Goal: Task Accomplishment & Management: Manage account settings

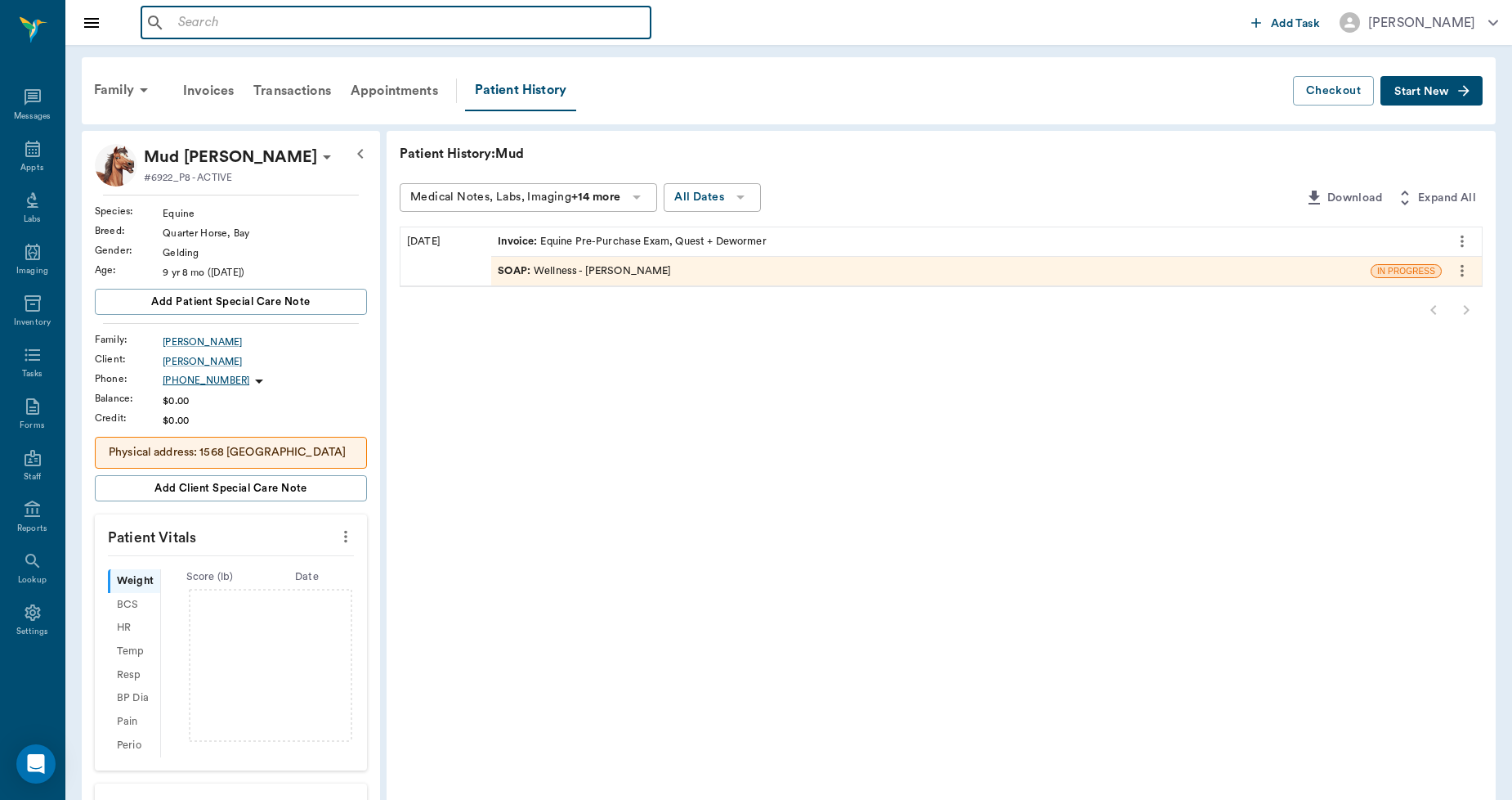
click at [187, 13] on input "text" at bounding box center [407, 22] width 472 height 22
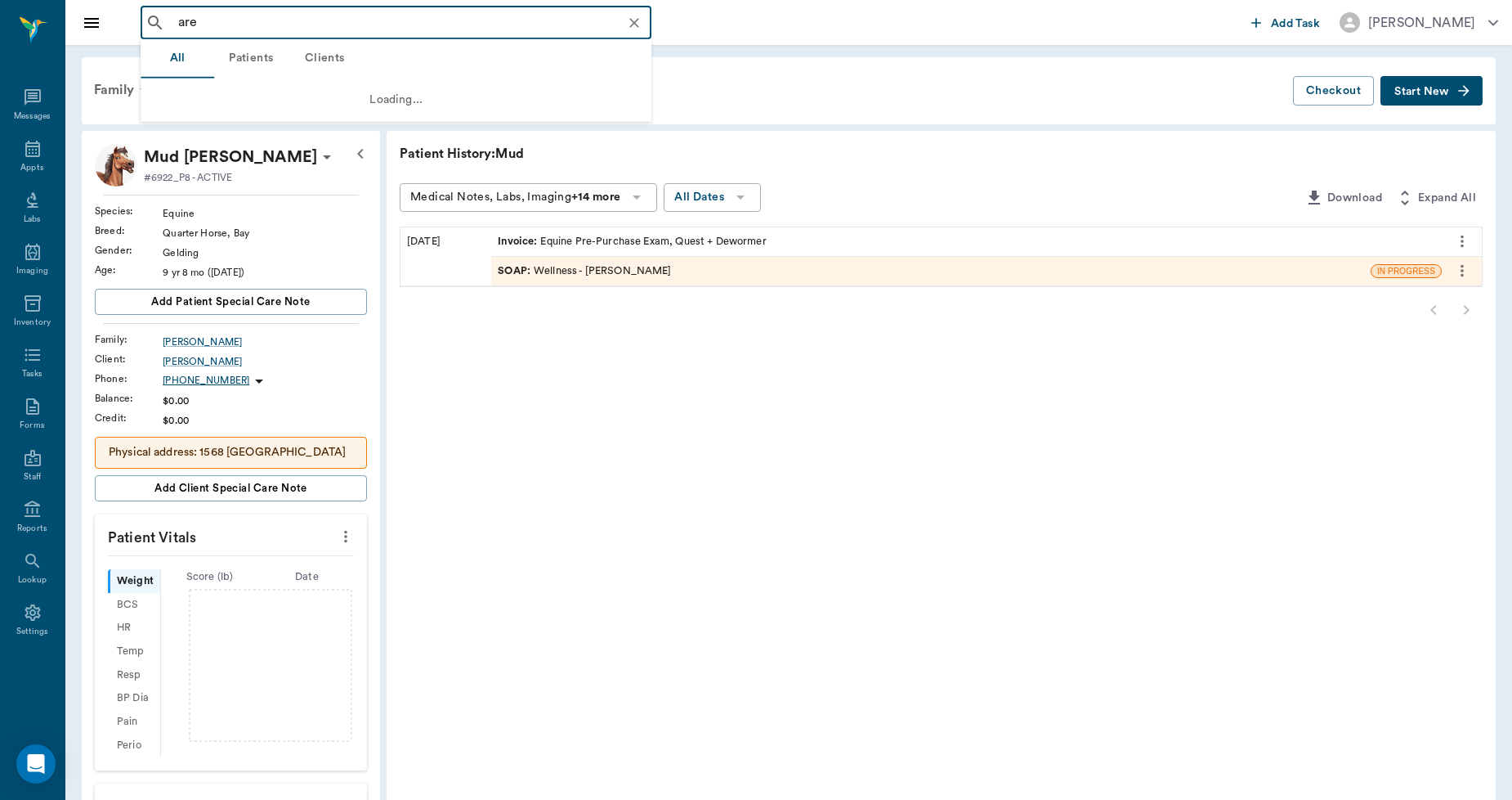
type input "area"
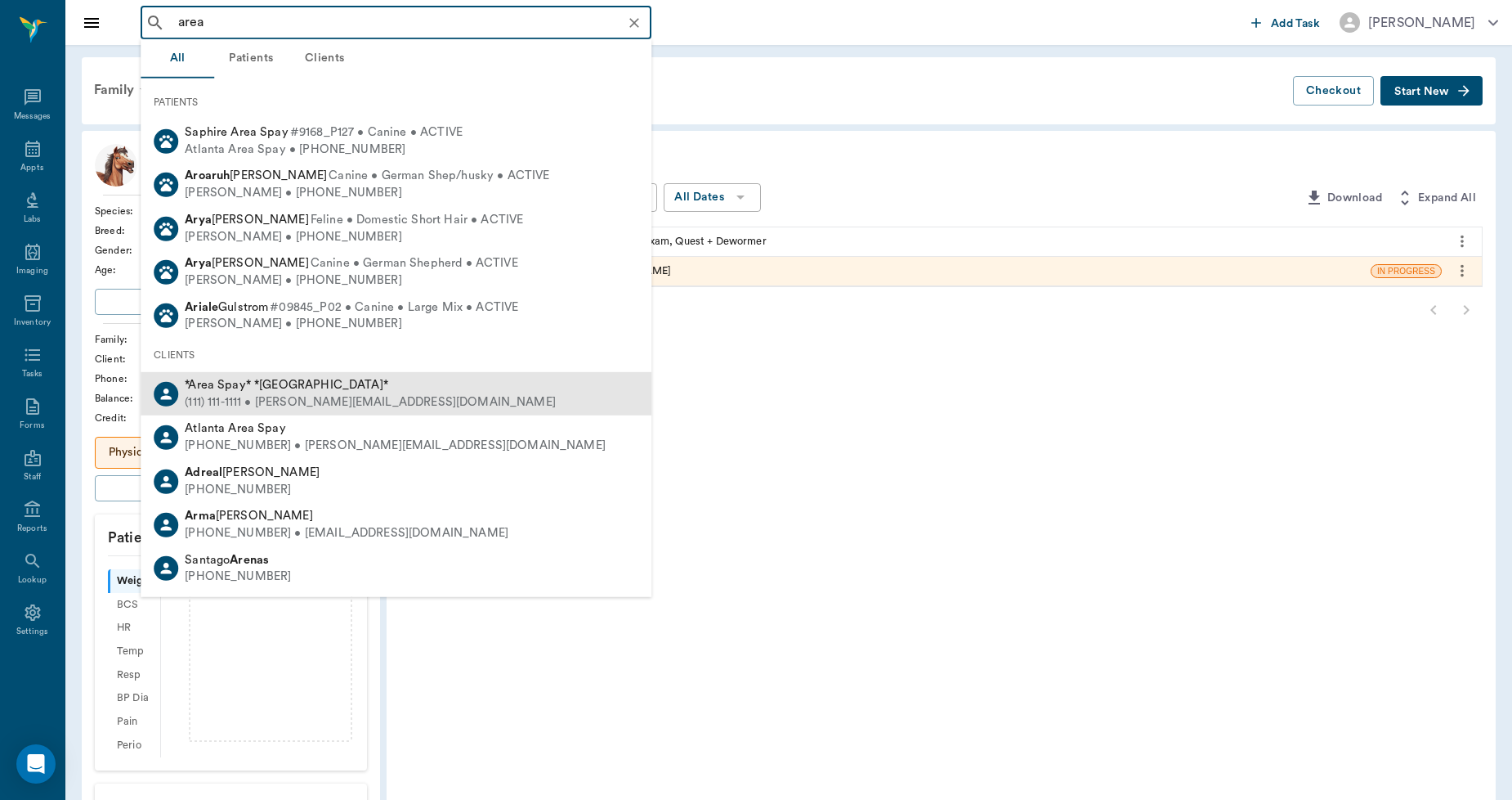
click at [242, 395] on div "(111) 111-1111 • MICHELE@2mtexas.com" at bounding box center [370, 402] width 371 height 17
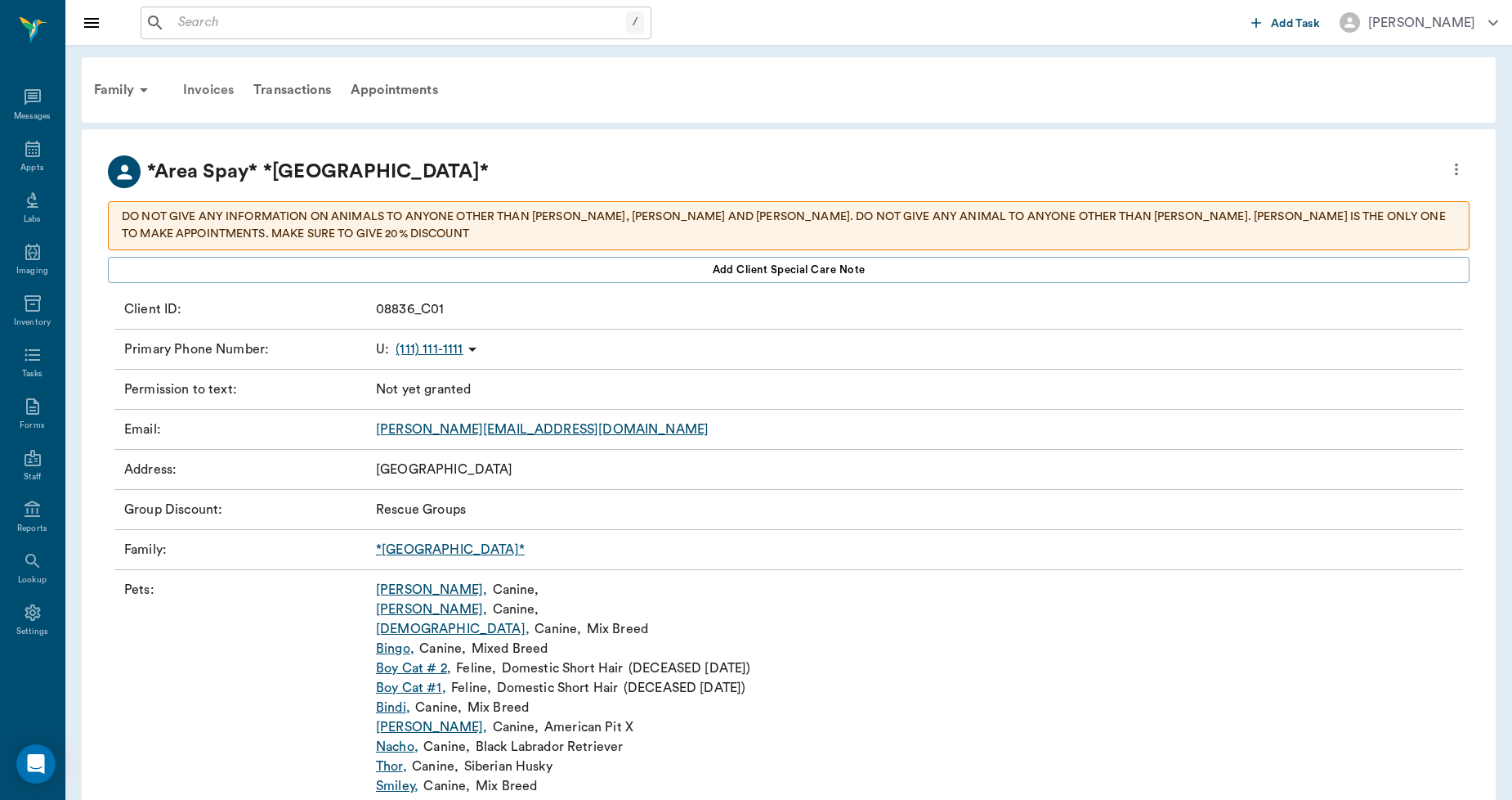
click at [214, 87] on div "Invoices" at bounding box center [208, 90] width 70 height 40
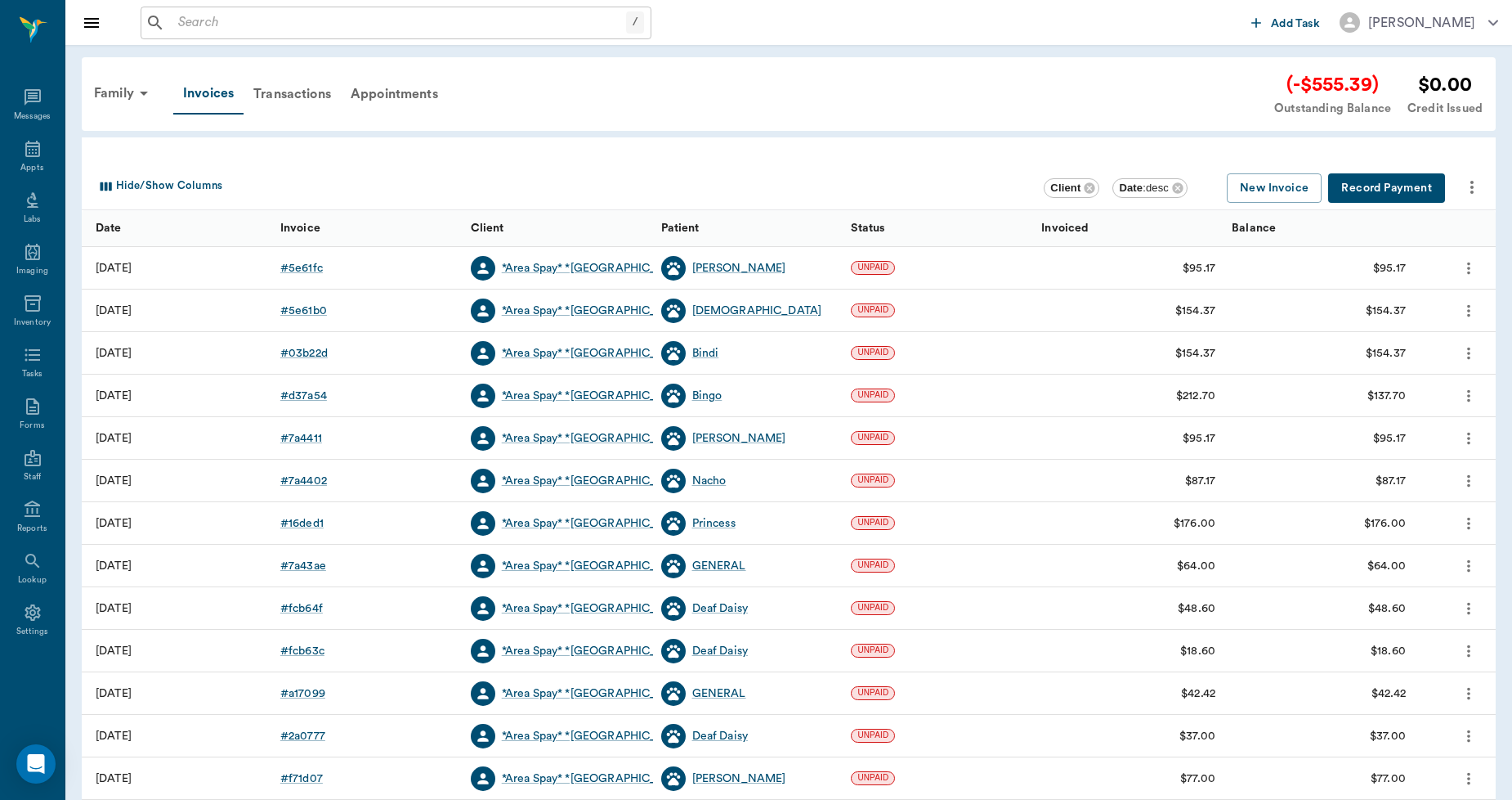
click at [1394, 185] on button "Record Payment" at bounding box center [1386, 189] width 117 height 31
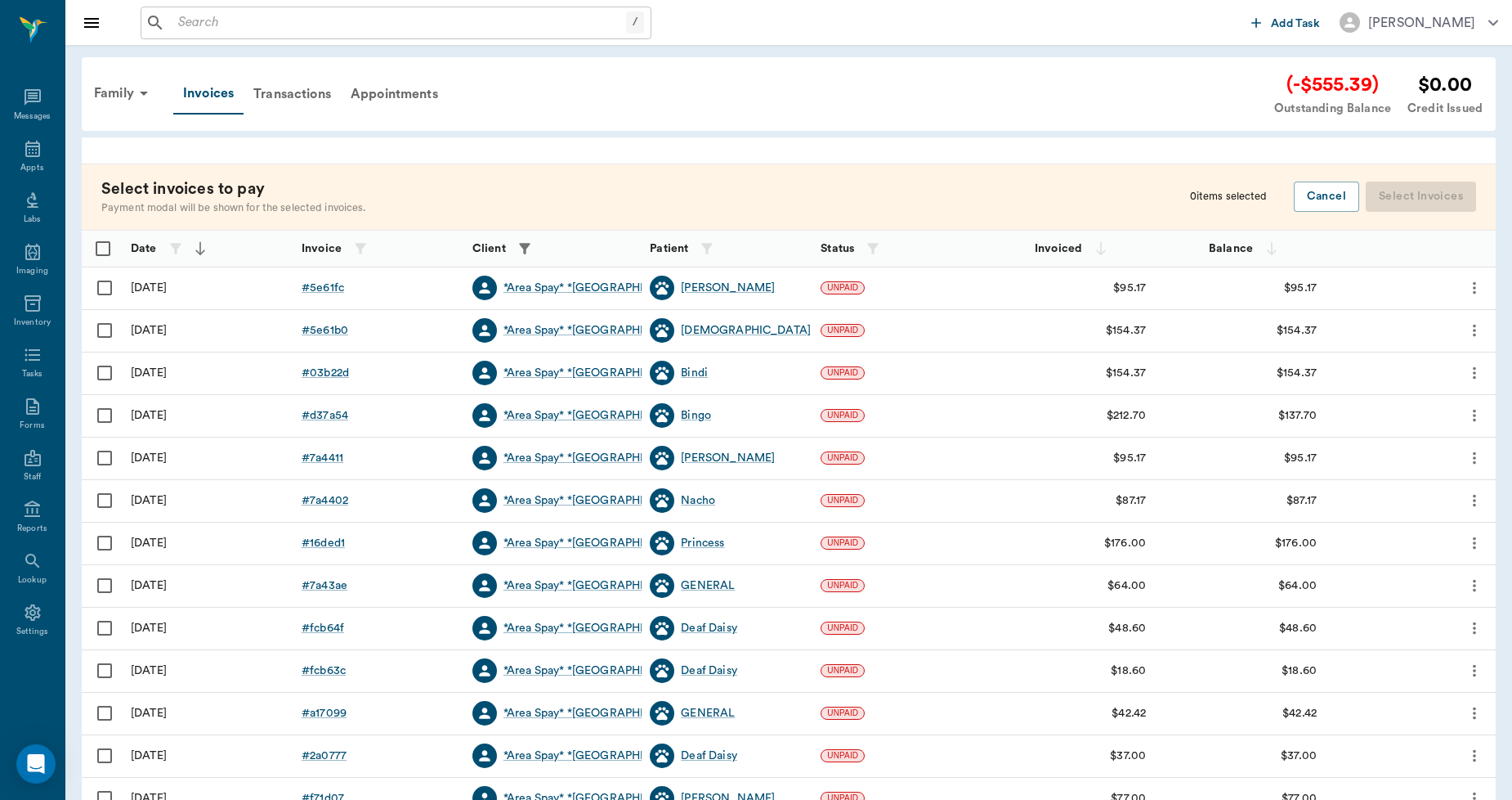
click at [105, 288] on input "Select row" at bounding box center [104, 287] width 34 height 34
checkbox input "false"
checkbox input "true"
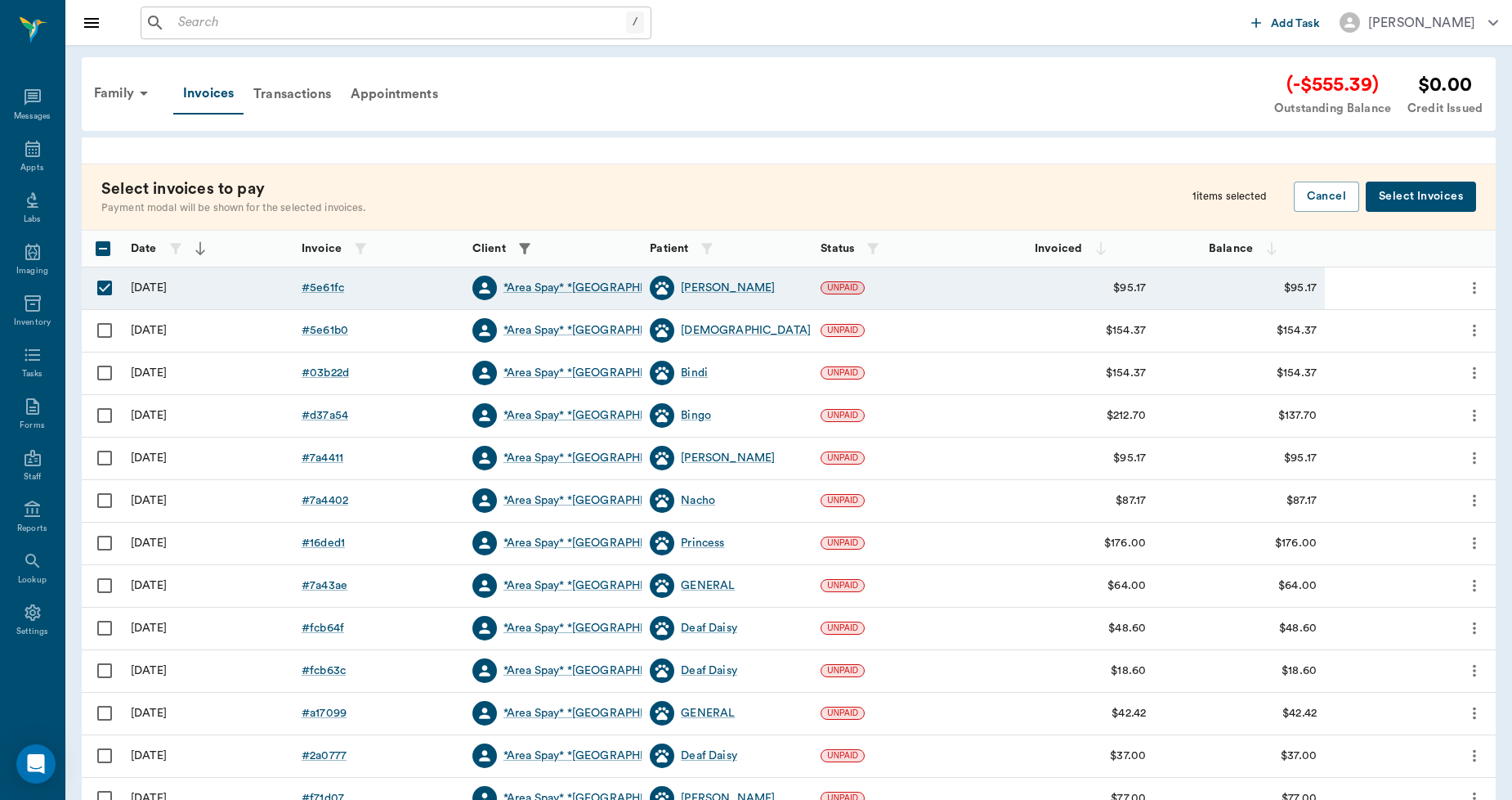
click at [105, 334] on input "Select row" at bounding box center [104, 330] width 34 height 34
checkbox input "true"
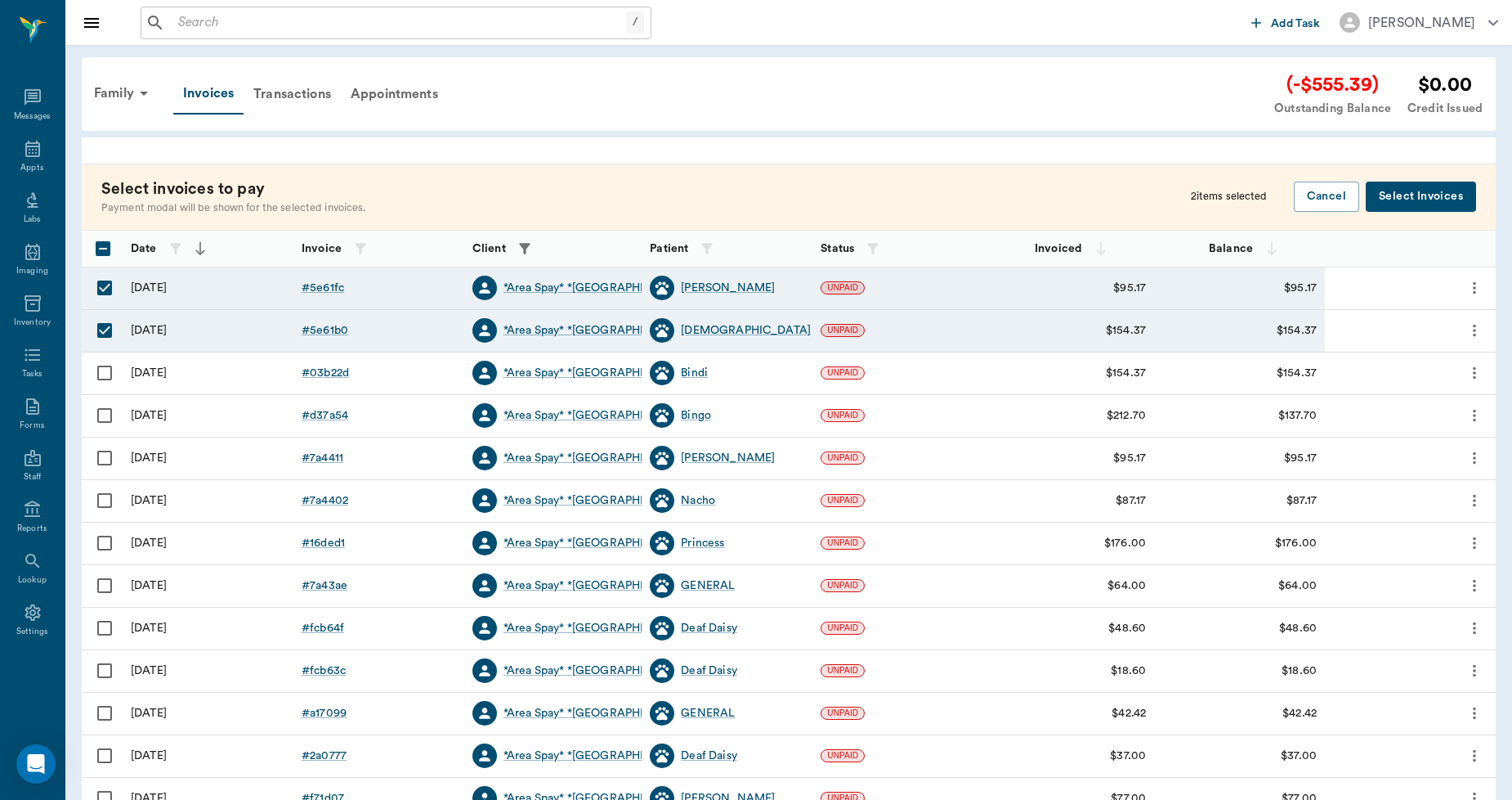
click at [103, 366] on input "Select row" at bounding box center [104, 373] width 34 height 34
checkbox input "true"
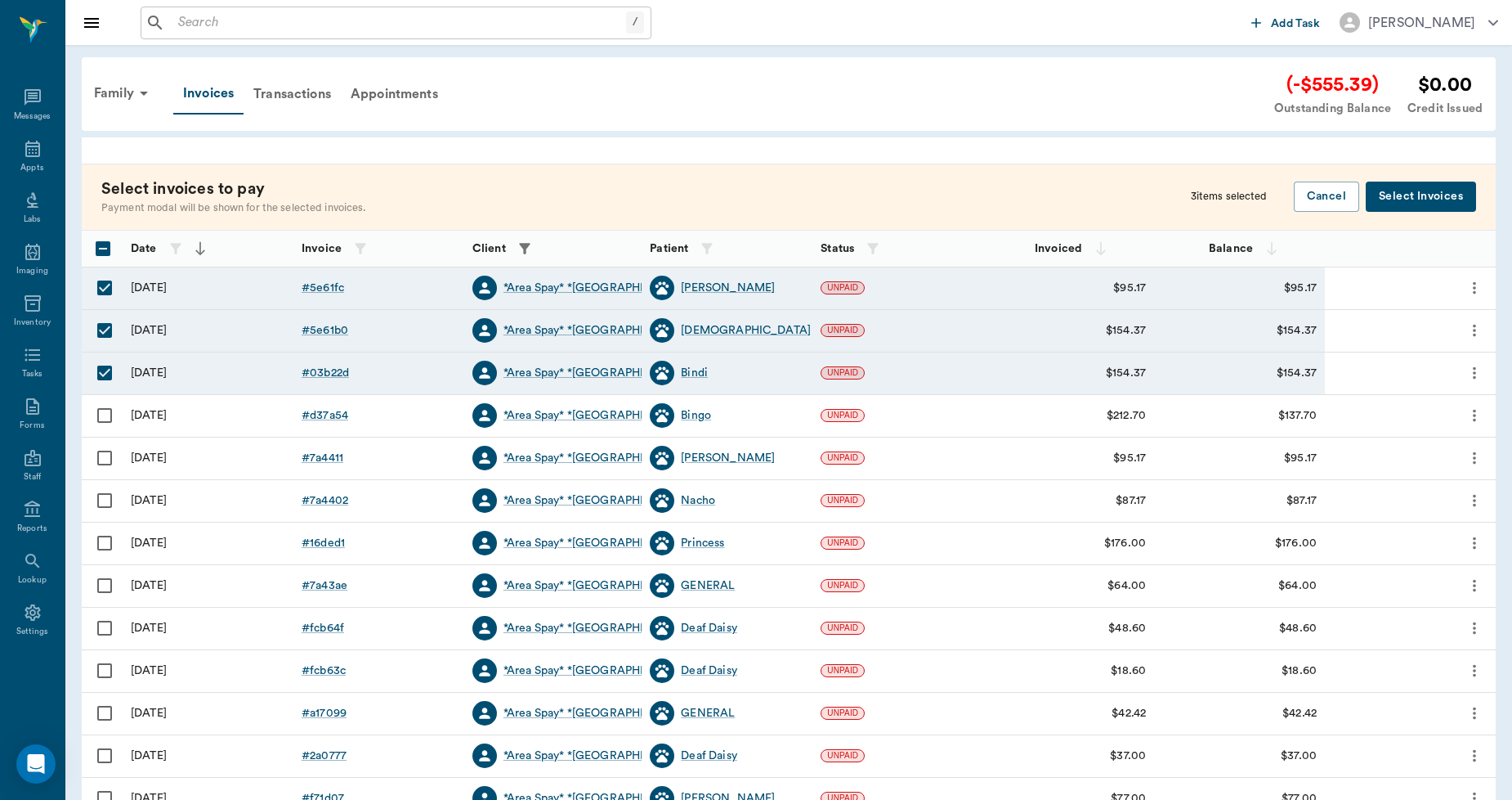
click at [102, 421] on input "Select row" at bounding box center [104, 415] width 34 height 34
checkbox input "true"
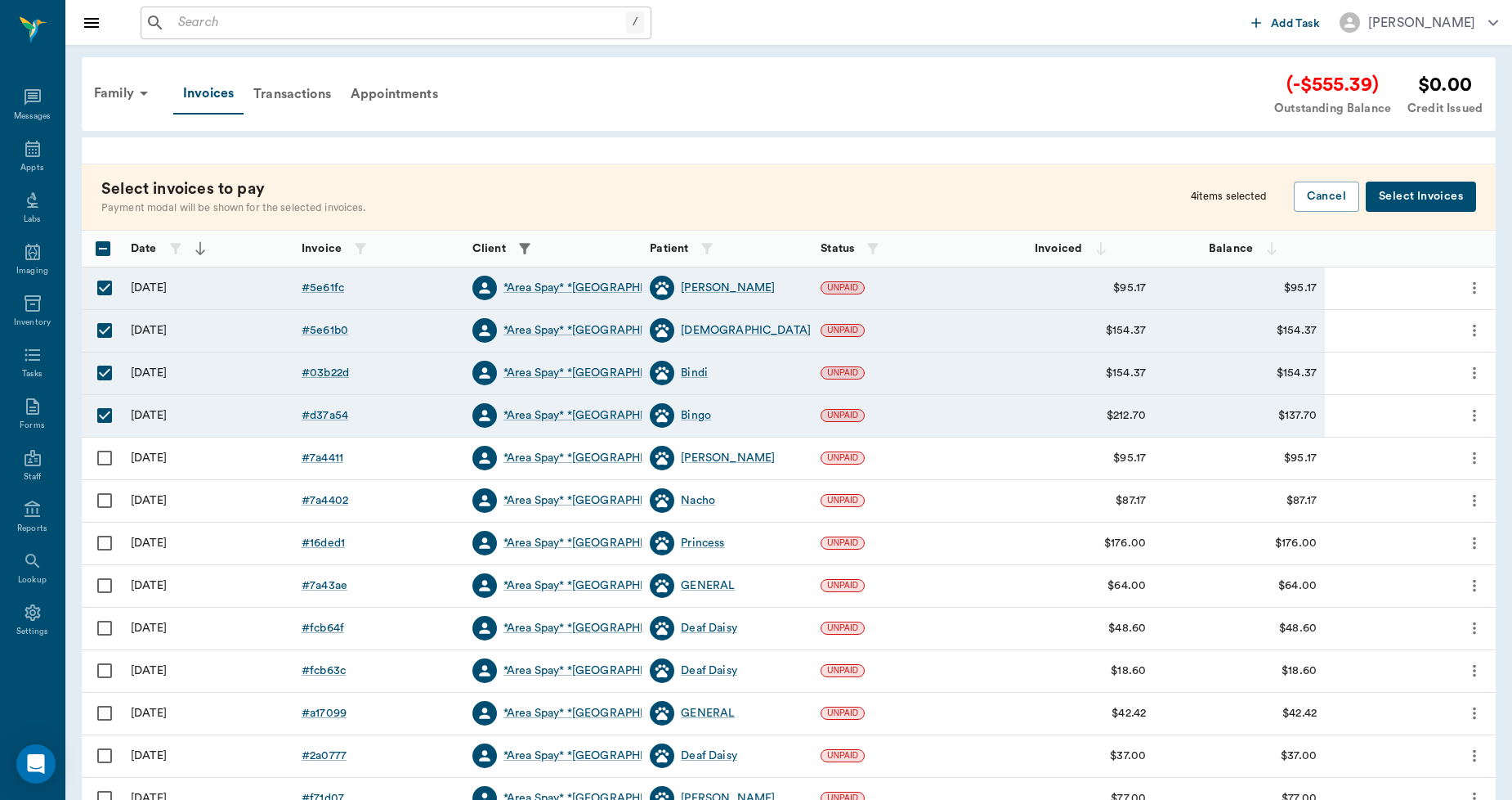
drag, startPoint x: 105, startPoint y: 454, endPoint x: 101, endPoint y: 486, distance: 32.2
click at [106, 454] on input "Select row" at bounding box center [104, 458] width 34 height 34
checkbox input "true"
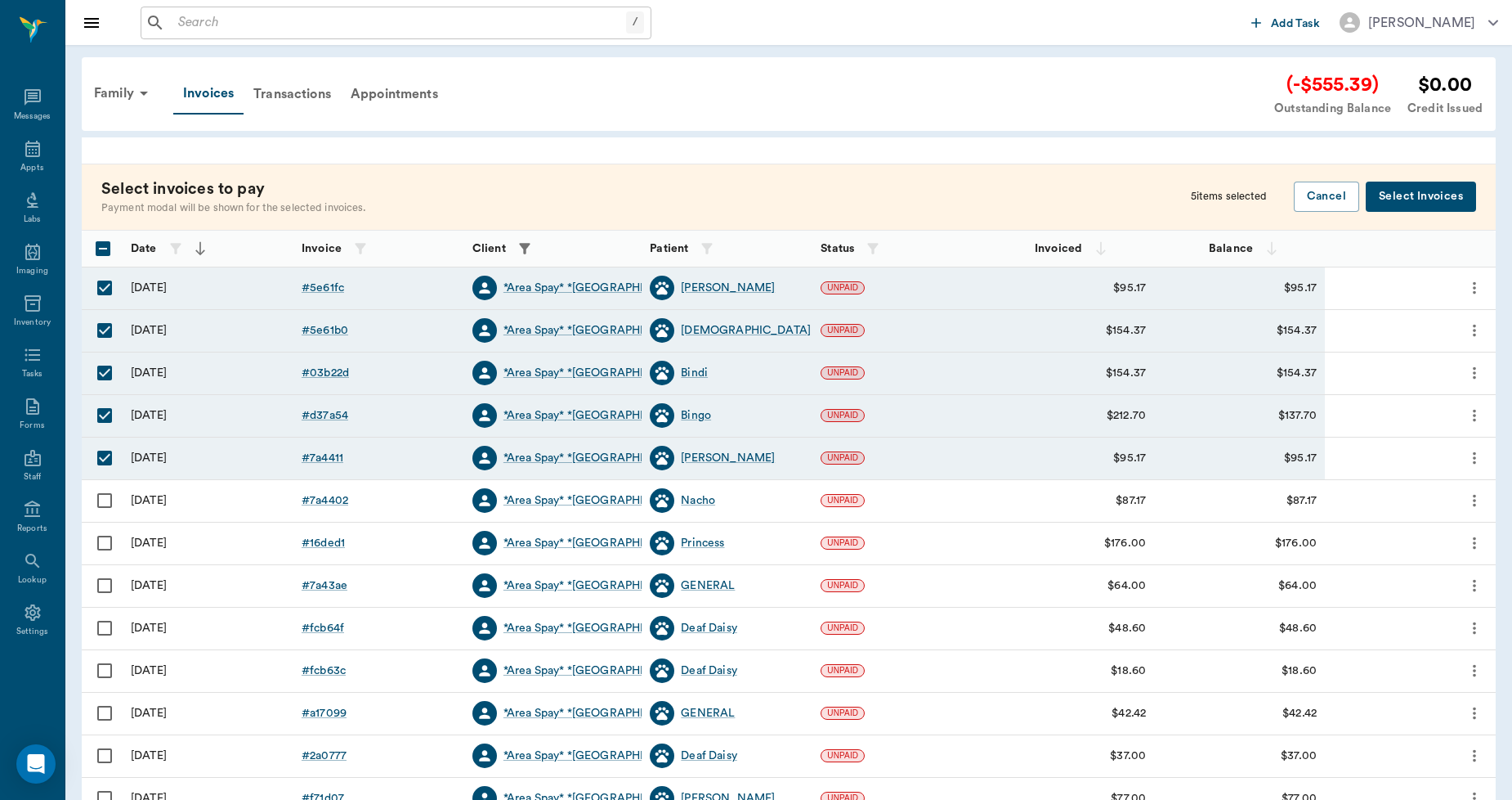
click at [109, 502] on input "Select row" at bounding box center [104, 500] width 34 height 34
checkbox input "true"
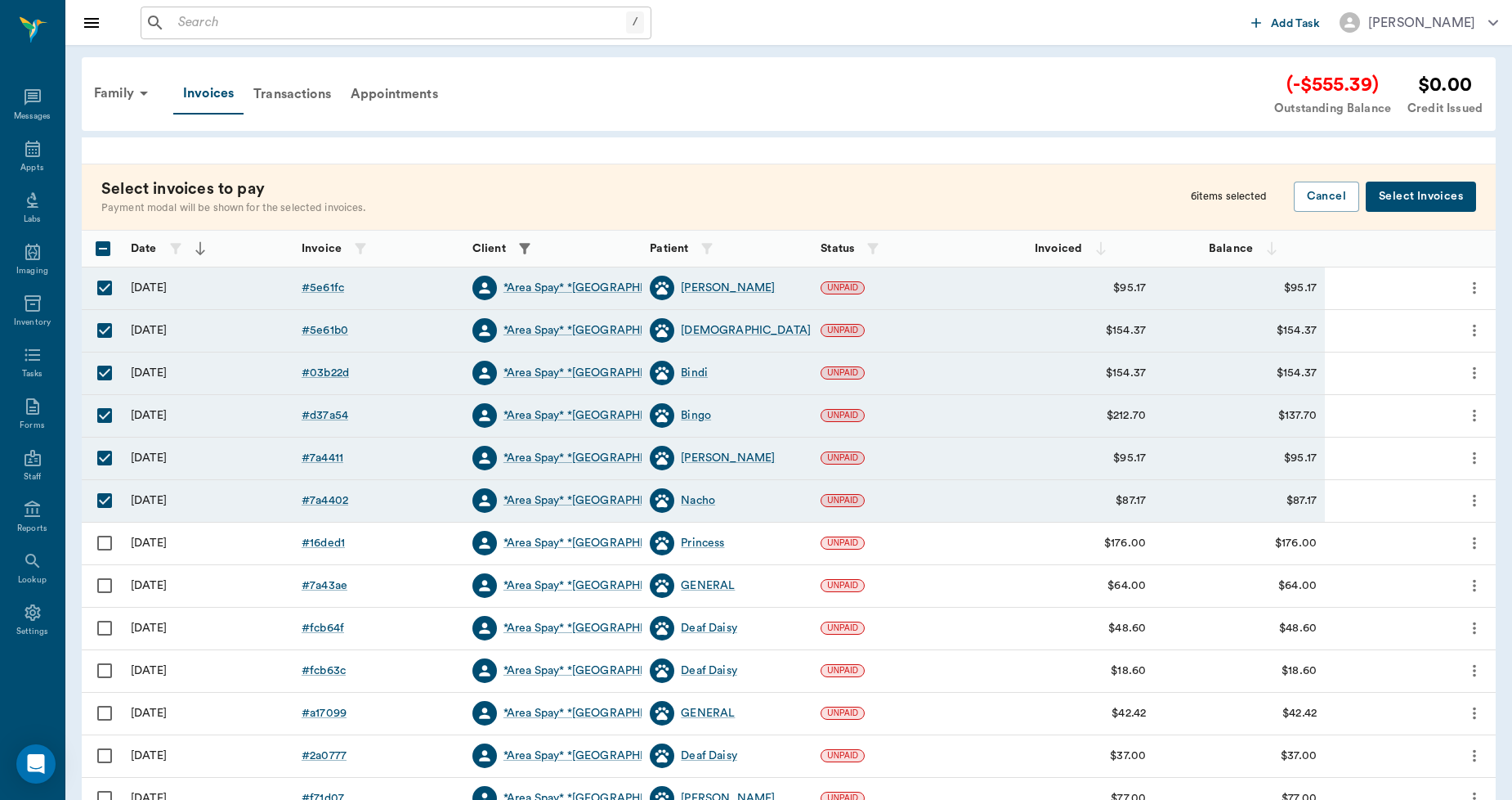
click at [107, 540] on input "Select row" at bounding box center [104, 542] width 34 height 34
checkbox input "true"
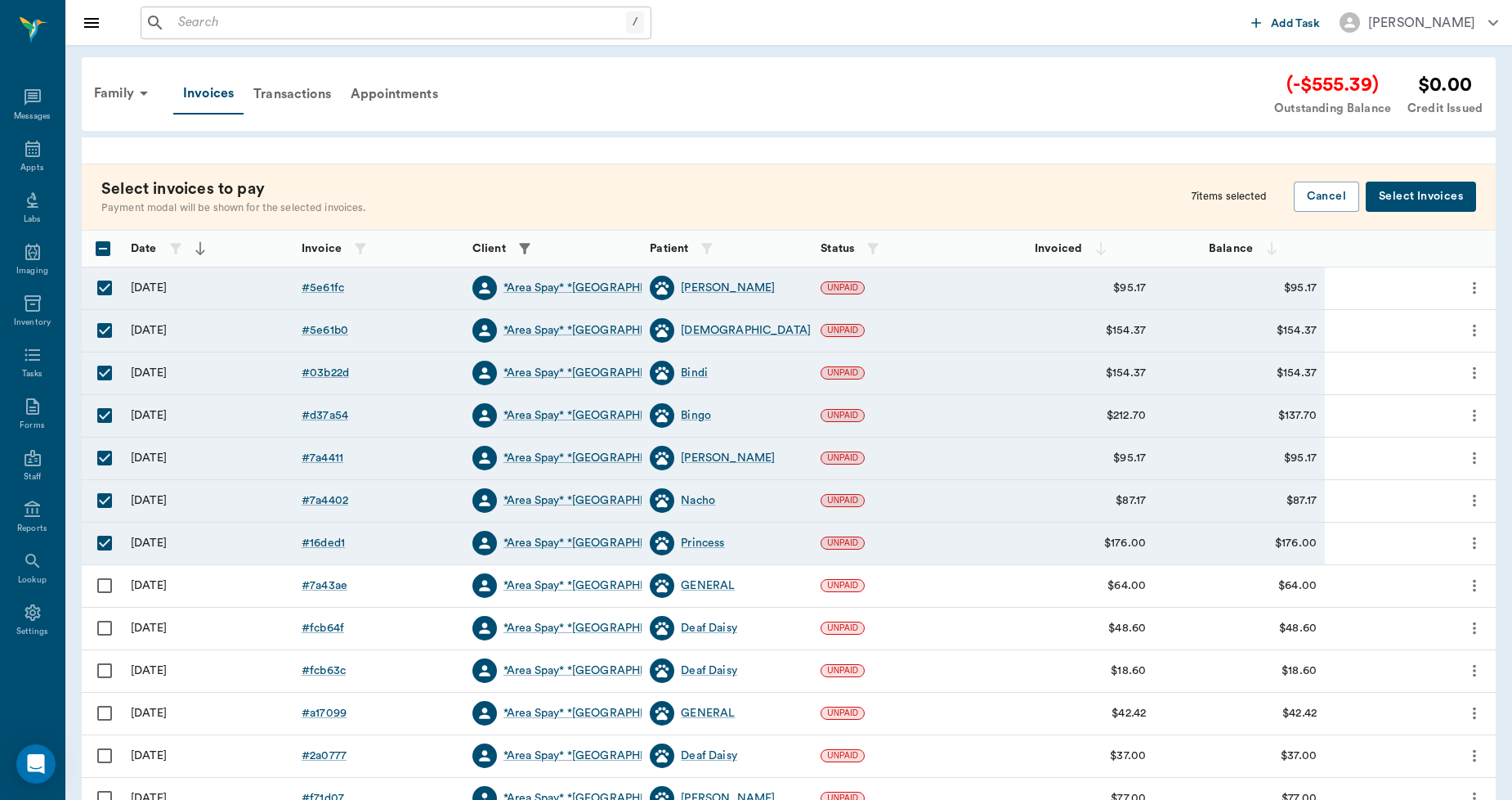
click at [100, 585] on input "Select row" at bounding box center [104, 585] width 34 height 34
checkbox input "true"
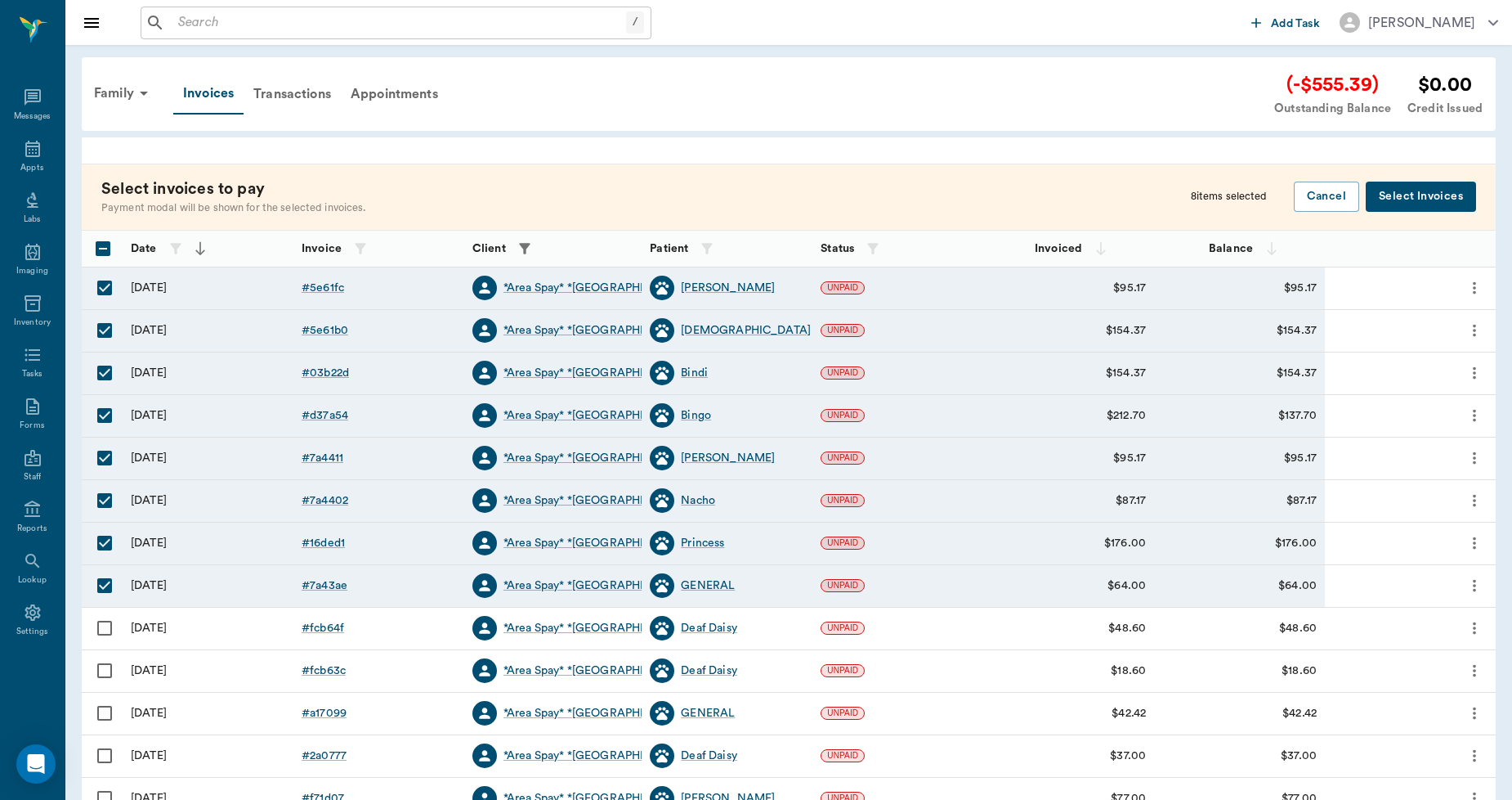
click at [102, 626] on input "Select row" at bounding box center [104, 628] width 34 height 34
checkbox input "true"
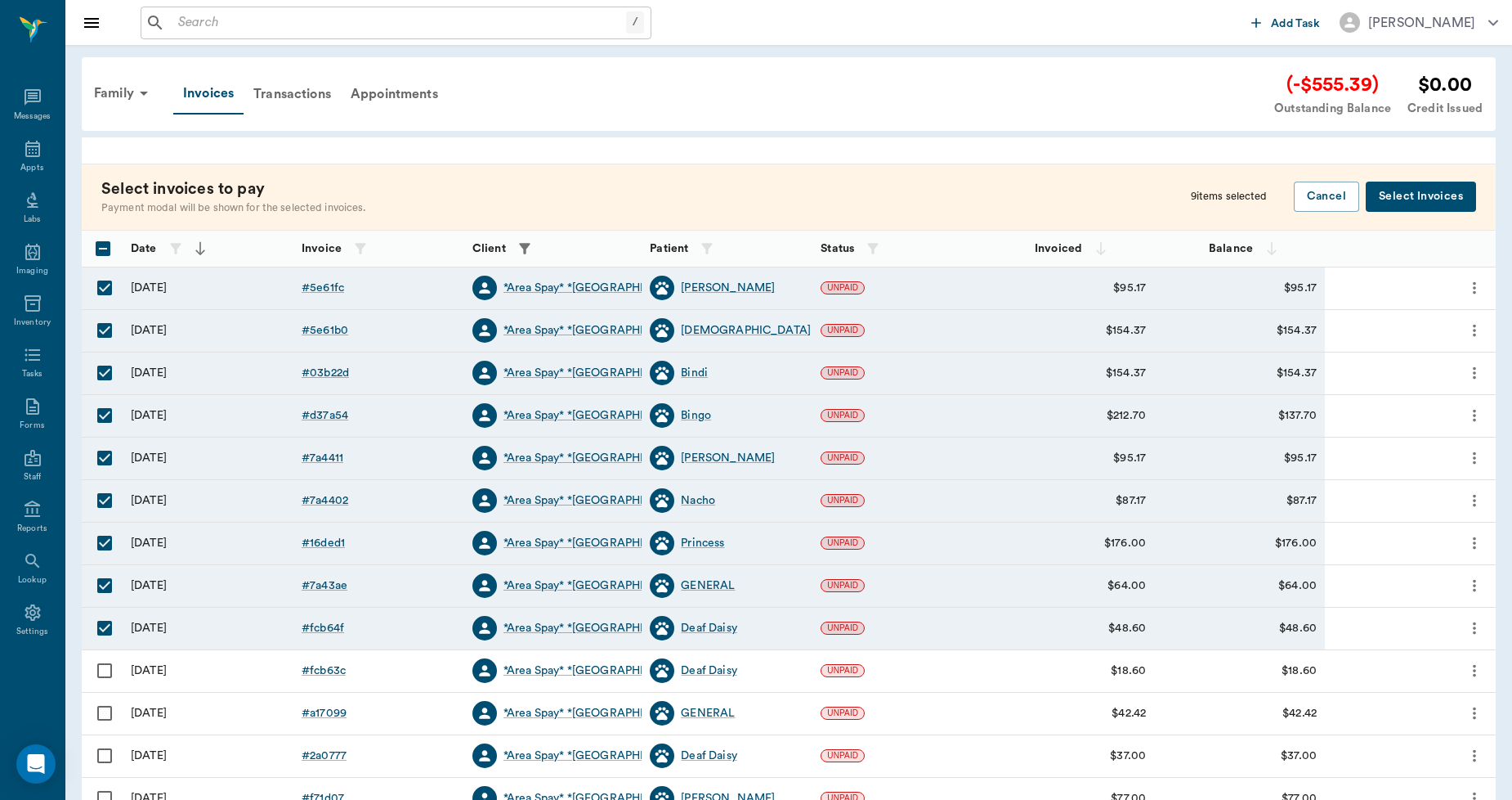
click at [105, 671] on input "Select row" at bounding box center [104, 671] width 34 height 34
checkbox input "true"
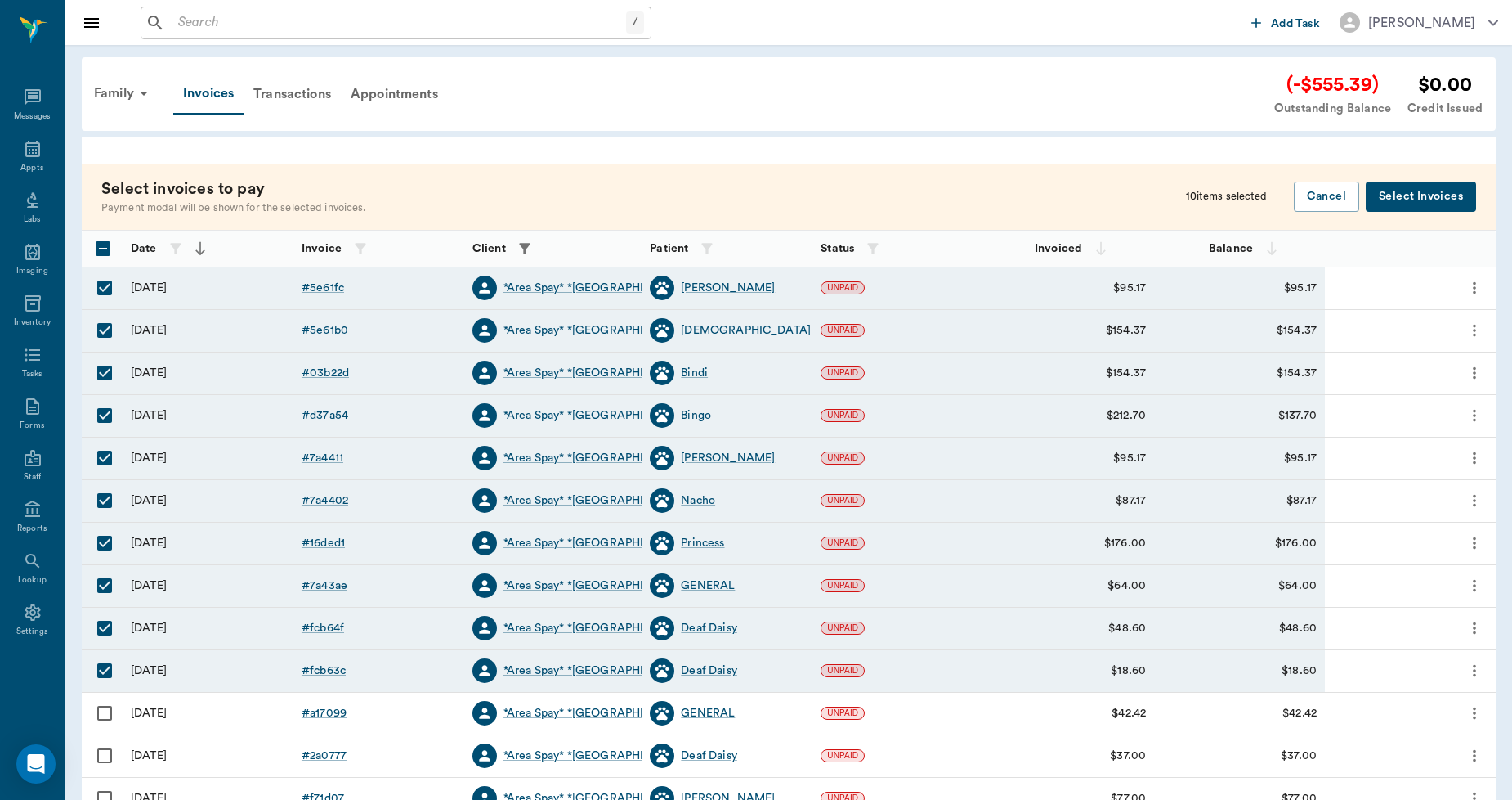
click at [101, 708] on input "Select row" at bounding box center [104, 713] width 34 height 34
checkbox input "true"
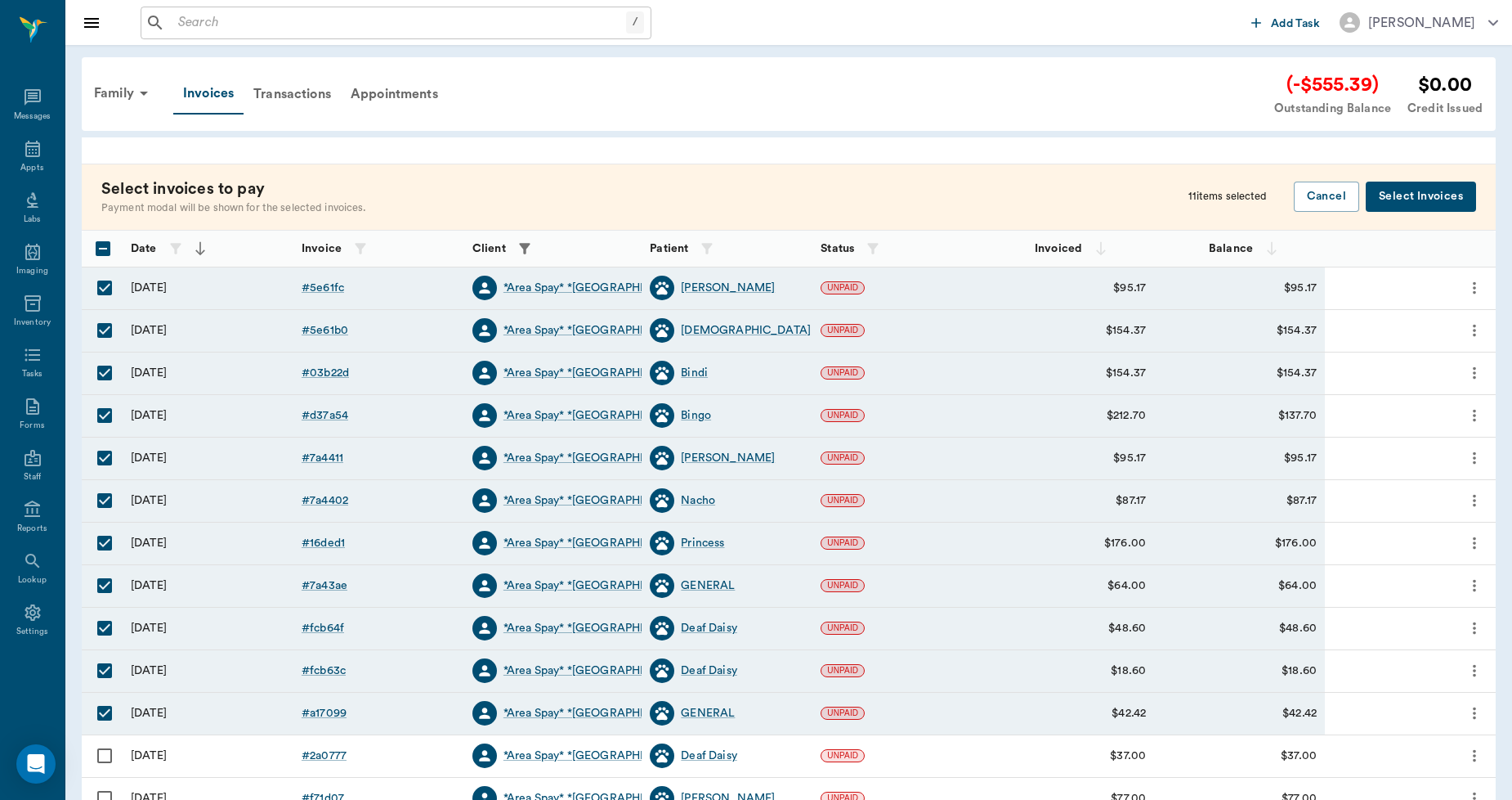
click at [101, 753] on input "Select row" at bounding box center [104, 755] width 34 height 34
checkbox input "true"
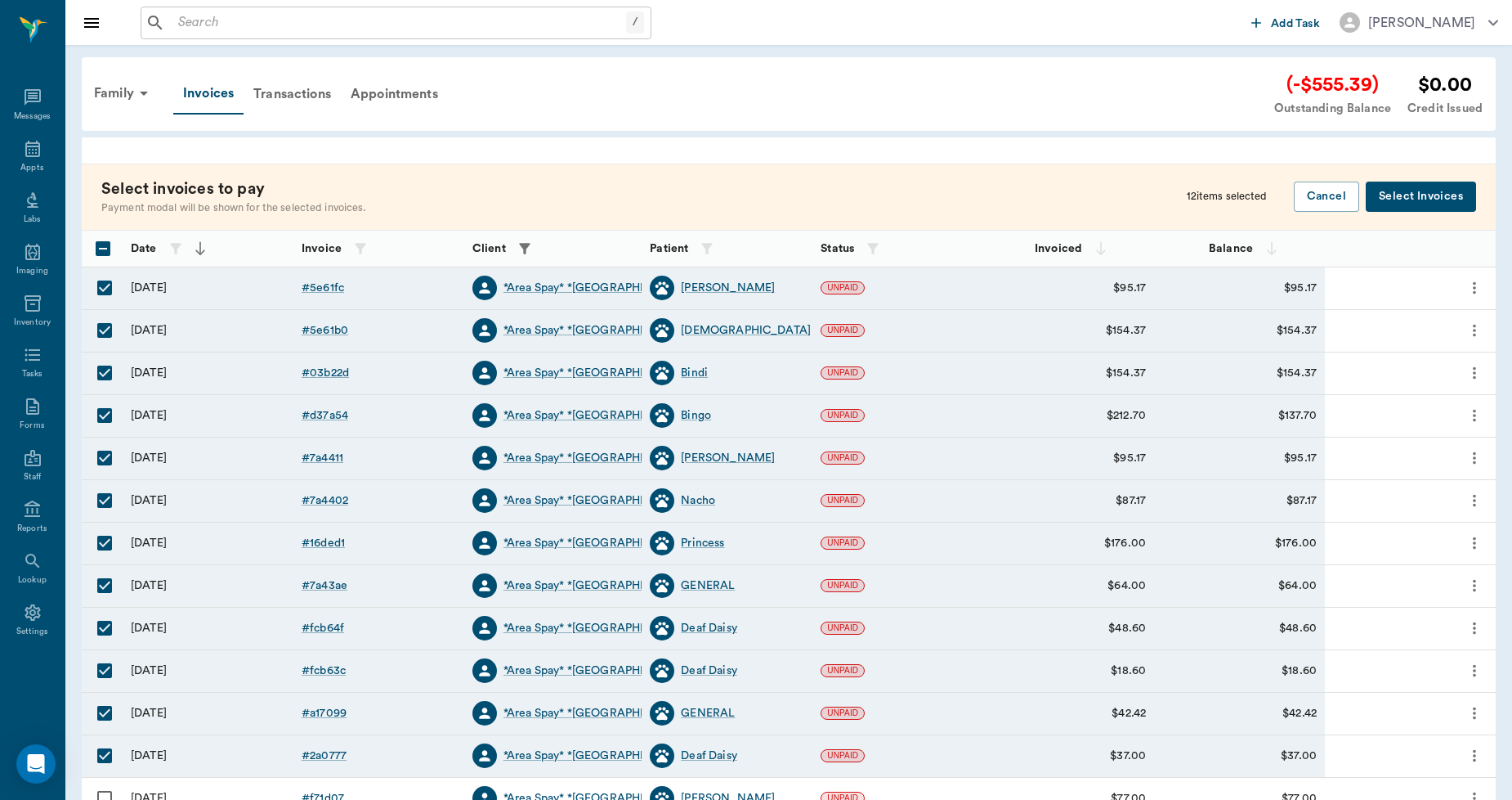
click at [103, 796] on input "Select row" at bounding box center [104, 798] width 34 height 34
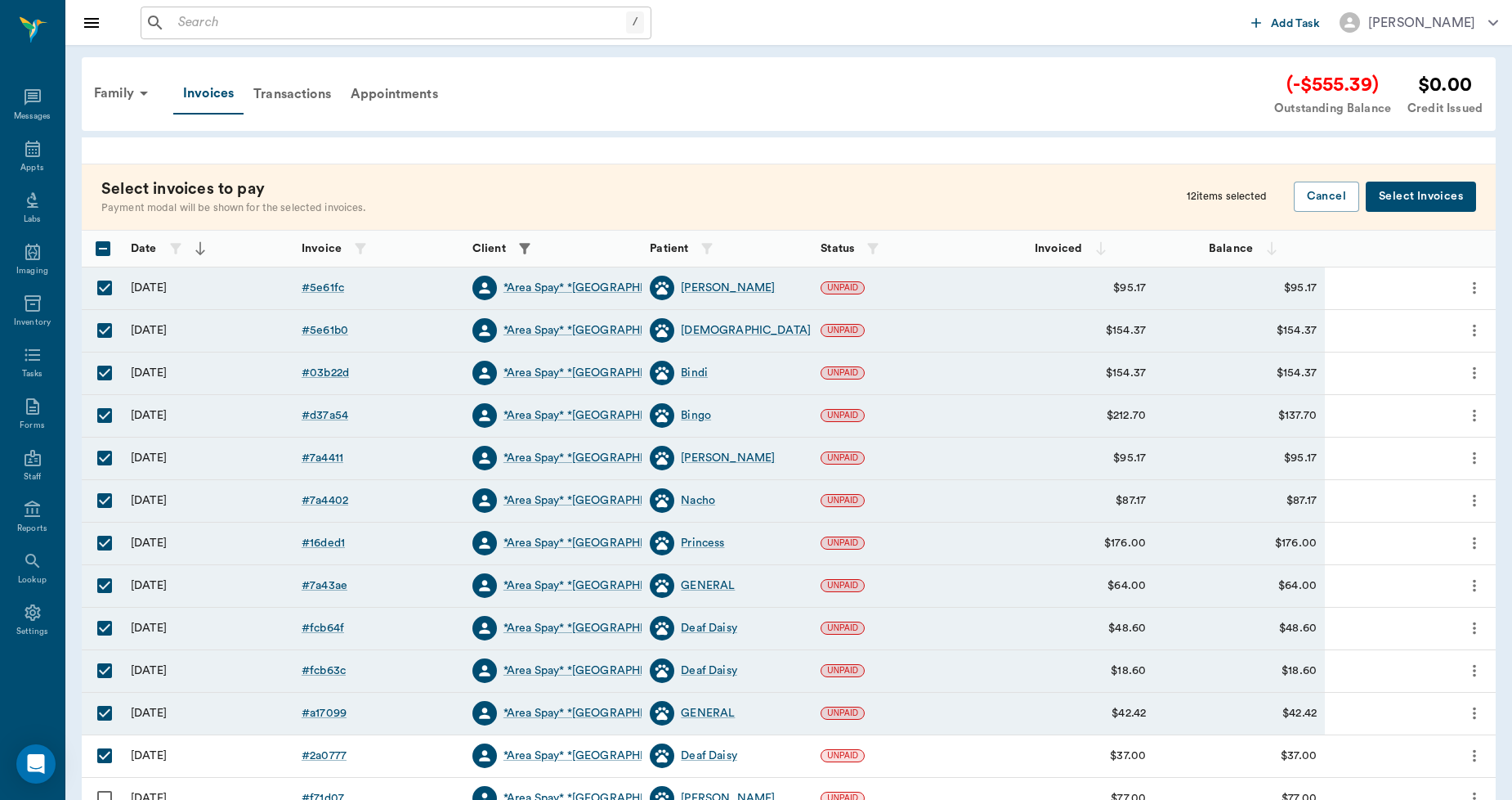
checkbox input "true"
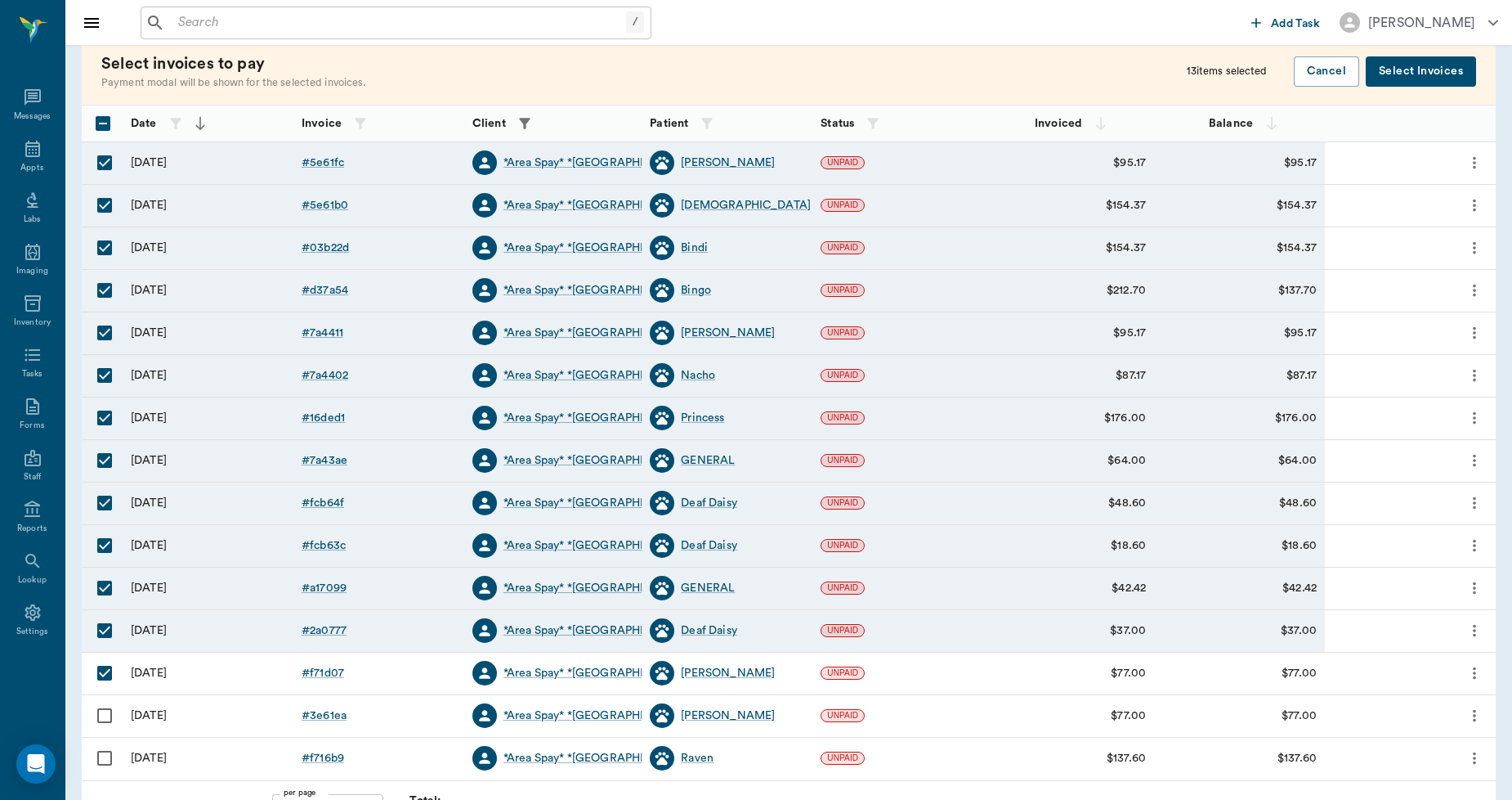
scroll to position [180, 0]
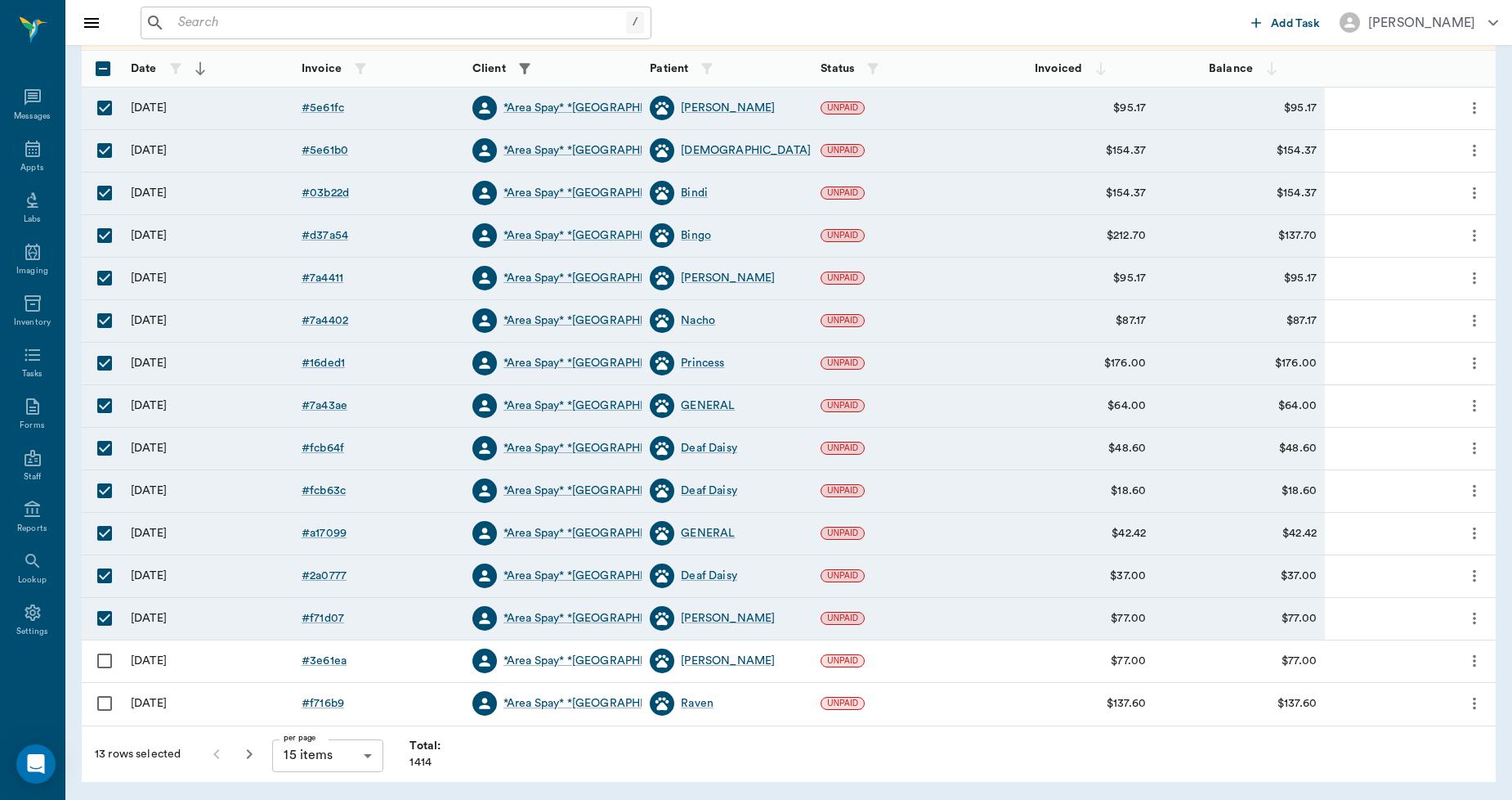
click at [102, 663] on input "Select row" at bounding box center [104, 661] width 34 height 34
checkbox input "true"
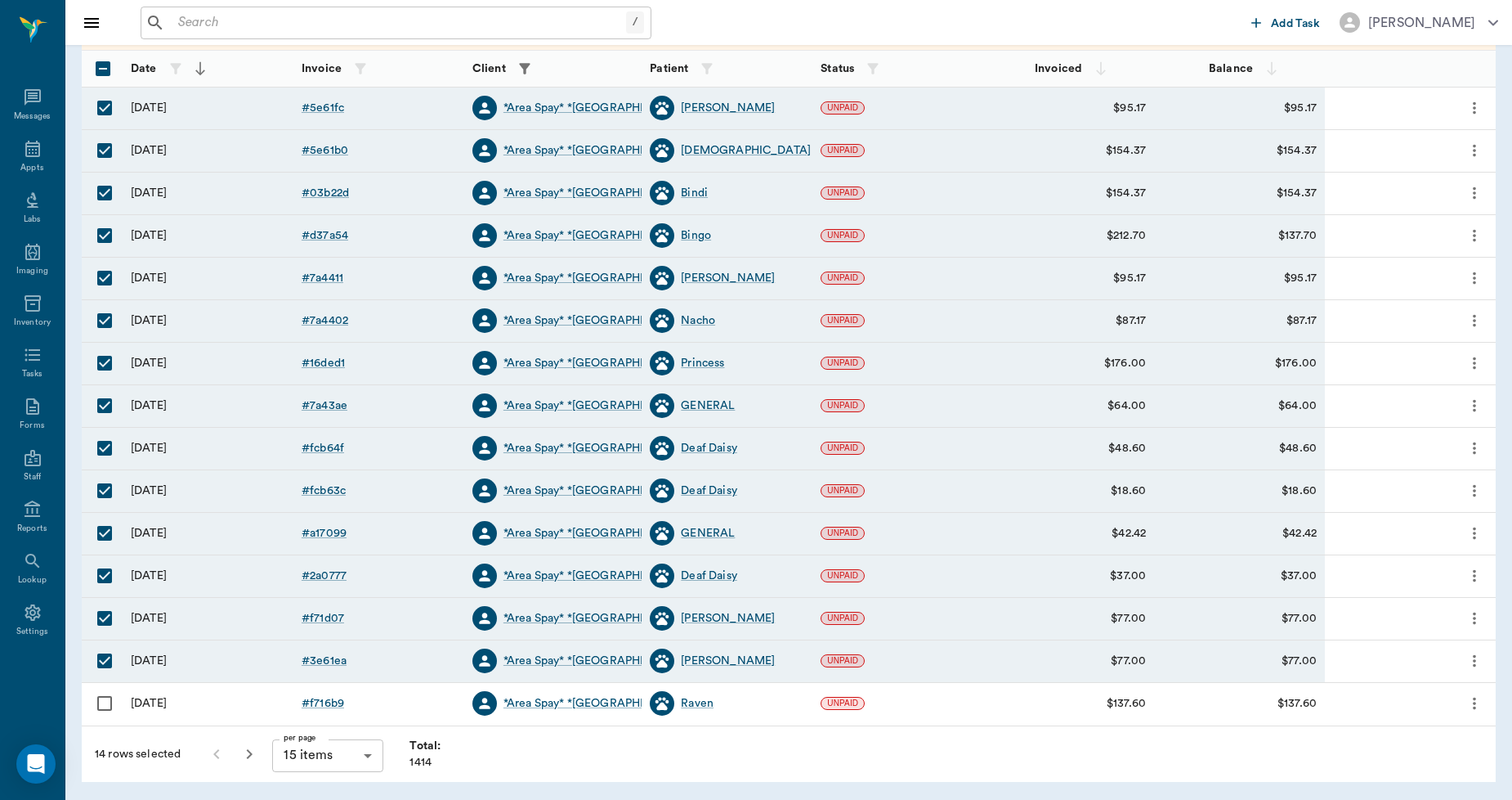
click at [105, 701] on input "Select row" at bounding box center [104, 703] width 34 height 34
checkbox input "true"
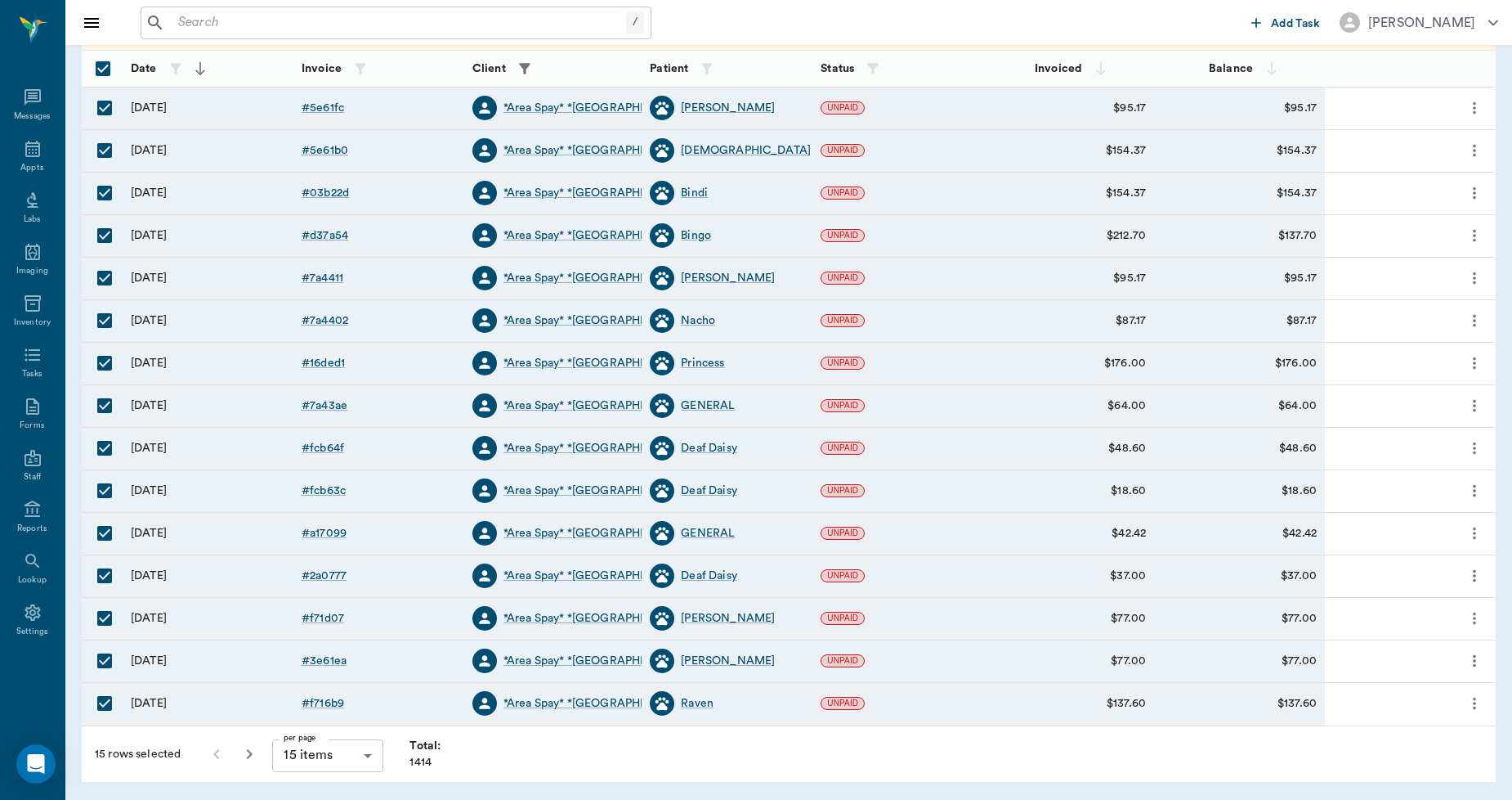
click at [246, 754] on icon "button" at bounding box center [249, 754] width 20 height 20
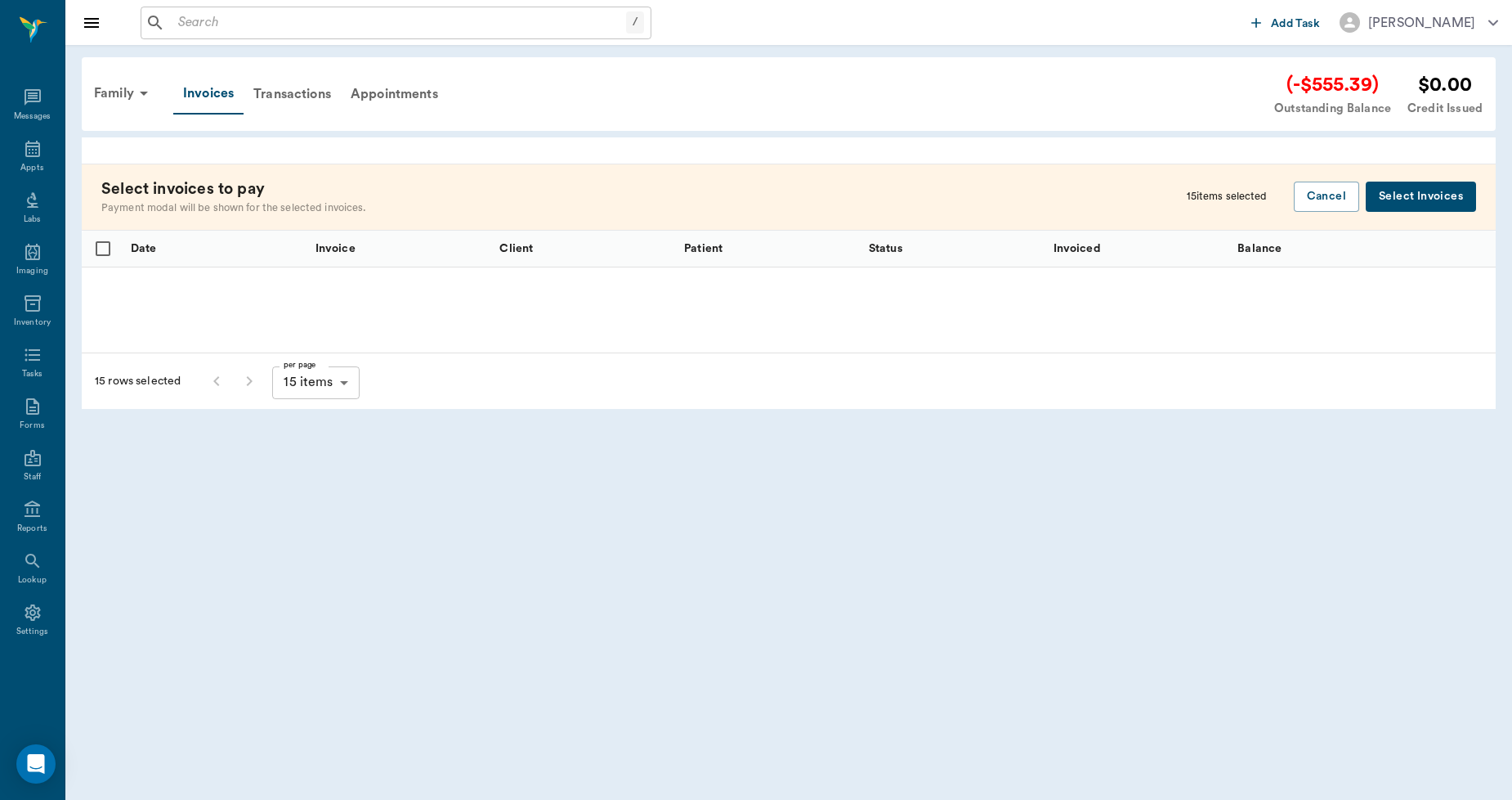
checkbox input "false"
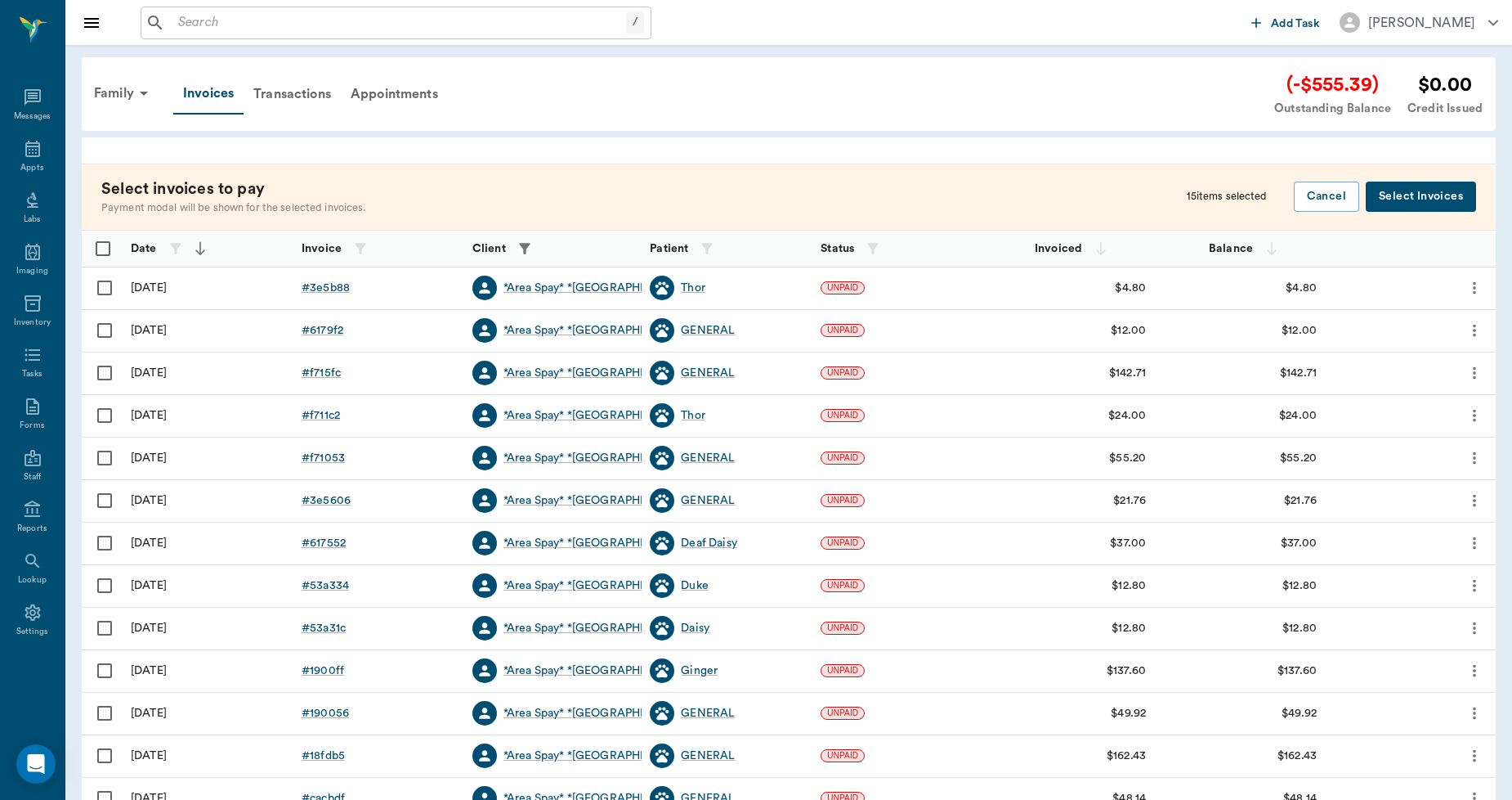
click at [1411, 200] on button "Select Invoices" at bounding box center [1420, 197] width 110 height 31
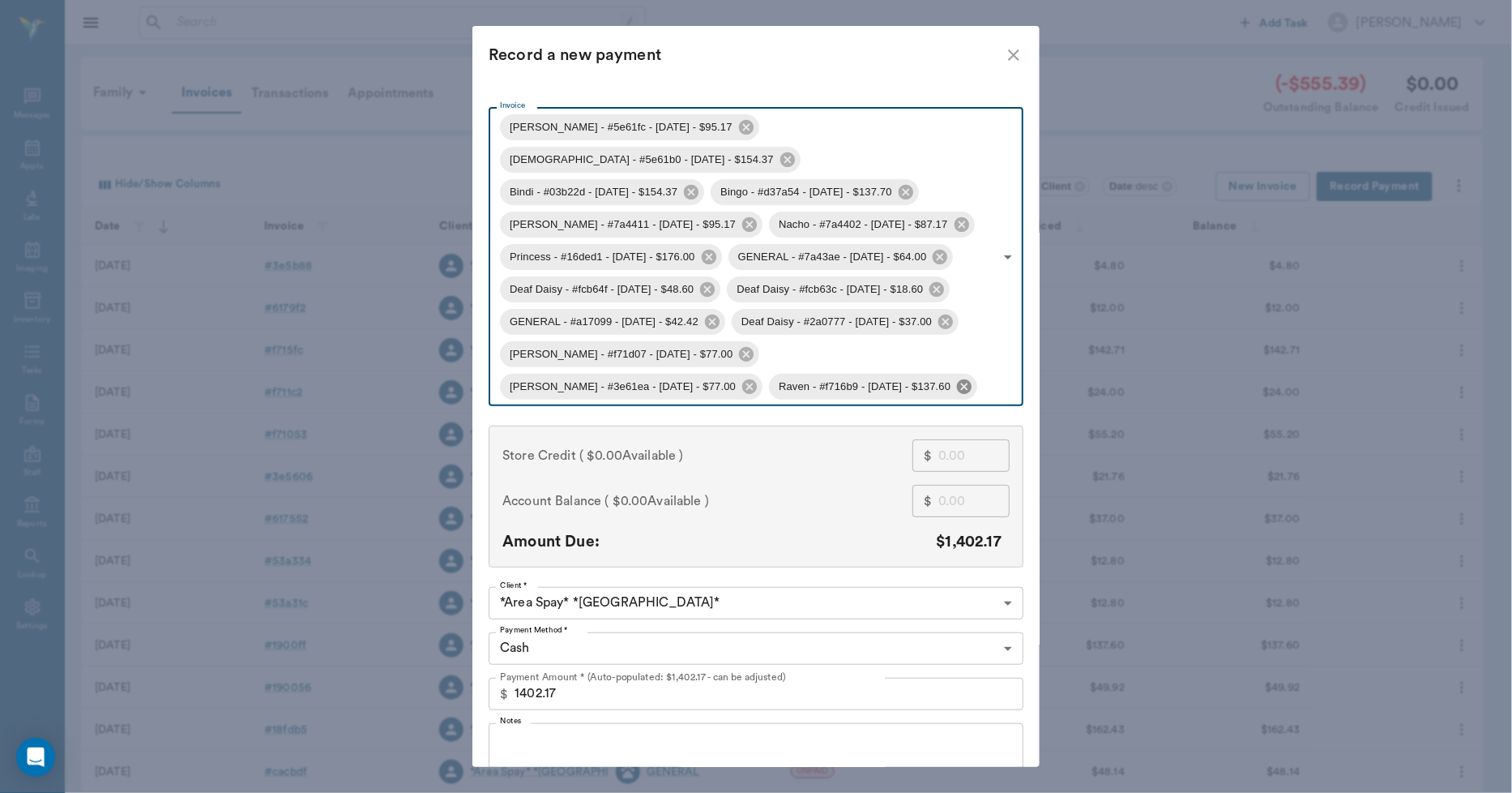
click at [957, 378] on icon at bounding box center [964, 385] width 14 height 14
type input "68cc33a0b35313daf75e61fc,68cc31afb35313daf75e61b0,68c9a7f865a667639b03b22d,68c9…"
type input "1264.57"
click at [756, 378] on icon at bounding box center [749, 385] width 14 height 14
type input "68cc33a0b35313daf75e61fc,68cc31afb35313daf75e61b0,68c9a7f865a667639b03b22d,68c9…"
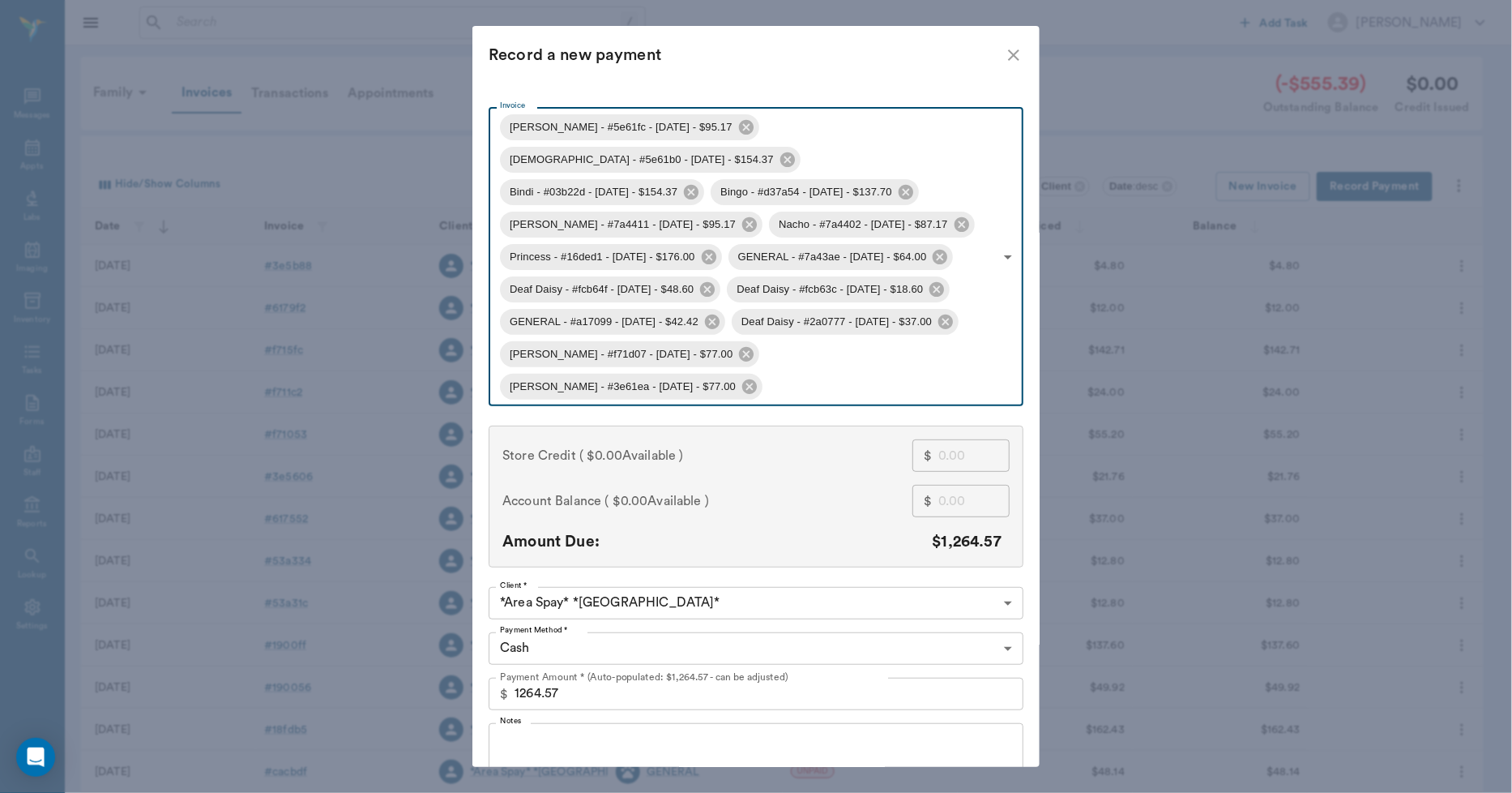
type input "1187.57"
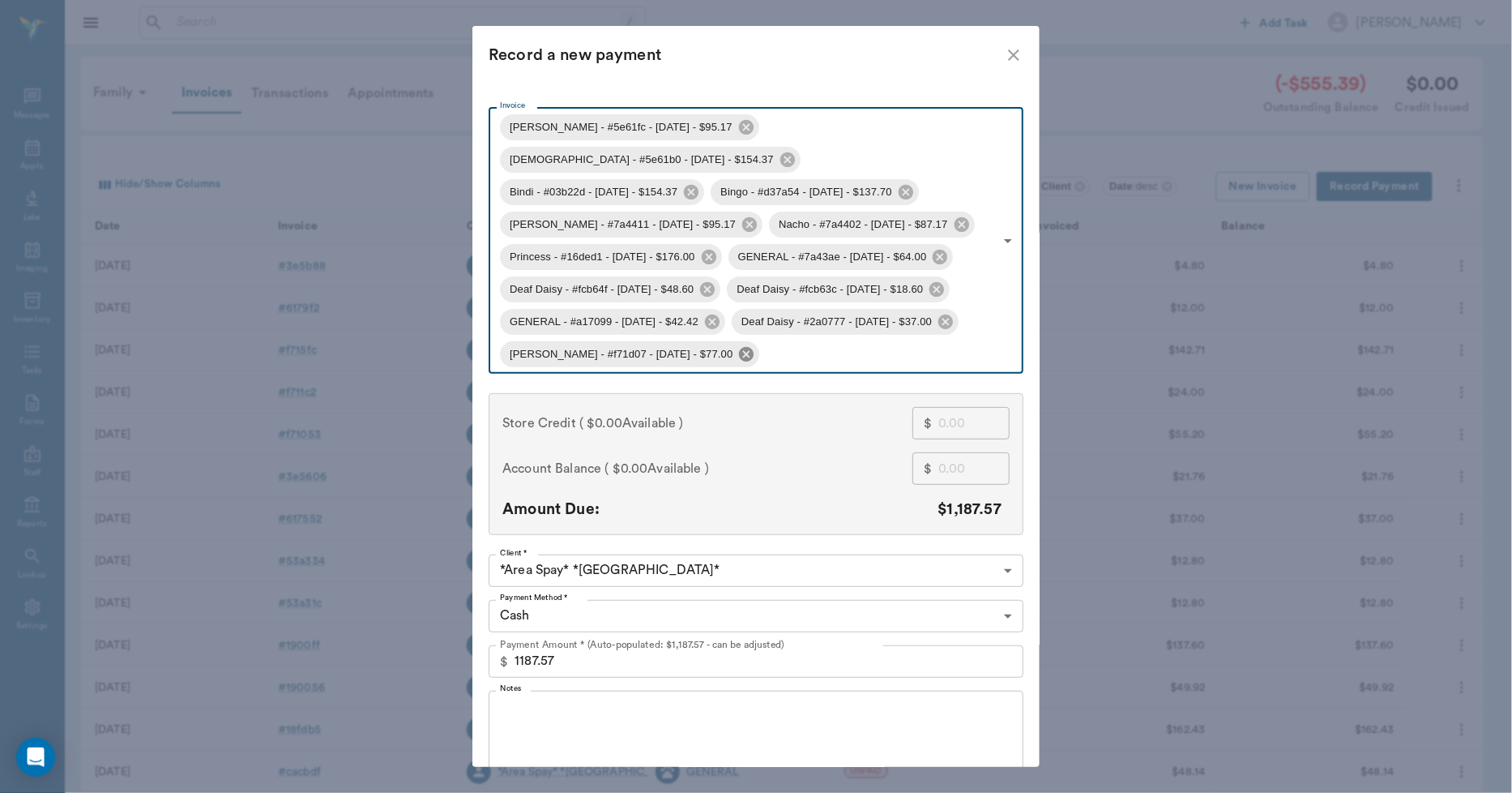
click at [739, 346] on icon at bounding box center [746, 353] width 14 height 14
type input "68cc33a0b35313daf75e61fc,68cc31afb35313daf75e61b0,68c9a7f865a667639b03b22d,68c9…"
type input "1110.57"
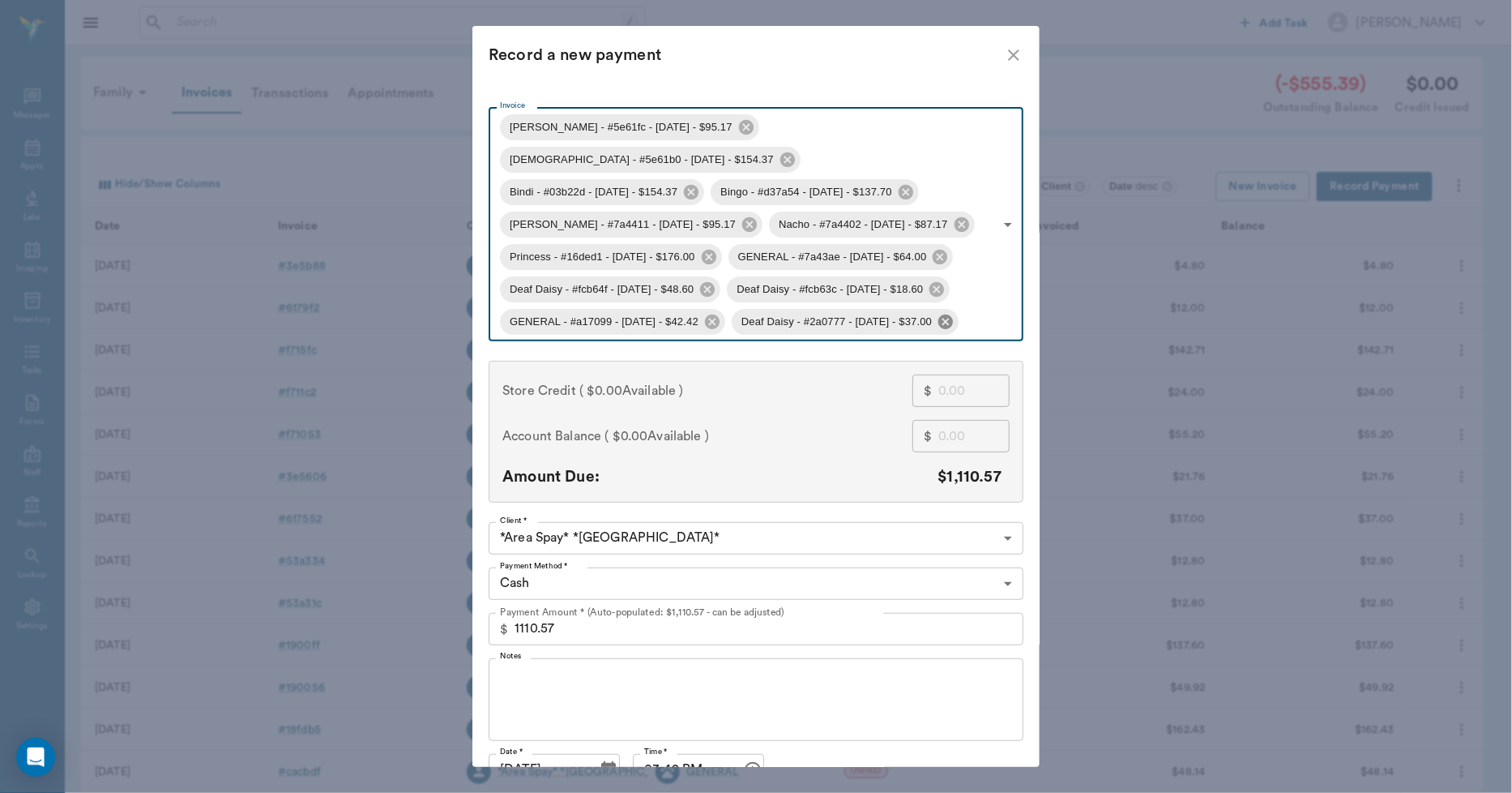
click at [955, 312] on icon at bounding box center [946, 321] width 18 height 18
type input "68cc33a0b35313daf75e61fc,68cc31afb35313daf75e61b0,68c9a7f865a667639b03b22d,68c9…"
type input "1073.57"
click at [711, 313] on icon at bounding box center [712, 320] width 14 height 14
type input "68cc33a0b35313daf75e61fc,68cc31afb35313daf75e61b0,68c9a7f865a667639b03b22d,68c9…"
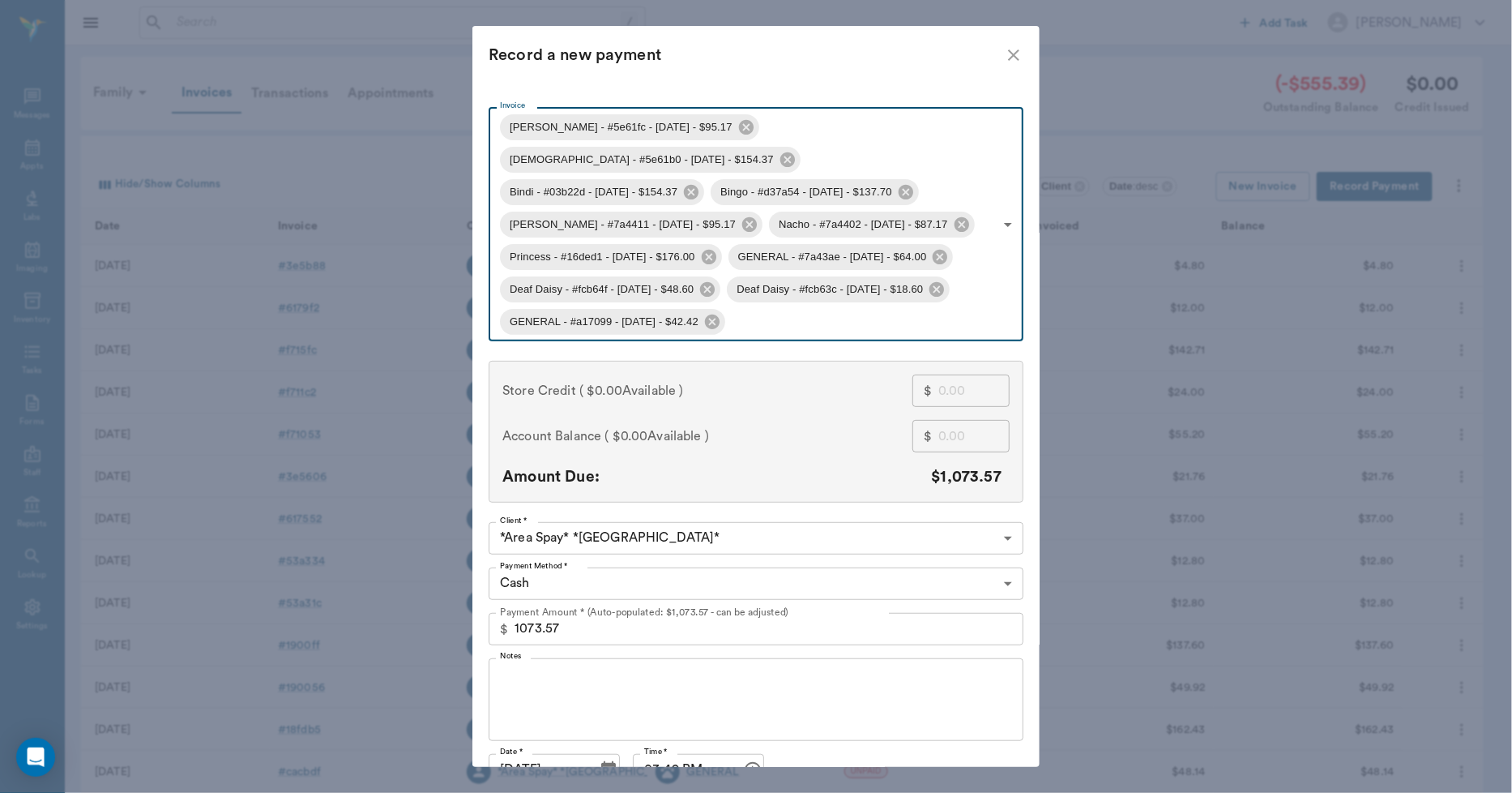
type input "1031.15"
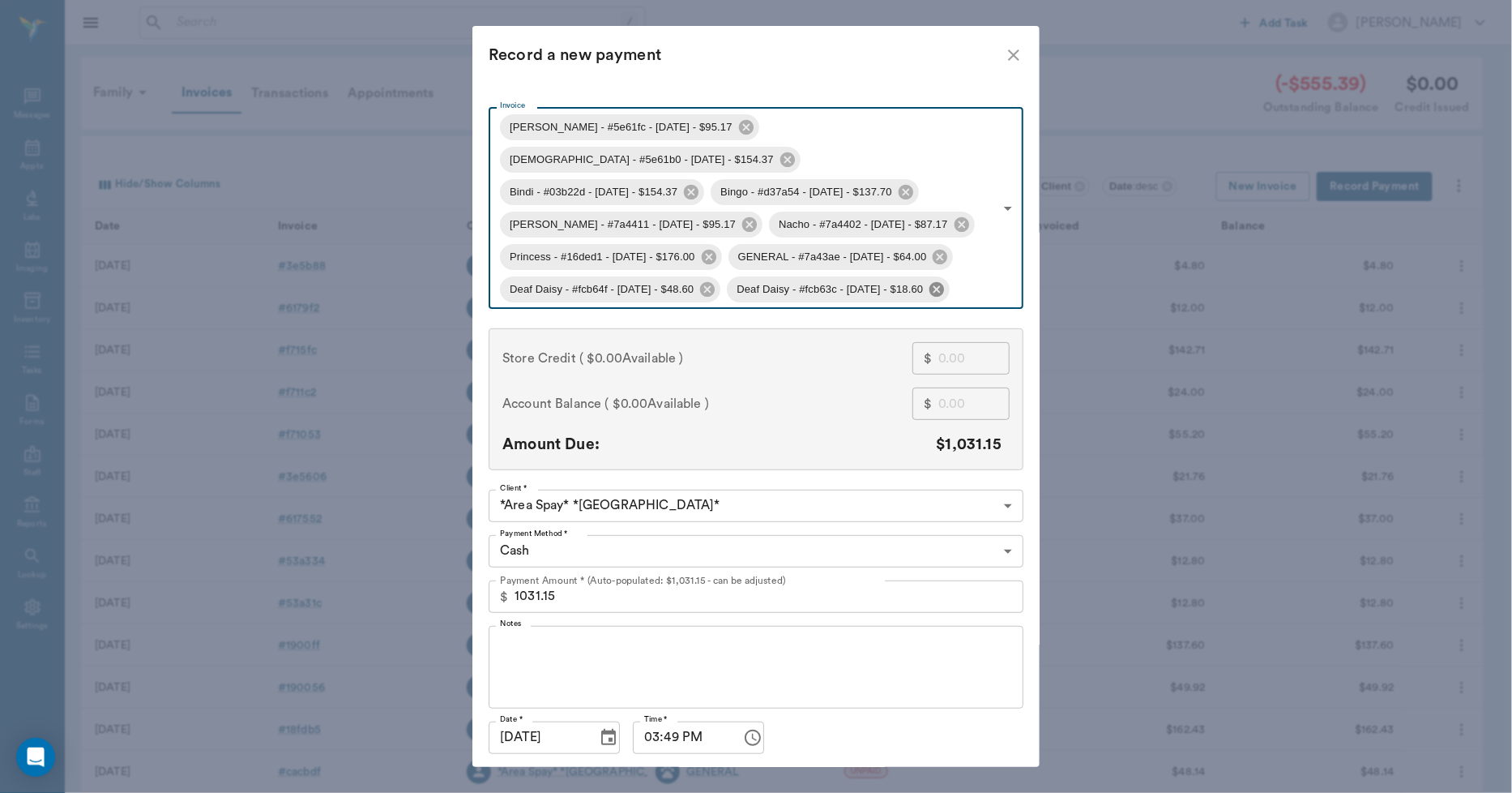
click at [944, 281] on icon at bounding box center [936, 288] width 14 height 14
type input "68cc33a0b35313daf75e61fc,68cc31afb35313daf75e61b0,68c9a7f865a667639b03b22d,68c9…"
type input "1012.55"
click at [715, 280] on icon at bounding box center [707, 289] width 18 height 18
type input "68cc33a0b35313daf75e61fc,68cc31afb35313daf75e61b0,68c9a7f865a667639b03b22d,68c9…"
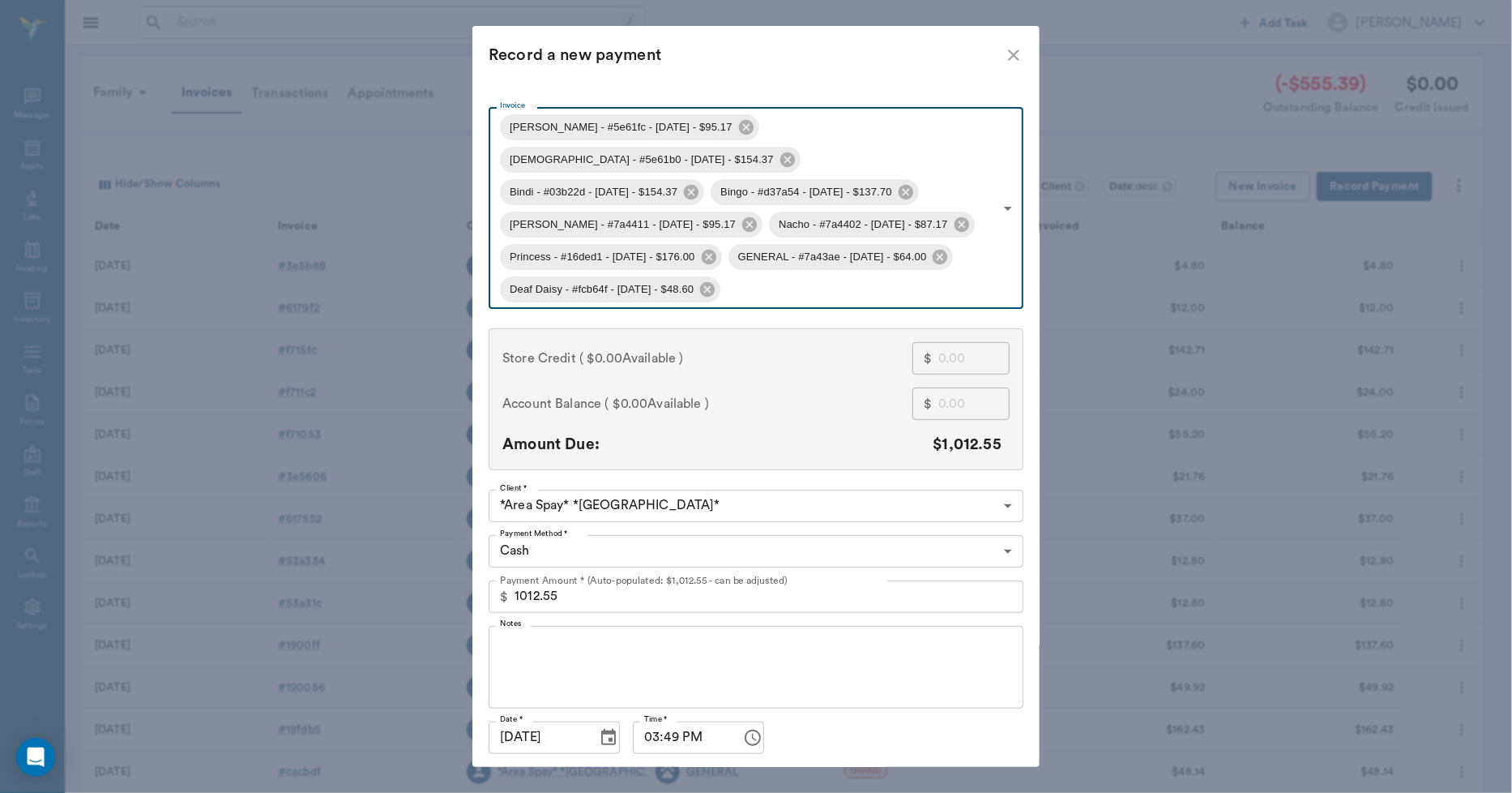
type input "963.95"
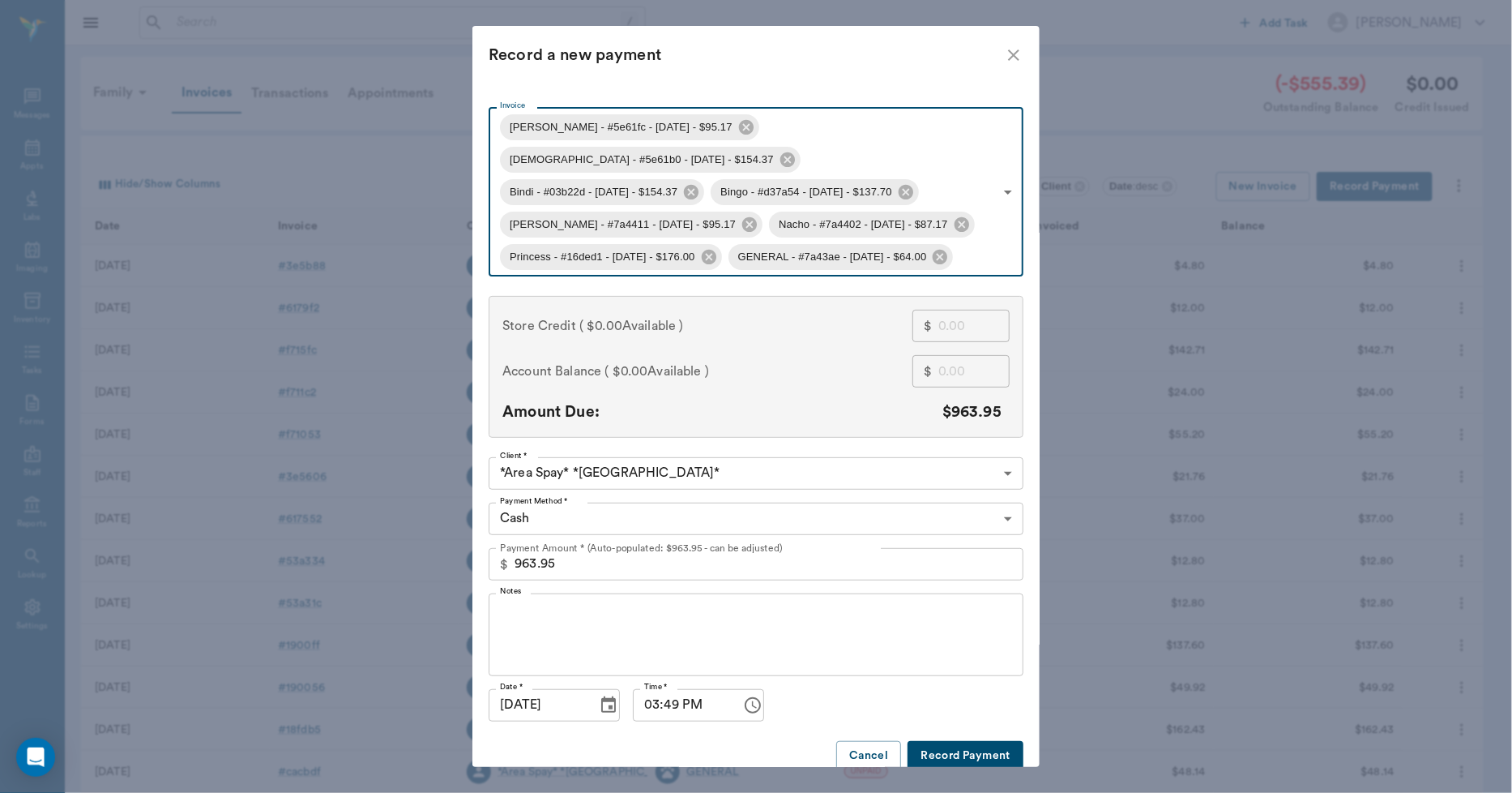
click at [947, 249] on icon at bounding box center [940, 256] width 14 height 14
type input "68cc33a0b35313daf75e61fc,68cc31afb35313daf75e61b0,68c9a7f865a667639b03b22d,68c9…"
type input "899.95"
click at [716, 249] on icon at bounding box center [708, 256] width 14 height 14
type input "68cc33a0b35313daf75e61fc,68cc31afb35313daf75e61b0,68c9a7f865a667639b03b22d,68c9…"
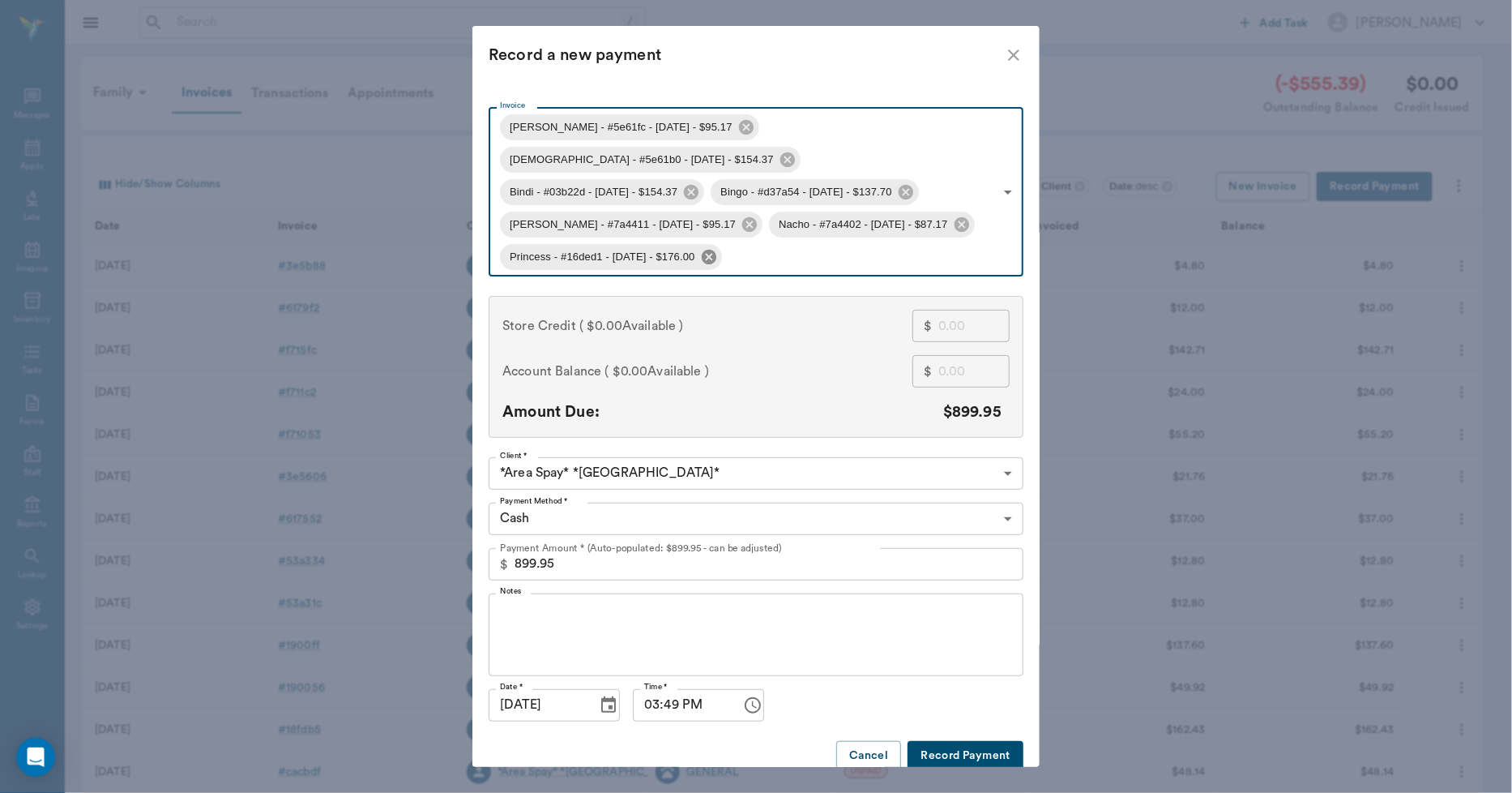
type input "723.95"
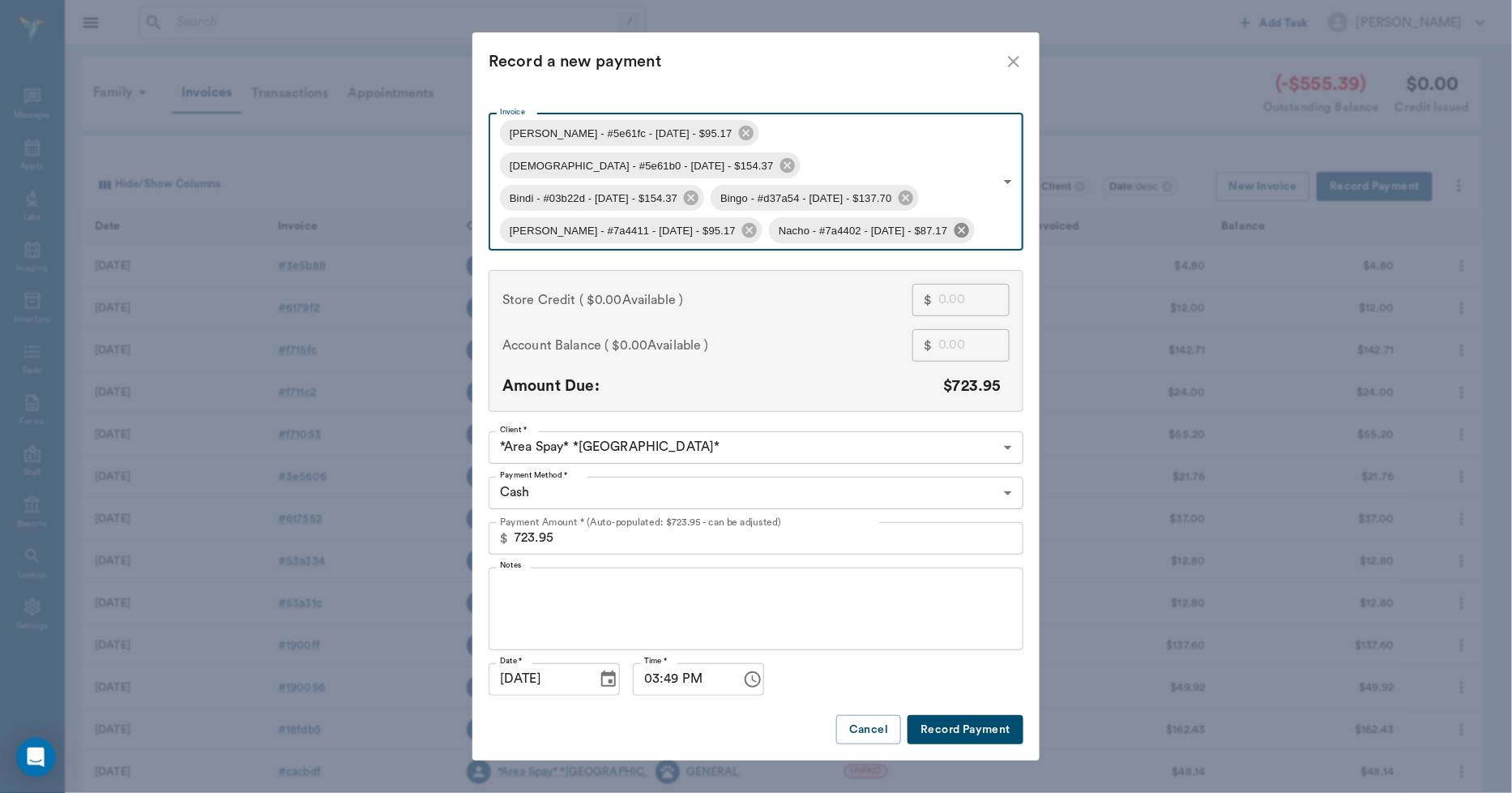
click at [953, 222] on icon at bounding box center [962, 231] width 18 height 18
type input "68cc33a0b35313daf75e61fc,68cc31afb35313daf75e61b0,68c9a7f865a667639b03b22d,68c9…"
type input "636.78"
click at [740, 222] on icon at bounding box center [749, 231] width 18 height 18
type input "68cc33a0b35313daf75e61fc,68cc31afb35313daf75e61b0,68c9a7f865a667639b03b22d,68c9…"
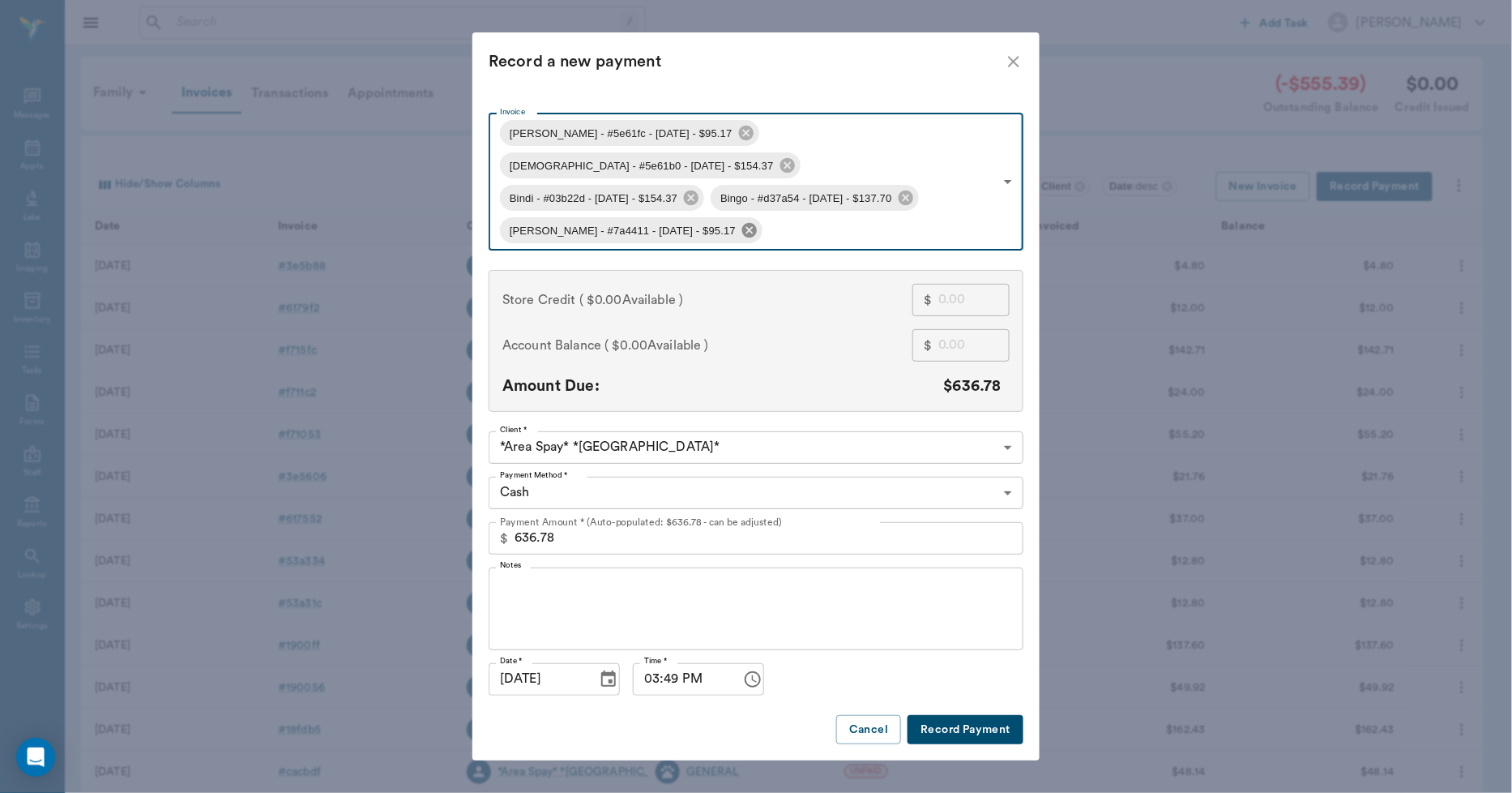
type input "541.61"
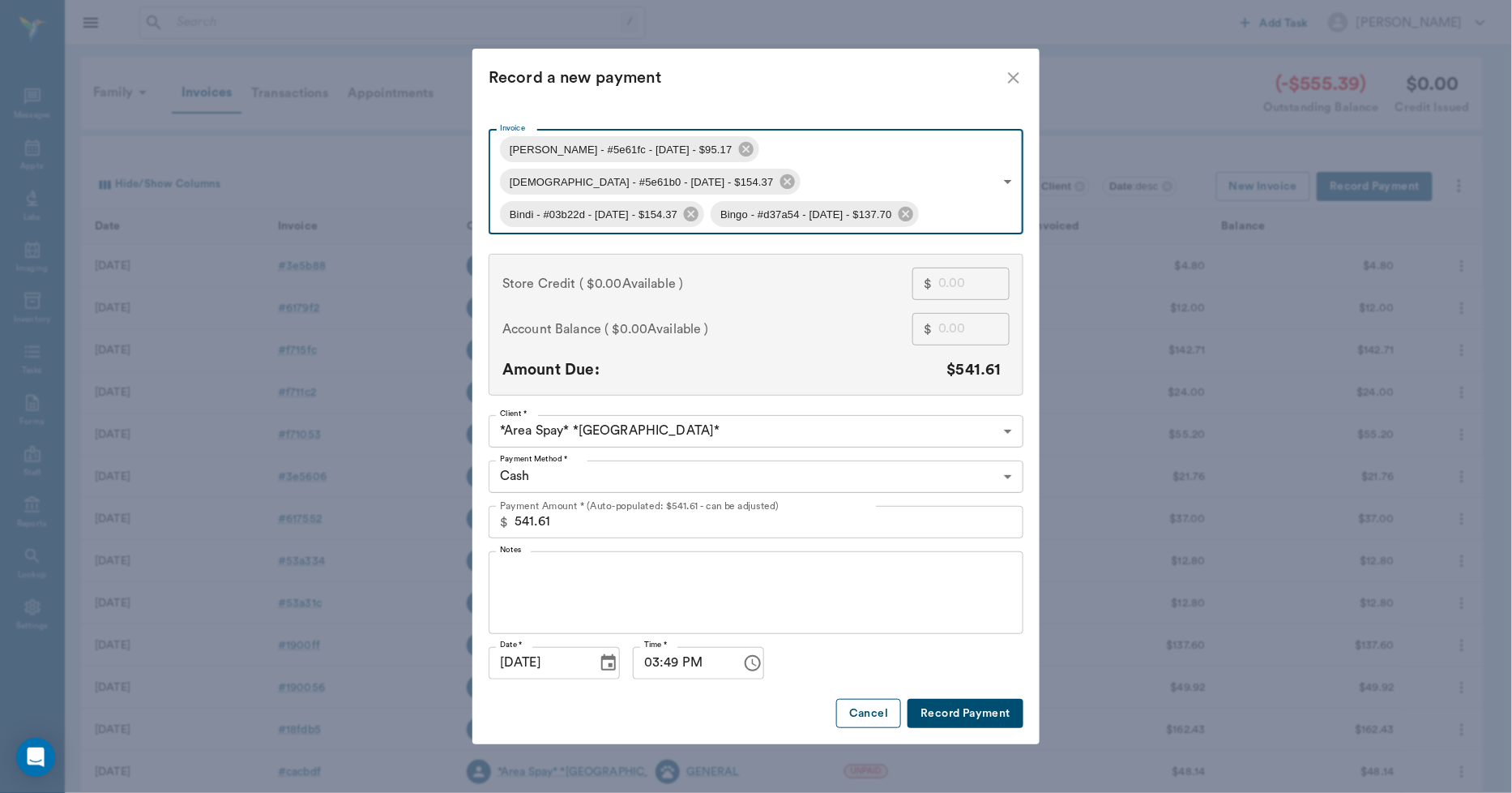
click at [877, 699] on button "Cancel" at bounding box center [869, 714] width 65 height 30
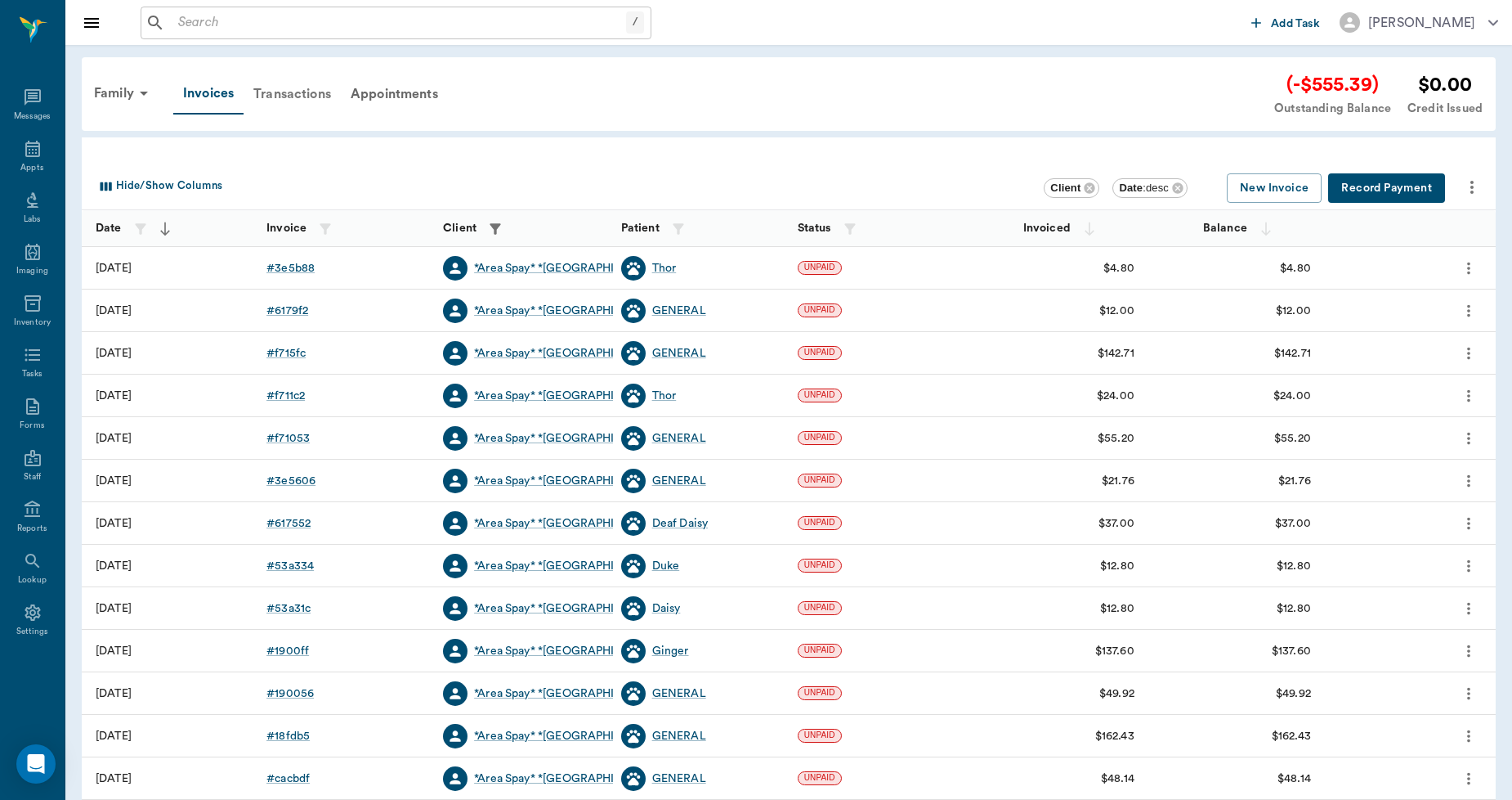
click at [305, 92] on div "Transactions" at bounding box center [292, 94] width 97 height 40
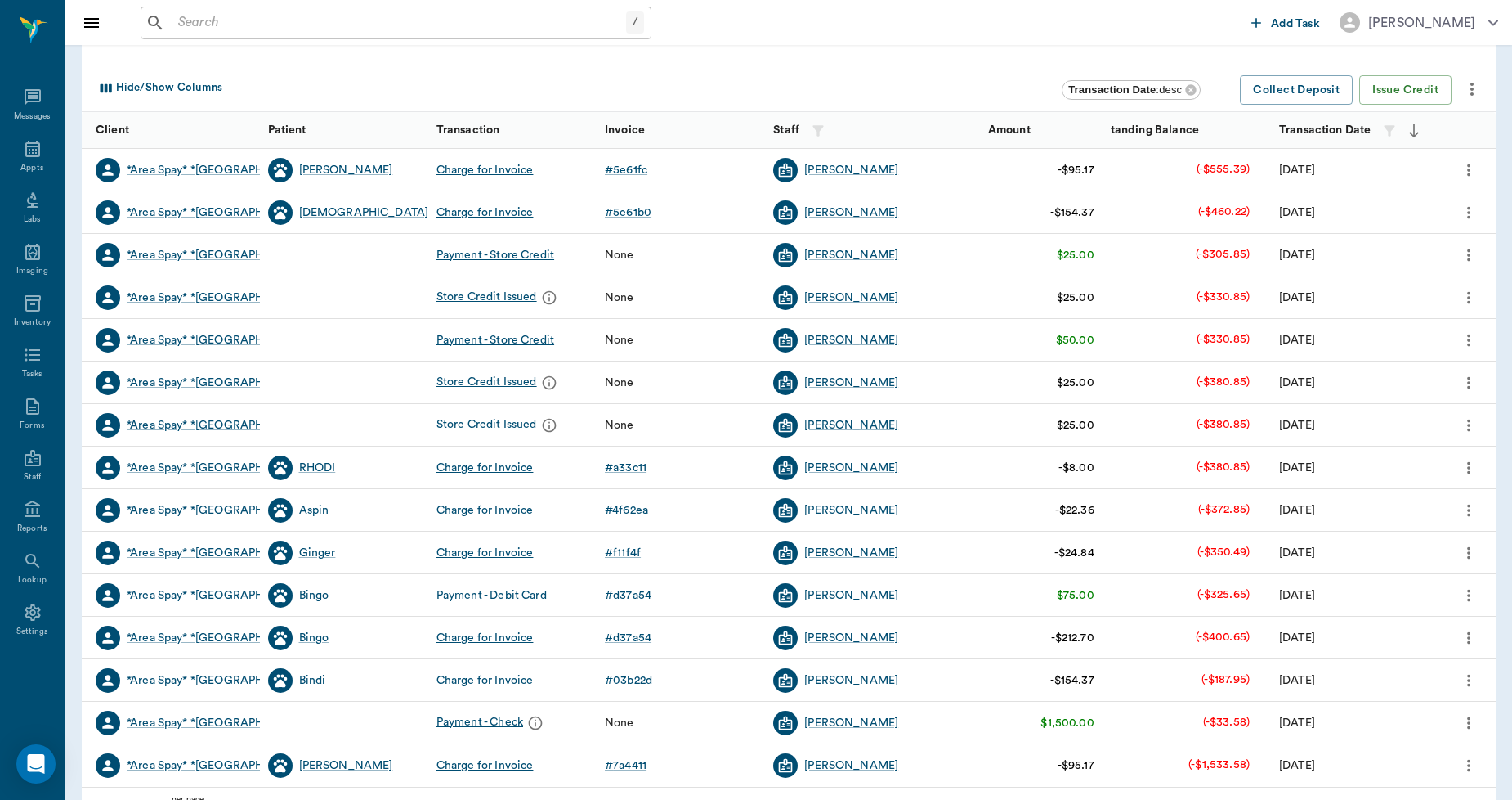
scroll to position [206, 0]
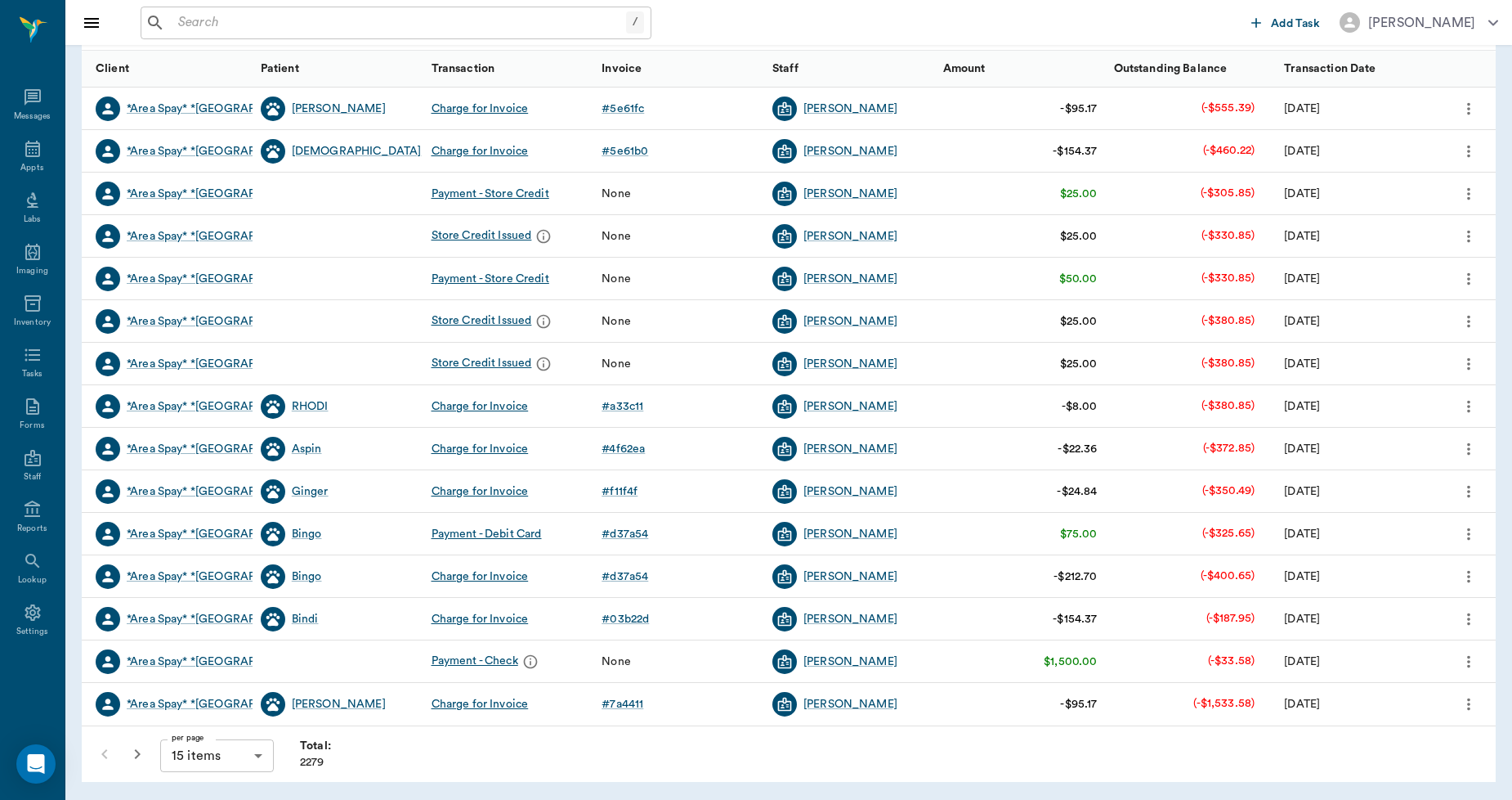
click at [134, 751] on icon "button" at bounding box center [137, 754] width 20 height 20
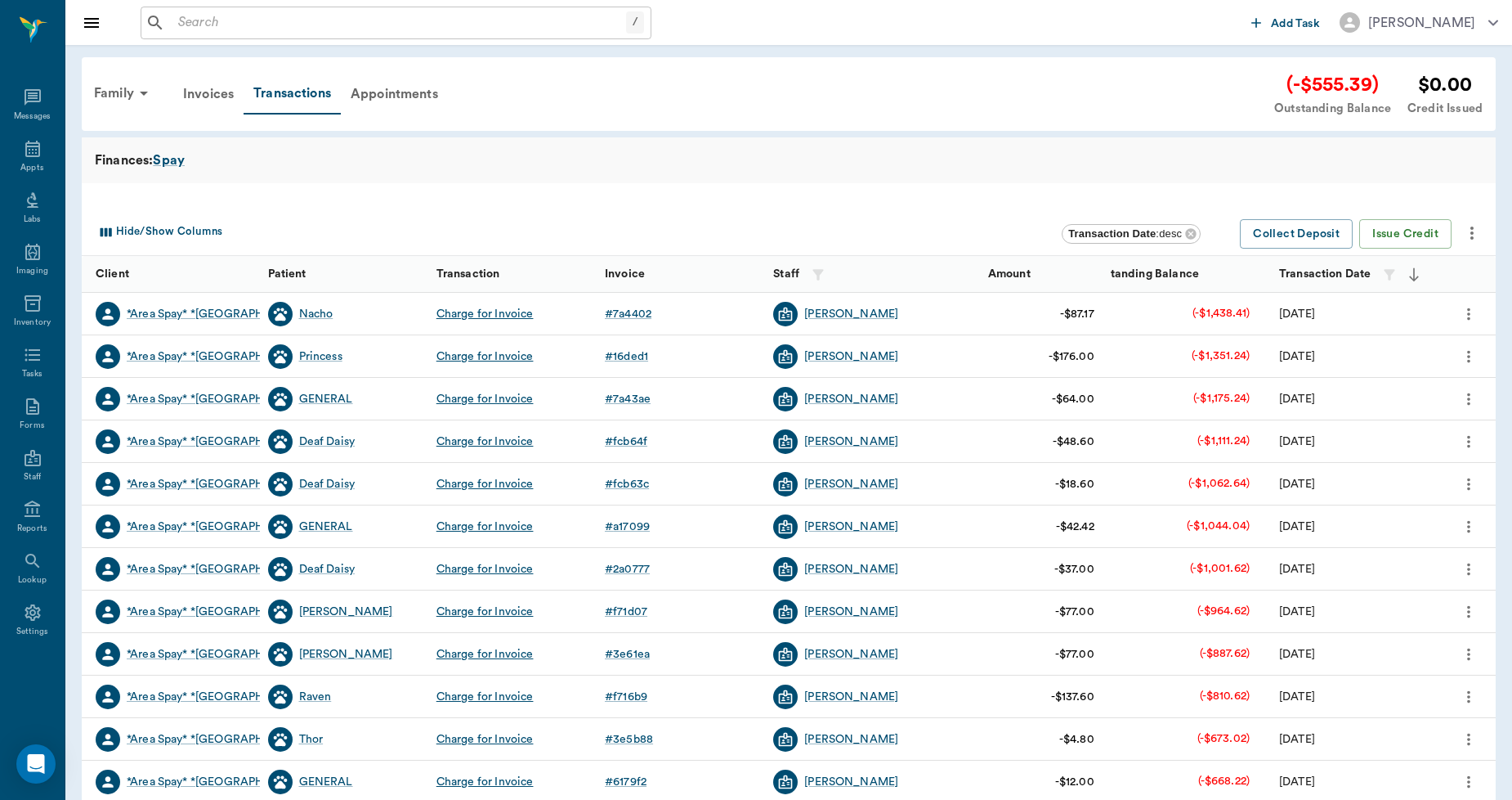
click at [1475, 233] on icon "more" at bounding box center [1472, 233] width 20 height 20
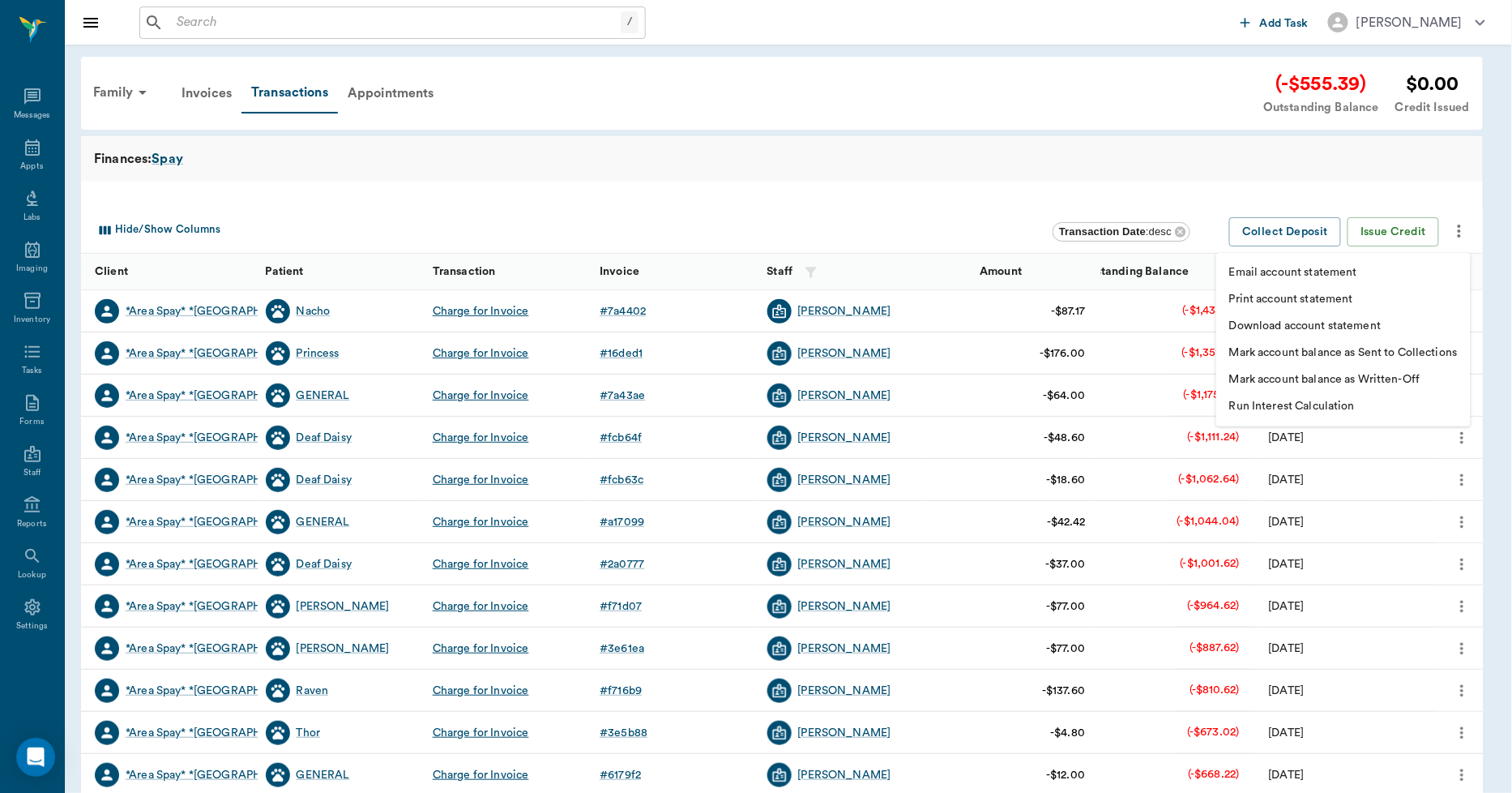
click at [1135, 183] on div at bounding box center [756, 396] width 1512 height 793
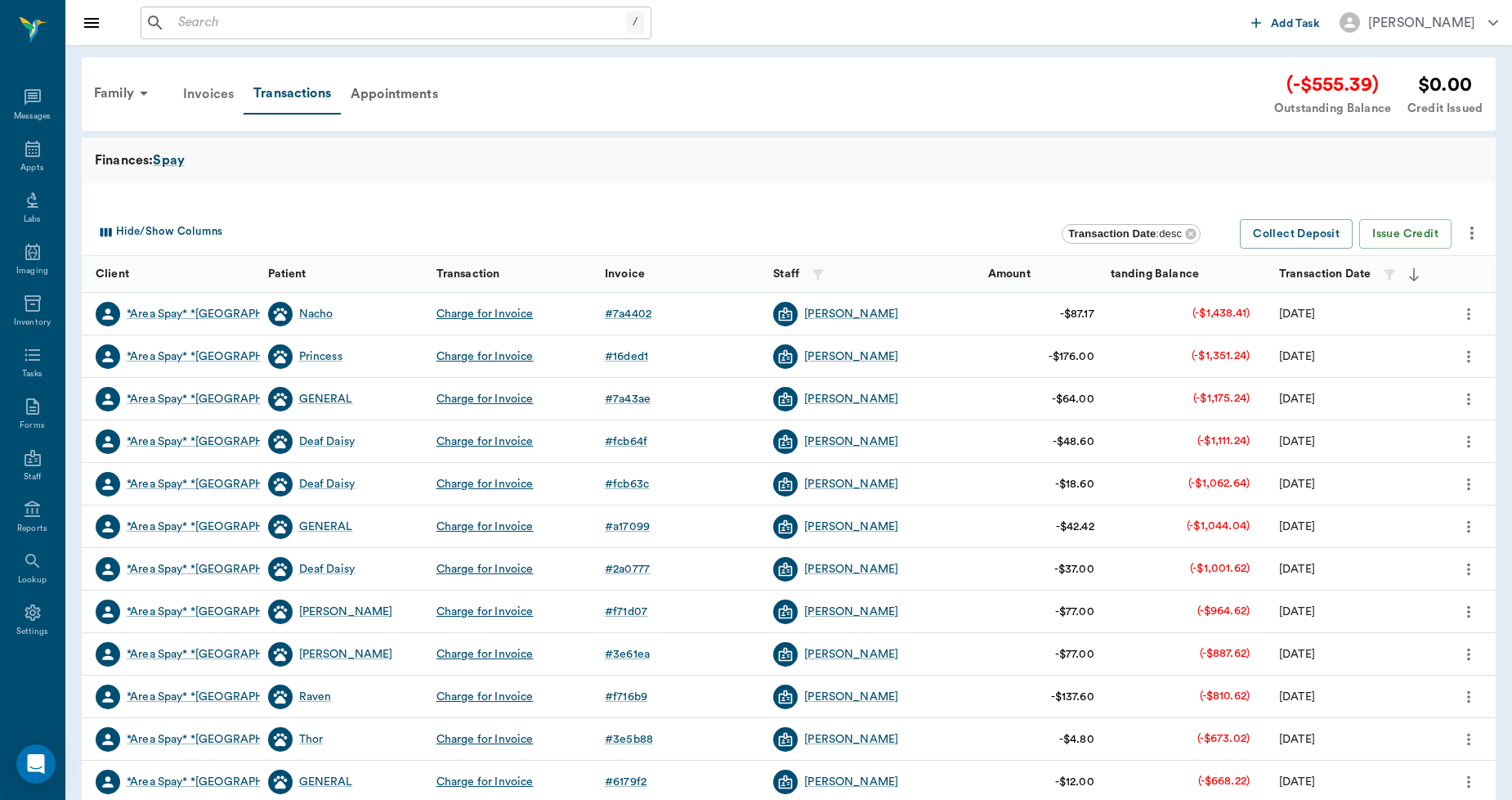
click at [201, 94] on div "Invoices" at bounding box center [208, 94] width 70 height 40
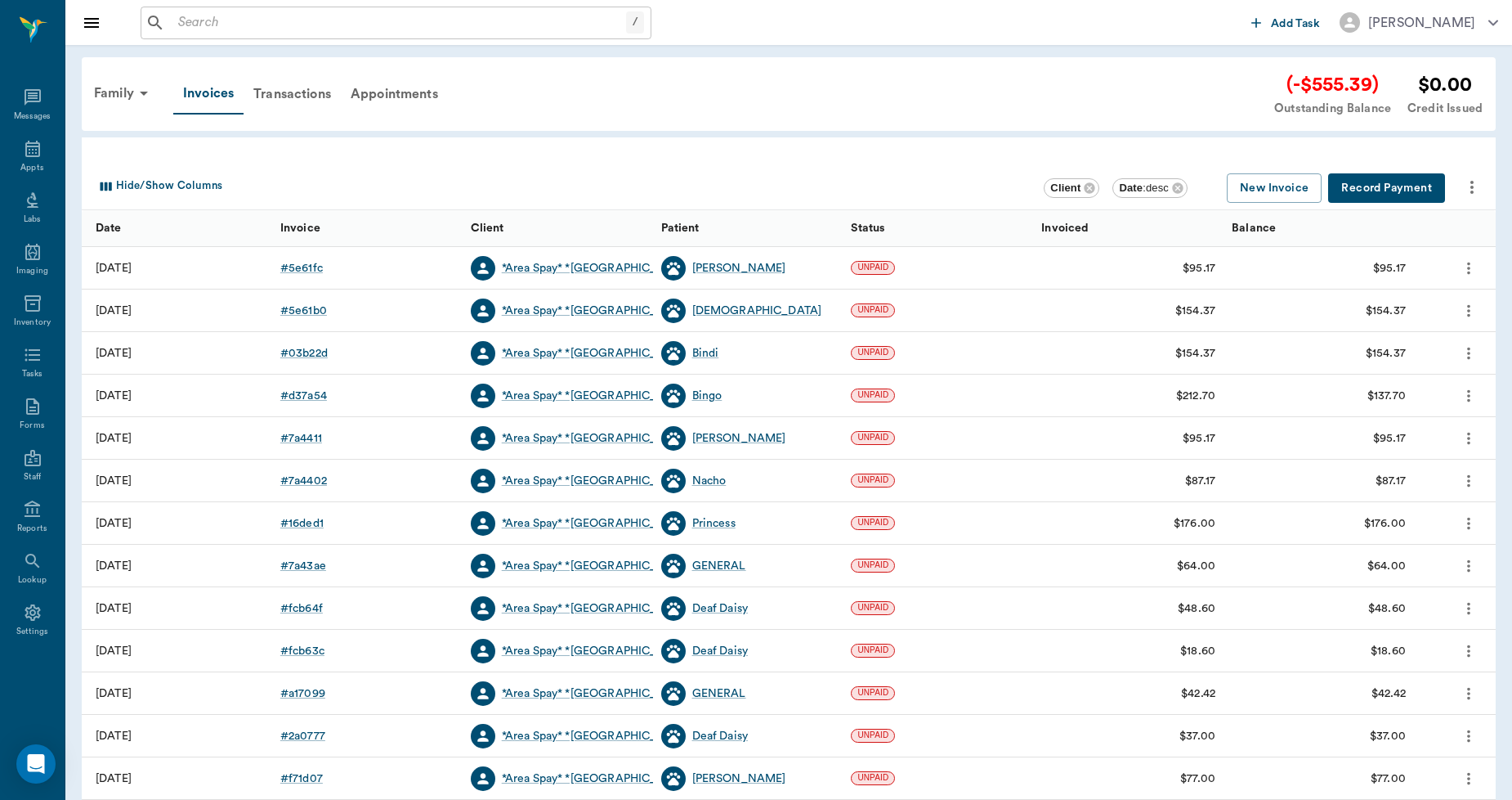
click at [1375, 189] on button "Record Payment" at bounding box center [1386, 189] width 117 height 31
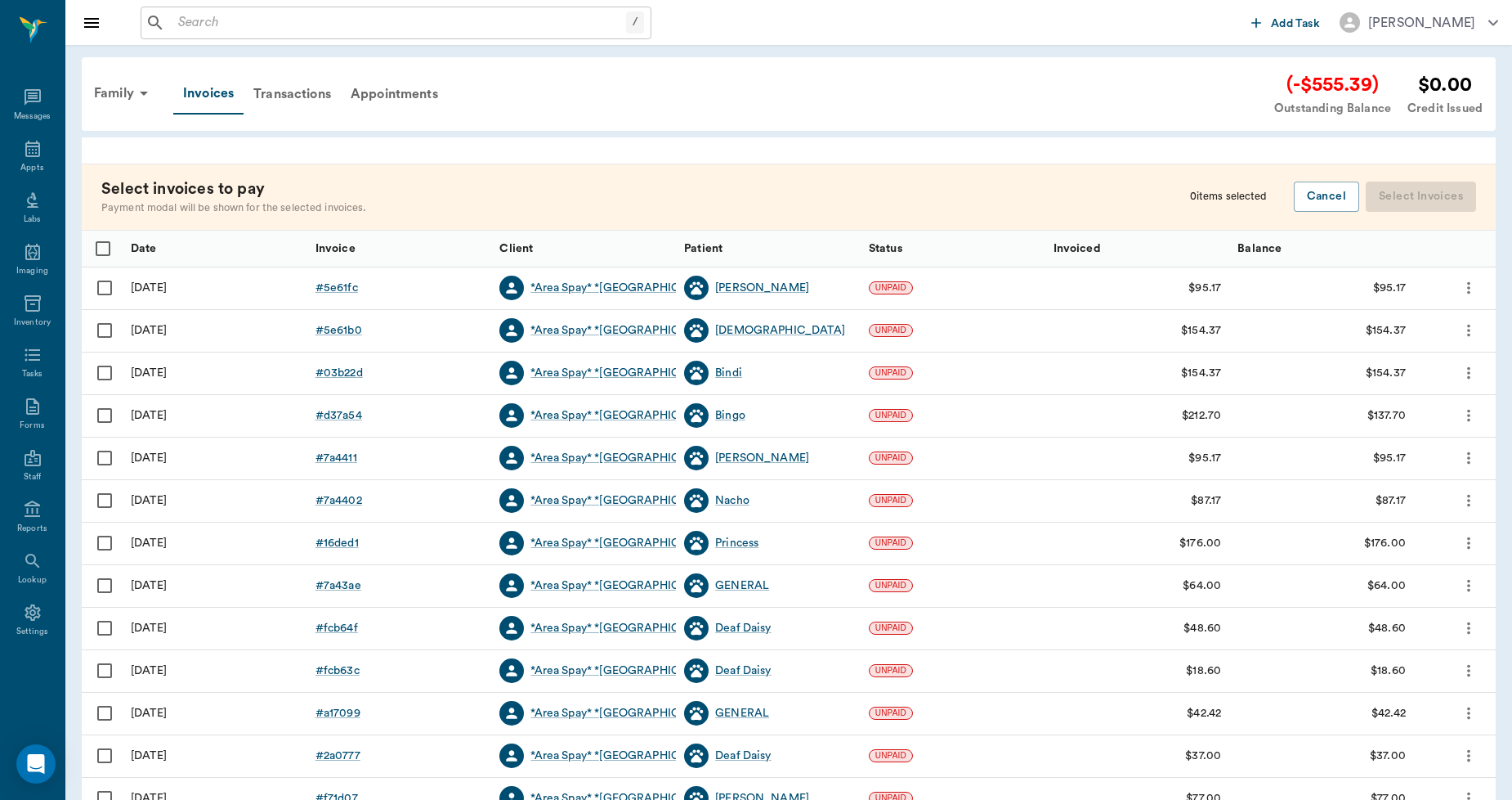
click at [102, 248] on input "Select all rows" at bounding box center [103, 249] width 34 height 34
checkbox input "true"
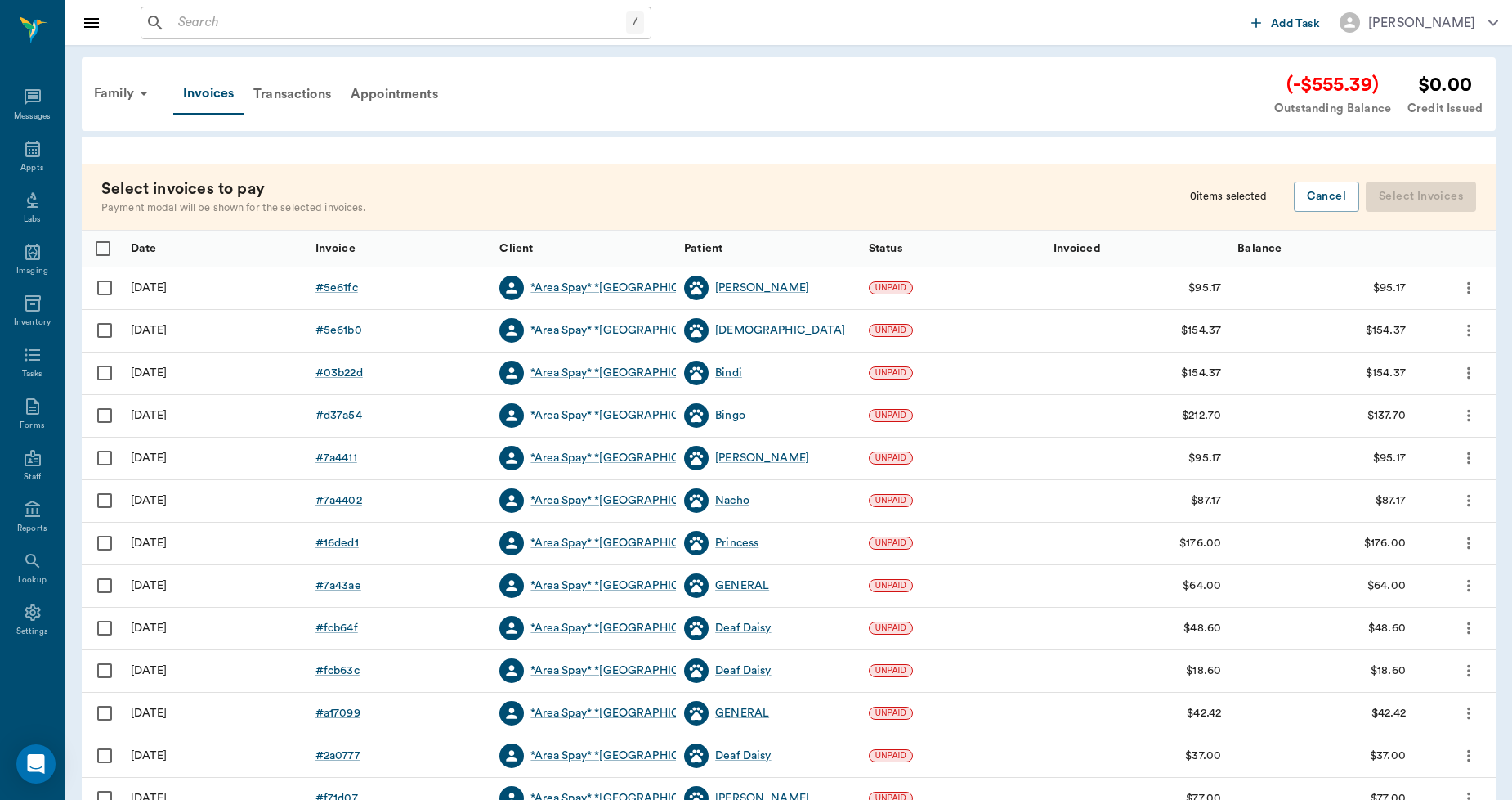
checkbox input "true"
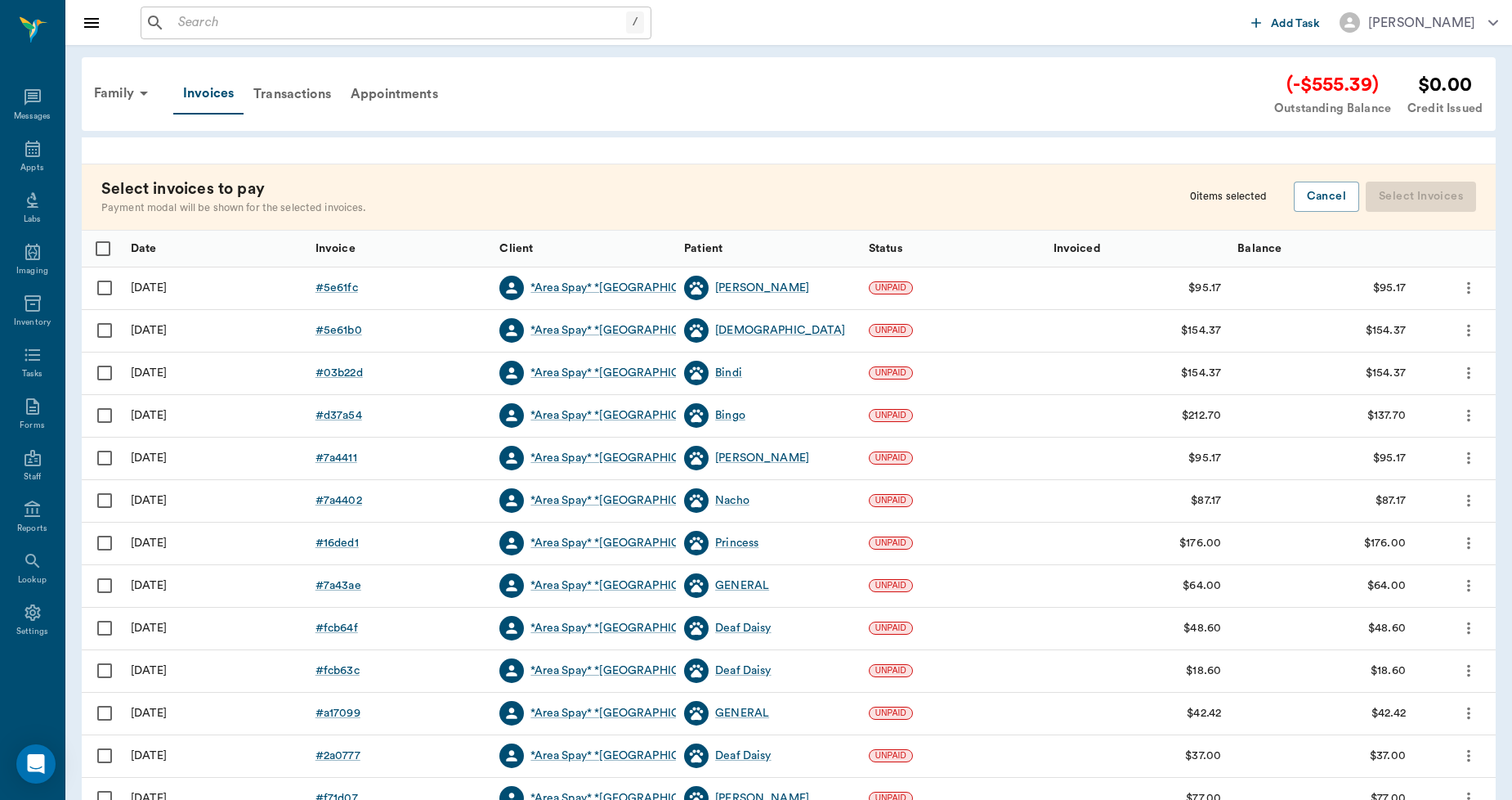
checkbox input "true"
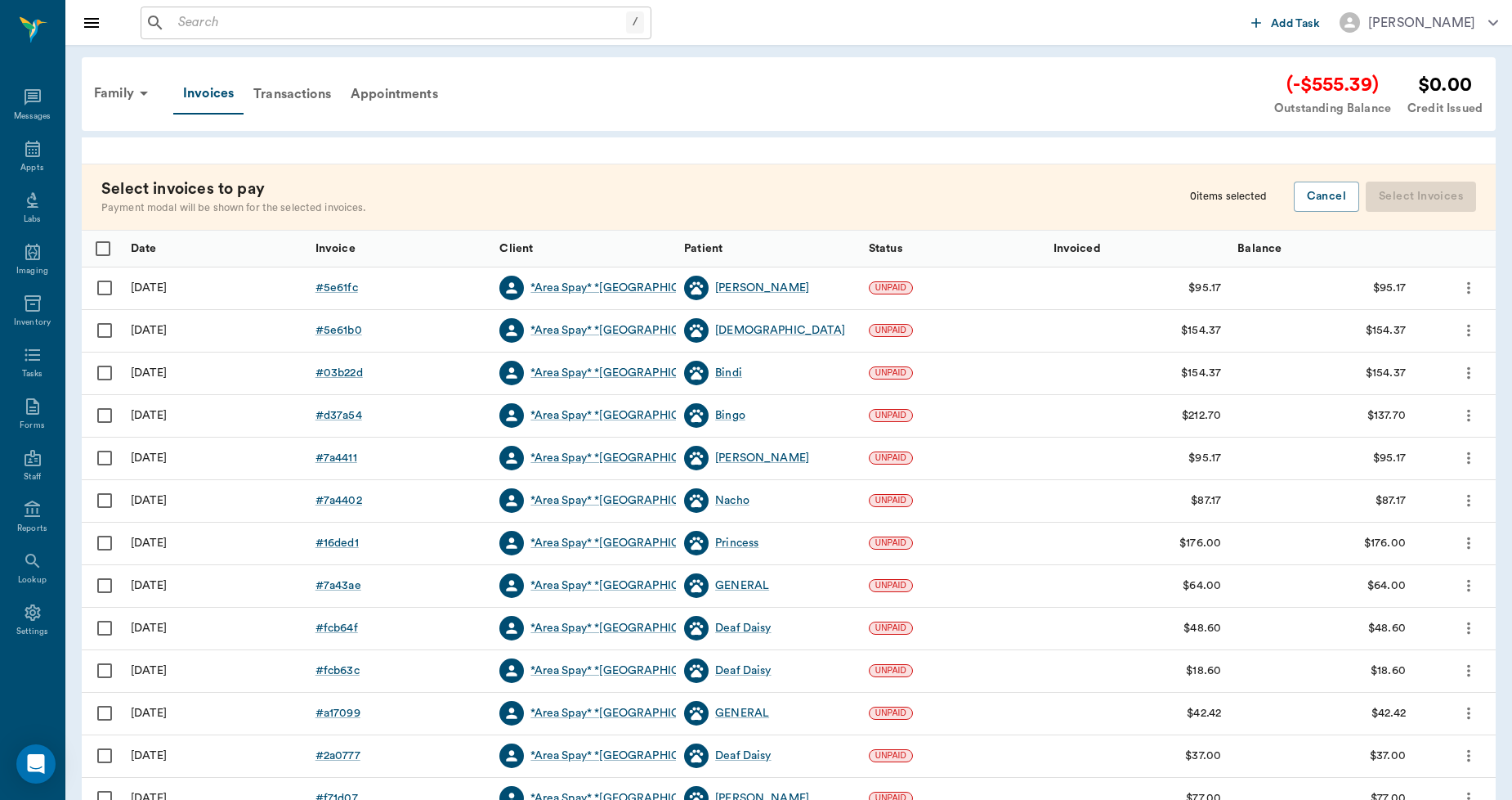
checkbox input "true"
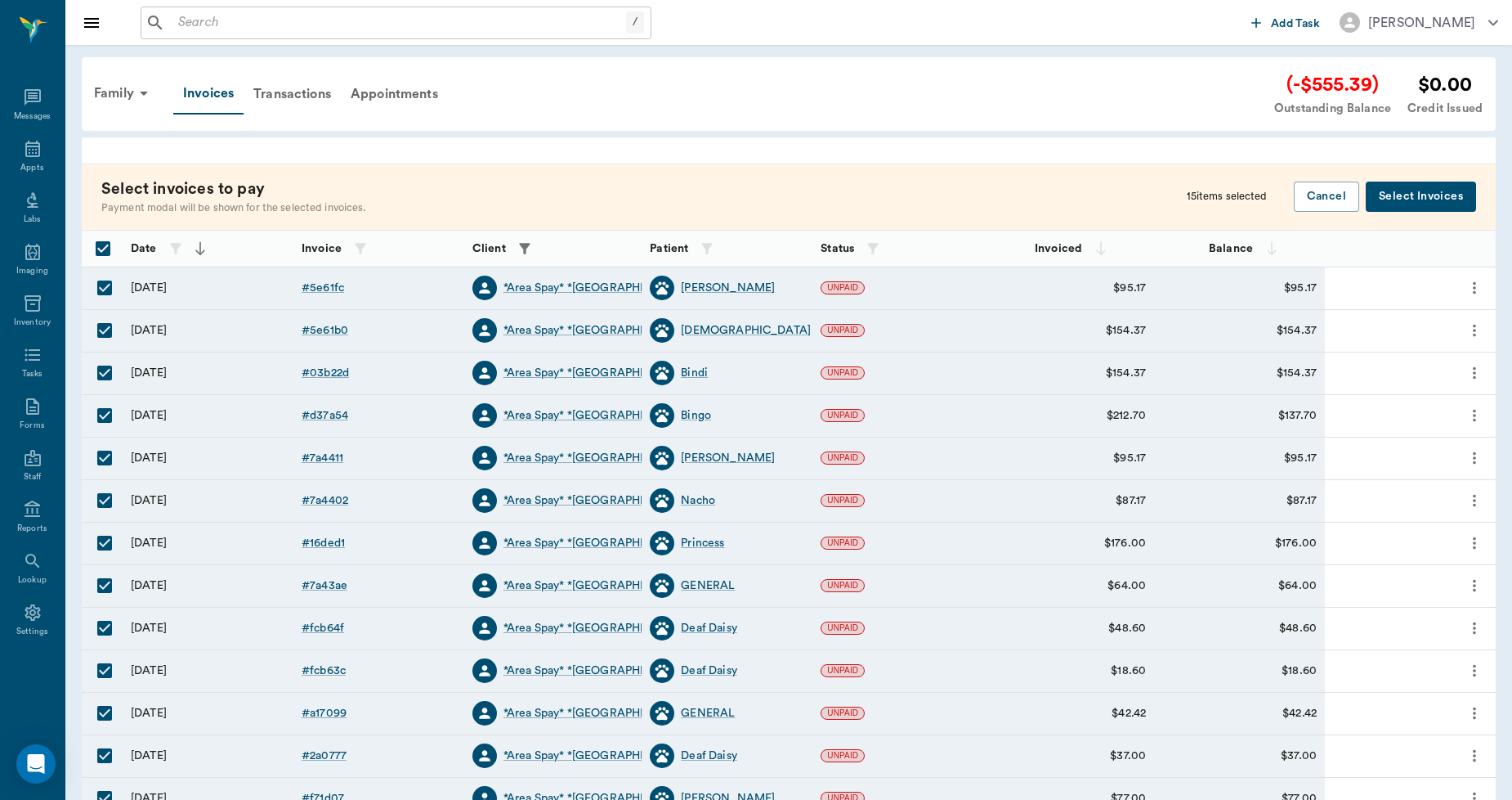
click at [1421, 197] on button "Select Invoices" at bounding box center [1420, 197] width 110 height 31
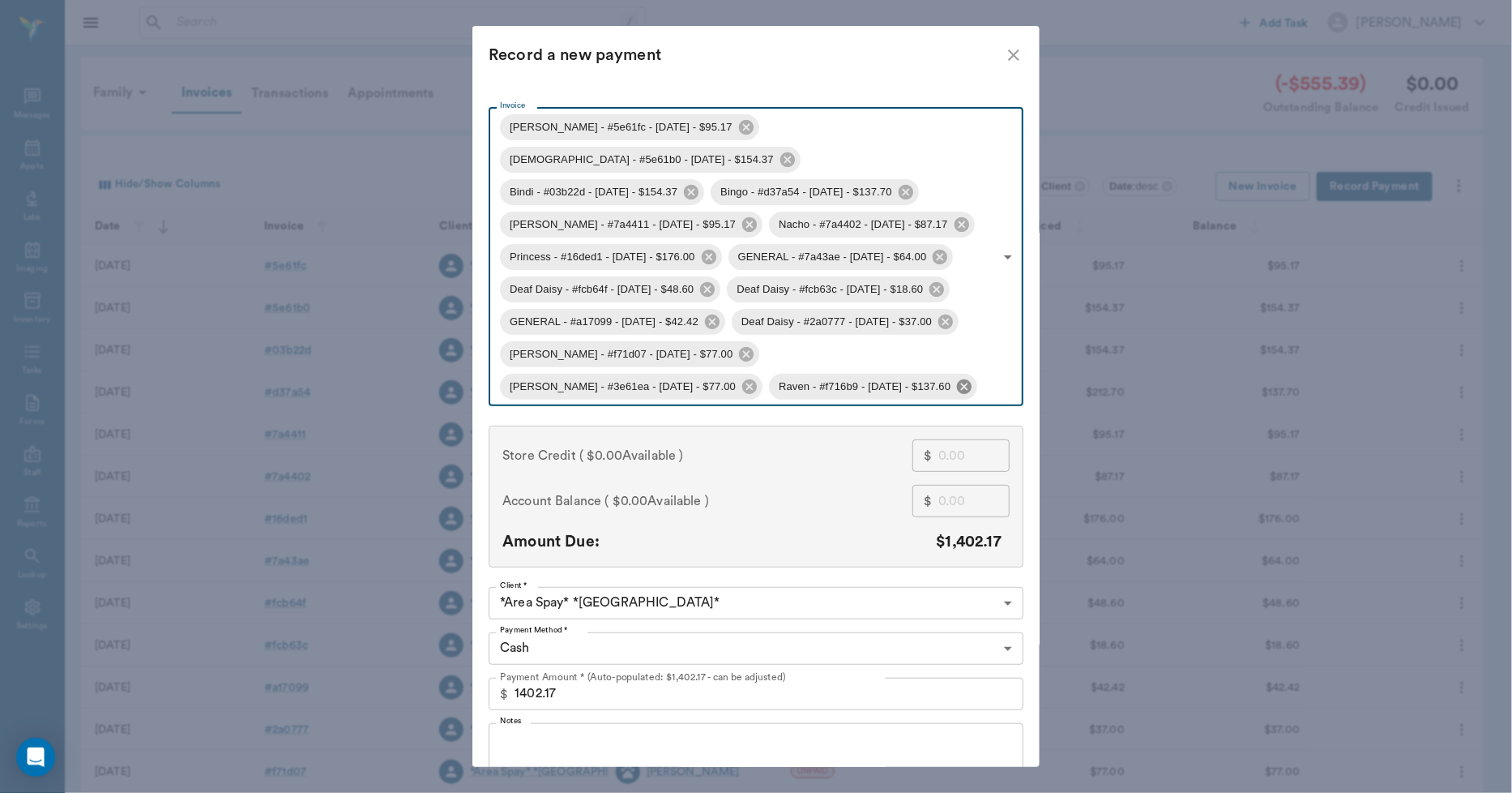
click at [957, 378] on icon at bounding box center [964, 385] width 14 height 14
type input "68cc33a0b35313daf75e61fc,68cc31afb35313daf75e61b0,68c9a7f865a667639b03b22d,68c9…"
type input "1264.57"
click at [758, 377] on icon at bounding box center [749, 386] width 18 height 18
type input "68cc33a0b35313daf75e61fc,68cc31afb35313daf75e61b0,68c9a7f865a667639b03b22d,68c9…"
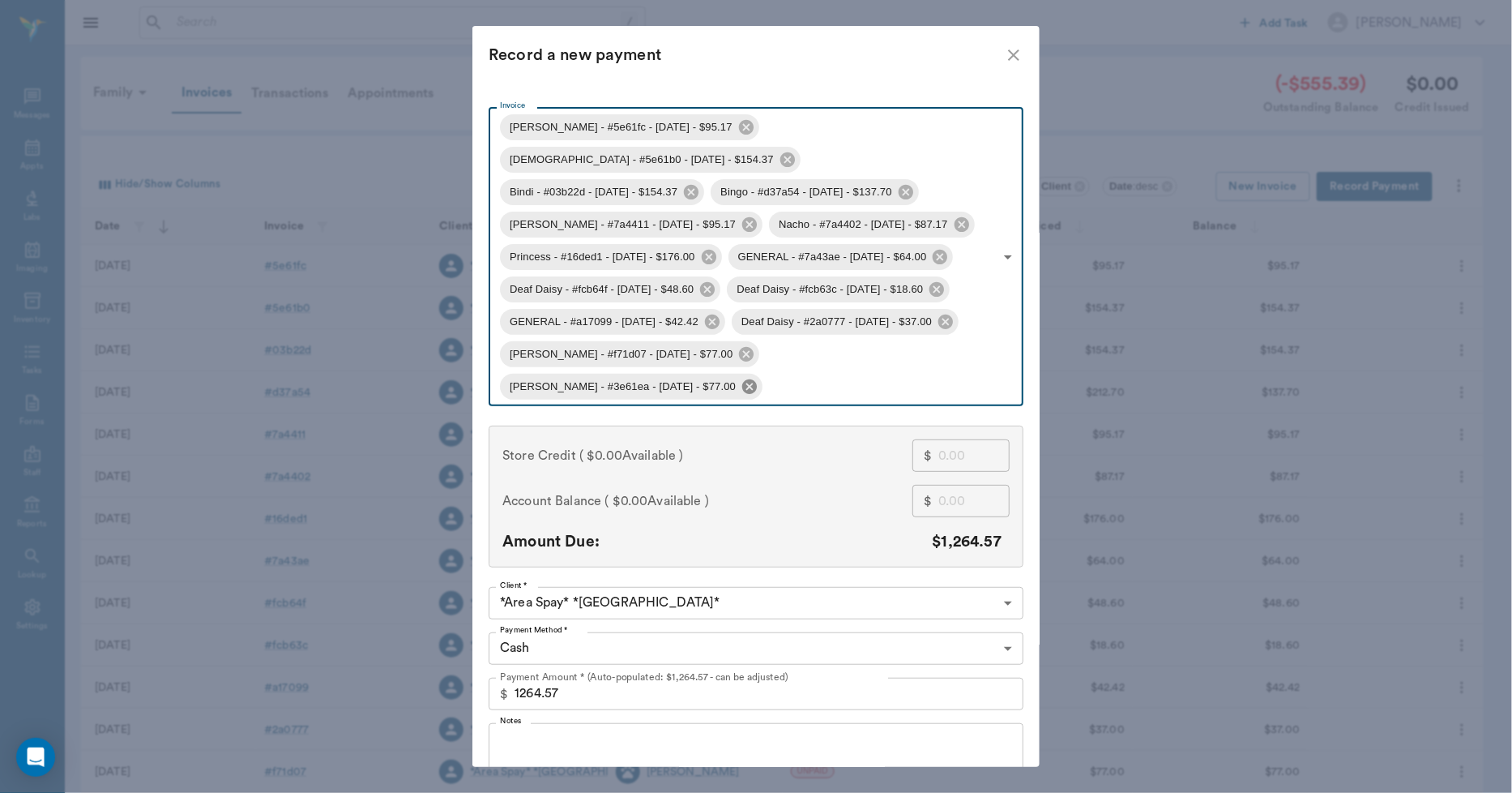
type input "1187.57"
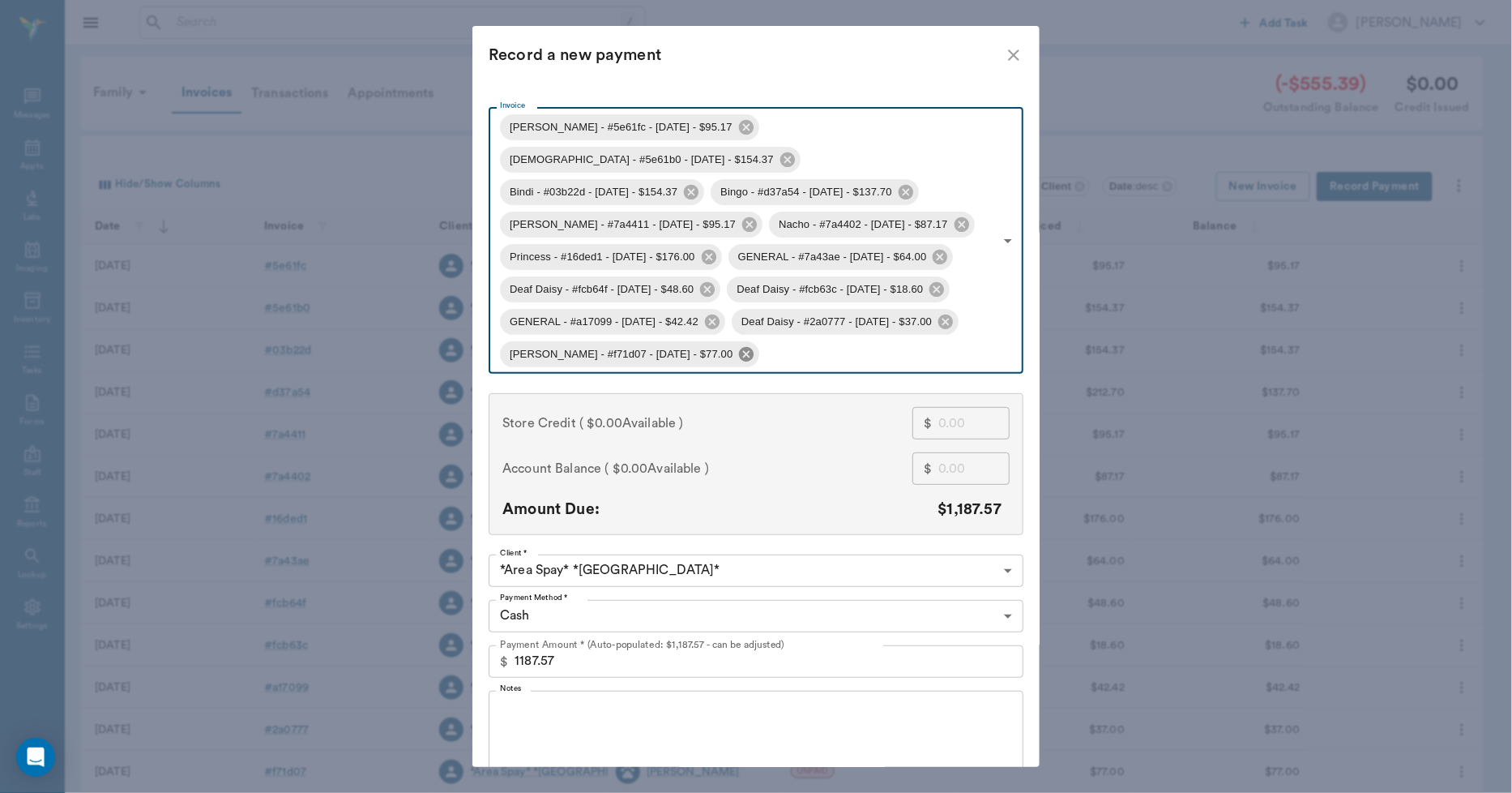
click at [739, 346] on icon at bounding box center [746, 353] width 14 height 14
type input "68cc33a0b35313daf75e61fc,68cc31afb35313daf75e61b0,68c9a7f865a667639b03b22d,68c9…"
type input "1110.57"
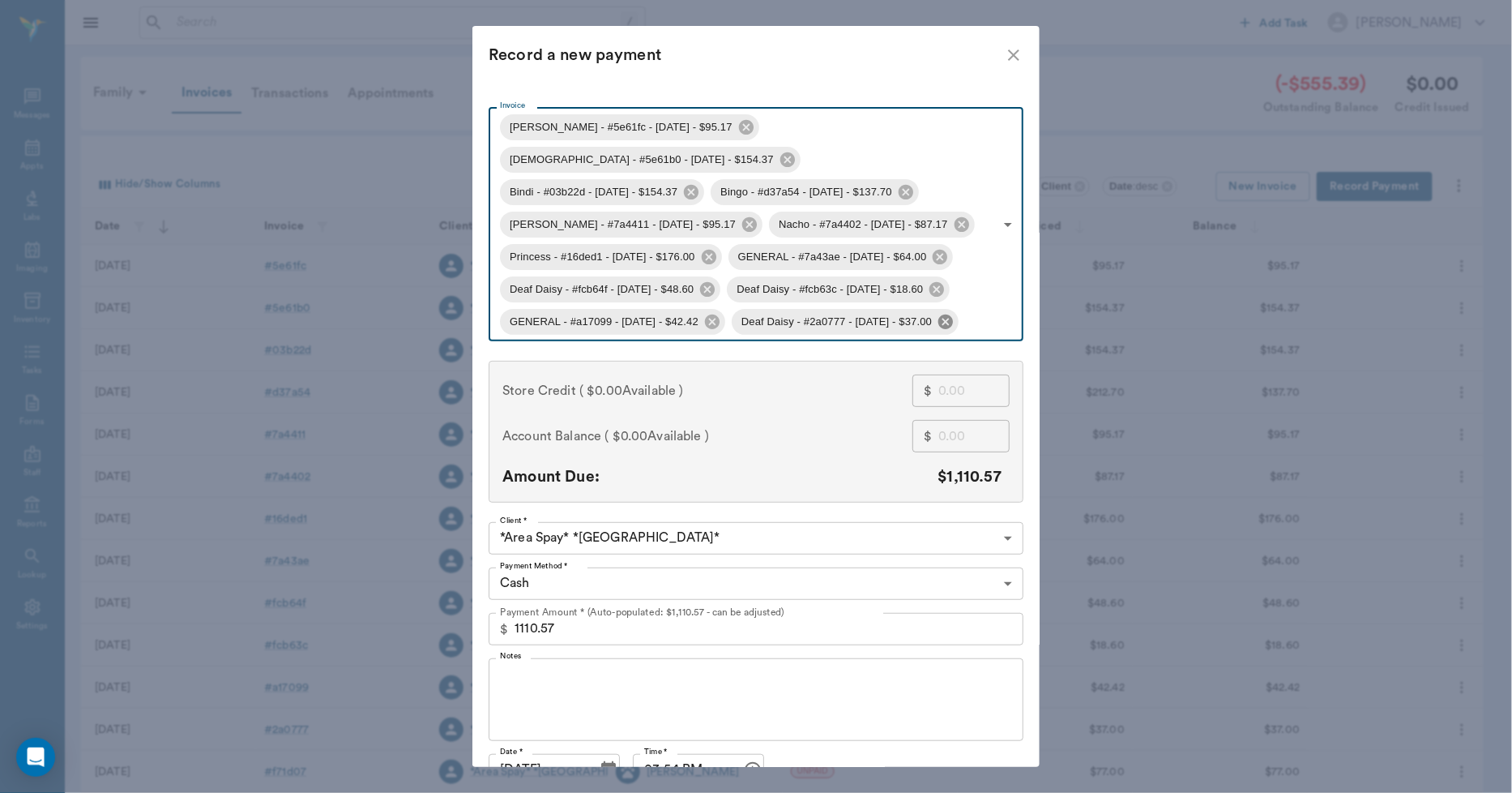
click at [953, 313] on icon at bounding box center [945, 320] width 14 height 14
type input "68cc33a0b35313daf75e61fc,68cc31afb35313daf75e61b0,68c9a7f865a667639b03b22d,68c9…"
type input "1073.57"
click at [713, 313] on icon at bounding box center [712, 320] width 14 height 14
type input "68cc33a0b35313daf75e61fc,68cc31afb35313daf75e61b0,68c9a7f865a667639b03b22d,68c9…"
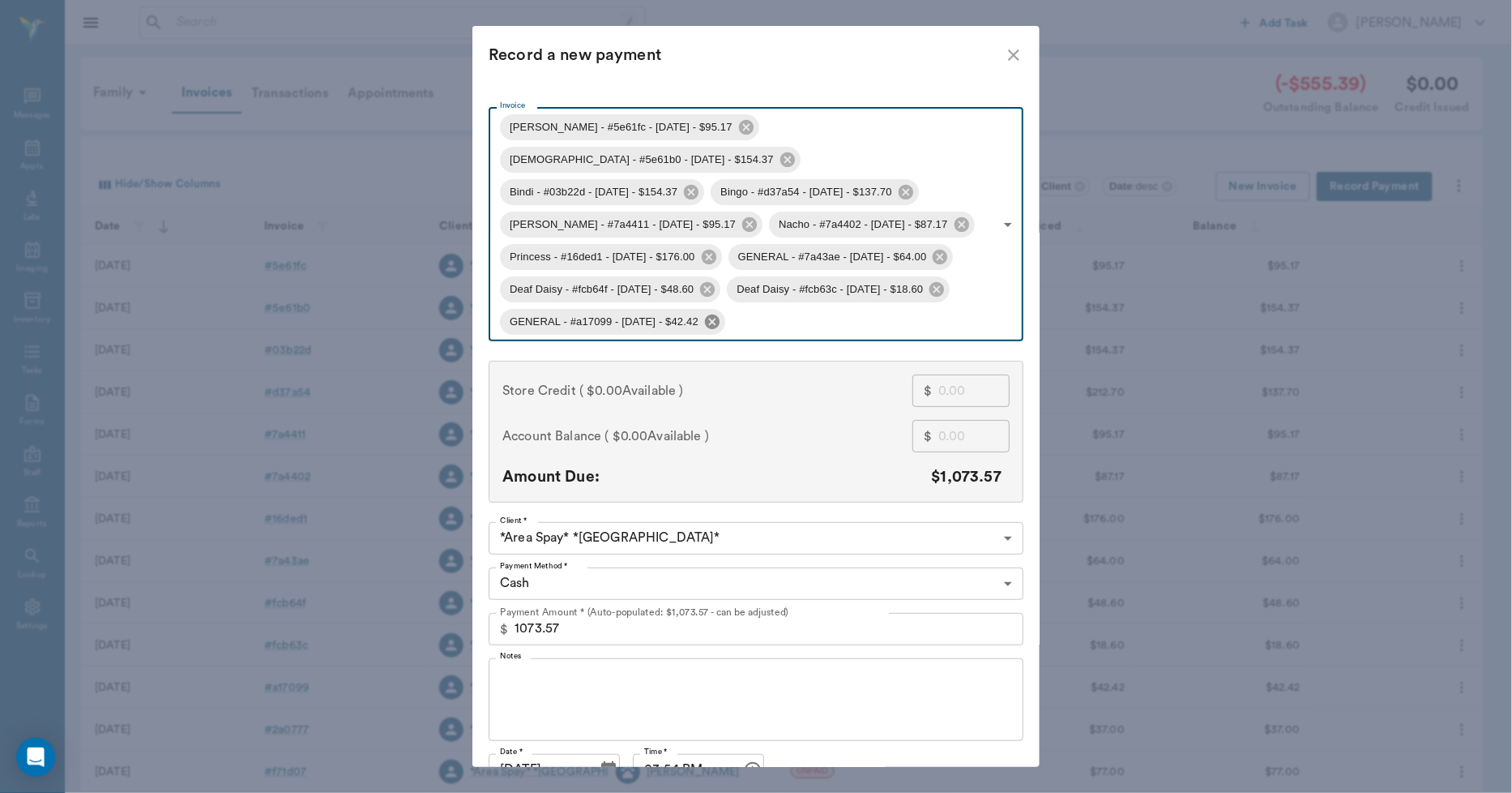
type input "1031.15"
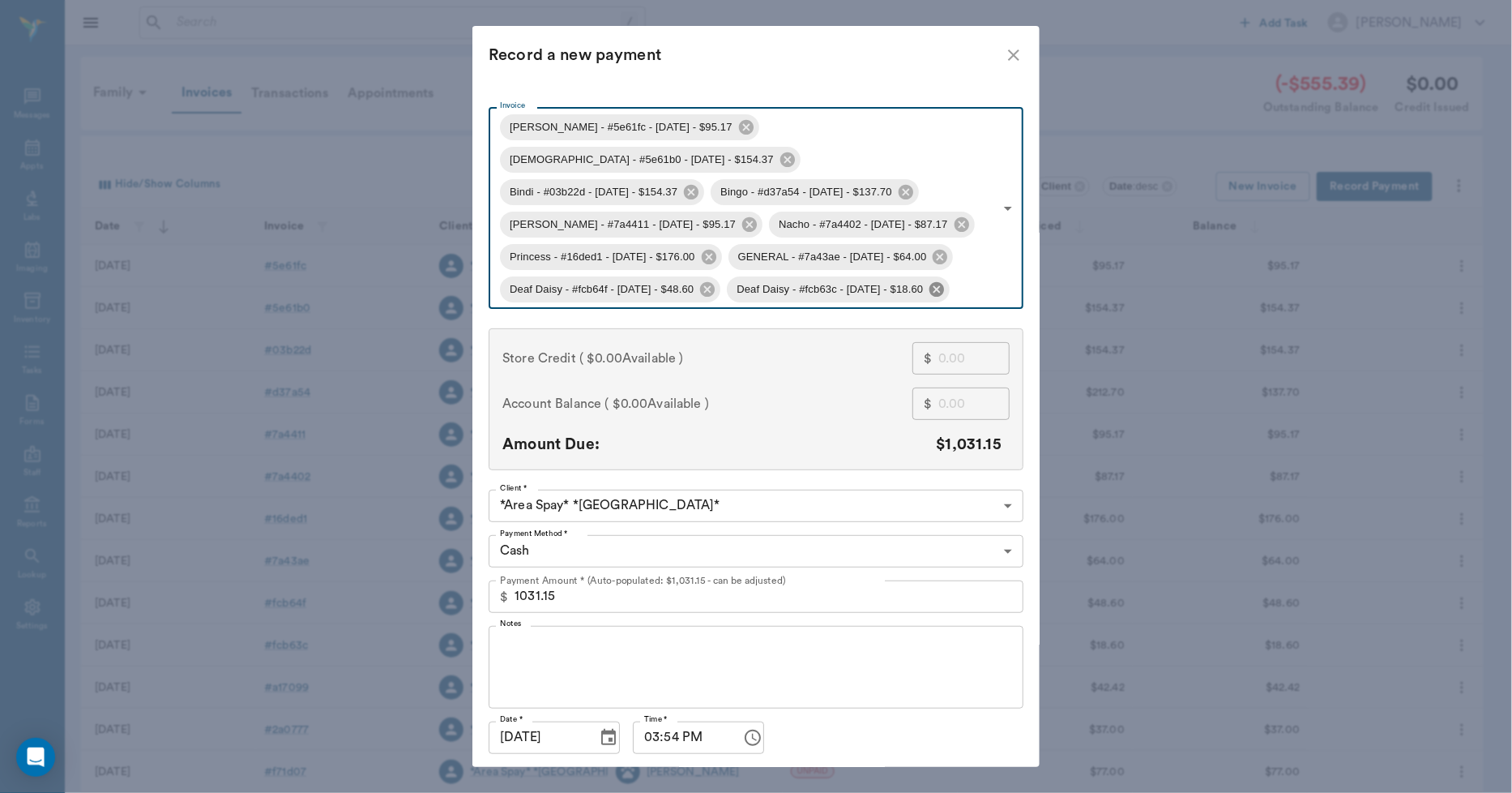
click at [944, 281] on icon at bounding box center [936, 288] width 14 height 14
type input "68cc33a0b35313daf75e61fc,68cc31afb35313daf75e61b0,68c9a7f865a667639b03b22d,68c9…"
type input "1012.55"
click at [715, 280] on icon at bounding box center [707, 289] width 18 height 18
type input "68cc33a0b35313daf75e61fc,68cc31afb35313daf75e61b0,68c9a7f865a667639b03b22d,68c9…"
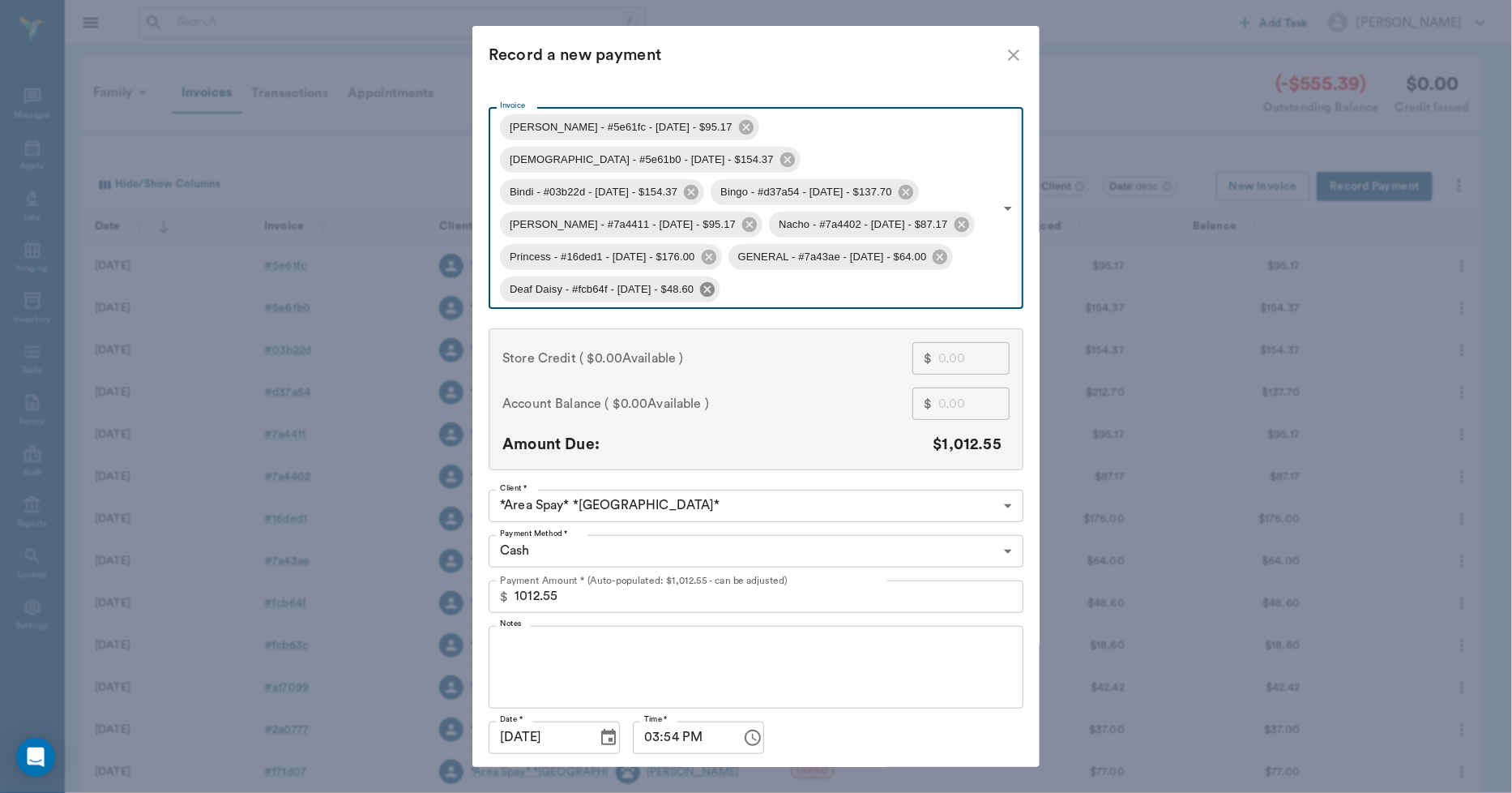
type input "963.95"
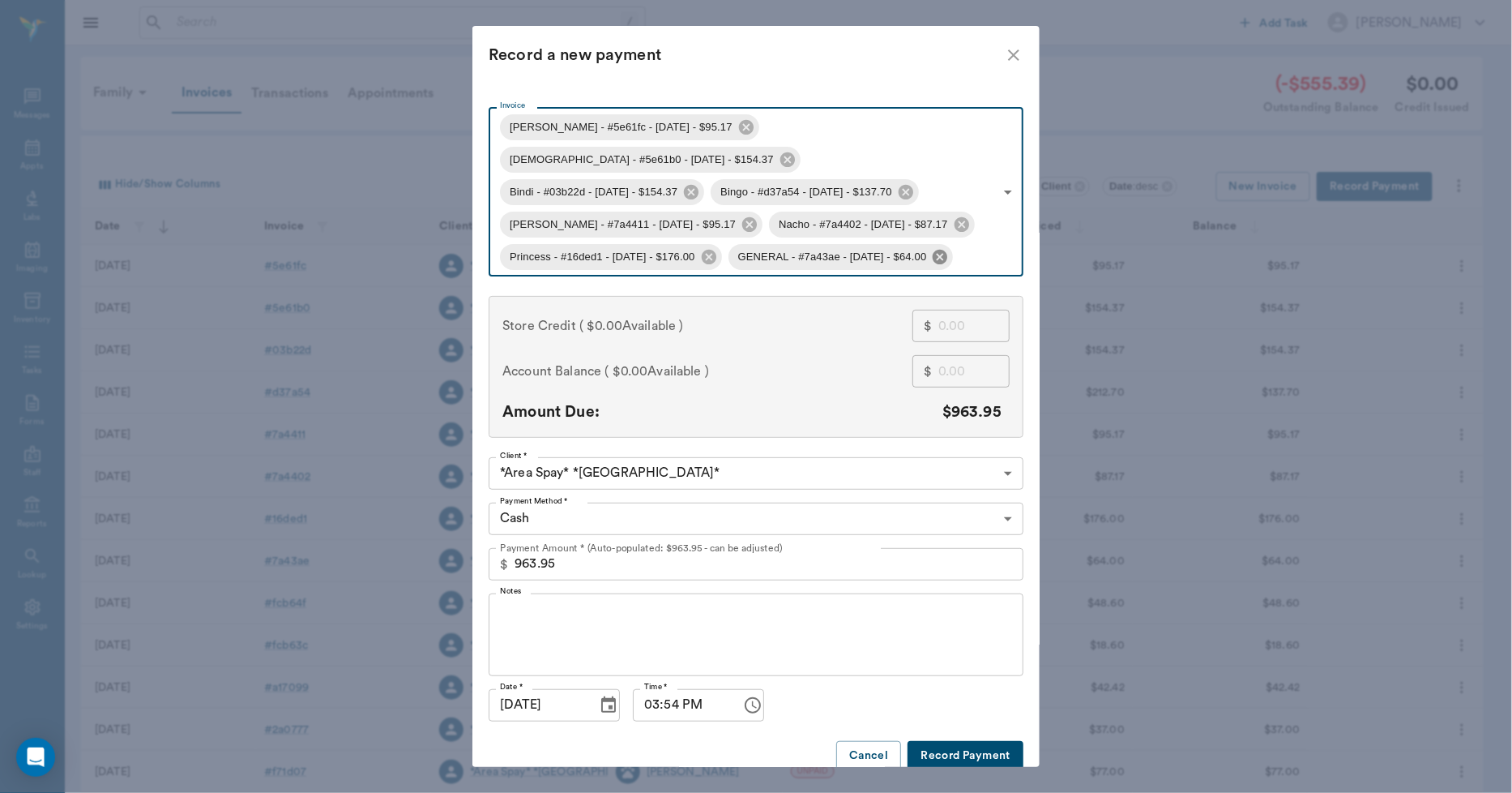
click at [947, 249] on icon at bounding box center [940, 256] width 14 height 14
type input "68cc33a0b35313daf75e61fc,68cc31afb35313daf75e61b0,68c9a7f865a667639b03b22d,68c9…"
type input "899.95"
click at [718, 248] on icon at bounding box center [709, 257] width 18 height 18
type input "68cc33a0b35313daf75e61fc,68cc31afb35313daf75e61b0,68c9a7f865a667639b03b22d,68c9…"
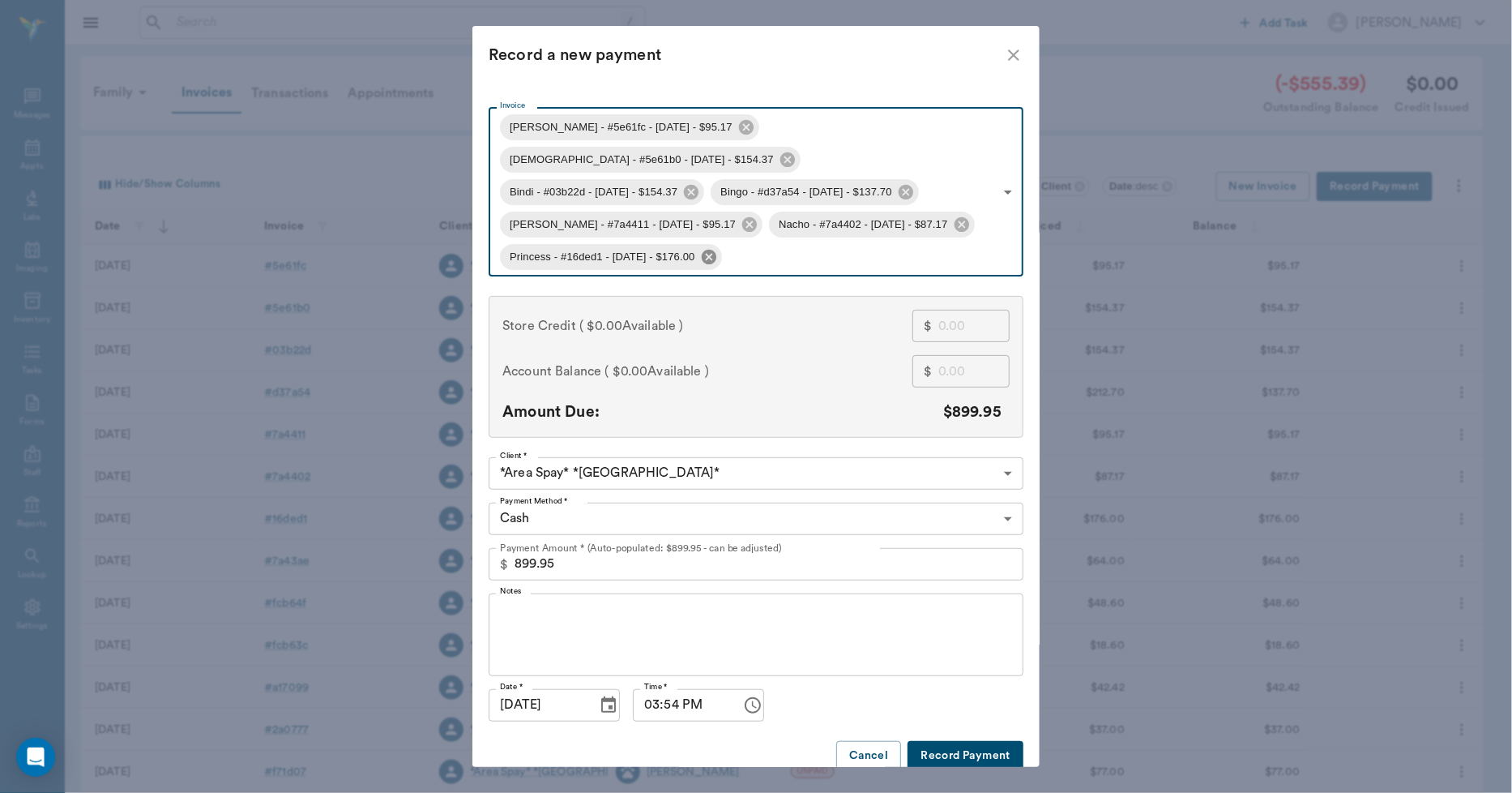
type input "723.95"
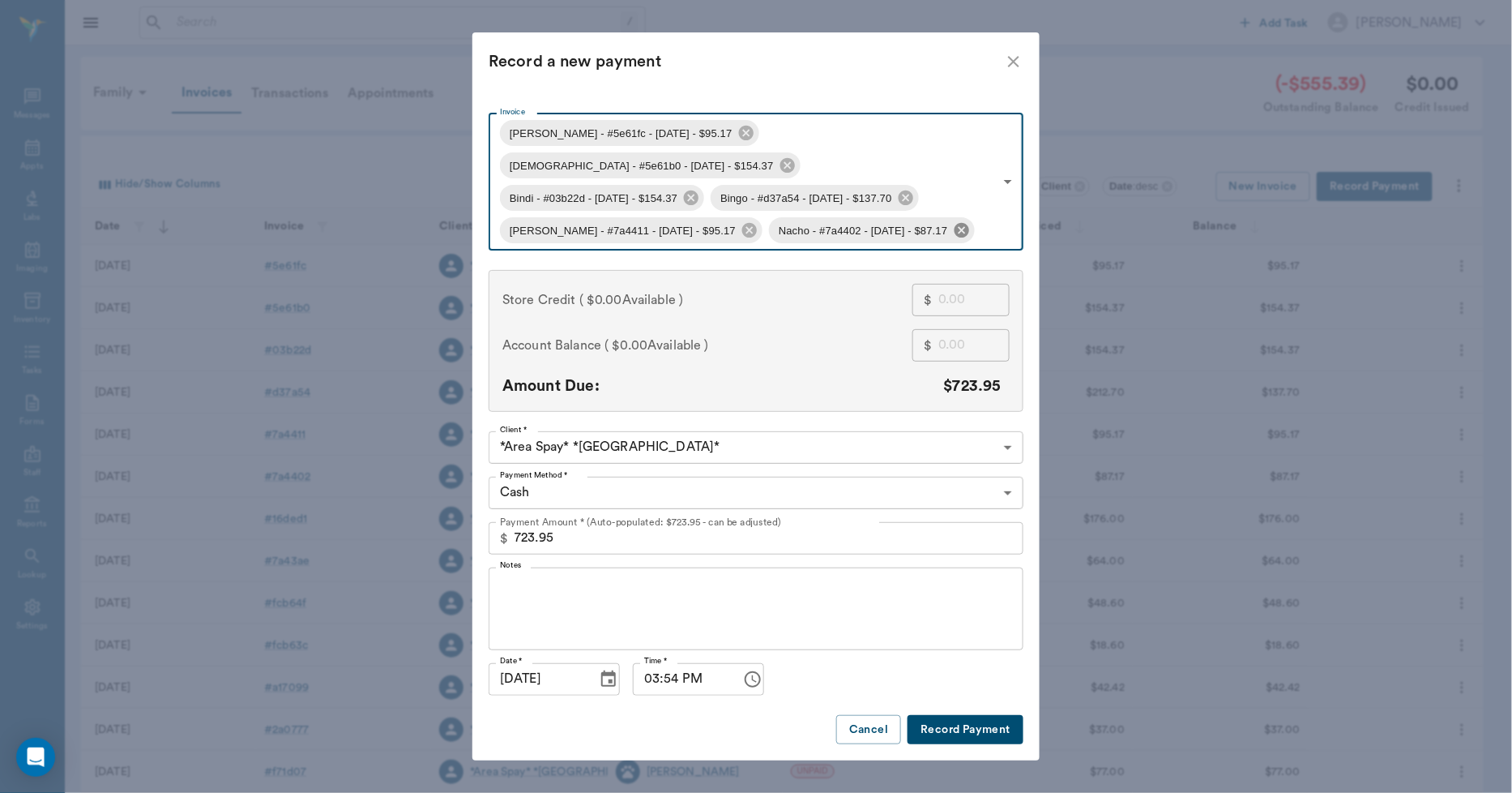
click at [954, 223] on icon at bounding box center [961, 230] width 14 height 14
type input "68cc33a0b35313daf75e61fc,68cc31afb35313daf75e61b0,68c9a7f865a667639b03b22d,68c9…"
type input "636.78"
click at [742, 223] on icon at bounding box center [749, 230] width 14 height 14
type input "68cc33a0b35313daf75e61fc,68cc31afb35313daf75e61b0,68c9a7f865a667639b03b22d,68c9…"
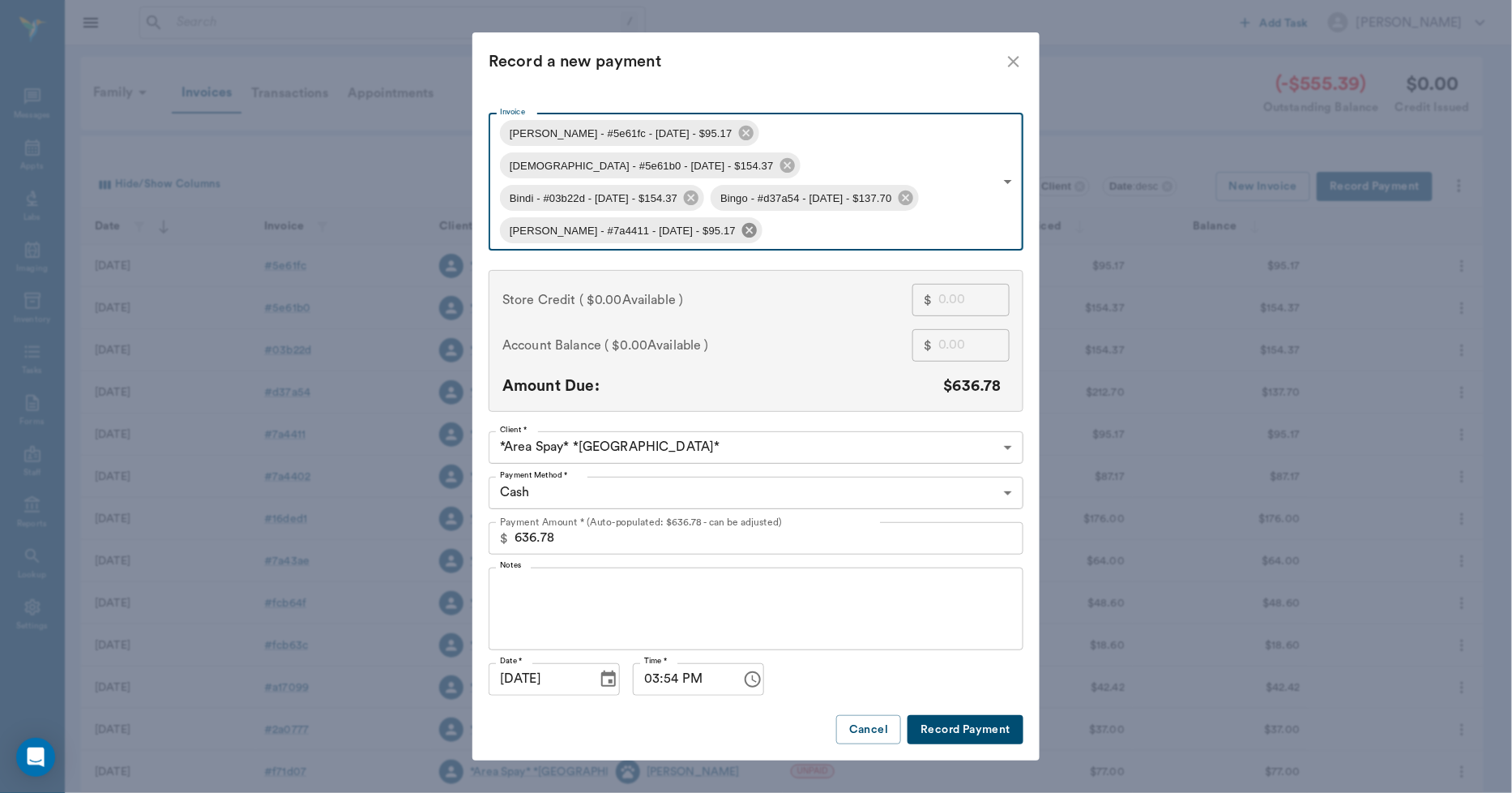
type input "541.61"
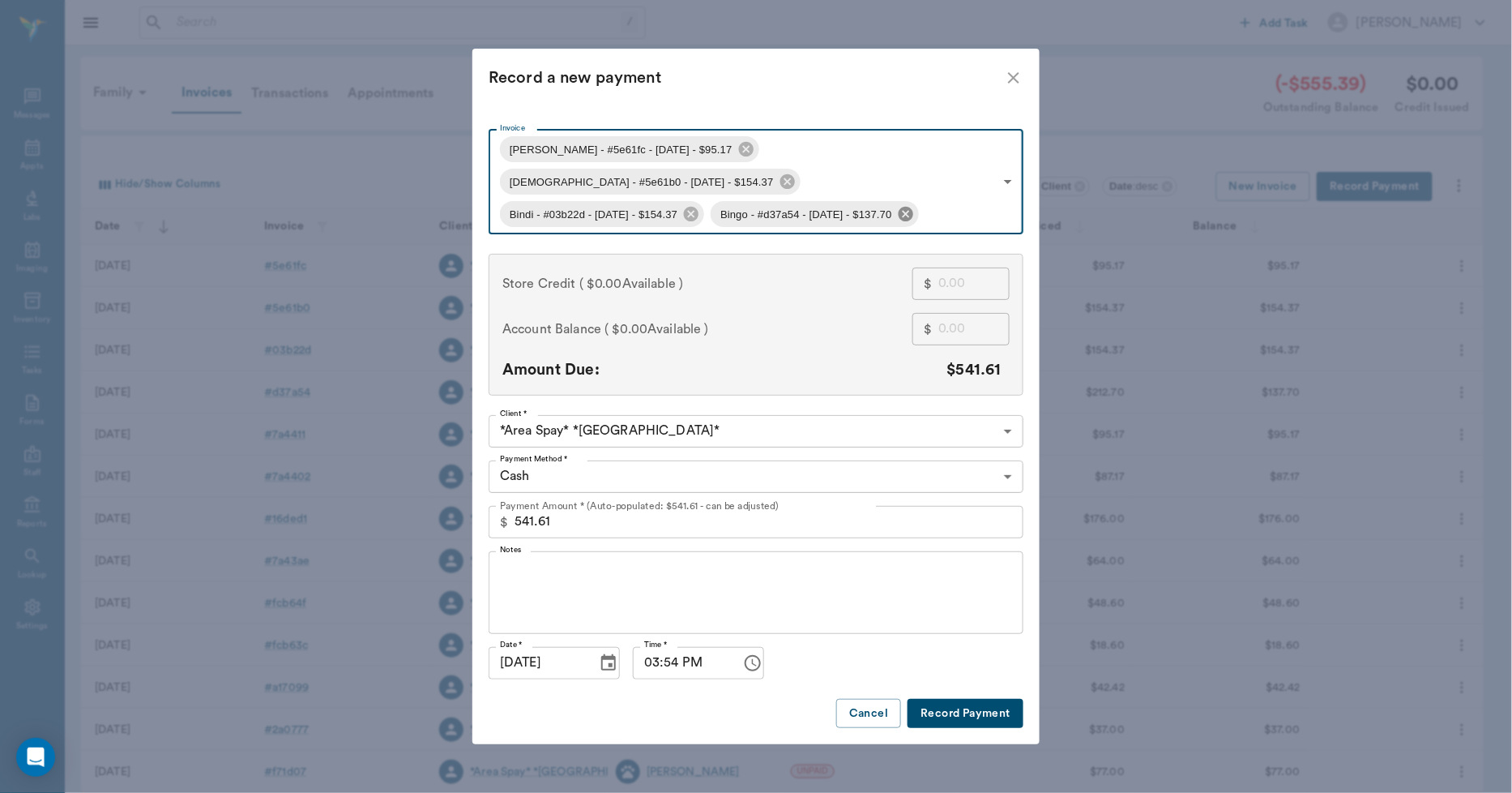
click at [915, 205] on icon at bounding box center [906, 214] width 18 height 18
type input "68cc33a0b35313daf75e61fc,68cc31afb35313daf75e61b0,68c9a7f865a667639b03b22d"
type input "403.91"
drag, startPoint x: 702, startPoint y: 198, endPoint x: 707, endPoint y: 190, distance: 9.4
click at [699, 206] on icon at bounding box center [691, 214] width 14 height 14
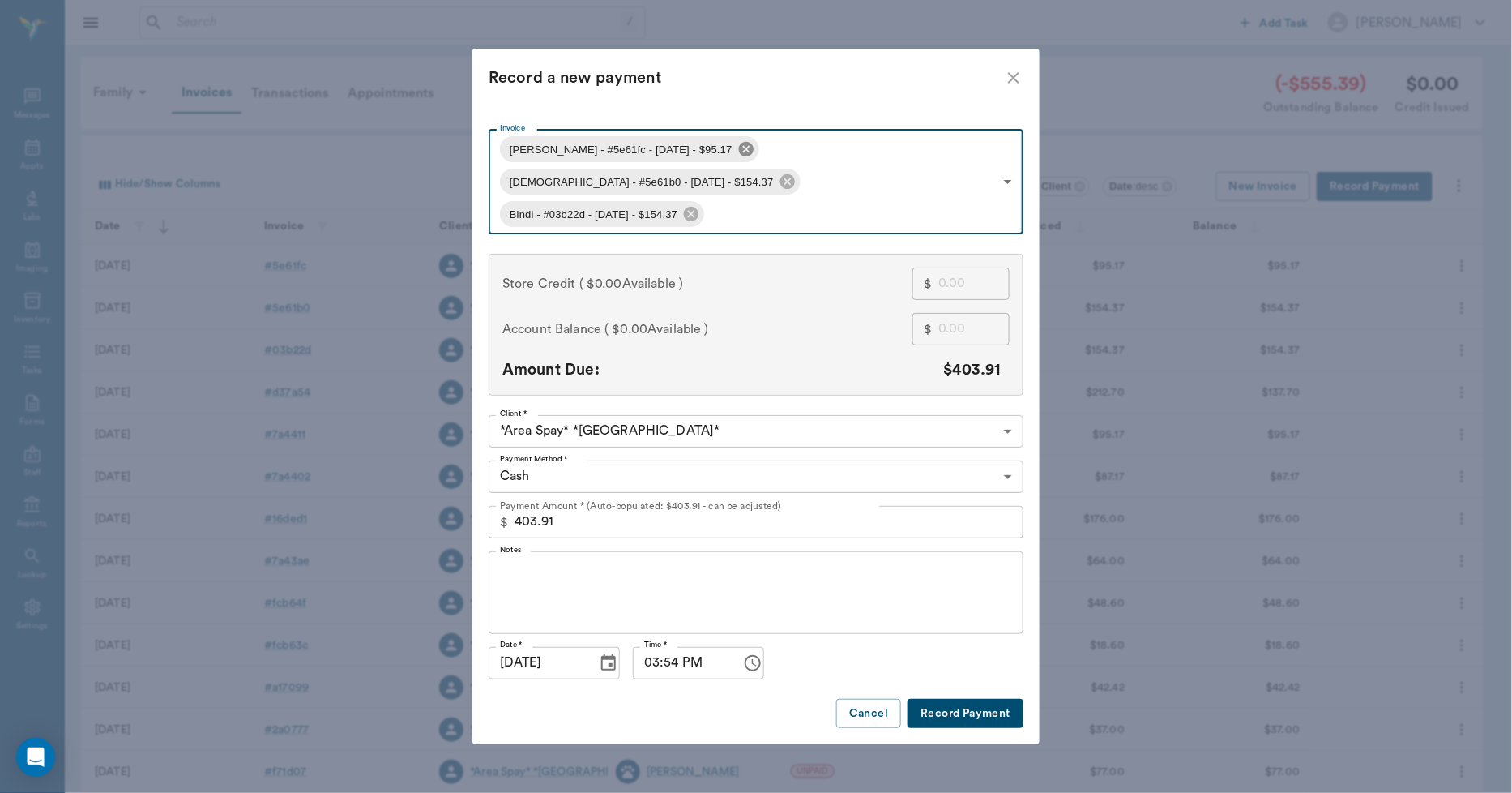
type input "68cc33a0b35313daf75e61fc,68cc31afb35313daf75e61b0"
type input "249.54"
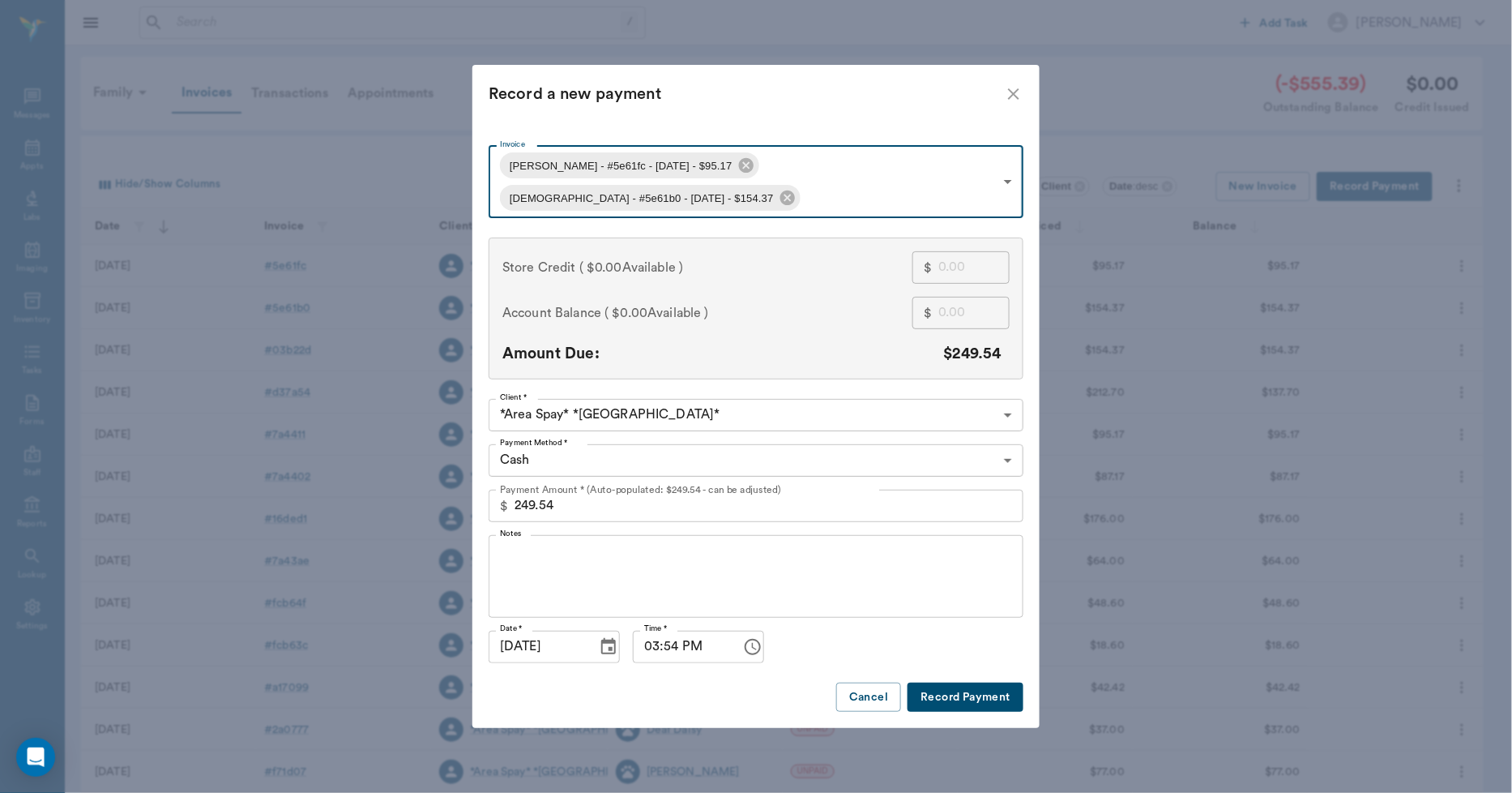
drag, startPoint x: 711, startPoint y: 182, endPoint x: 738, endPoint y: 177, distance: 27.5
click at [739, 173] on icon at bounding box center [746, 166] width 14 height 14
type input "68cc31afb35313daf75e61b0"
type input "154.37"
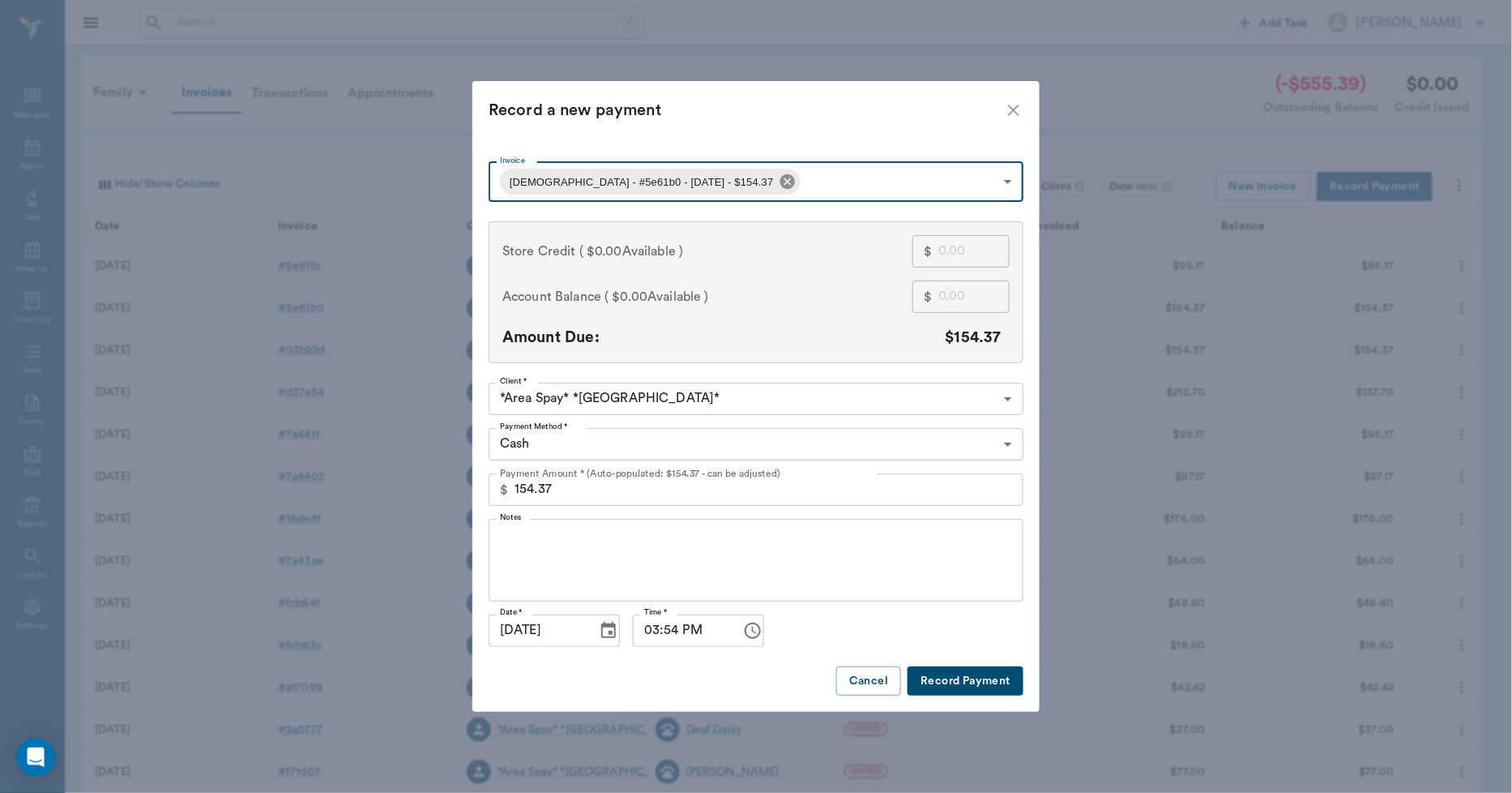
click at [780, 179] on icon at bounding box center [788, 182] width 14 height 14
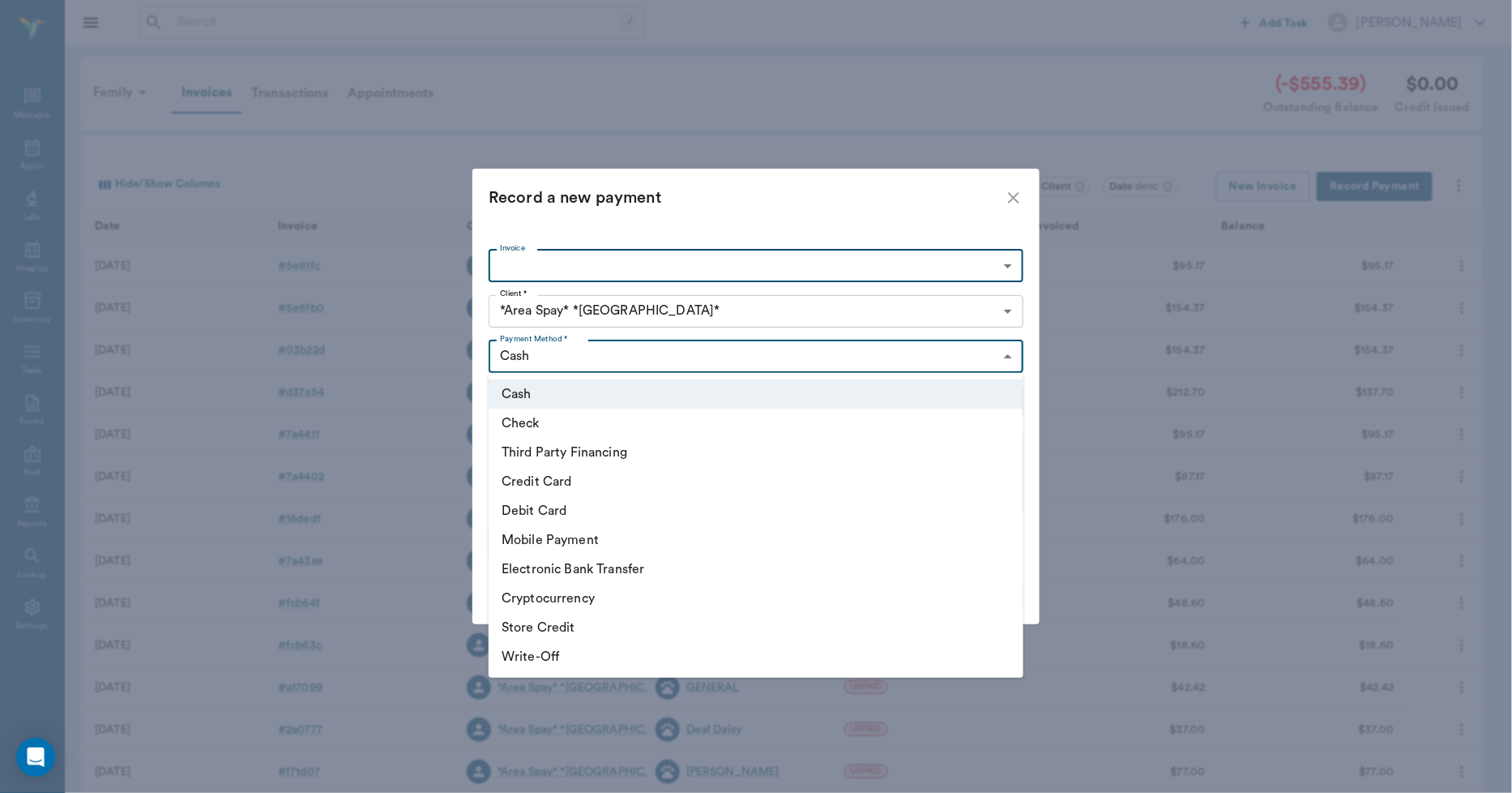
click at [548, 360] on body "/ ​ Add Task Dr. Bert Ellsworth Nectar Messages Appts Labs Imaging Inventory Ta…" at bounding box center [756, 475] width 1512 height 951
click at [529, 422] on li "Check" at bounding box center [756, 423] width 535 height 29
type input "CHECK"
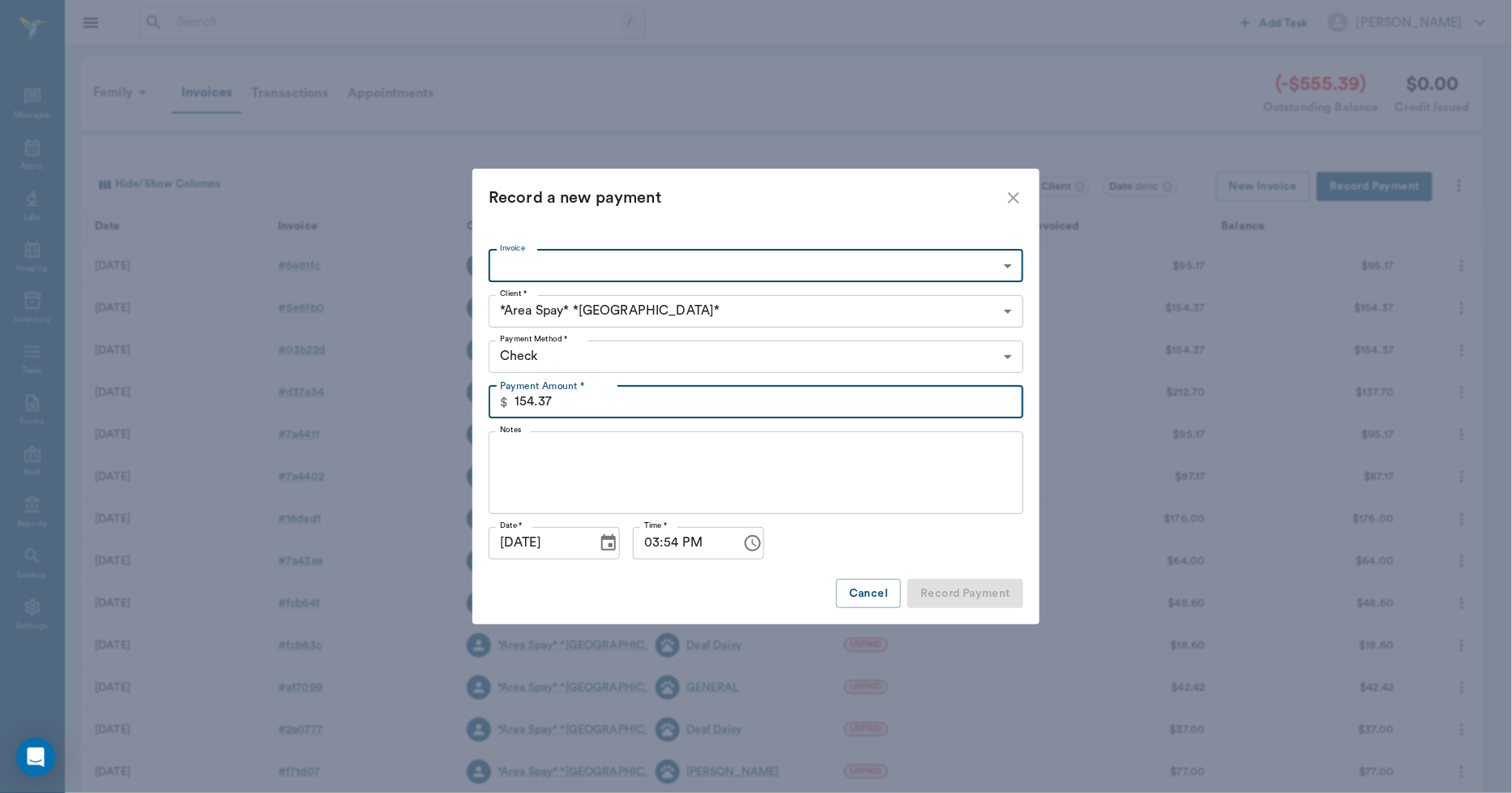
click at [564, 400] on input "154.37" at bounding box center [769, 401] width 509 height 32
type input "555.39"
click at [985, 590] on button "Record Payment" at bounding box center [966, 594] width 116 height 30
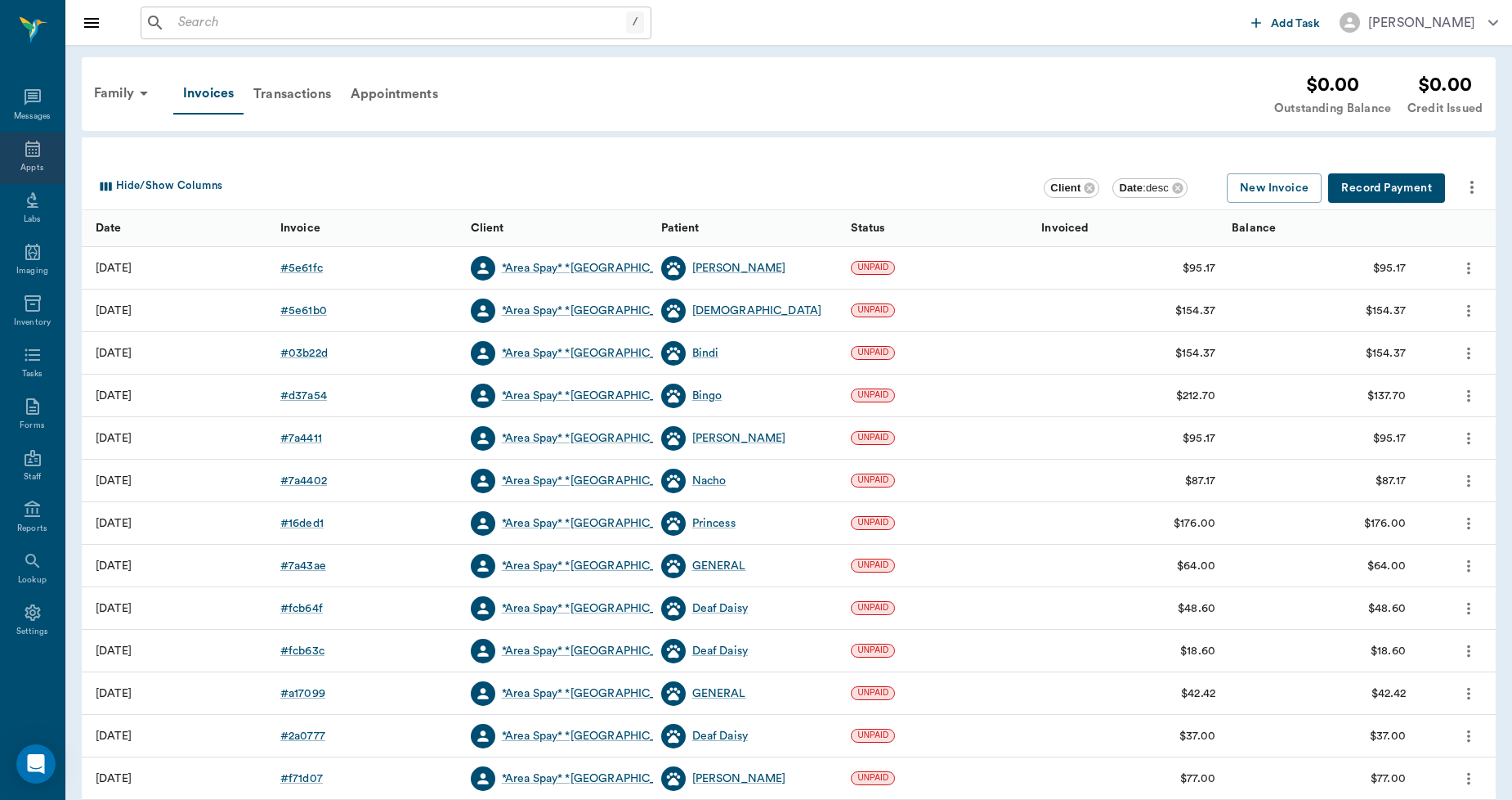
click at [35, 151] on icon at bounding box center [32, 149] width 20 height 20
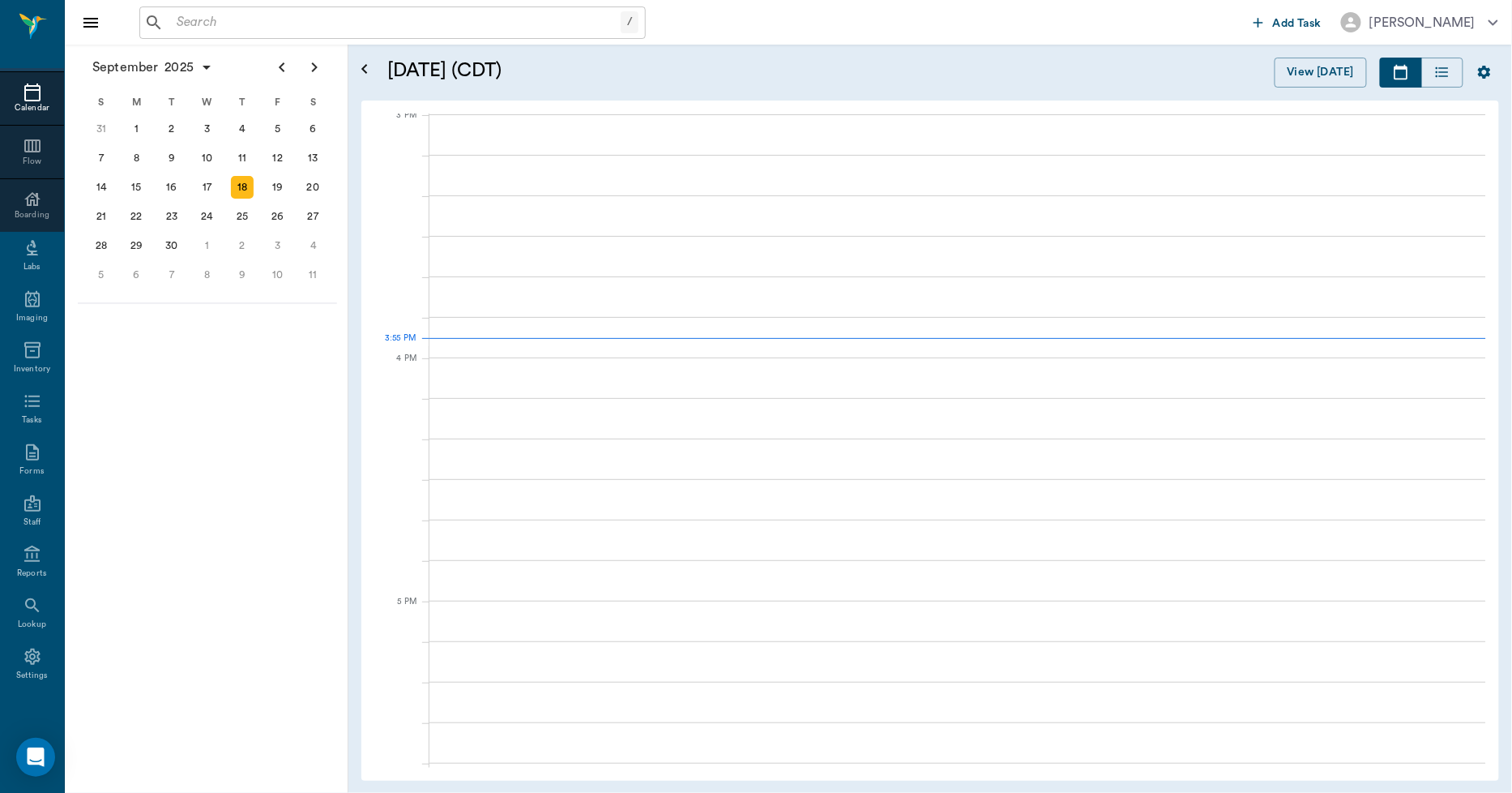
scroll to position [1706, 0]
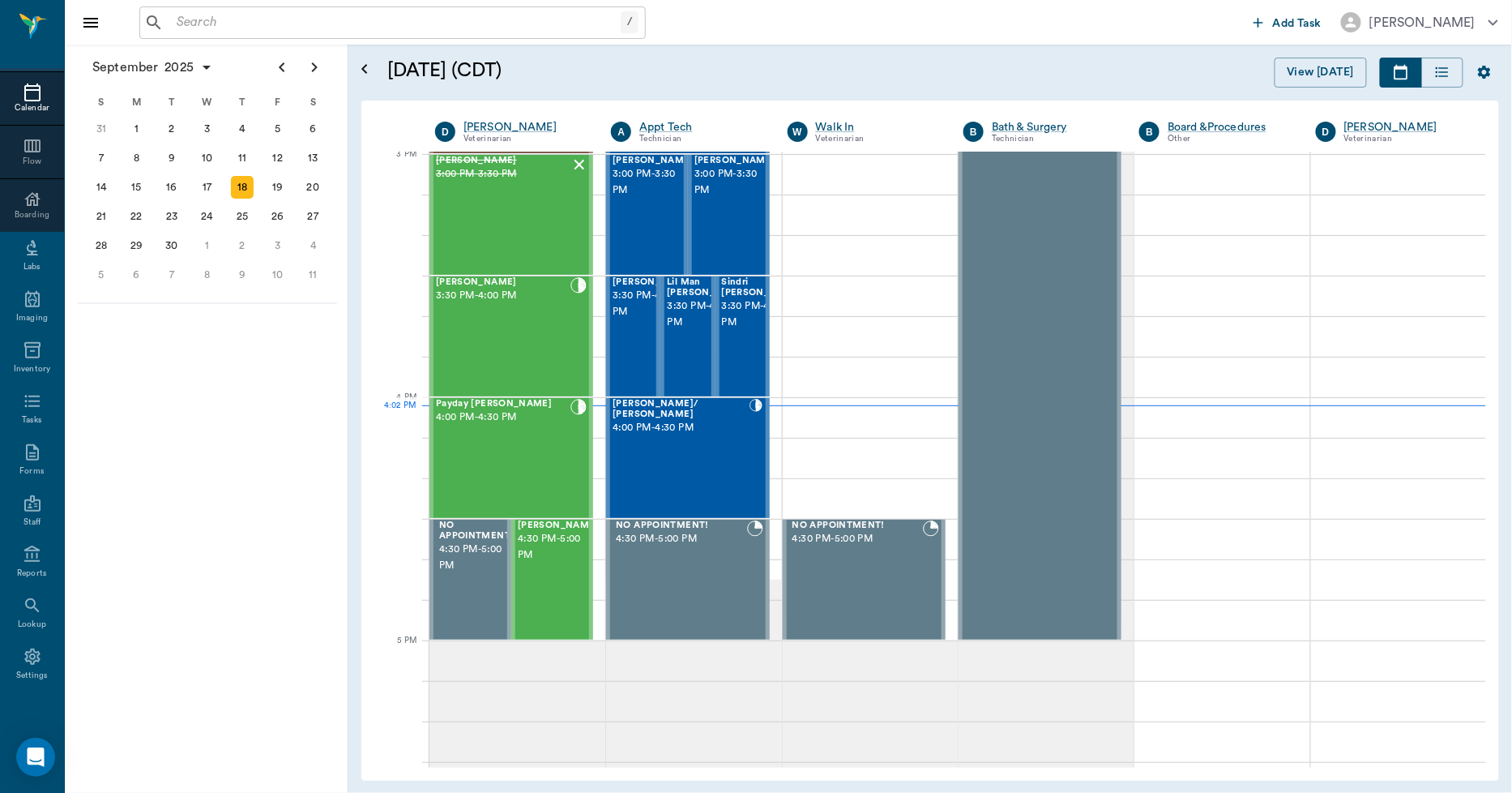
click at [201, 12] on input "text" at bounding box center [395, 22] width 450 height 22
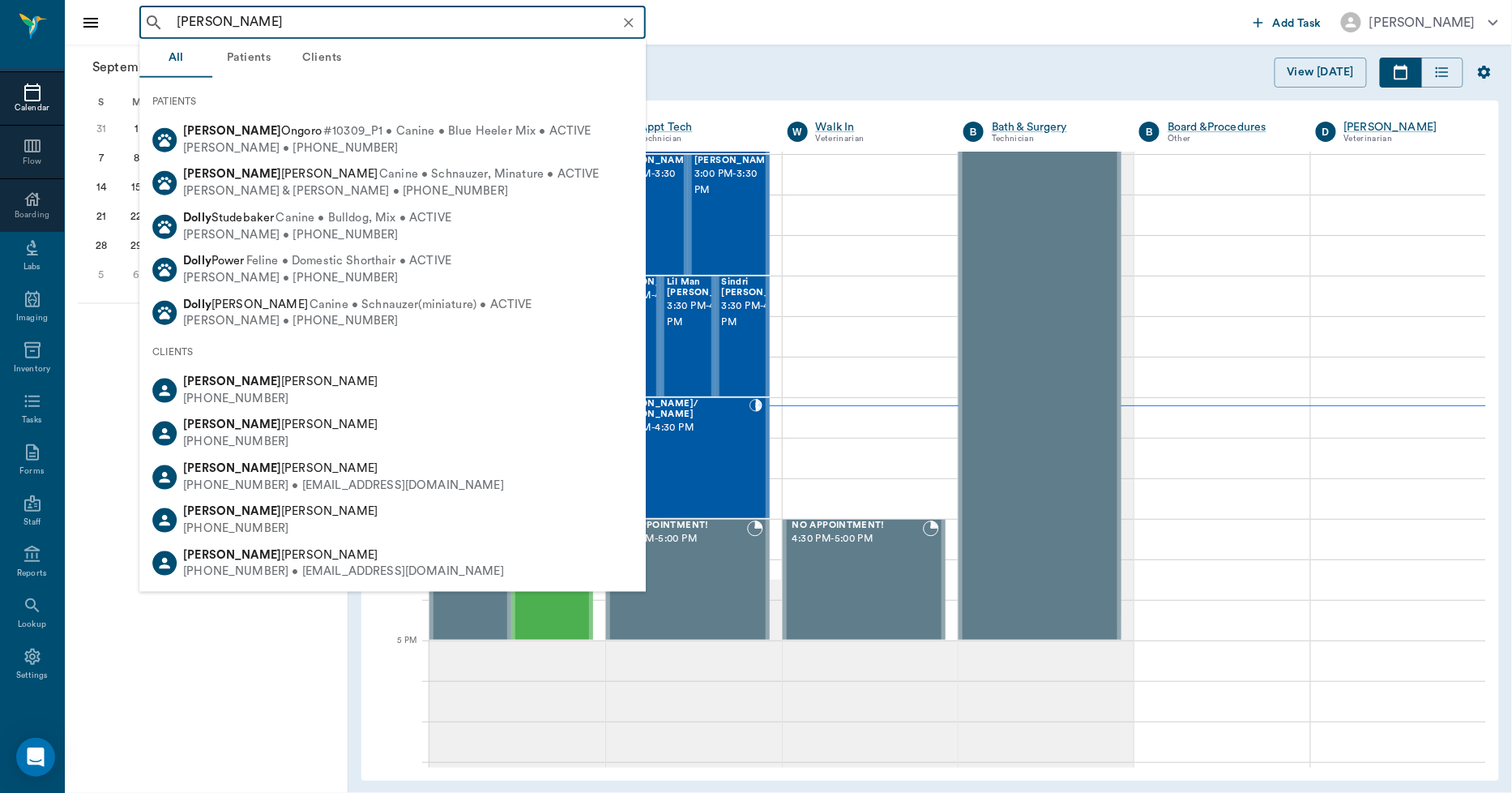
drag, startPoint x: 248, startPoint y: 17, endPoint x: 136, endPoint y: 22, distance: 112.1
click at [136, 22] on div "dolly haley ​ Add Task Dr. Bert Ellsworth" at bounding box center [788, 22] width 1447 height 45
drag, startPoint x: 257, startPoint y: 19, endPoint x: 160, endPoint y: 27, distance: 97.3
click at [160, 27] on div "brandy haley ​" at bounding box center [392, 22] width 506 height 32
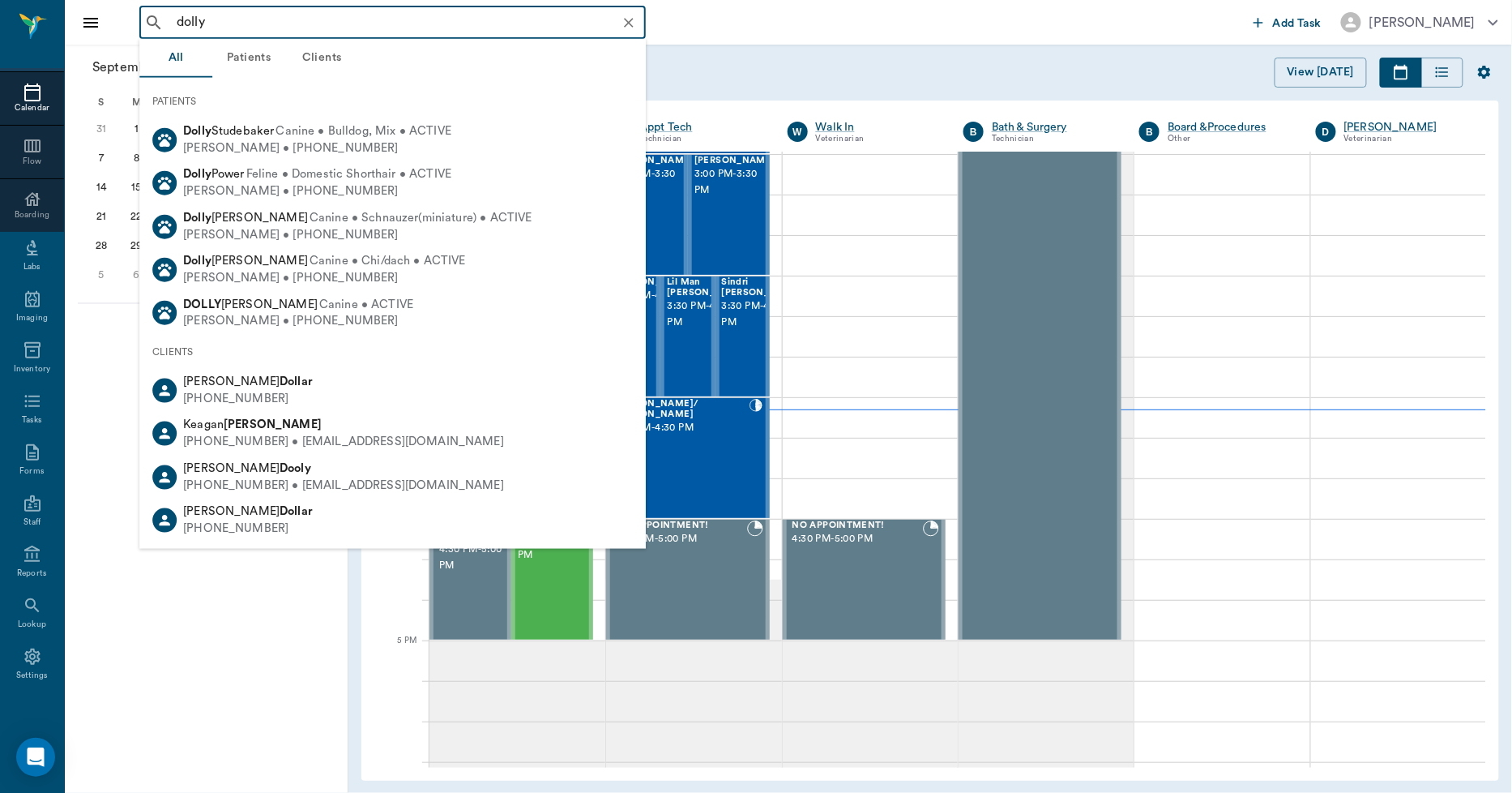
drag, startPoint x: 213, startPoint y: 21, endPoint x: 152, endPoint y: 36, distance: 62.8
click at [152, 36] on div "dolly ​" at bounding box center [392, 22] width 506 height 32
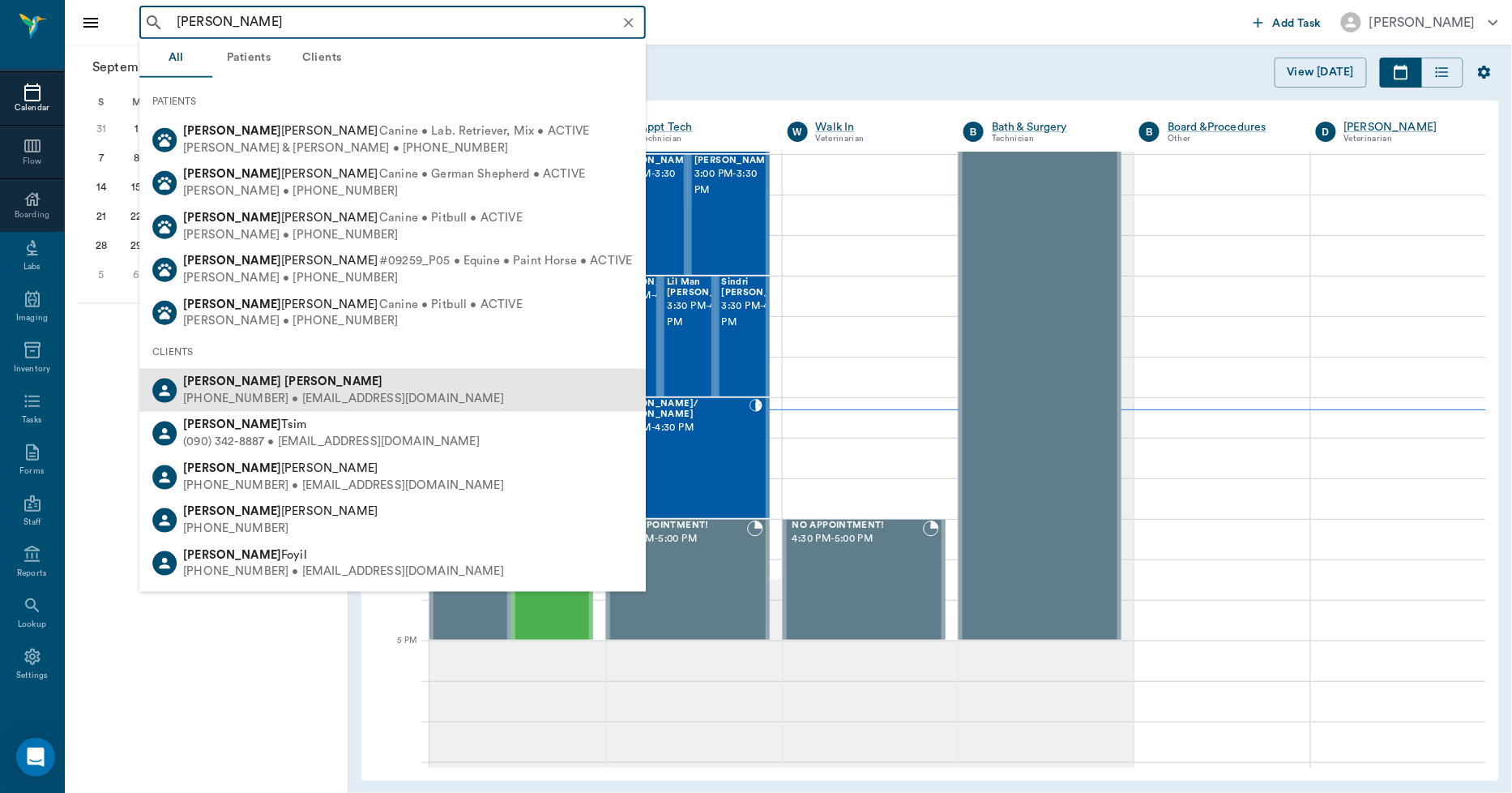
click at [247, 392] on div "(903) 824-7418 • ROWDYHALEY2010@gmail.com" at bounding box center [344, 399] width 321 height 17
type input "rex harris"
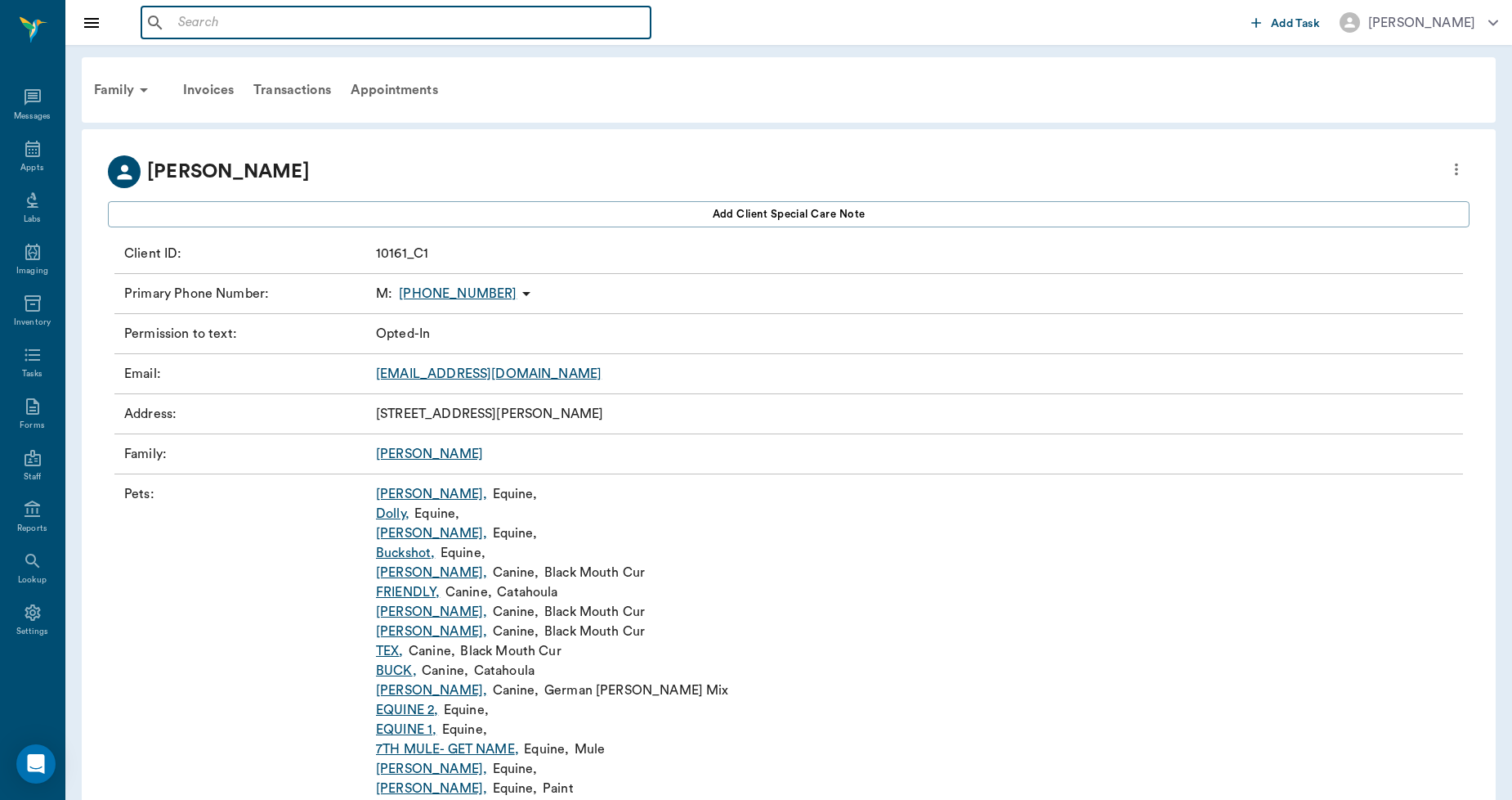
click at [178, 22] on input "text" at bounding box center [407, 22] width 472 height 22
click at [32, 148] on icon at bounding box center [32, 149] width 20 height 20
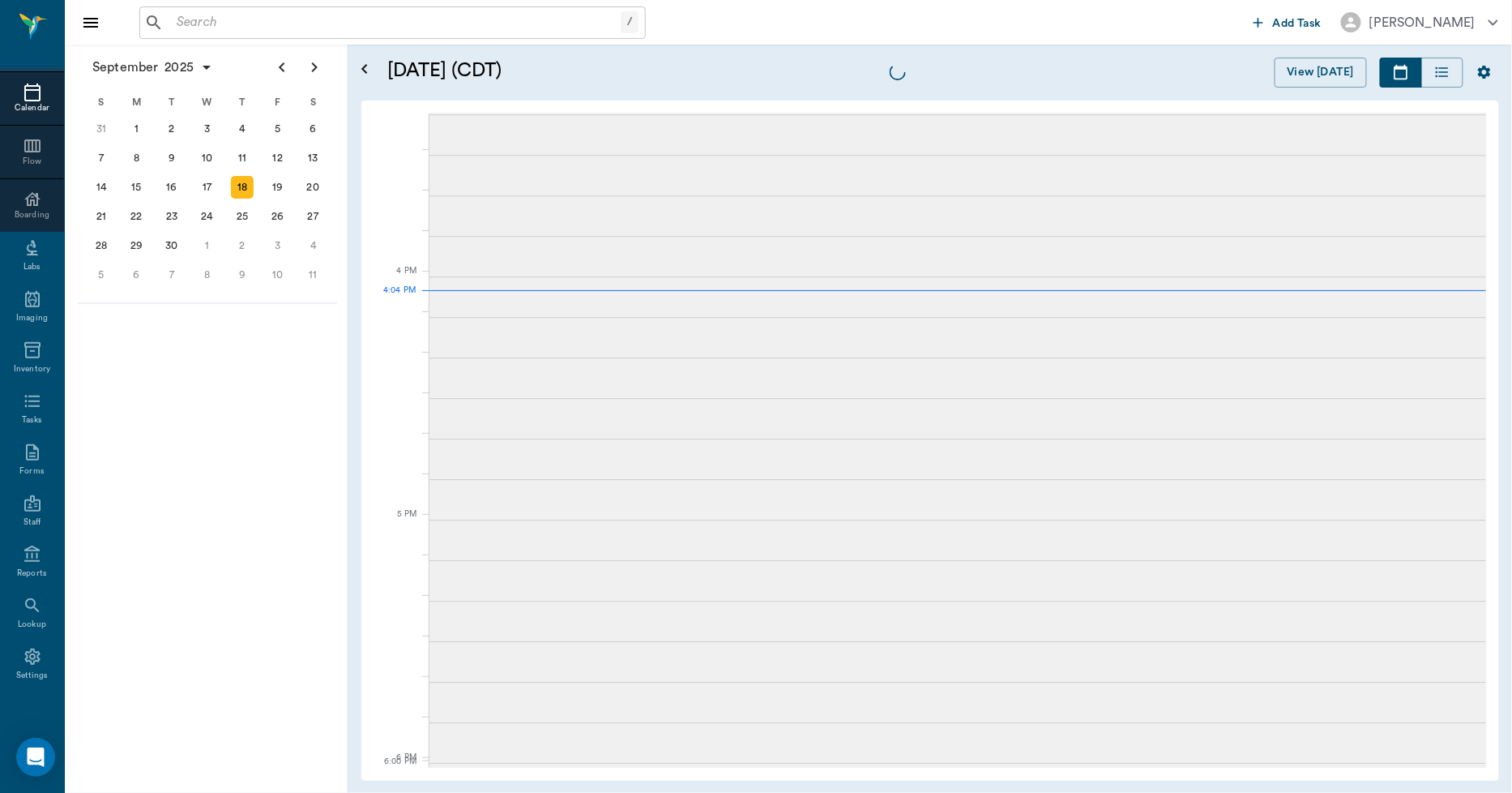
scroll to position [1945, 0]
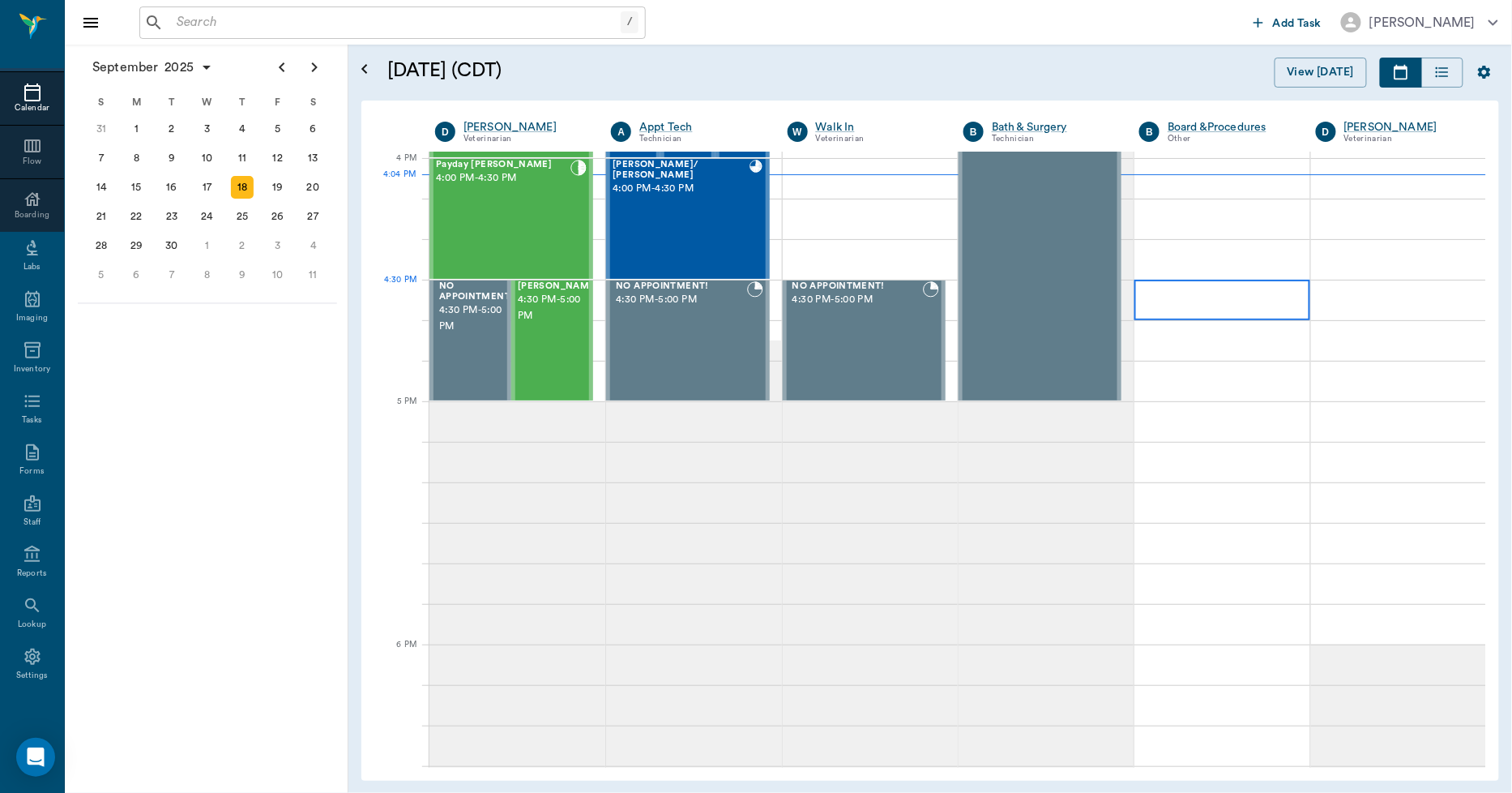
click at [1177, 295] on div at bounding box center [1222, 300] width 175 height 41
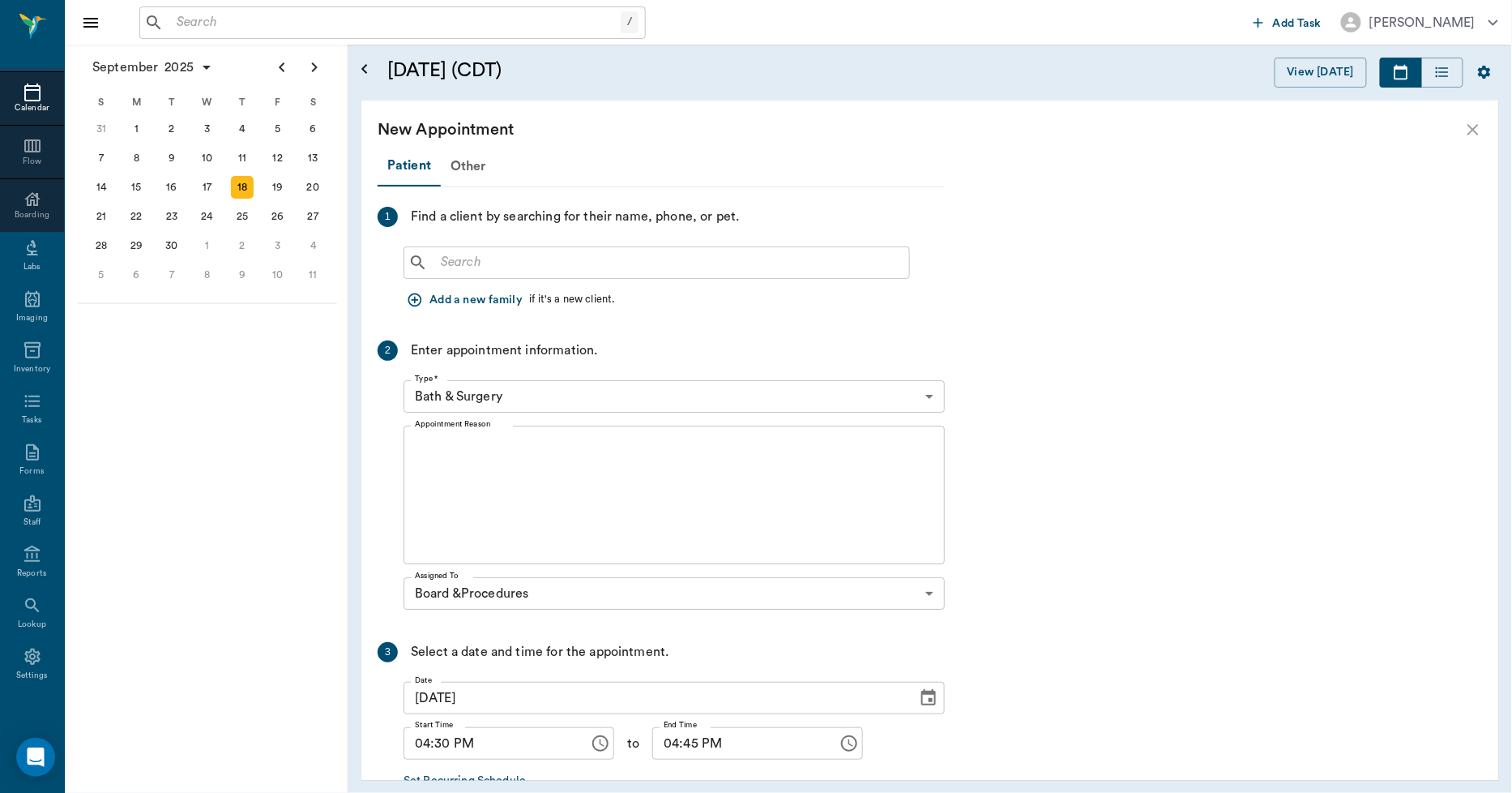
click at [1472, 127] on icon "close" at bounding box center [1473, 129] width 12 height 12
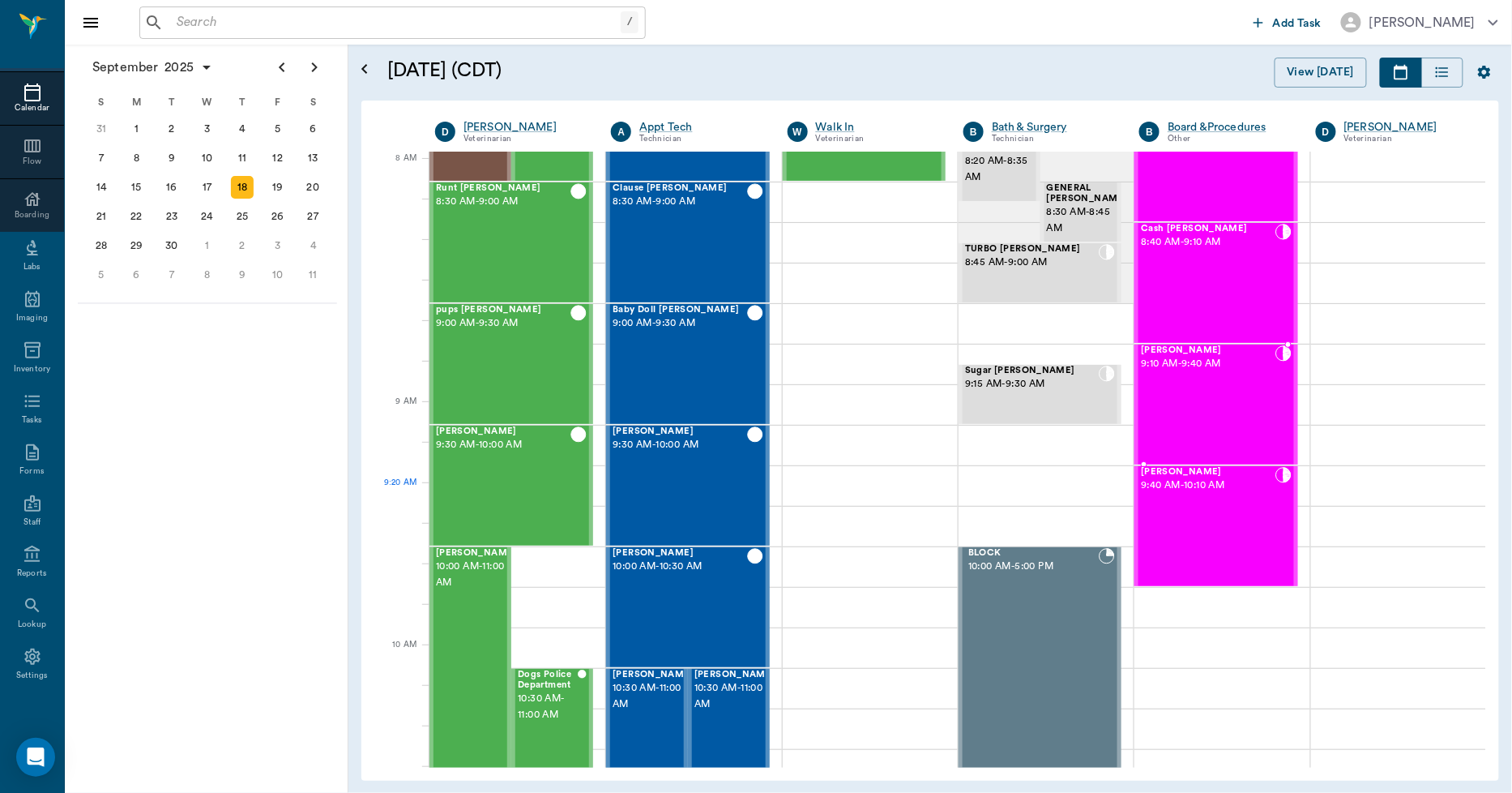
scroll to position [0, 0]
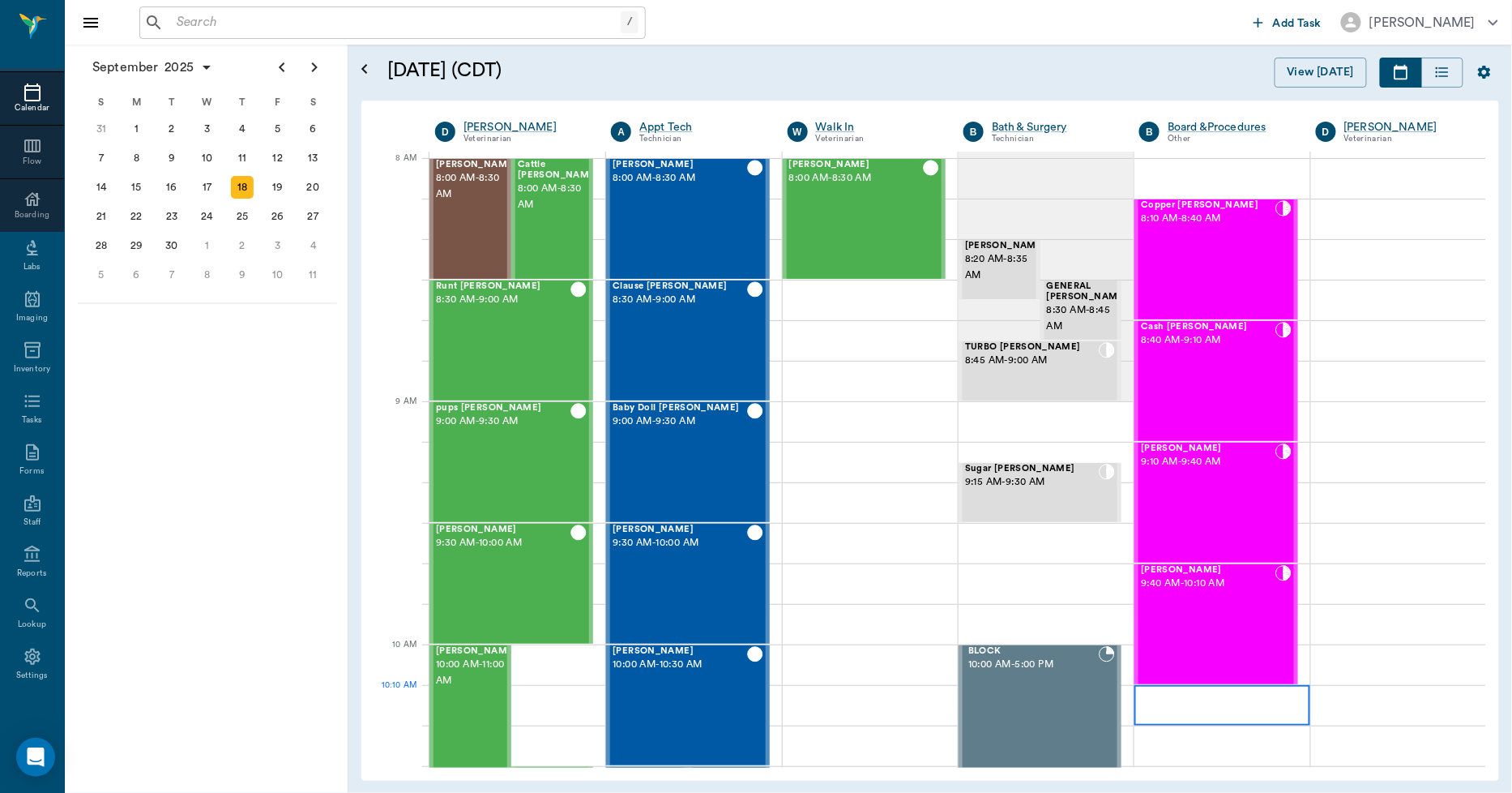
click at [1146, 690] on div at bounding box center [1222, 705] width 175 height 41
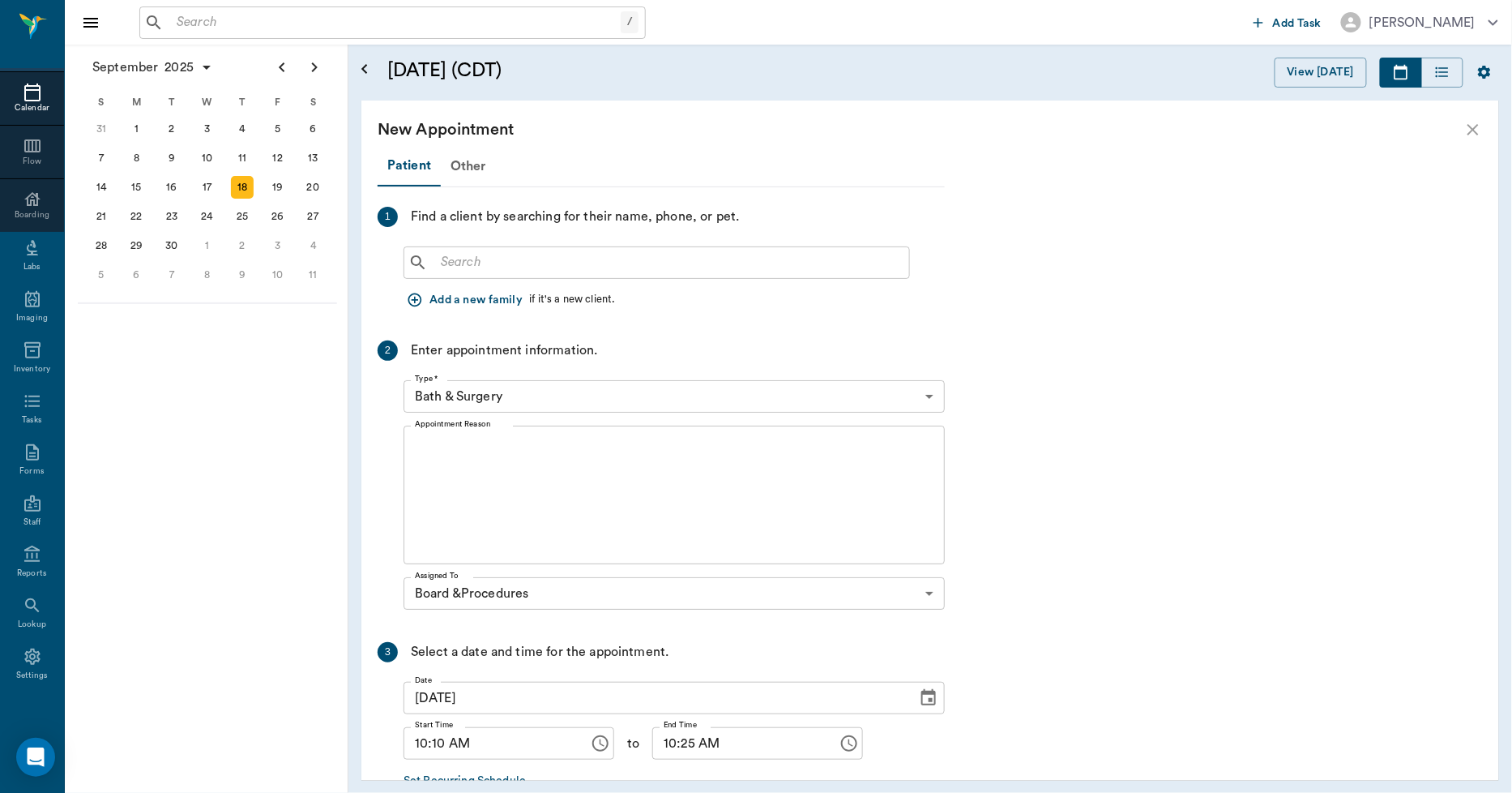
click at [432, 265] on div "​" at bounding box center [656, 263] width 506 height 32
click at [412, 296] on icon "button" at bounding box center [415, 300] width 16 height 16
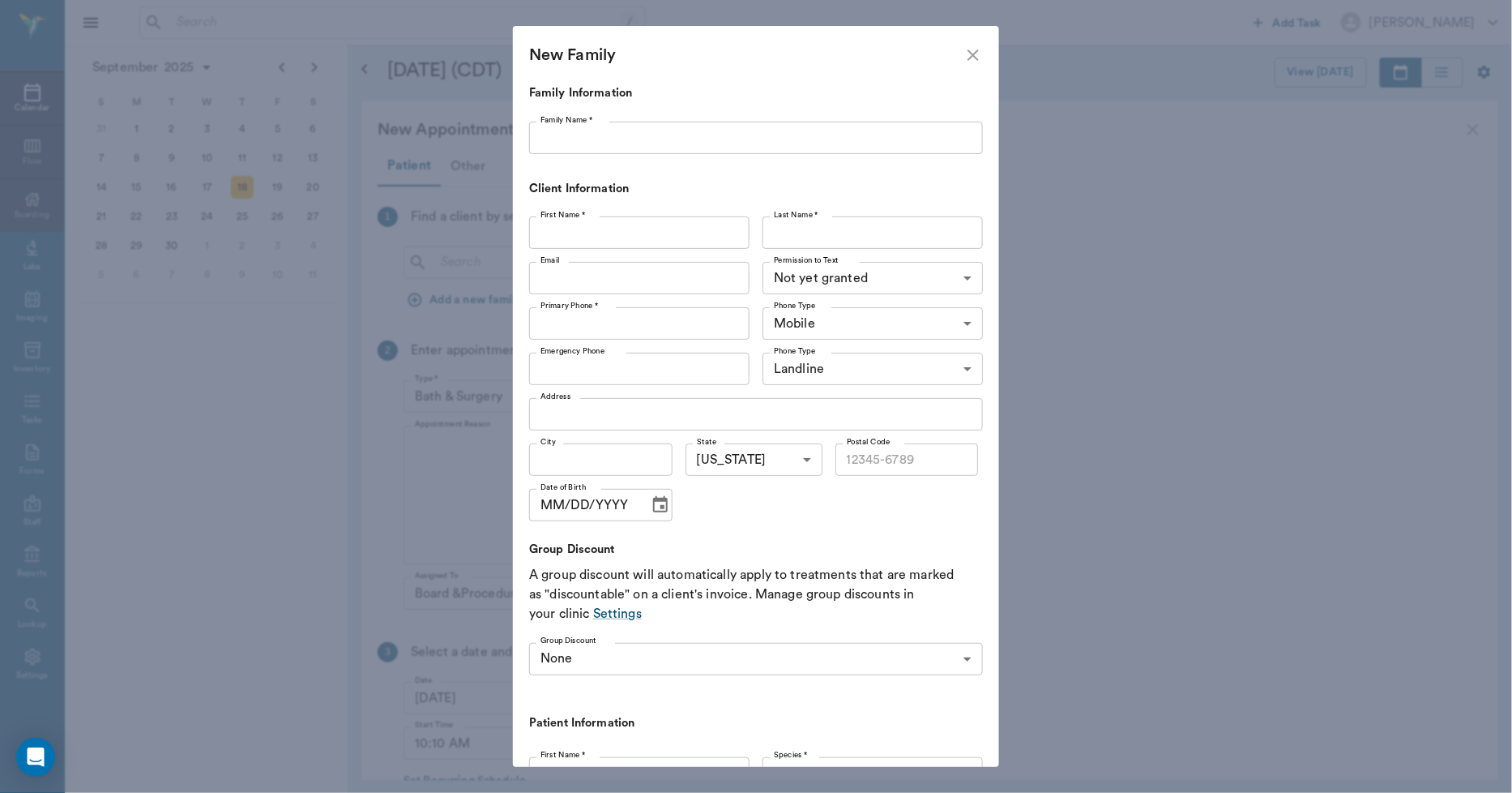
click at [552, 146] on input "Family Name *" at bounding box center [756, 138] width 454 height 32
type input "[PERSON_NAME]"
click at [579, 239] on input "First Name *" at bounding box center [640, 232] width 221 height 32
type input "[PERSON_NAME]"
click at [798, 229] on input "Last Name *" at bounding box center [873, 232] width 221 height 32
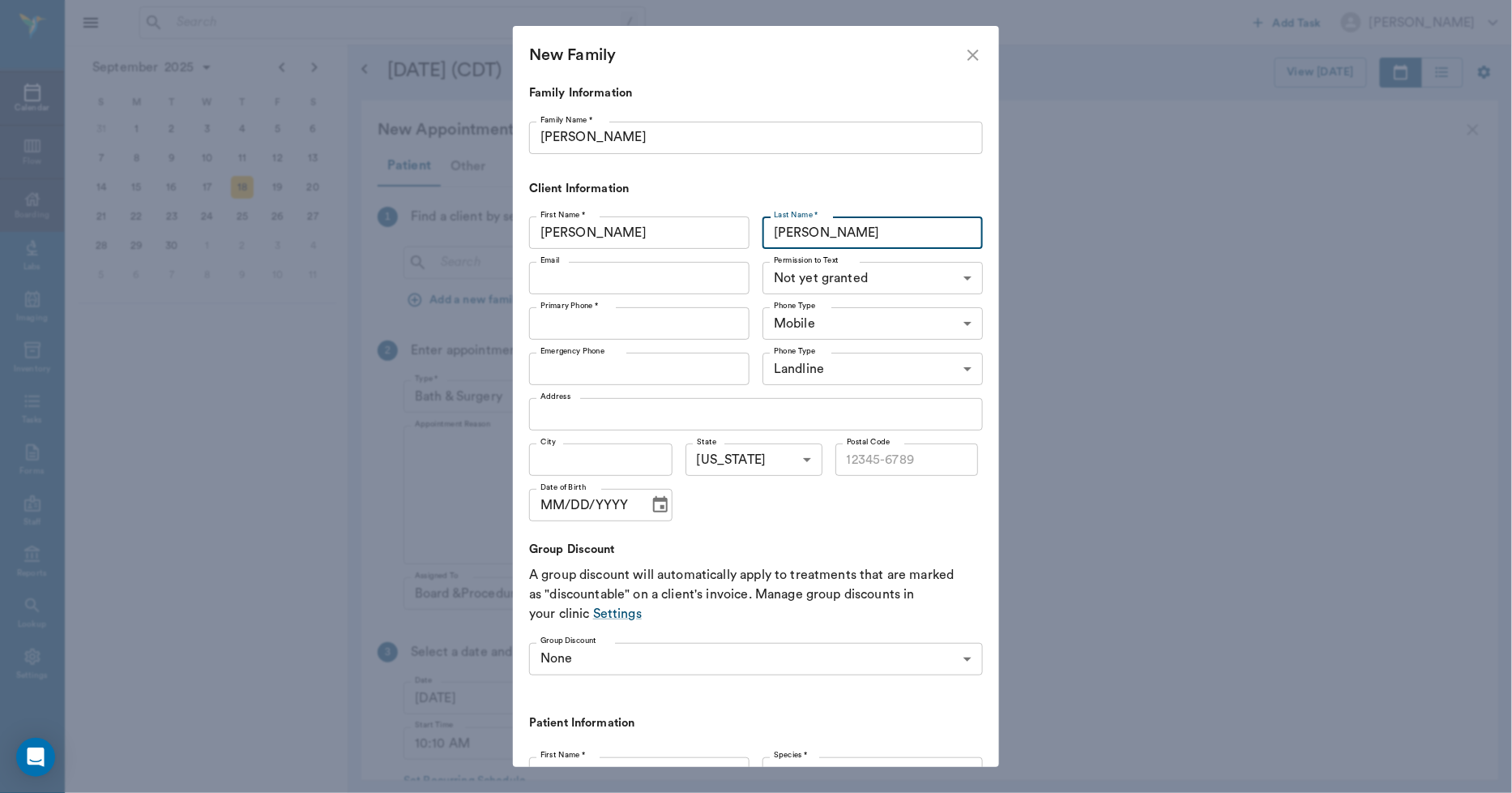
type input "[PERSON_NAME]"
click at [580, 286] on input "Email" at bounding box center [640, 278] width 221 height 32
click at [950, 277] on body "/ ​ Add Task Dr. Bert Ellsworth Nectar Messages Appts Calendar Flow Boarding La…" at bounding box center [756, 396] width 1512 height 793
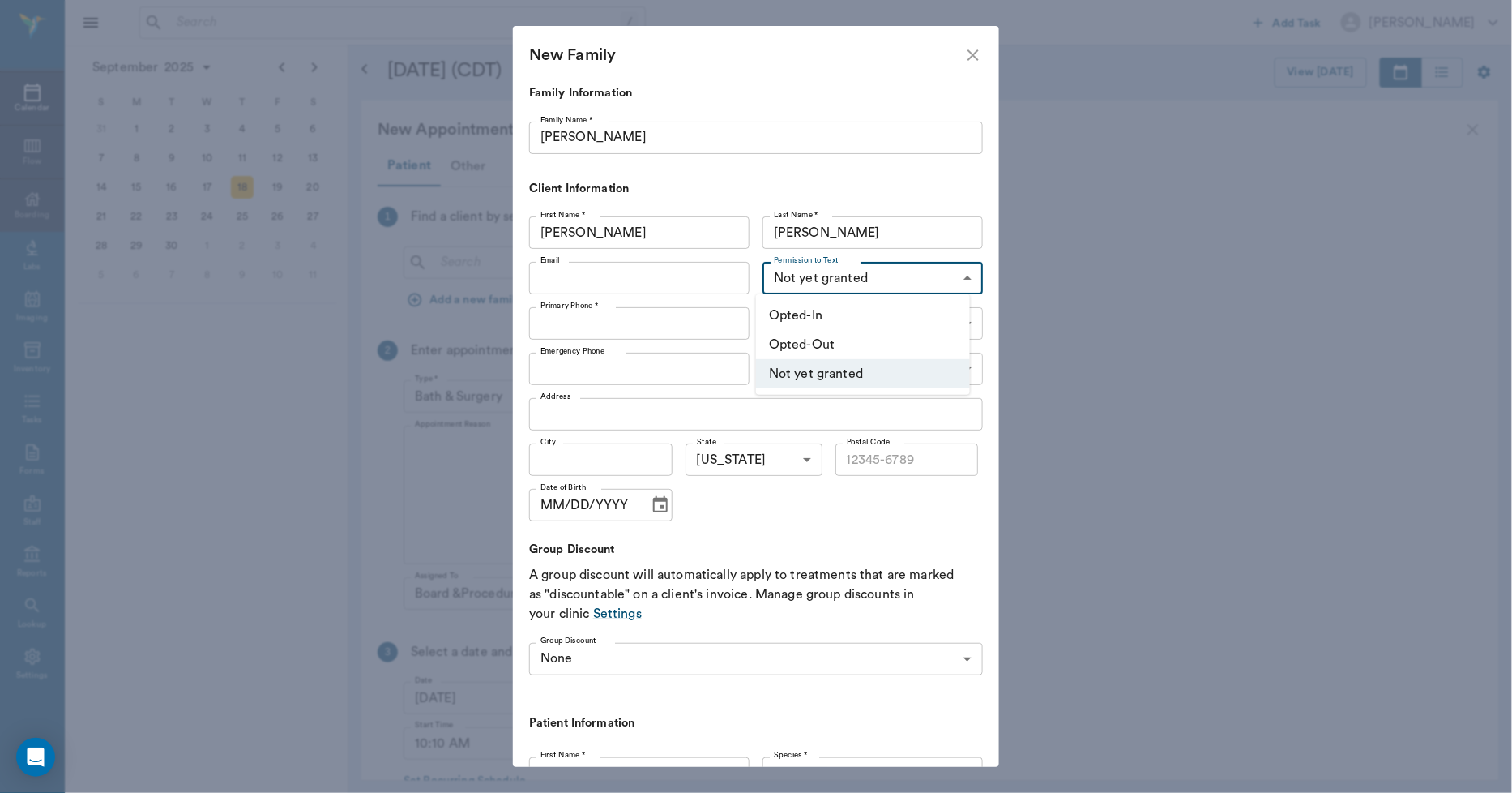
click at [831, 317] on li "Opted-In" at bounding box center [863, 315] width 214 height 29
type input "OPT_IN"
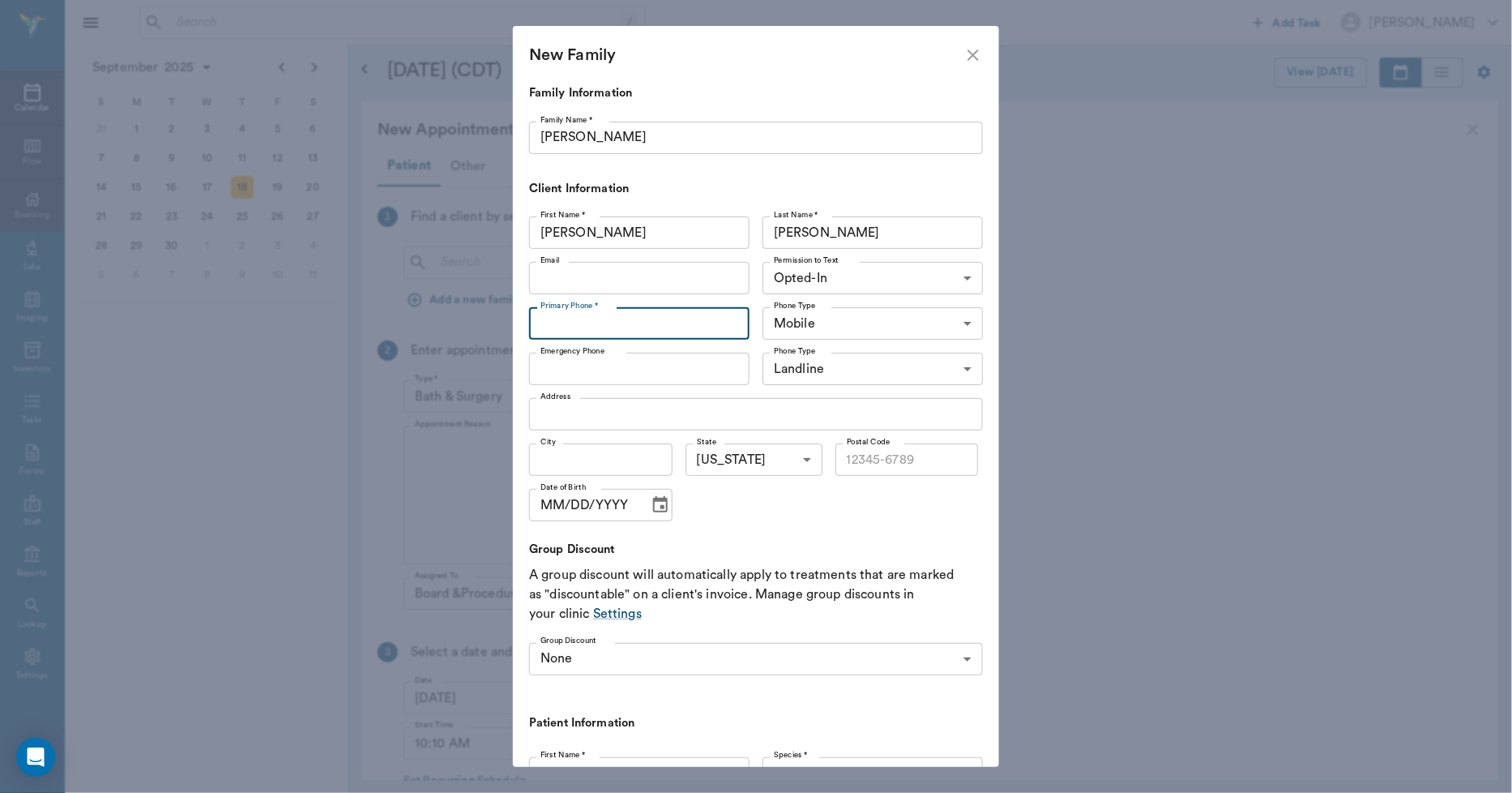
click at [562, 327] on input "Primary Phone *" at bounding box center [640, 323] width 221 height 32
type input "[PHONE_NUMBER]"
click at [571, 417] on input "Address" at bounding box center [756, 414] width 454 height 32
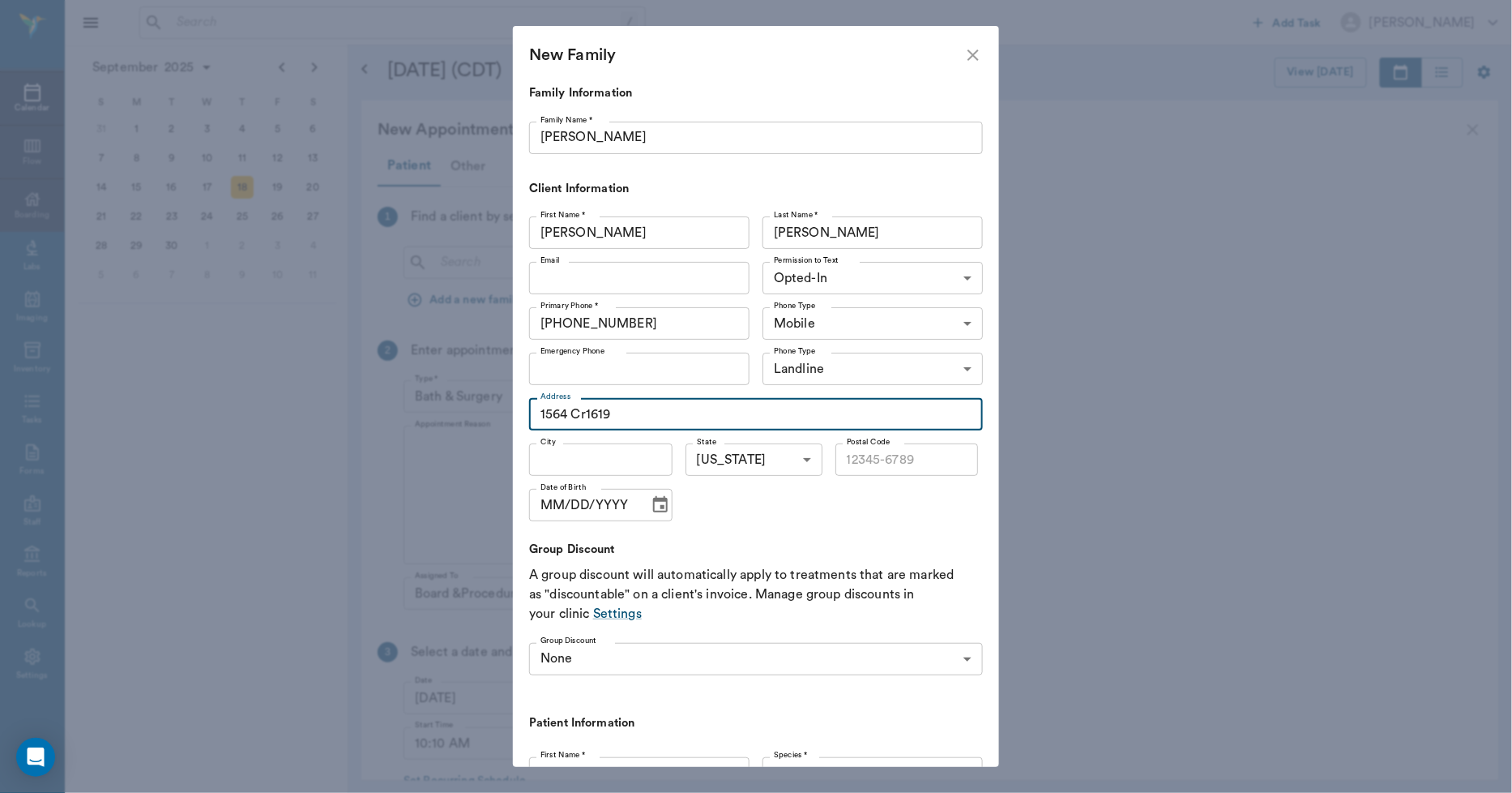
type input "1564 Cr1619"
click at [560, 463] on input "City" at bounding box center [601, 459] width 143 height 32
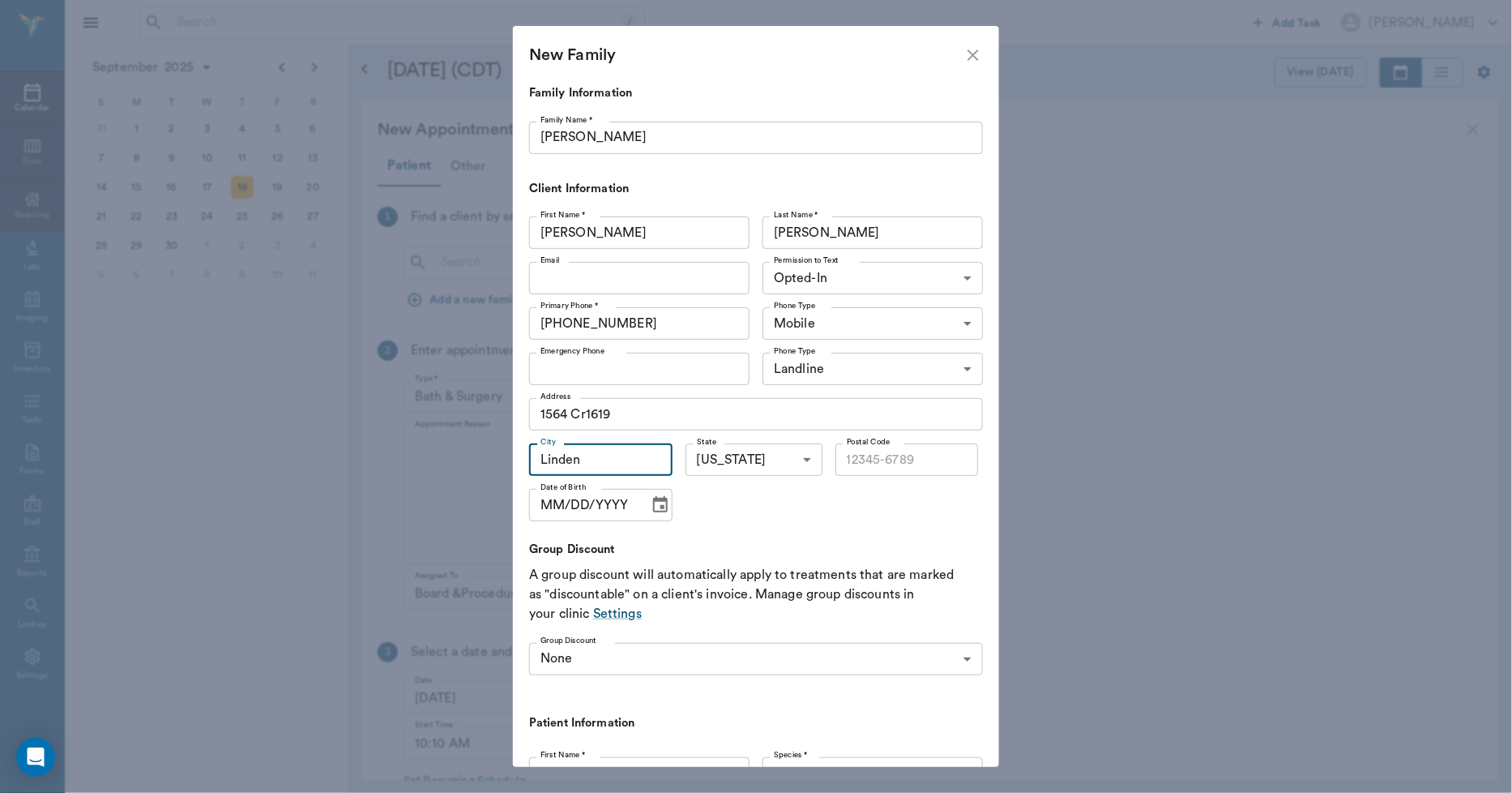
type input "Linden"
click at [853, 459] on input "Postal Code" at bounding box center [907, 459] width 143 height 32
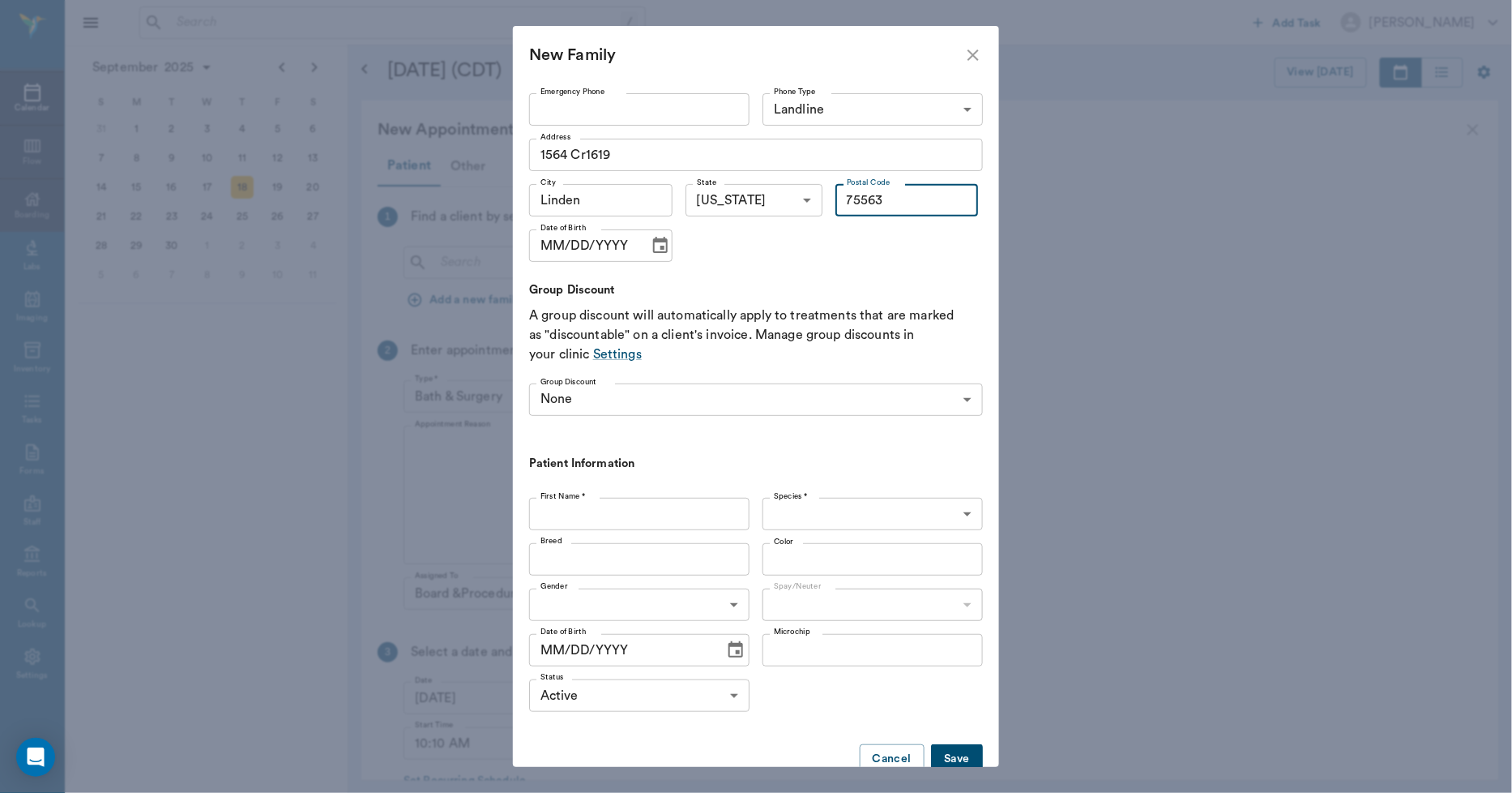
scroll to position [270, 0]
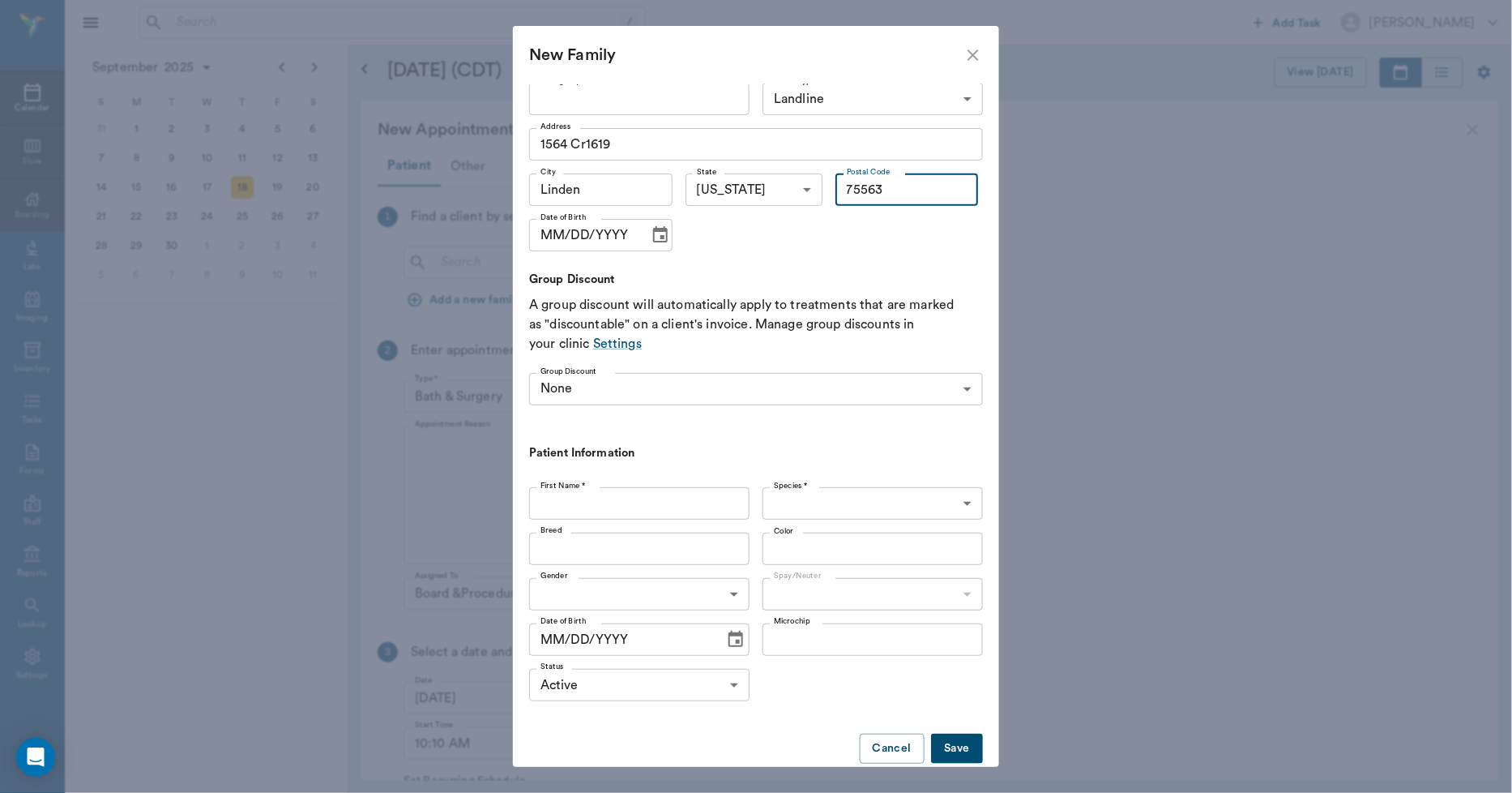
type input "75563"
click at [554, 504] on input "First Name *" at bounding box center [640, 503] width 221 height 32
drag, startPoint x: 582, startPoint y: 498, endPoint x: 489, endPoint y: 505, distance: 93.3
click at [498, 506] on div "New Family Family Information Family Name * Haley Family Name * Client Informat…" at bounding box center [756, 396] width 1512 height 793
click at [938, 746] on button "Save" at bounding box center [957, 748] width 52 height 30
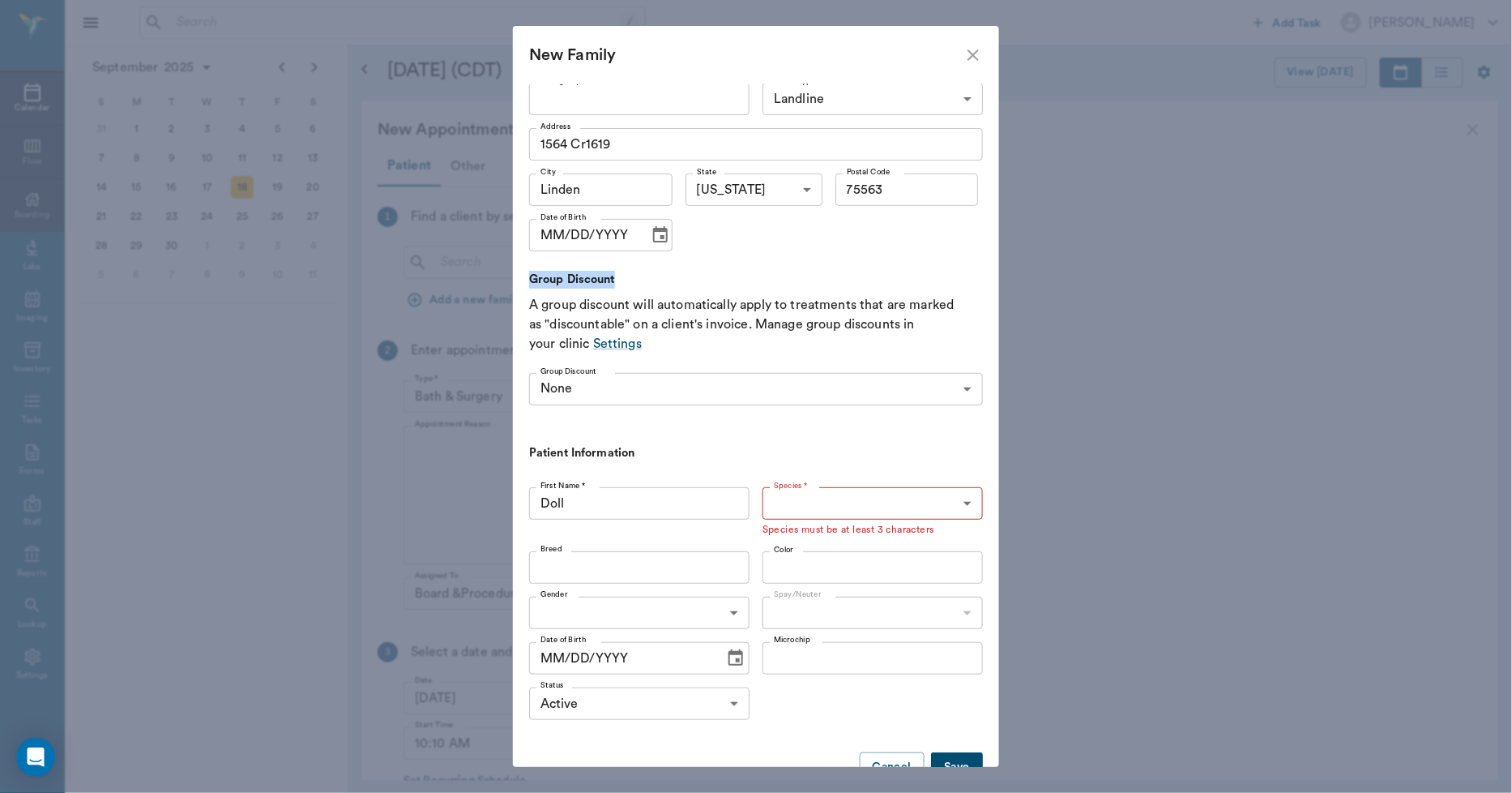
click at [783, 256] on div "First Name * Brandy First Name * Last Name * Haley Last Name * Email Email Perm…" at bounding box center [756, 186] width 454 height 491
click at [784, 744] on div "Family Information Family Name * Haley Family Name * Client Information First N…" at bounding box center [756, 312] width 454 height 996
click at [570, 503] on input "Doll" at bounding box center [640, 503] width 221 height 32
type input "Dolly"
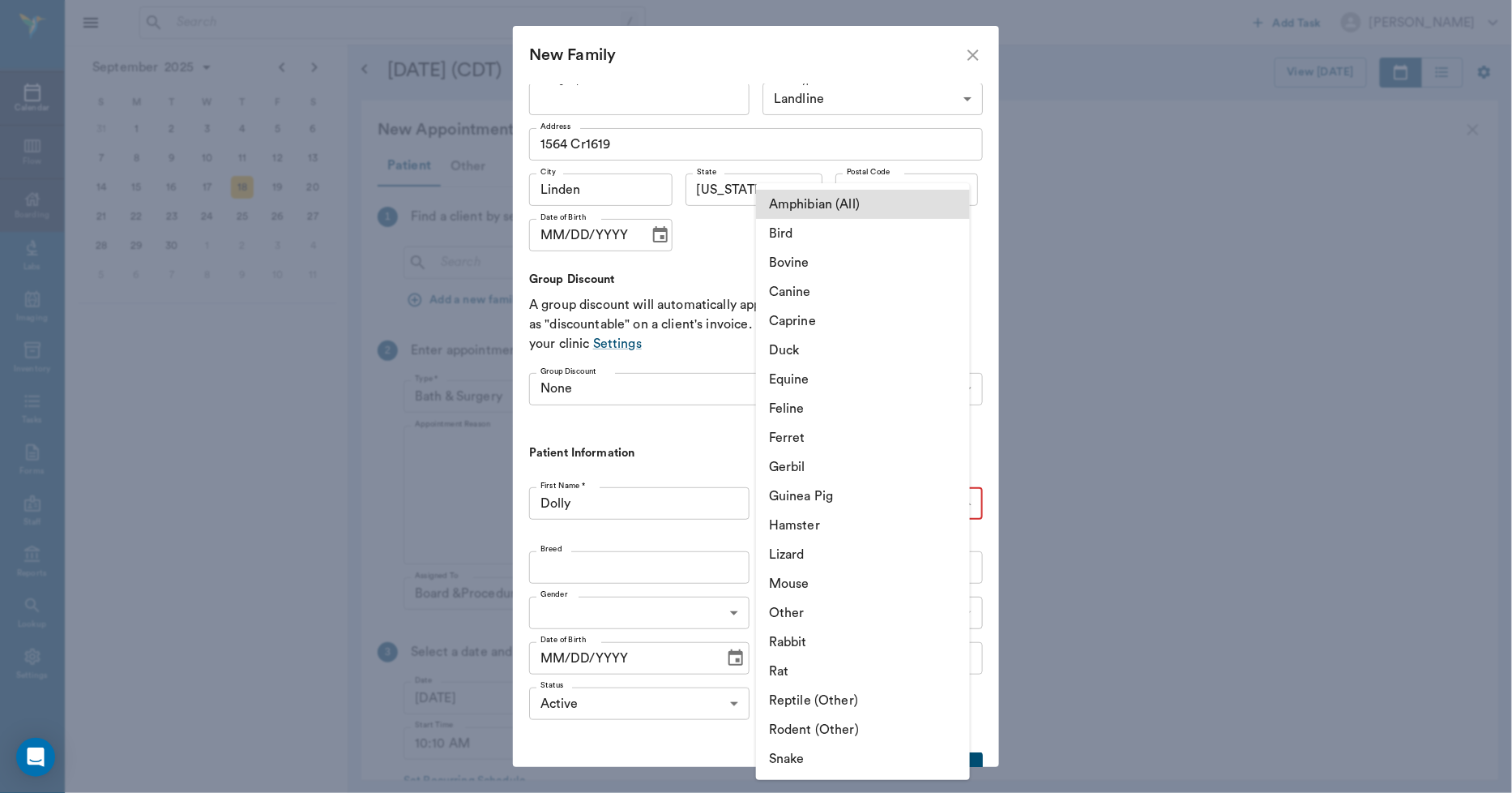
click at [784, 495] on body "/ ​ Add Task Dr. Bert Ellsworth Nectar Messages Appts Calendar Flow Boarding La…" at bounding box center [756, 396] width 1512 height 793
click at [792, 381] on li "Equine" at bounding box center [863, 379] width 214 height 29
type input "Equine"
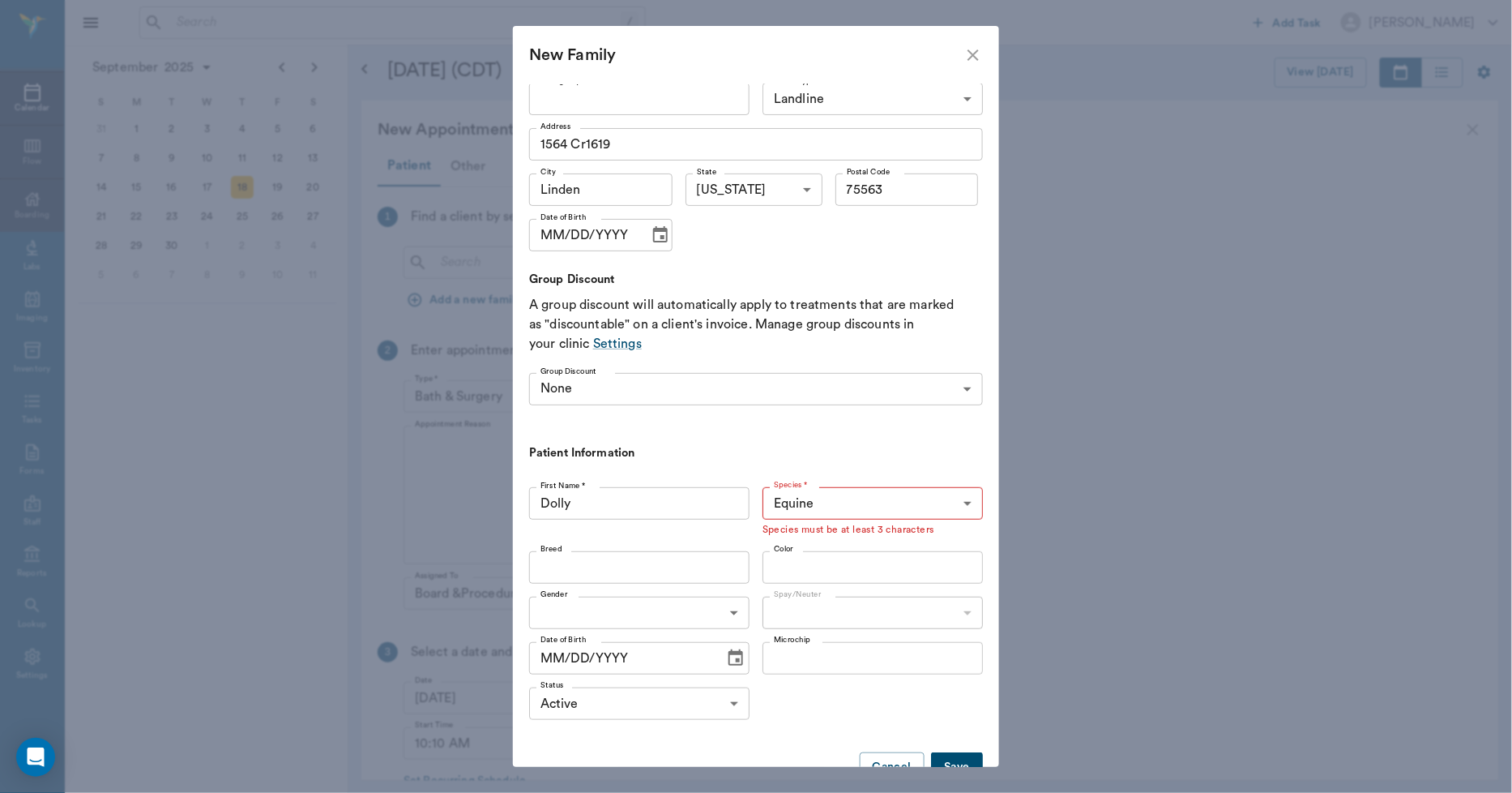
click at [958, 756] on button "Save" at bounding box center [957, 767] width 52 height 30
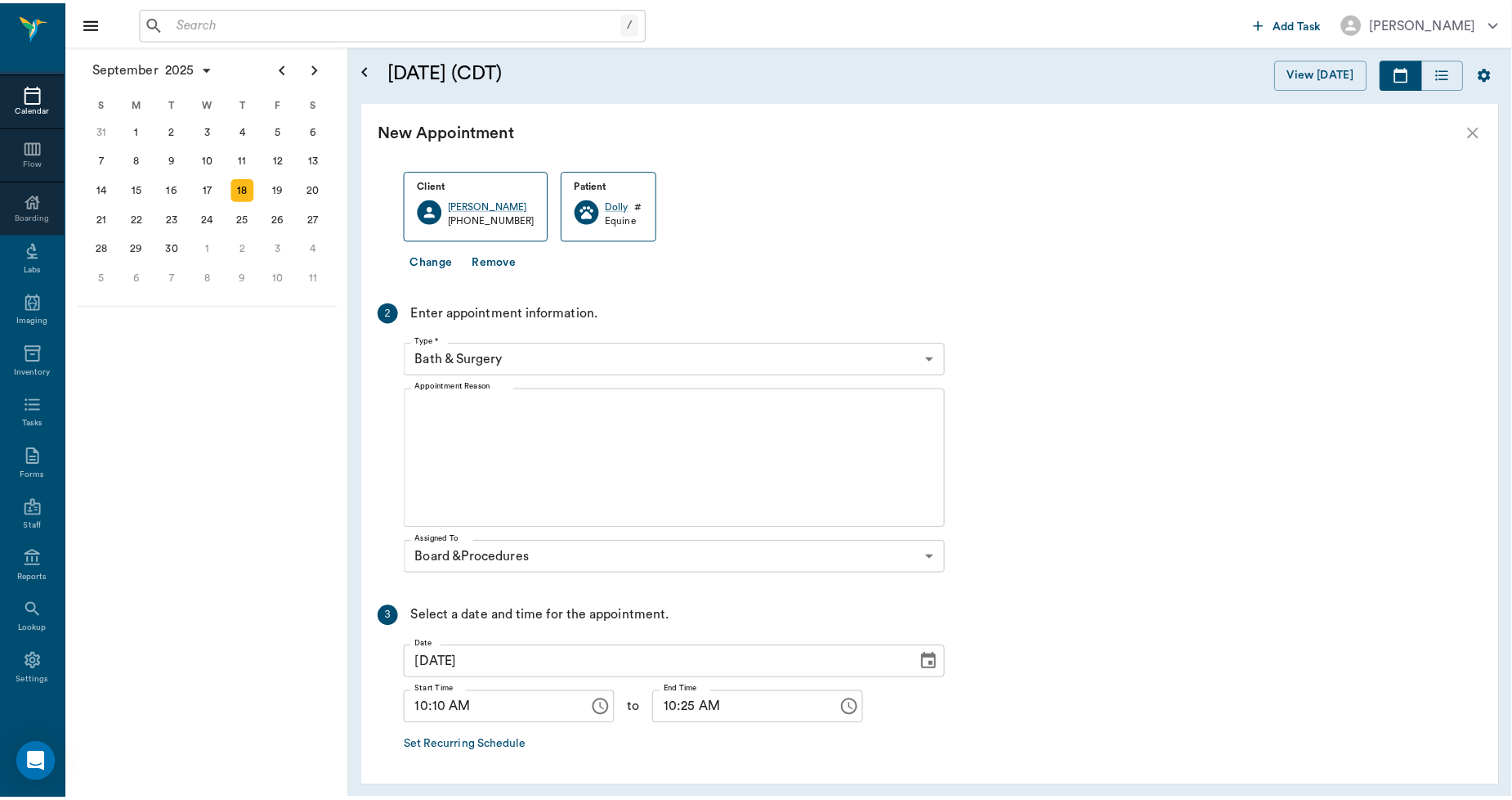
scroll to position [144, 0]
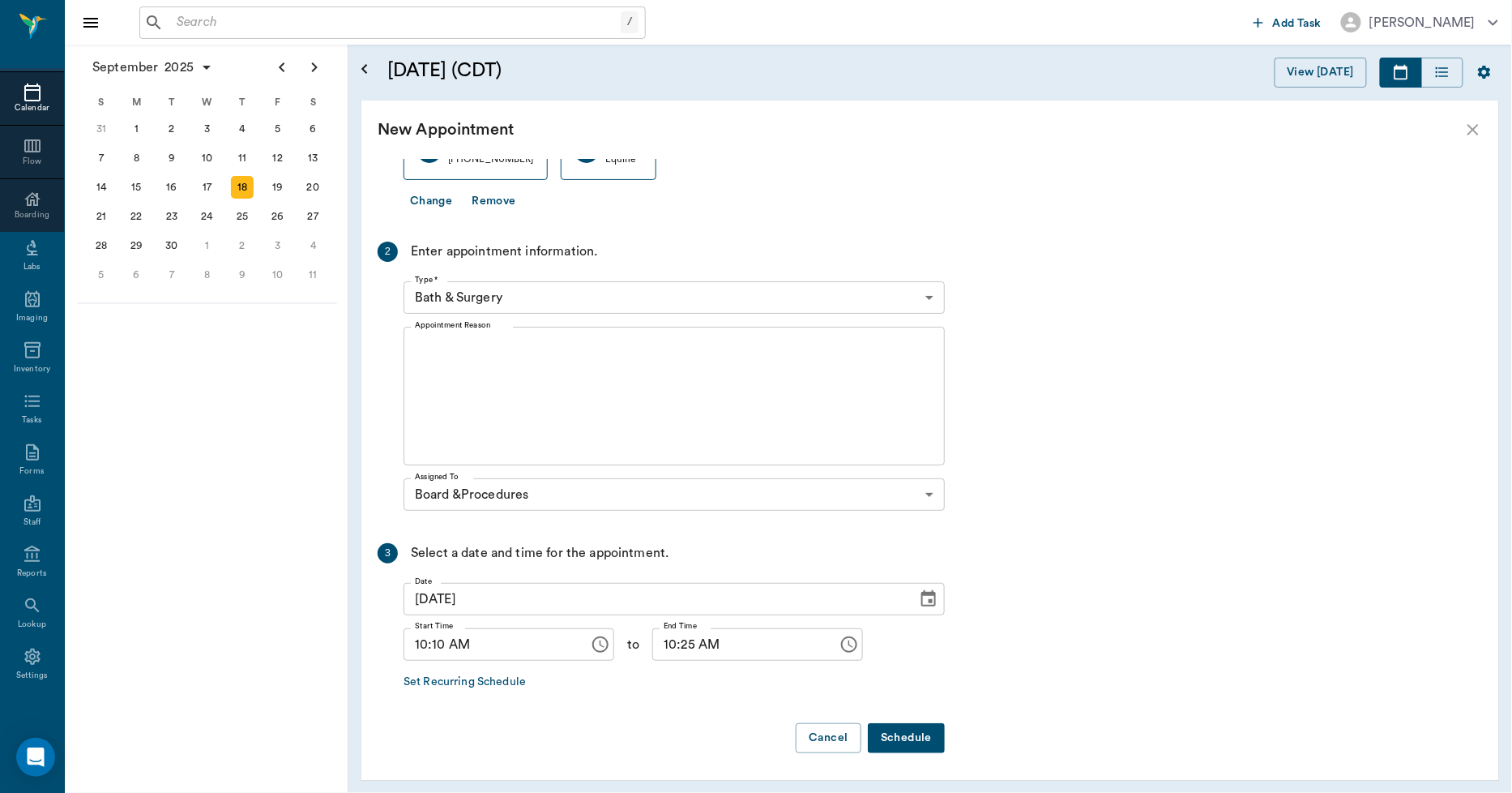
click at [908, 736] on button "Schedule" at bounding box center [906, 738] width 77 height 30
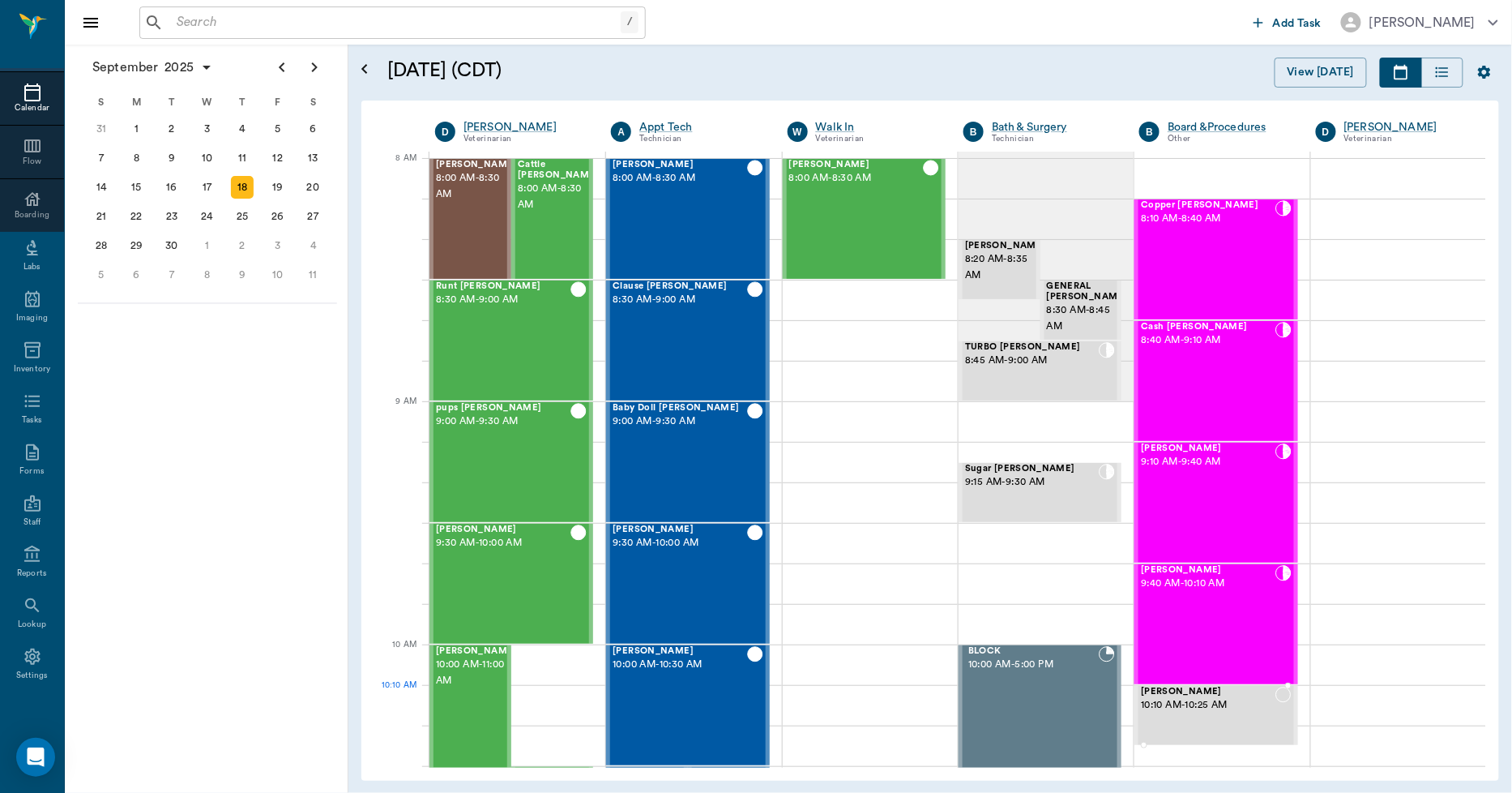
drag, startPoint x: 1188, startPoint y: 715, endPoint x: 1203, endPoint y: 692, distance: 27.5
click at [1188, 716] on div "Dolly Haley 10:10 AM - 10:25 AM" at bounding box center [1208, 715] width 133 height 58
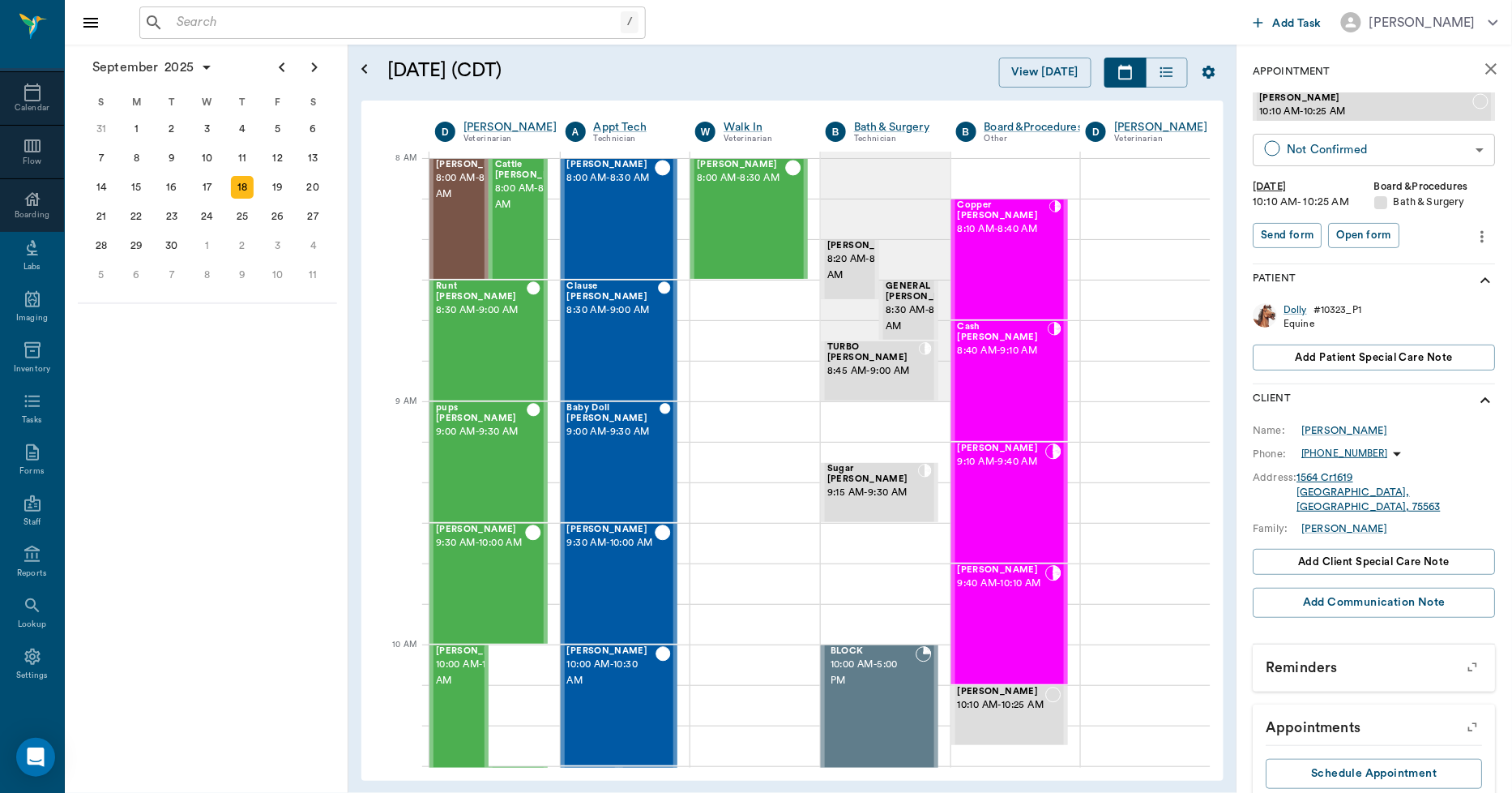
click at [1343, 149] on body "/ ​ Add Task Dr. Bert Ellsworth Nectar Messages Appts Calendar Flow Boarding La…" at bounding box center [756, 396] width 1512 height 793
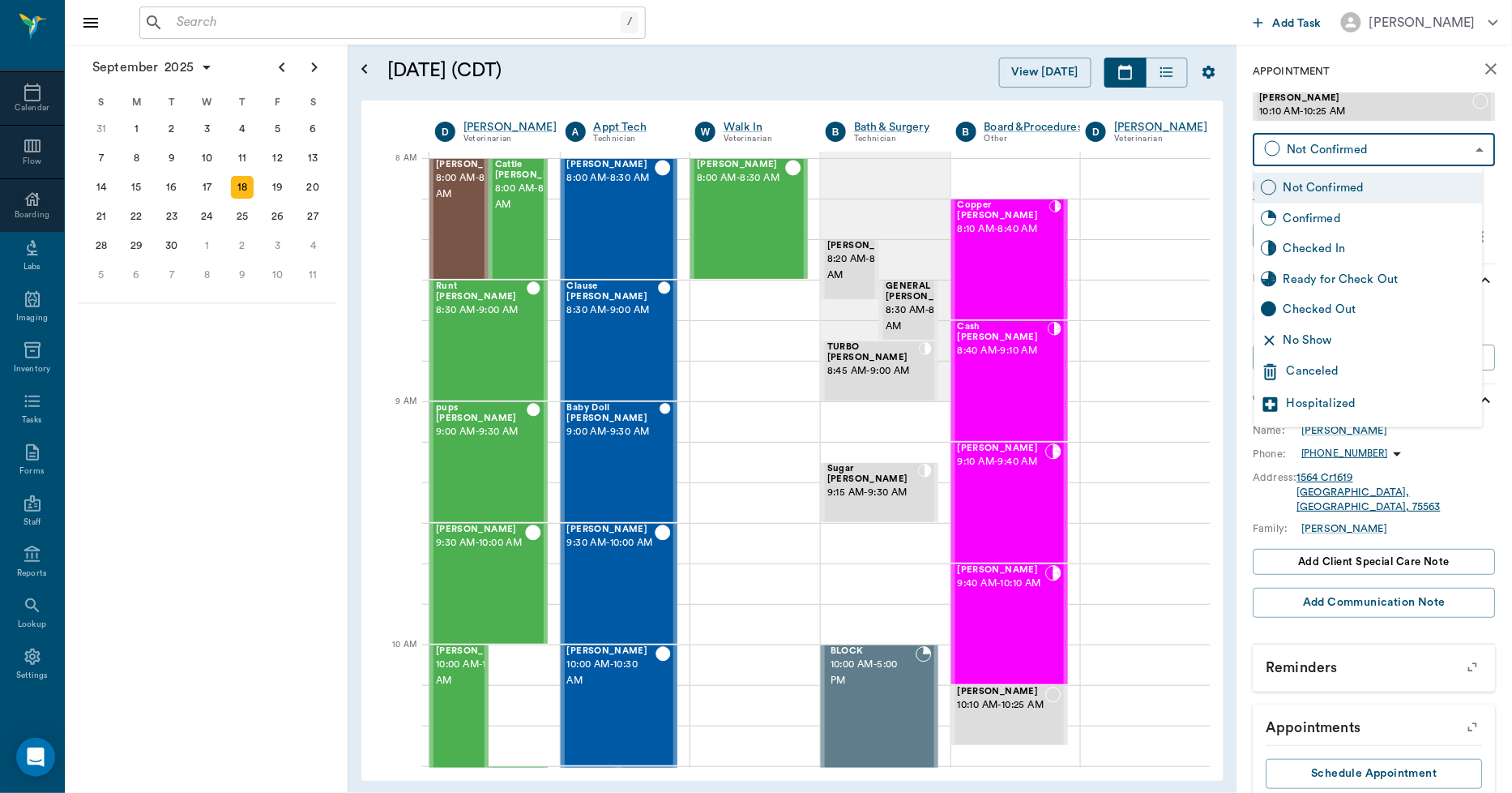
click at [1316, 367] on div "Canceled" at bounding box center [1381, 372] width 190 height 20
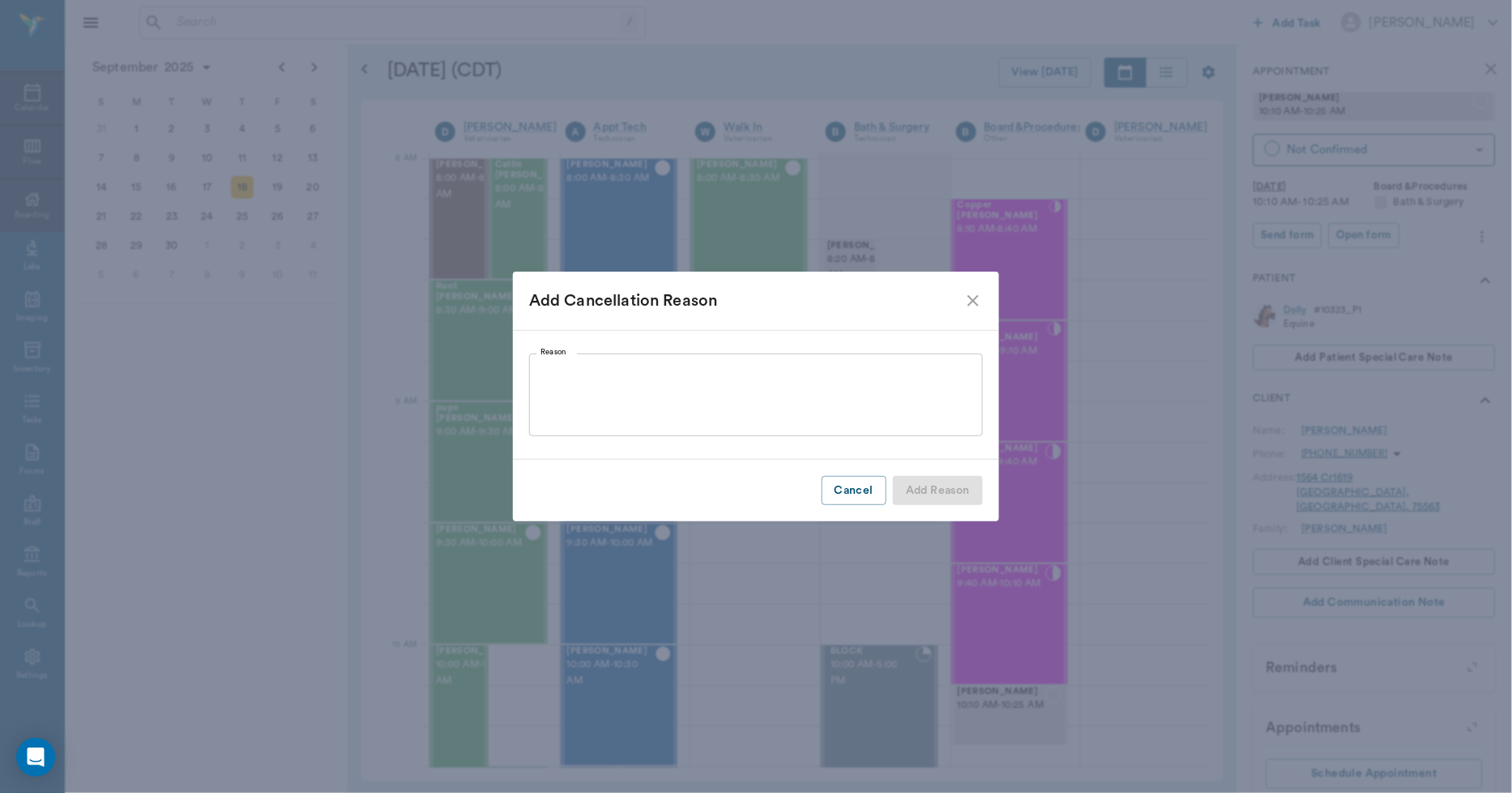
click at [557, 367] on textarea "Reason" at bounding box center [756, 394] width 431 height 56
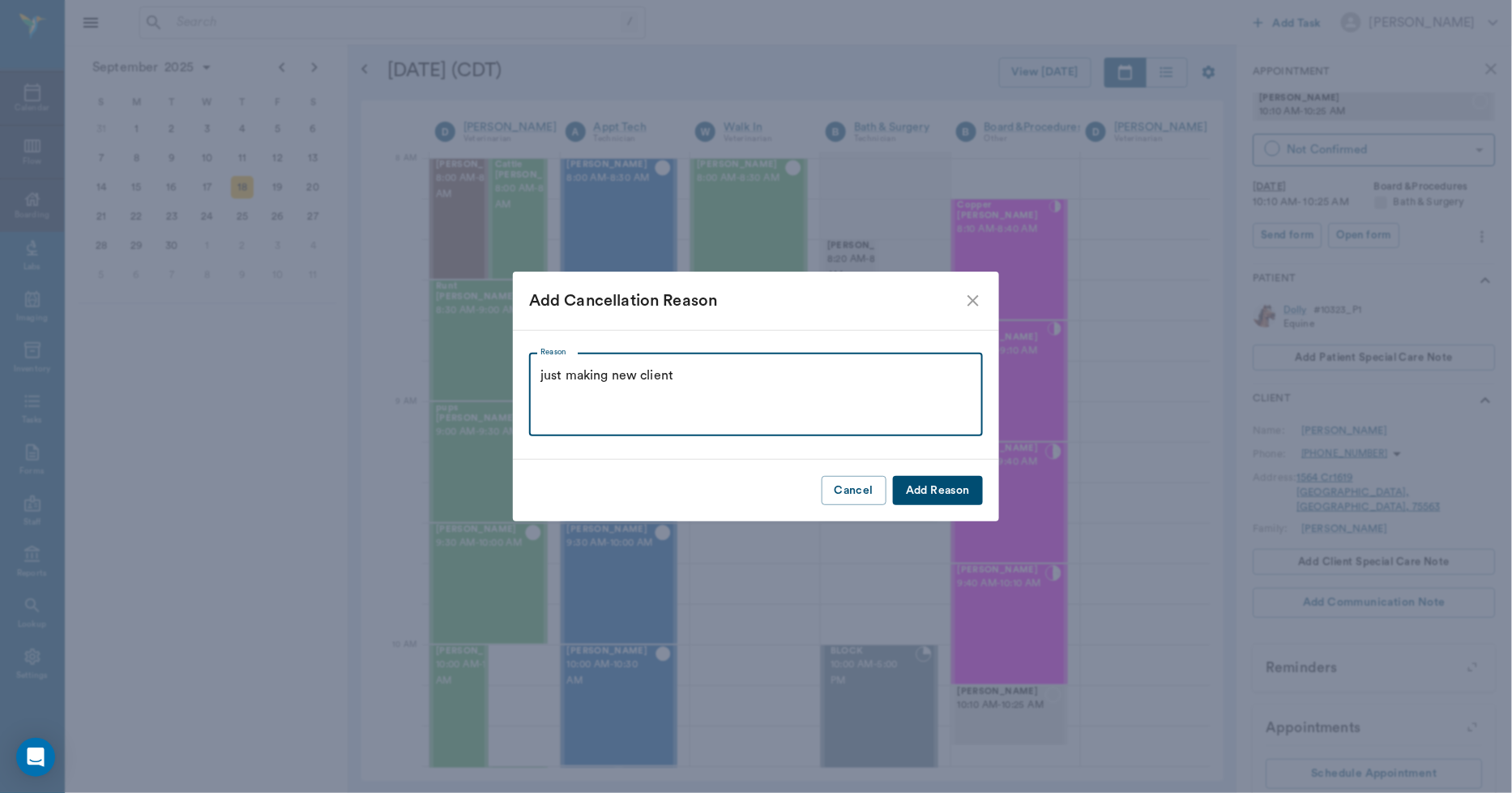
type textarea "just making new client"
drag, startPoint x: 950, startPoint y: 488, endPoint x: 928, endPoint y: 494, distance: 22.8
click at [948, 490] on button "Add Reason" at bounding box center [937, 490] width 90 height 30
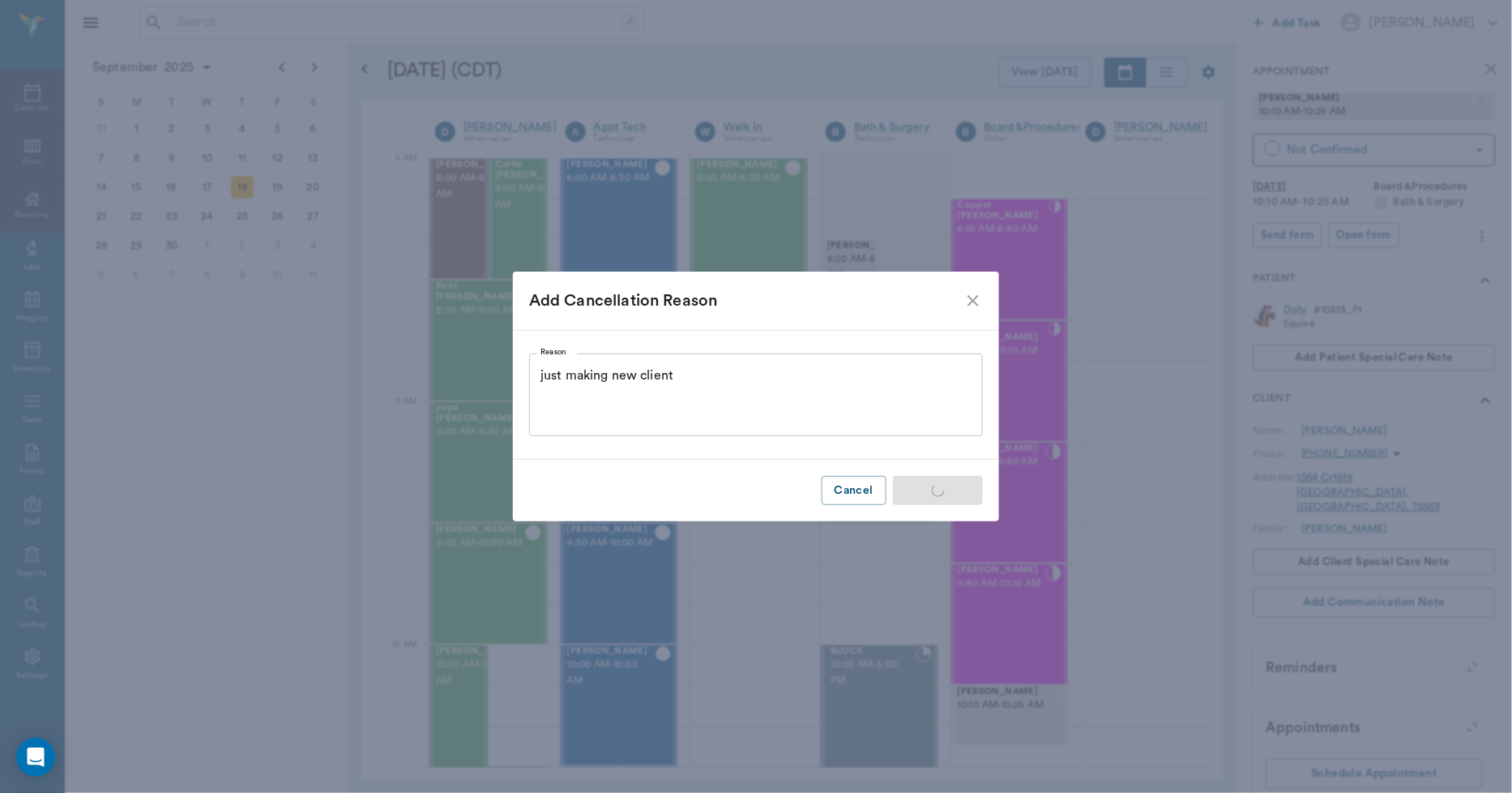
type input "CANCELED"
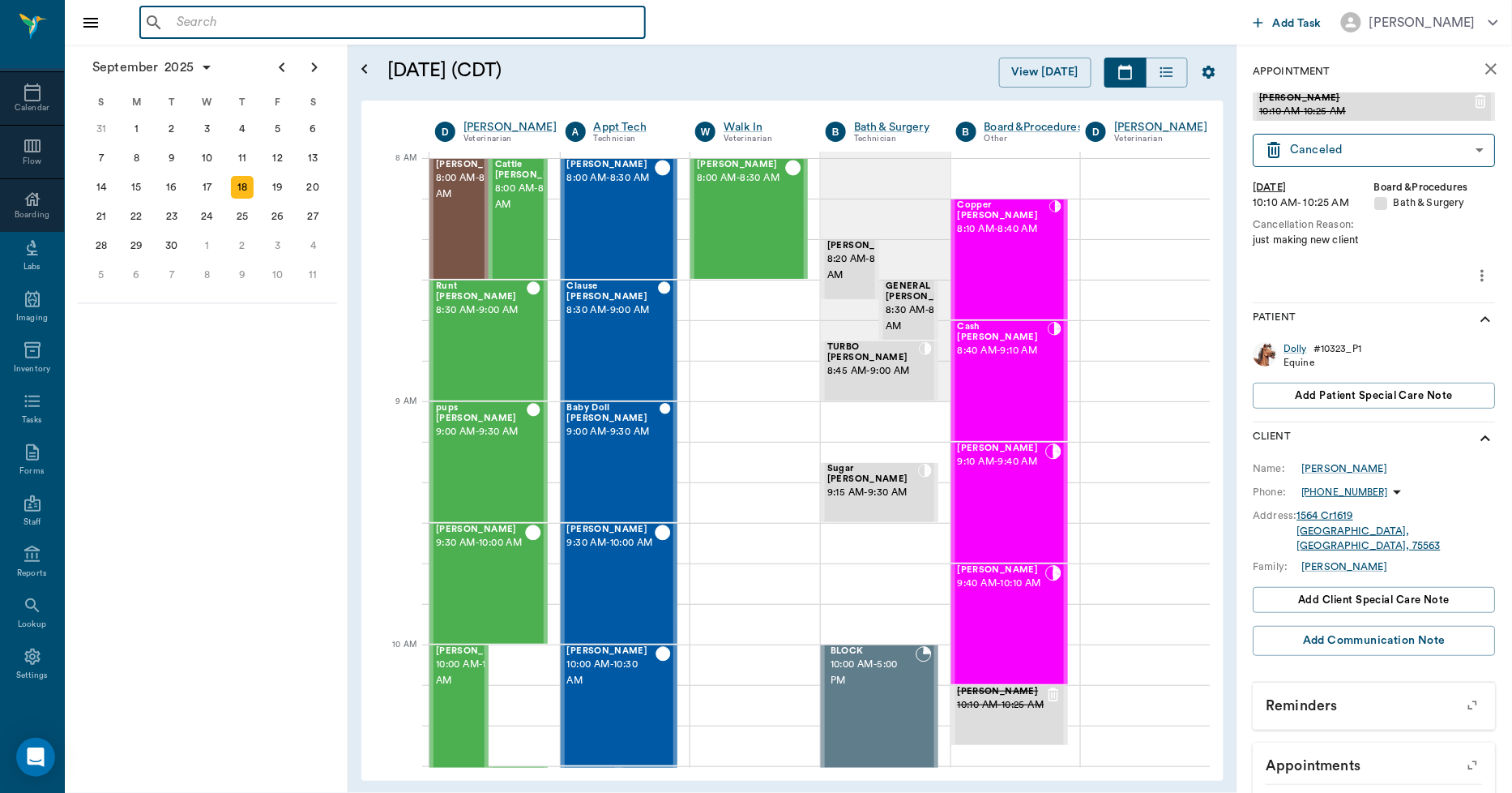
click at [177, 28] on input "text" at bounding box center [404, 22] width 468 height 22
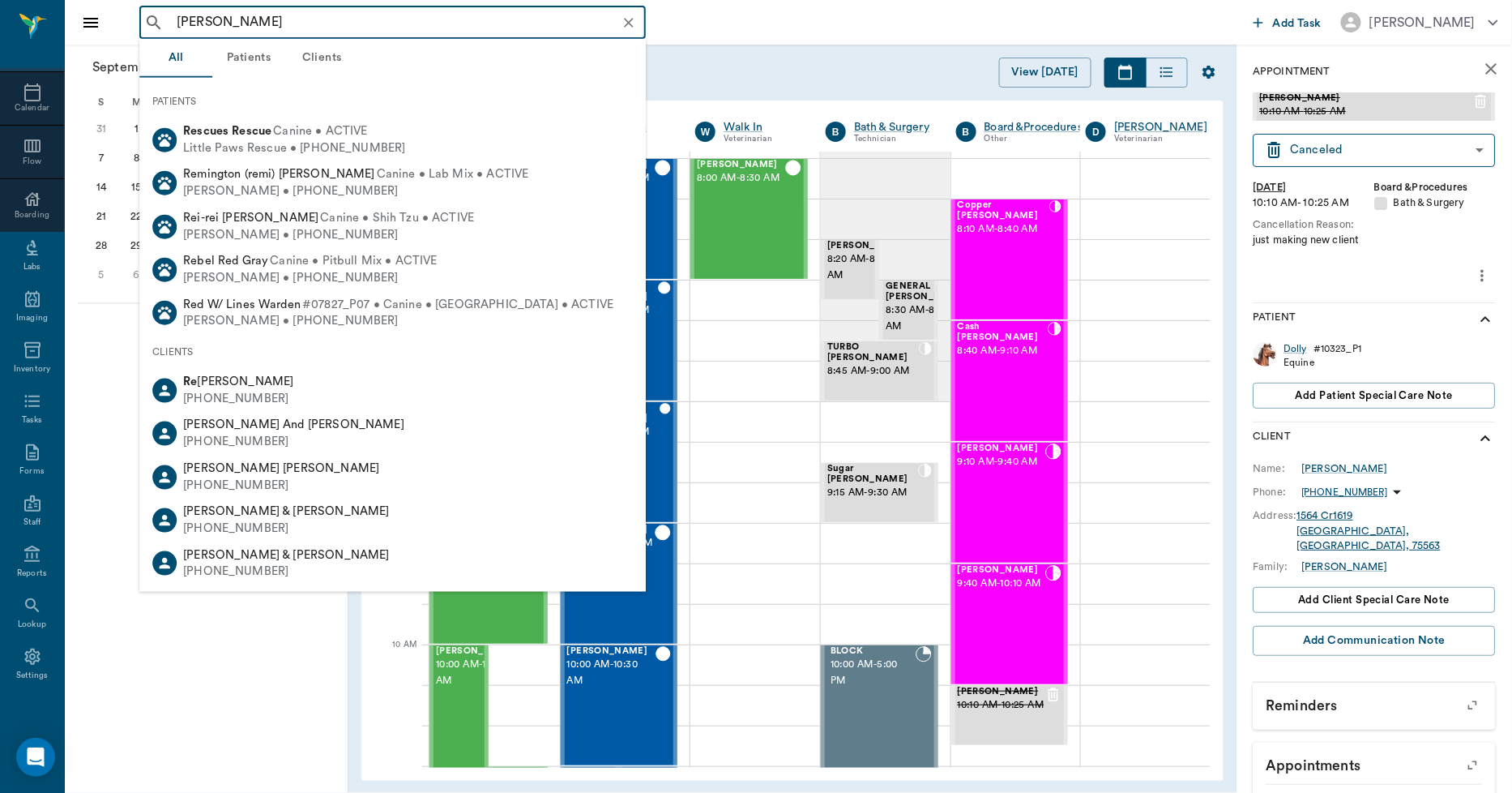
type input "rex harris"
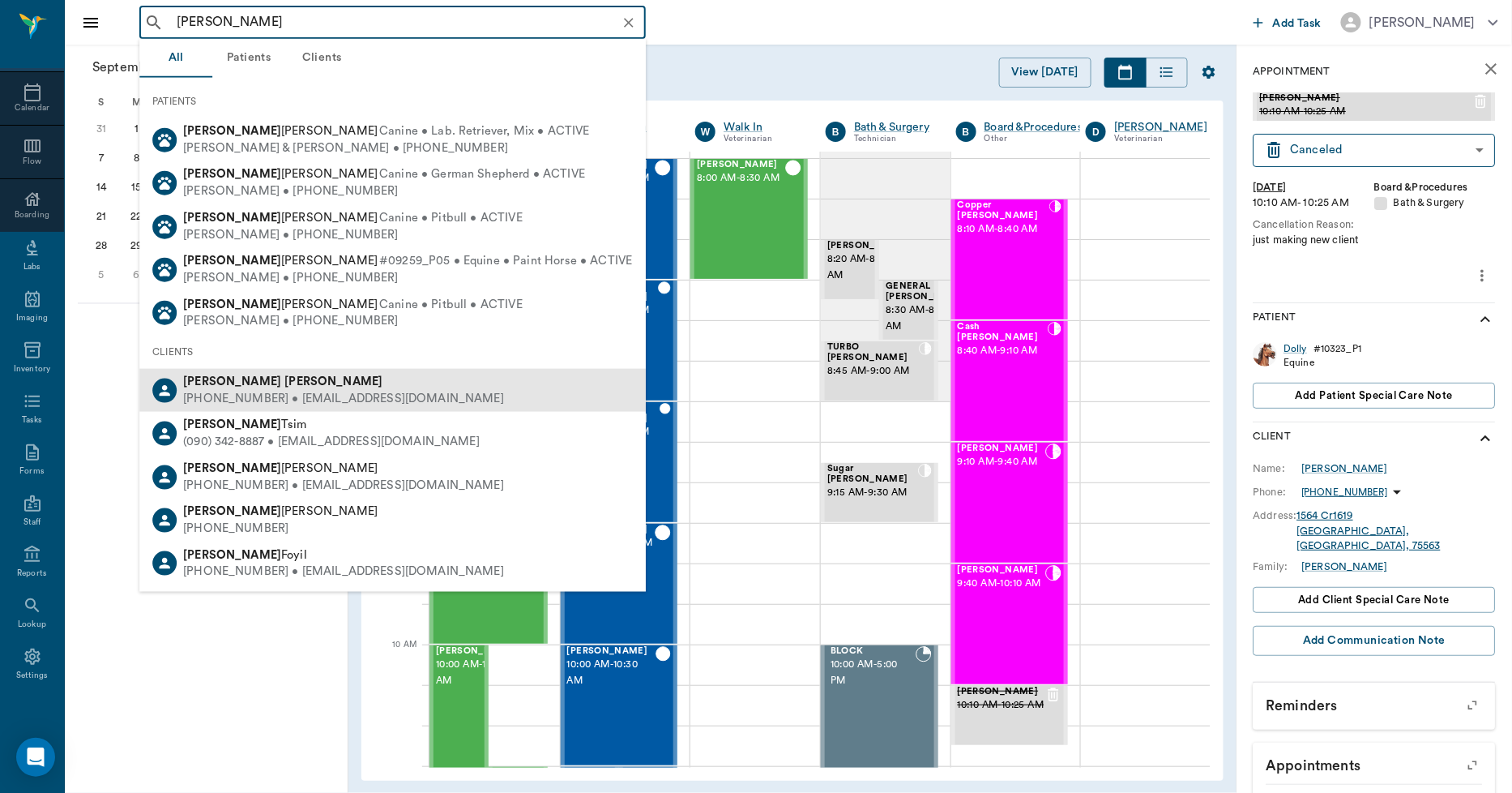
click at [266, 393] on div "(903) 824-7418 • ROWDYHALEY2010@gmail.com" at bounding box center [344, 399] width 321 height 17
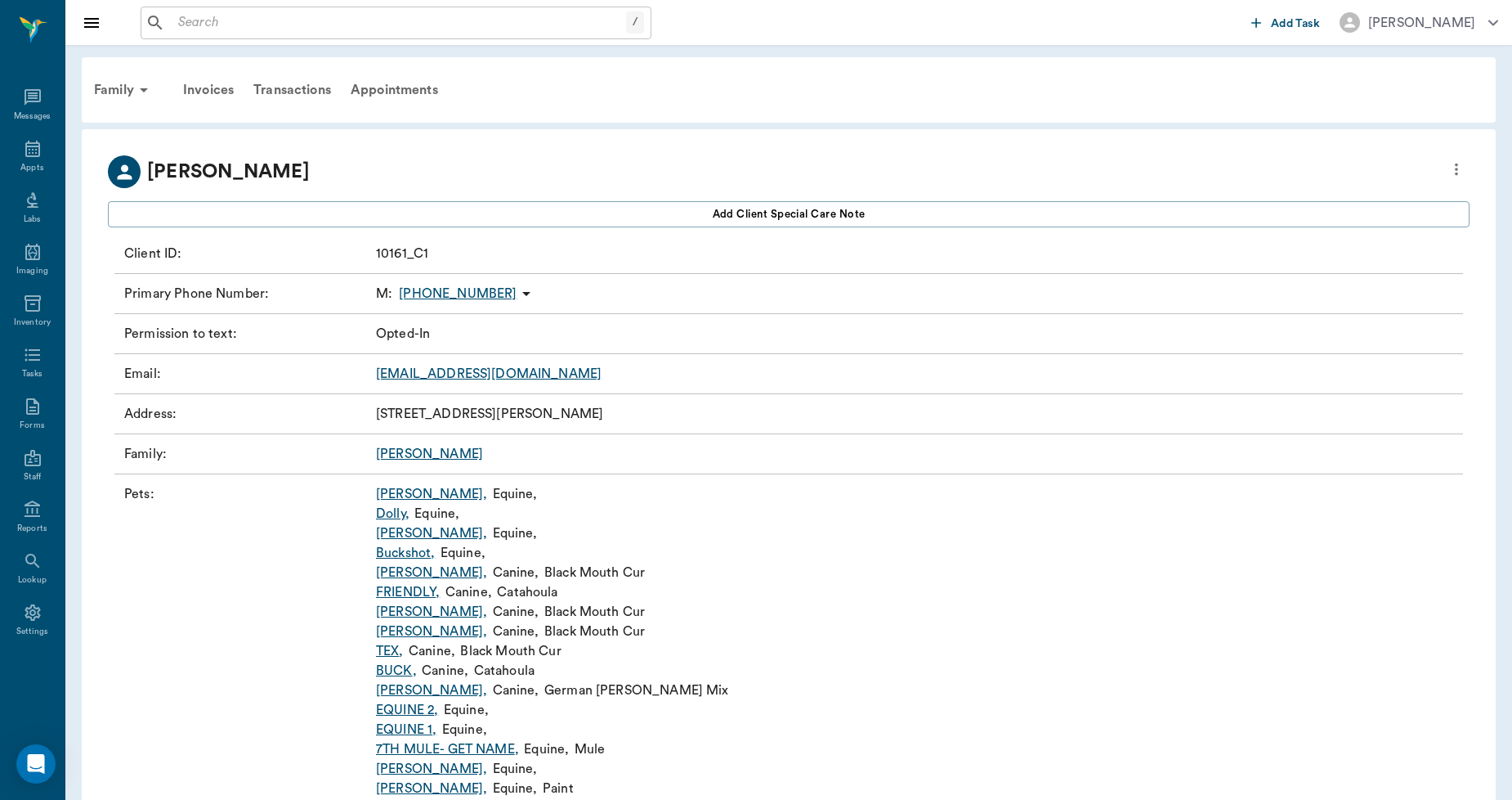
click at [392, 516] on link "Dolly ," at bounding box center [392, 514] width 33 height 20
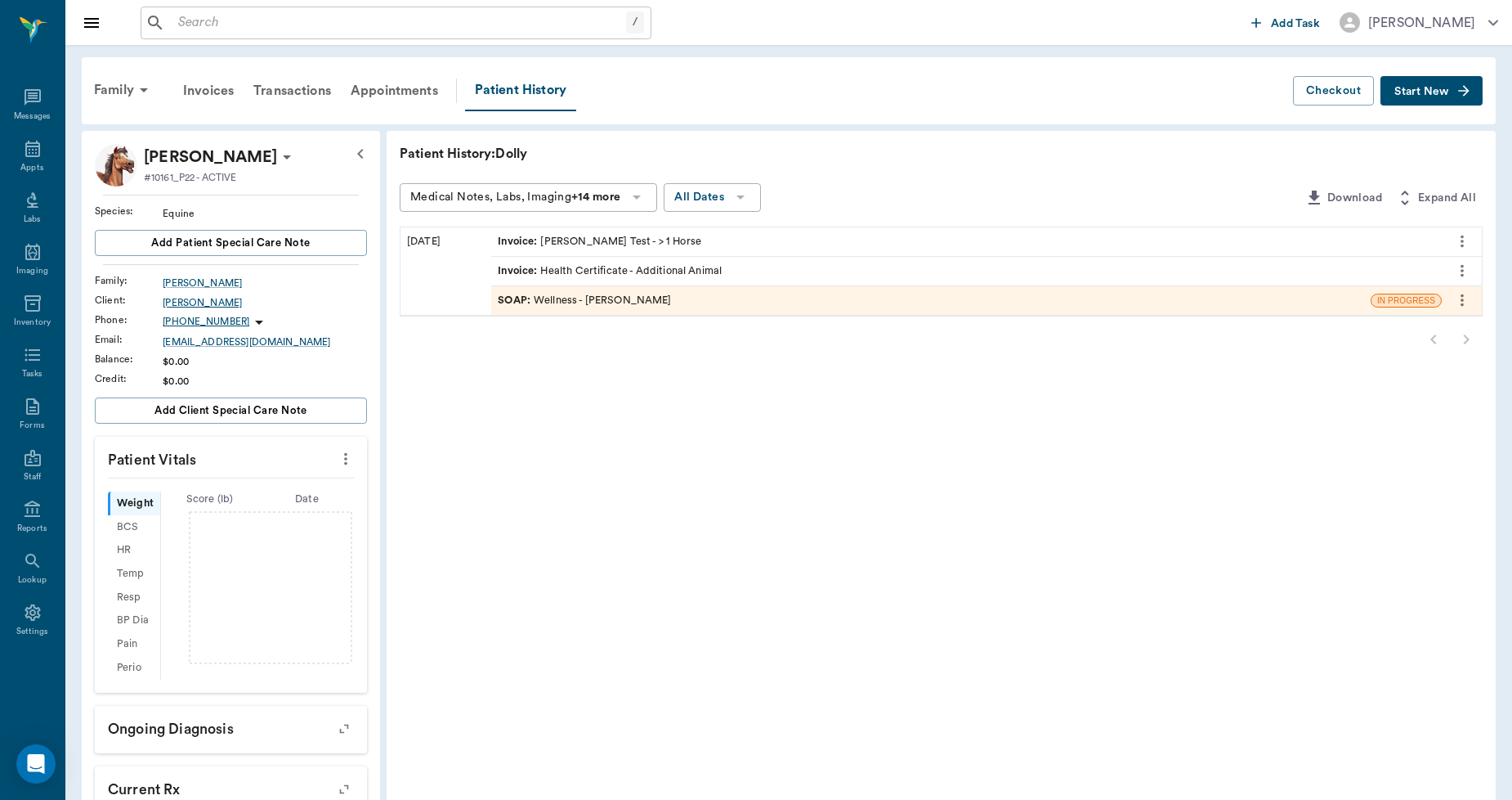
click at [190, 300] on div "[PERSON_NAME]" at bounding box center [265, 303] width 205 height 14
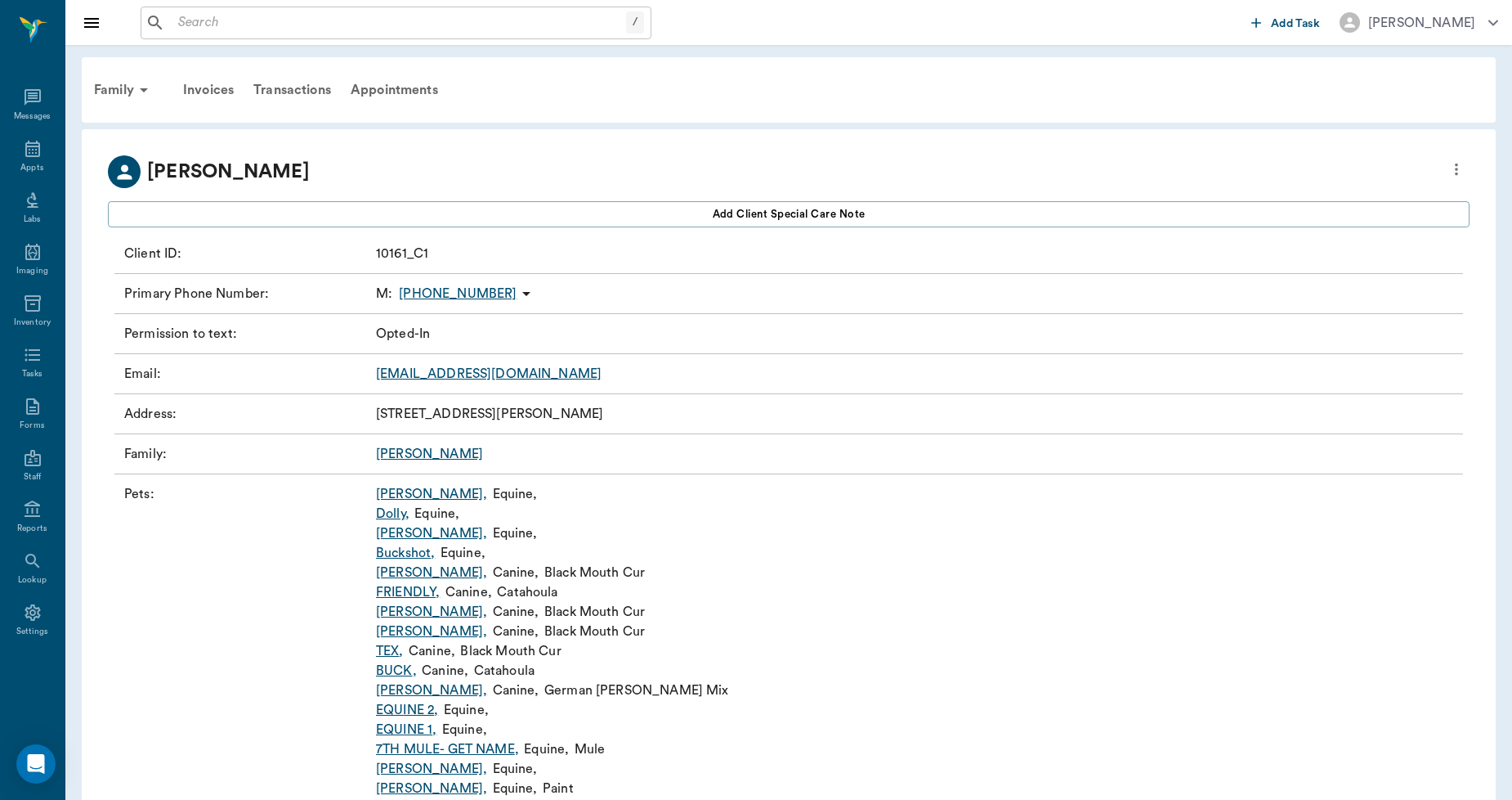
click at [396, 454] on link "[PERSON_NAME]" at bounding box center [429, 453] width 107 height 13
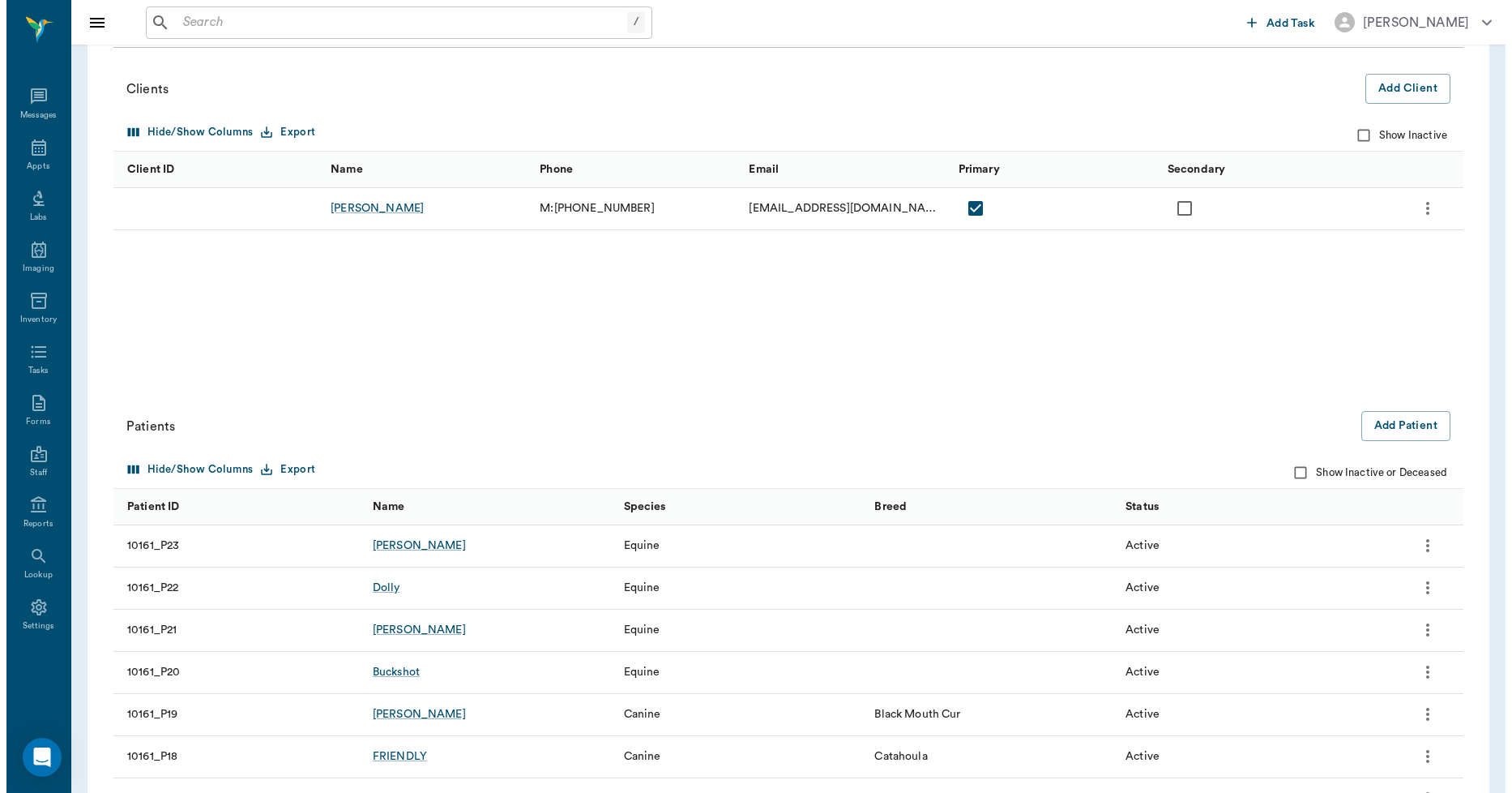
scroll to position [360, 0]
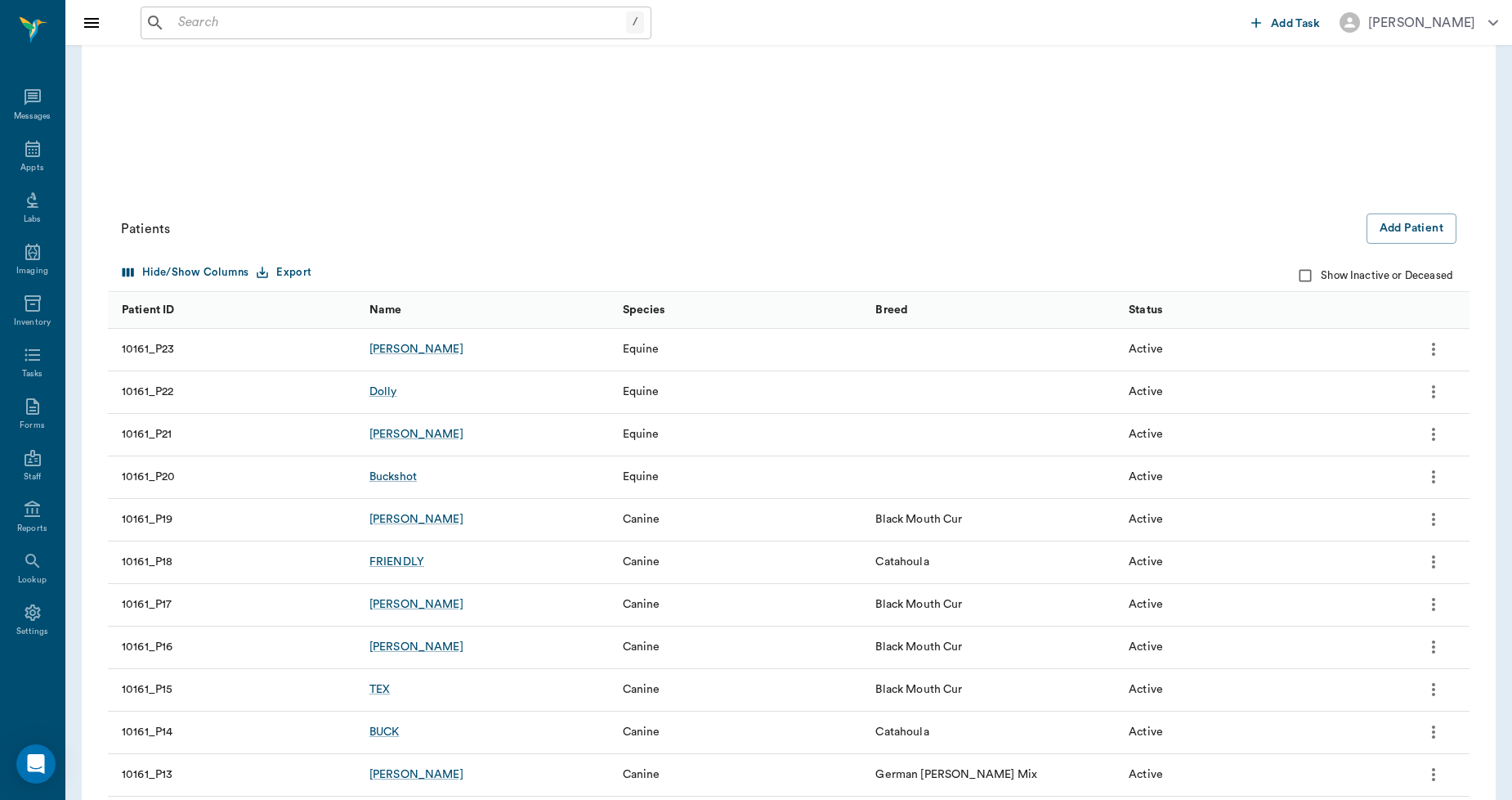
click at [1429, 389] on icon "more" at bounding box center [1433, 391] width 20 height 20
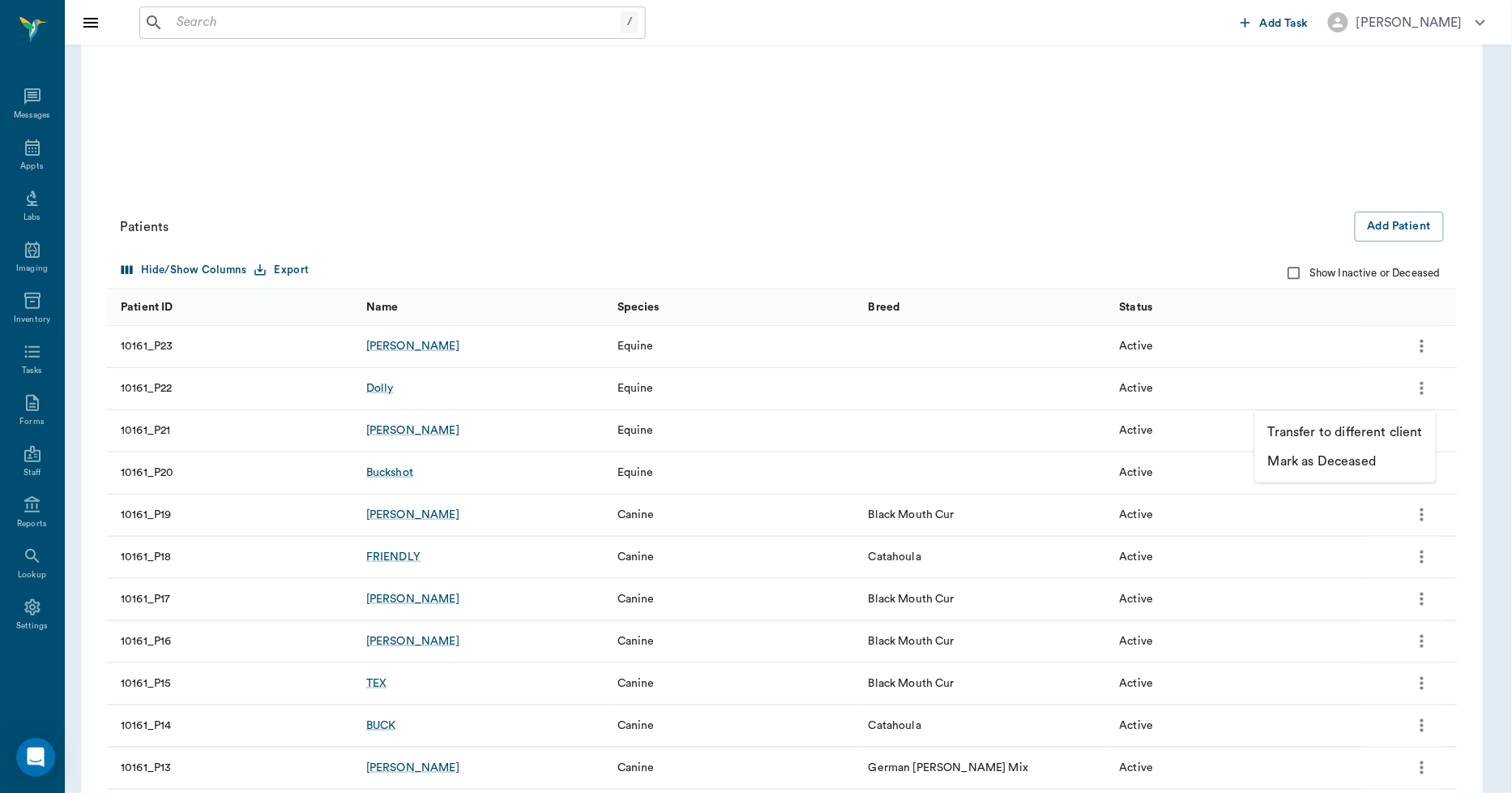
click at [1341, 431] on p "Transfer to different client" at bounding box center [1346, 432] width 155 height 20
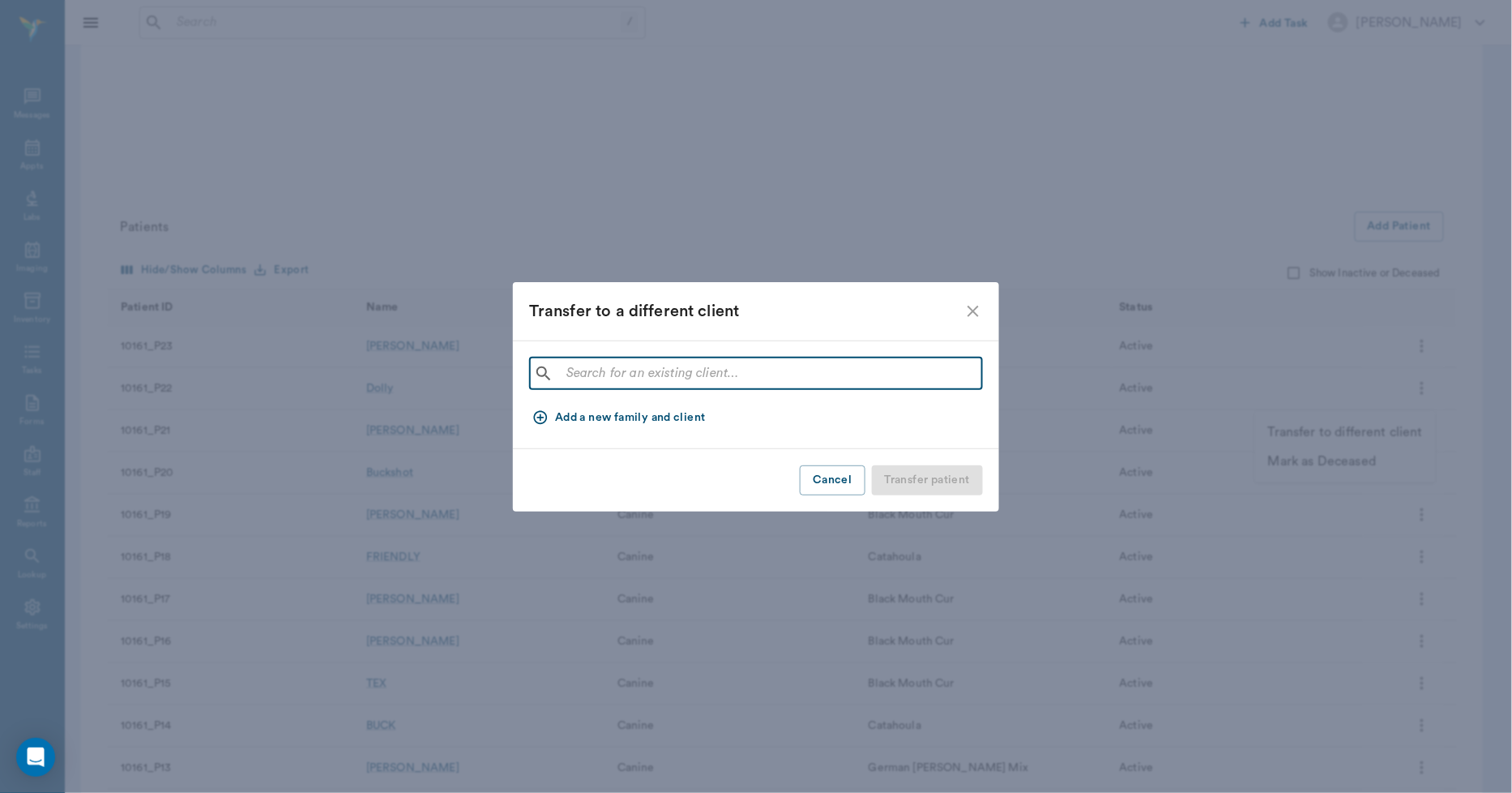
click at [582, 376] on input "text" at bounding box center [767, 373] width 416 height 22
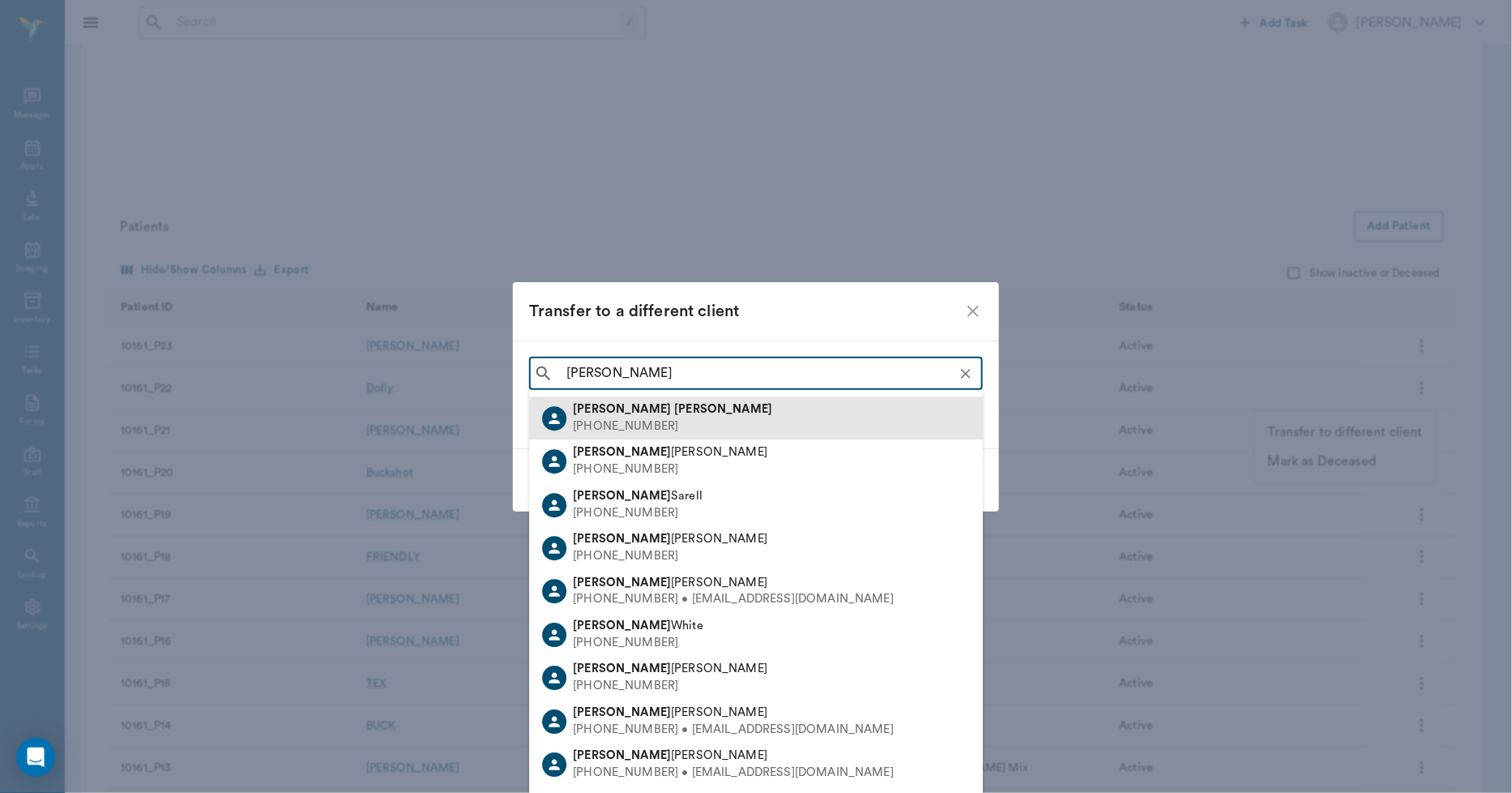
click at [630, 423] on div "[PHONE_NUMBER]" at bounding box center [673, 426] width 199 height 17
type input "[PERSON_NAME]"
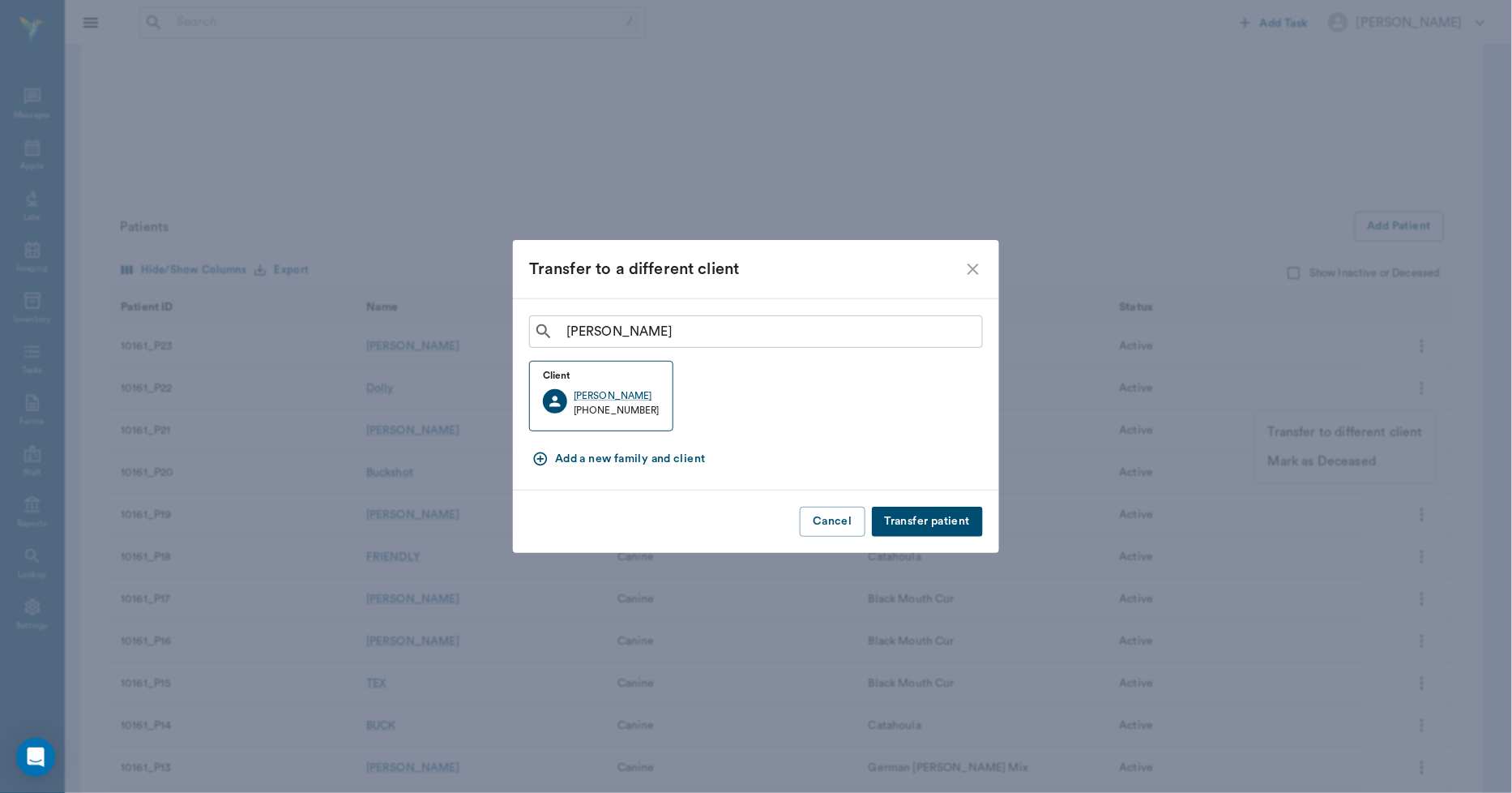
click at [940, 516] on button "Transfer patient" at bounding box center [927, 522] width 111 height 30
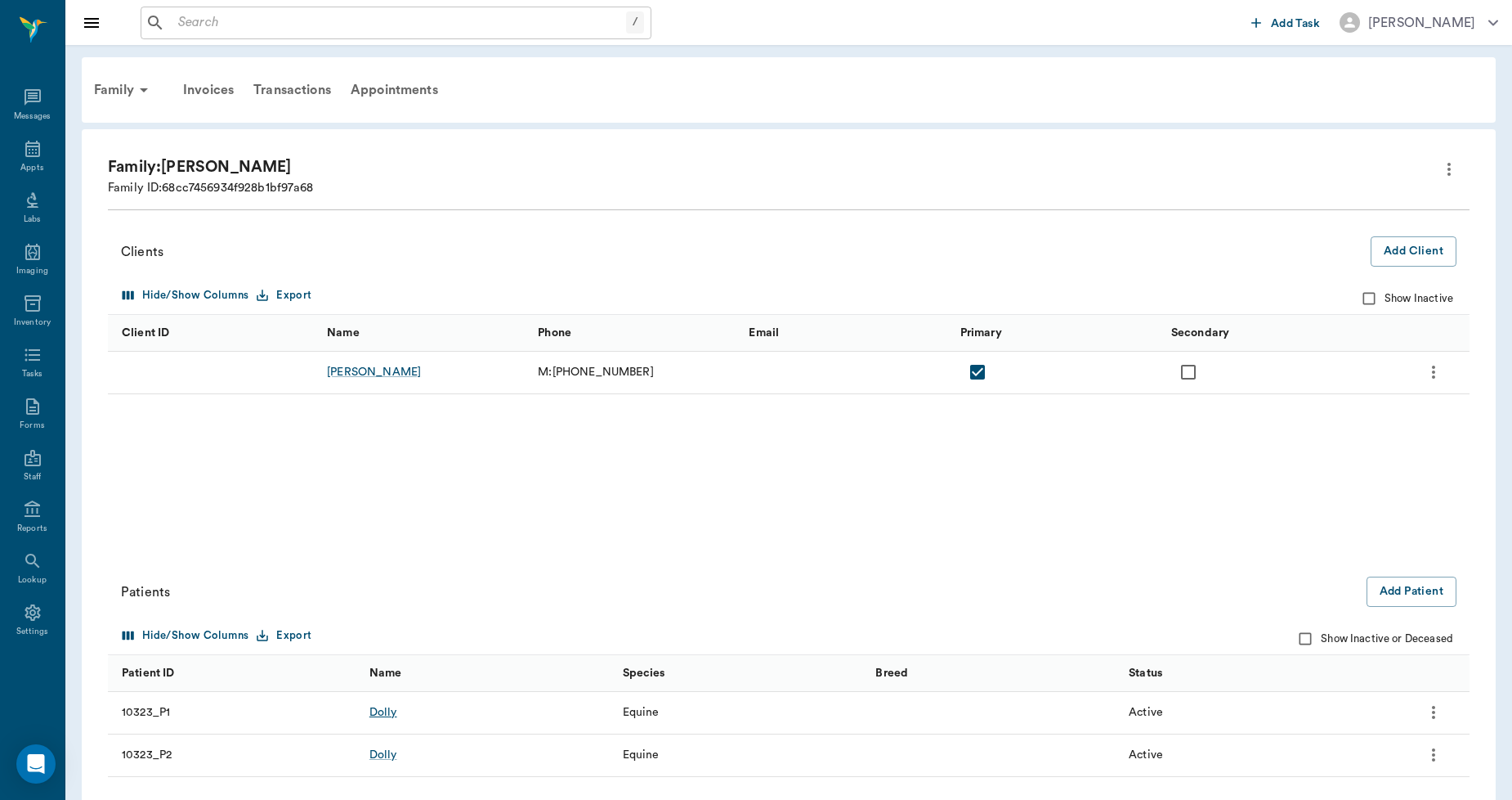
click at [392, 714] on div "Dolly" at bounding box center [383, 712] width 28 height 16
click at [1437, 717] on icon "more" at bounding box center [1433, 712] width 20 height 20
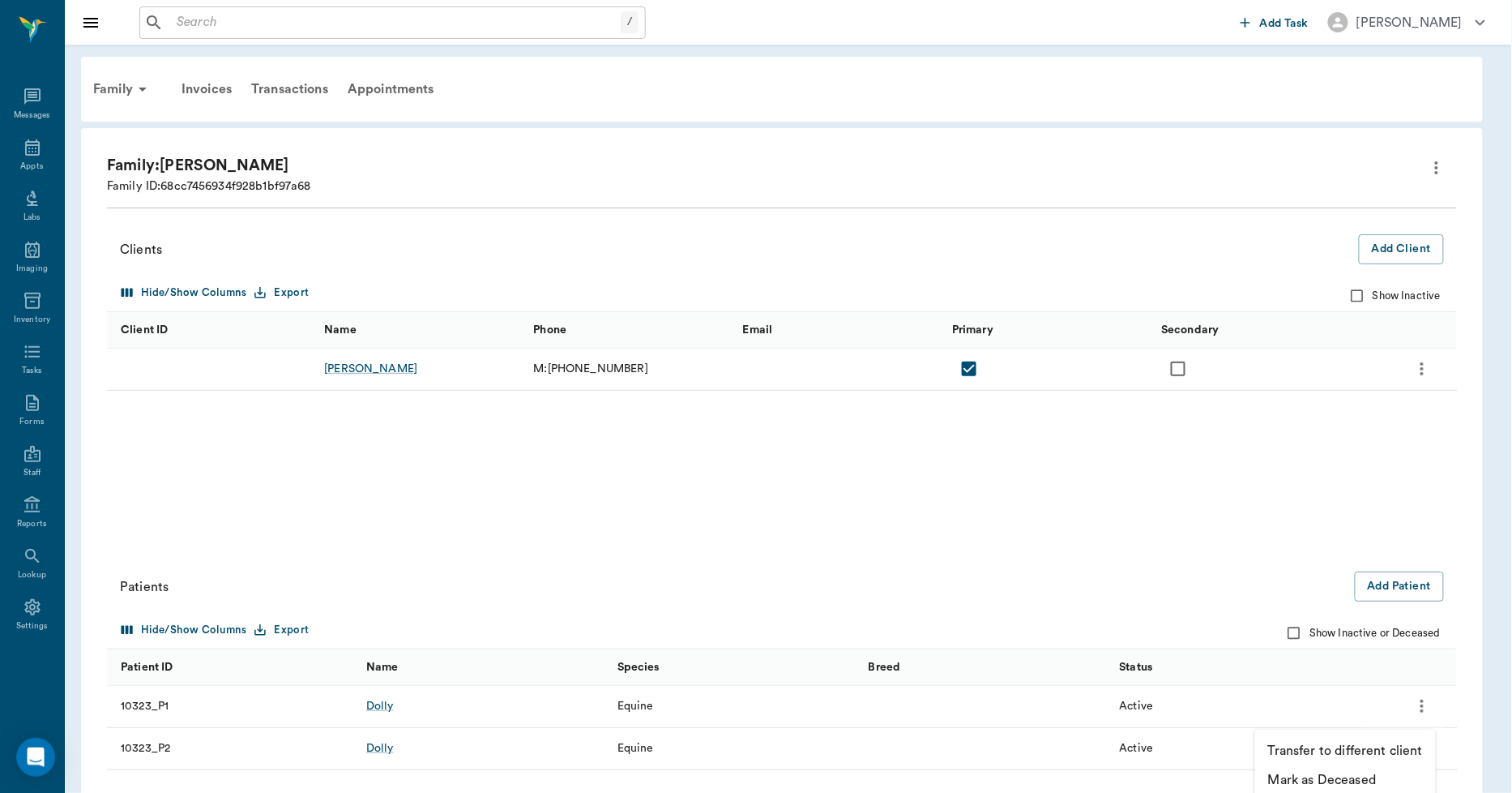
click at [1338, 779] on p "Mark as Deceased" at bounding box center [1322, 780] width 108 height 20
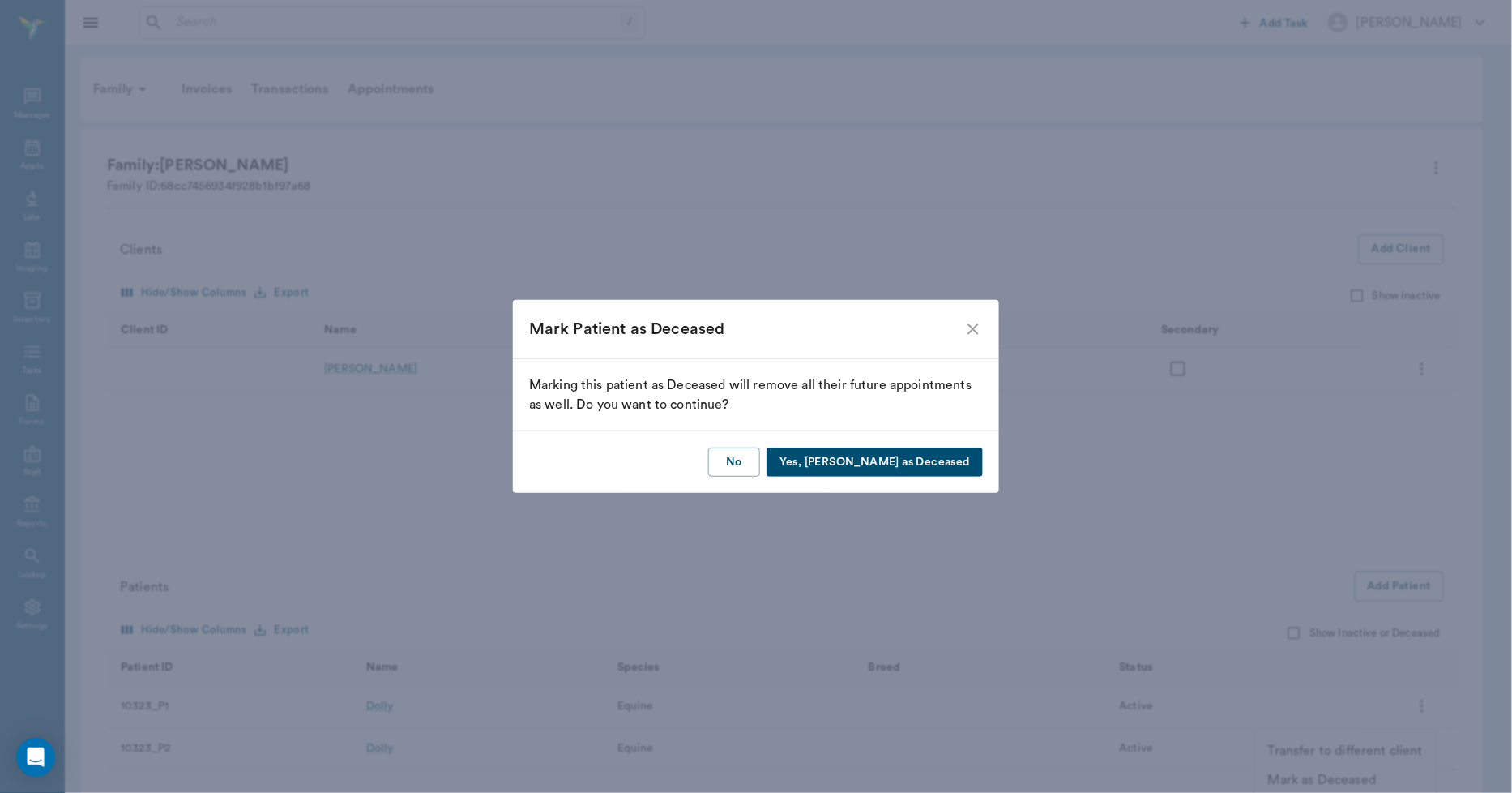
click at [901, 454] on button "Yes, Mark as Deceased" at bounding box center [874, 463] width 216 height 30
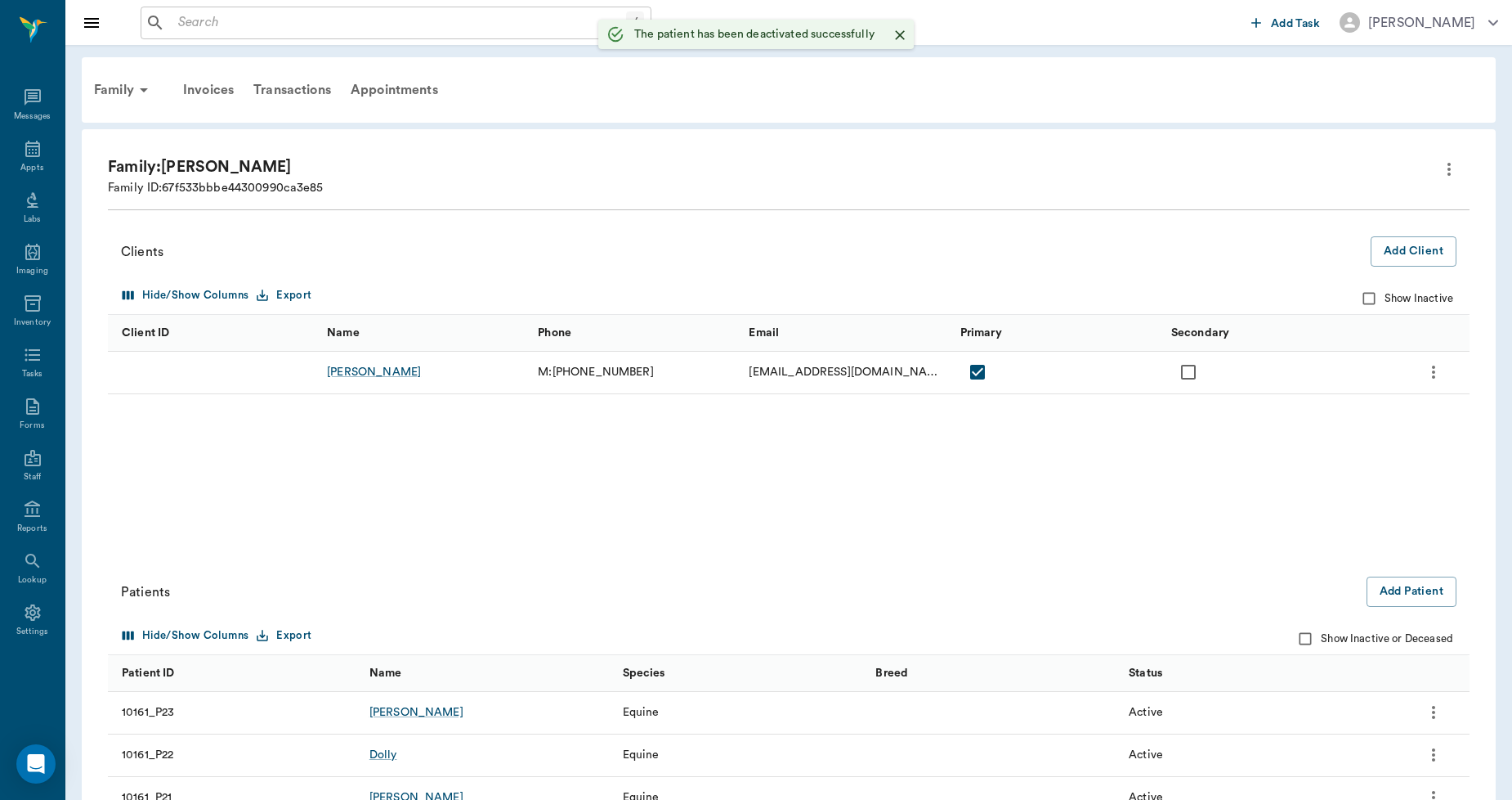
scroll to position [9, 0]
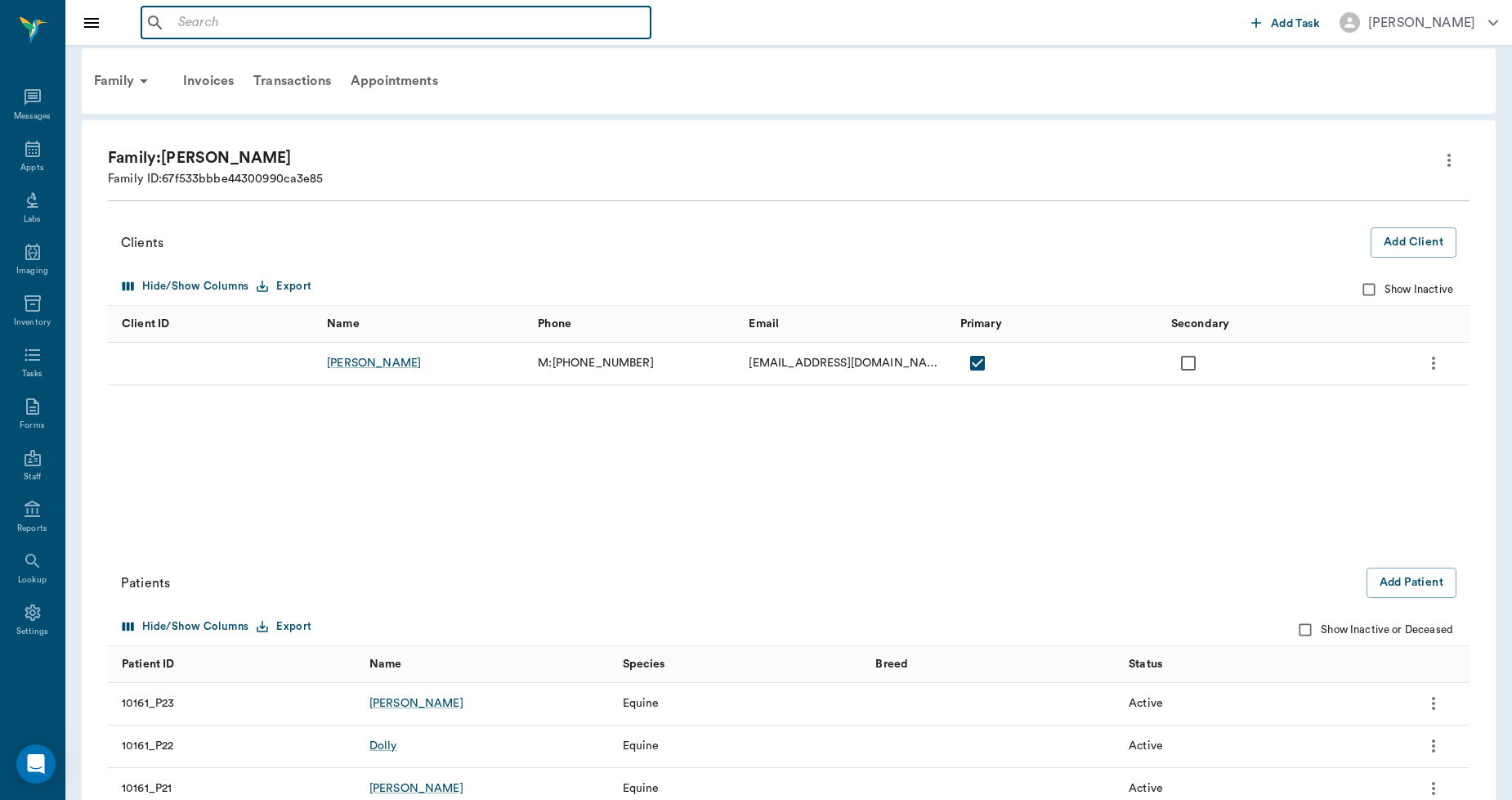
click at [186, 27] on input "text" at bounding box center [407, 22] width 472 height 22
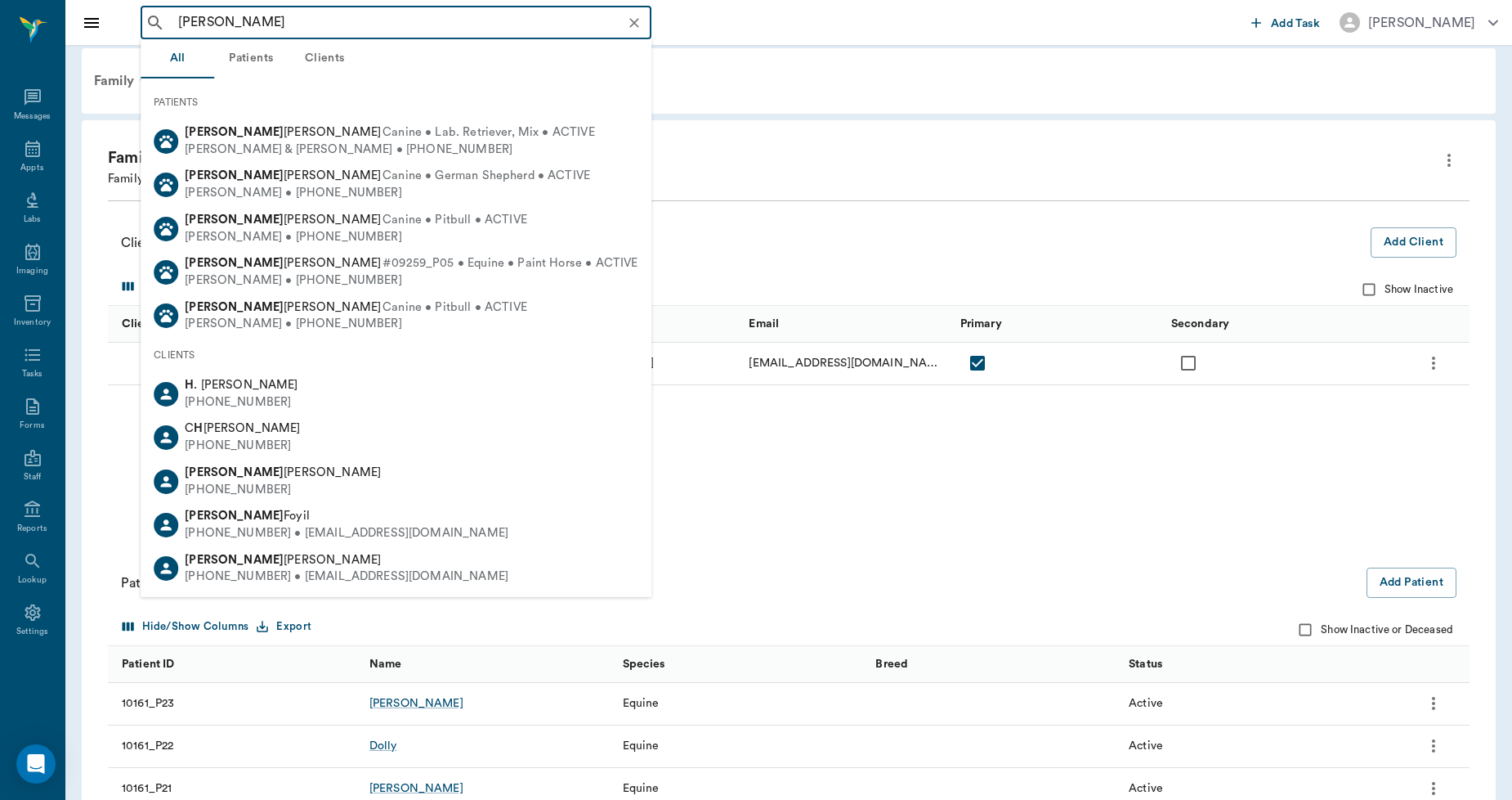
type input "rex Harris"
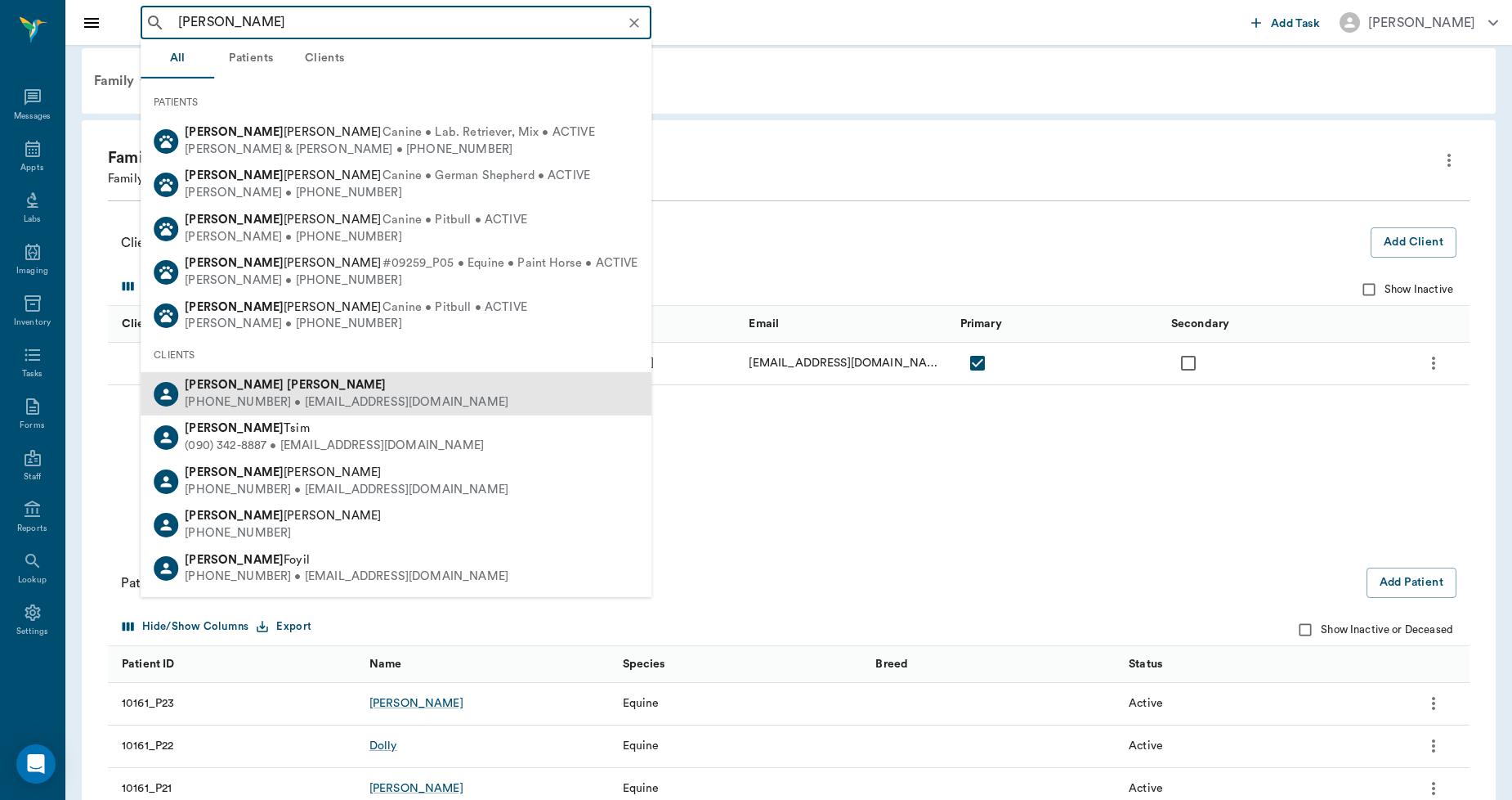
click at [232, 397] on div "(903) 824-7418 • ROWDYHALEY2010@gmail.com" at bounding box center [346, 402] width 324 height 17
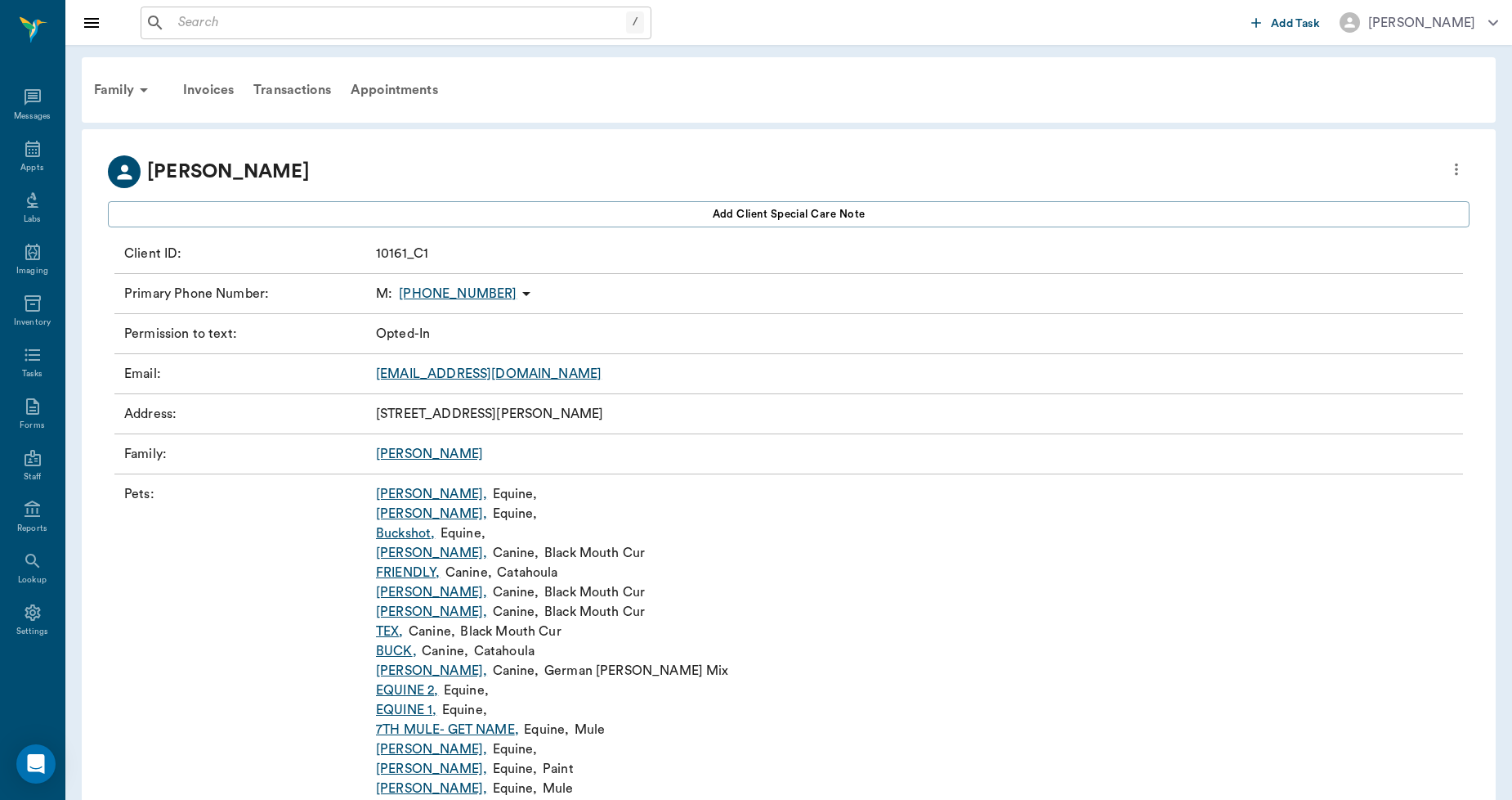
click at [393, 495] on link "Molly ," at bounding box center [432, 494] width 111 height 20
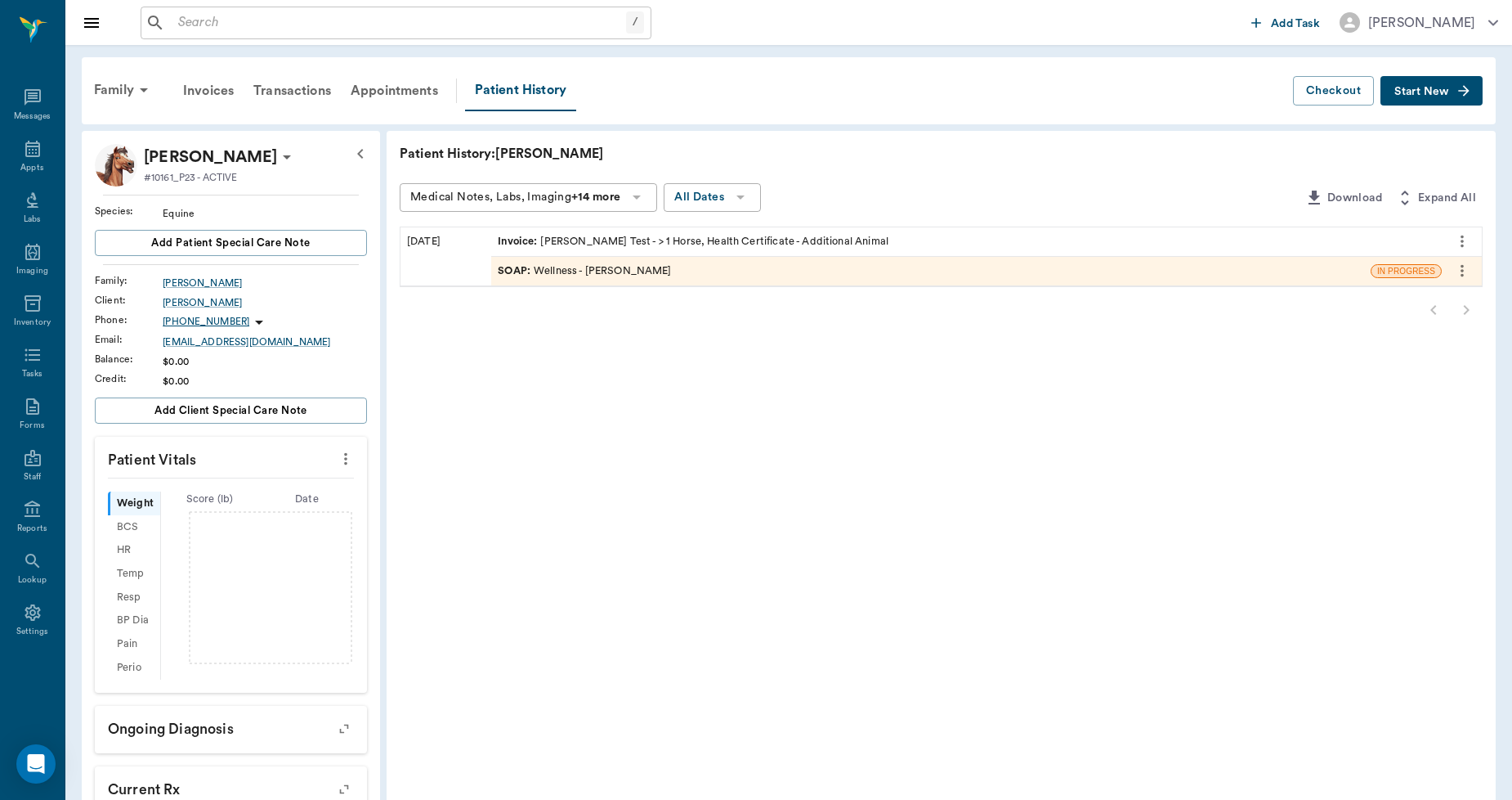
click at [197, 293] on div "Client : REX HARRIS" at bounding box center [231, 303] width 272 height 20
click at [201, 298] on div "[PERSON_NAME]" at bounding box center [265, 303] width 205 height 14
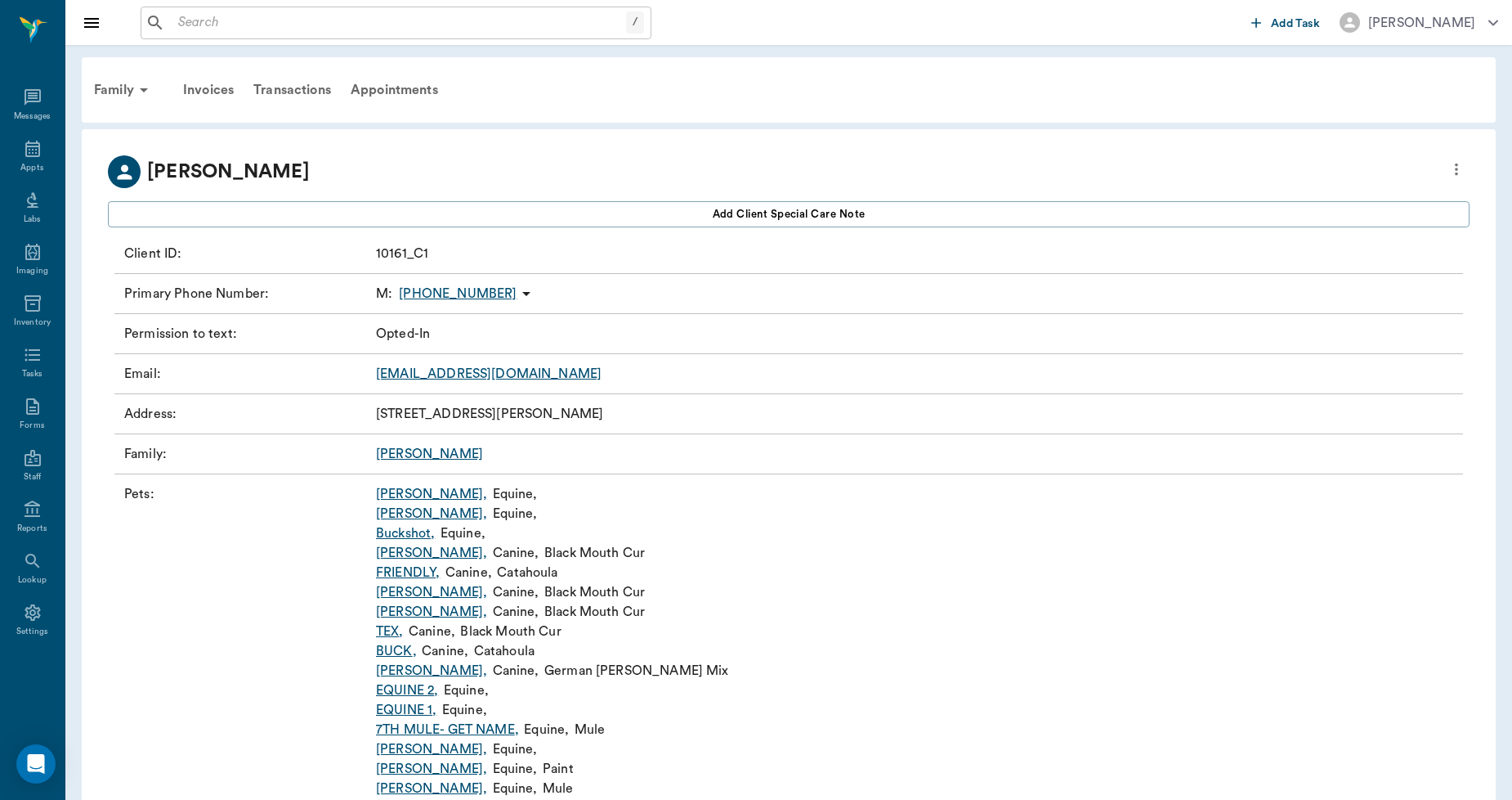
click at [389, 493] on link "Molly ," at bounding box center [432, 494] width 111 height 20
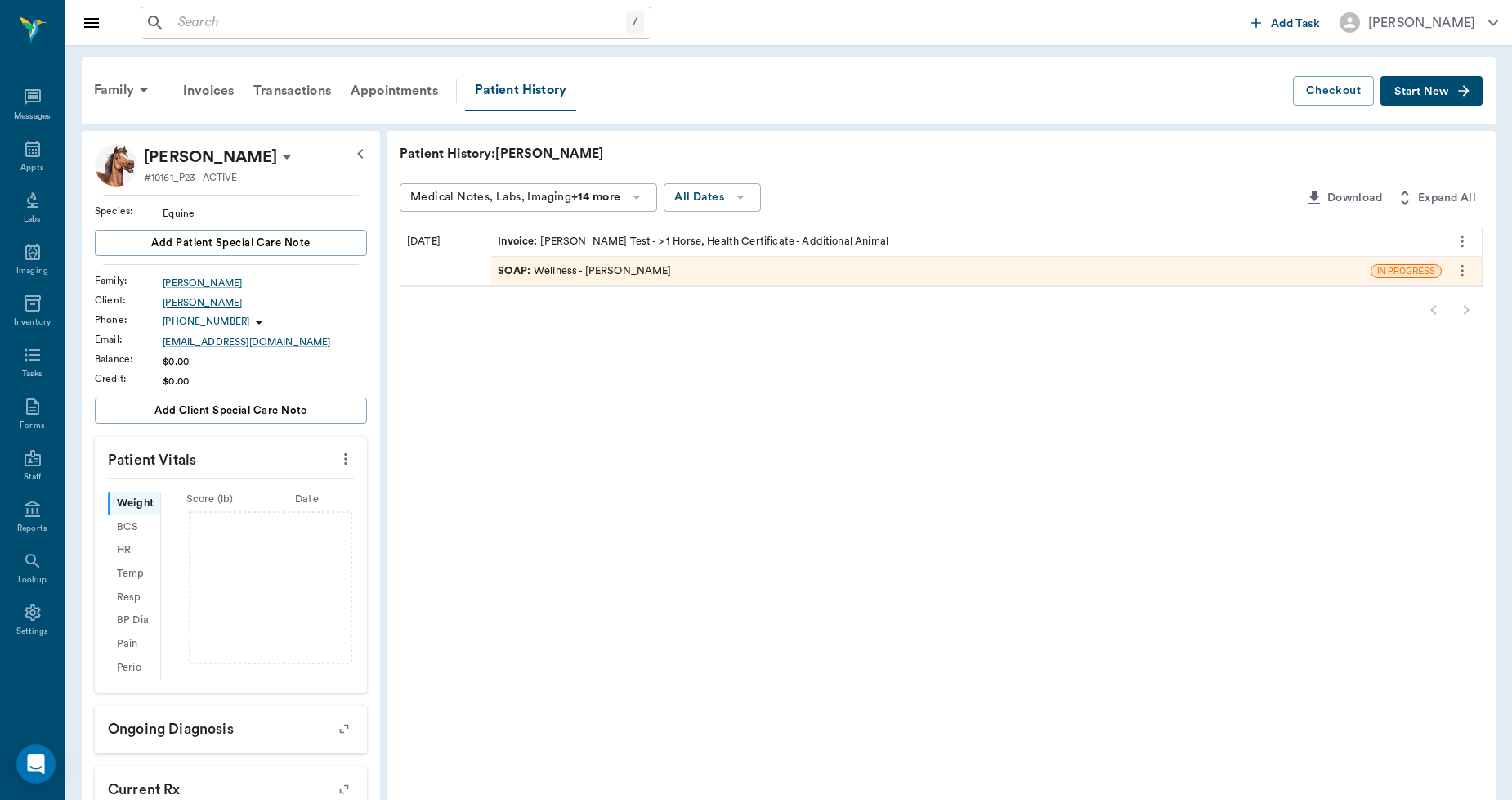
click at [173, 303] on div "[PERSON_NAME]" at bounding box center [265, 303] width 205 height 14
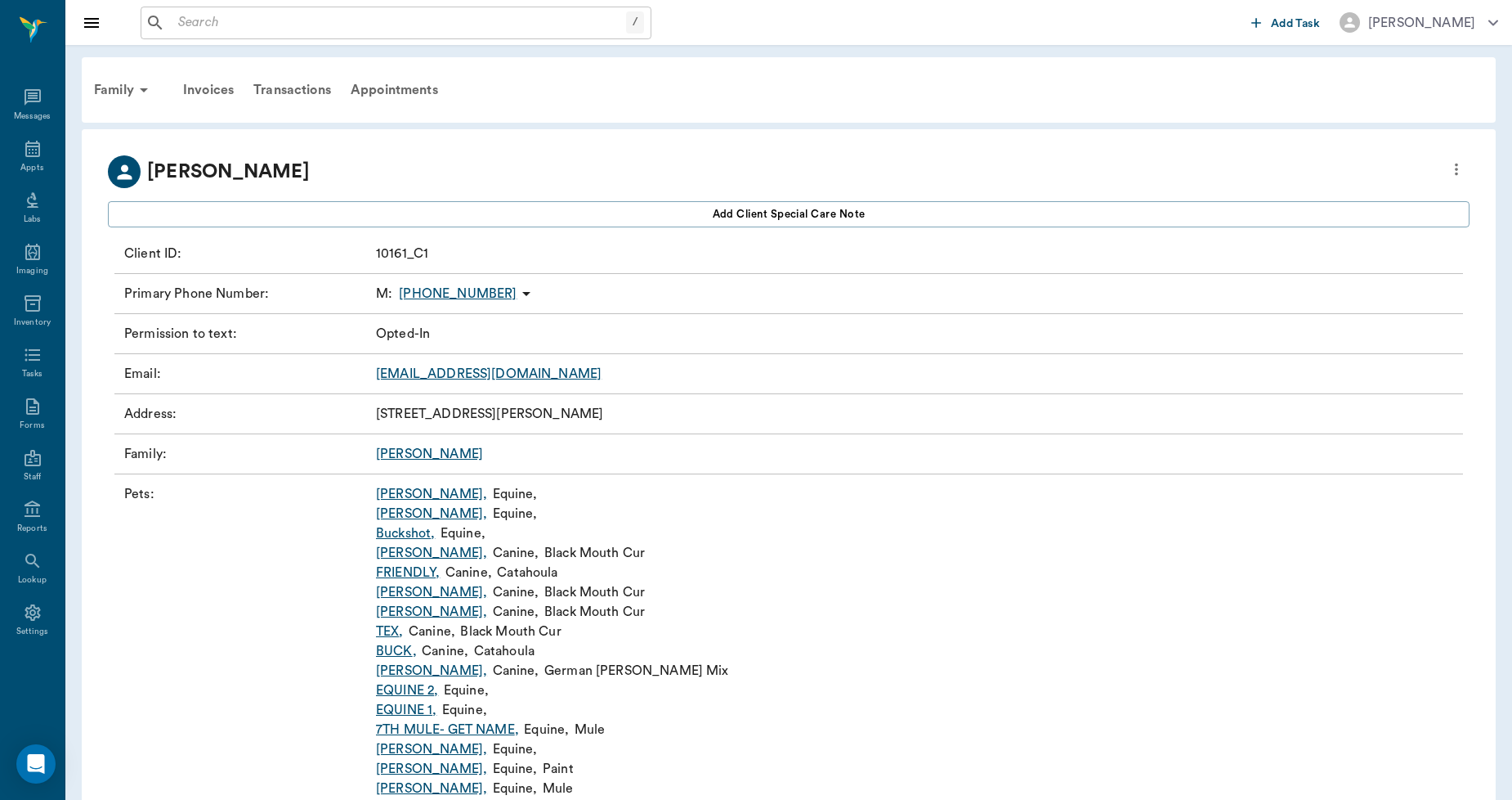
click at [398, 453] on link "[PERSON_NAME]" at bounding box center [429, 453] width 107 height 13
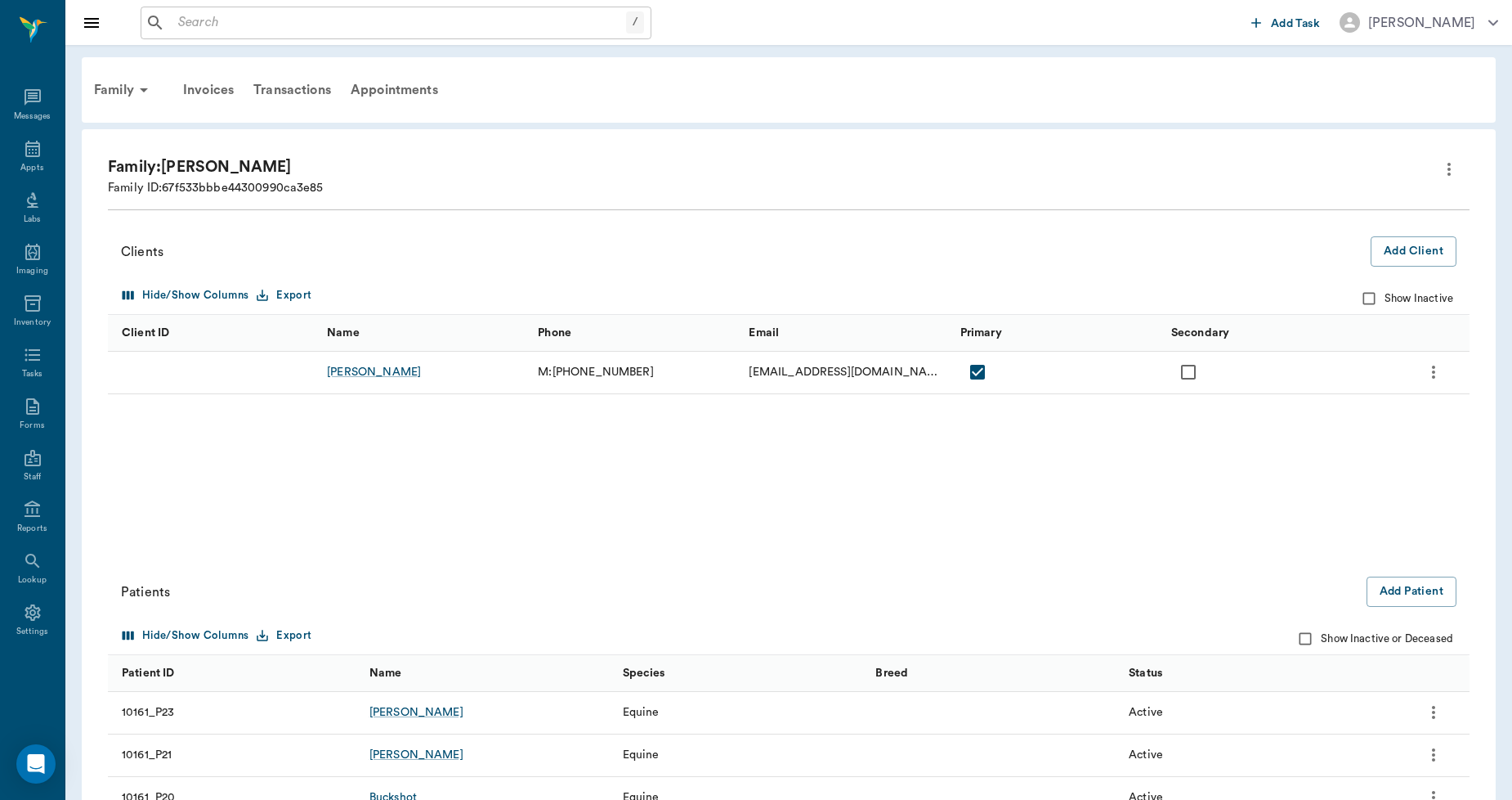
click at [1433, 716] on icon "more" at bounding box center [1433, 712] width 20 height 20
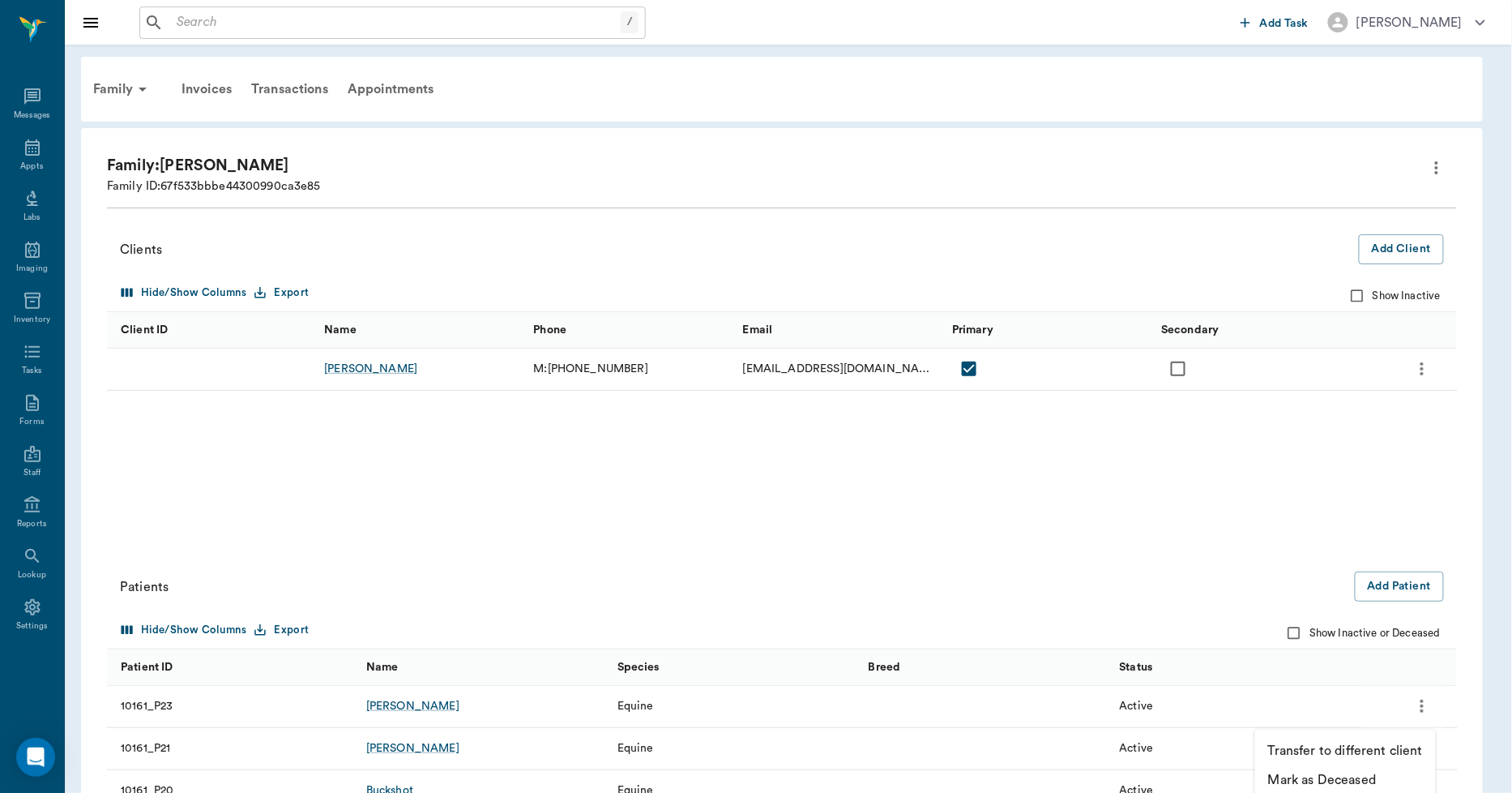
click at [1347, 748] on p "Transfer to different client" at bounding box center [1346, 750] width 155 height 20
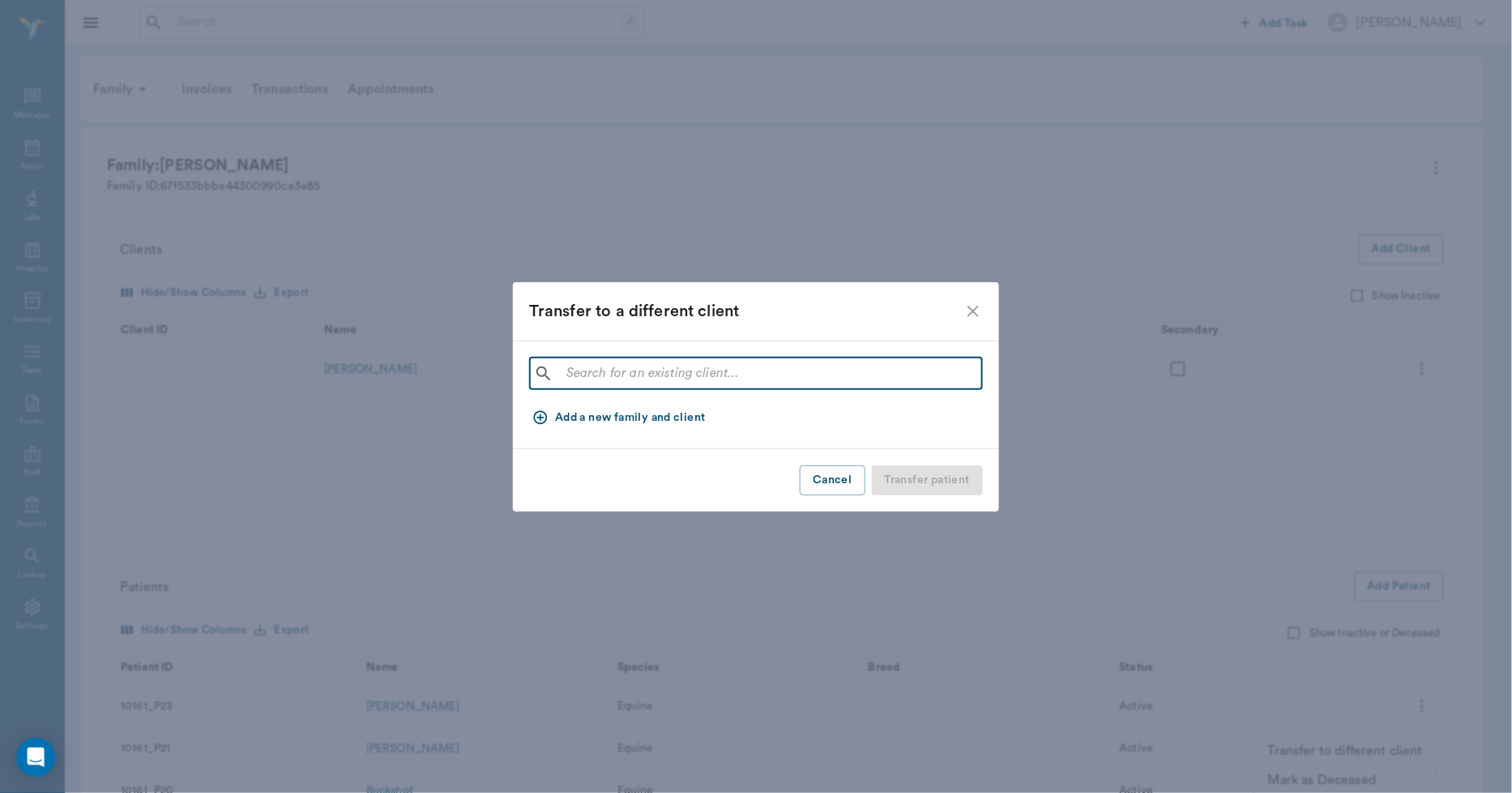
click at [571, 371] on input "text" at bounding box center [767, 373] width 416 height 22
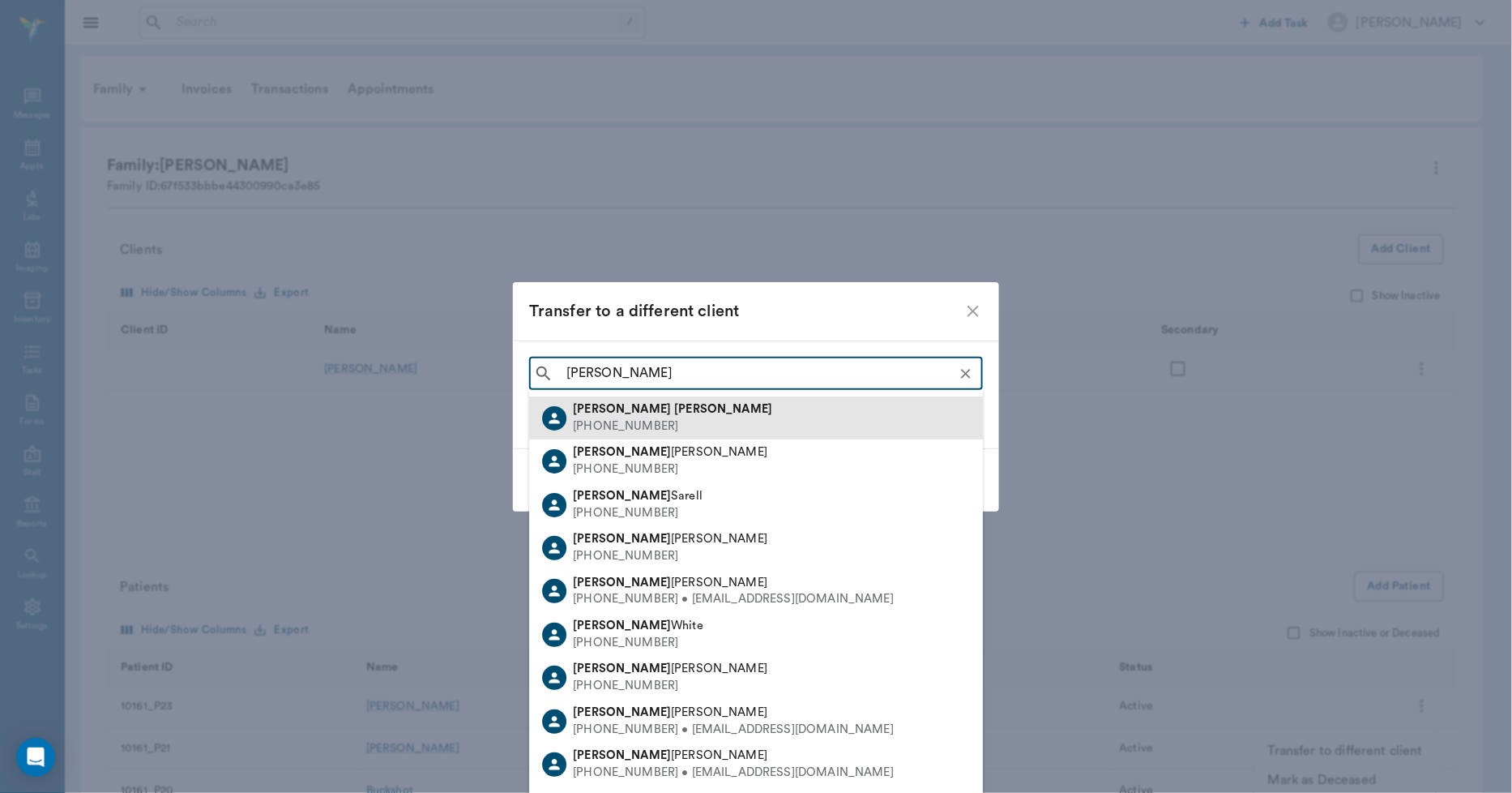
click at [614, 425] on div "[PHONE_NUMBER]" at bounding box center [673, 426] width 199 height 17
type input "[PERSON_NAME]"
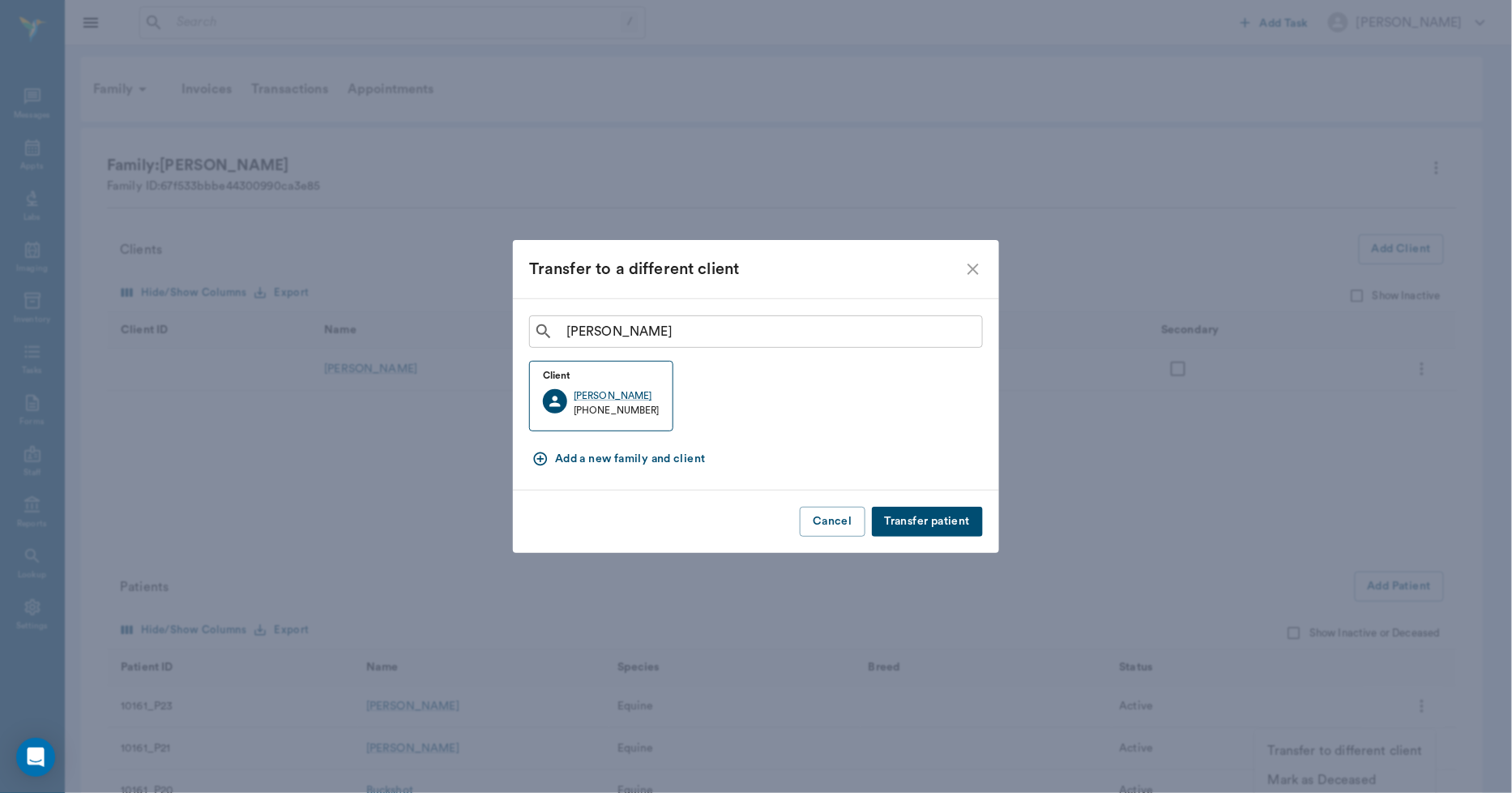
click at [936, 519] on button "Transfer patient" at bounding box center [927, 522] width 111 height 30
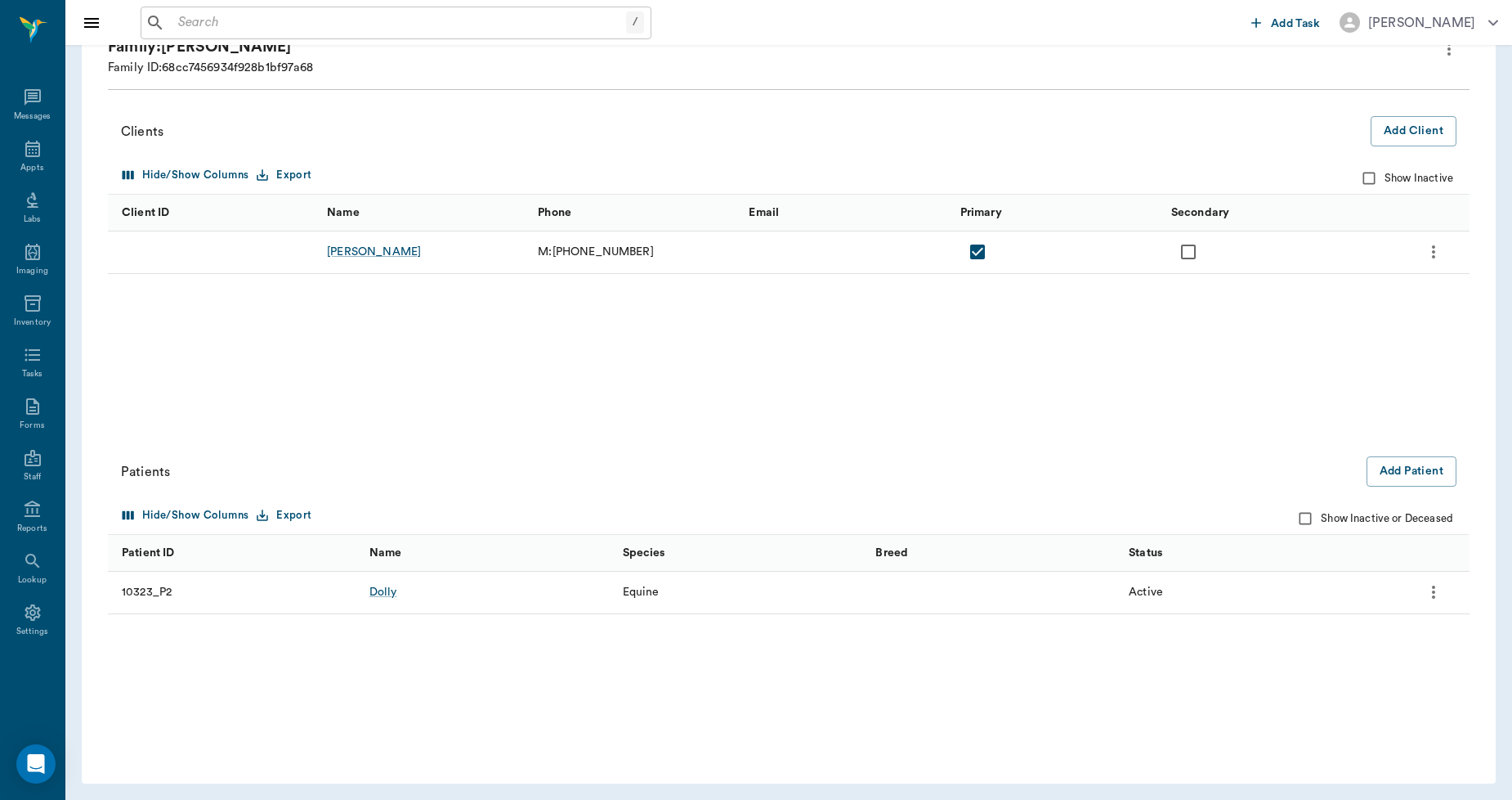
scroll to position [123, 0]
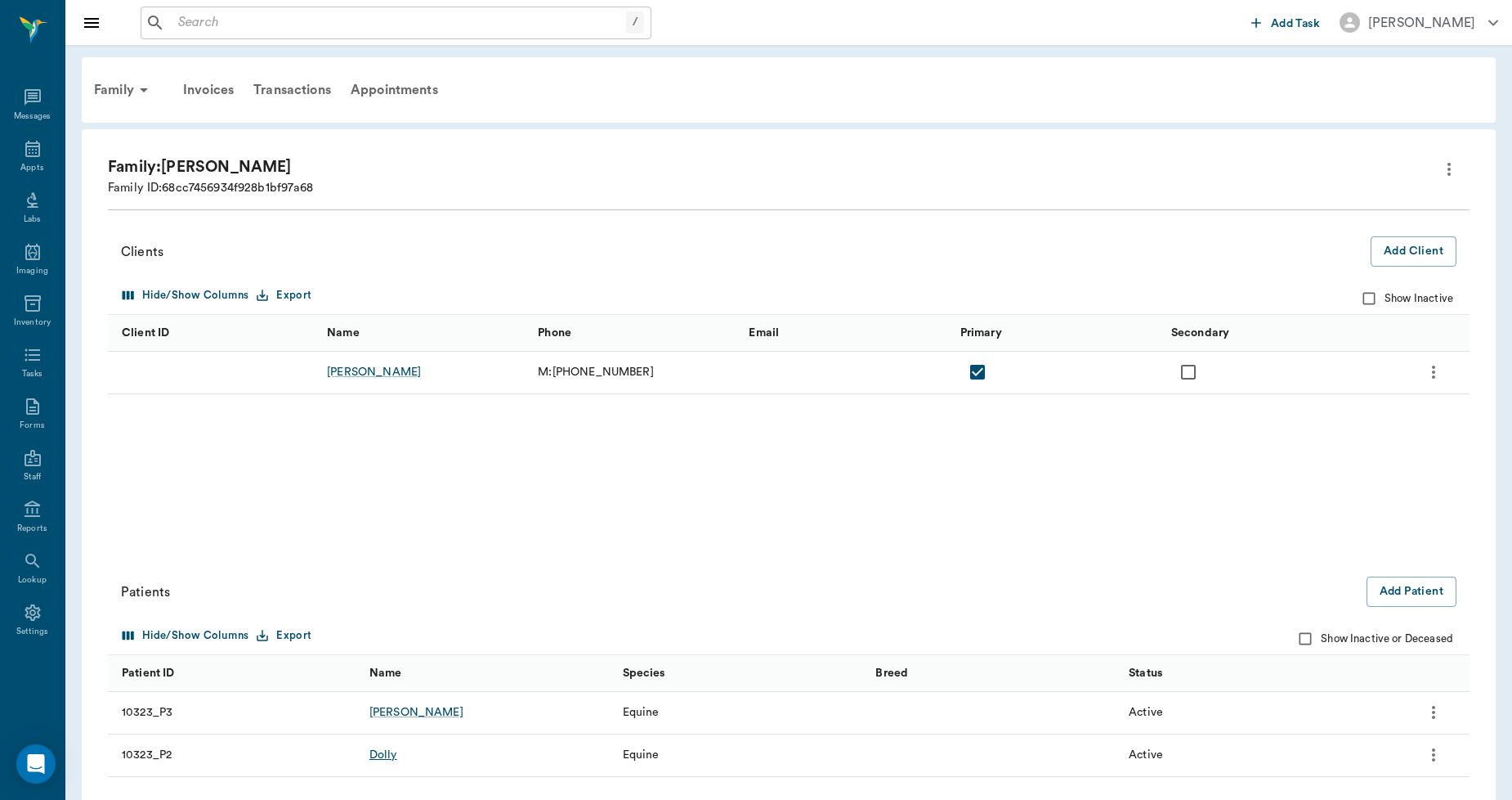
click at [384, 755] on div "Dolly" at bounding box center [383, 754] width 28 height 16
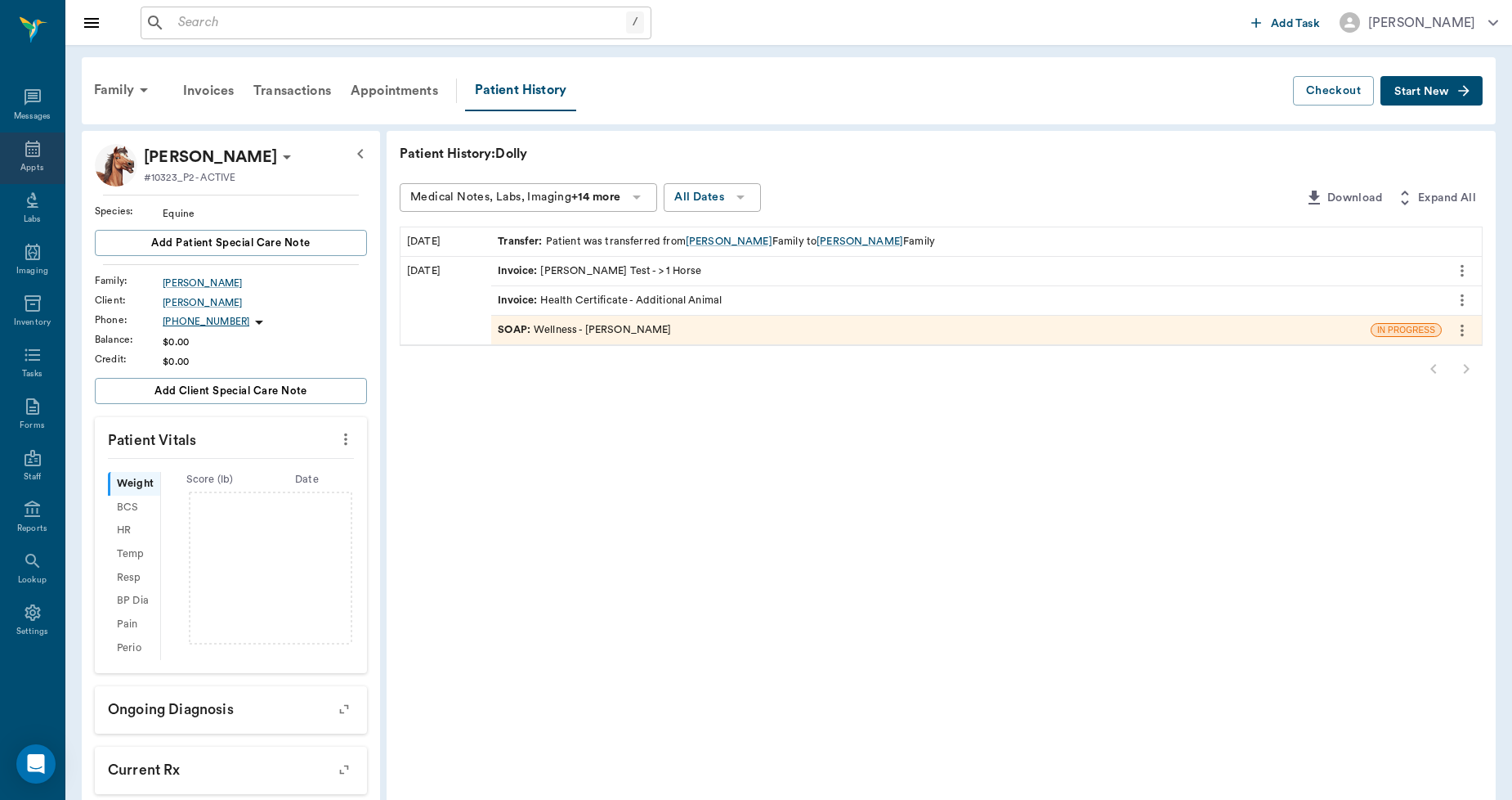
click at [30, 148] on icon at bounding box center [32, 149] width 20 height 20
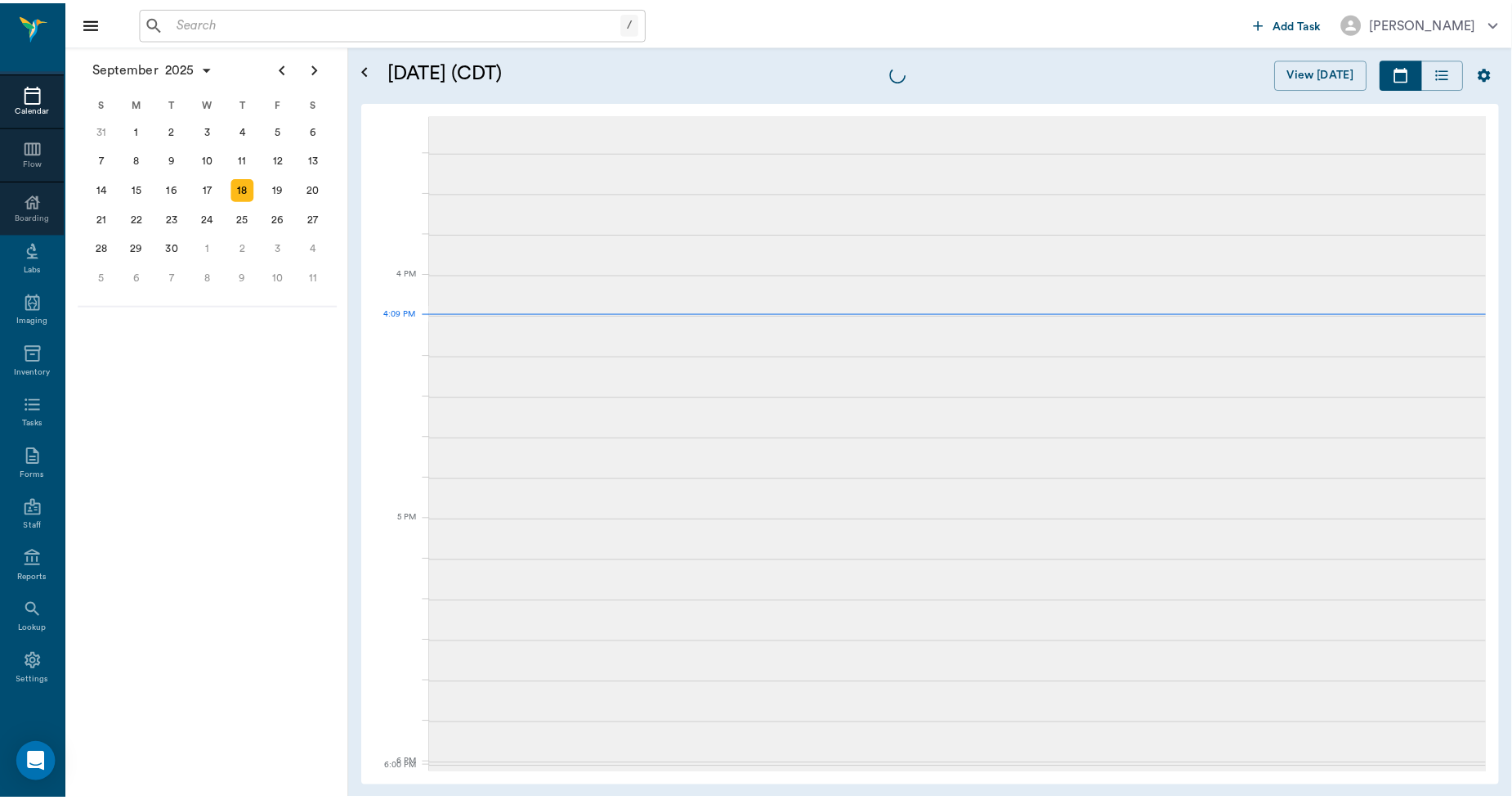
scroll to position [1965, 0]
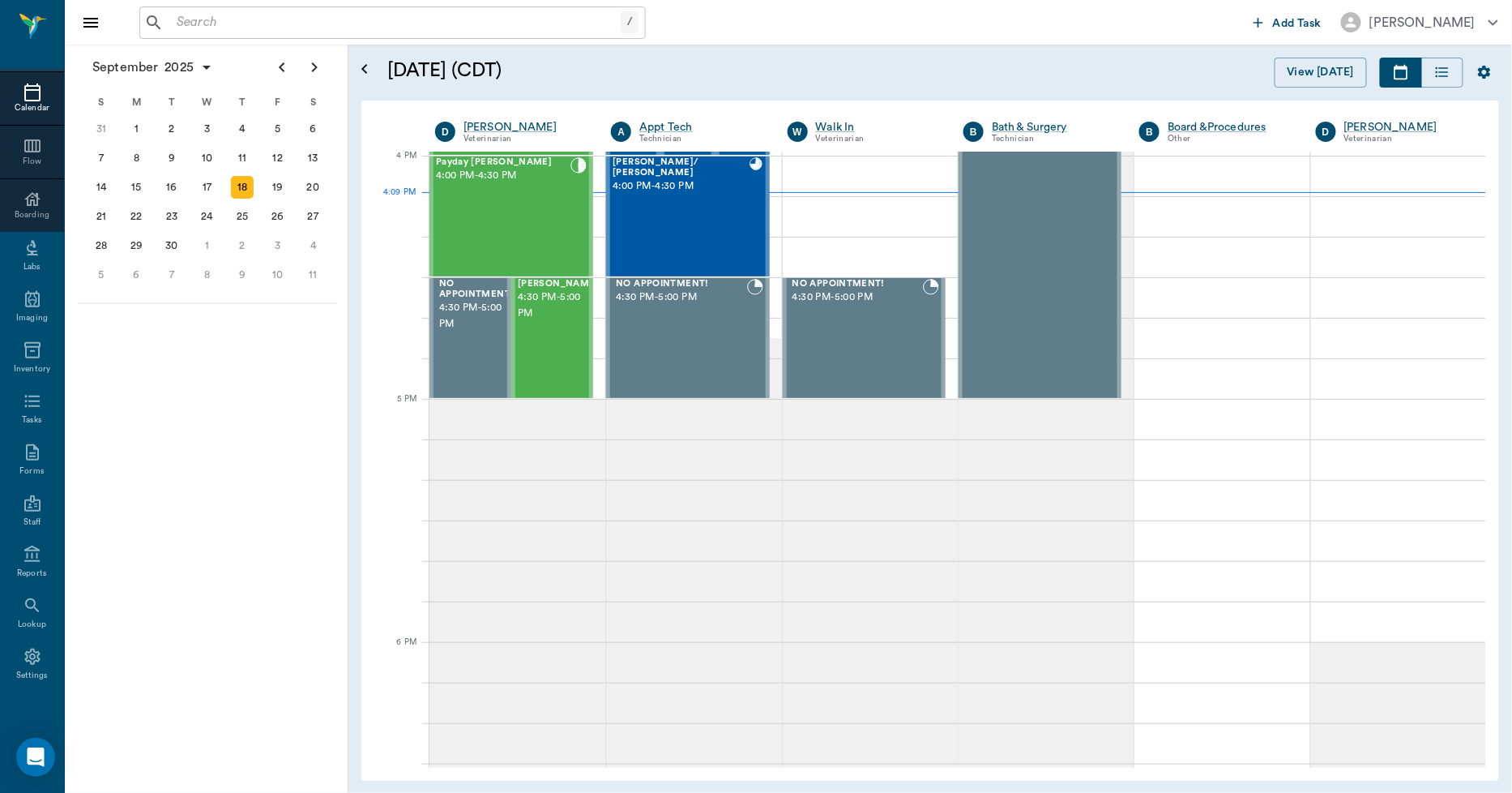
click at [206, 24] on input "text" at bounding box center [395, 22] width 450 height 22
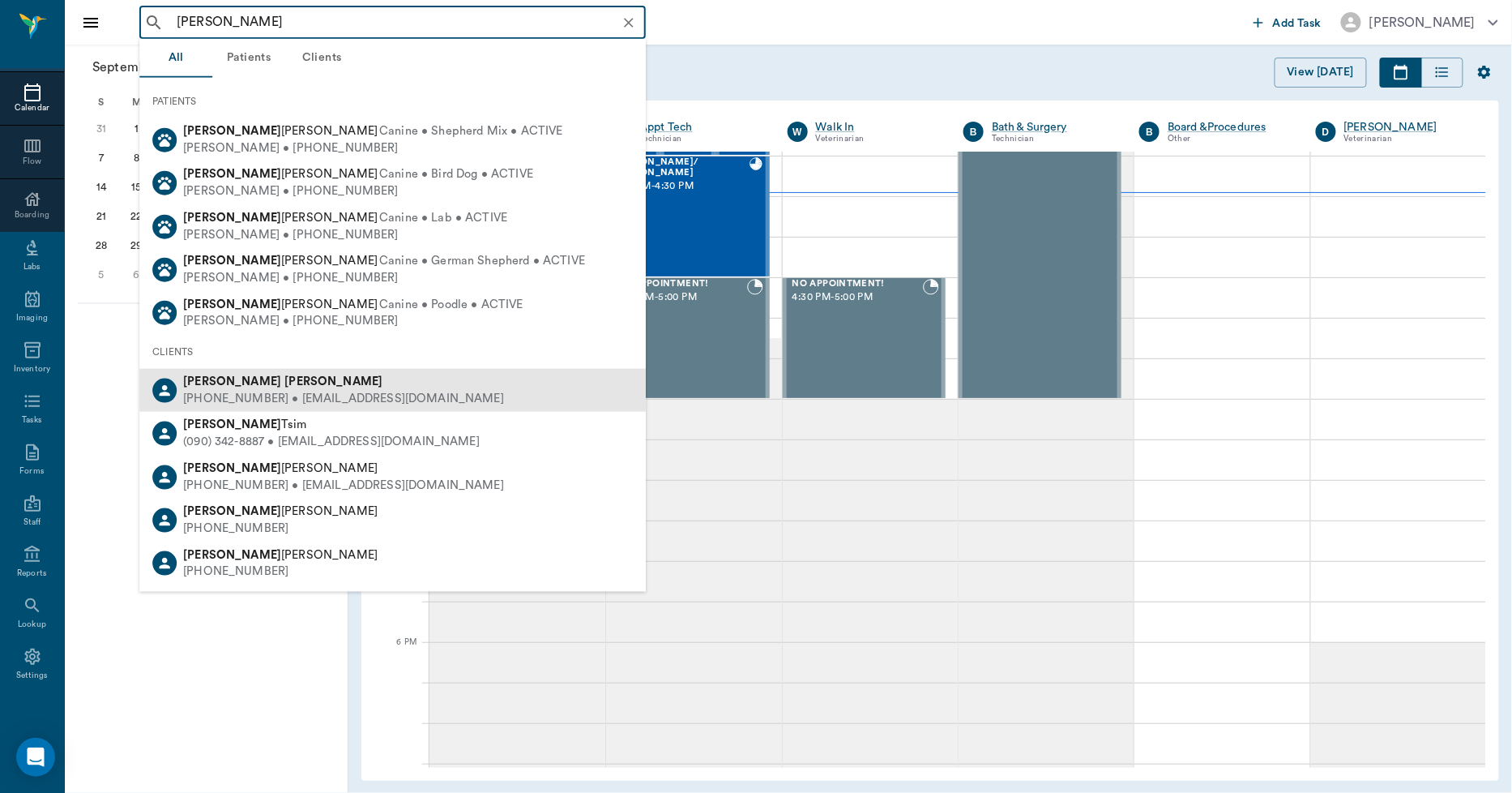
click at [254, 401] on div "(903) 824-7418 • ROWDYHALEY2010@gmail.com" at bounding box center [344, 399] width 321 height 17
type input "rex harris"
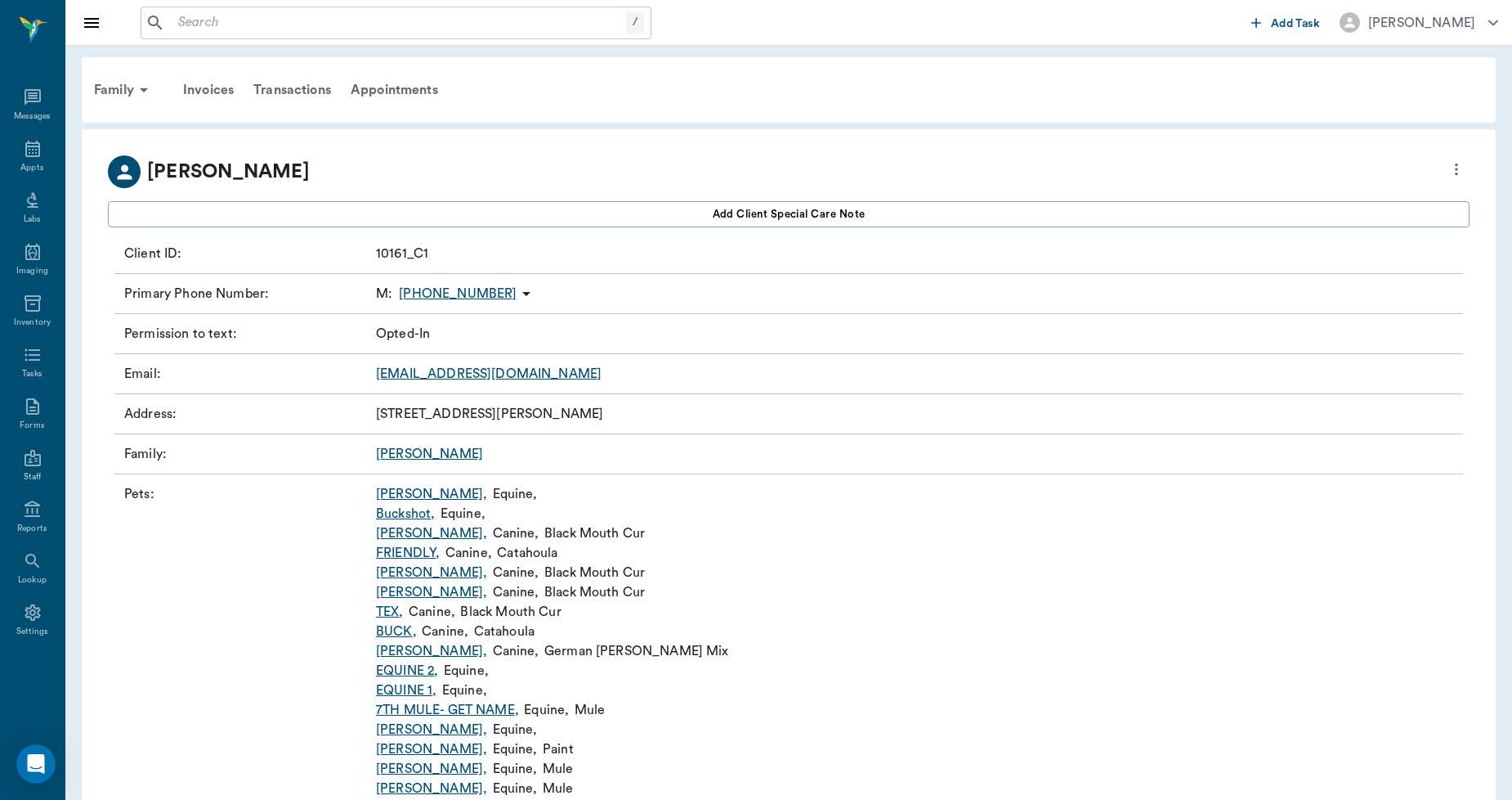
click at [392, 448] on link "[PERSON_NAME]" at bounding box center [429, 453] width 107 height 13
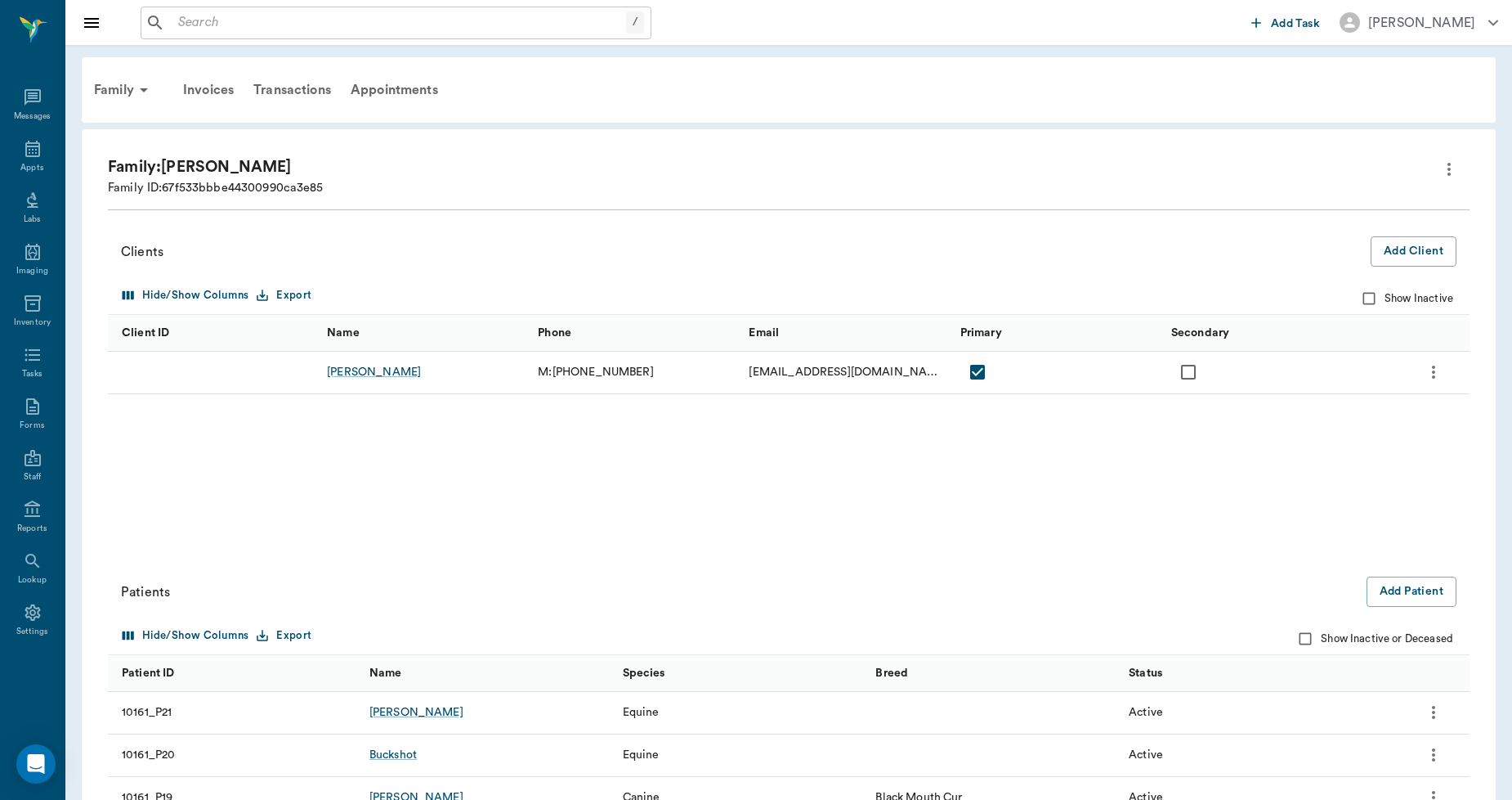
click at [1430, 713] on icon "more" at bounding box center [1433, 712] width 20 height 20
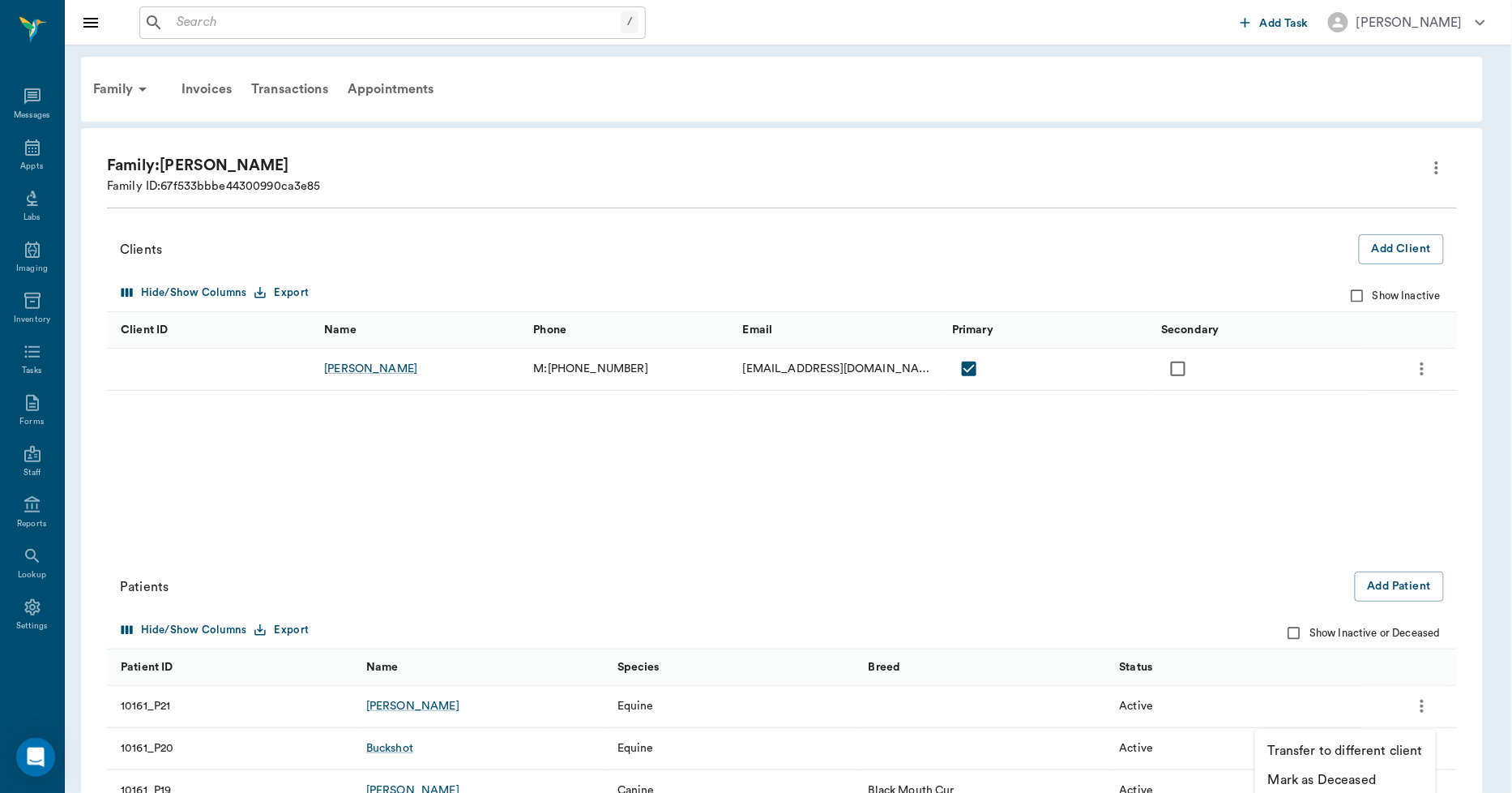
click at [1326, 746] on p "Transfer to different client" at bounding box center [1346, 750] width 155 height 20
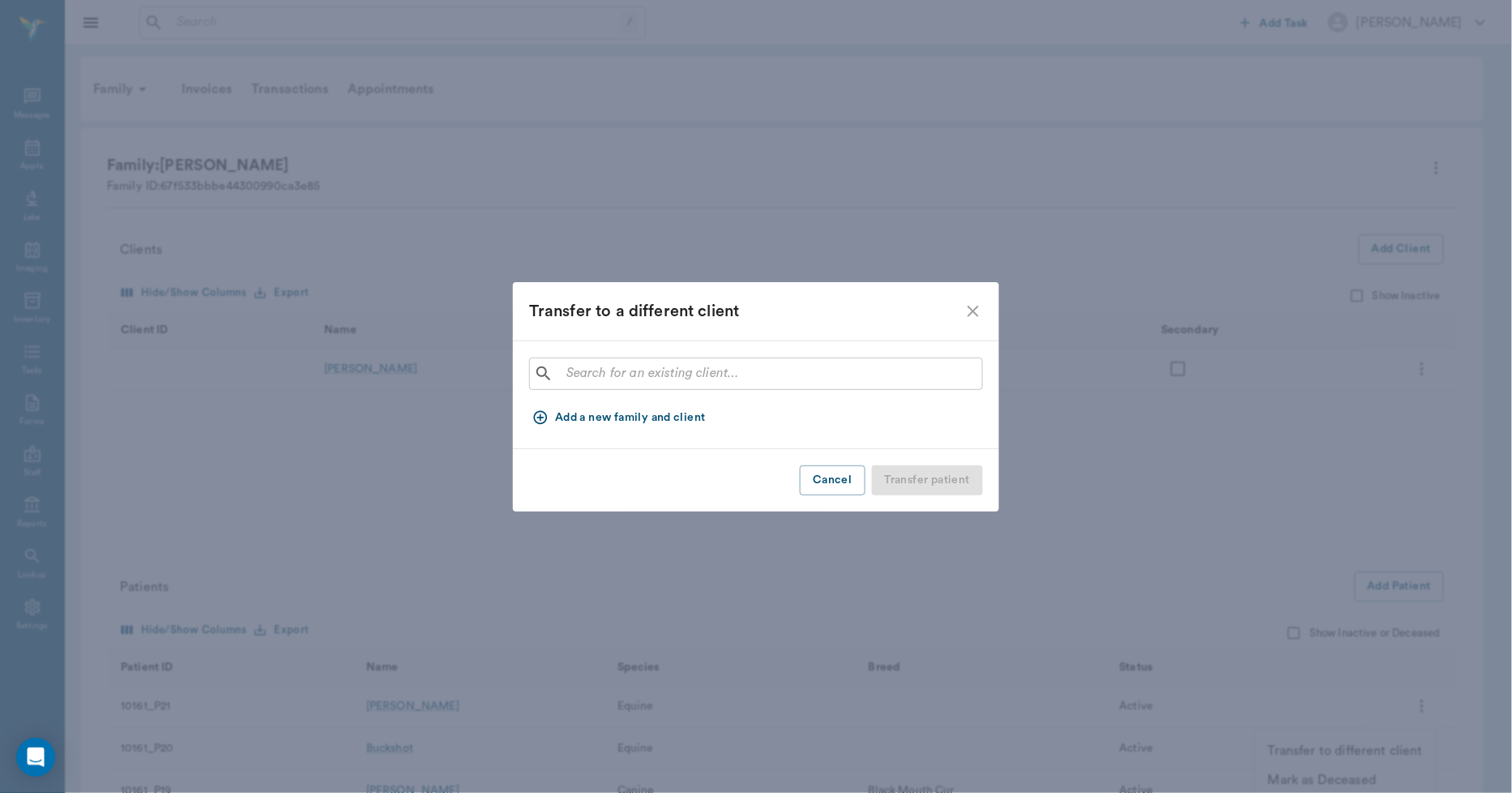
click at [576, 381] on input "text" at bounding box center [767, 373] width 416 height 22
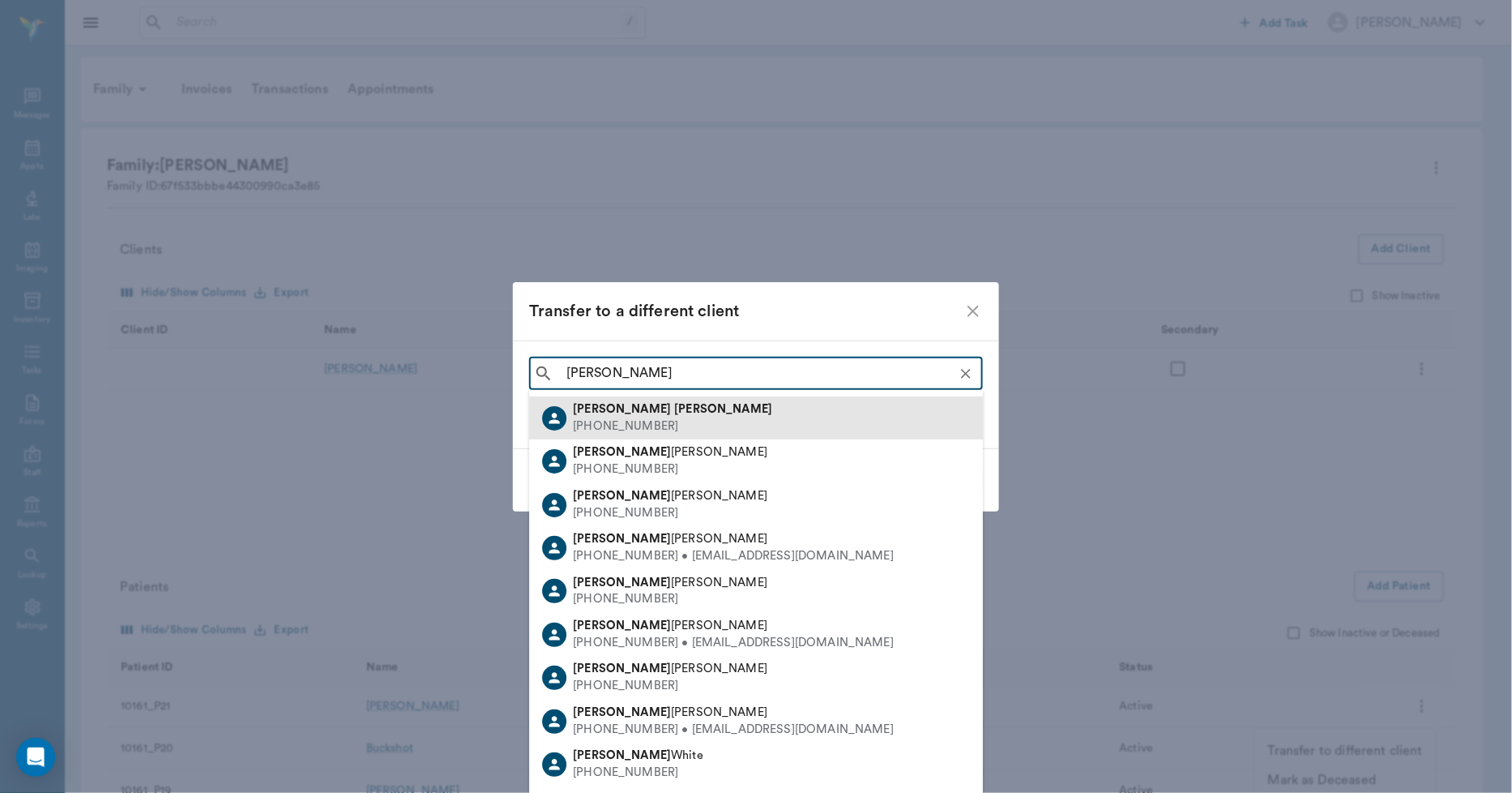
click at [617, 424] on div "[PHONE_NUMBER]" at bounding box center [673, 426] width 199 height 17
type input "[PERSON_NAME]"
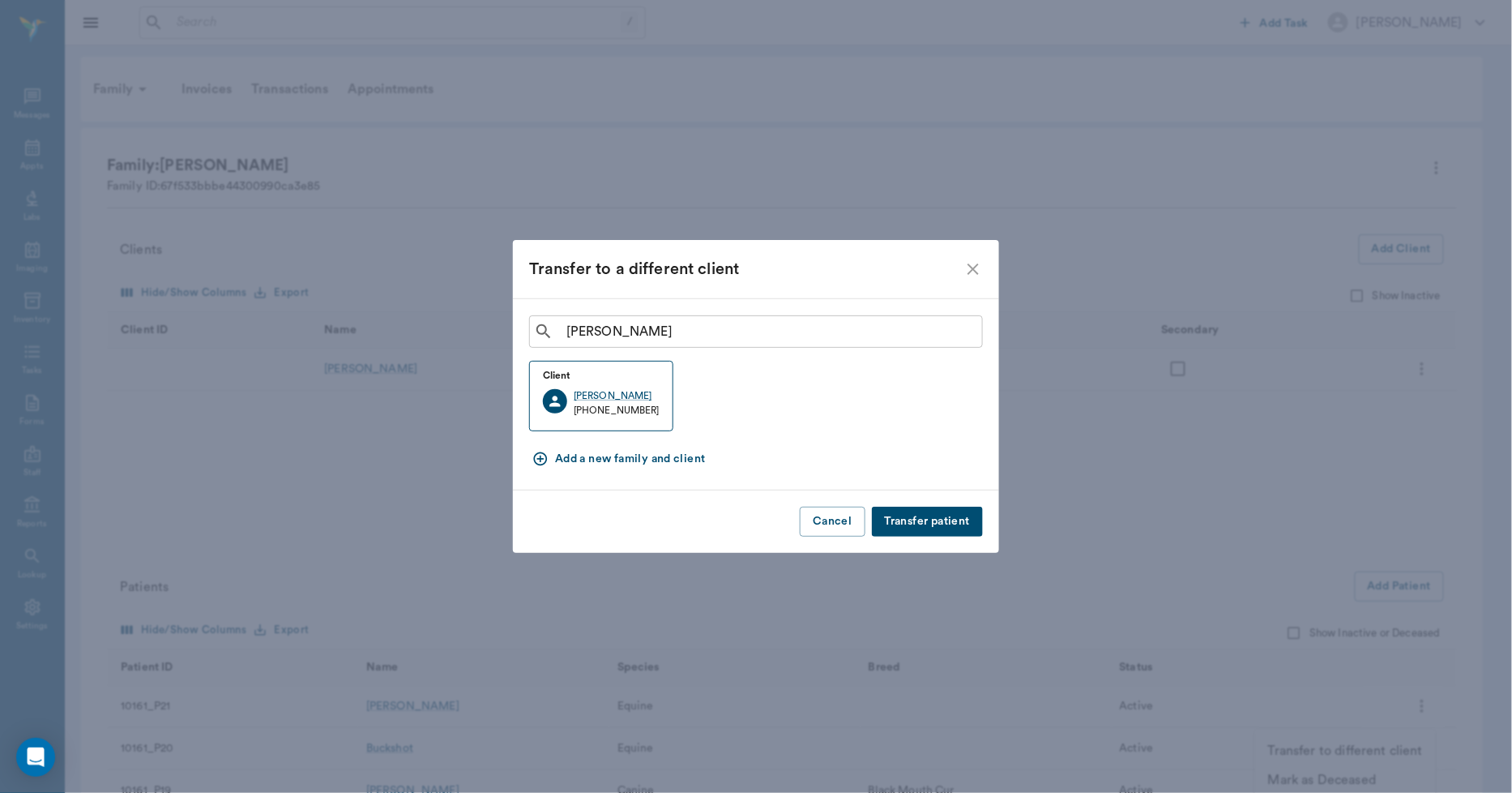
click at [926, 522] on button "Transfer patient" at bounding box center [927, 522] width 111 height 30
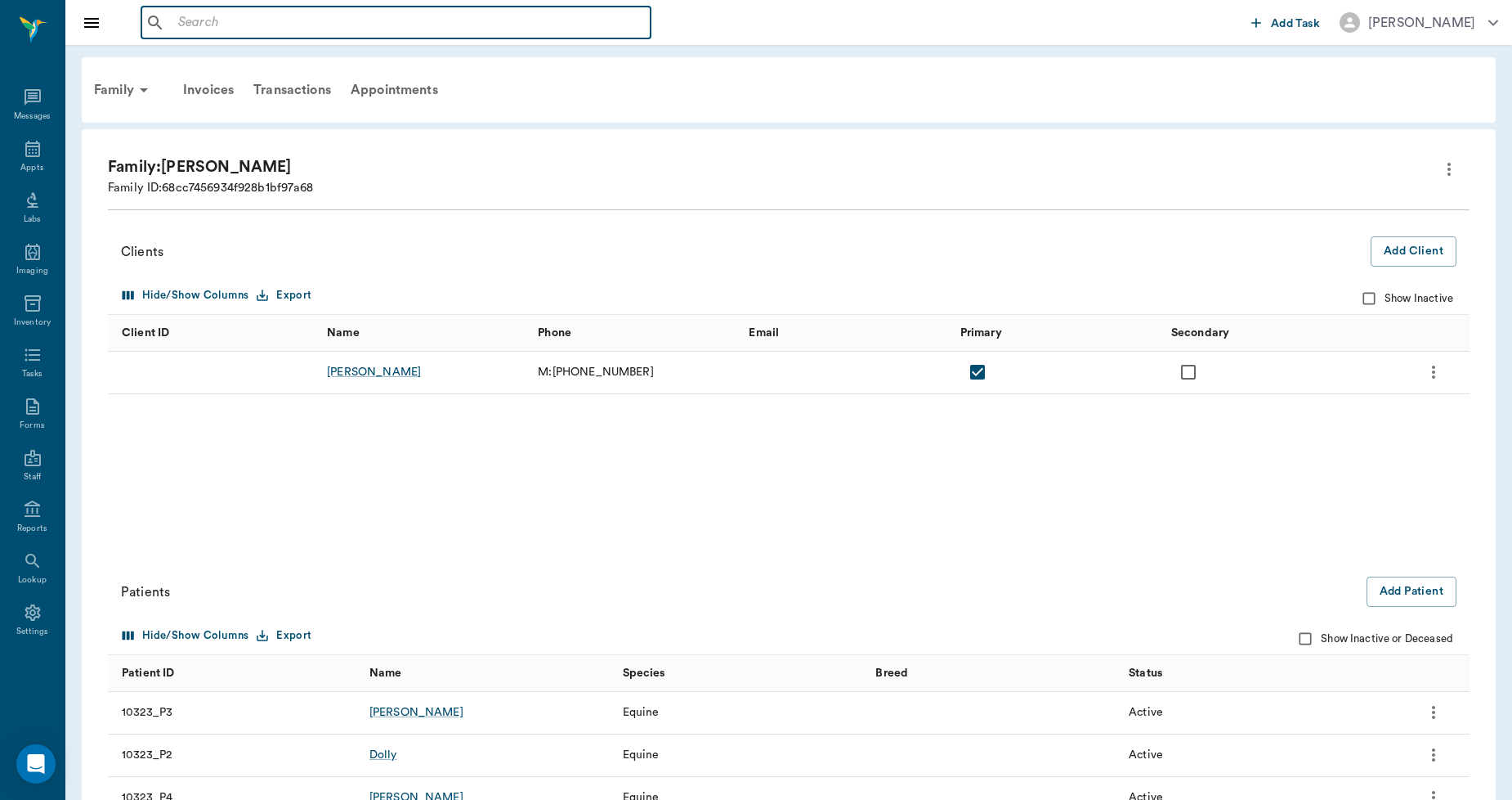
click at [189, 18] on input "text" at bounding box center [407, 22] width 472 height 22
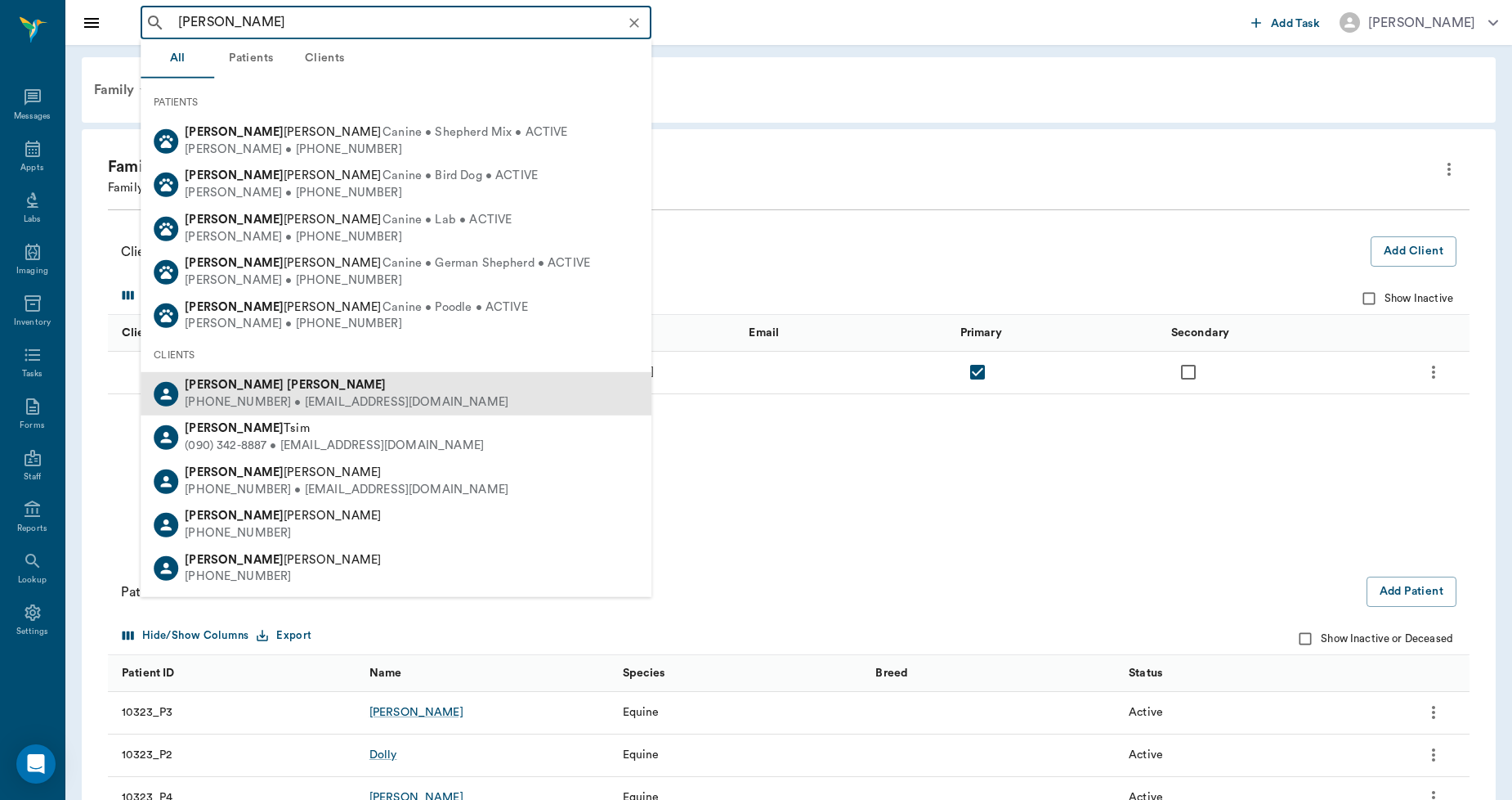
click at [242, 401] on div "(903) 824-7418 • ROWDYHALEY2010@gmail.com" at bounding box center [346, 402] width 324 height 17
type input "rex Harris"
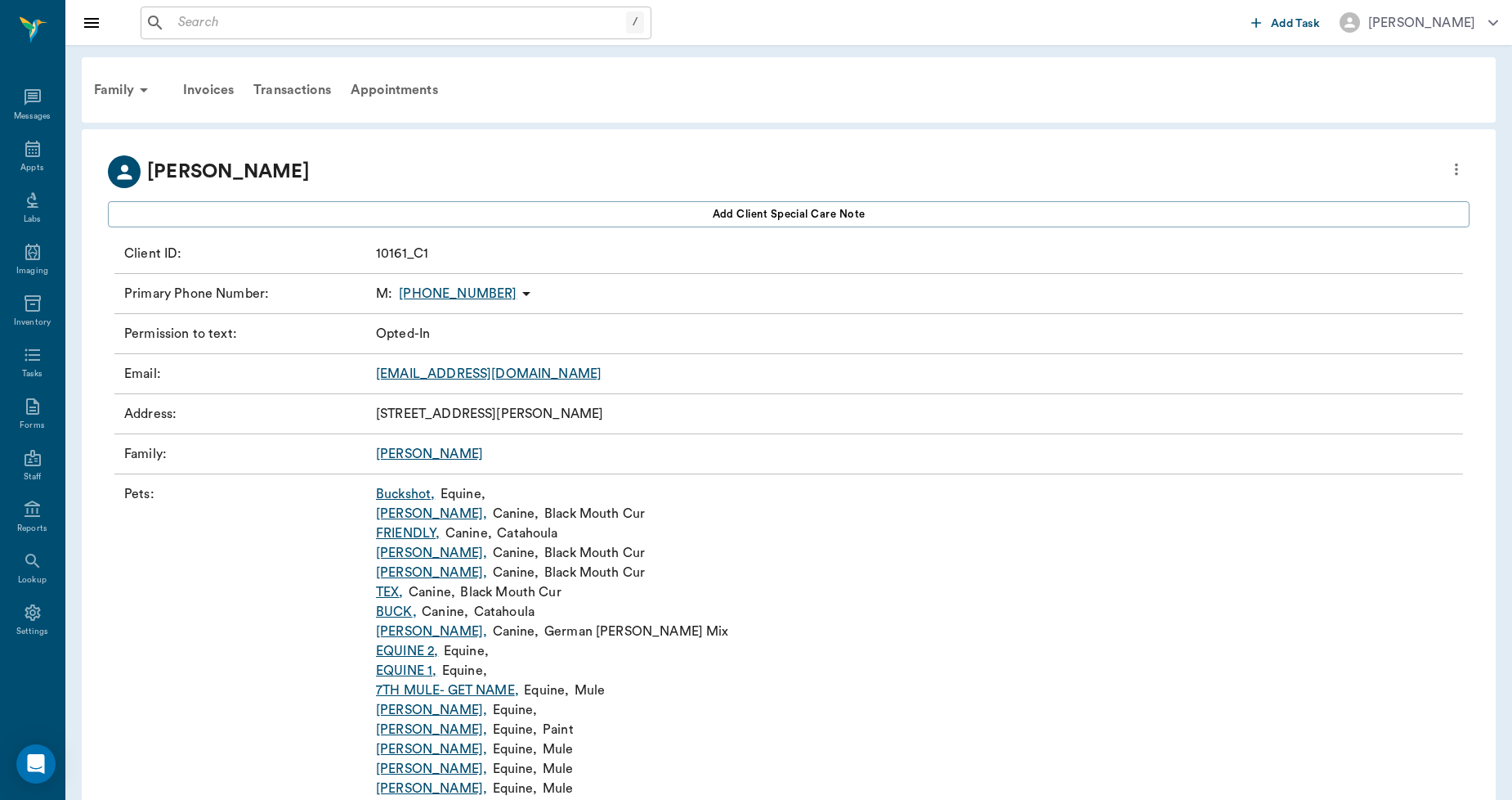
click at [398, 455] on link "[PERSON_NAME]" at bounding box center [429, 453] width 107 height 13
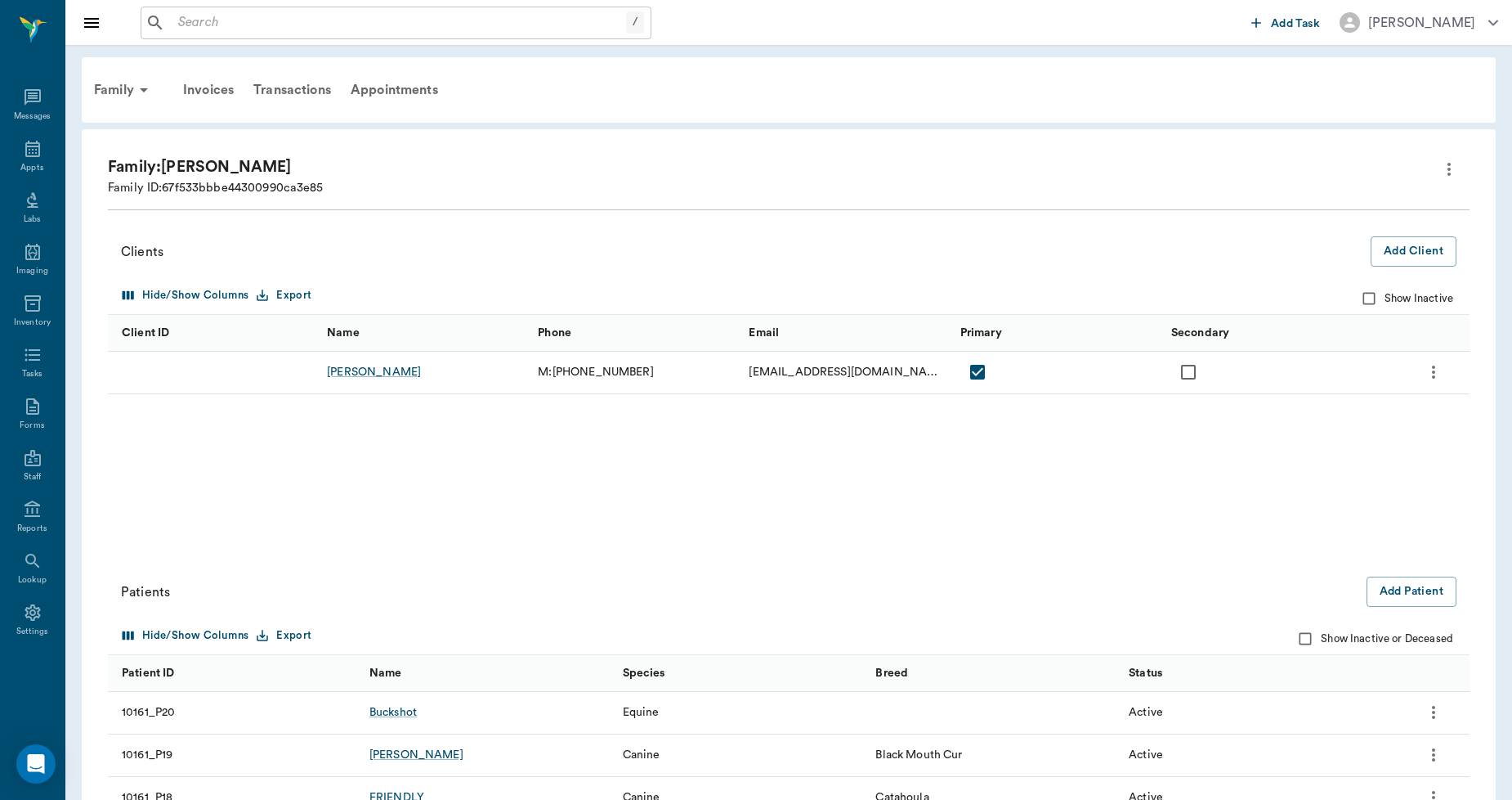
click at [1435, 715] on icon "more" at bounding box center [1433, 712] width 20 height 20
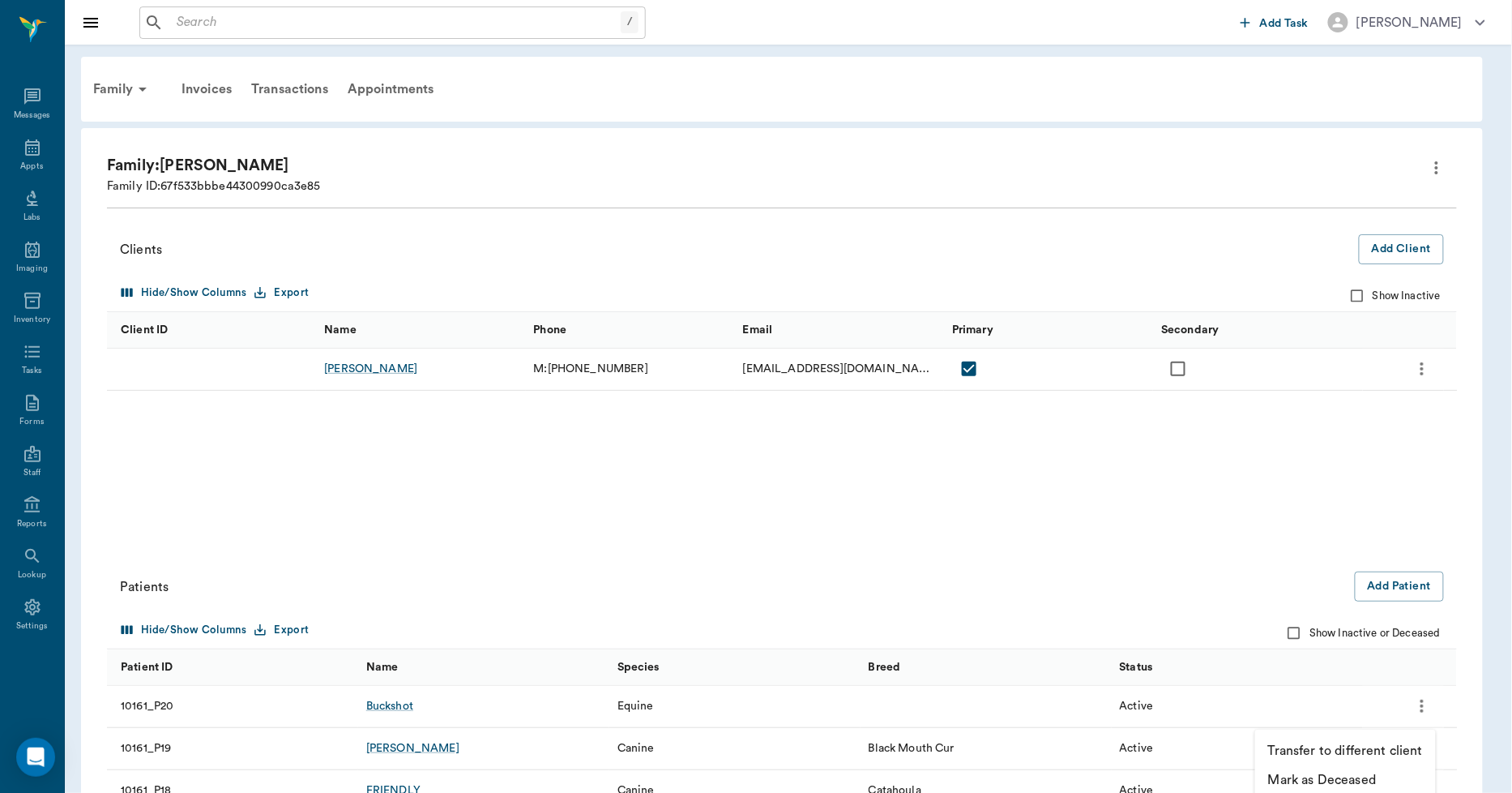
click at [1324, 749] on p "Transfer to different client" at bounding box center [1346, 750] width 155 height 20
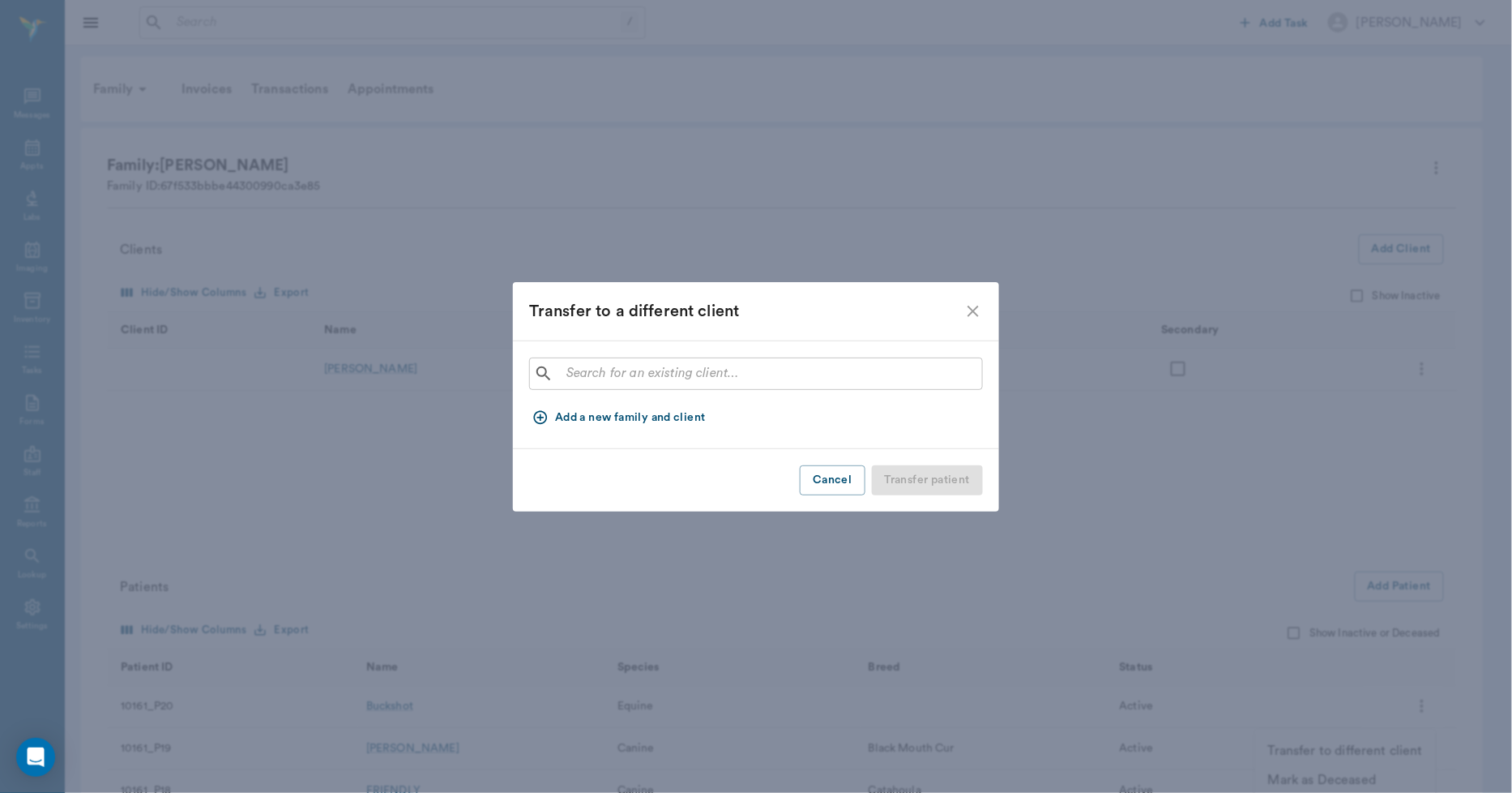
click at [578, 376] on input "text" at bounding box center [767, 373] width 416 height 22
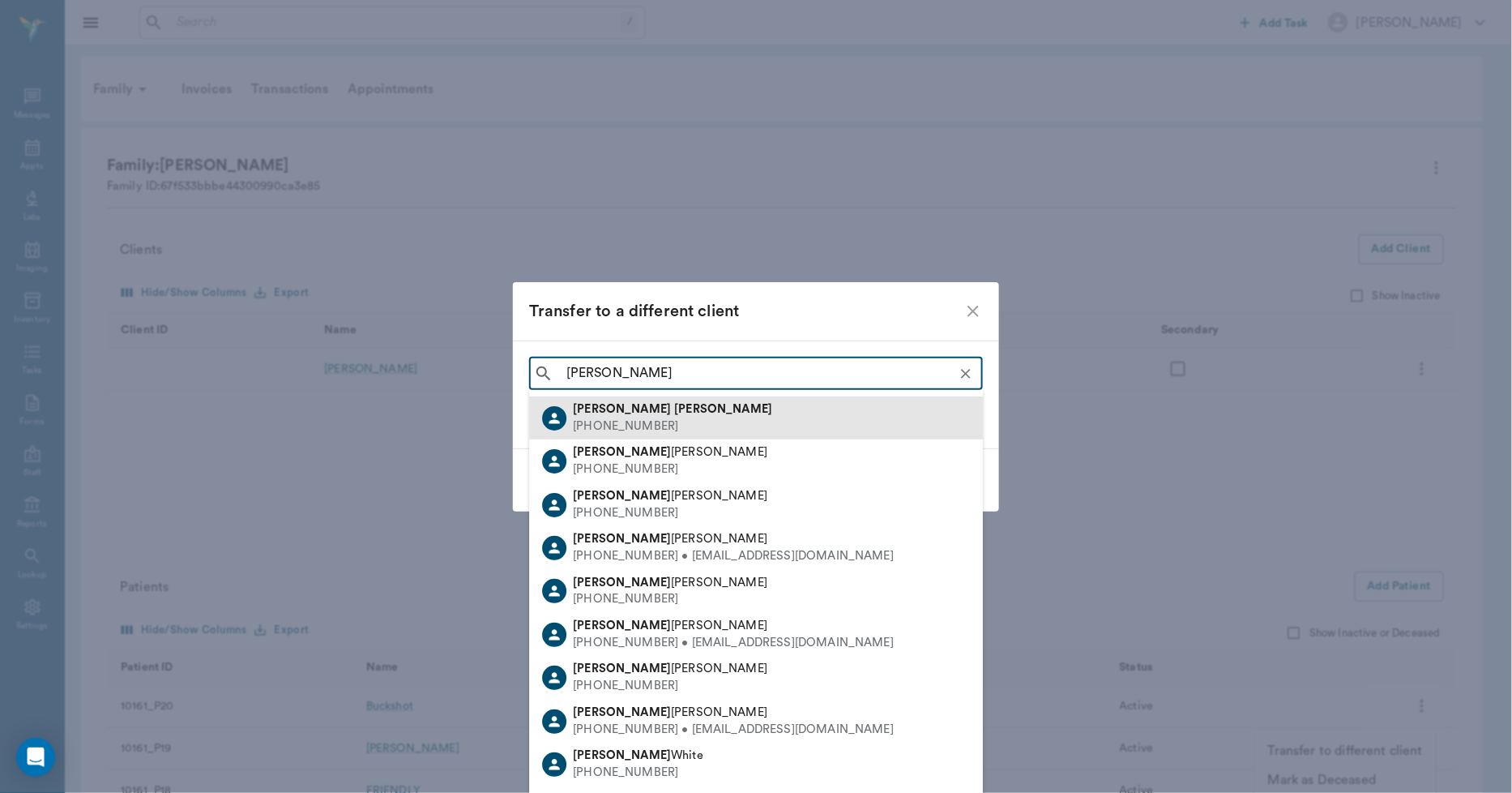
click at [610, 428] on div "[PHONE_NUMBER]" at bounding box center [673, 426] width 199 height 17
type input "[PERSON_NAME]"
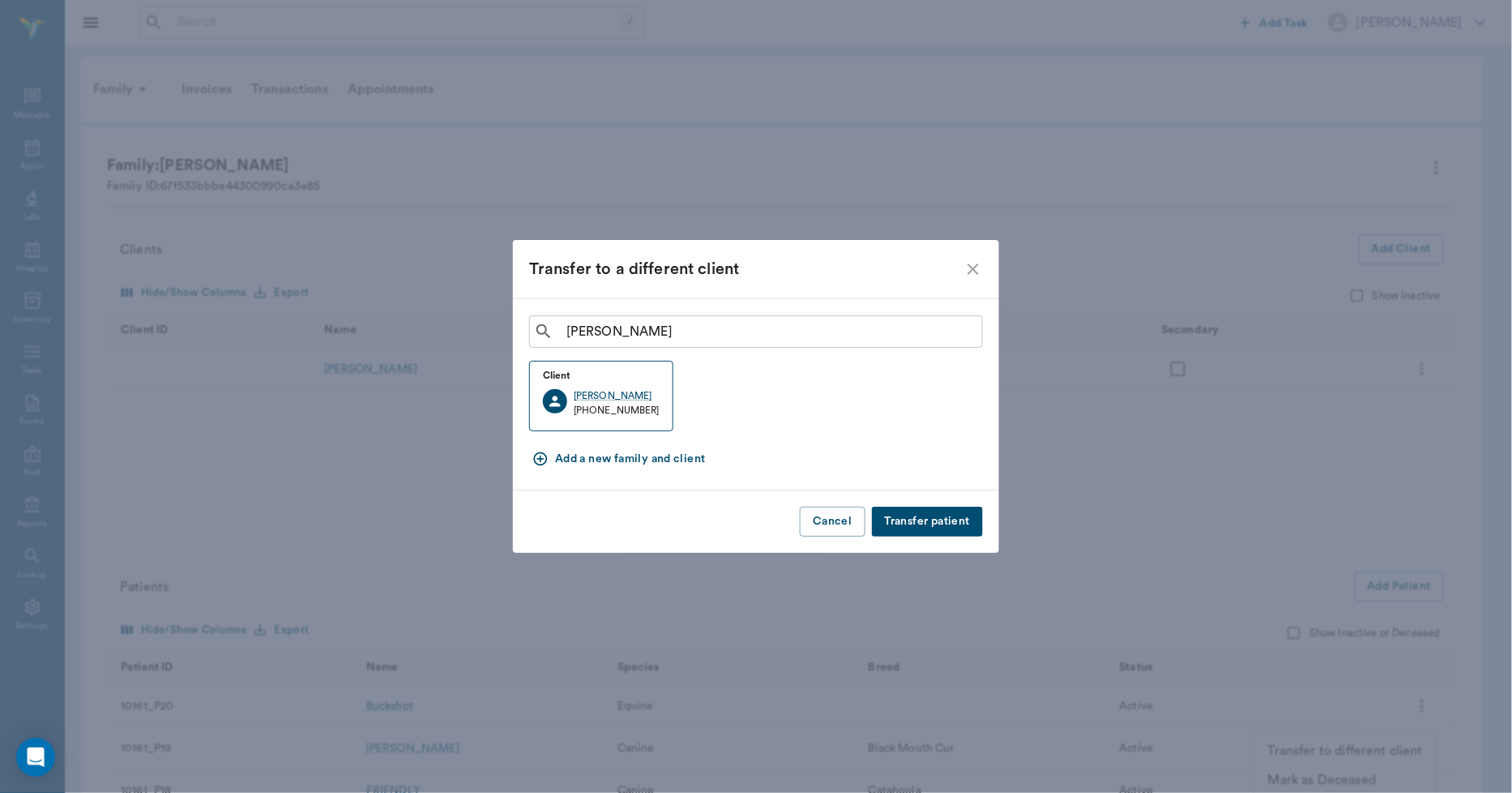
click at [938, 517] on button "Transfer patient" at bounding box center [927, 522] width 111 height 30
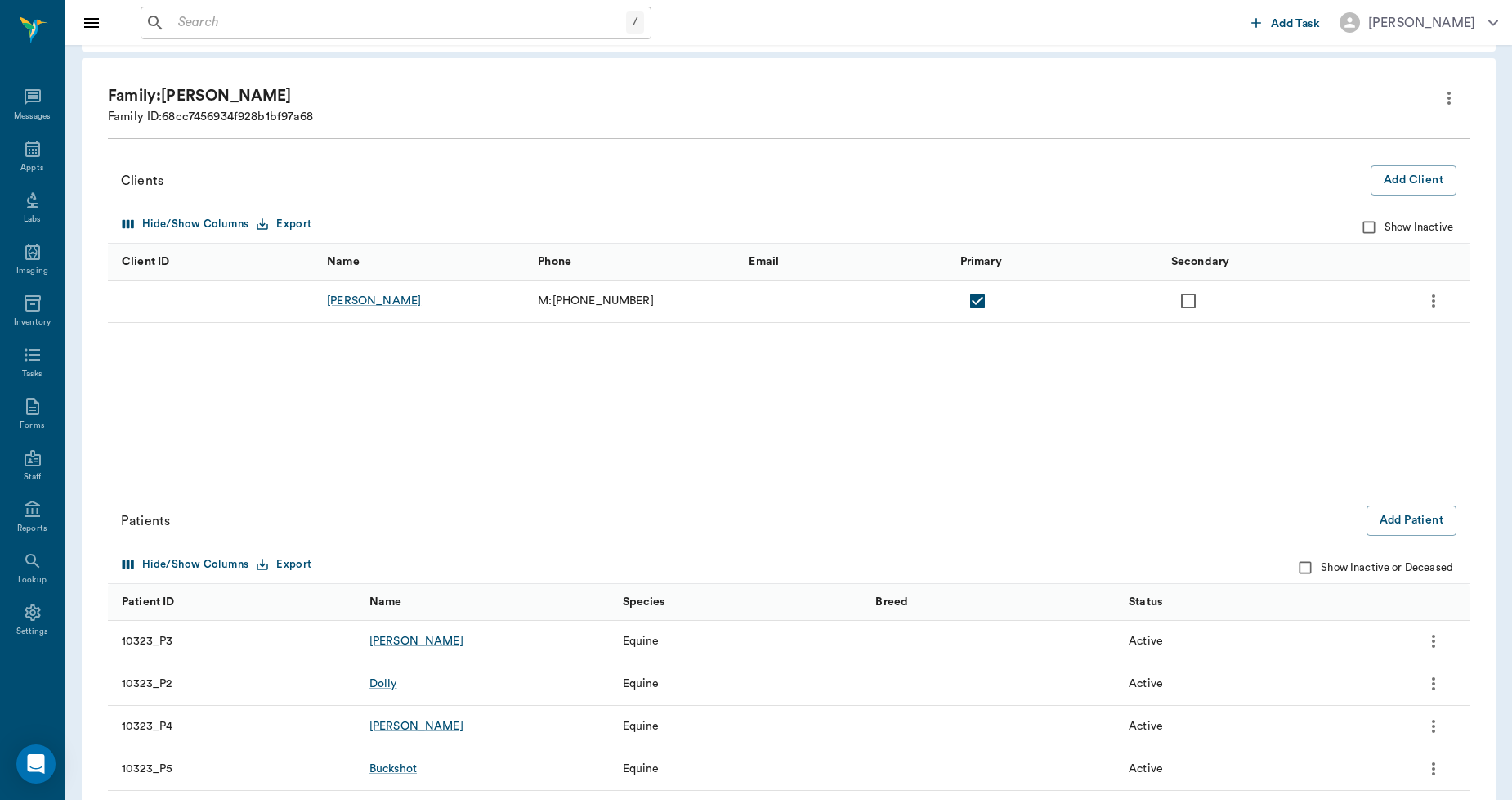
scroll to position [123, 0]
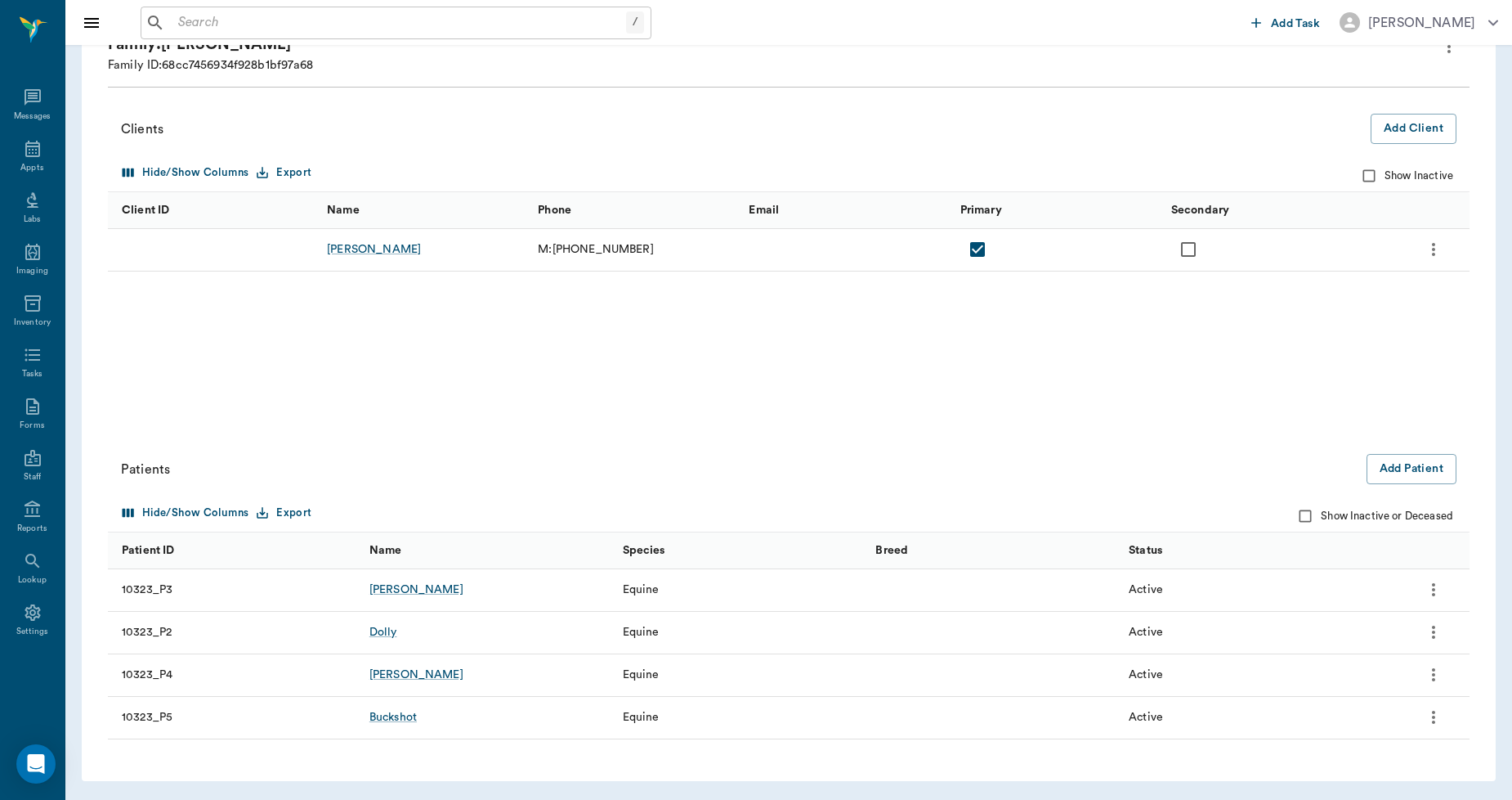
click at [390, 587] on div "[PERSON_NAME]" at bounding box center [416, 589] width 94 height 16
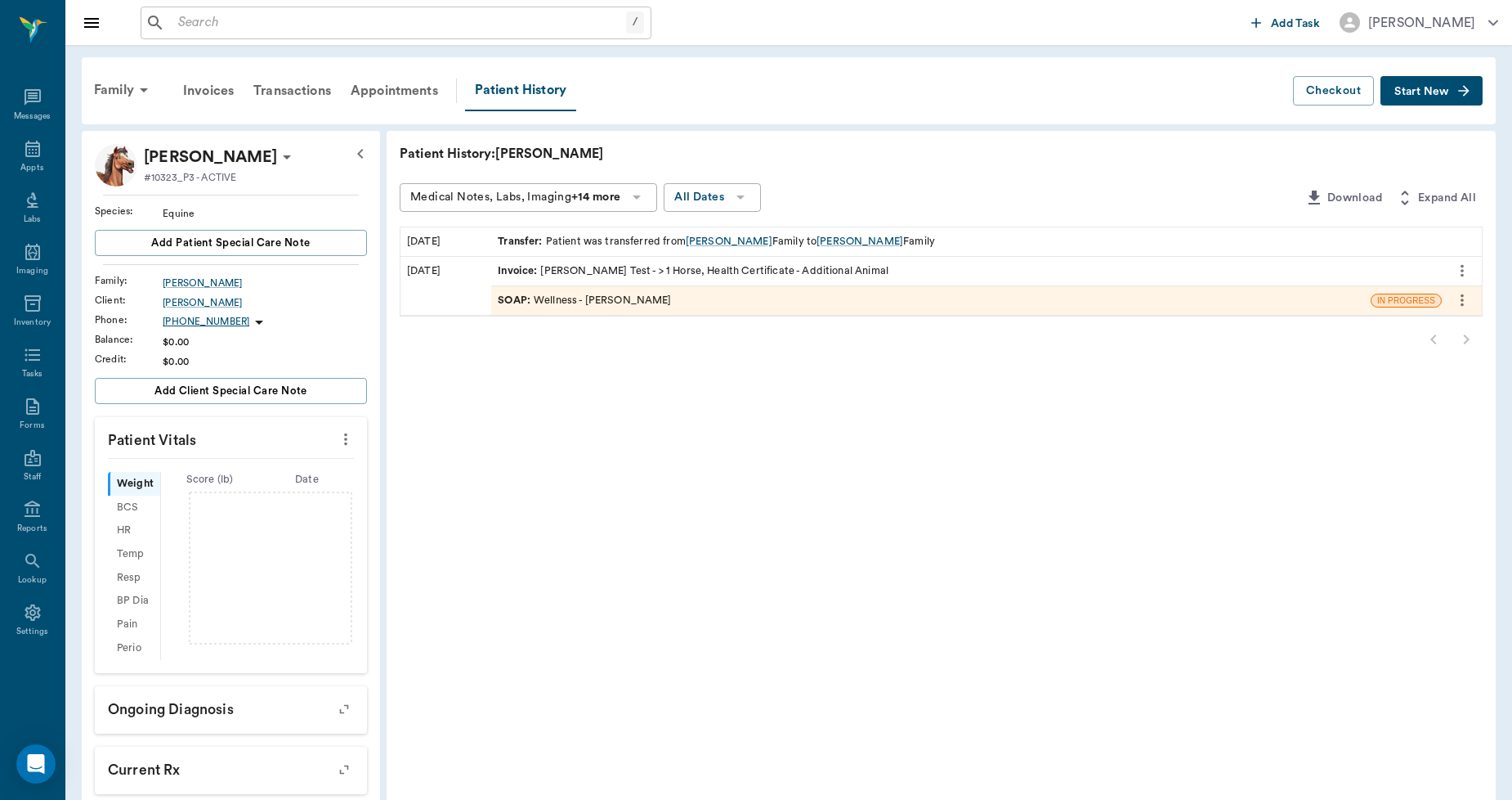
click at [1419, 92] on span "Start New" at bounding box center [1420, 92] width 55 height 0
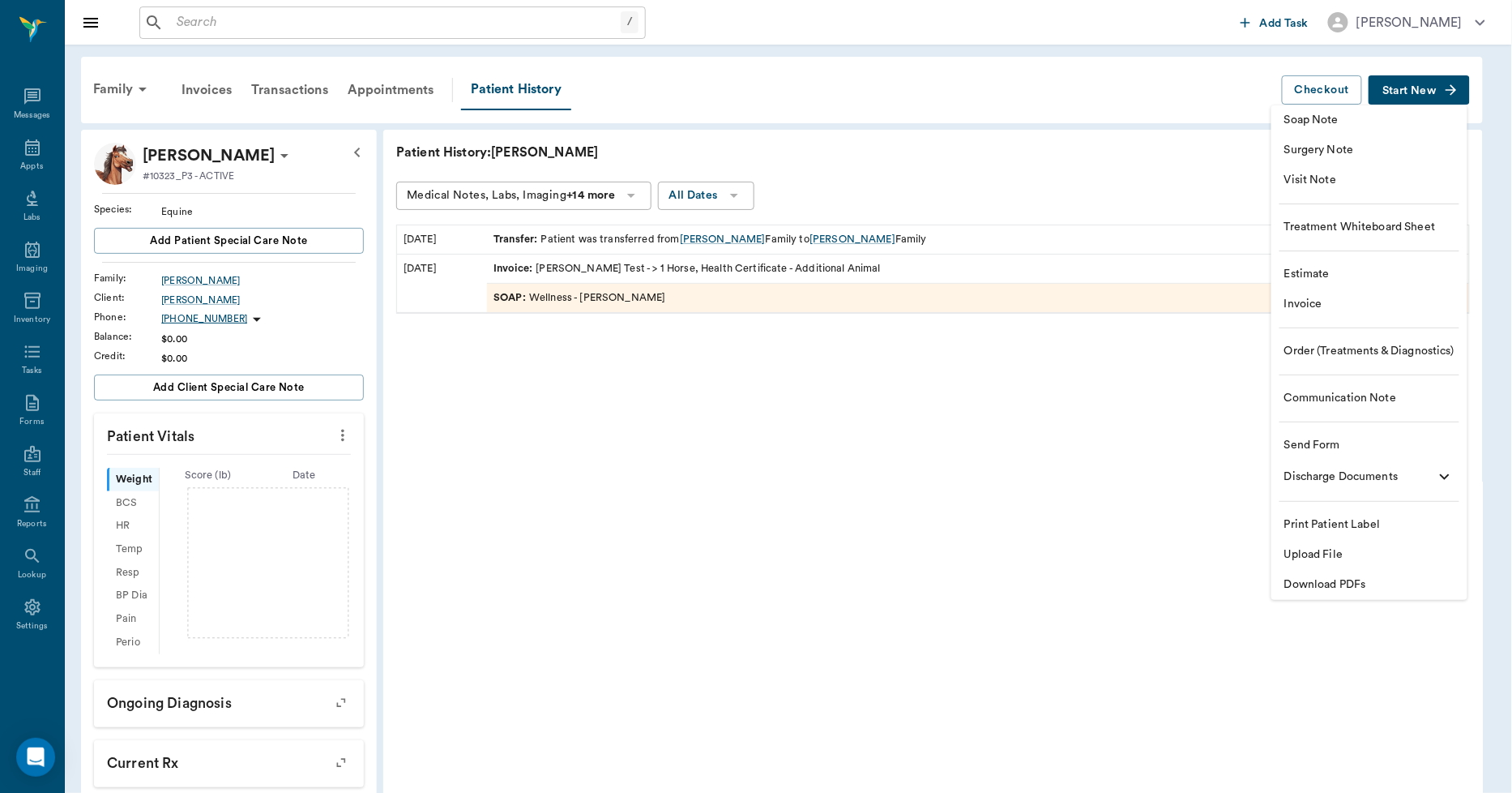
click at [1346, 555] on span "Upload File" at bounding box center [1369, 554] width 170 height 17
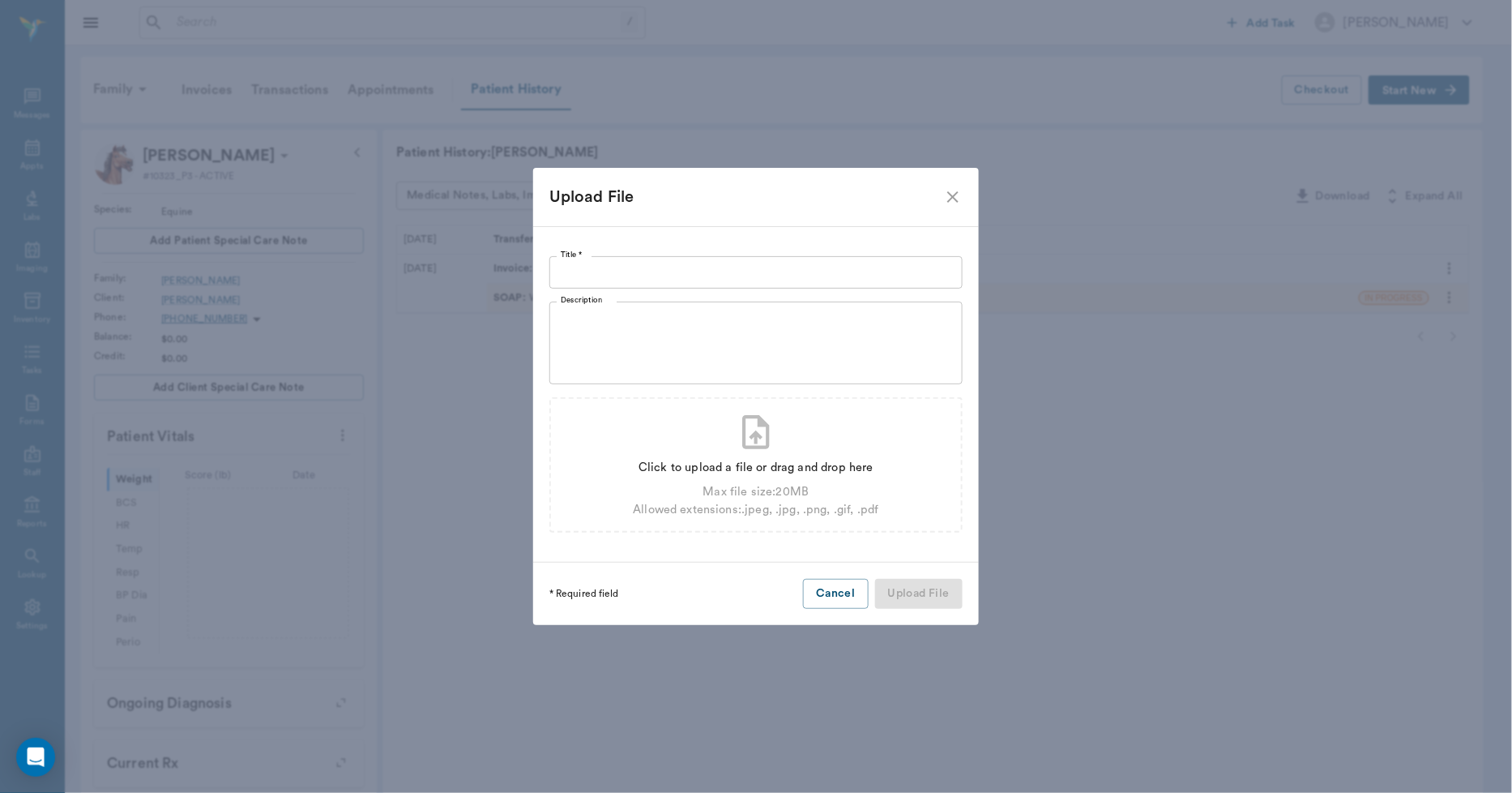
click at [571, 279] on input "Title *" at bounding box center [756, 272] width 413 height 32
type input "[PERSON_NAME] [DATE]"
click at [757, 498] on div "Max file size: 20 MB" at bounding box center [756, 492] width 246 height 18
type input "C:\fakepath\mollyhaleycoggins.pdf"
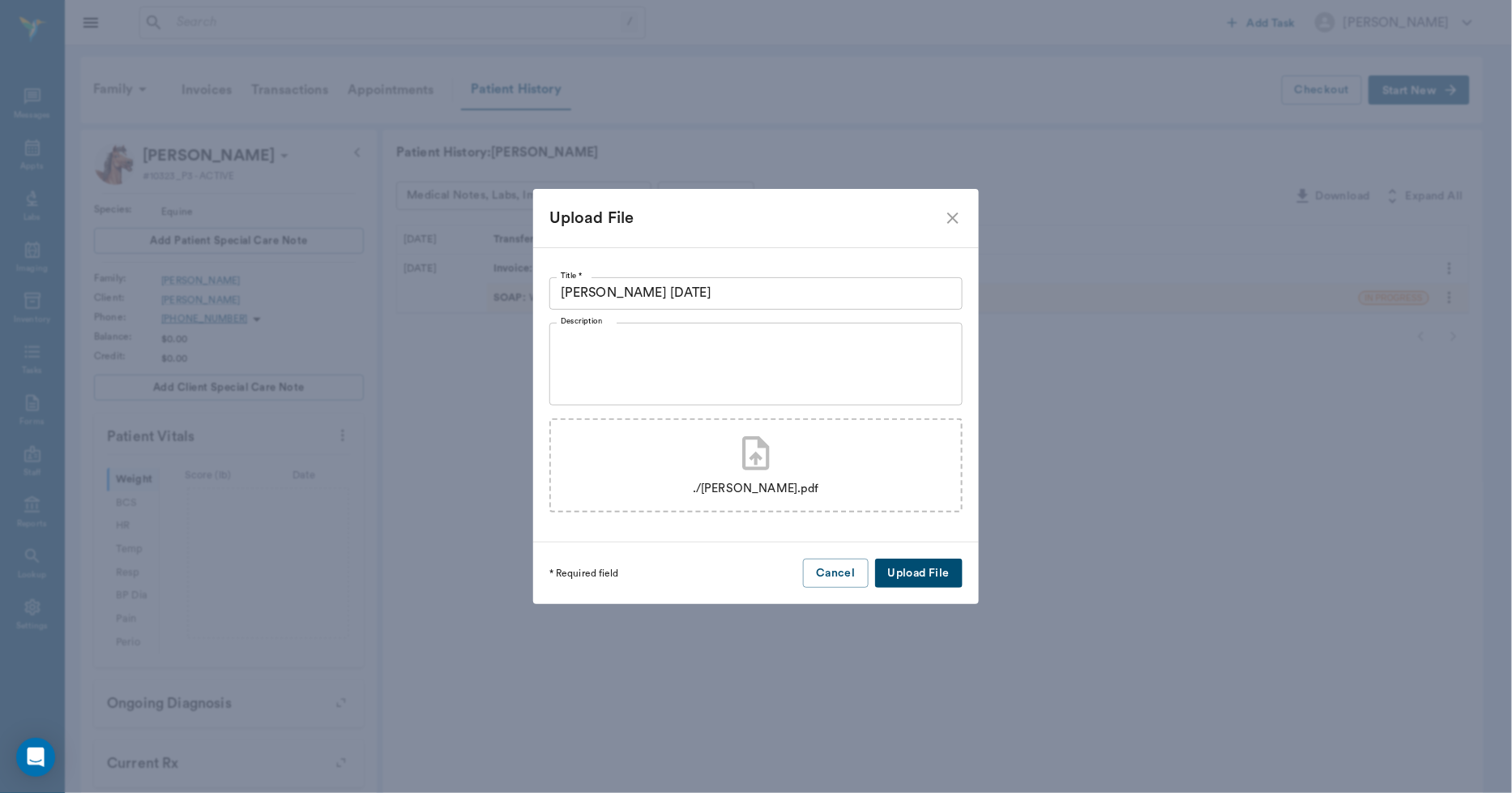
click at [918, 570] on button "Upload File" at bounding box center [918, 573] width 87 height 30
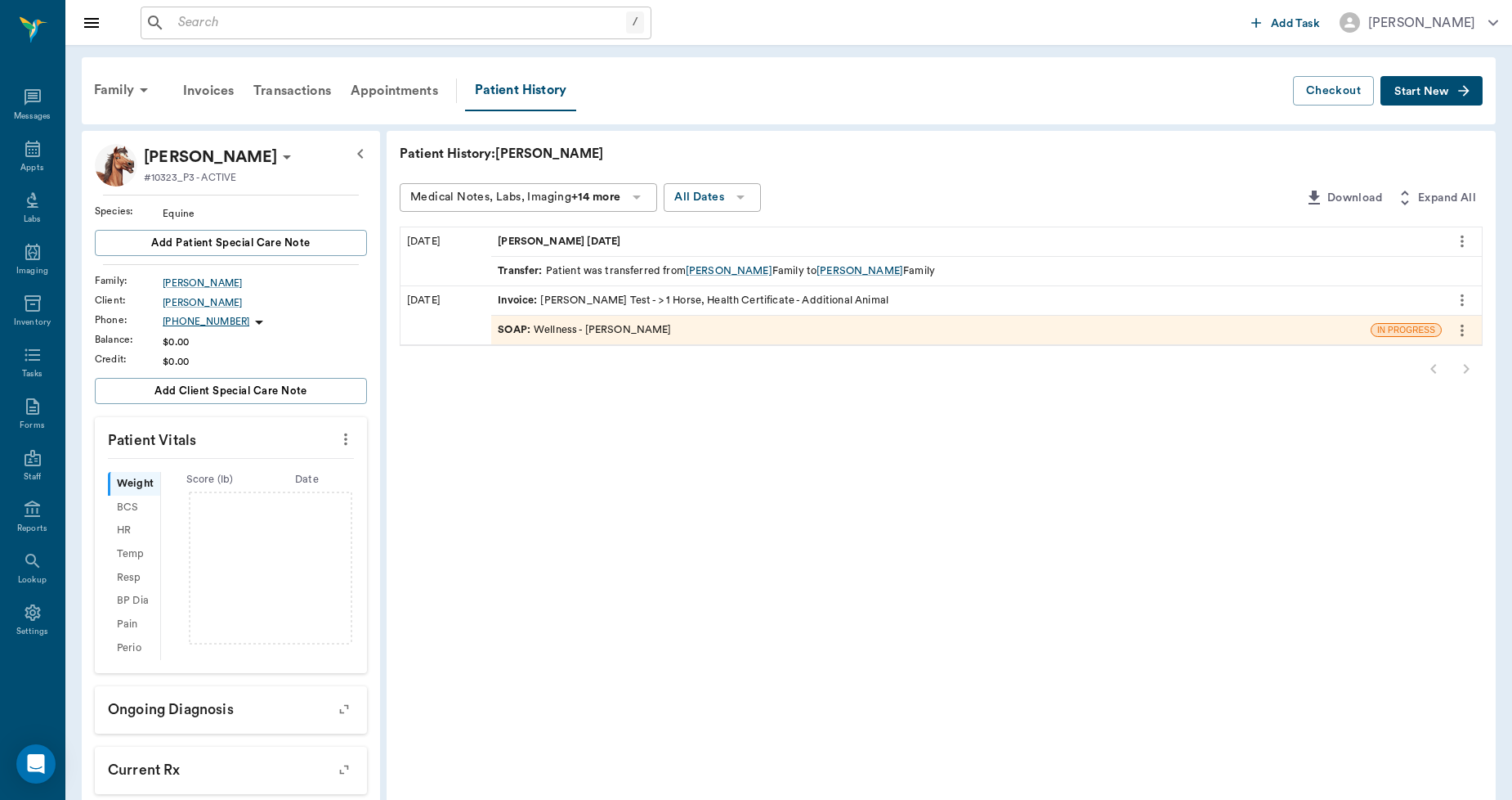
click at [108, 93] on div "Family" at bounding box center [124, 90] width 79 height 40
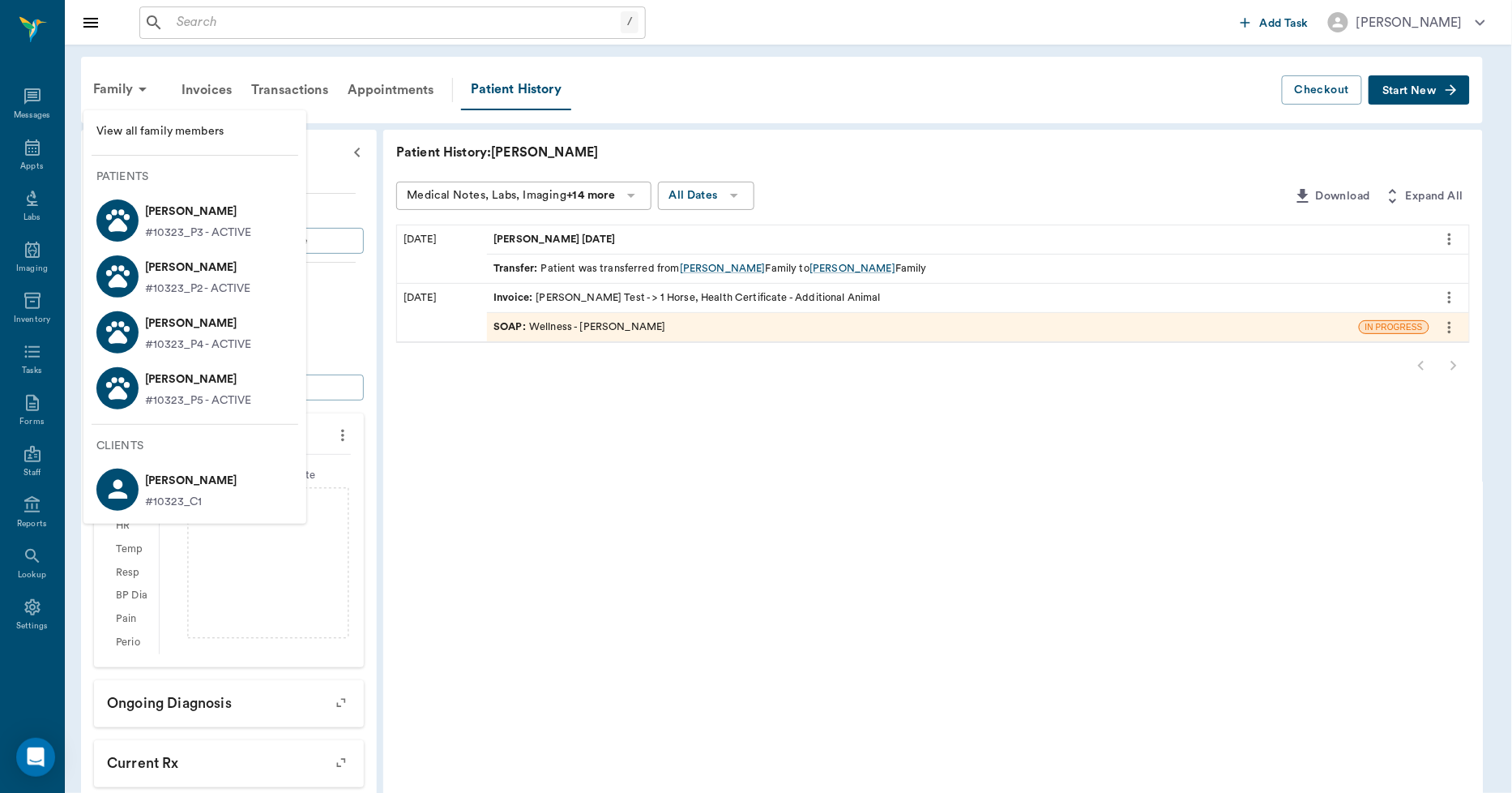
click at [187, 384] on p "[PERSON_NAME]" at bounding box center [198, 379] width 106 height 26
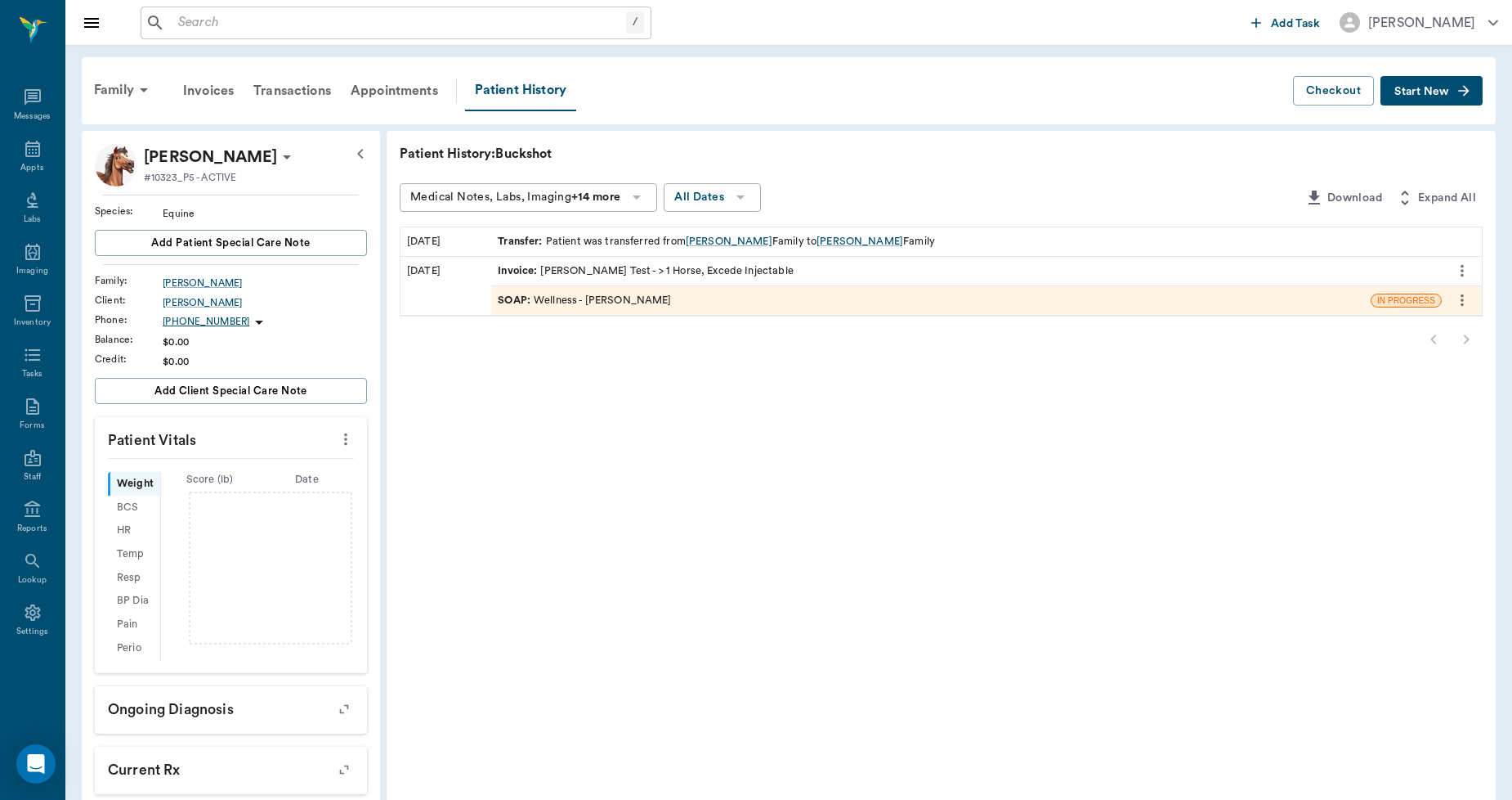
click at [1433, 92] on span "Start New" at bounding box center [1420, 92] width 55 height 0
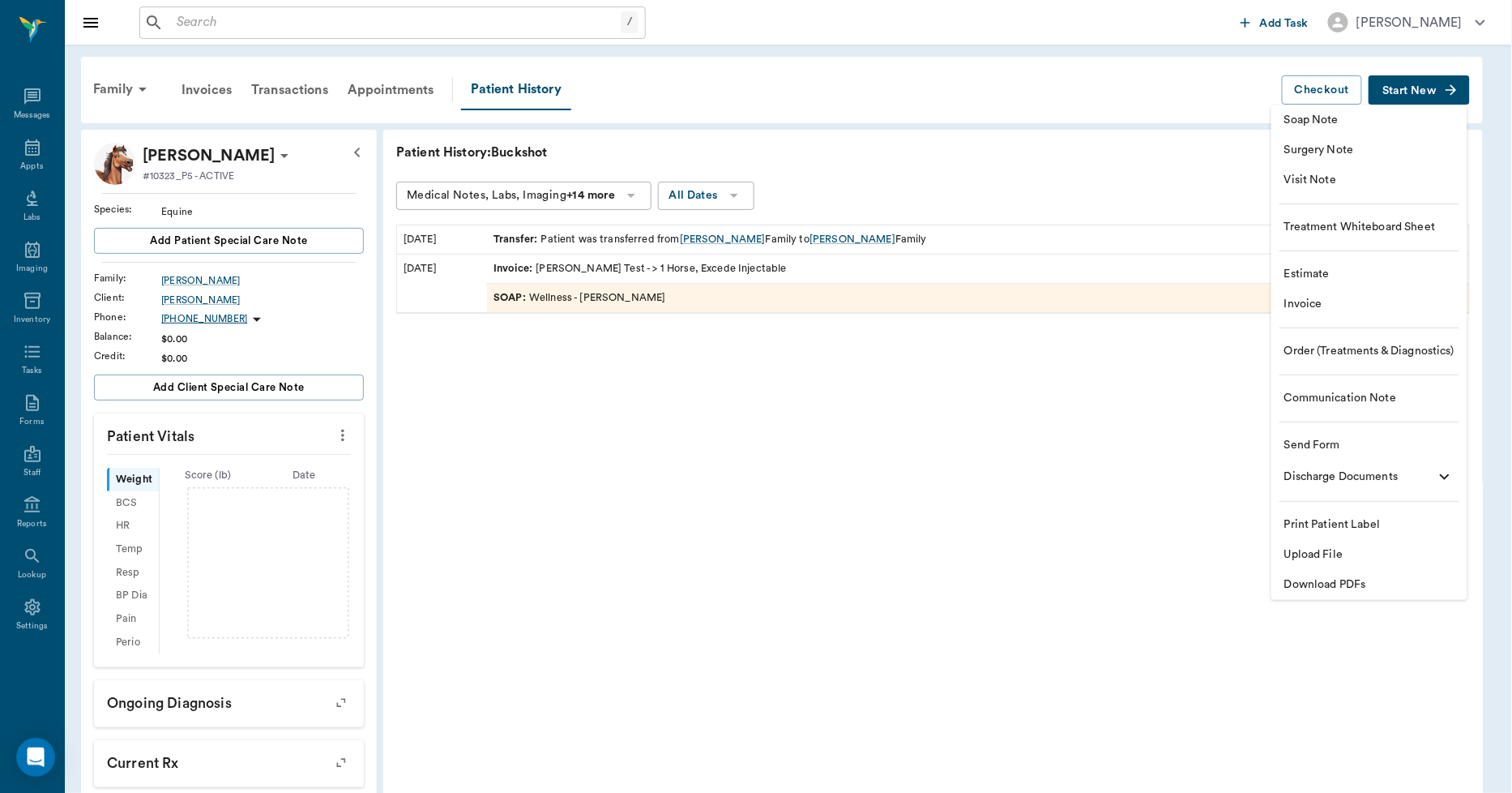
click at [1315, 549] on span "Upload File" at bounding box center [1369, 554] width 170 height 17
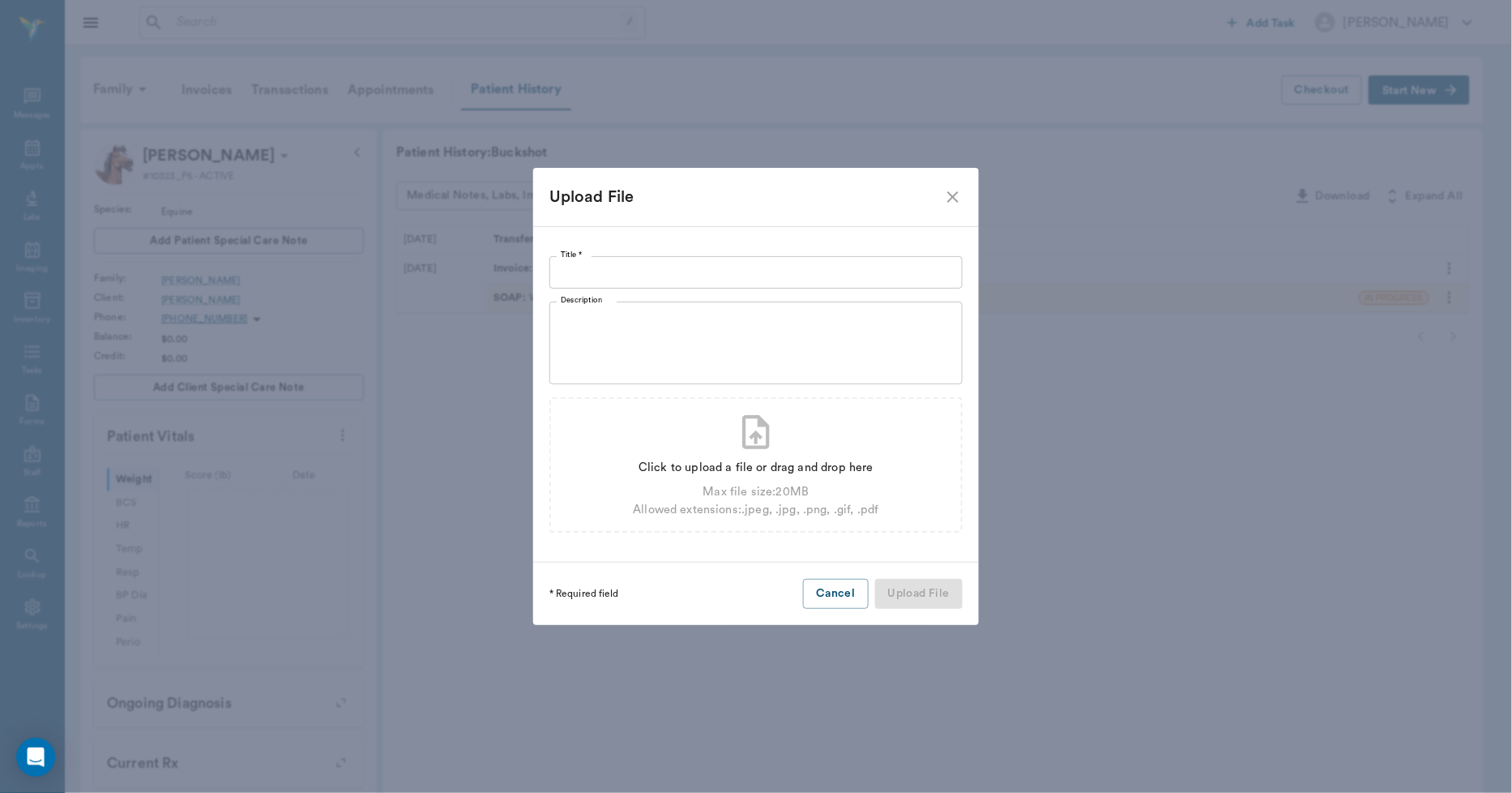
click at [578, 277] on input "Title *" at bounding box center [756, 272] width 413 height 32
type input "[PERSON_NAME] [DATE]"
click at [655, 498] on div "Max file size: 20 MB" at bounding box center [756, 492] width 246 height 18
type input "C:\fakepath\buckshothaleycoggins.pdf"
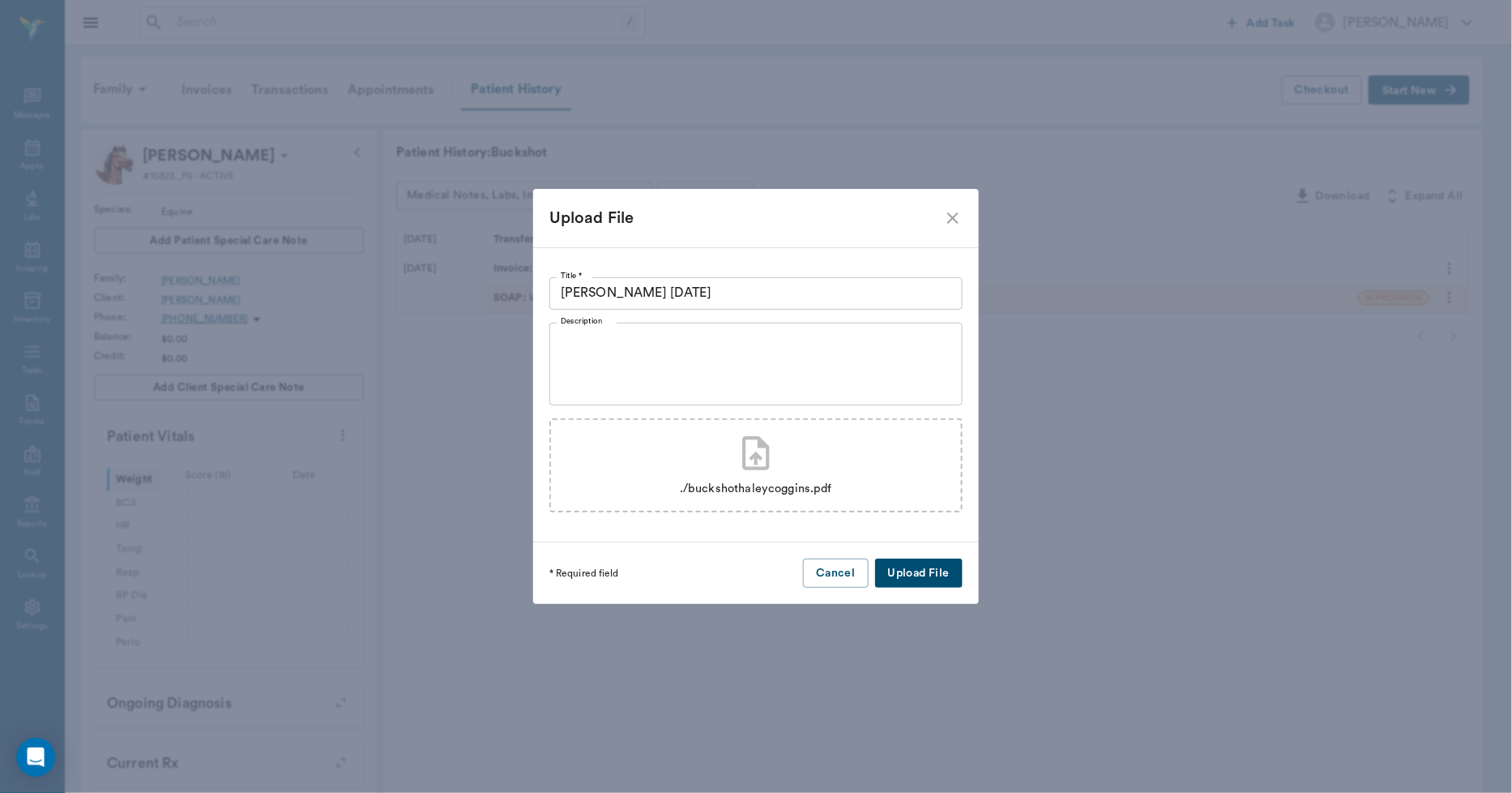
click at [920, 571] on button "Upload File" at bounding box center [918, 573] width 87 height 30
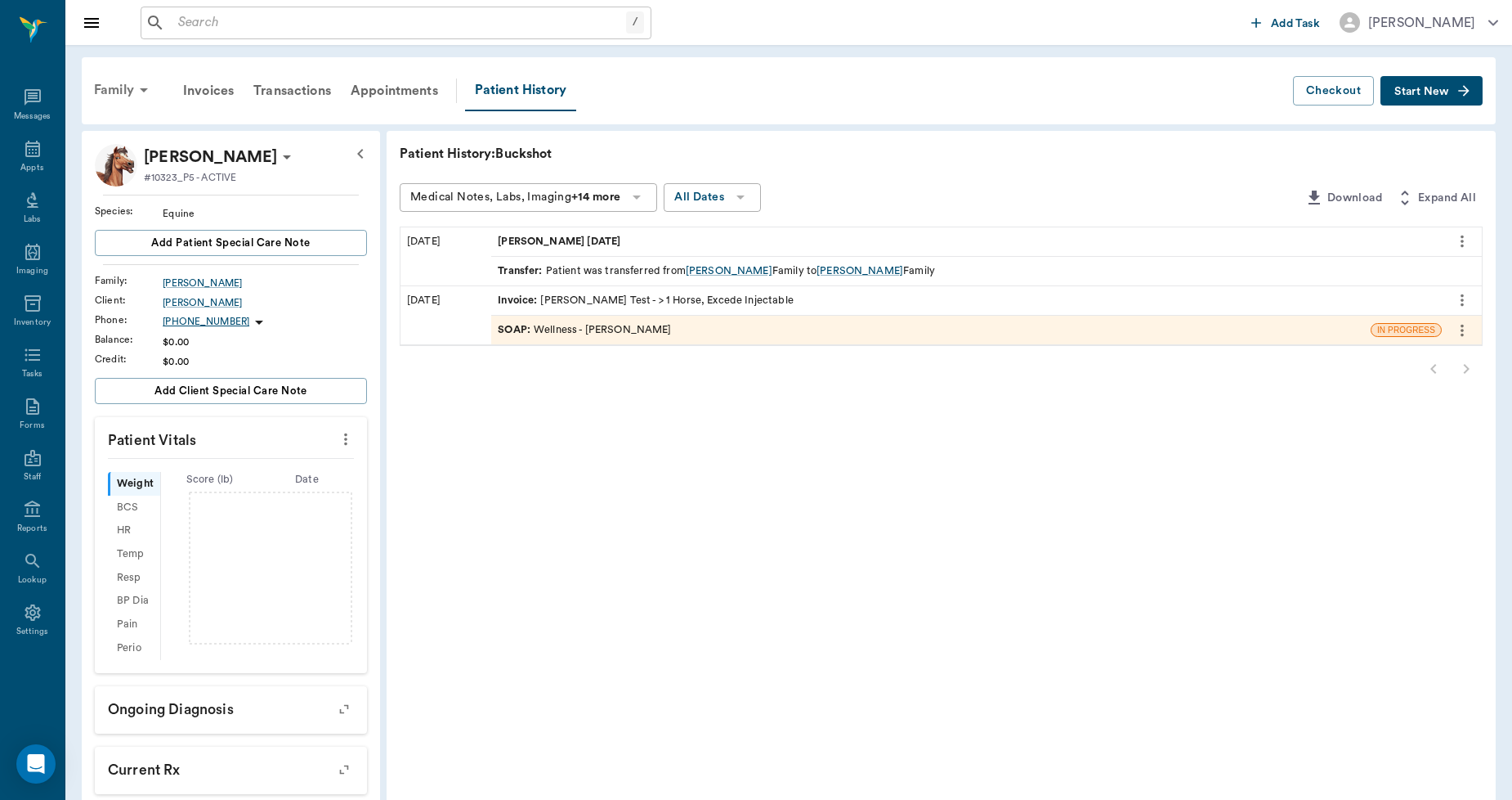
click at [116, 88] on div "Family" at bounding box center [124, 90] width 79 height 40
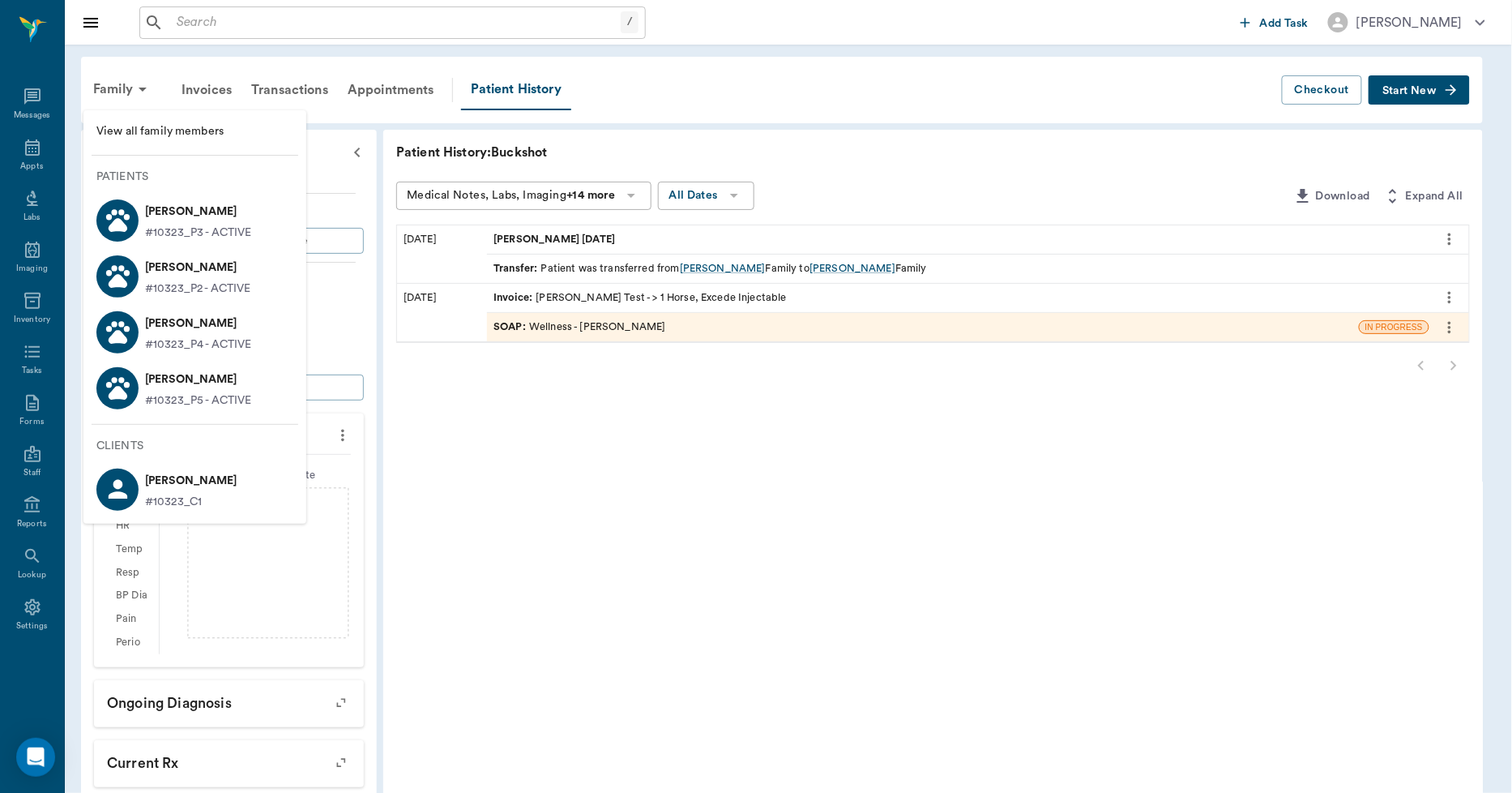
click at [177, 331] on p "[PERSON_NAME]" at bounding box center [198, 323] width 106 height 26
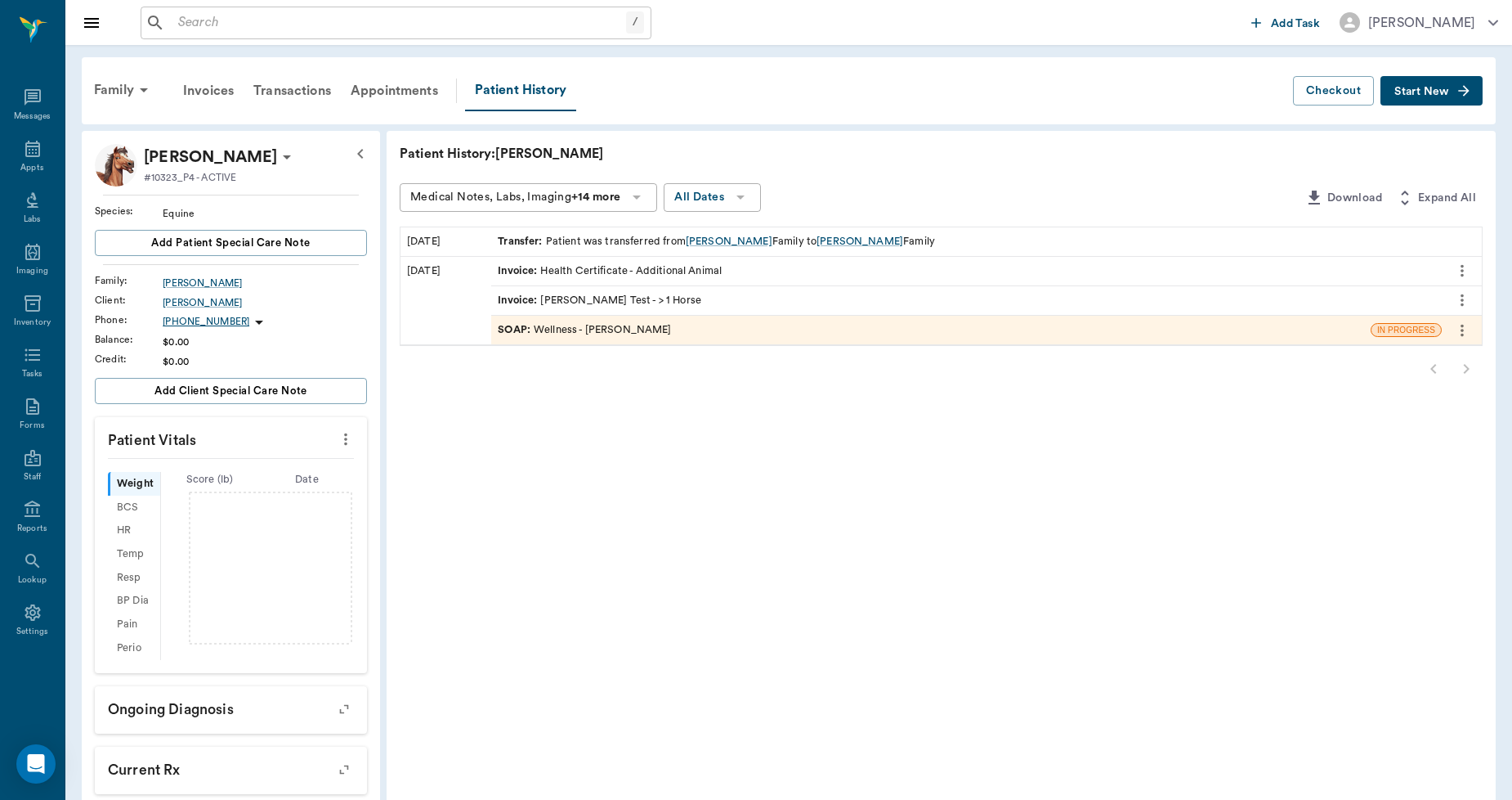
click at [1414, 92] on span "Start New" at bounding box center [1420, 92] width 55 height 0
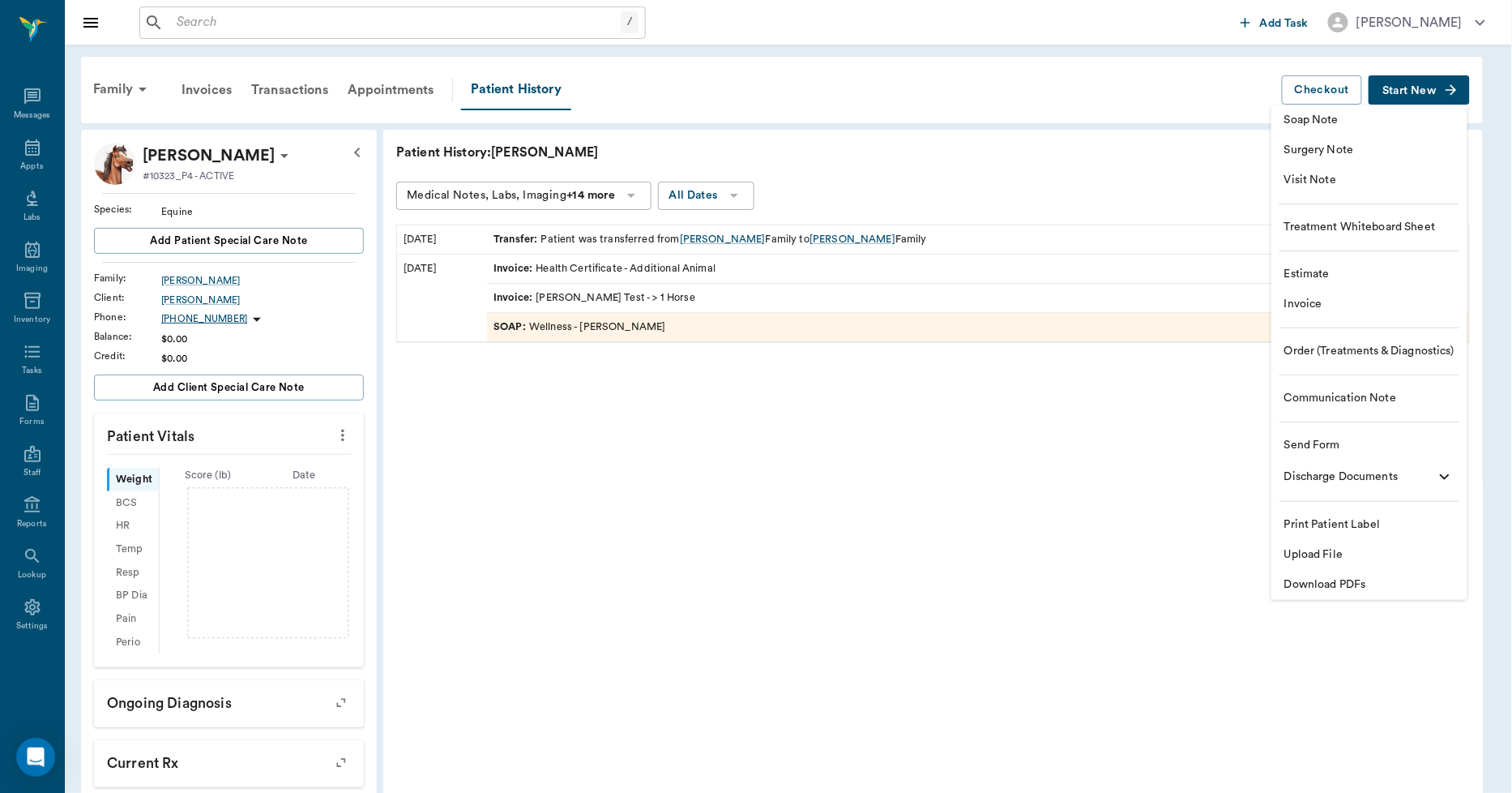
click at [1330, 554] on span "Upload File" at bounding box center [1369, 554] width 170 height 17
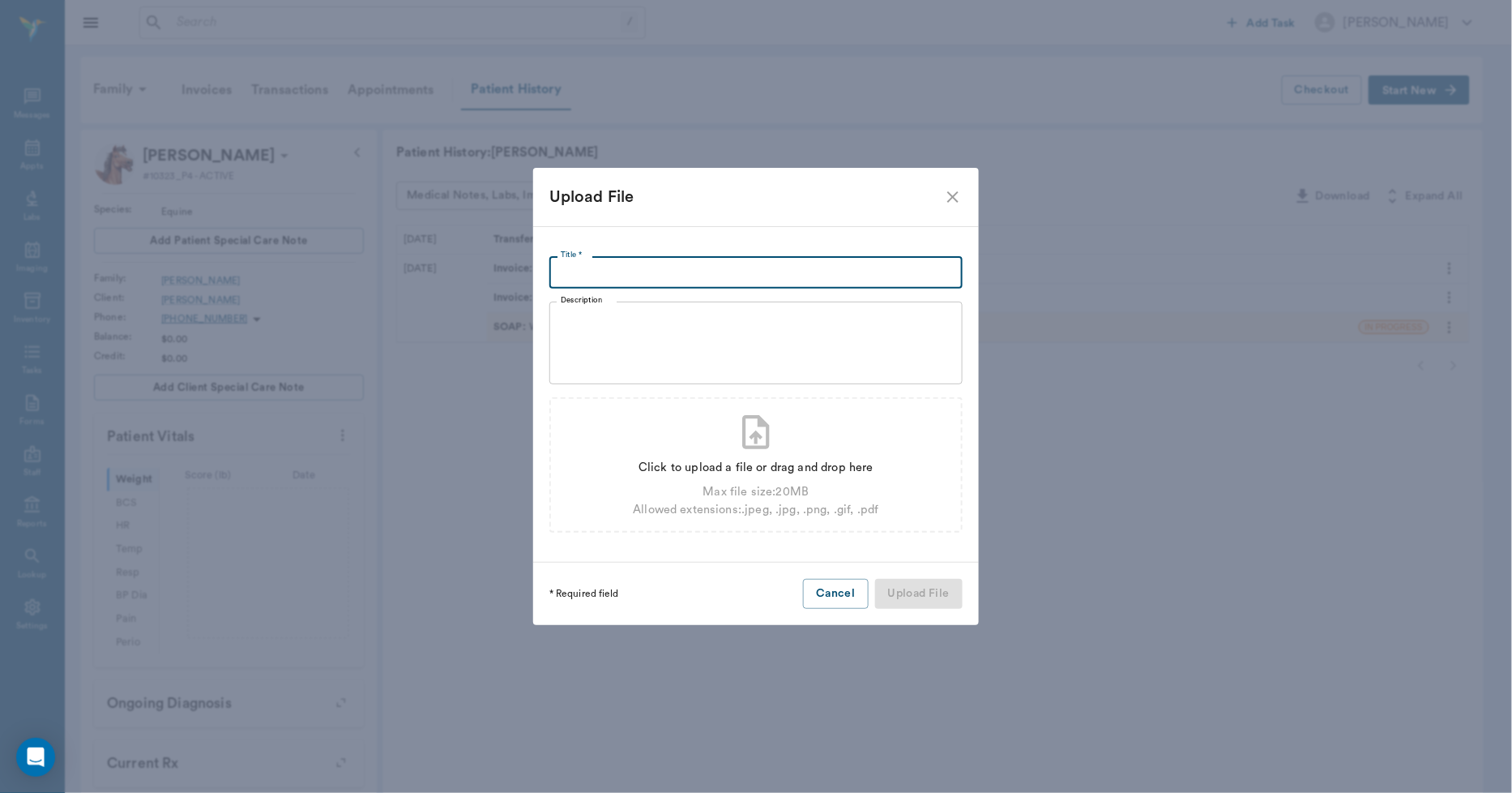
click at [587, 279] on input "Title *" at bounding box center [756, 272] width 413 height 32
type input "[PERSON_NAME] [DATE]"
click at [675, 527] on div "Click to upload a file or drag and drop here Max file size: 20 MB Allowed exten…" at bounding box center [756, 465] width 413 height 135
click at [781, 501] on div "Allowed extensions: .jpeg, .jpg, .png, .gif, .pdf" at bounding box center [756, 510] width 246 height 18
type input "C:\fakepath\tobyhaleycoggins.pdf"
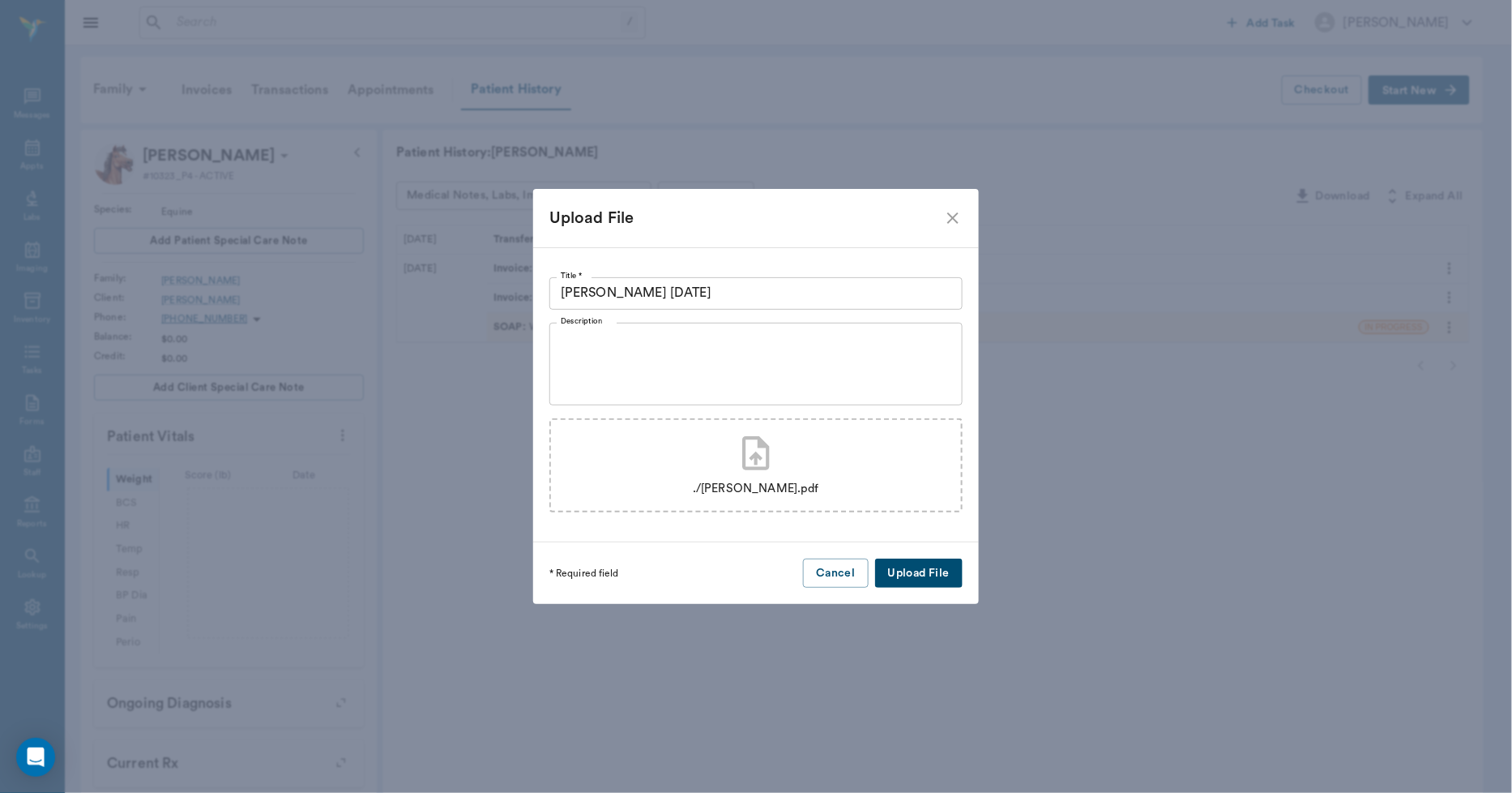
click at [928, 570] on button "Upload File" at bounding box center [918, 573] width 87 height 30
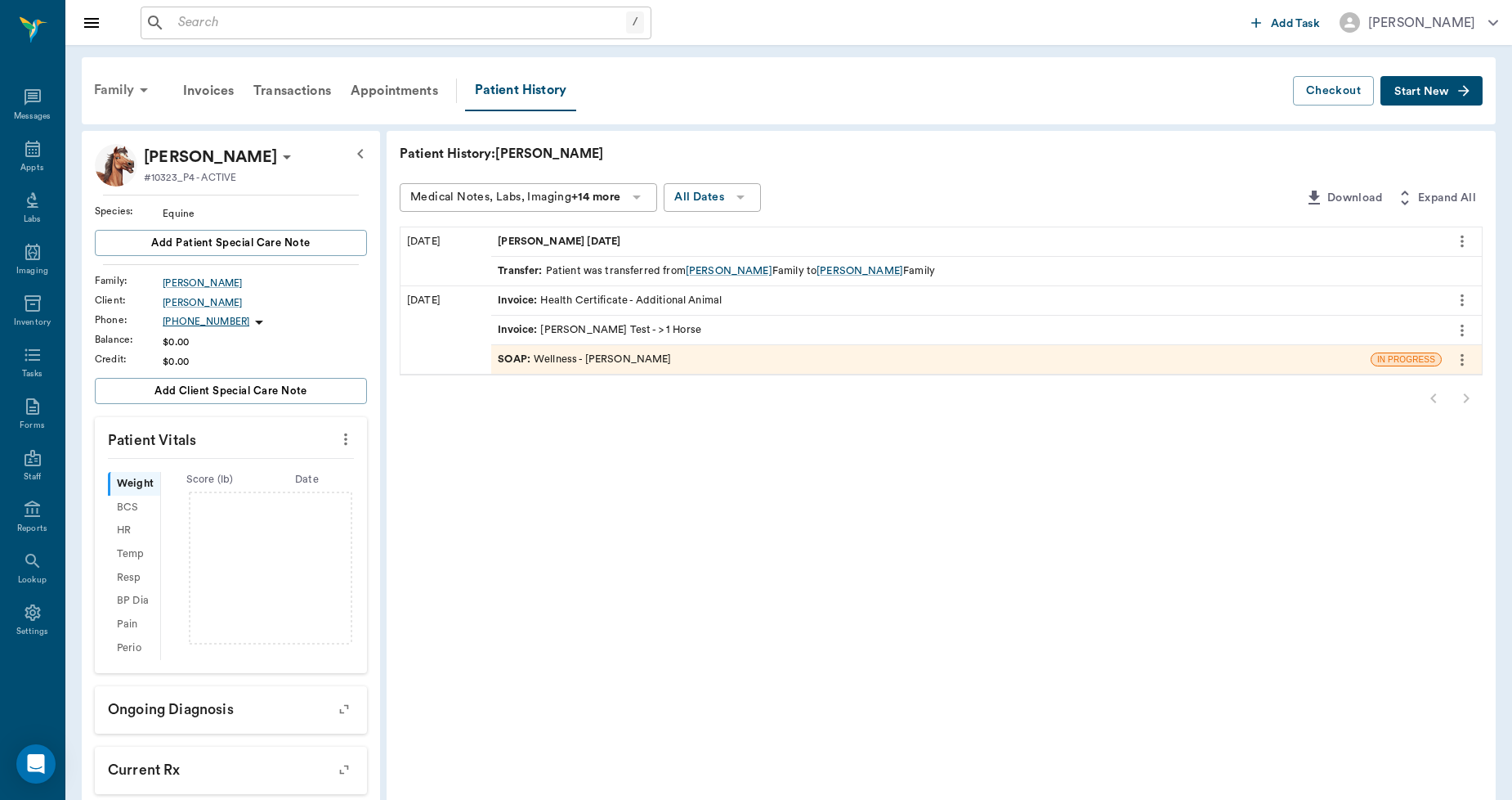
click at [123, 88] on div "Family" at bounding box center [124, 90] width 79 height 40
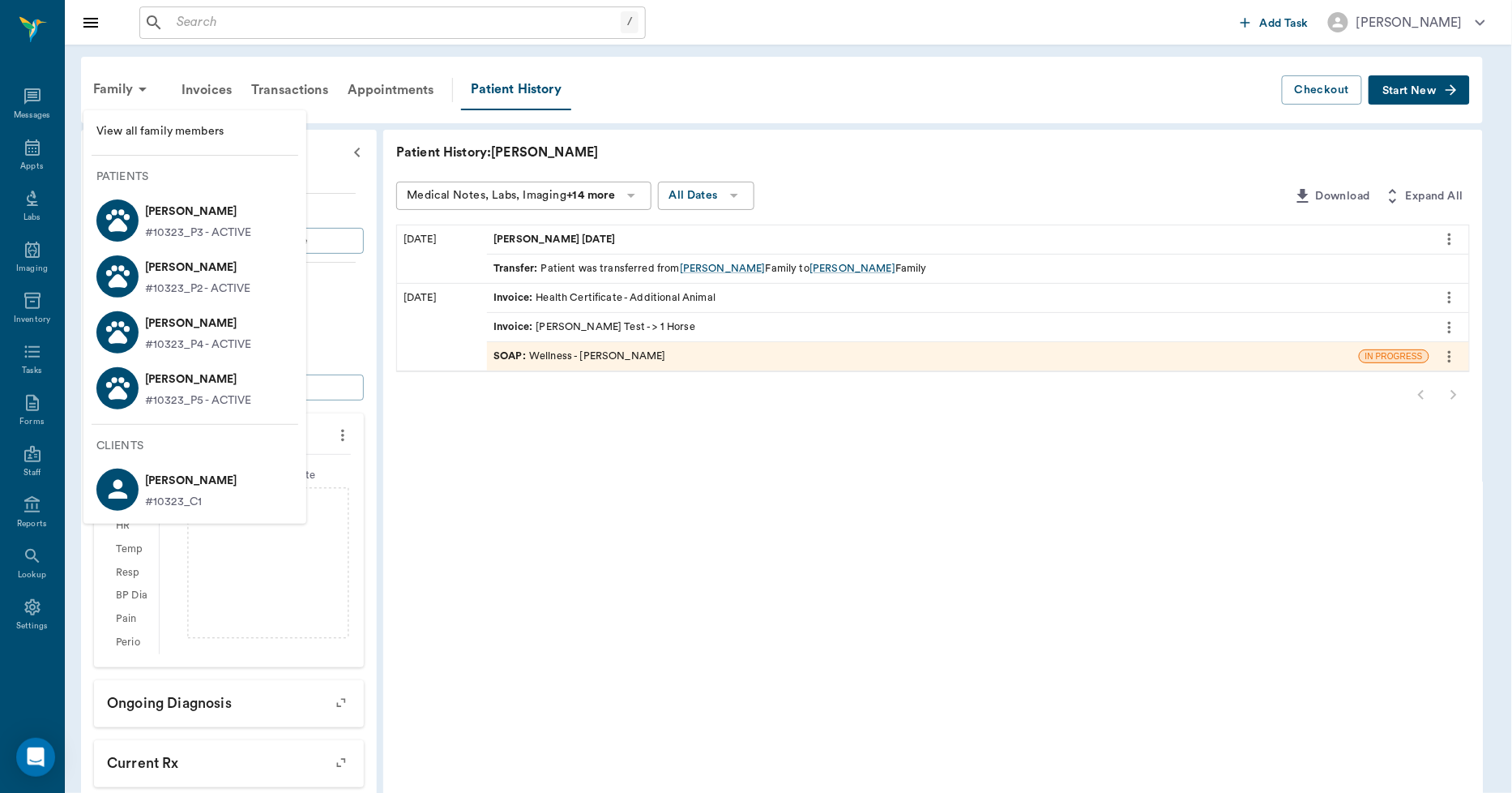
click at [185, 280] on p "#10323_P2 - ACTIVE" at bounding box center [198, 288] width 105 height 17
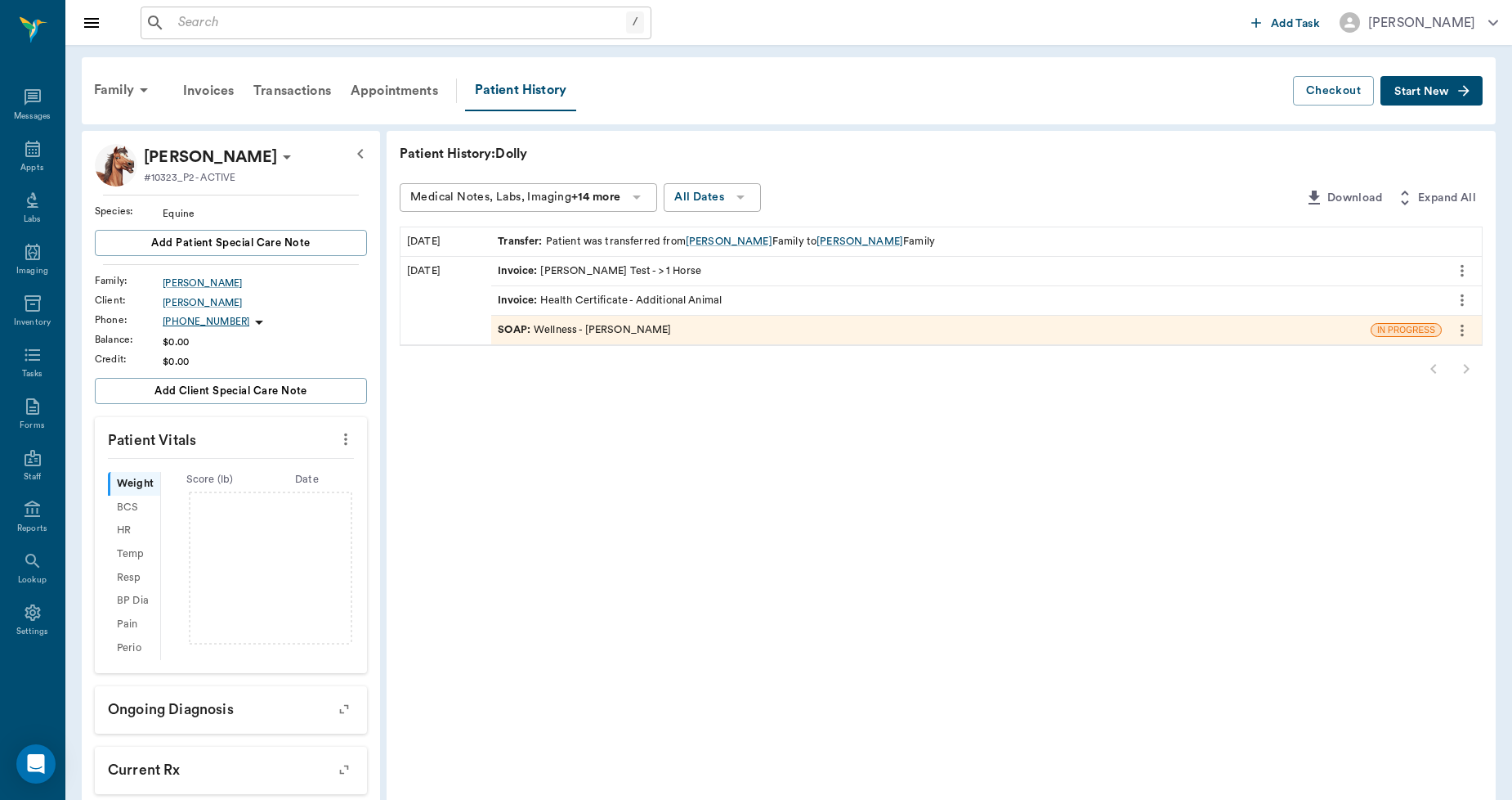
drag, startPoint x: 1411, startPoint y: 86, endPoint x: 1403, endPoint y: 103, distance: 18.8
click at [1411, 92] on span "Start New" at bounding box center [1420, 92] width 55 height 0
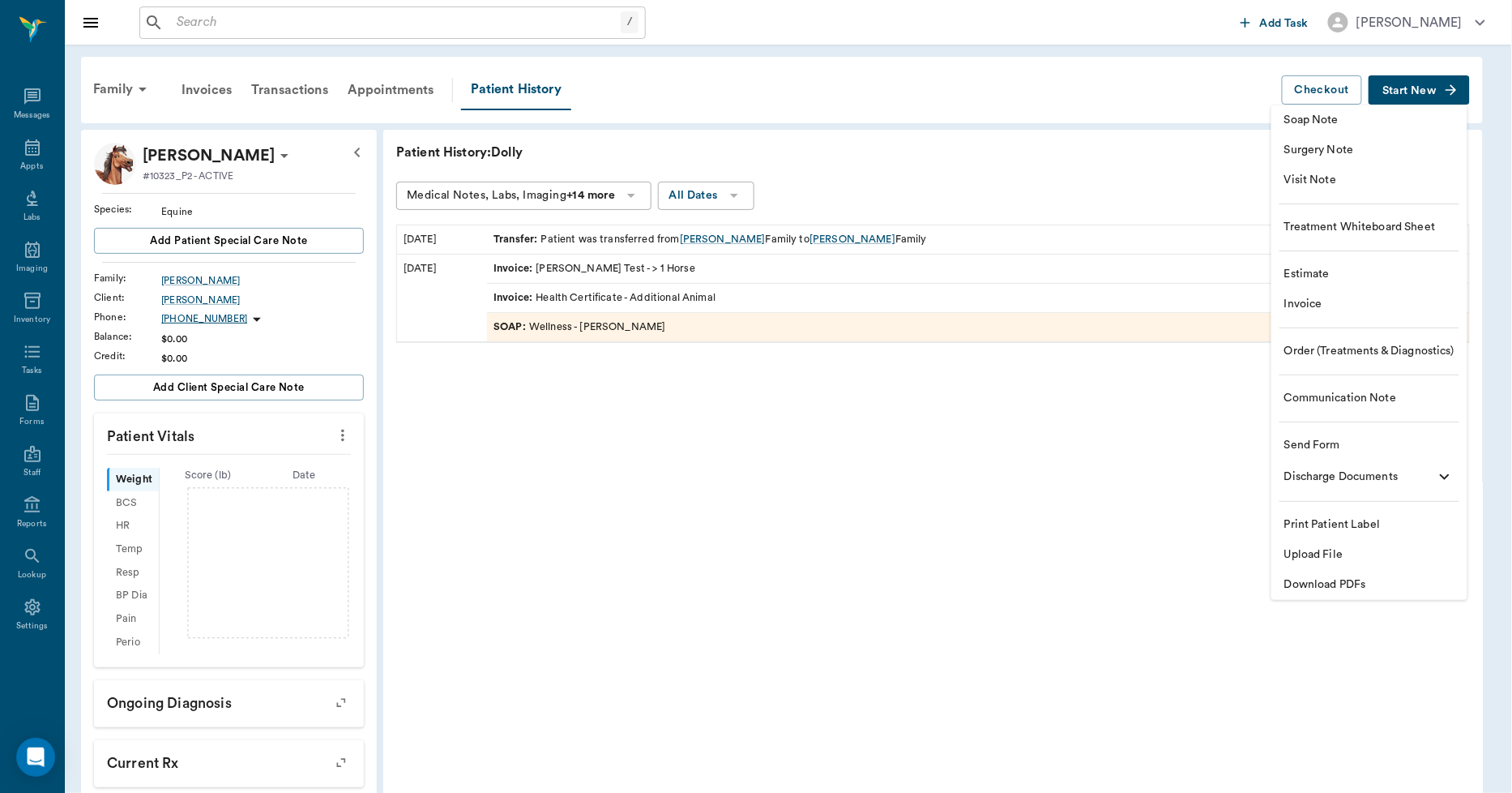
click at [1321, 556] on span "Upload File" at bounding box center [1369, 554] width 170 height 17
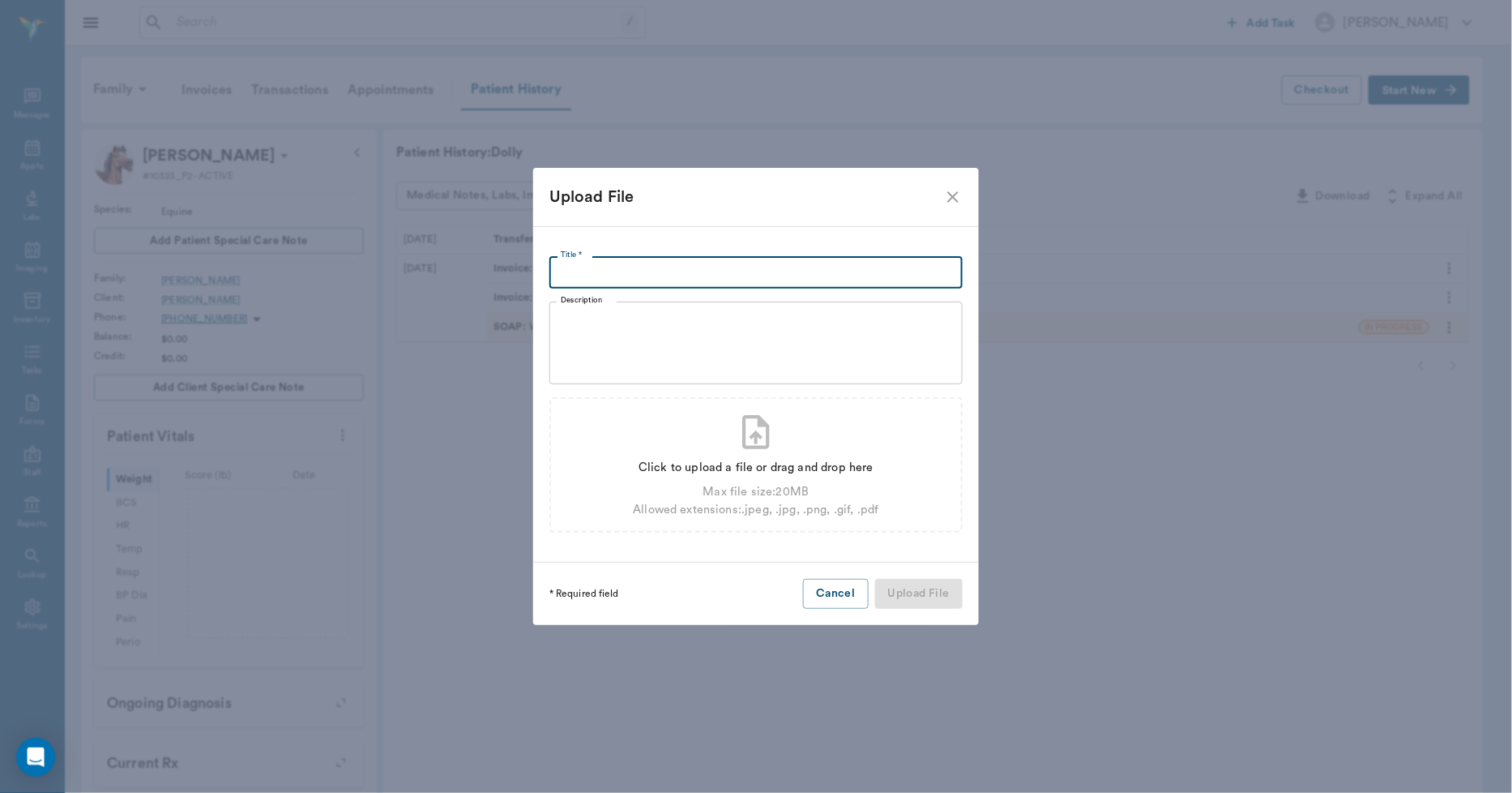
click at [585, 276] on input "Title *" at bounding box center [756, 272] width 413 height 32
type input "[PERSON_NAME] [DATE]"
click at [788, 490] on div "Max file size: 20 MB" at bounding box center [756, 492] width 246 height 18
type input "C:\fakepath\dollyhaley.pdf"
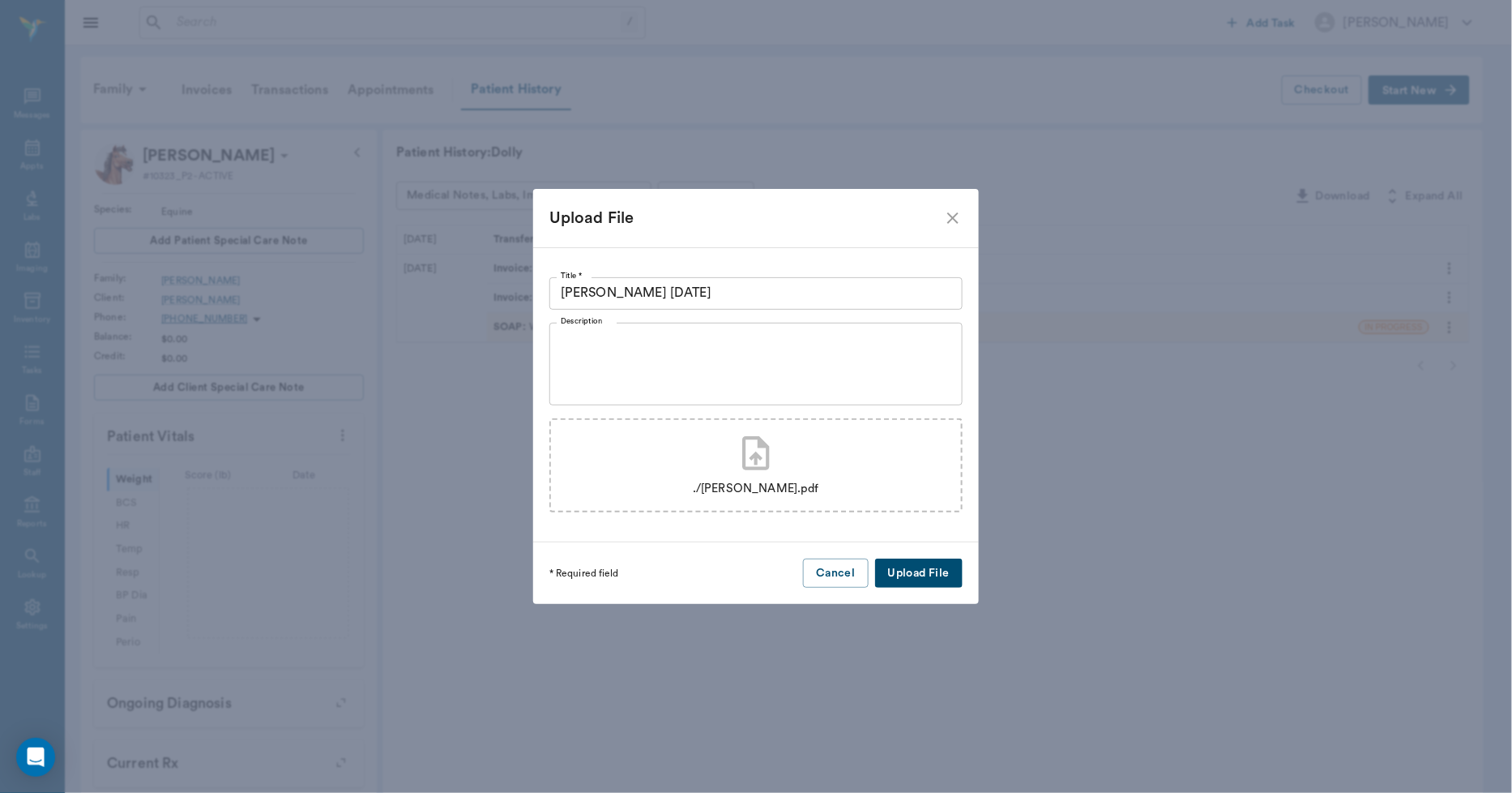
click at [932, 570] on button "Upload File" at bounding box center [918, 573] width 87 height 30
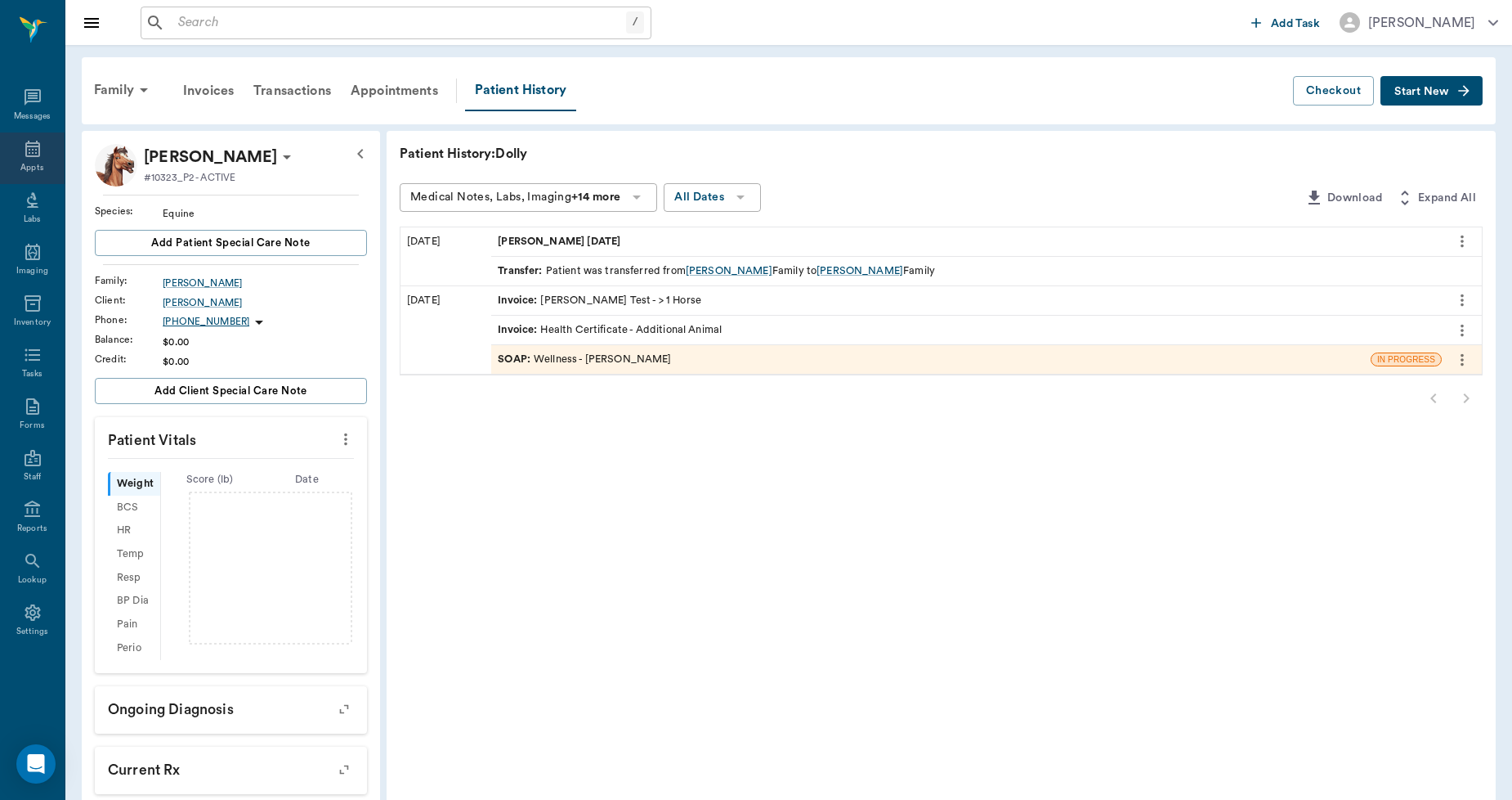
click at [33, 151] on icon at bounding box center [32, 149] width 20 height 20
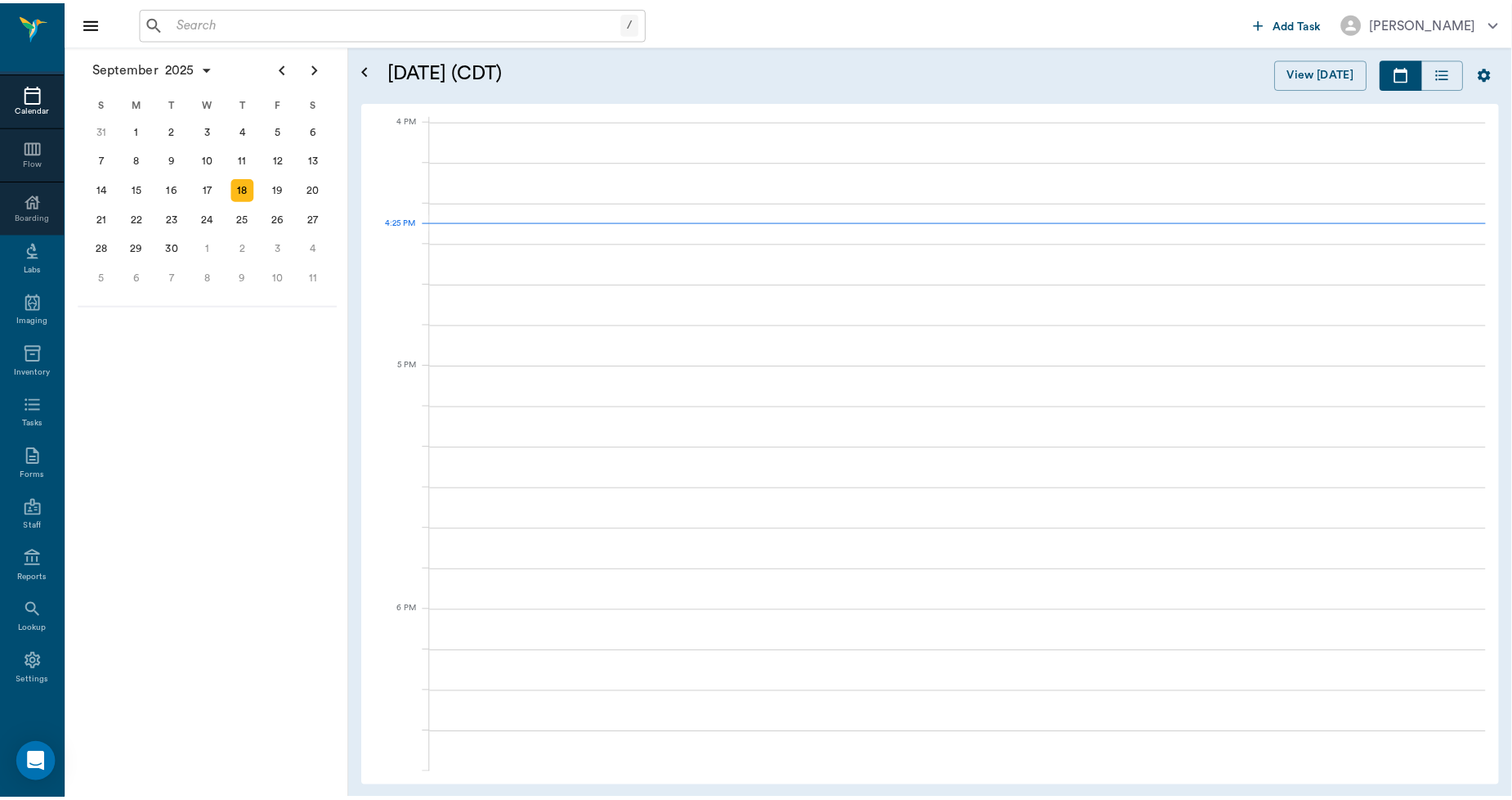
scroll to position [1963, 0]
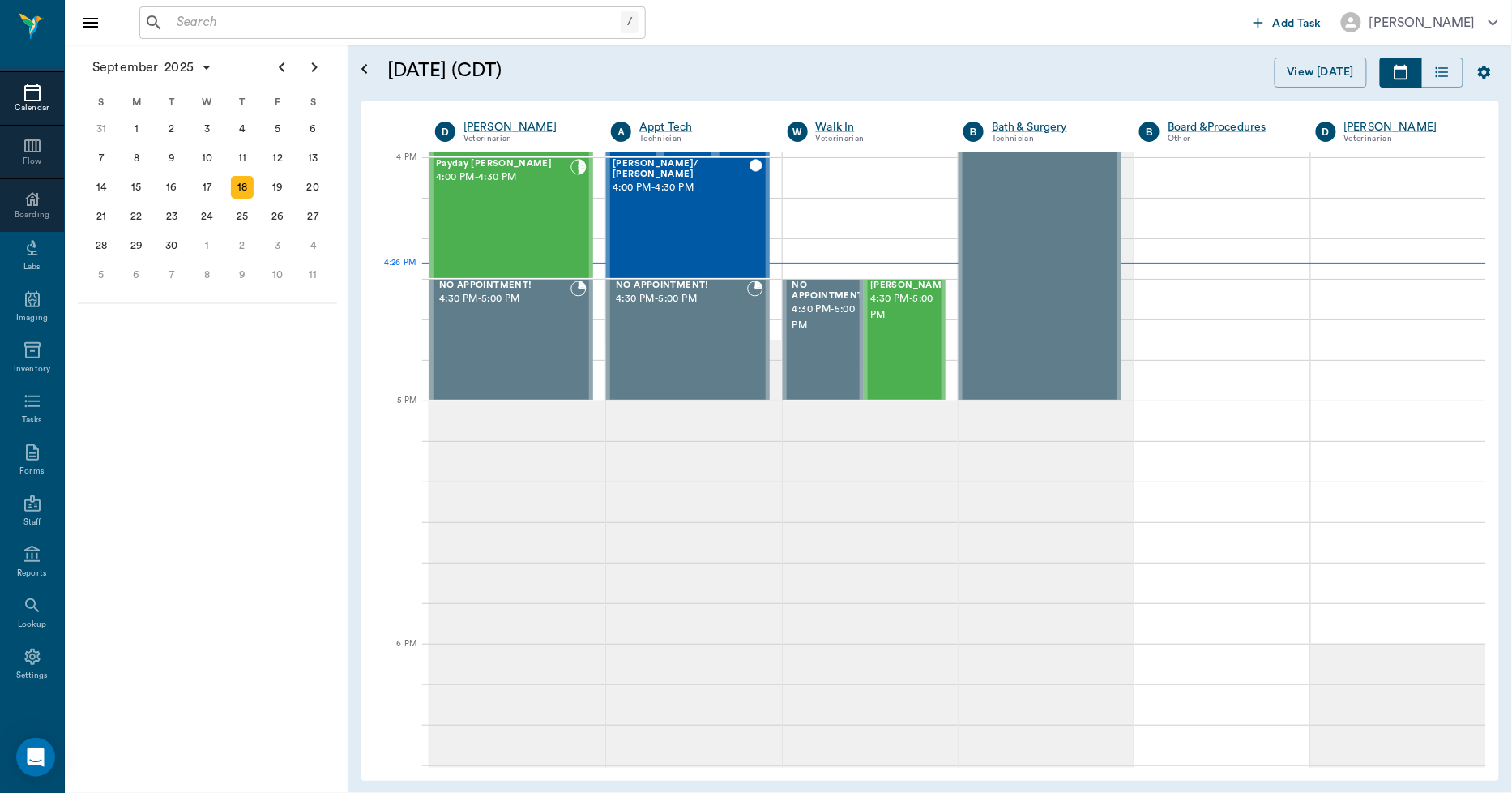
click at [179, 27] on input "text" at bounding box center [395, 22] width 450 height 22
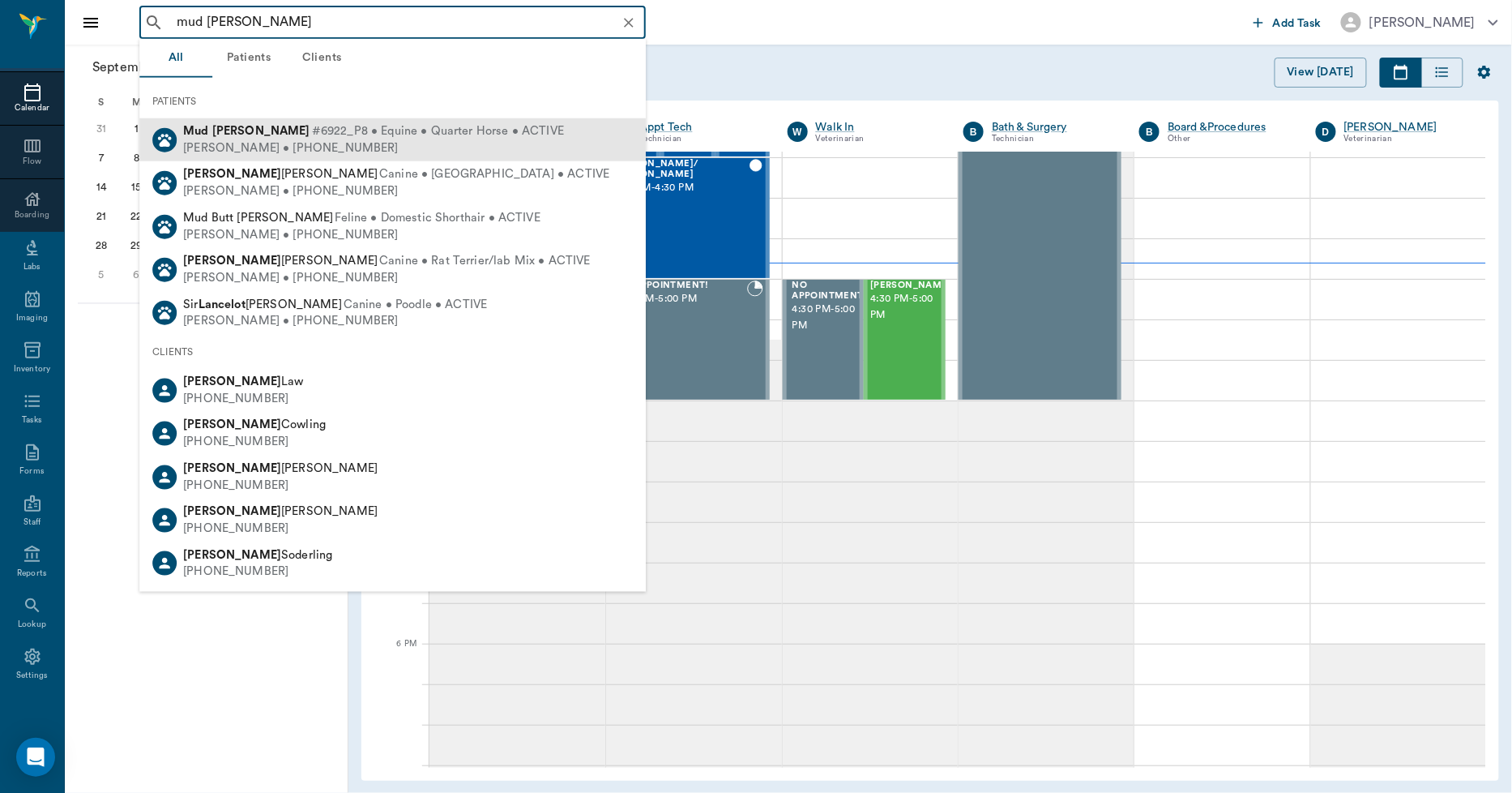
click at [244, 142] on div "[PERSON_NAME] • [PHONE_NUMBER]" at bounding box center [374, 148] width 381 height 17
type input "mud [PERSON_NAME]"
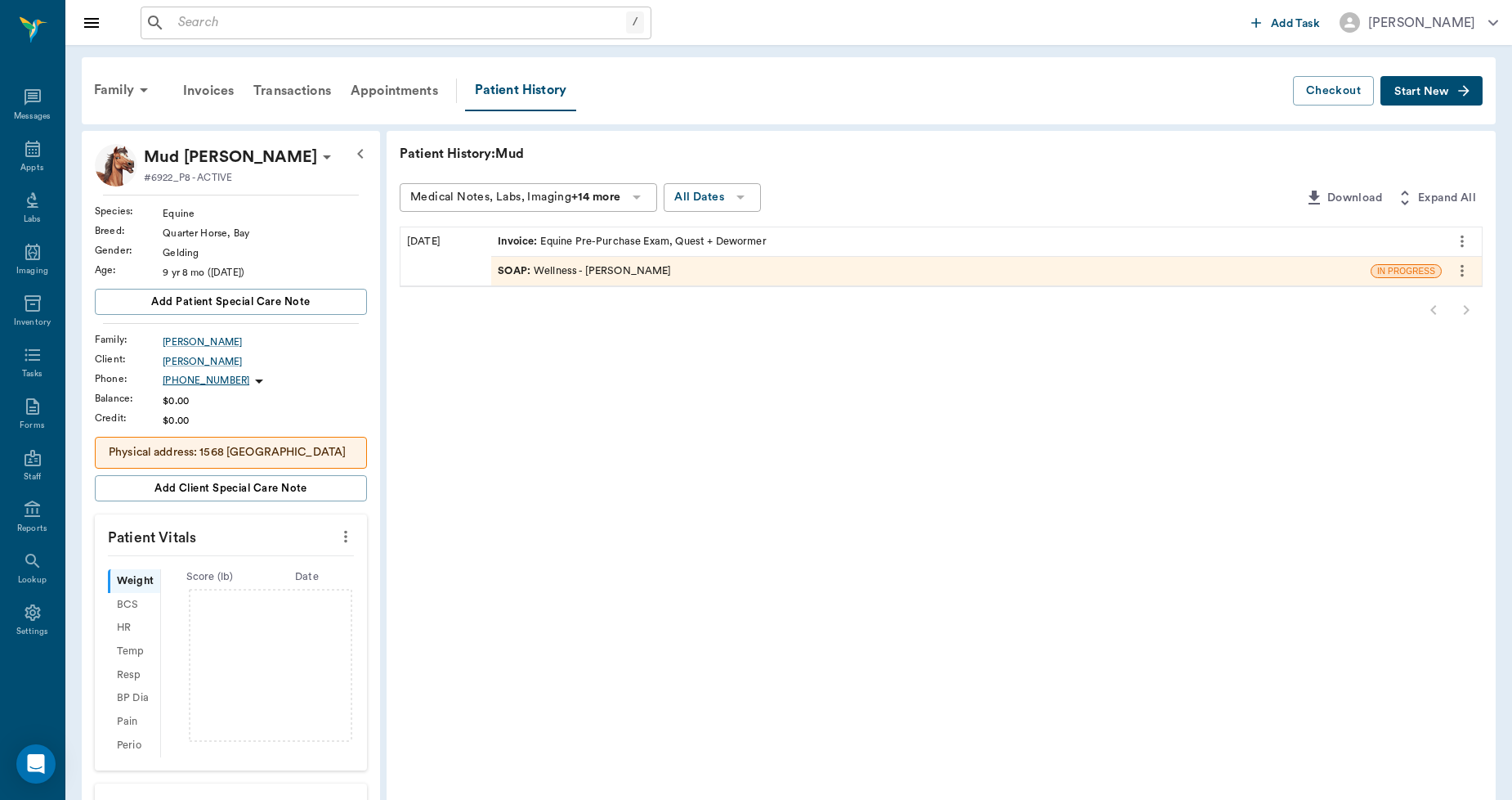
click at [1435, 100] on button "Start New" at bounding box center [1431, 92] width 102 height 31
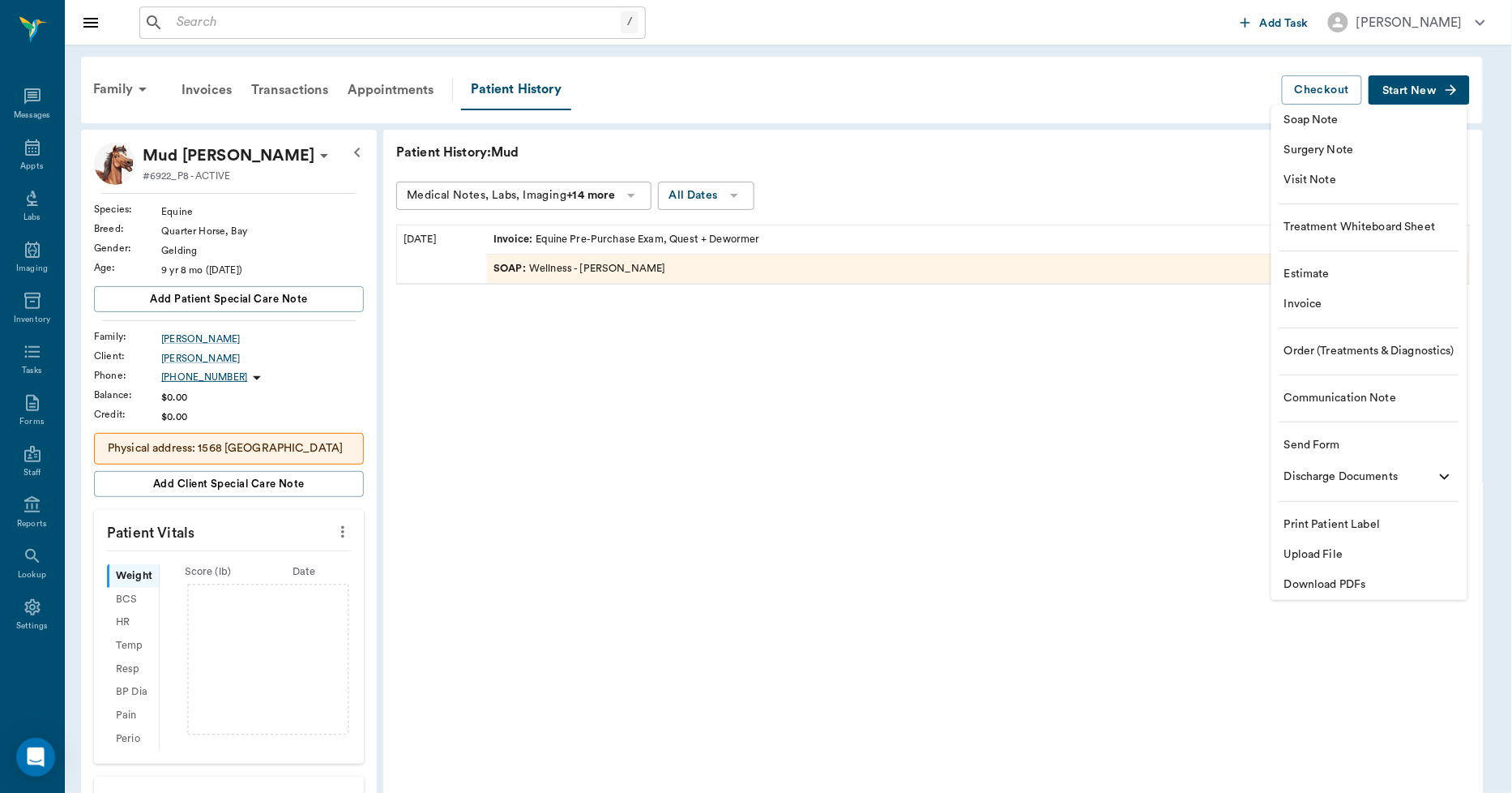
click at [1338, 557] on span "Upload File" at bounding box center [1369, 554] width 170 height 17
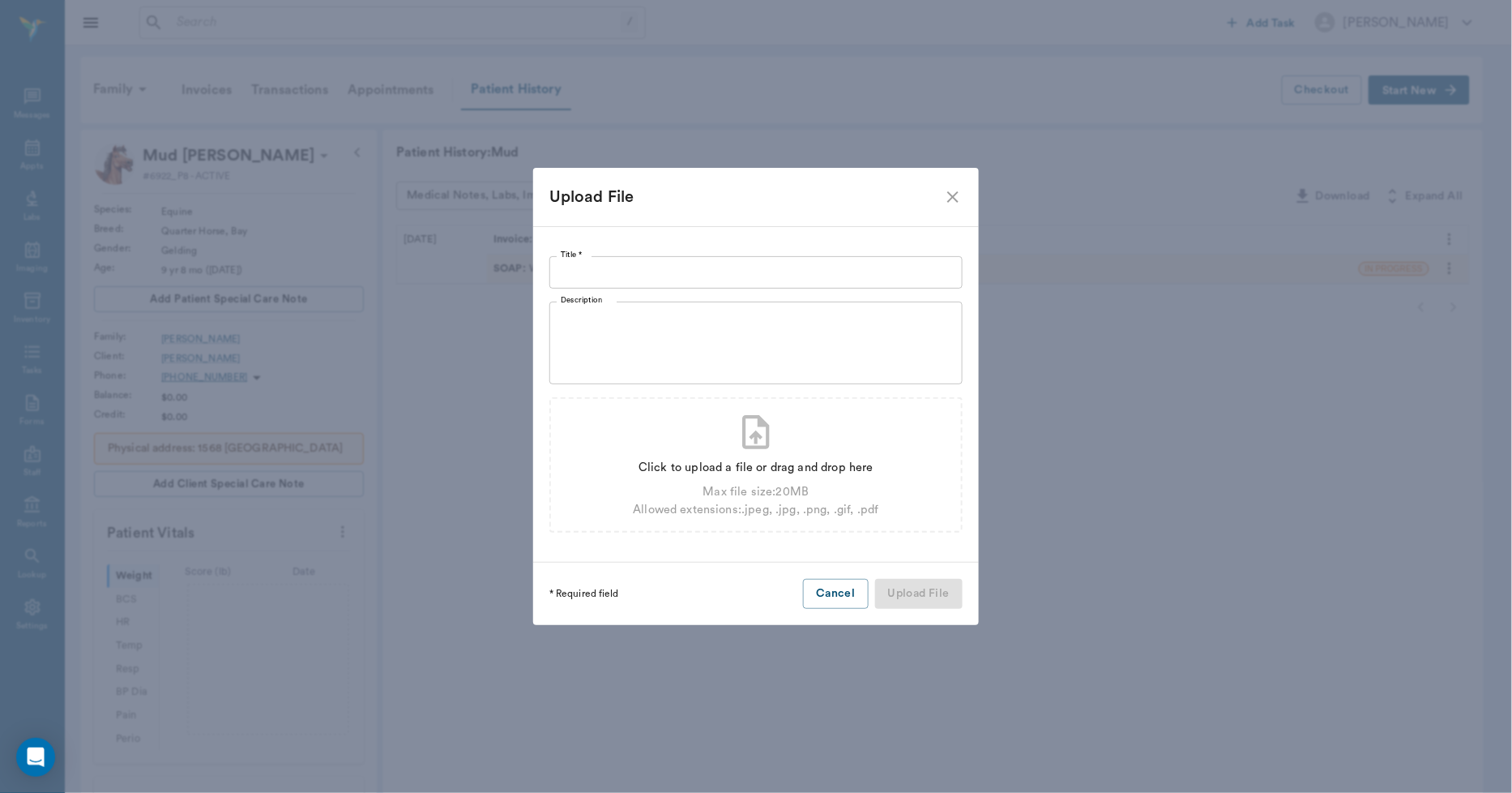
click at [577, 282] on input "Title *" at bounding box center [756, 272] width 413 height 32
type input "Coggins09/05/25"
click at [780, 519] on div "Click to upload a file or drag and drop here Max file size: 20 MB Allowed exten…" at bounding box center [756, 465] width 413 height 135
type input "C:\fakepath\mudlance.pdf"
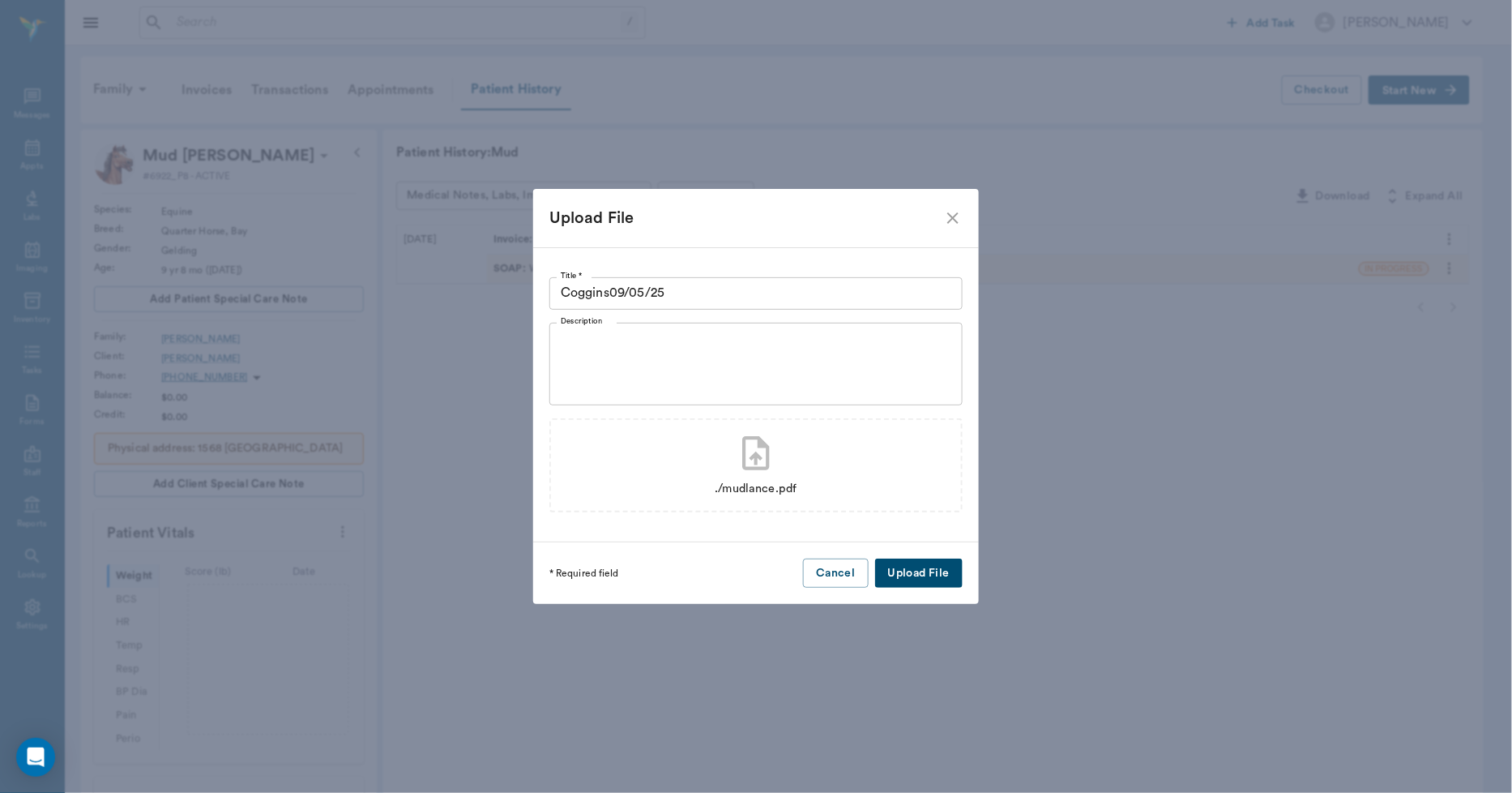
click at [934, 574] on button "Upload File" at bounding box center [918, 573] width 87 height 30
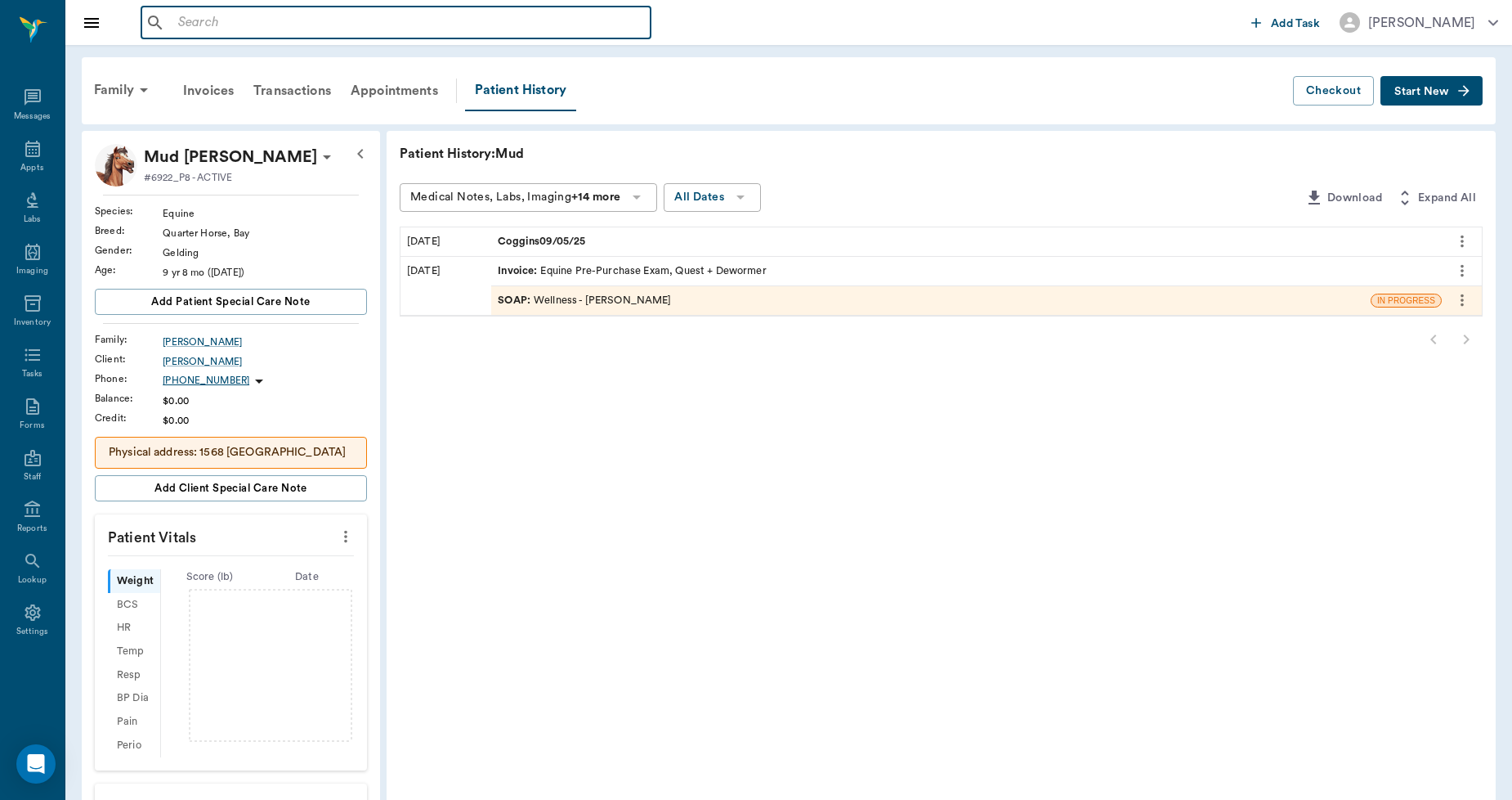
click at [191, 29] on input "text" at bounding box center [407, 22] width 472 height 22
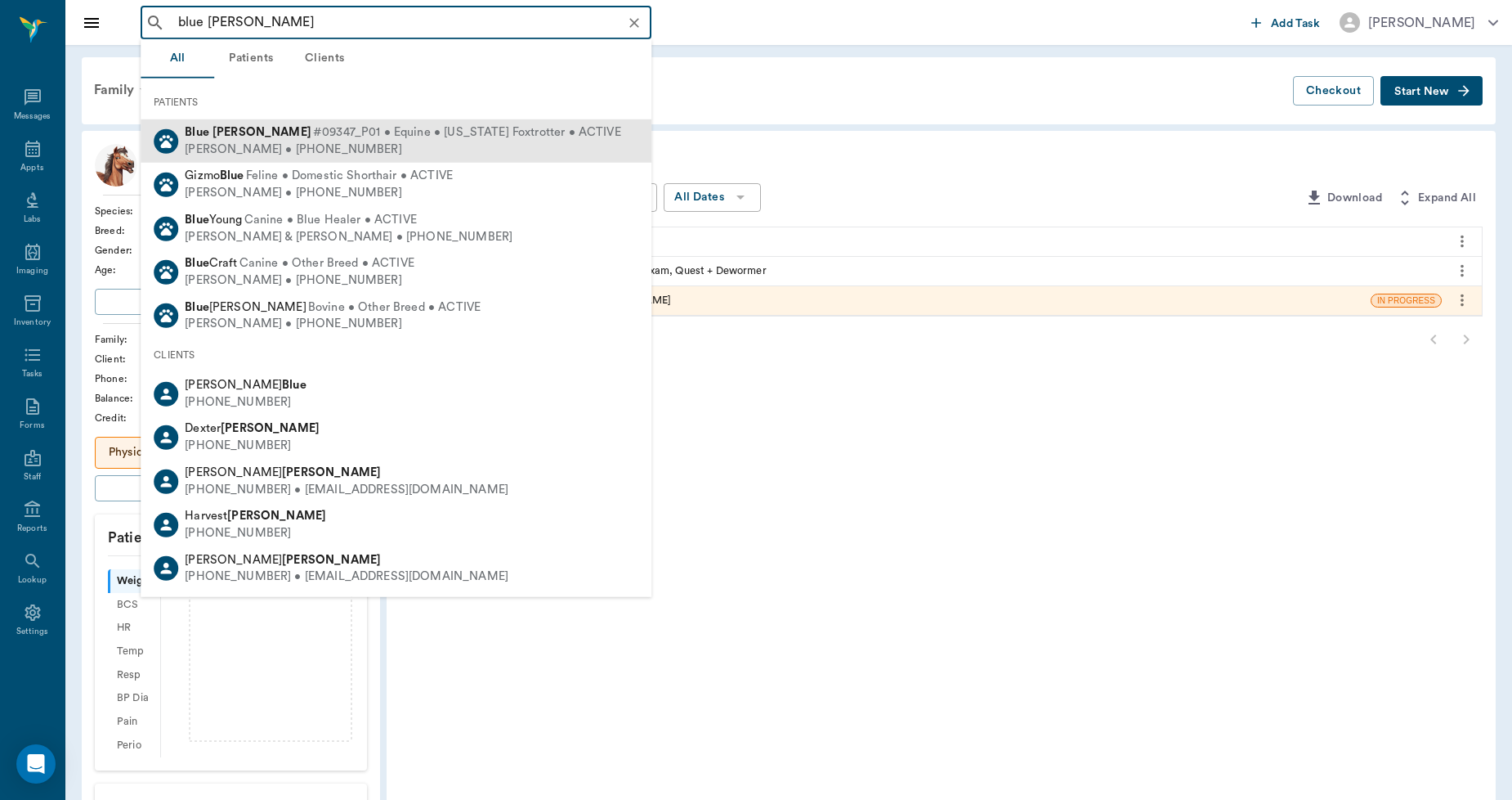
click at [240, 127] on b "[PERSON_NAME]" at bounding box center [262, 132] width 99 height 13
type input "blue [PERSON_NAME]"
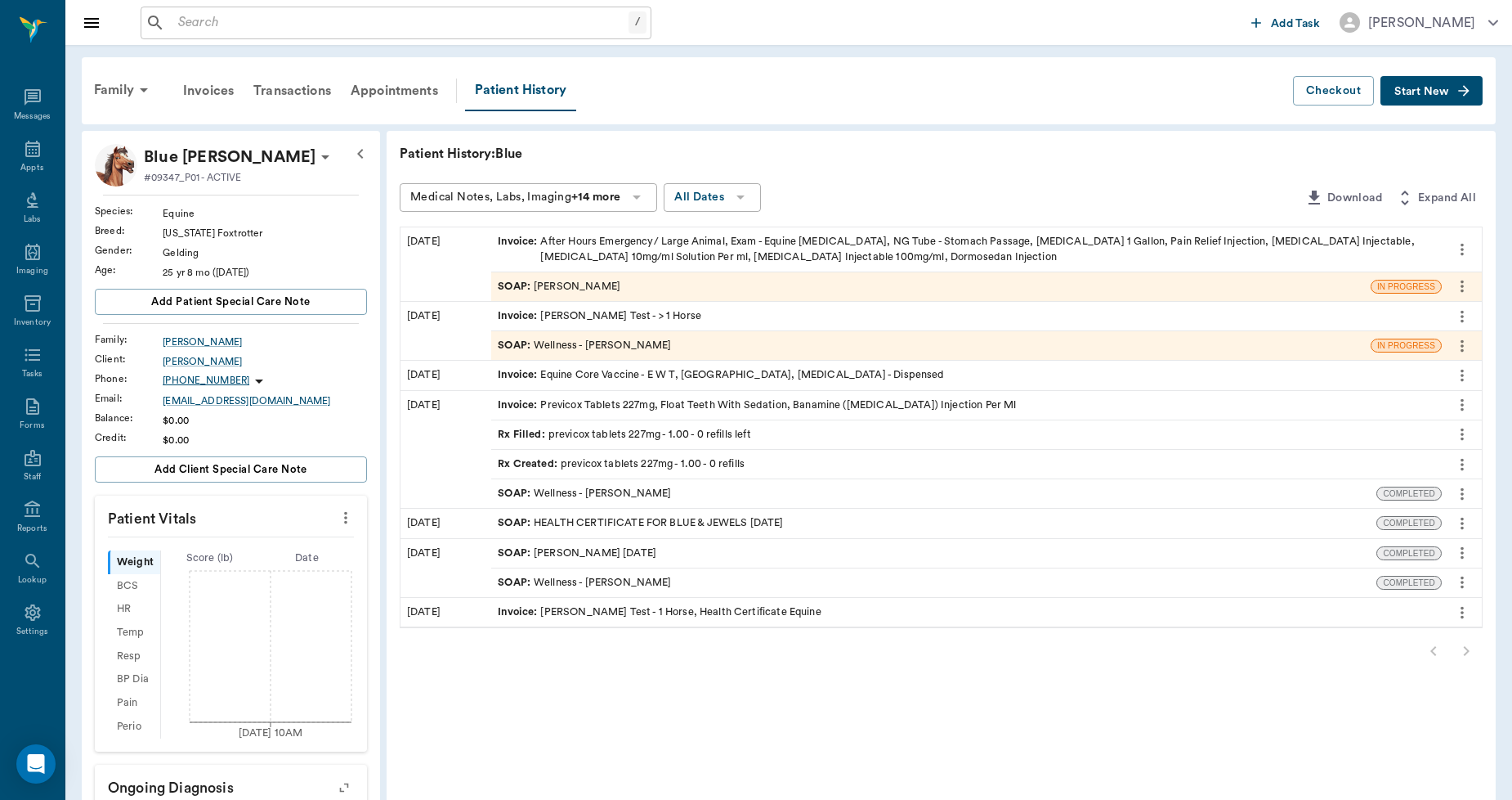
click at [1431, 84] on button "Start New" at bounding box center [1431, 92] width 102 height 31
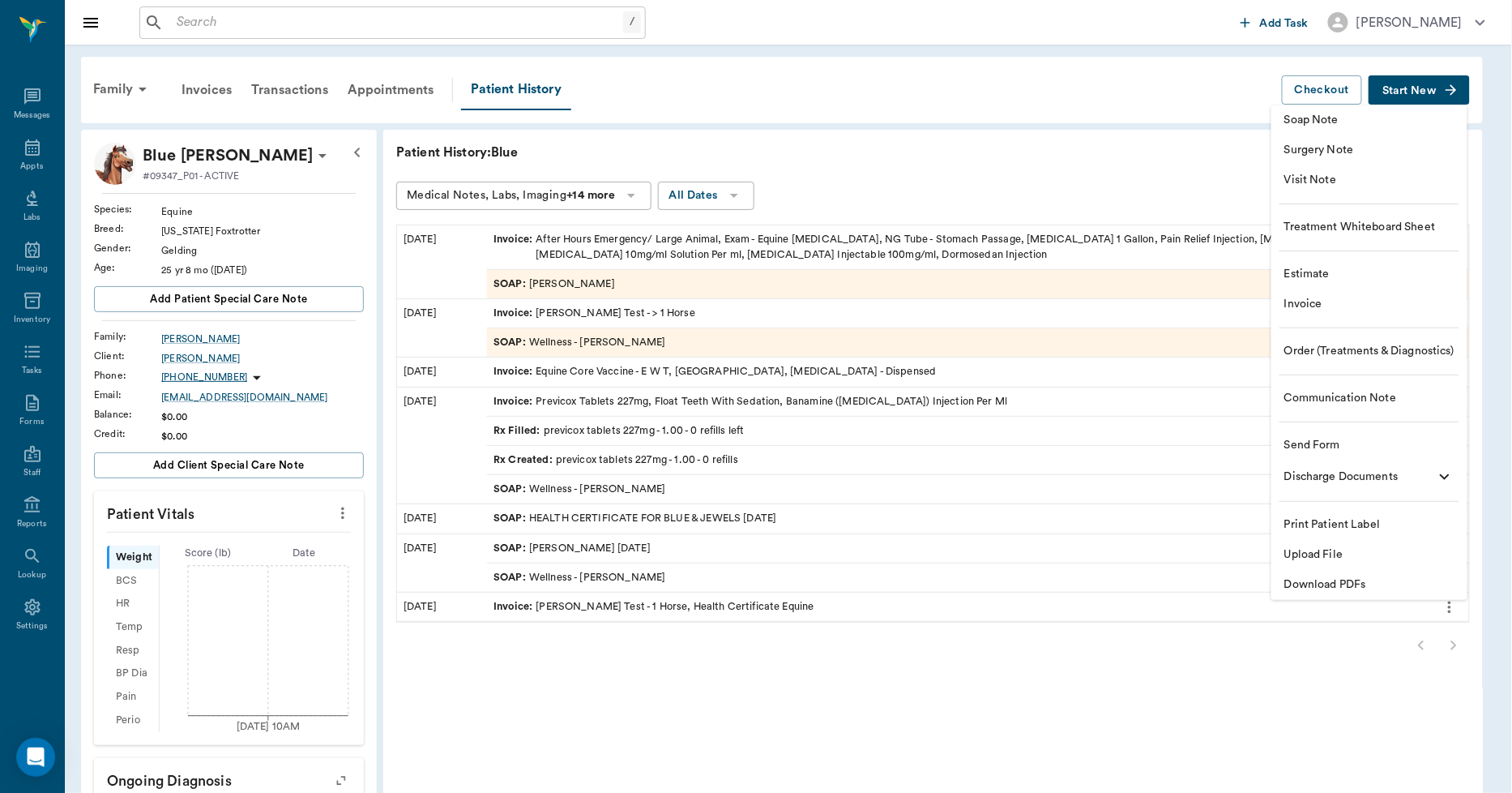
click at [1316, 548] on span "Upload File" at bounding box center [1369, 554] width 170 height 17
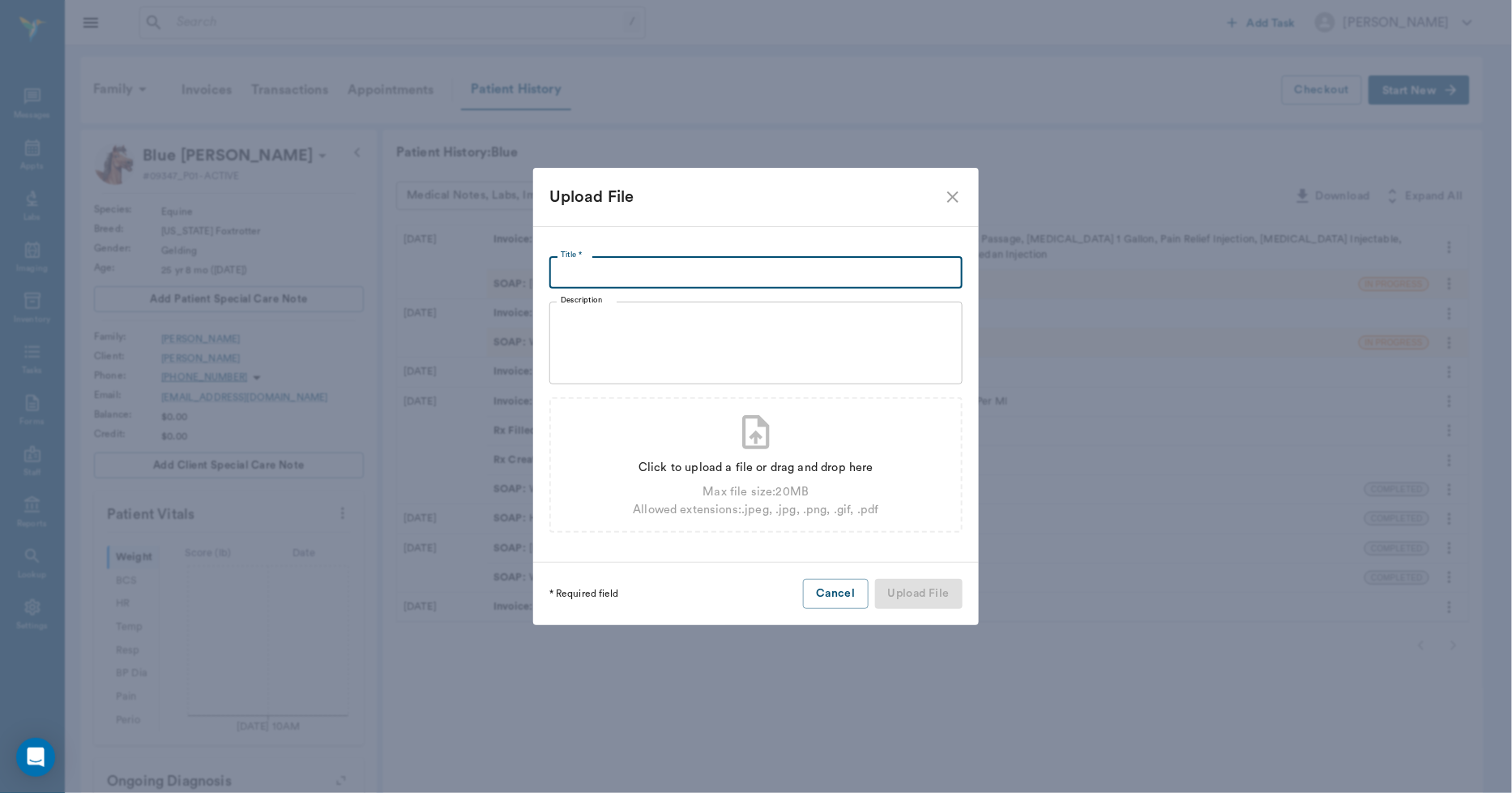
click at [590, 286] on input "Title *" at bounding box center [756, 272] width 413 height 32
type input "[PERSON_NAME] [DATE]"
click at [752, 493] on div "Max file size: 20 MB" at bounding box center [756, 492] width 246 height 18
type input "C:\fakepath\buckhines.pdf"
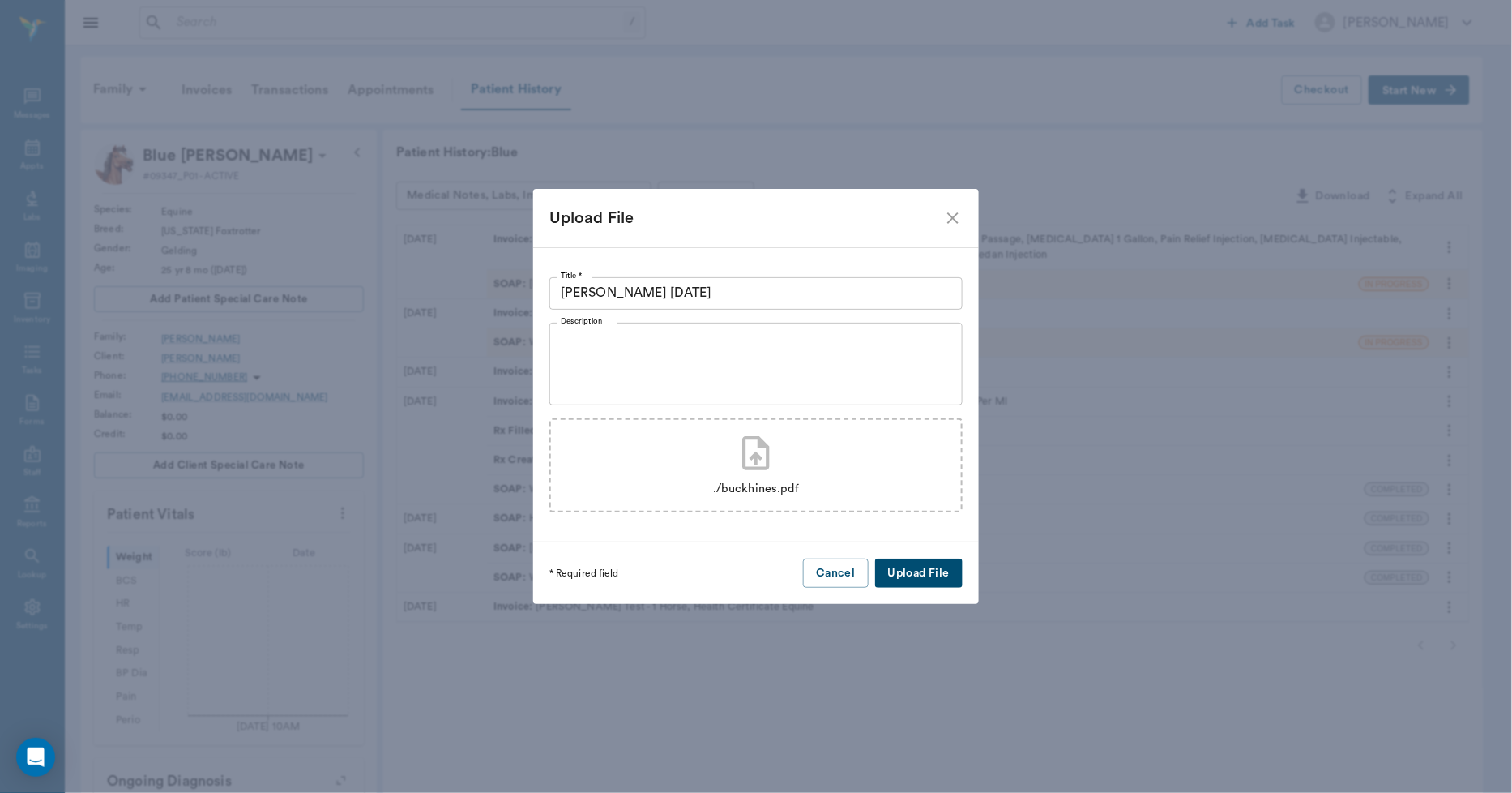
click at [943, 567] on button "Upload File" at bounding box center [918, 573] width 87 height 30
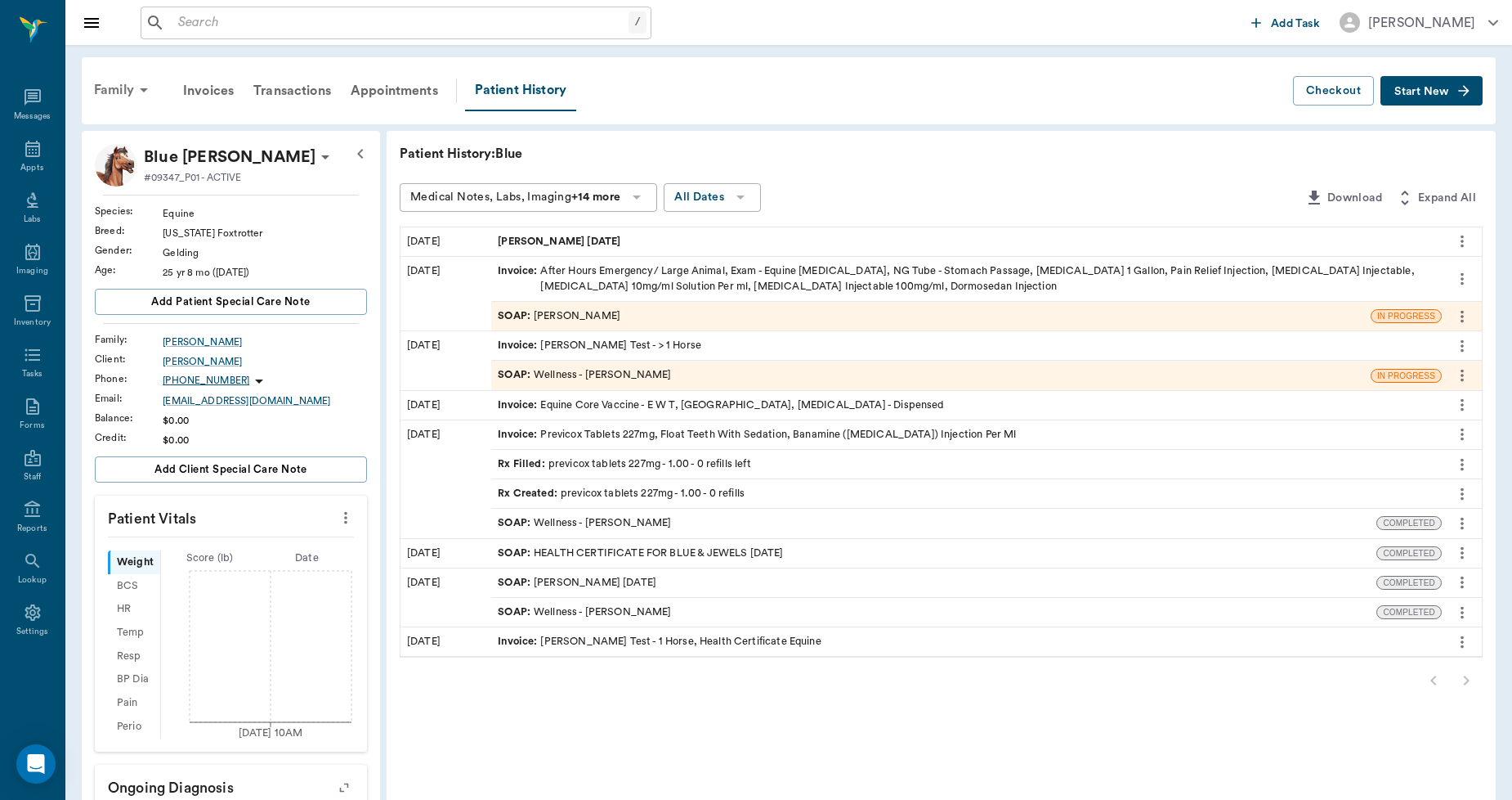
click at [128, 86] on div "Family" at bounding box center [124, 90] width 79 height 40
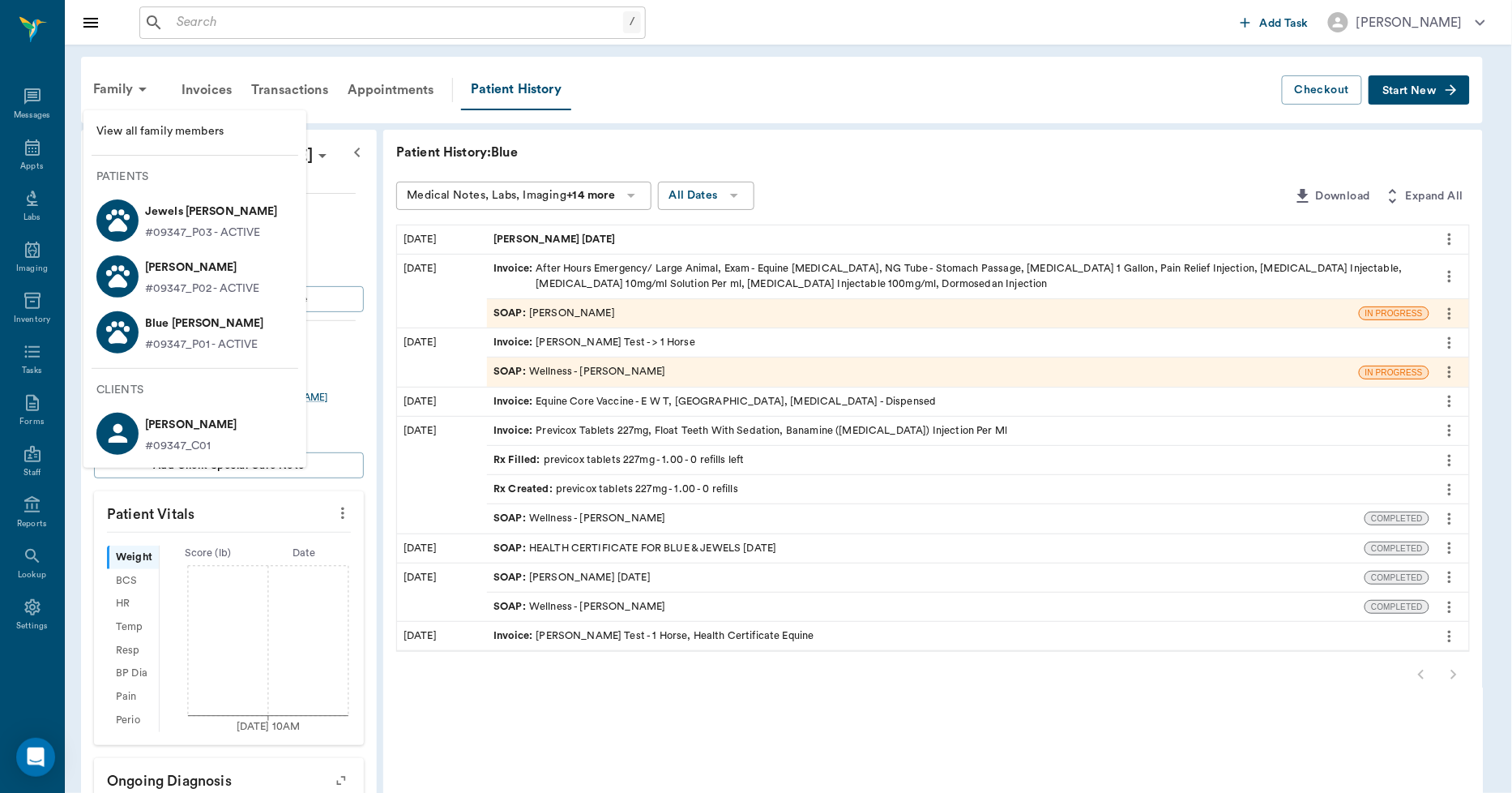
click at [183, 282] on p "#09347_P02 - ACTIVE" at bounding box center [202, 288] width 115 height 17
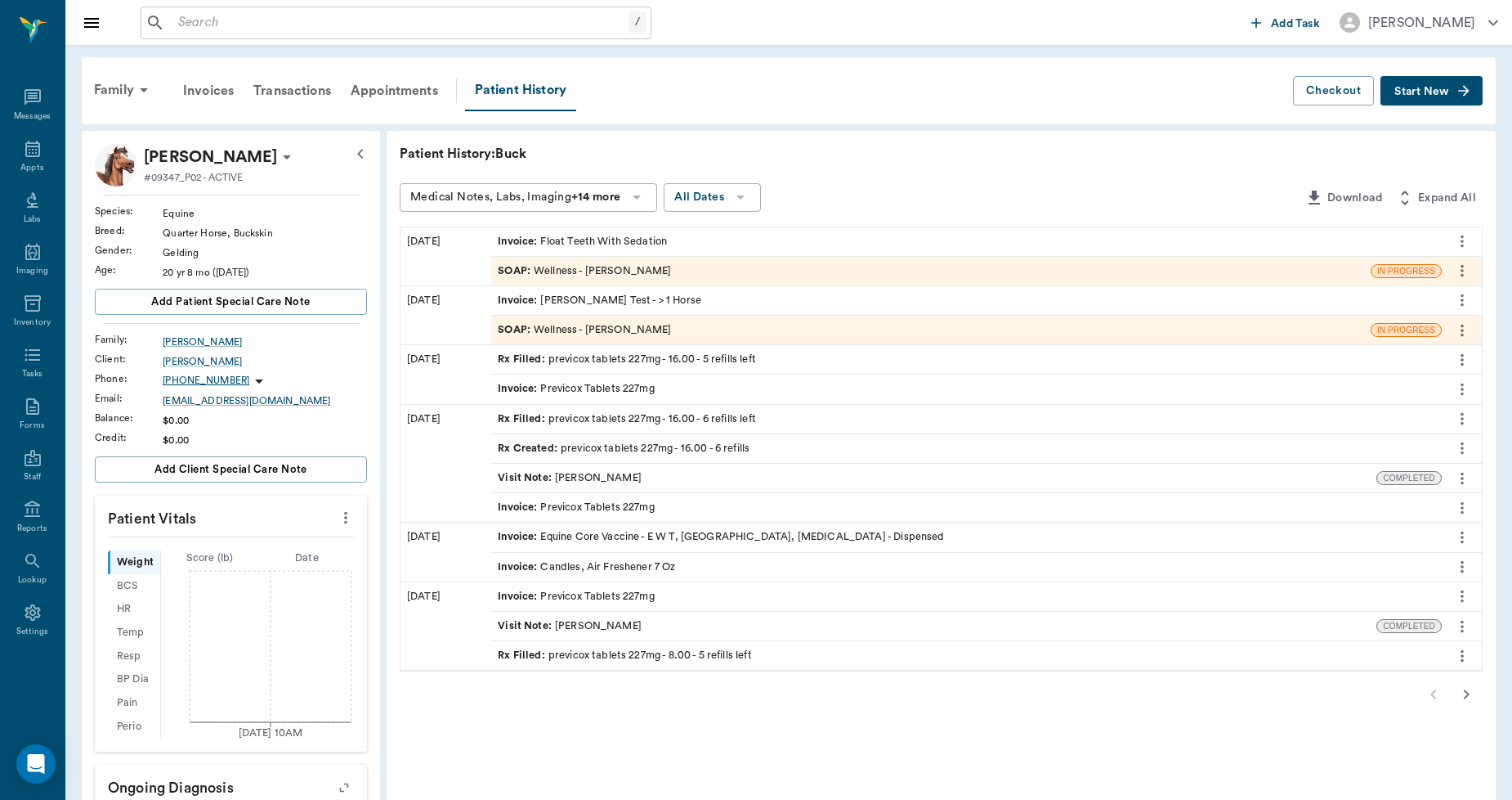
click at [1449, 91] on button "Start New" at bounding box center [1431, 92] width 102 height 31
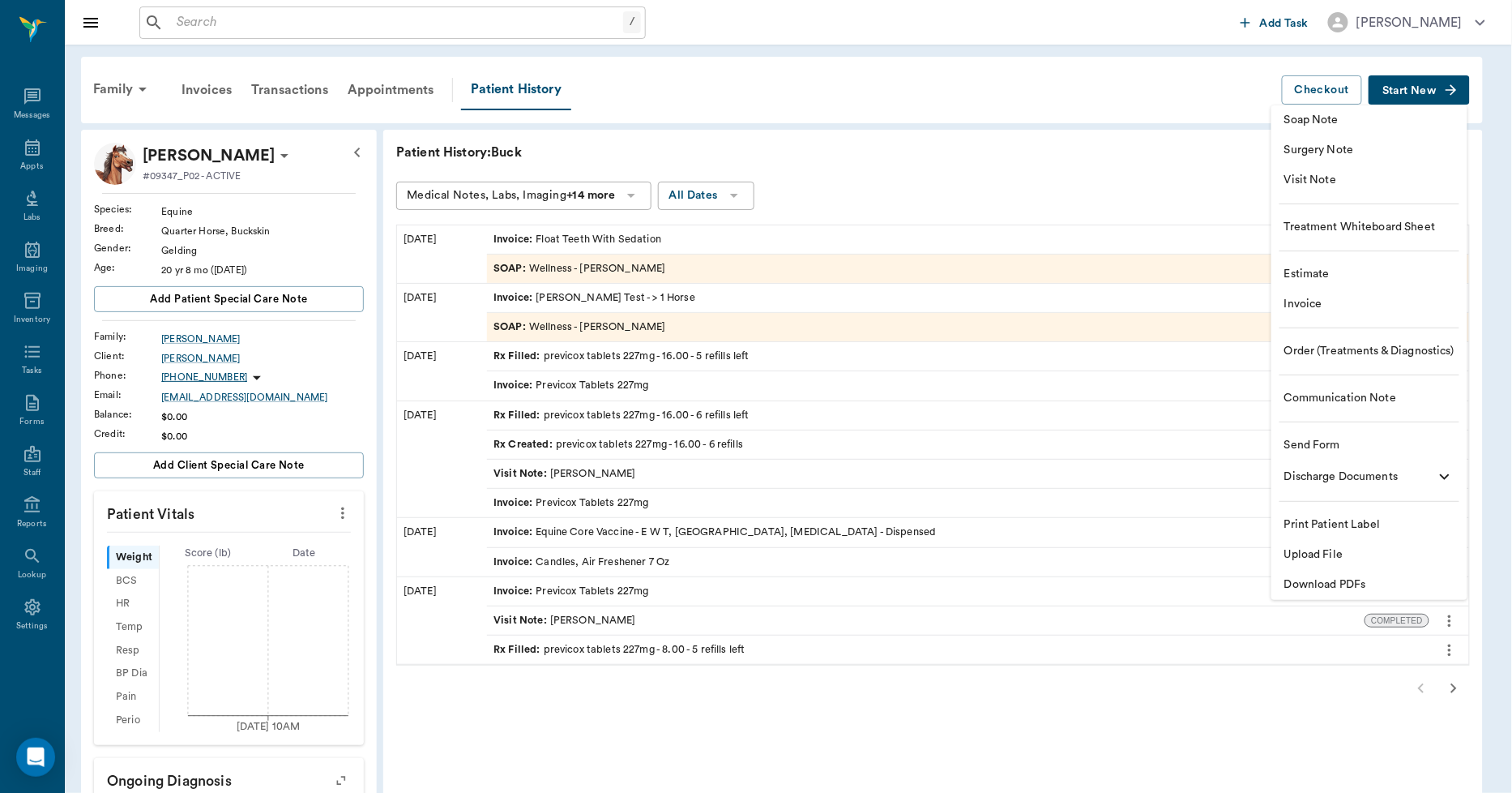
click at [1329, 548] on span "Upload File" at bounding box center [1369, 554] width 170 height 17
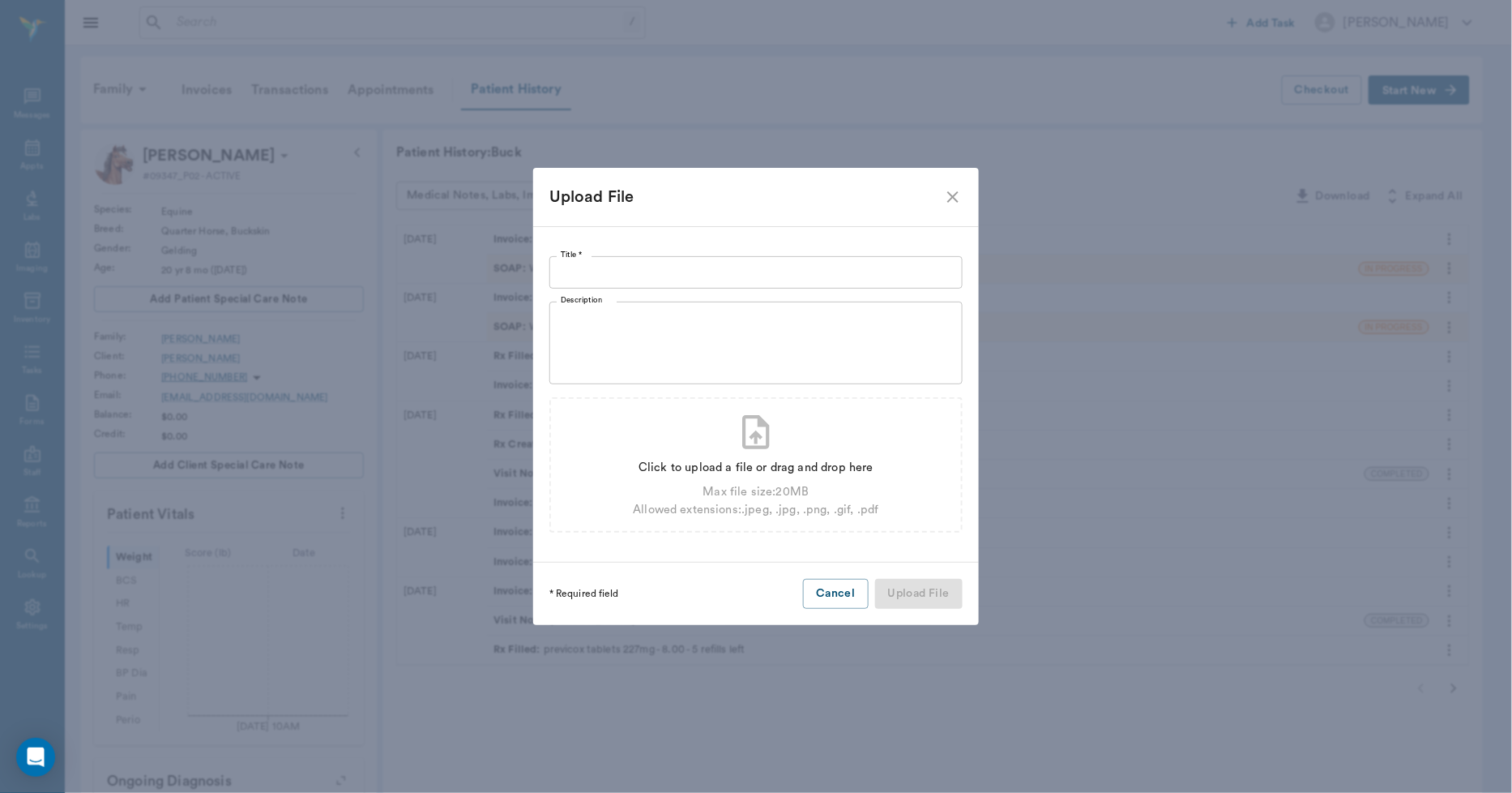
click at [577, 277] on input "Title *" at bounding box center [756, 272] width 413 height 32
type input "[PERSON_NAME] [DATE]"
click at [766, 473] on div "Click to upload a file or drag and drop here" at bounding box center [756, 467] width 246 height 18
type input "C:\fakepath\buckhines(1).pdf"
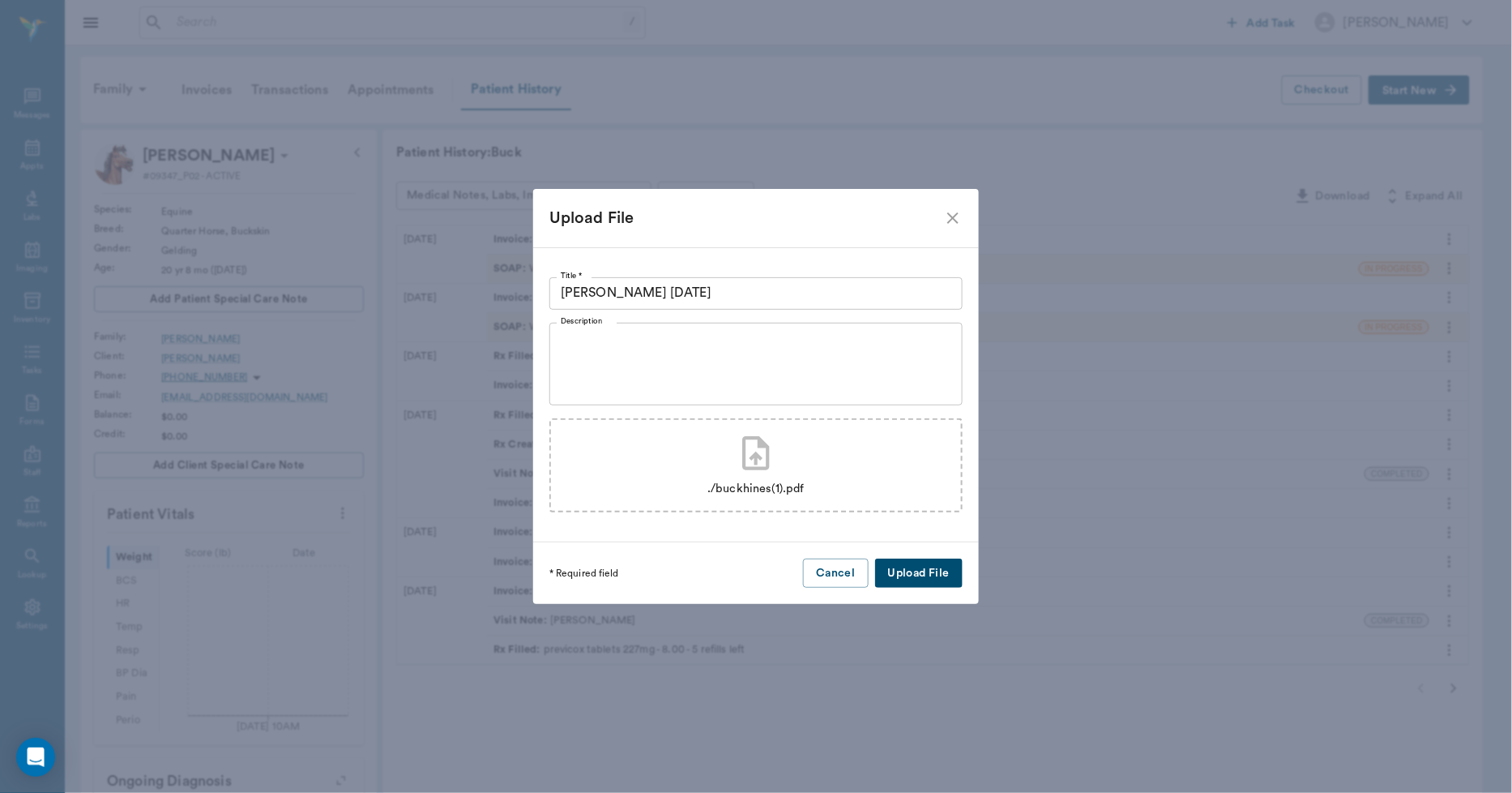
click at [936, 577] on button "Upload File" at bounding box center [918, 573] width 87 height 30
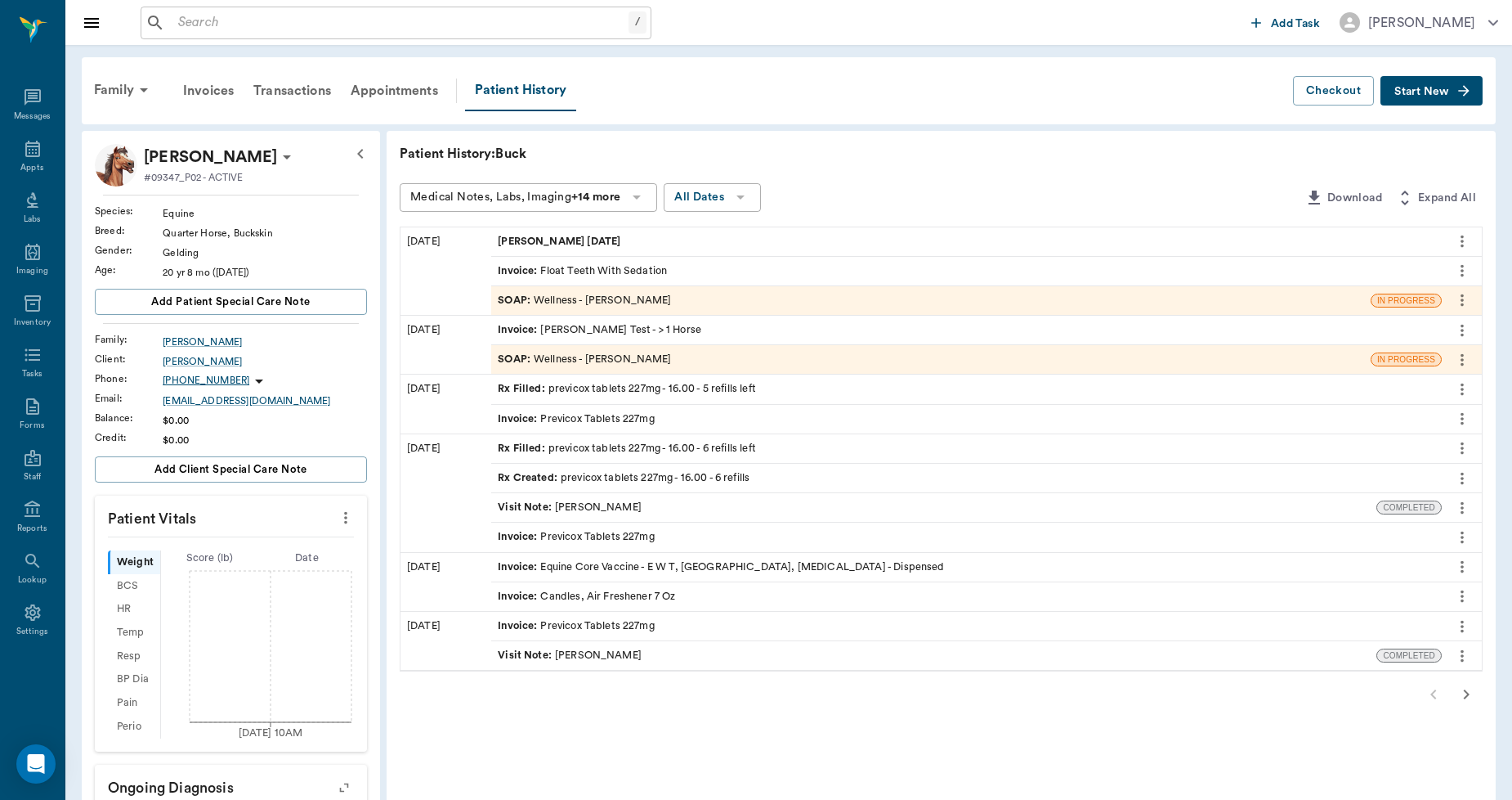
click at [527, 240] on span "[PERSON_NAME] [DATE]" at bounding box center [561, 241] width 126 height 15
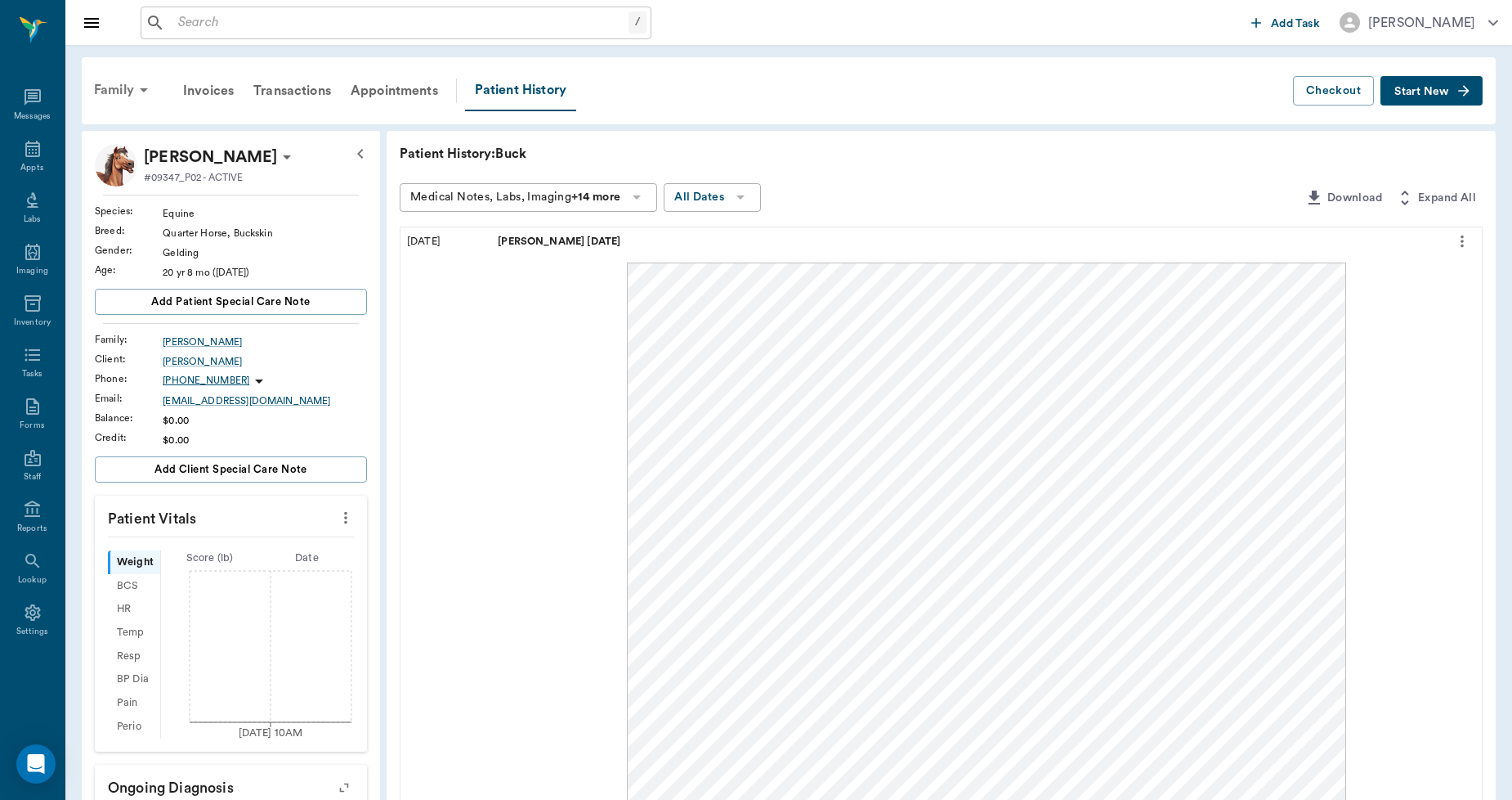
click at [109, 87] on div "Family" at bounding box center [124, 90] width 79 height 40
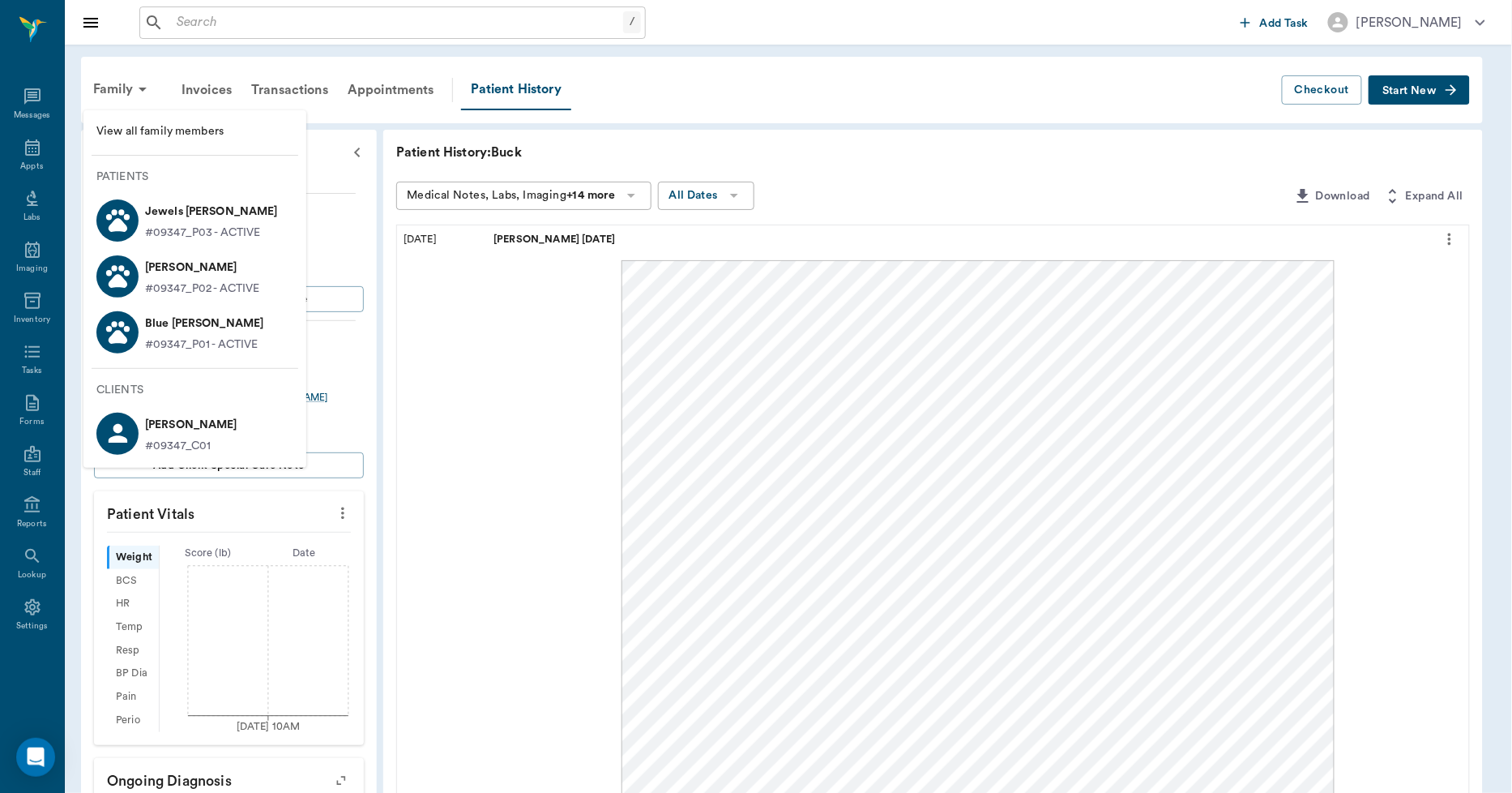
click at [174, 334] on p "Blue [PERSON_NAME]" at bounding box center [204, 323] width 118 height 26
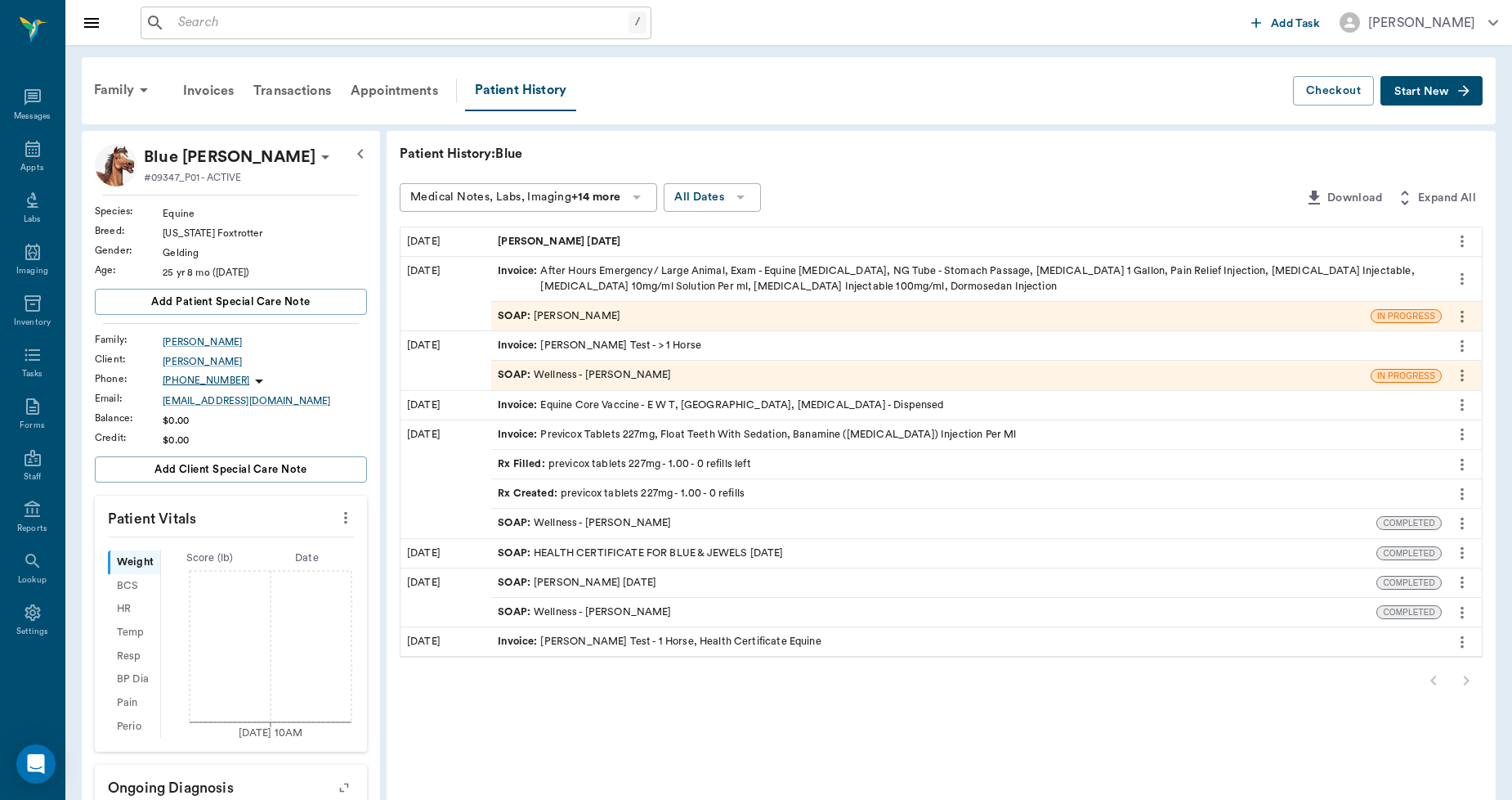
click at [516, 241] on span "[PERSON_NAME] [DATE]" at bounding box center [561, 241] width 126 height 15
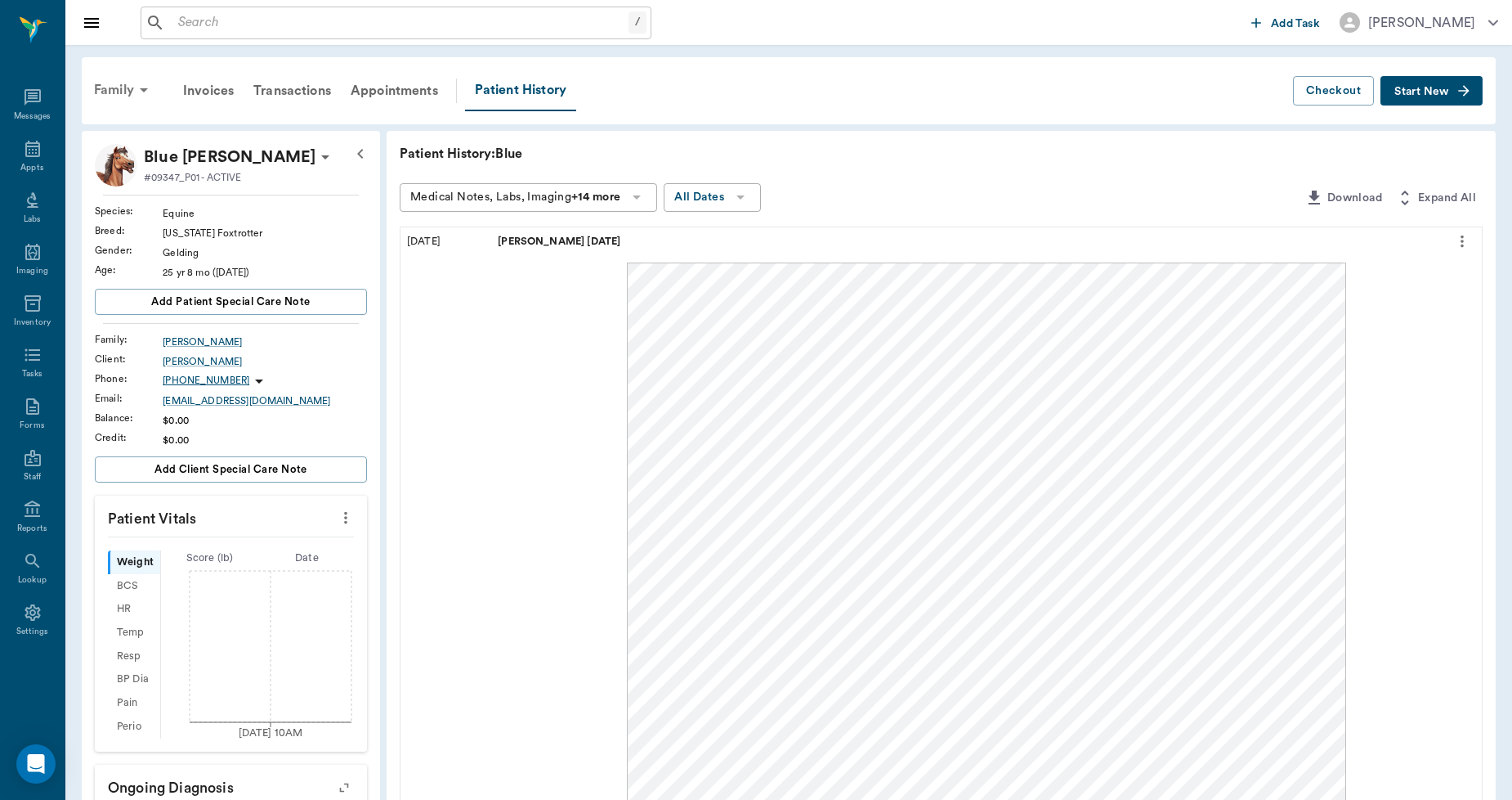
click at [117, 86] on div "Family" at bounding box center [124, 90] width 79 height 40
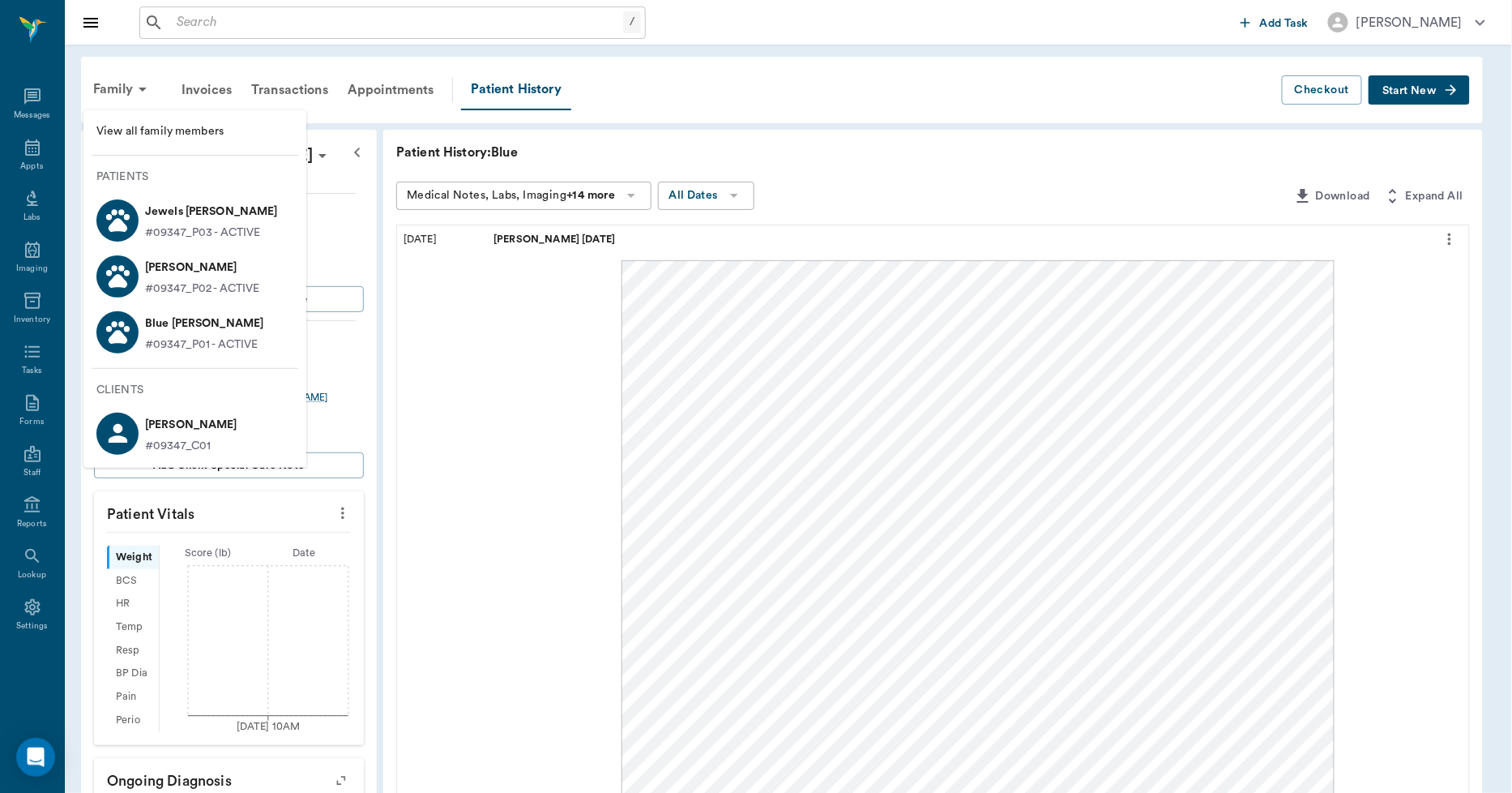
click at [181, 222] on p "Jewels [PERSON_NAME]" at bounding box center [211, 211] width 133 height 26
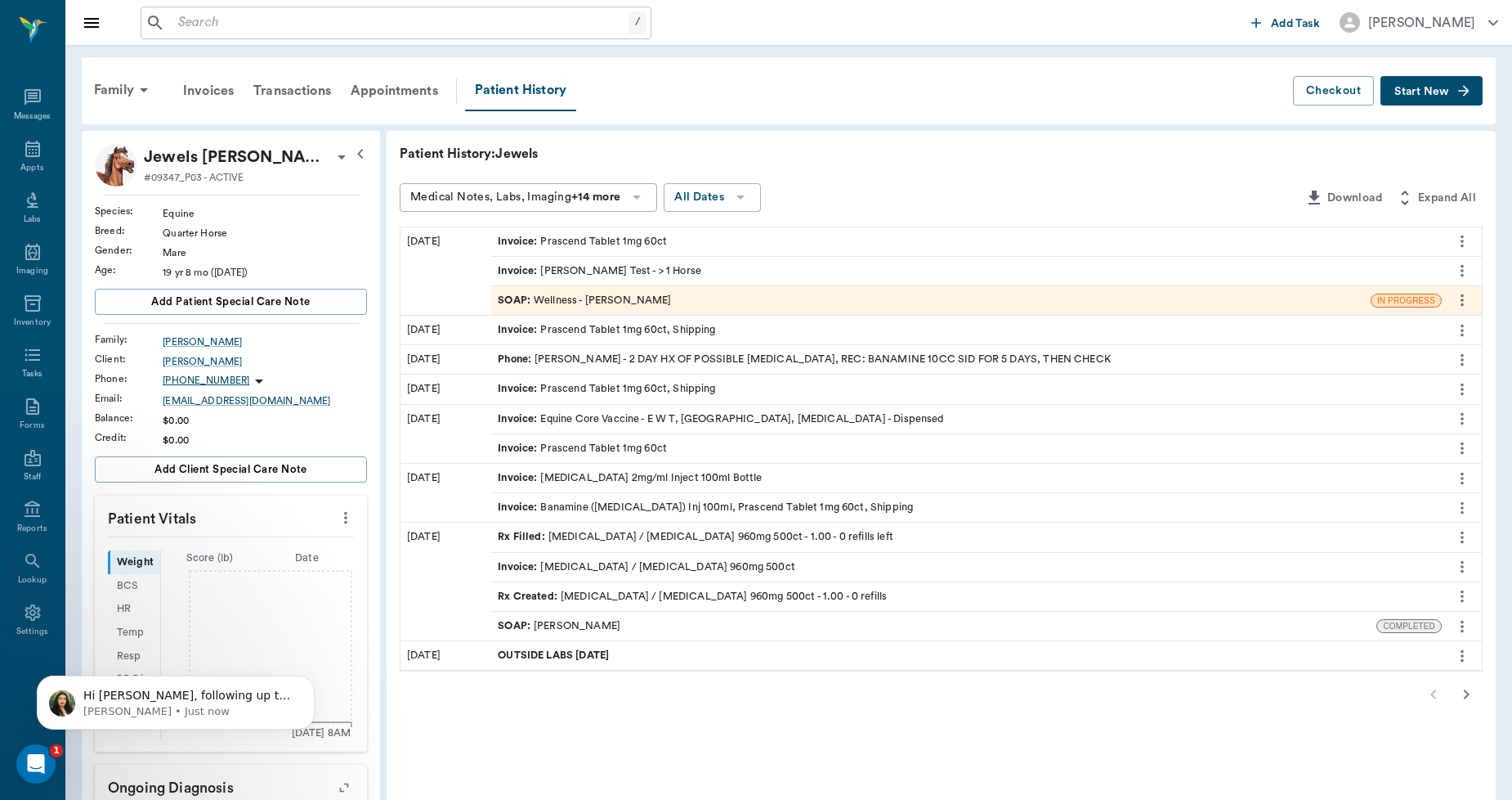
click at [1426, 96] on button "Start New" at bounding box center [1431, 92] width 102 height 31
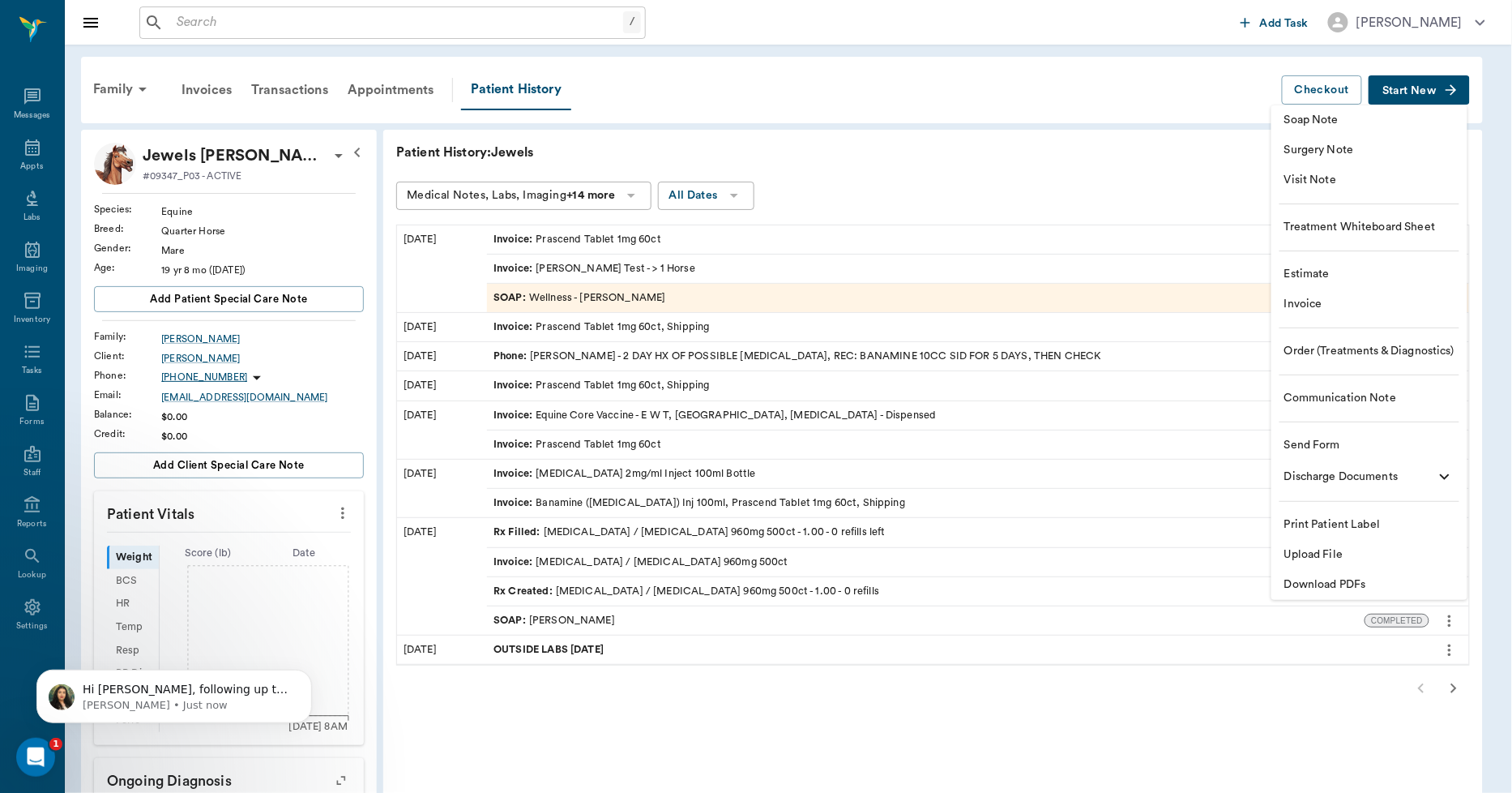
click at [1315, 555] on span "Upload File" at bounding box center [1369, 554] width 170 height 17
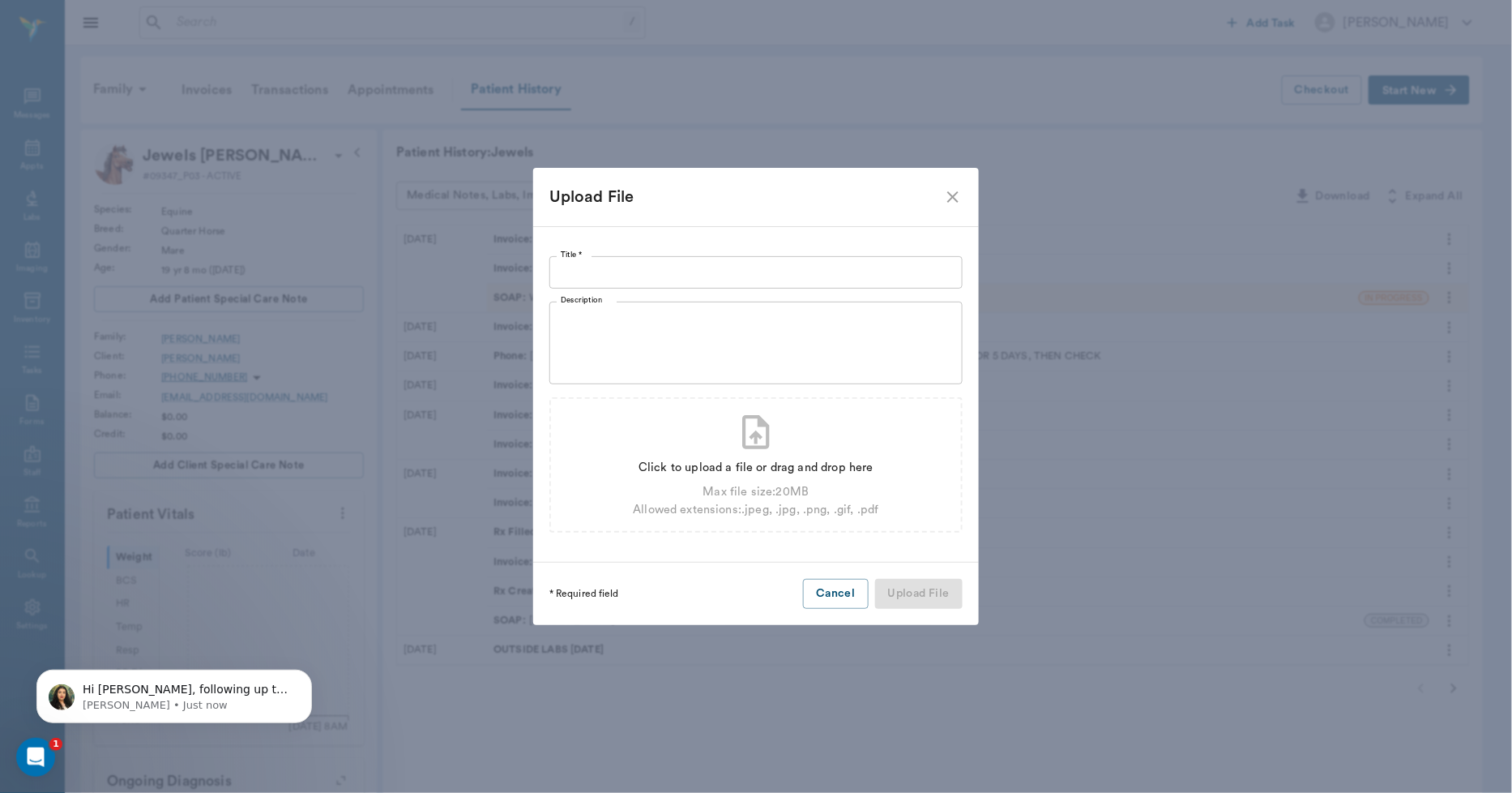
click at [586, 280] on input "Title *" at bounding box center [756, 272] width 413 height 32
type input "[PERSON_NAME] [DATE]"
click at [727, 506] on div "Allowed extensions: .jpeg, .jpg, .png, .gif, .pdf" at bounding box center [756, 510] width 246 height 18
click at [702, 468] on div "Click to upload a file or drag and drop here" at bounding box center [756, 467] width 246 height 18
type input "C:\fakepath\jewelshines.pdf"
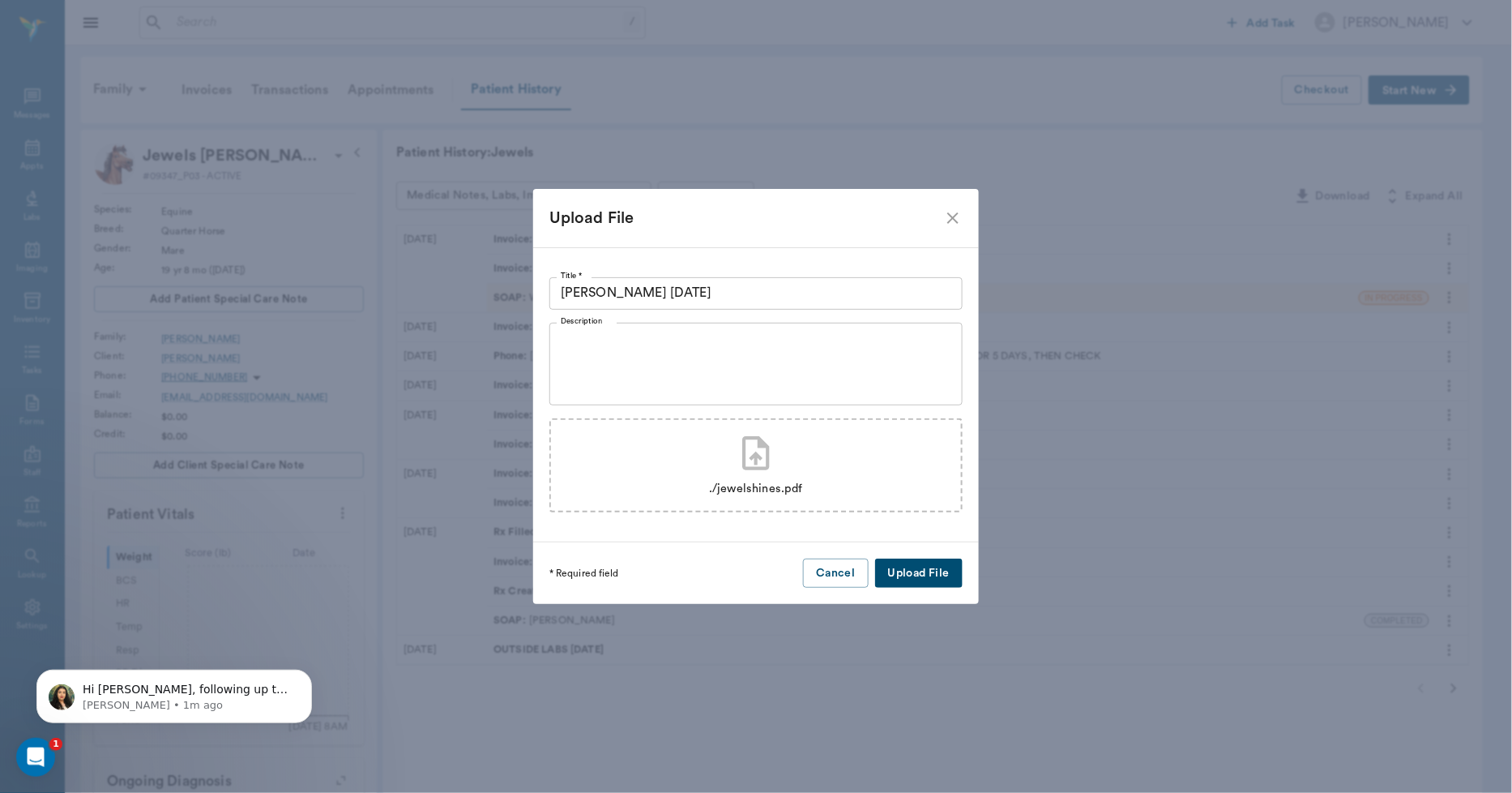
click at [918, 571] on button "Upload File" at bounding box center [918, 573] width 87 height 30
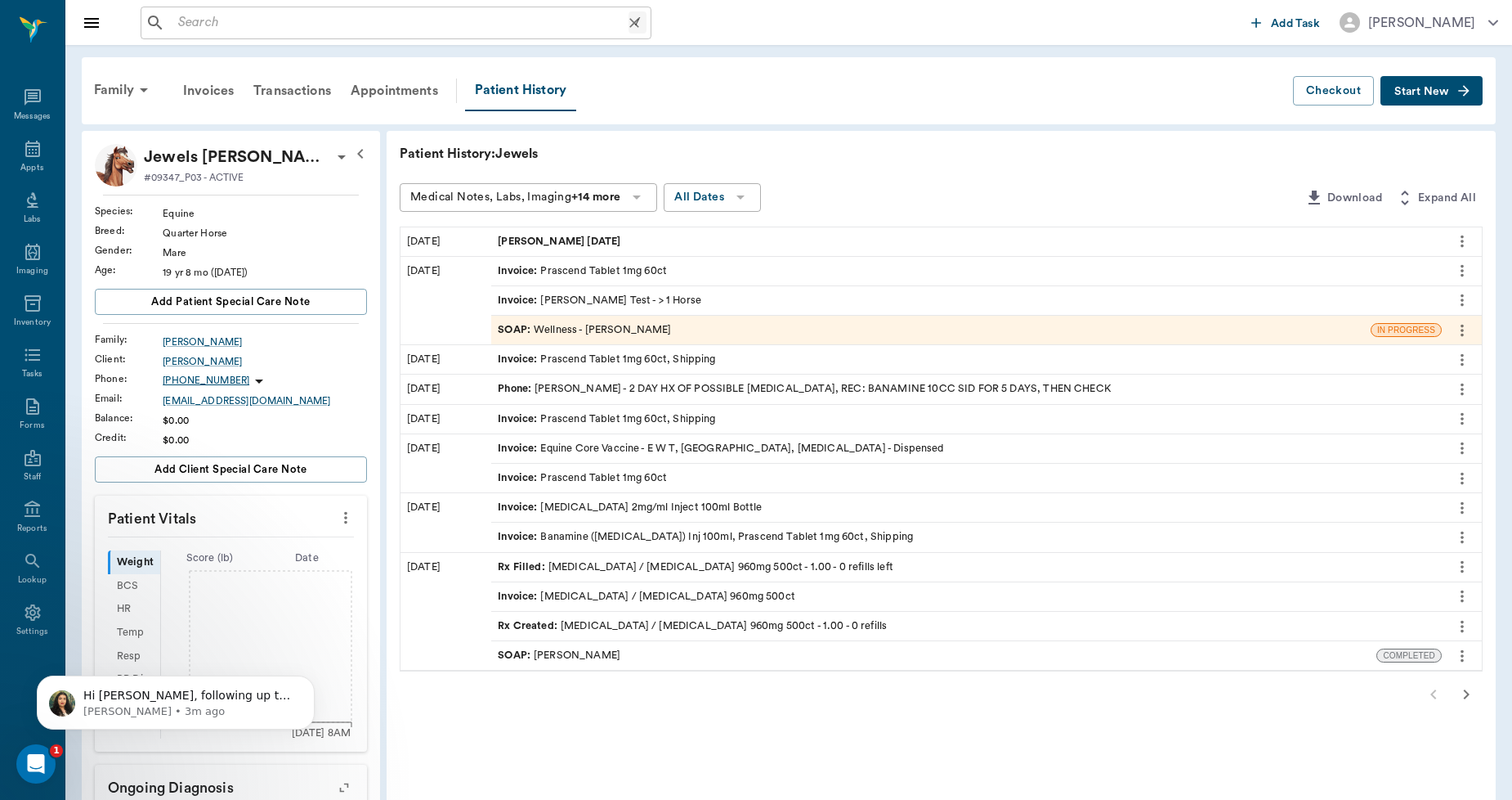
drag, startPoint x: 198, startPoint y: 20, endPoint x: 198, endPoint y: 31, distance: 11.0
click at [198, 22] on input "text" at bounding box center [399, 22] width 457 height 22
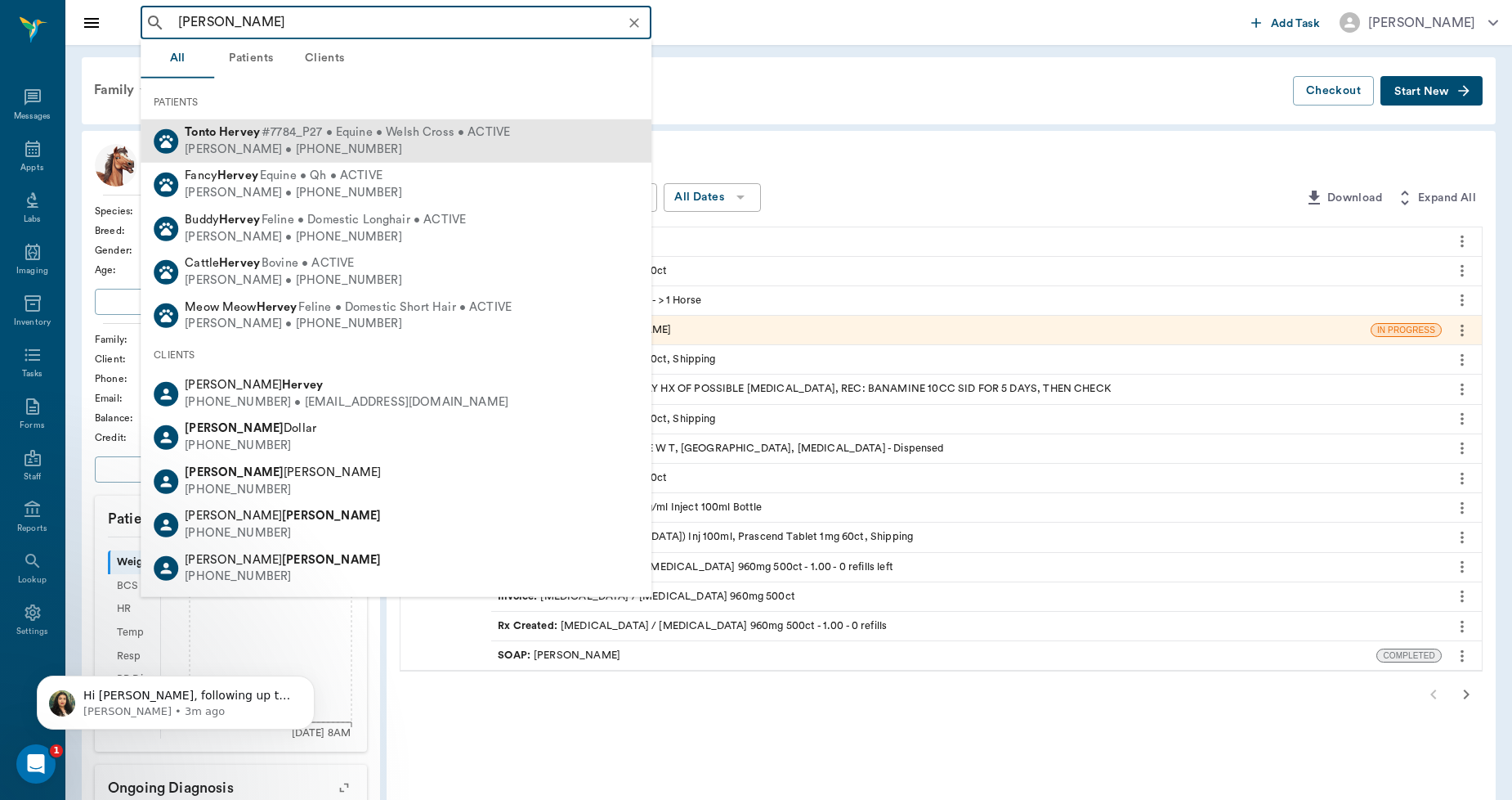
click at [230, 142] on div "[PERSON_NAME] • [PHONE_NUMBER]" at bounding box center [347, 149] width 325 height 17
type input "[PERSON_NAME]"
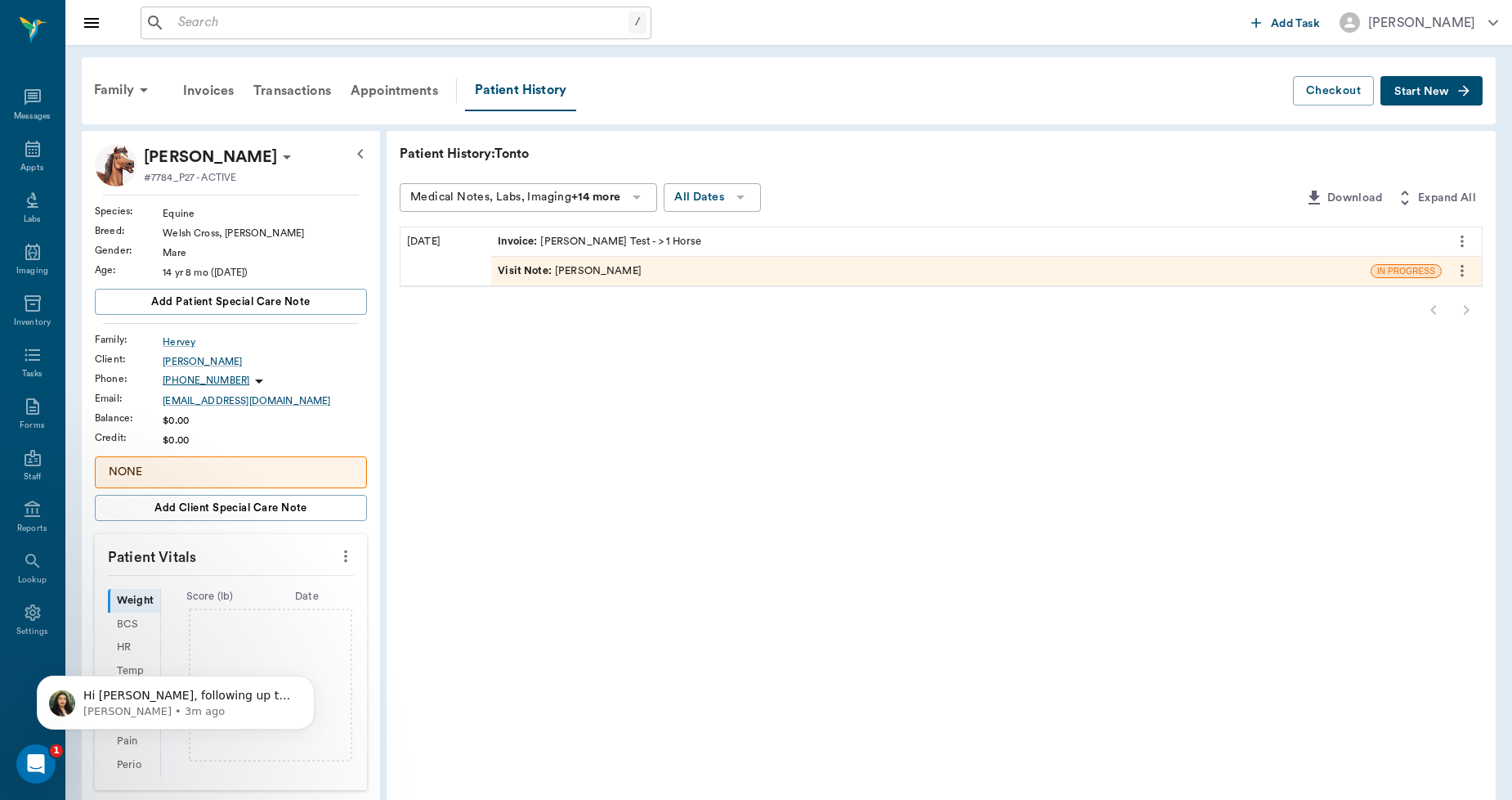
click at [1415, 92] on span "Start New" at bounding box center [1420, 92] width 55 height 0
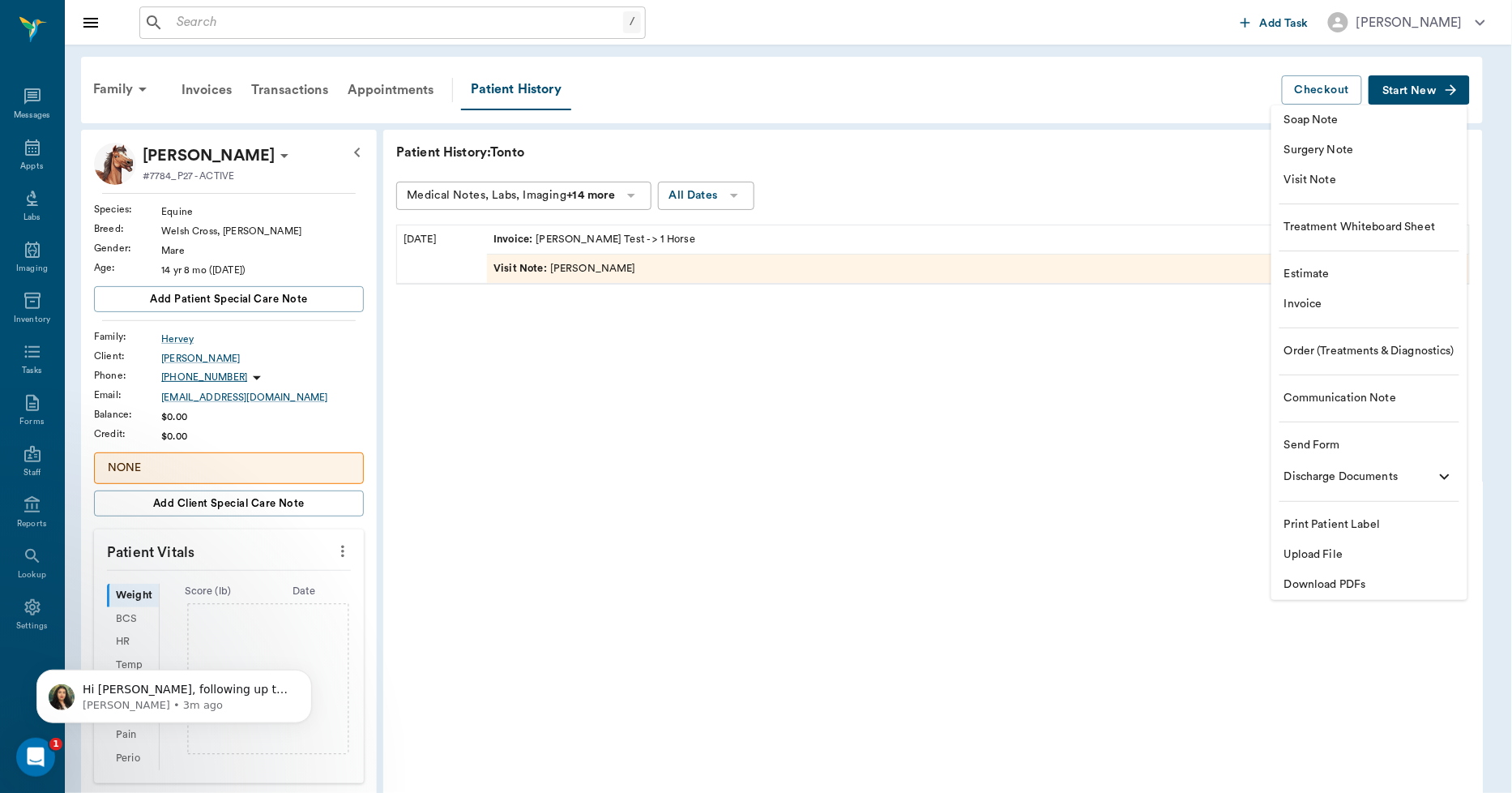
click at [1315, 554] on span "Upload File" at bounding box center [1369, 554] width 170 height 17
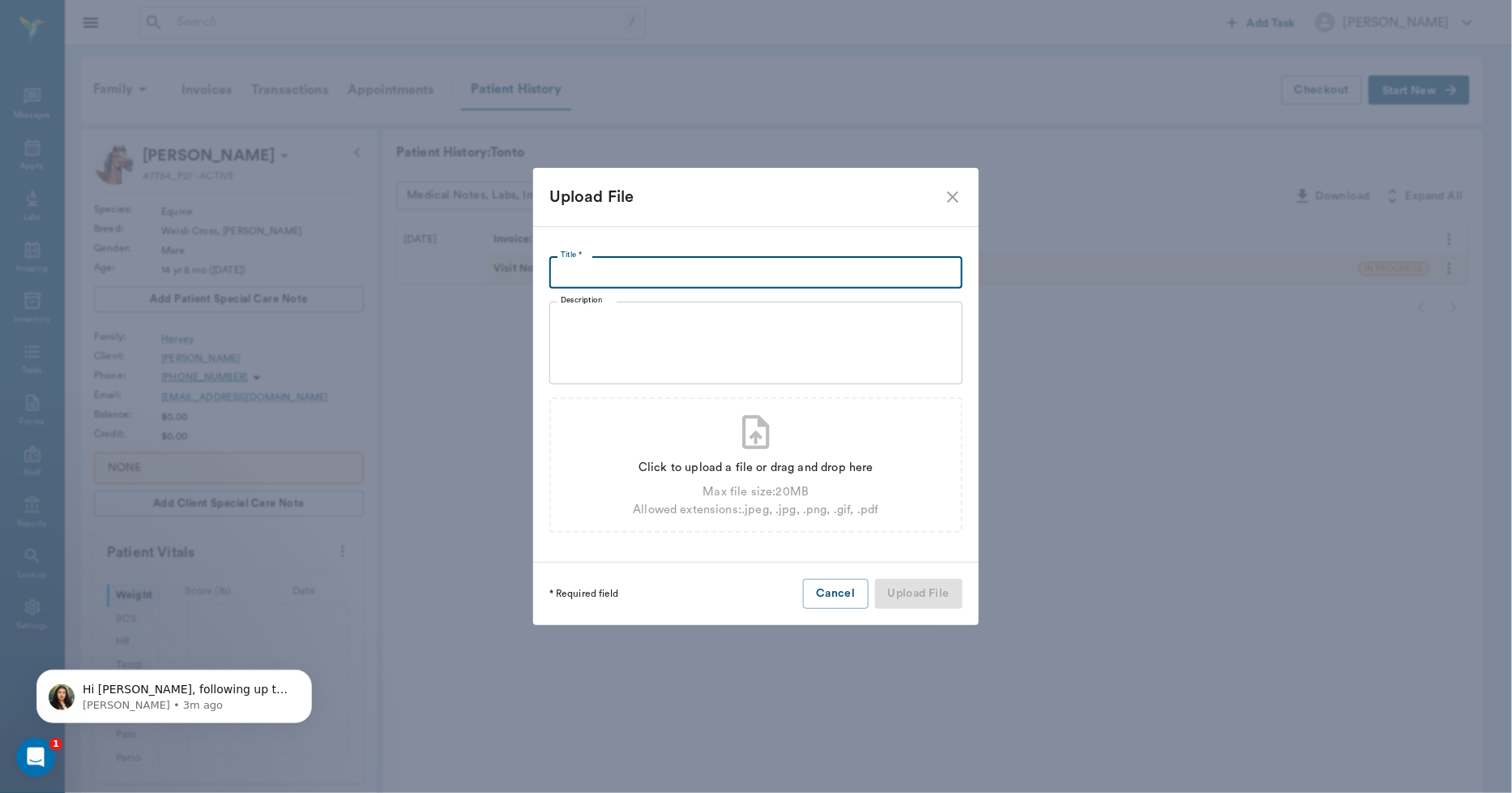
click at [564, 271] on input "Title *" at bounding box center [756, 272] width 413 height 32
type input "[PERSON_NAME] [DATE]"
click at [713, 512] on div "Allowed extensions: .jpeg, .jpg, .png, .gif, .pdf" at bounding box center [756, 510] width 246 height 18
type input "C:\fakepath\tontohervey.pdf"
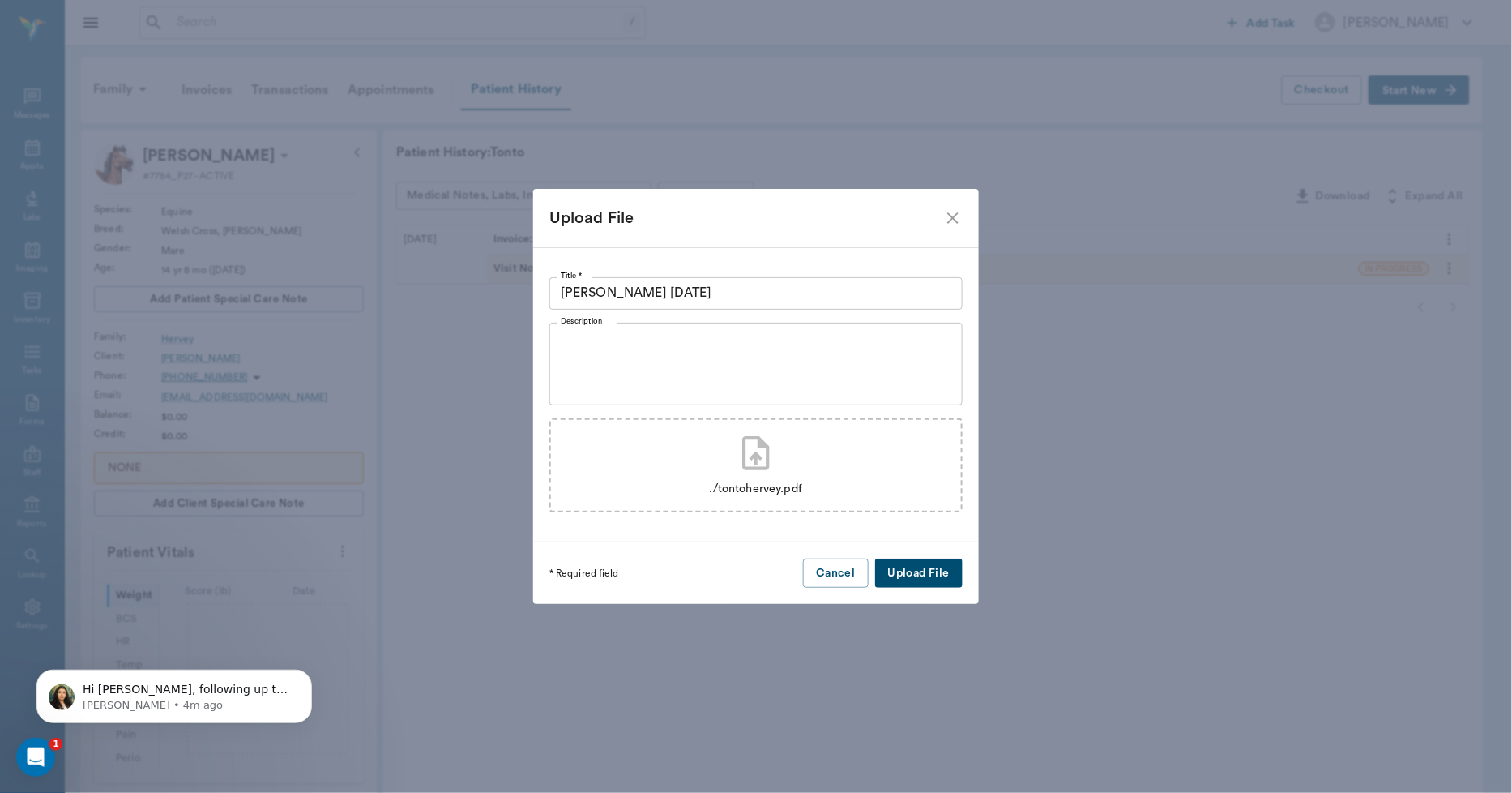
click at [918, 574] on button "Upload File" at bounding box center [918, 573] width 87 height 30
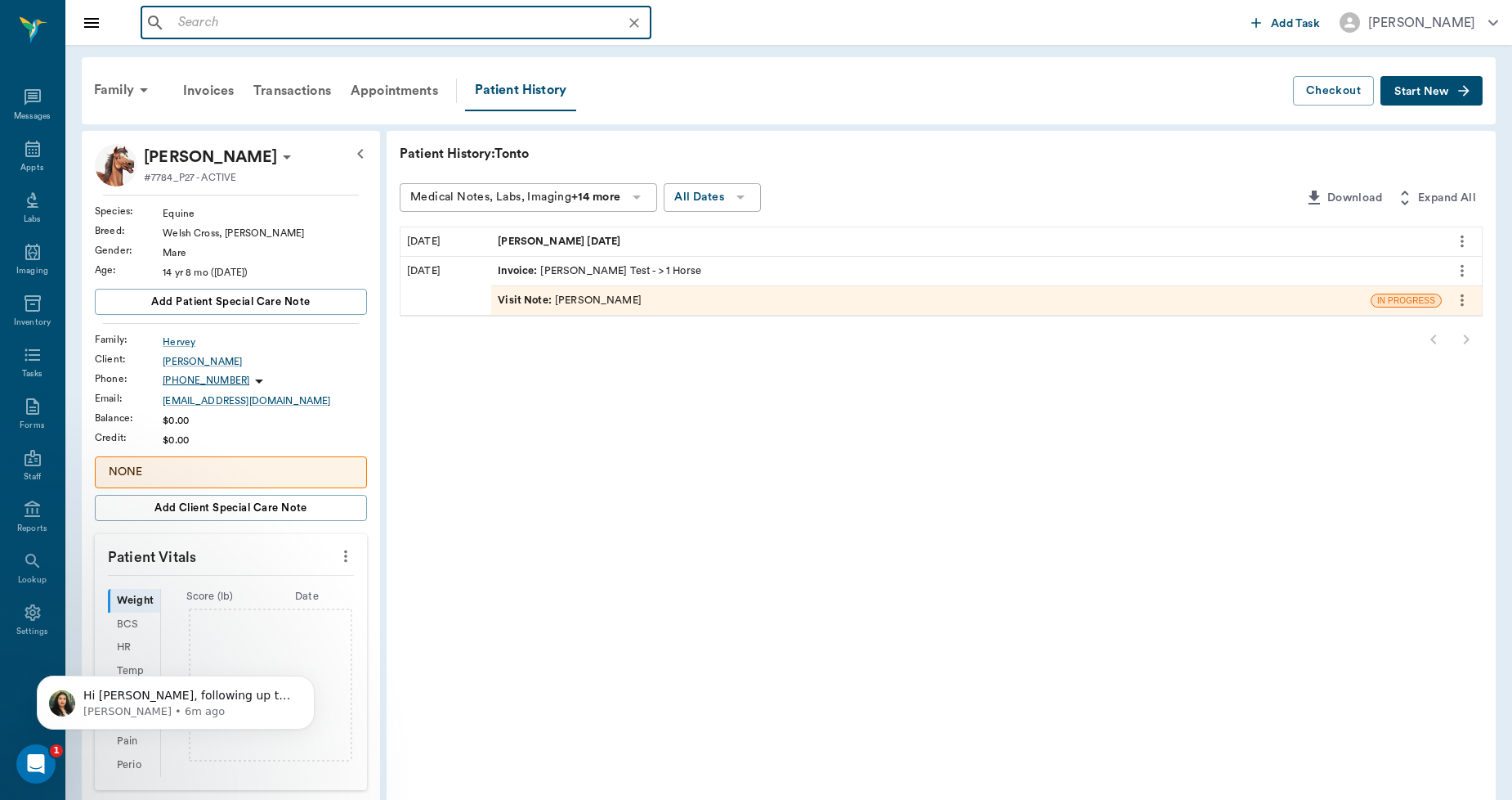
click at [223, 24] on input "text" at bounding box center [408, 22] width 475 height 22
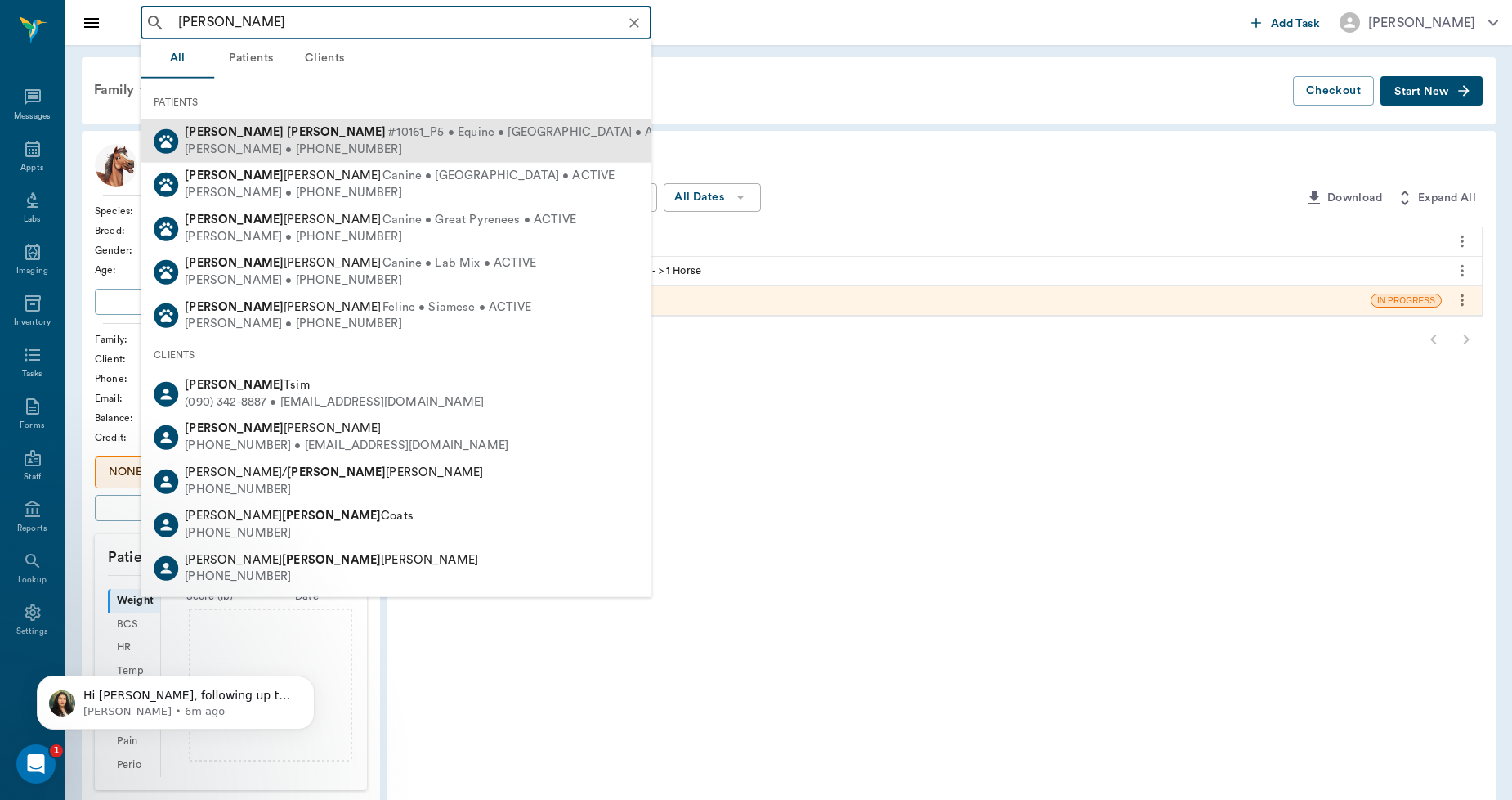
click at [242, 144] on div "[PERSON_NAME] • [PHONE_NUMBER]" at bounding box center [436, 149] width 503 height 17
type input "[PERSON_NAME]"
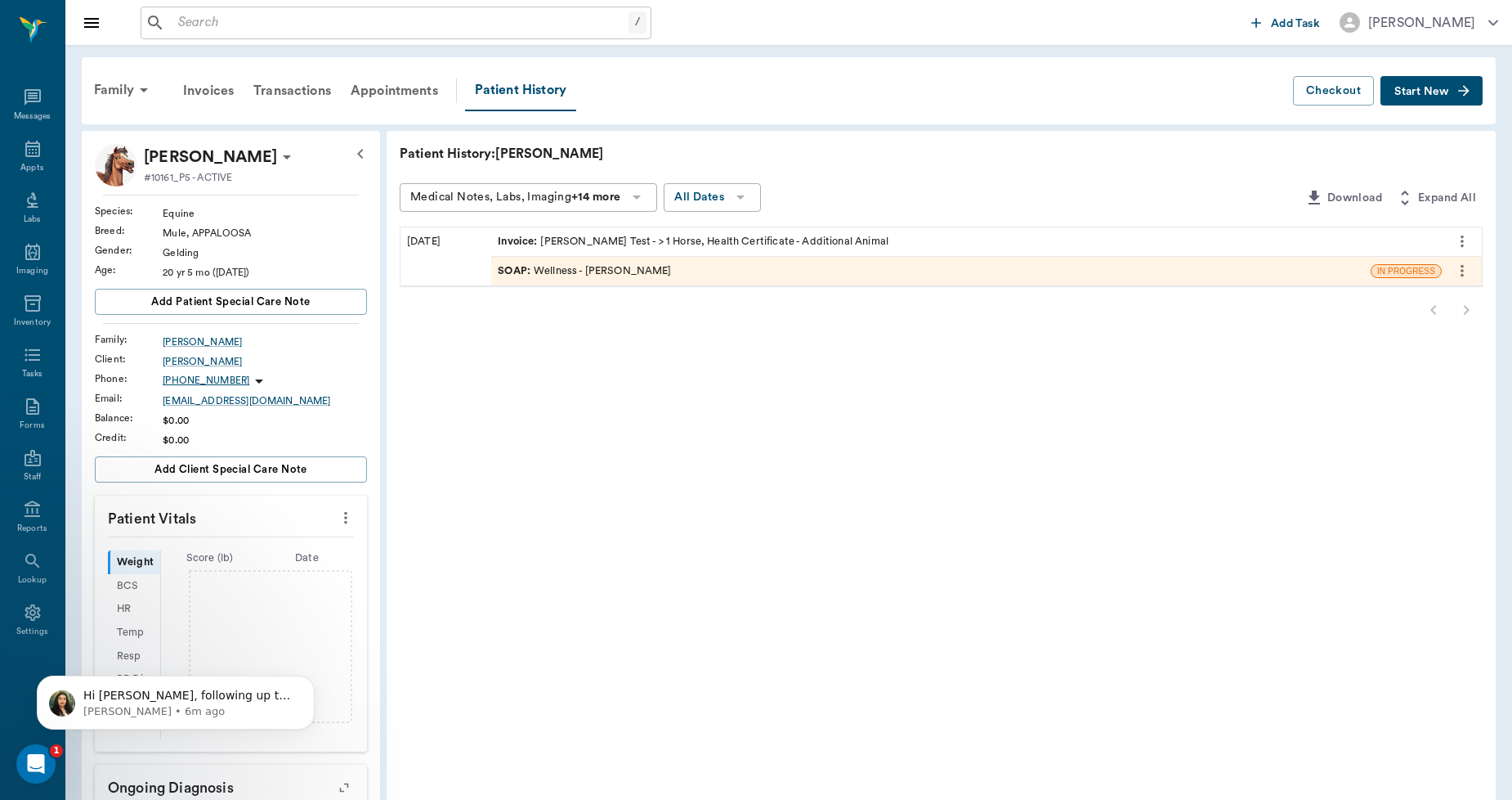
click at [1403, 92] on span "Start New" at bounding box center [1420, 92] width 55 height 0
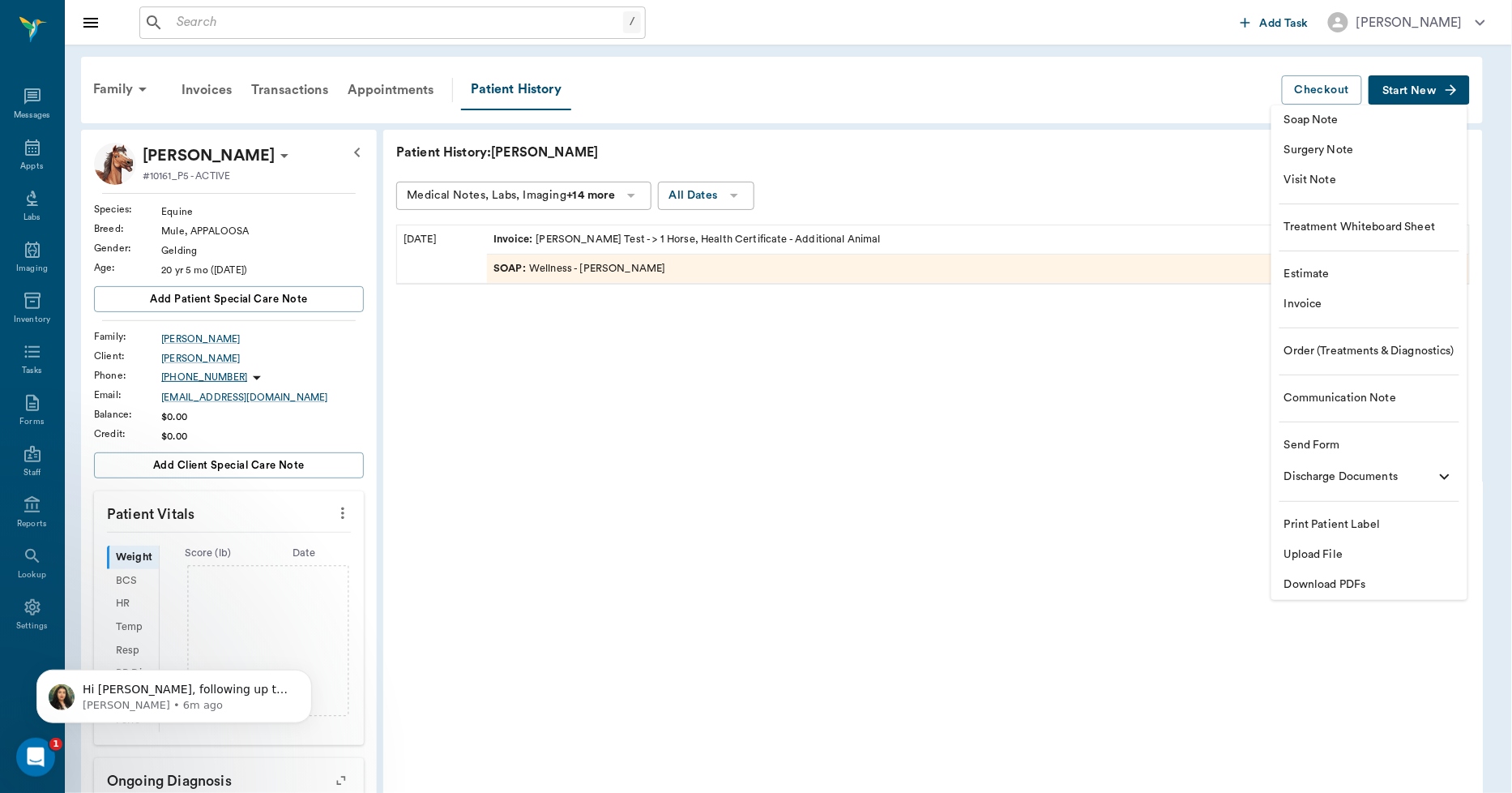
click at [1317, 557] on span "Upload File" at bounding box center [1369, 554] width 170 height 17
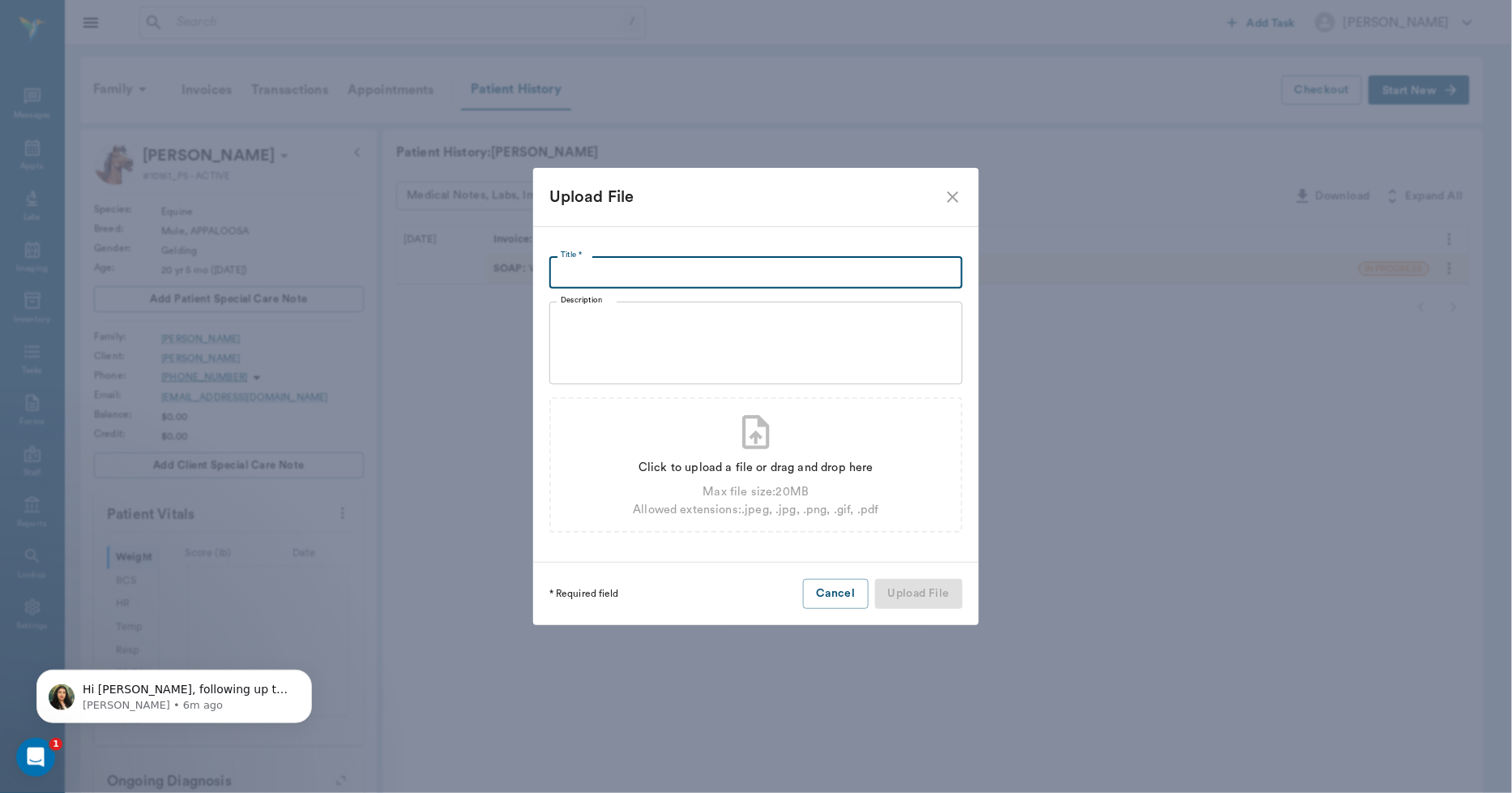
click at [610, 271] on input "Title *" at bounding box center [756, 272] width 413 height 32
type input "[PERSON_NAME] [DATE]"
click at [792, 497] on div "Max file size: 20 MB" at bounding box center [756, 492] width 246 height 18
type input "C:\fakepath\[PERSON_NAME].pdf"
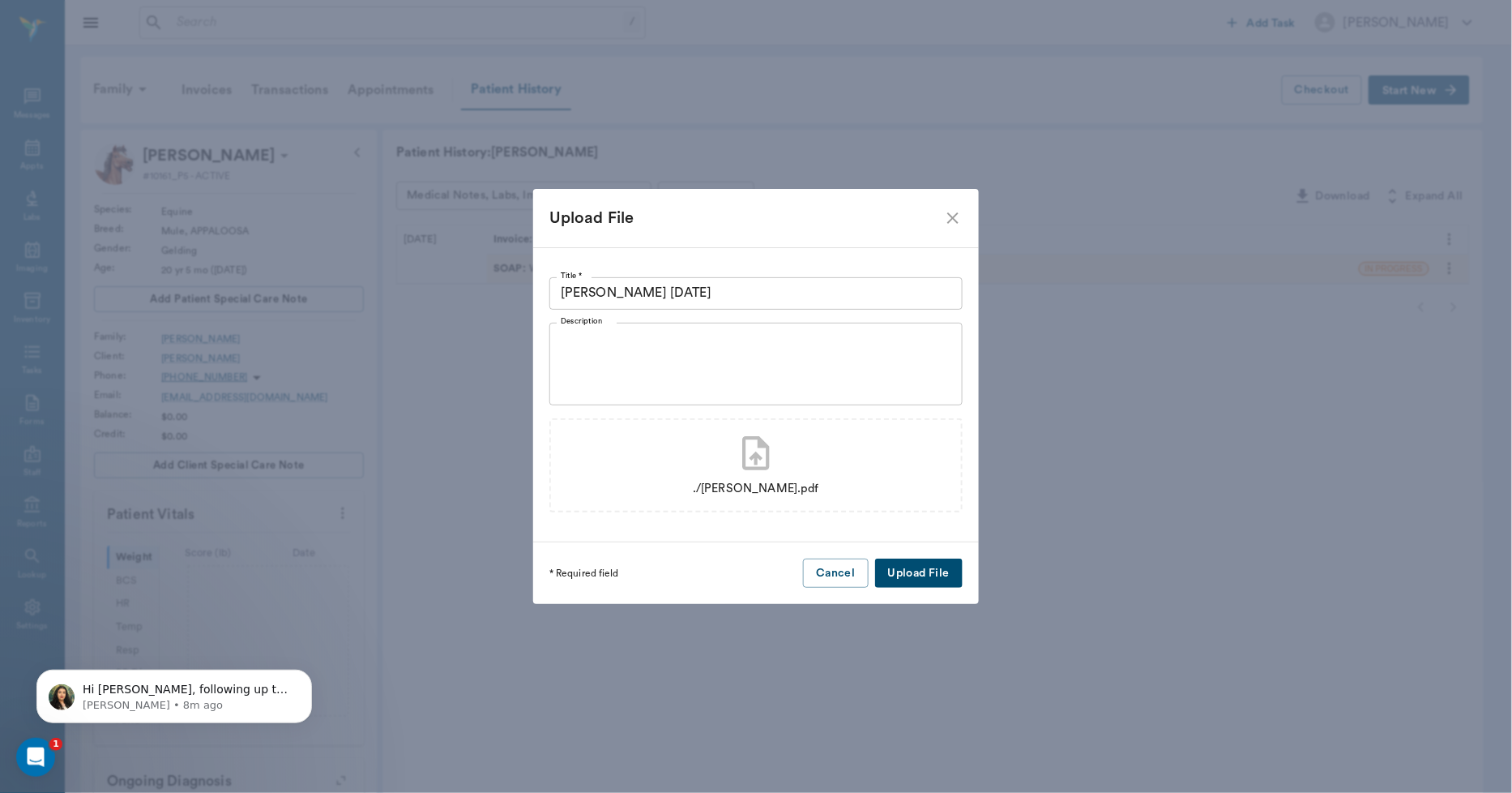
click at [918, 567] on button "Upload File" at bounding box center [918, 573] width 87 height 30
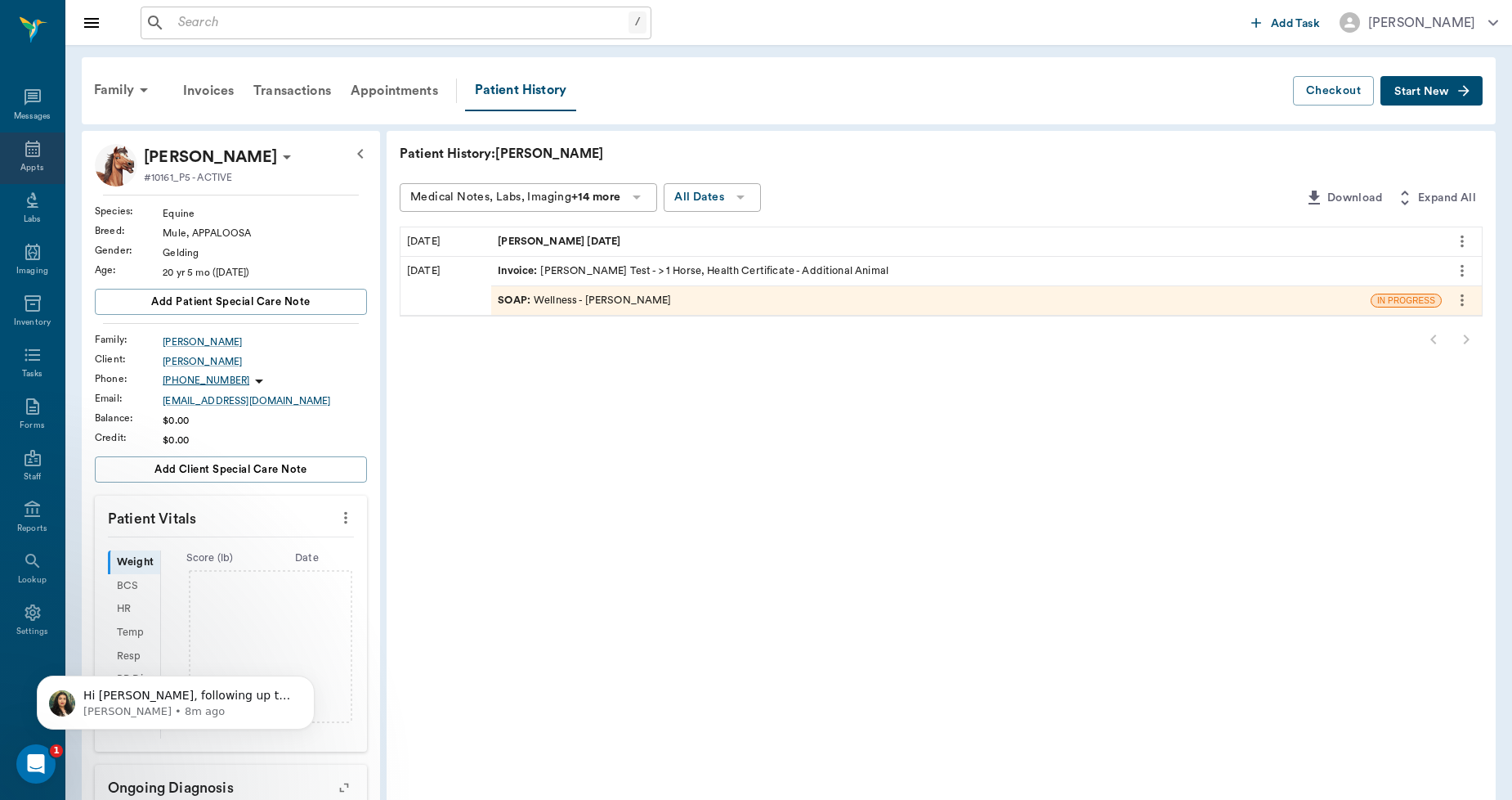
click at [31, 151] on icon at bounding box center [32, 149] width 20 height 20
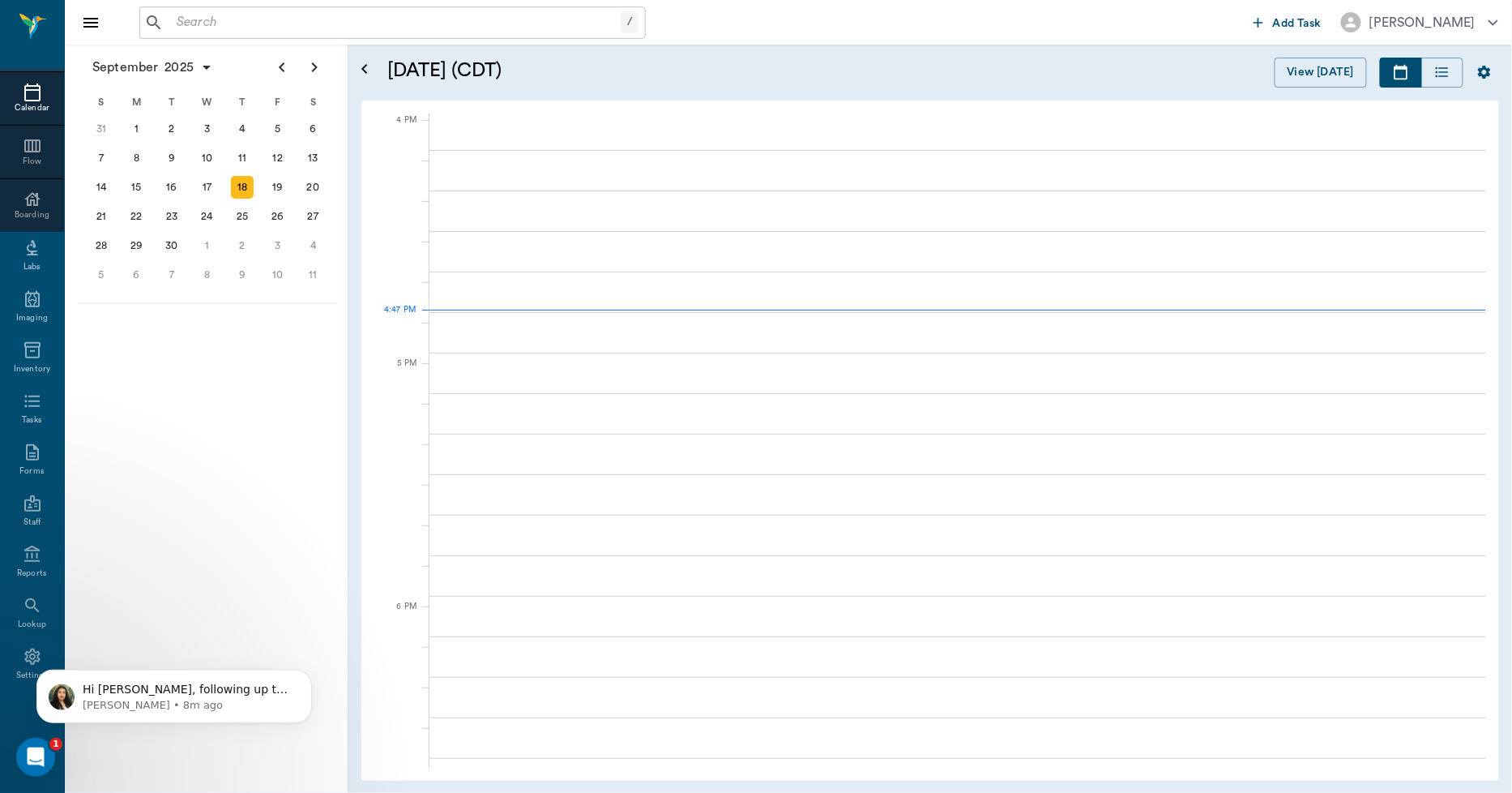
scroll to position [1945, 0]
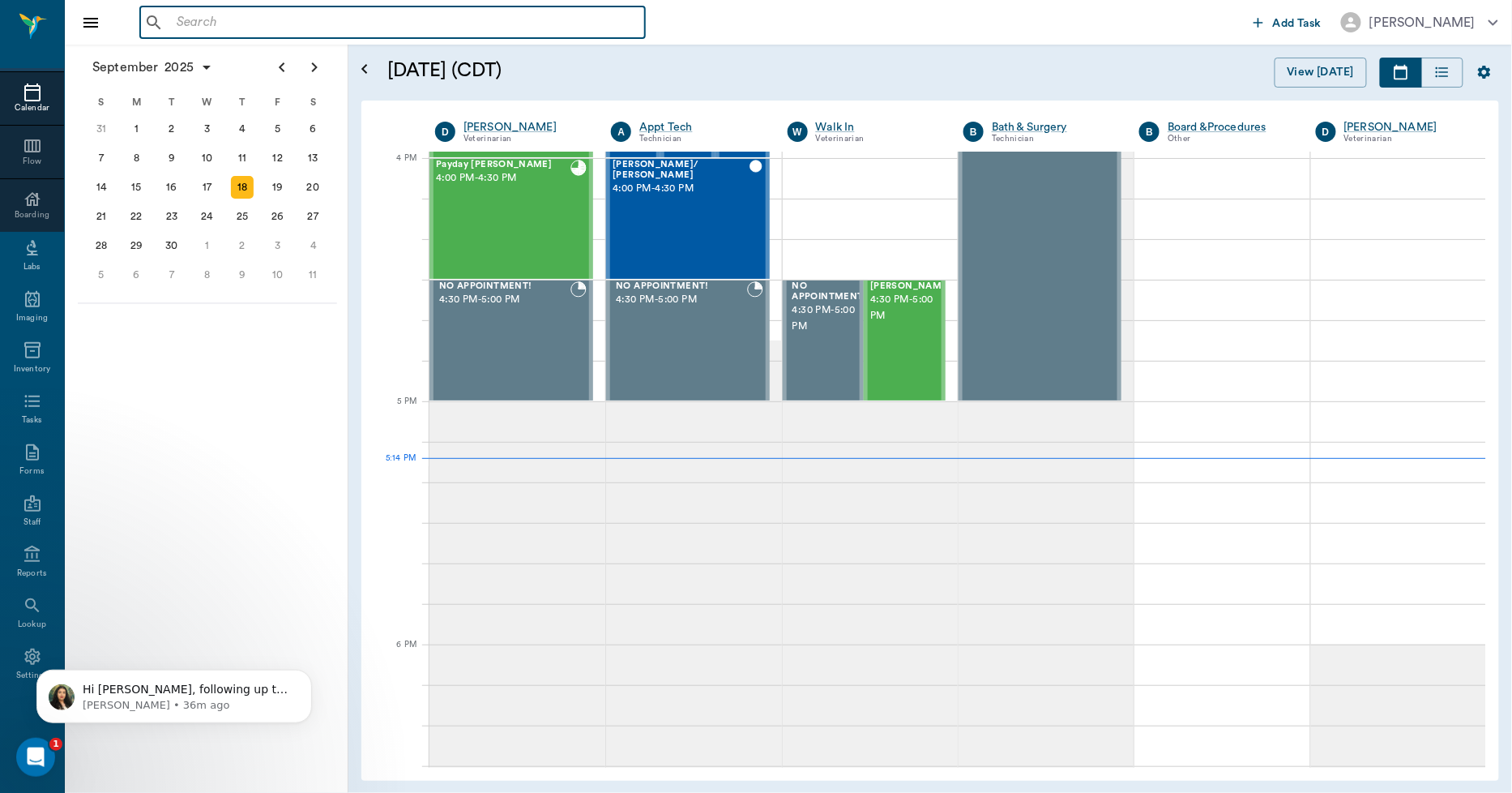
click at [208, 26] on input "text" at bounding box center [404, 22] width 468 height 22
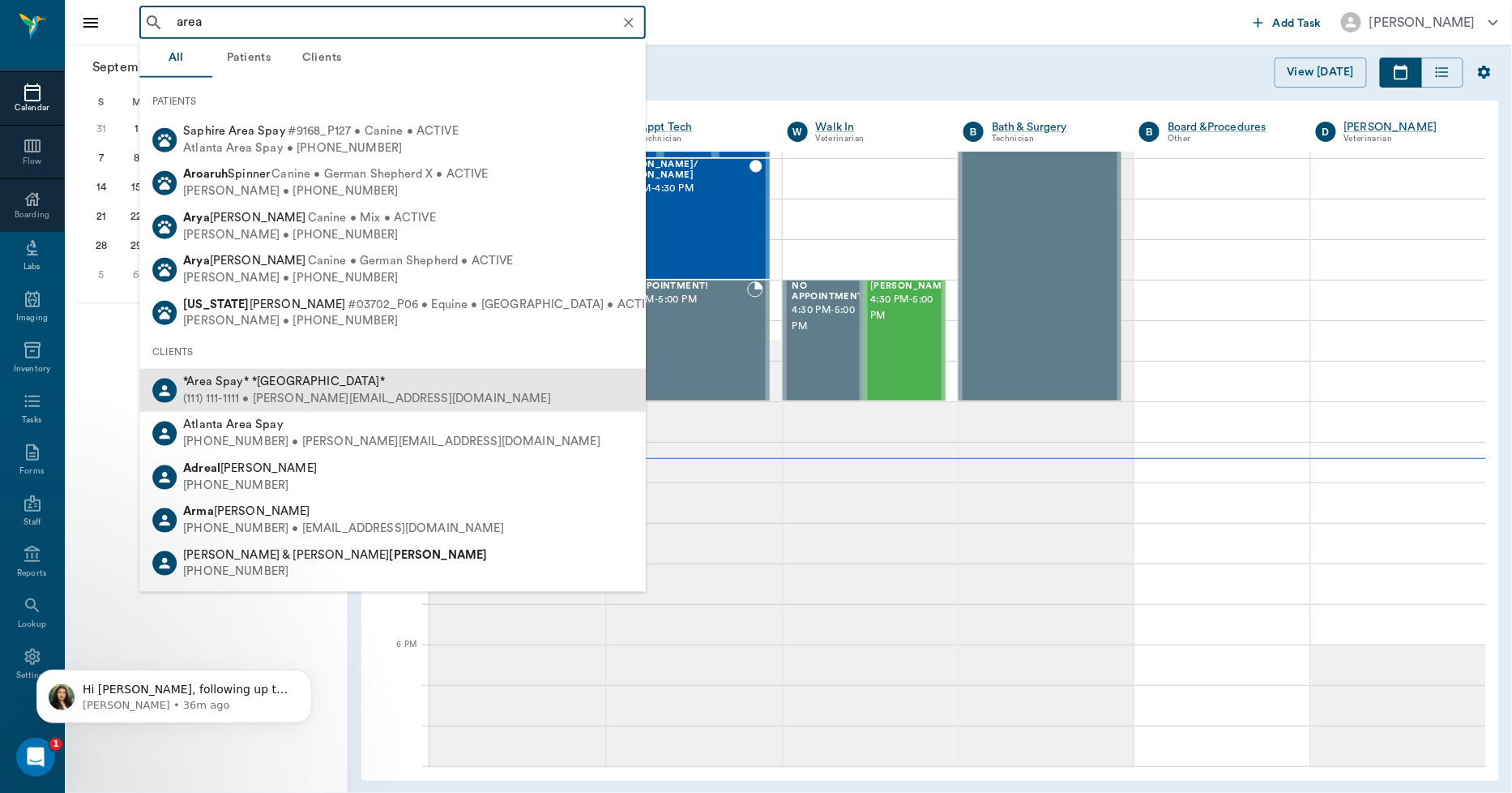
click at [254, 394] on div "(111) 111-1111 • [PERSON_NAME][EMAIL_ADDRESS][DOMAIN_NAME]" at bounding box center [367, 399] width 368 height 17
type input "area"
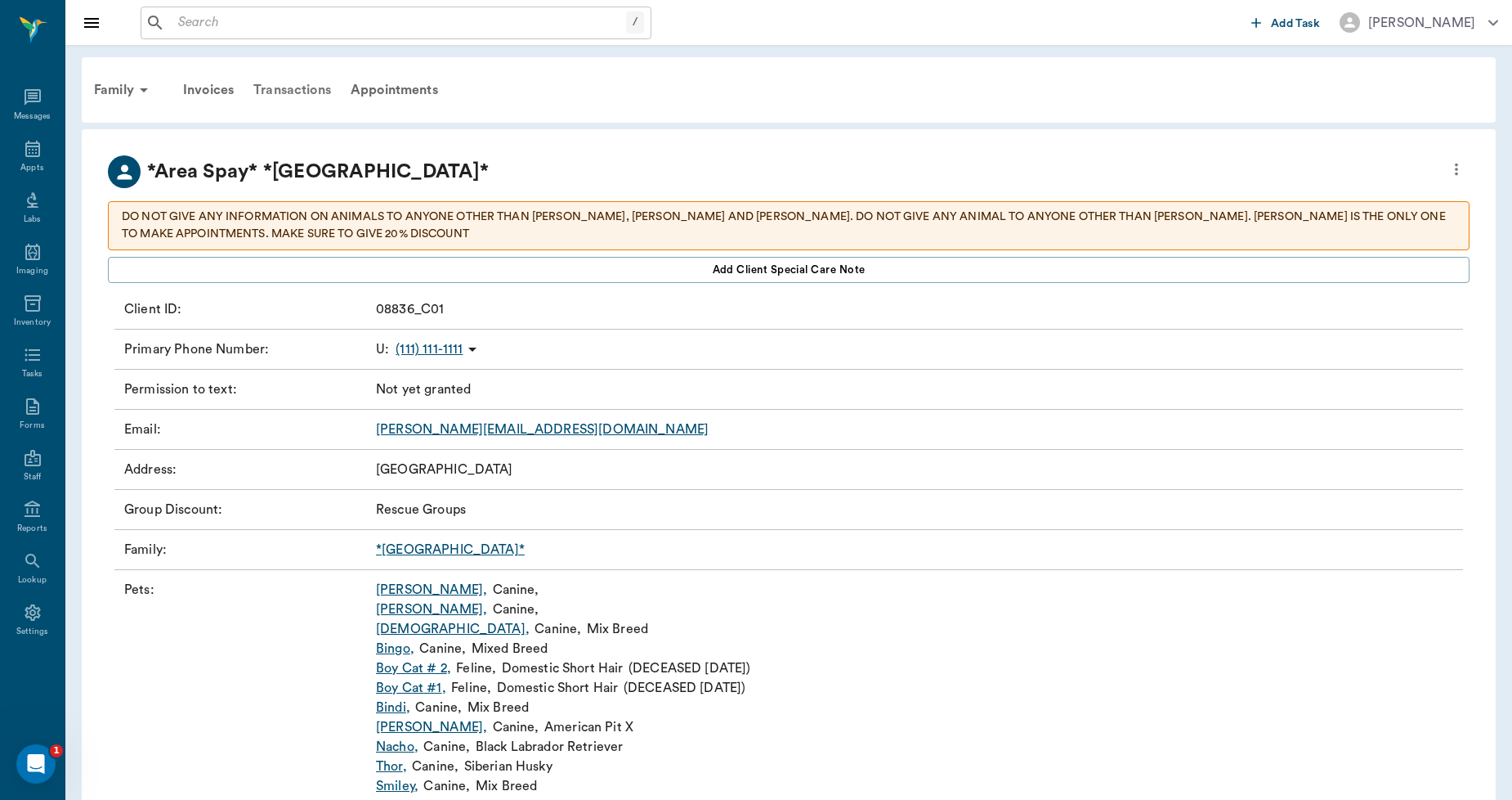
click at [276, 92] on div "Transactions" at bounding box center [292, 90] width 97 height 40
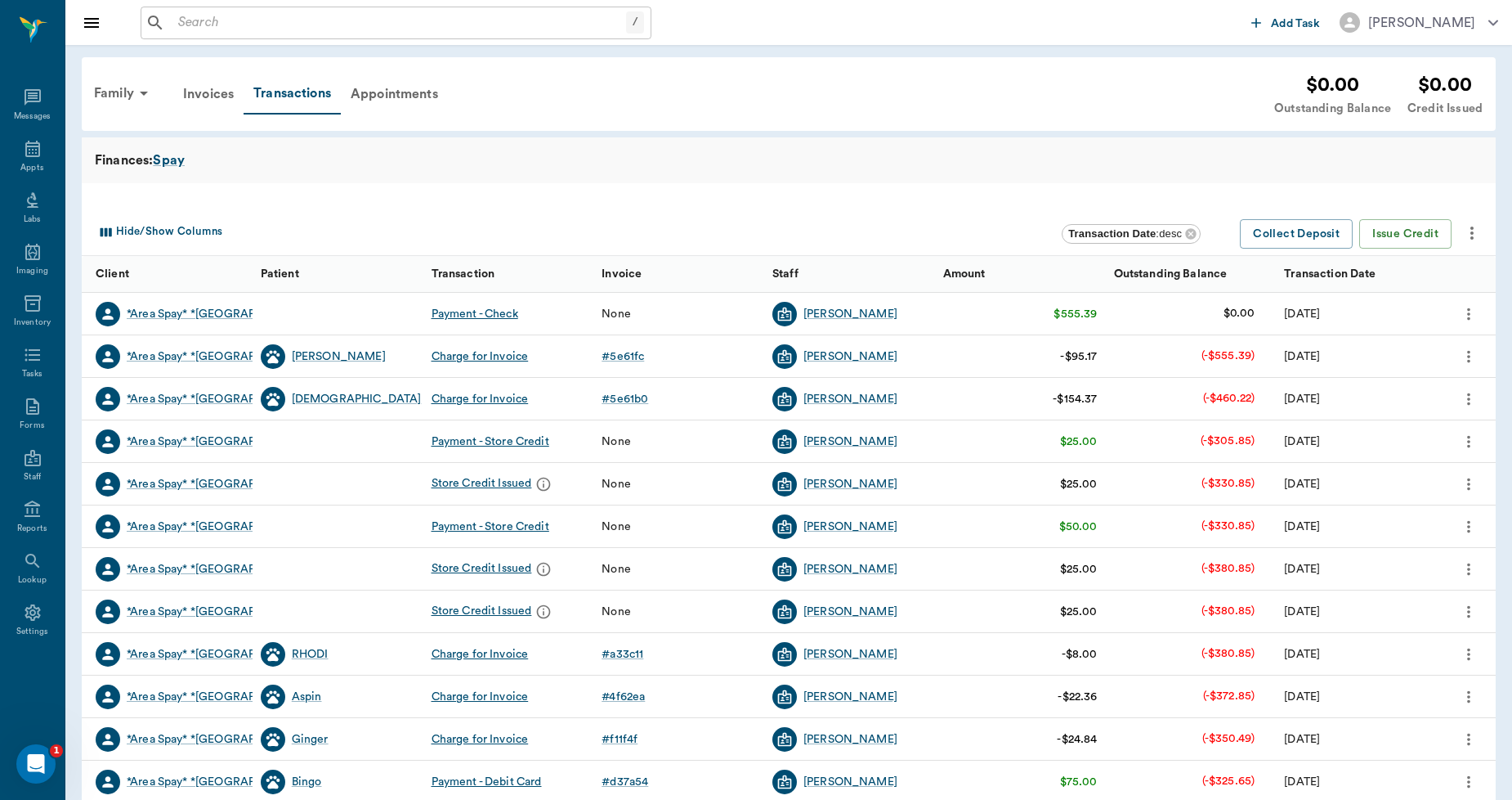
click at [1464, 439] on icon "more" at bounding box center [1468, 442] width 18 height 20
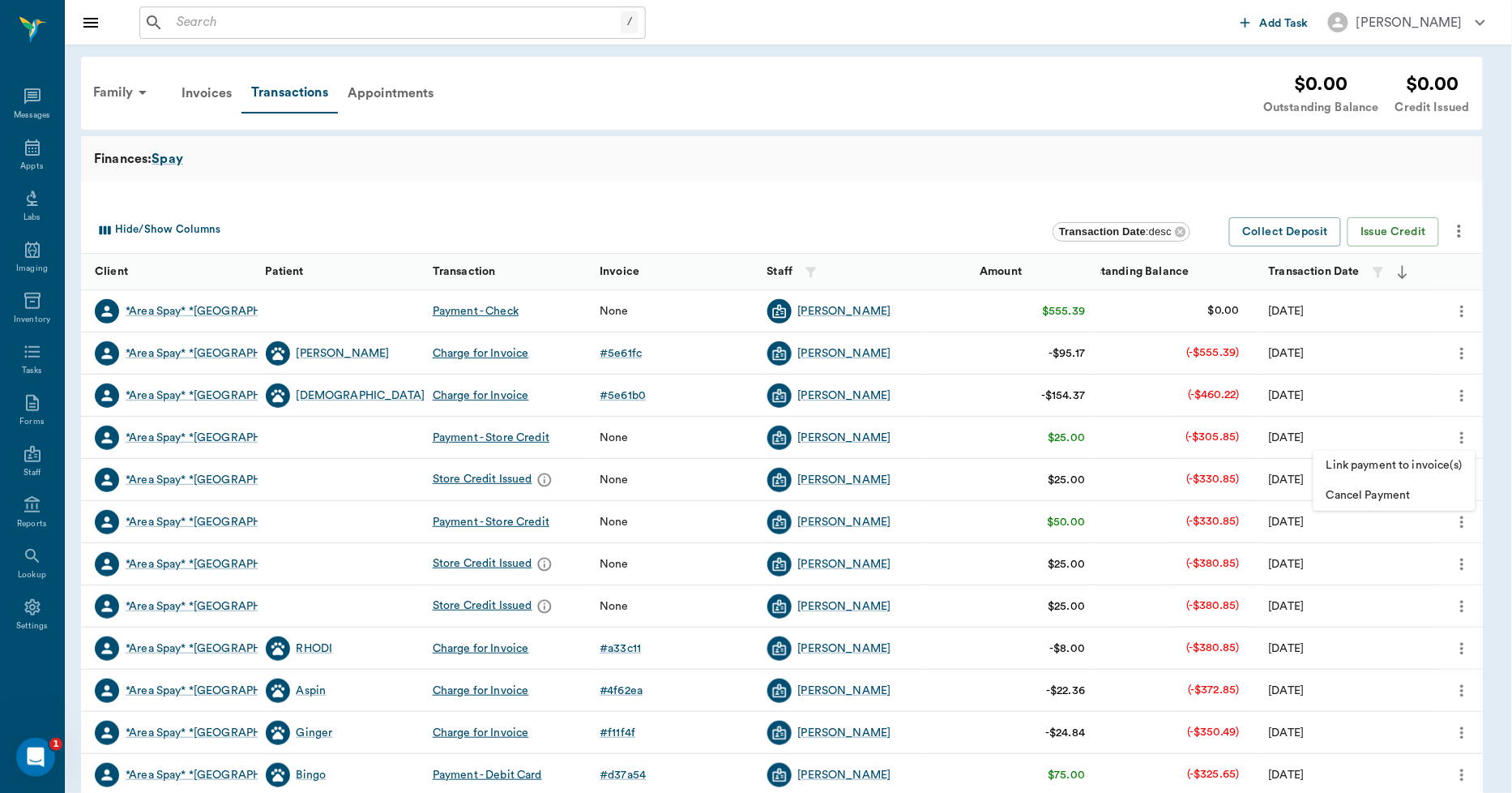
click at [1382, 494] on span "Cancel Payment" at bounding box center [1395, 495] width 136 height 17
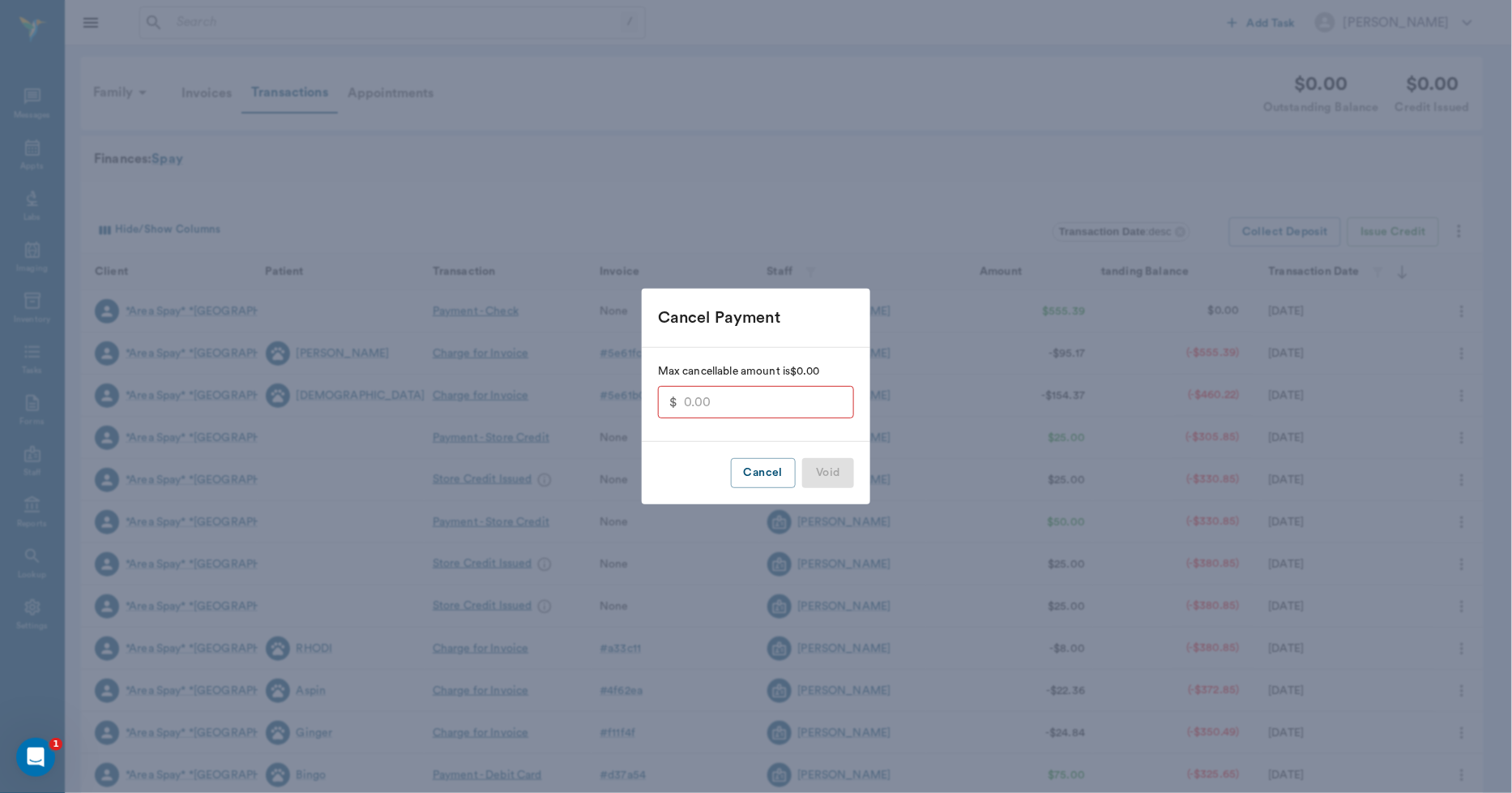
type input "25.00"
click at [819, 476] on button "Void" at bounding box center [828, 473] width 52 height 30
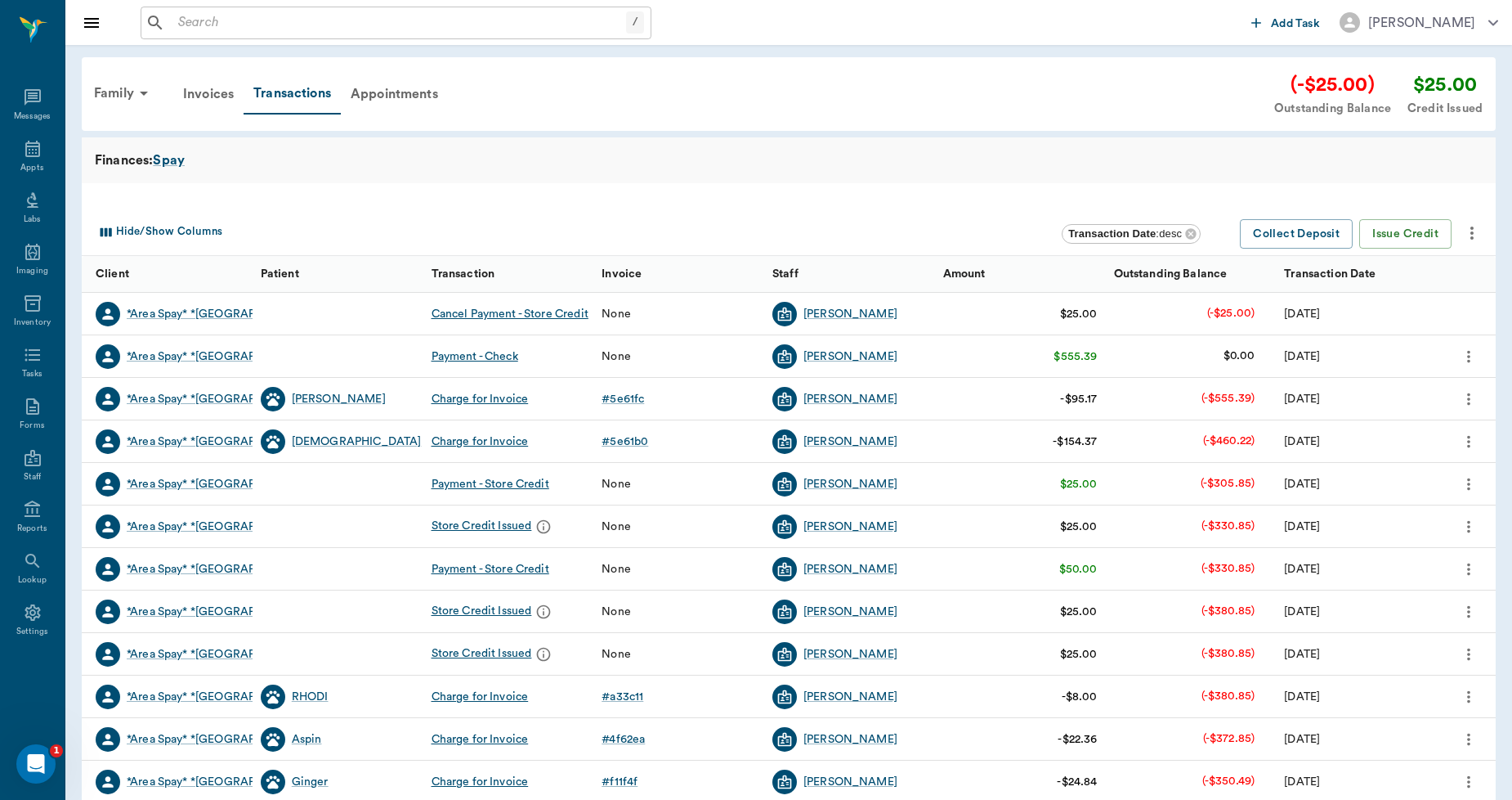
click at [1464, 478] on icon "more" at bounding box center [1468, 484] width 18 height 20
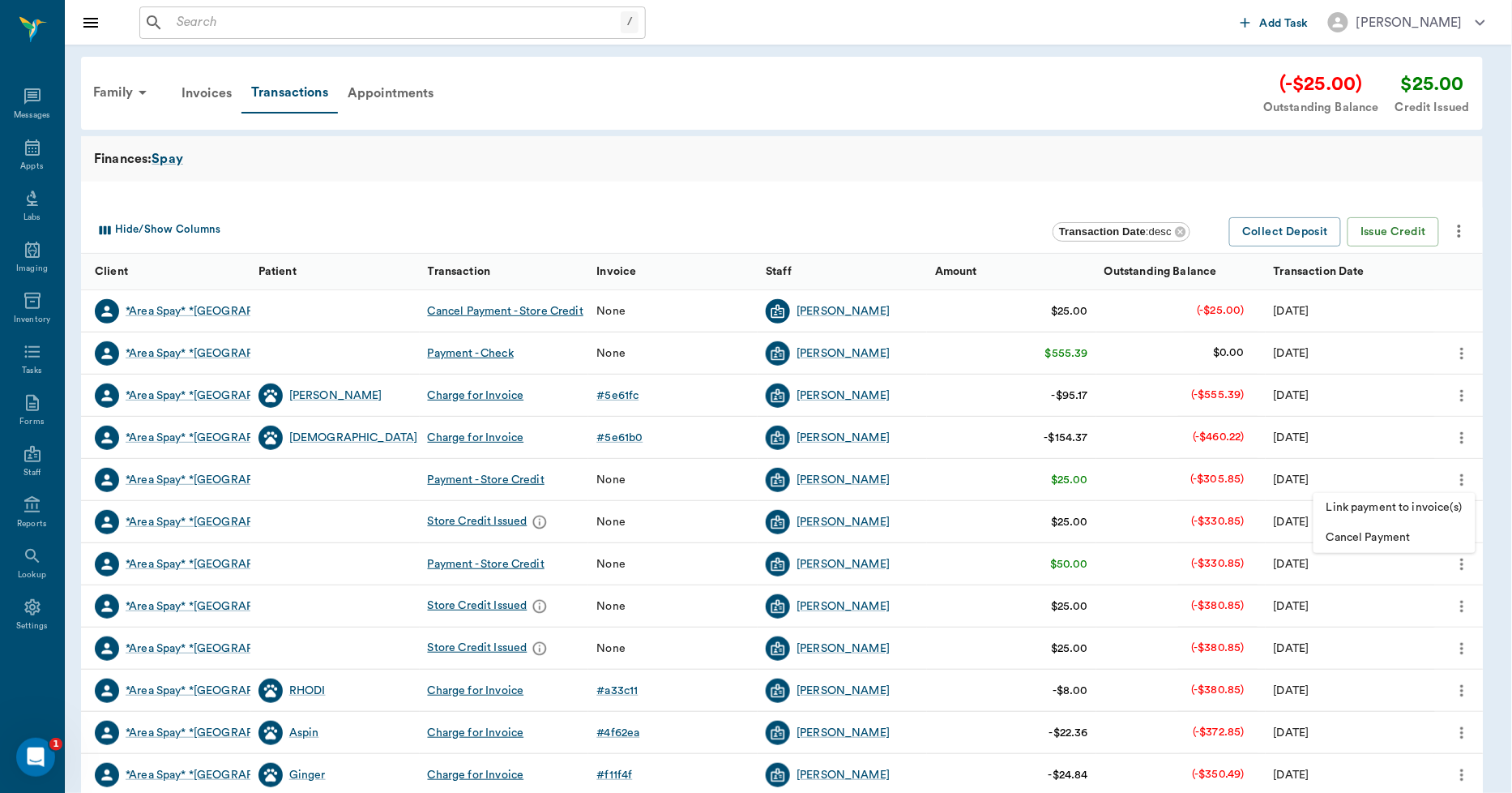
click at [292, 93] on div at bounding box center [756, 396] width 1512 height 793
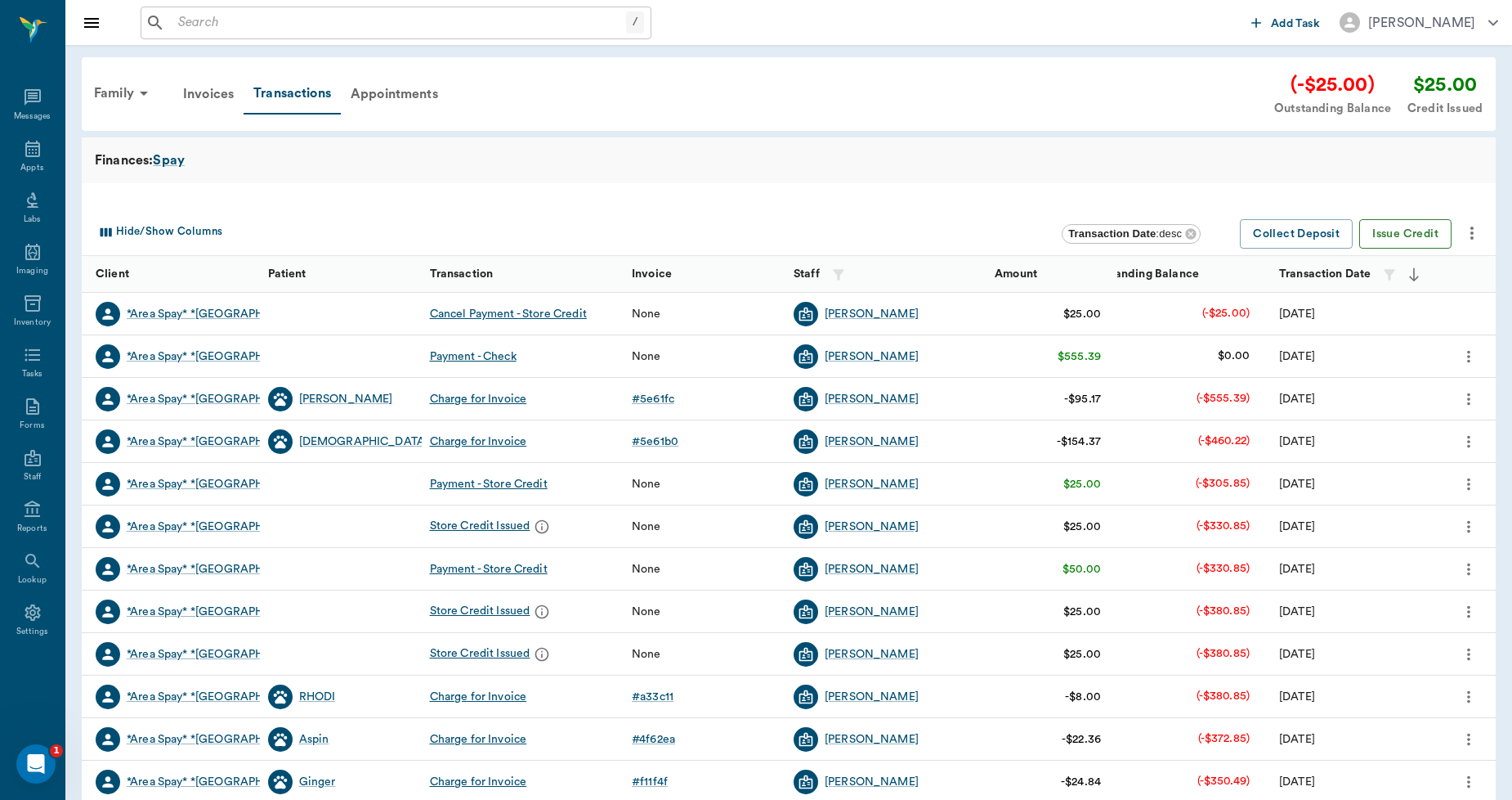
click at [1411, 237] on button "Issue Credit" at bounding box center [1404, 234] width 92 height 31
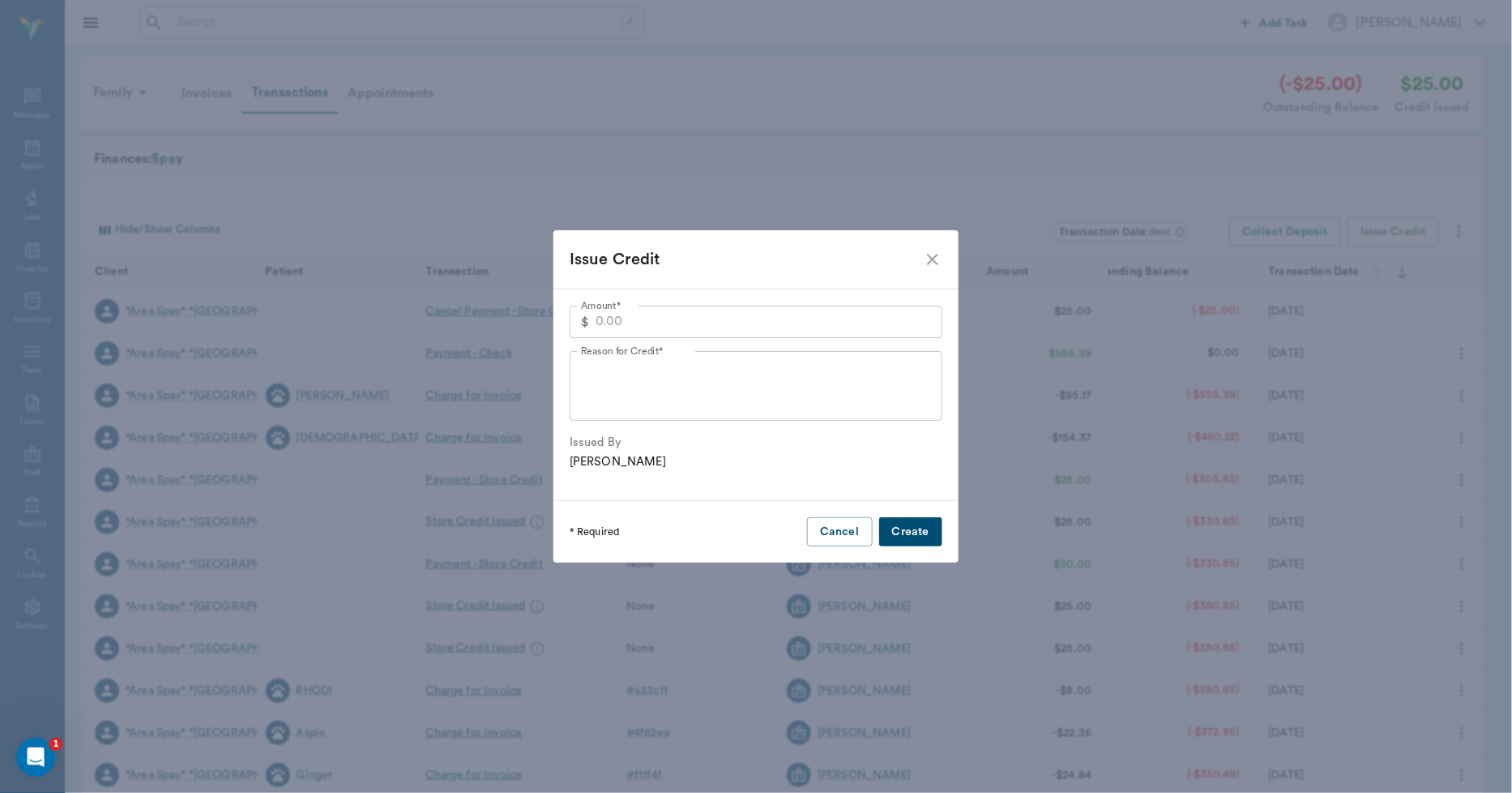
click at [928, 252] on icon "close" at bounding box center [933, 259] width 20 height 20
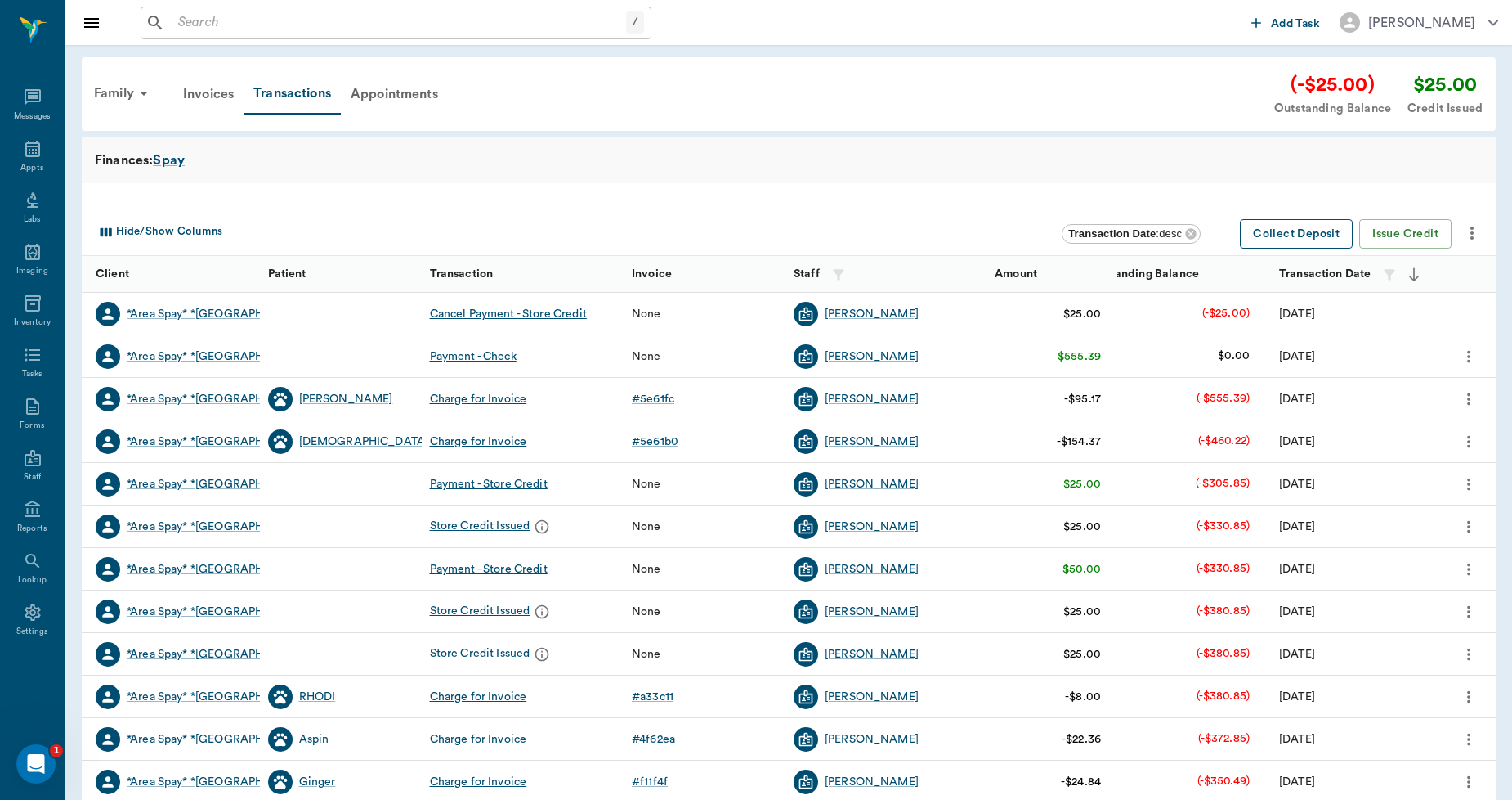
click at [1297, 237] on button "Collect Deposit" at bounding box center [1296, 234] width 113 height 31
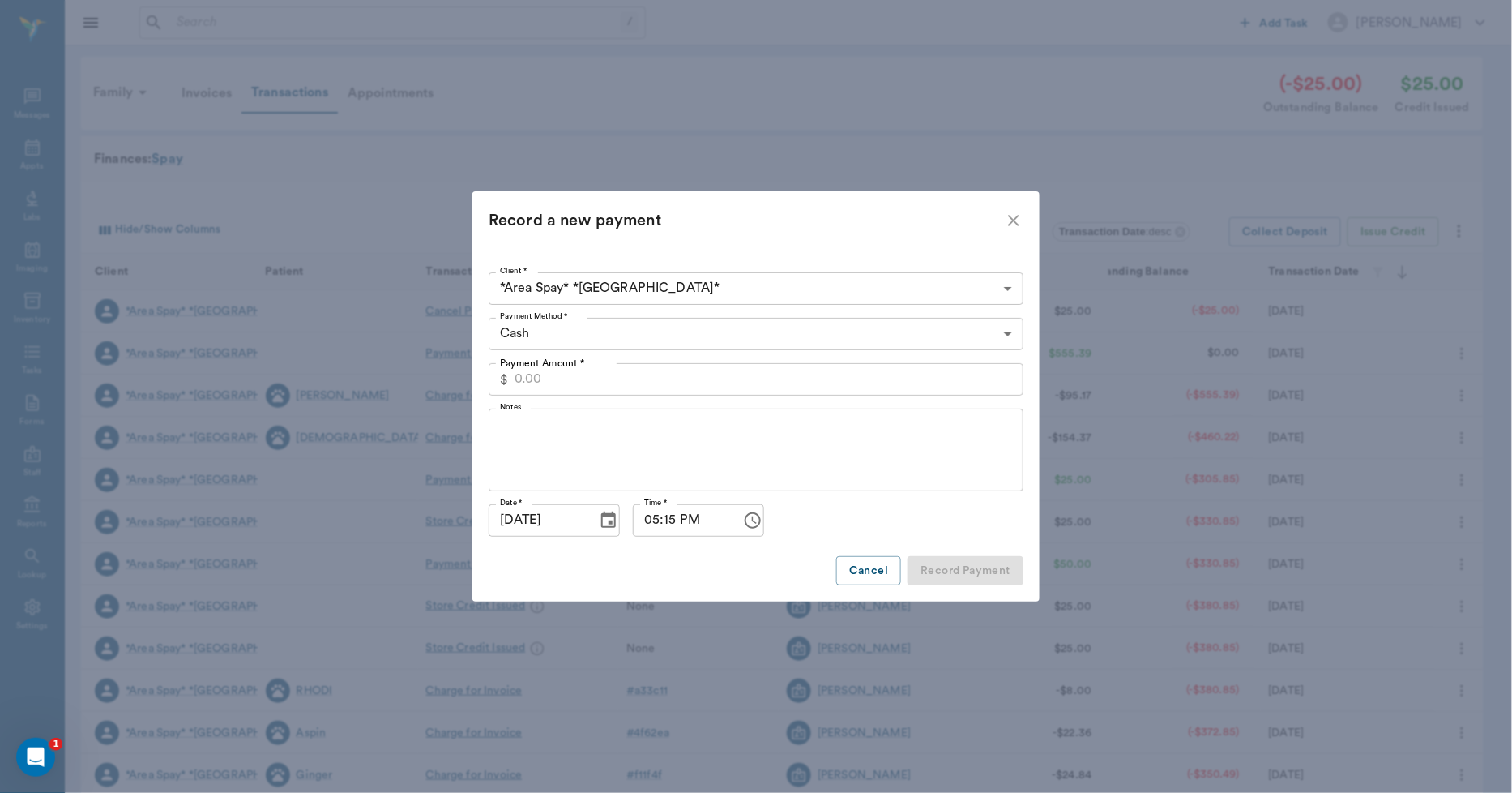
click at [1010, 223] on icon "close" at bounding box center [1014, 220] width 12 height 12
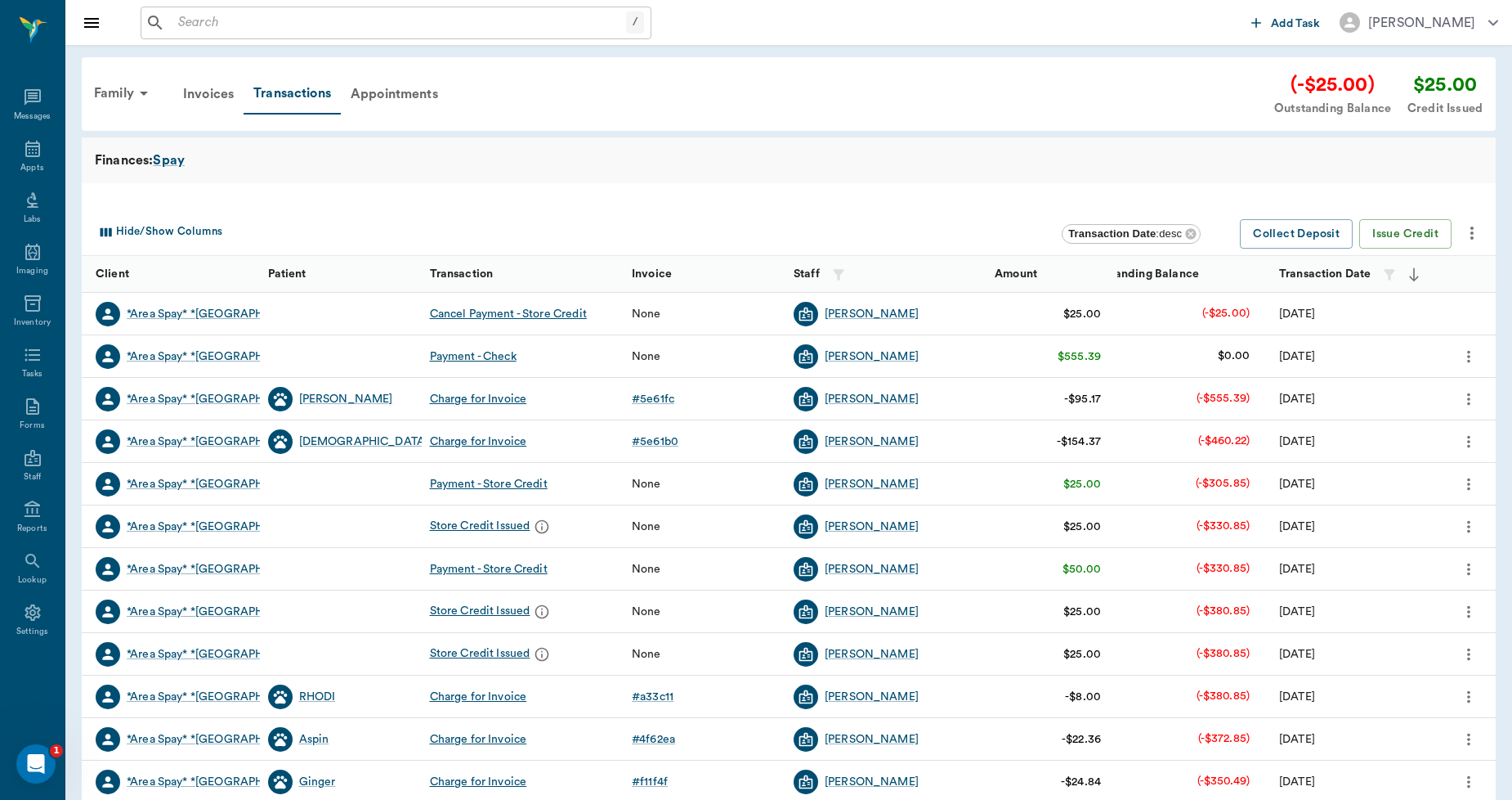
click at [1467, 569] on icon "more" at bounding box center [1468, 568] width 4 height 13
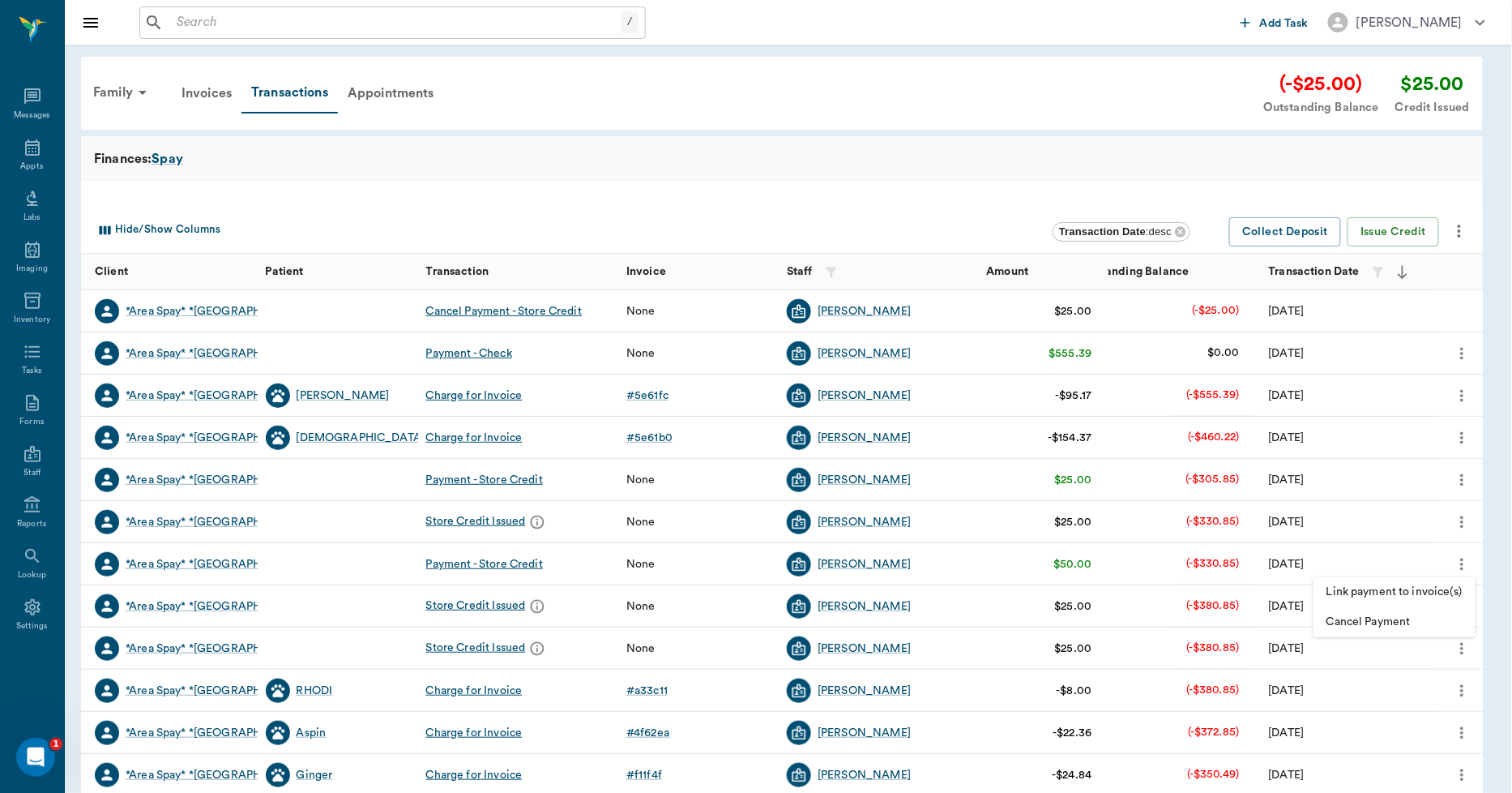
click at [1425, 84] on div at bounding box center [756, 396] width 1512 height 793
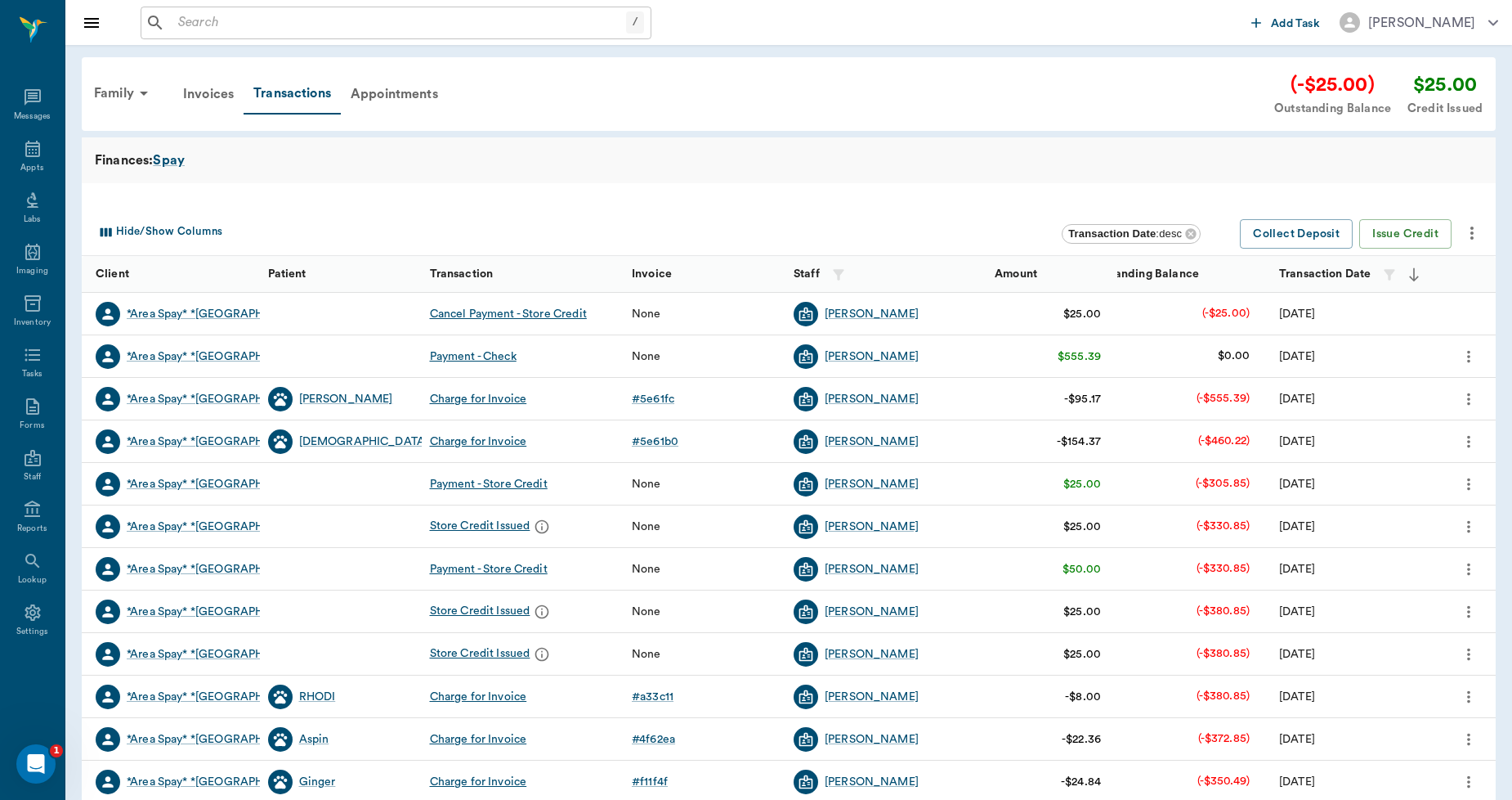
click at [704, 202] on div at bounding box center [788, 196] width 1413 height 26
click at [1468, 353] on icon "more" at bounding box center [1468, 356] width 18 height 20
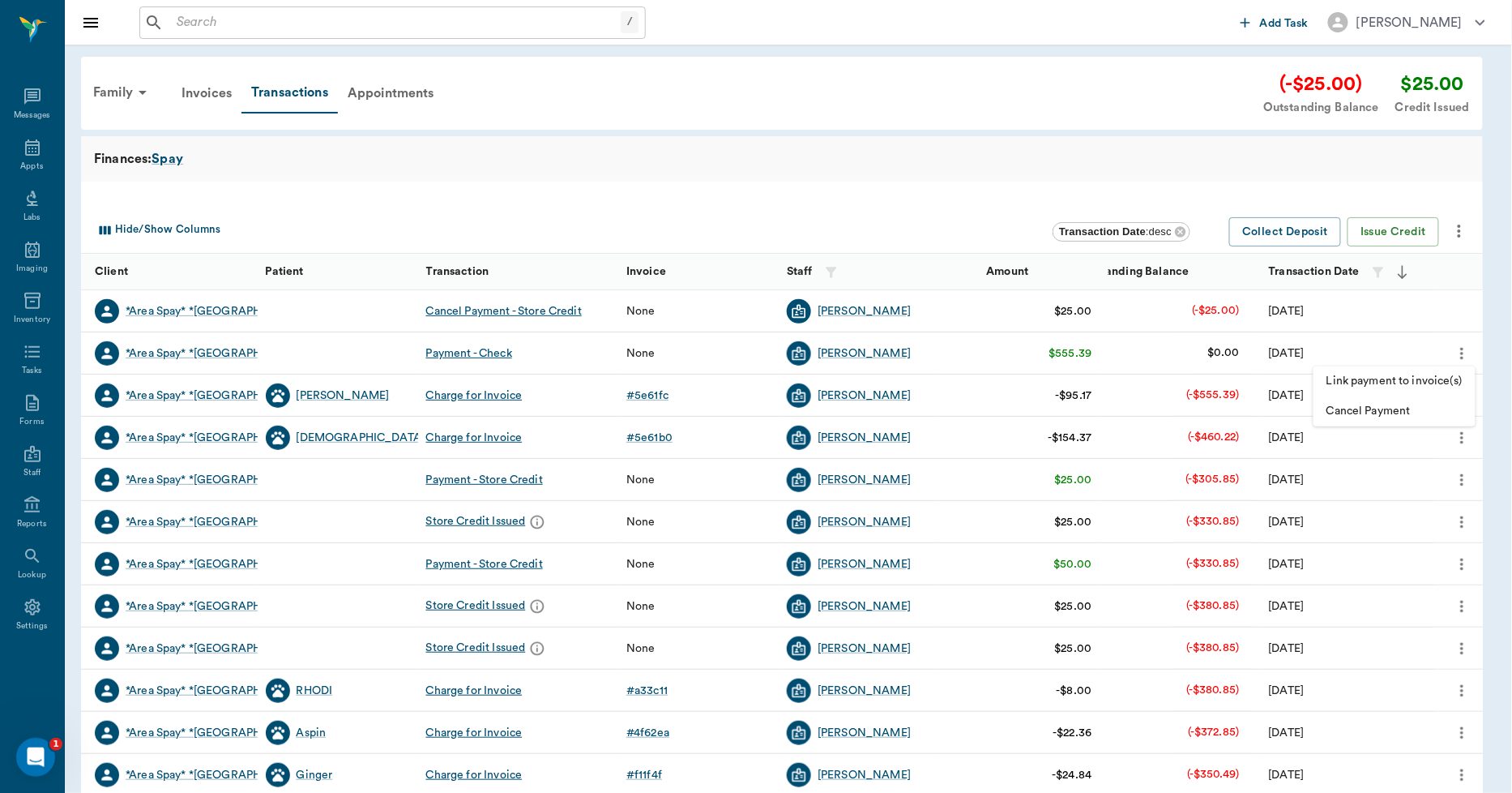
click at [762, 122] on div at bounding box center [756, 396] width 1512 height 793
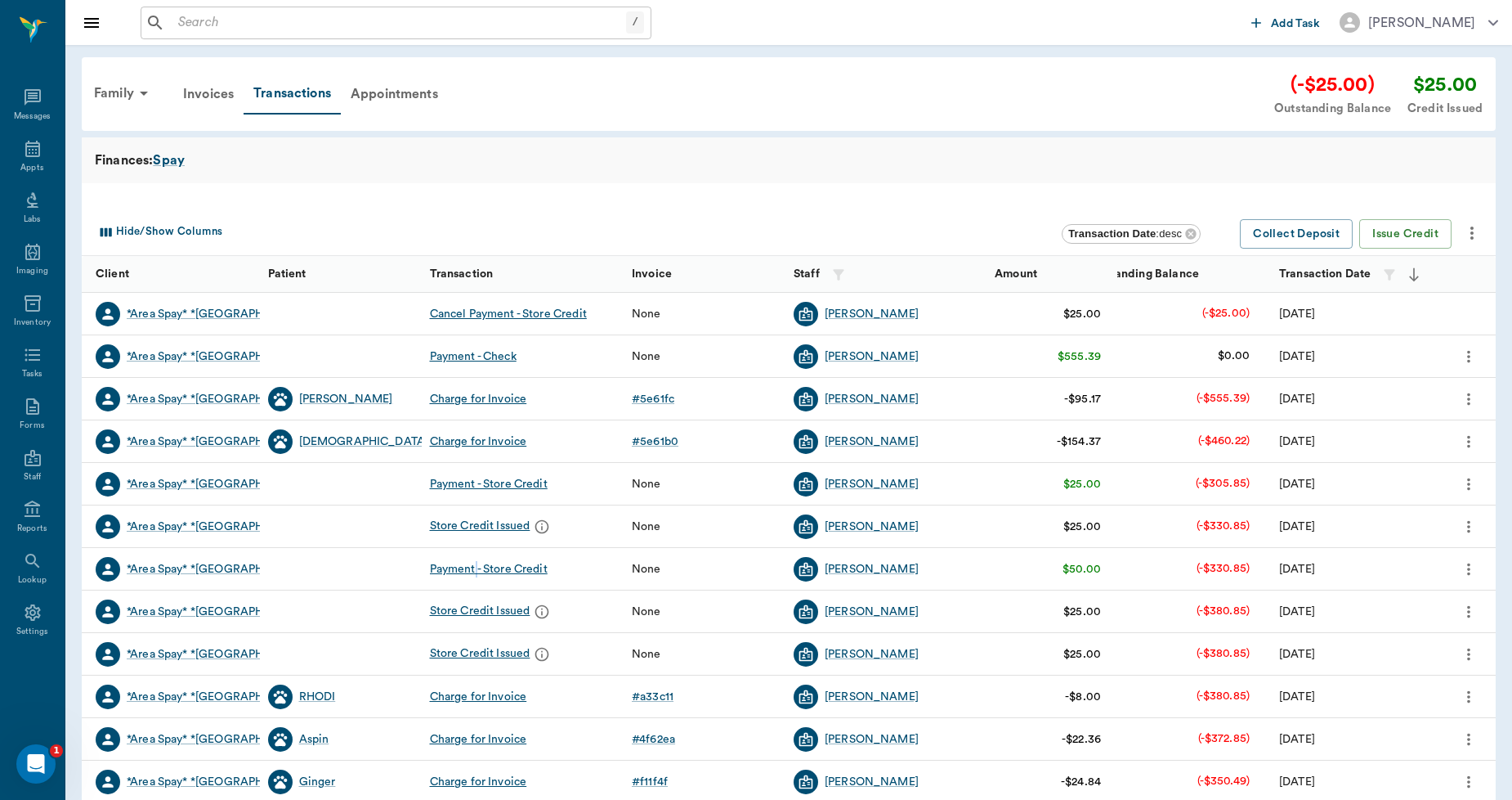
click at [478, 570] on div "Payment - Store Credit" at bounding box center [488, 569] width 118 height 16
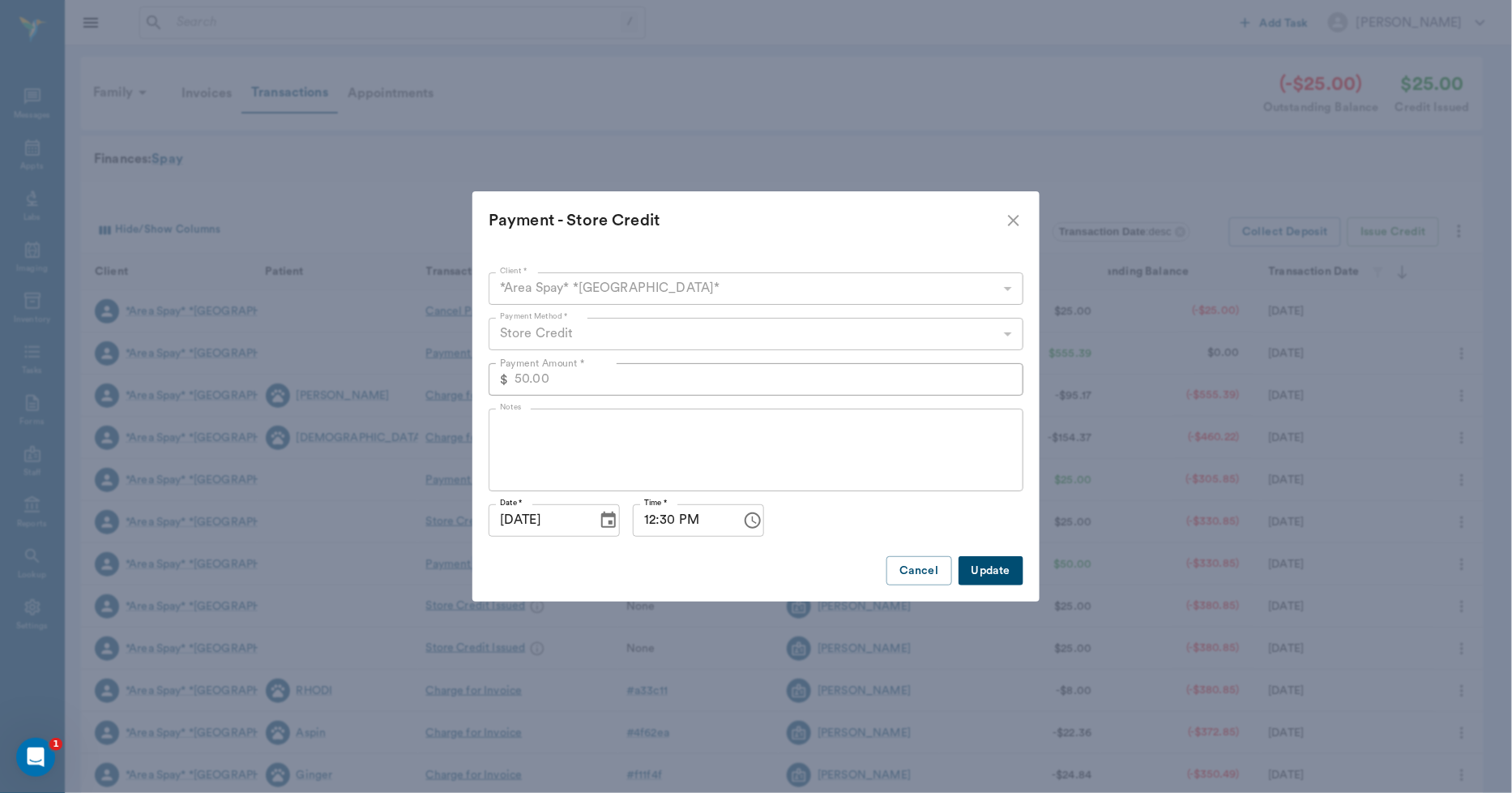
click at [1009, 217] on icon "close" at bounding box center [1014, 221] width 20 height 20
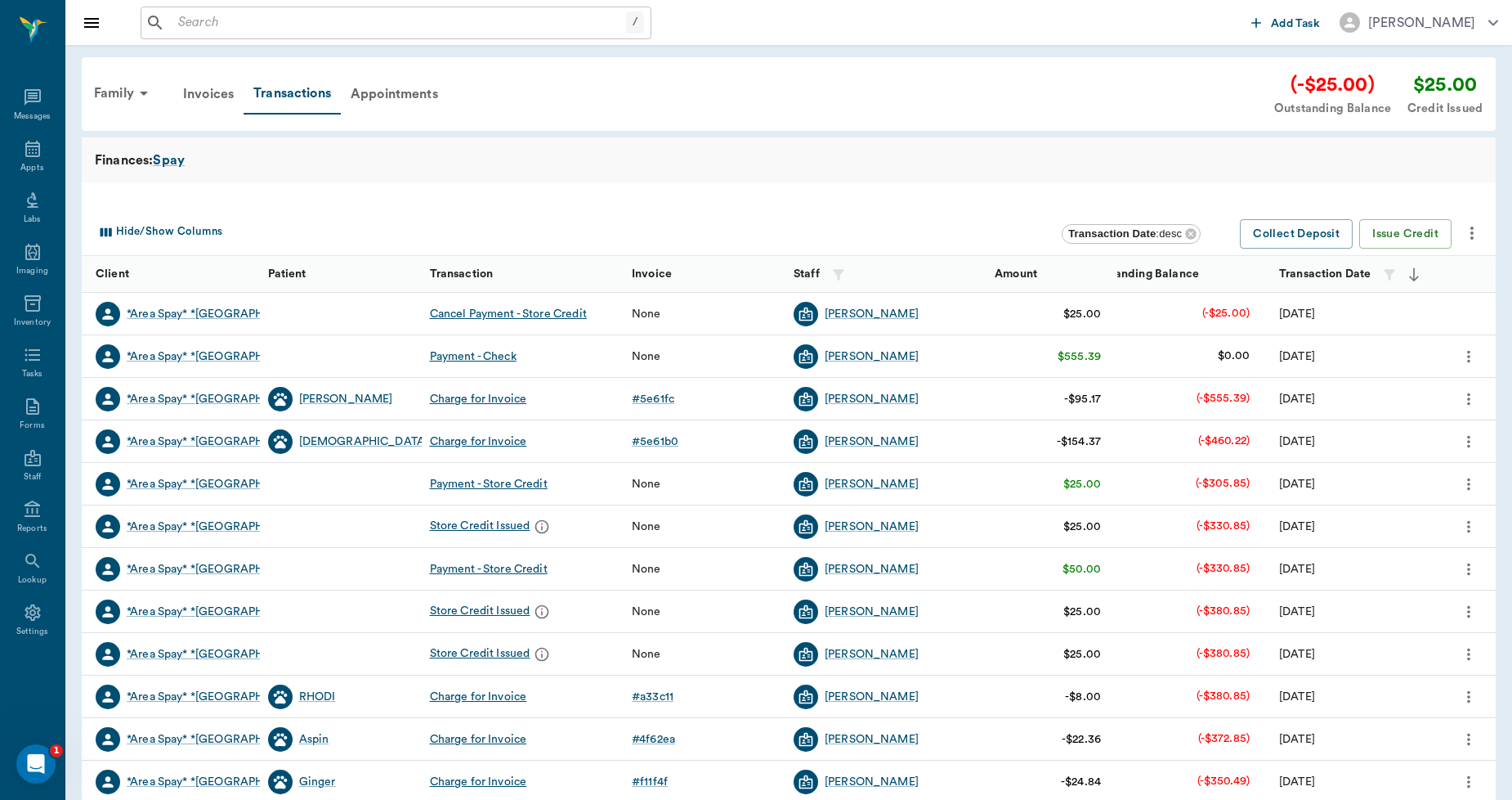
click at [477, 521] on div "Store Credit Issued" at bounding box center [492, 526] width 125 height 24
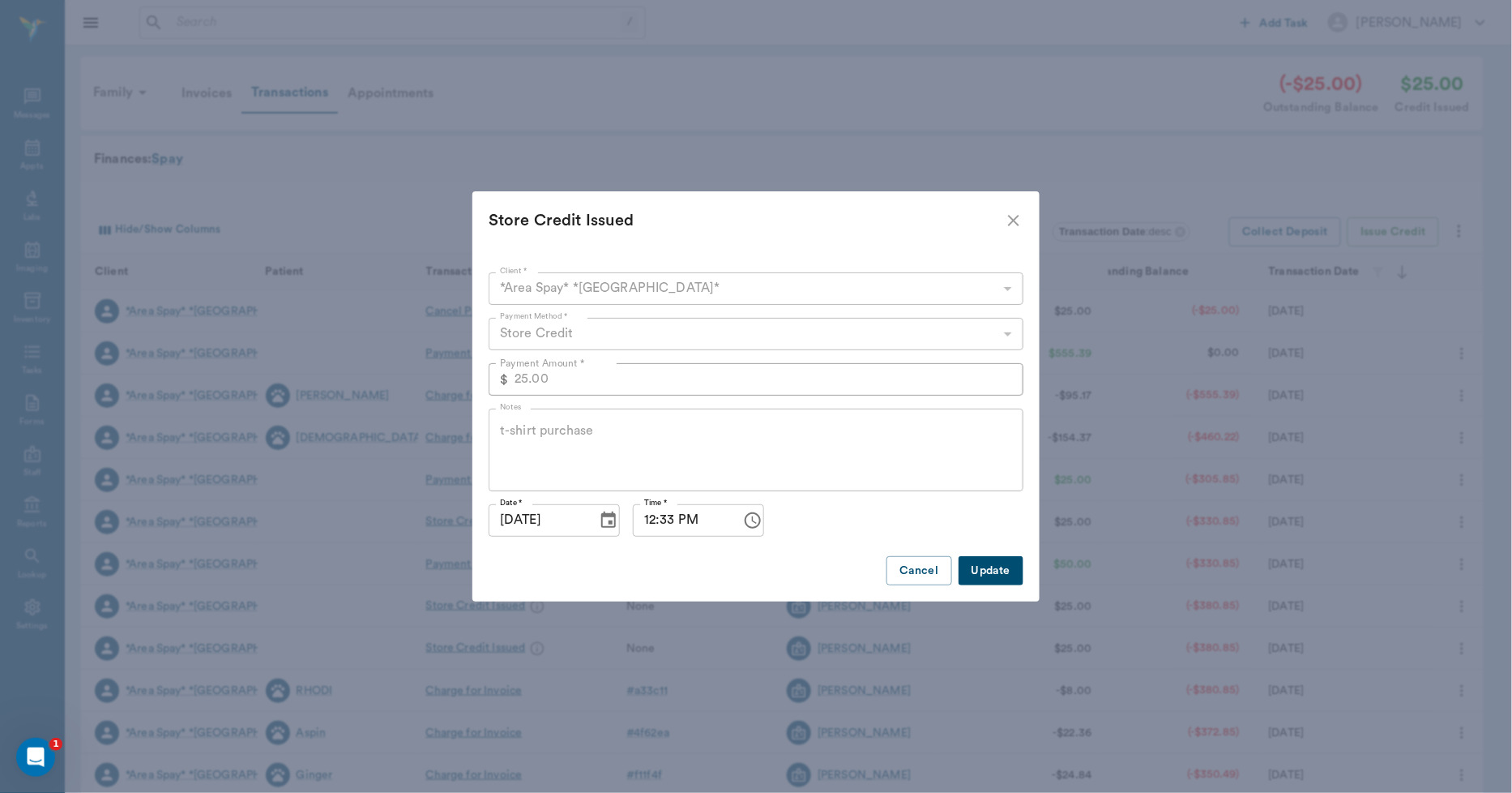
click at [1010, 214] on icon "close" at bounding box center [1014, 221] width 20 height 20
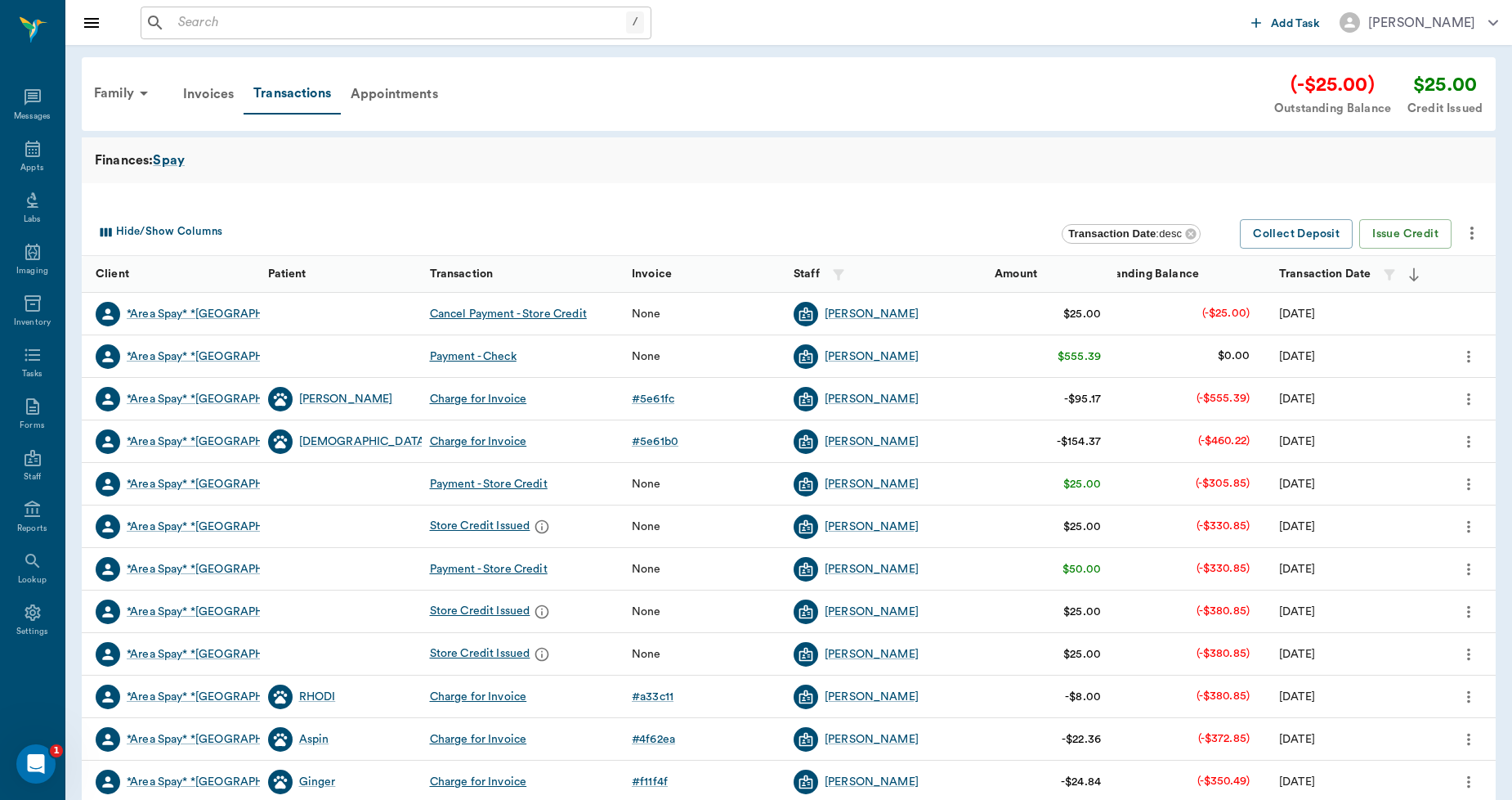
click at [478, 571] on div "Payment - Store Credit" at bounding box center [488, 569] width 118 height 16
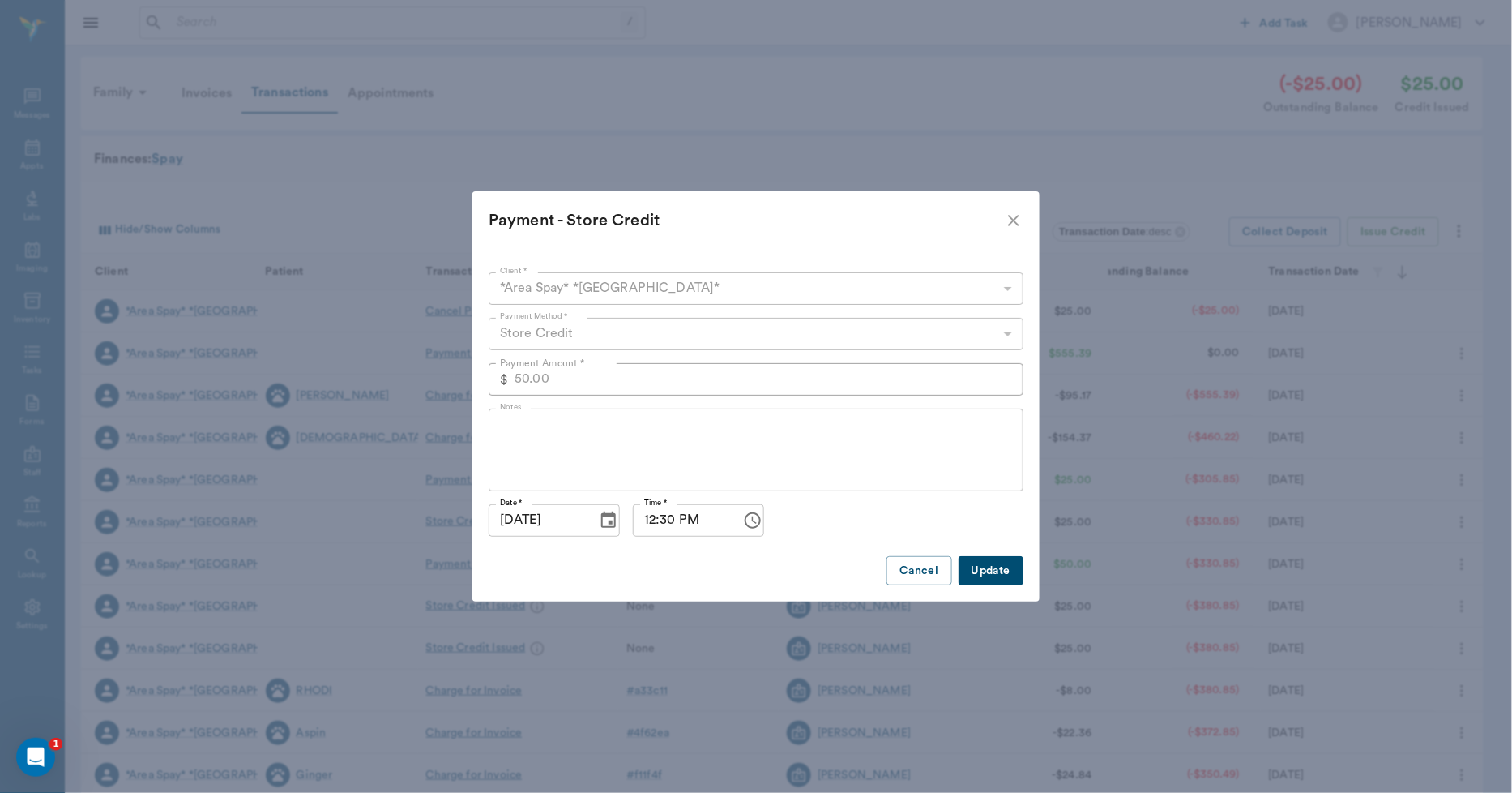
click at [1015, 219] on icon "close" at bounding box center [1014, 220] width 12 height 12
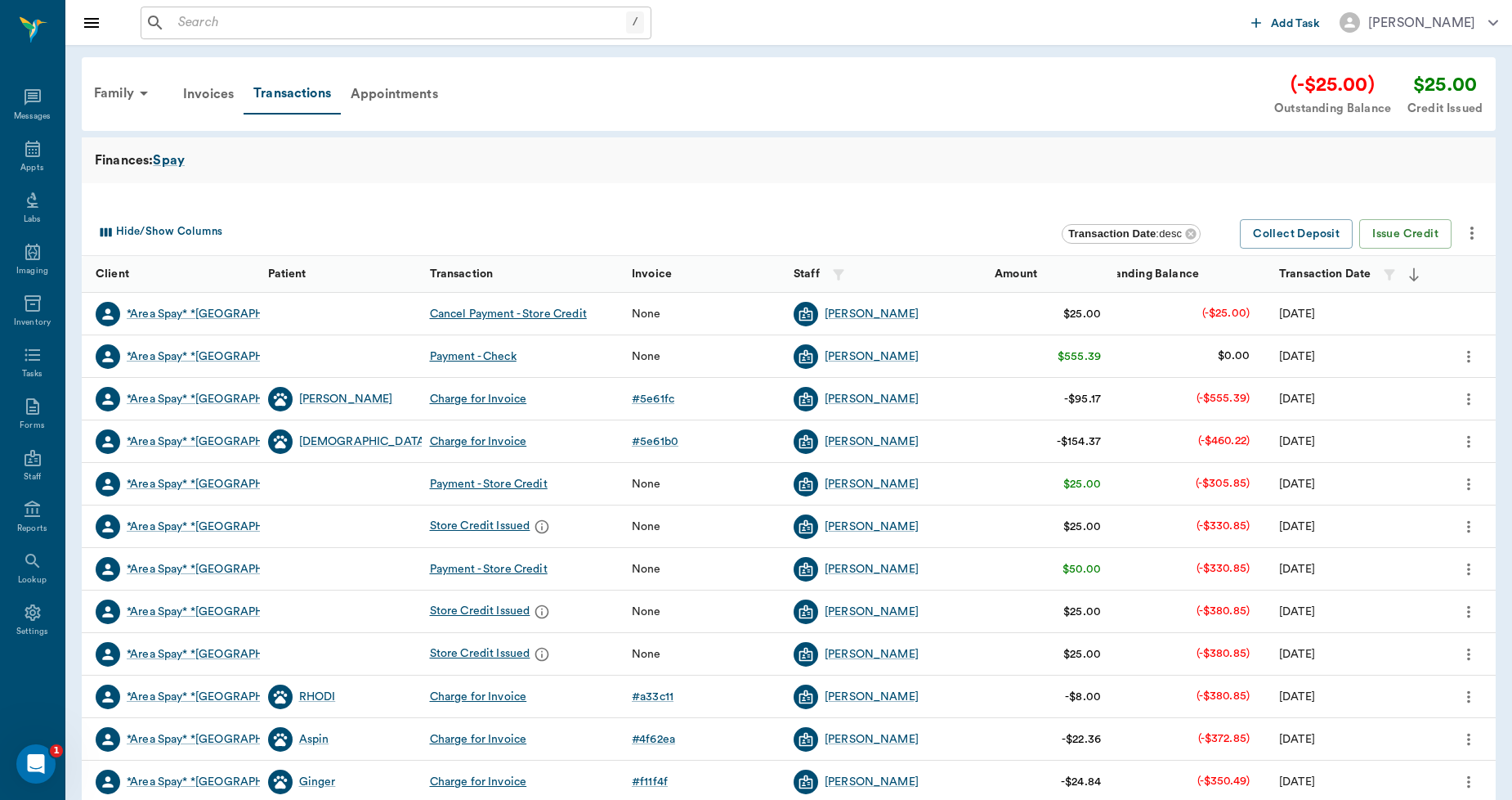
click at [1471, 525] on icon "more" at bounding box center [1468, 526] width 18 height 20
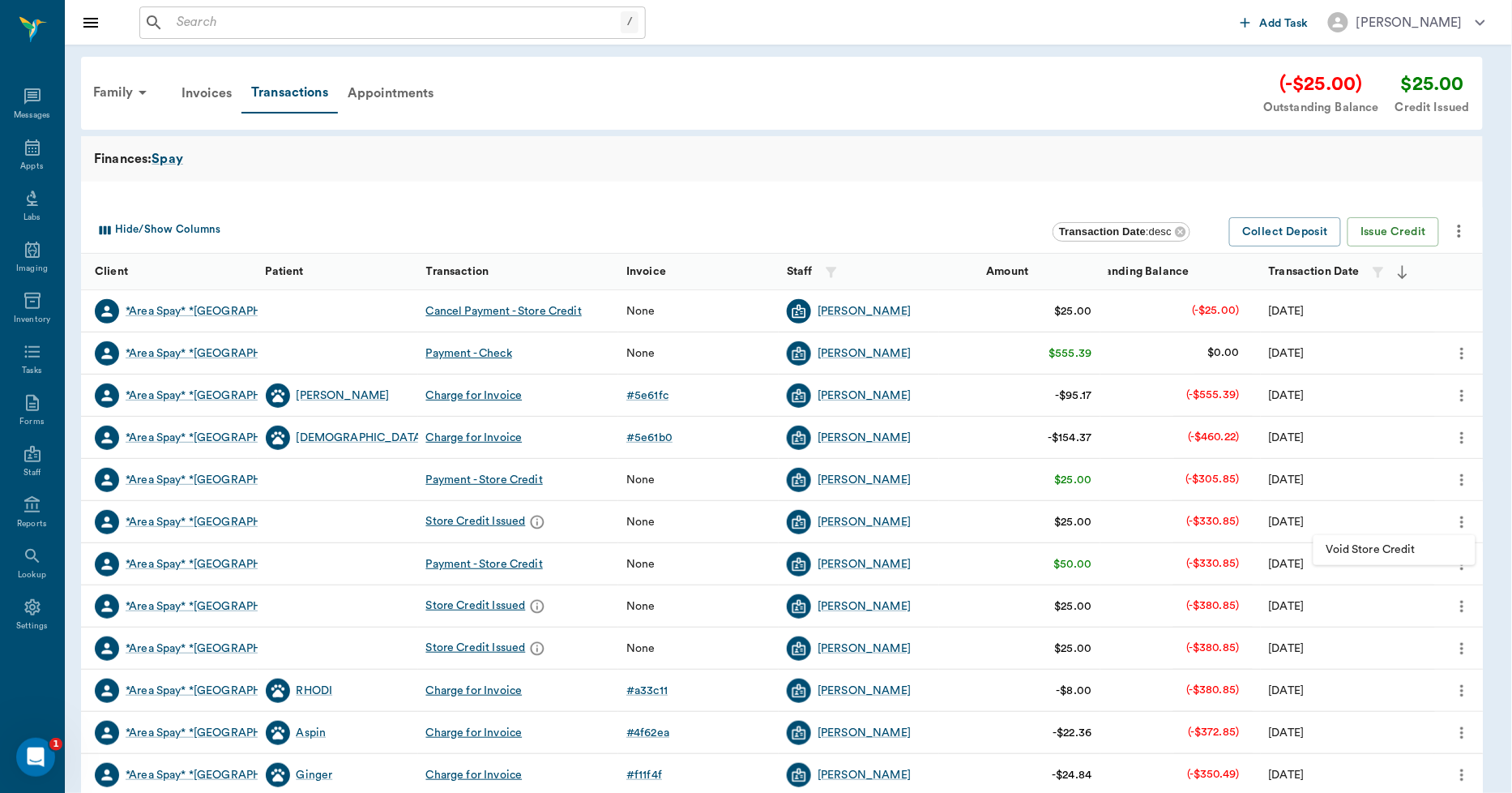
click at [1387, 548] on span "Void Store Credit" at bounding box center [1395, 549] width 136 height 17
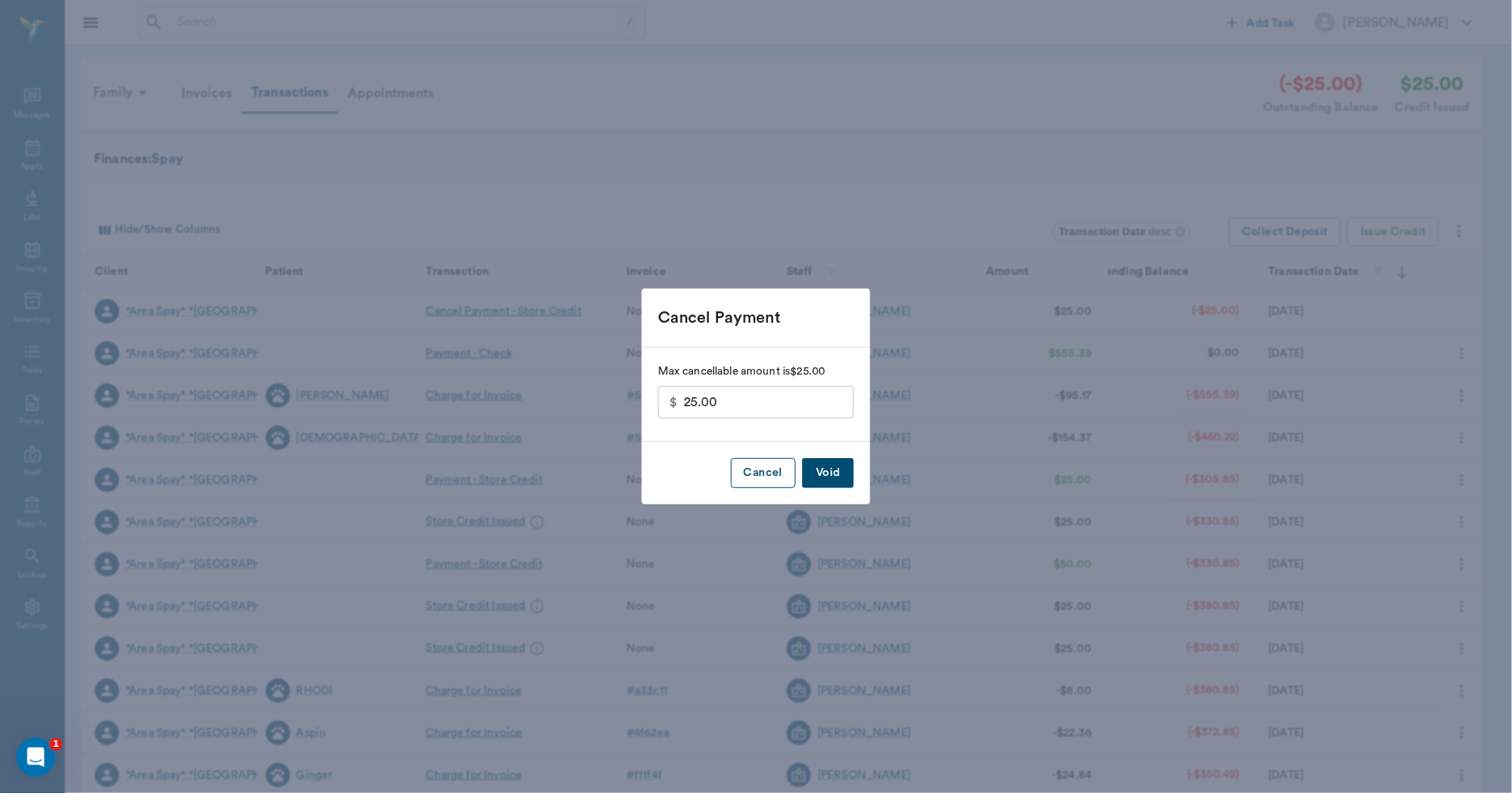
click at [768, 474] on button "Cancel" at bounding box center [763, 473] width 65 height 30
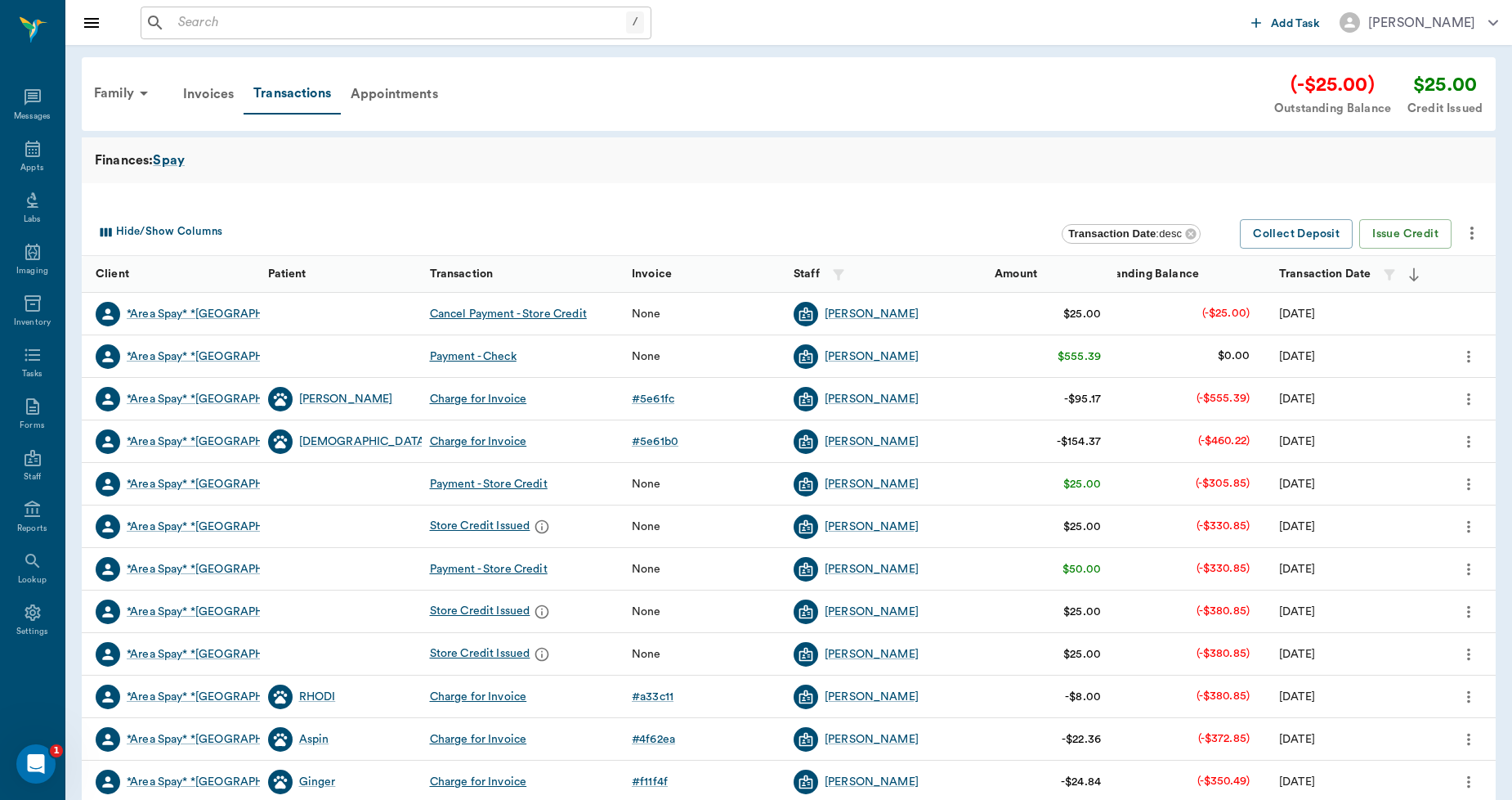
click at [535, 315] on div "Cancel Payment - Store Credit" at bounding box center [508, 314] width 157 height 16
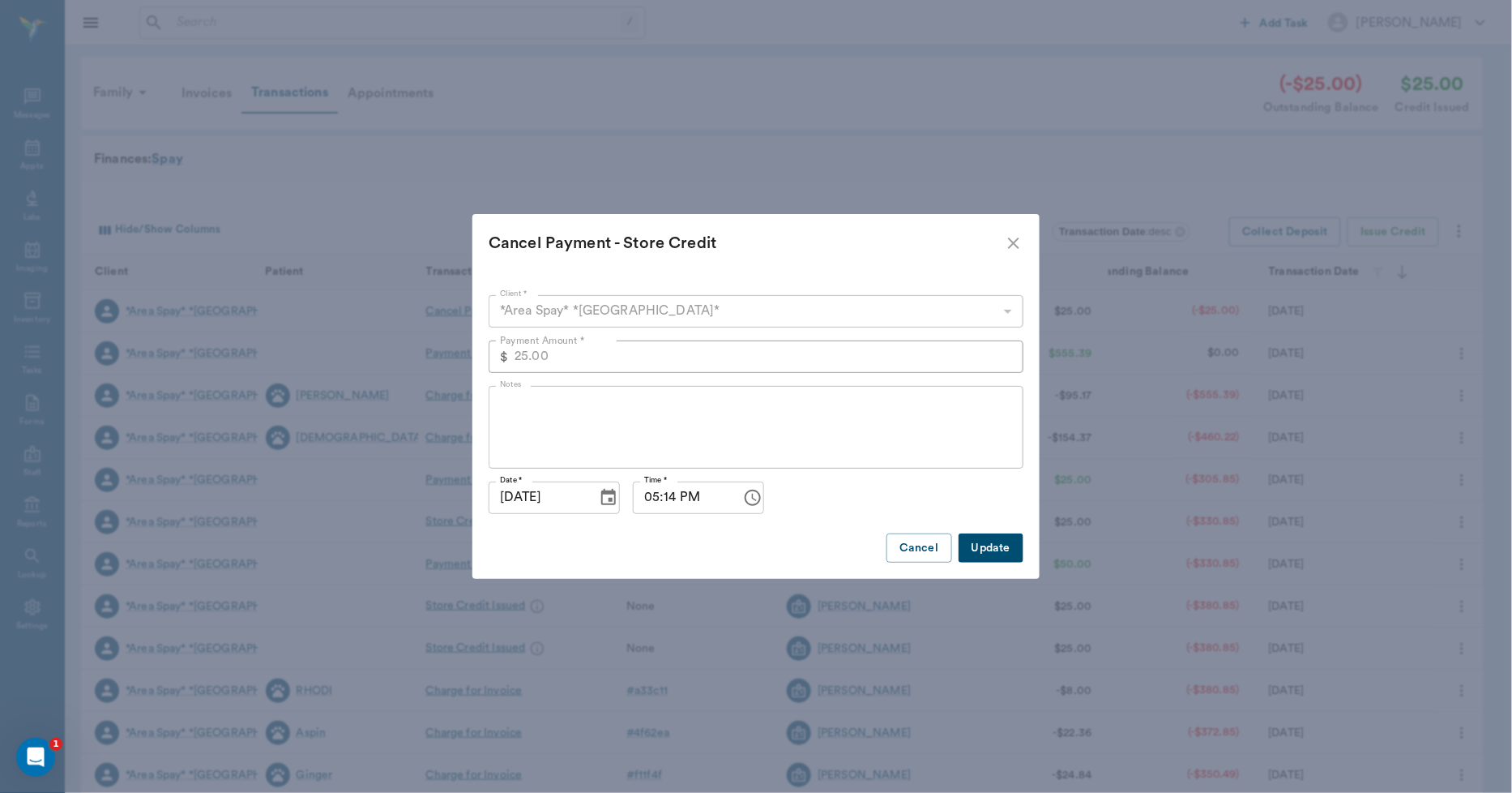
click at [1014, 239] on icon "close" at bounding box center [1014, 243] width 20 height 20
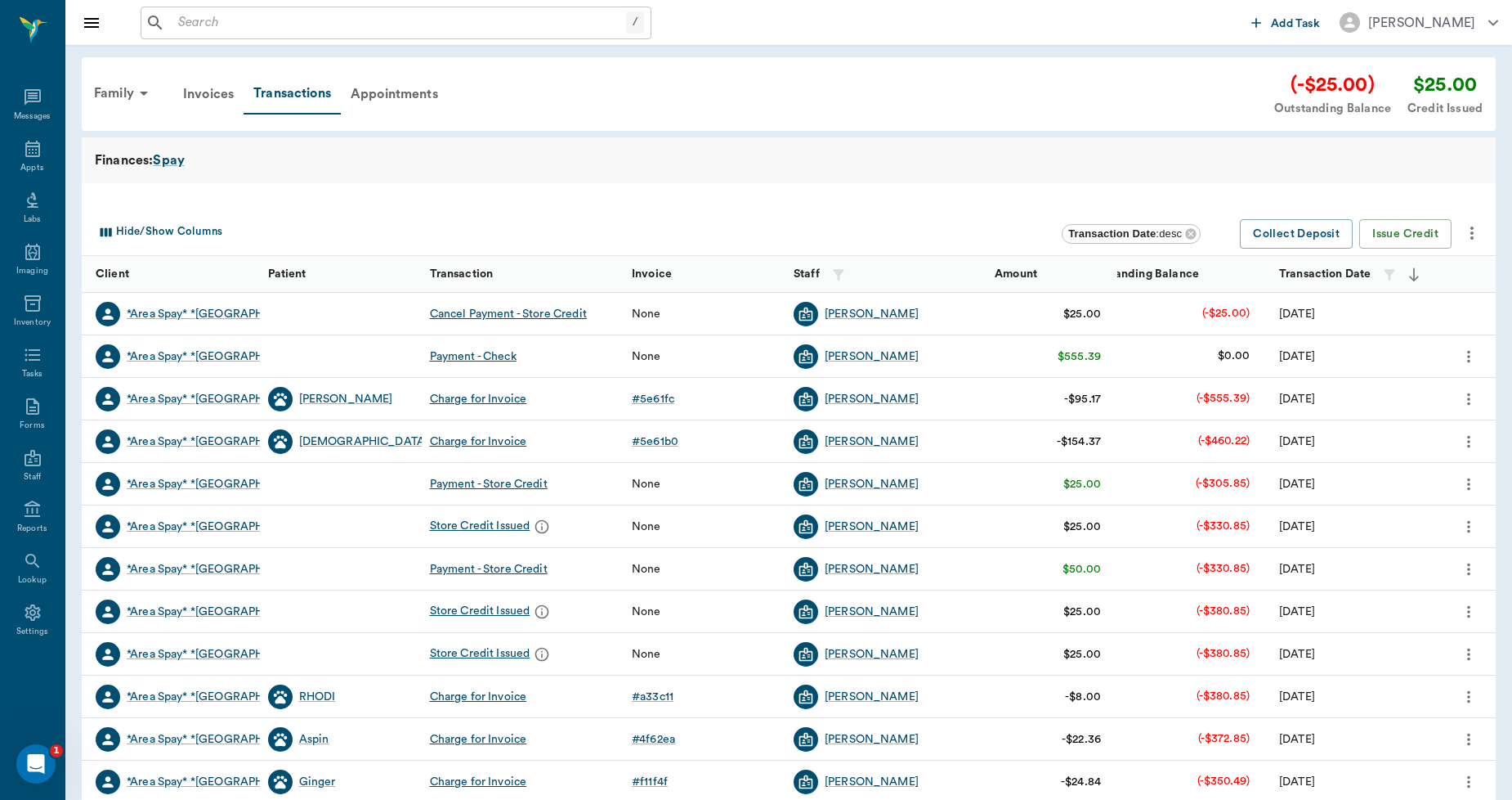
click at [503, 311] on div "Cancel Payment - Store Credit" at bounding box center [508, 314] width 157 height 16
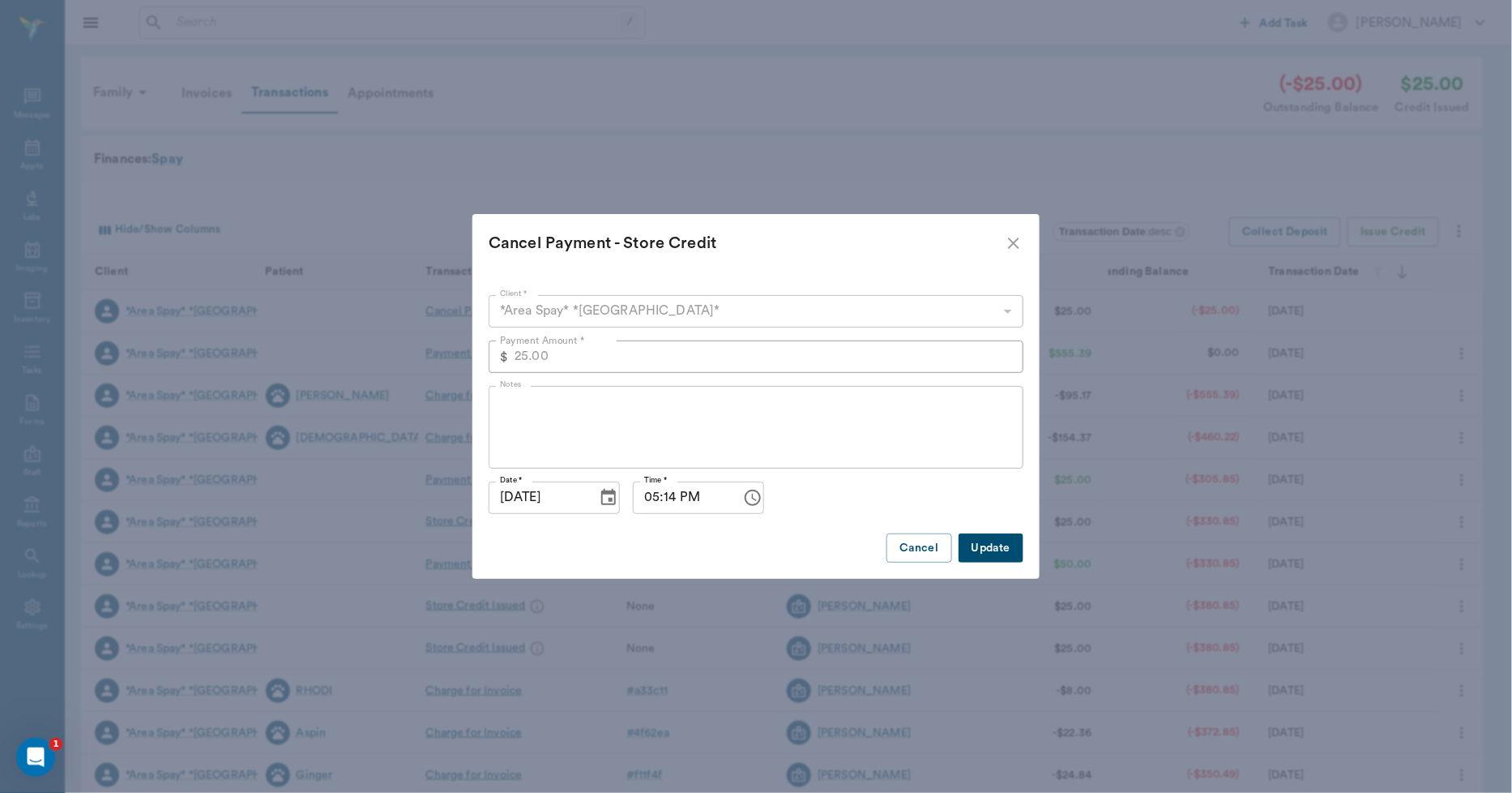
click at [1010, 241] on icon "close" at bounding box center [1014, 243] width 20 height 20
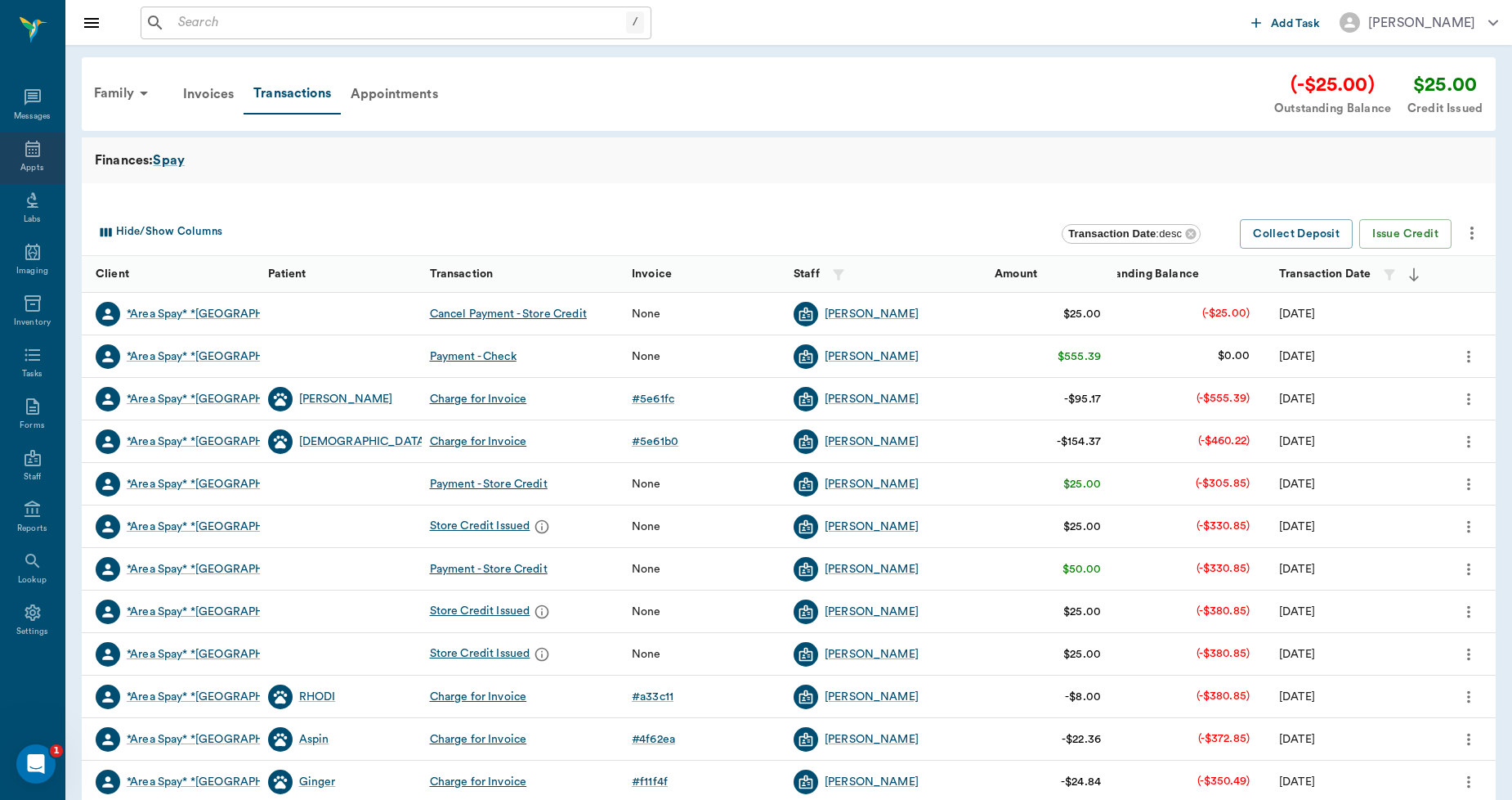
click at [32, 150] on icon at bounding box center [32, 149] width 14 height 16
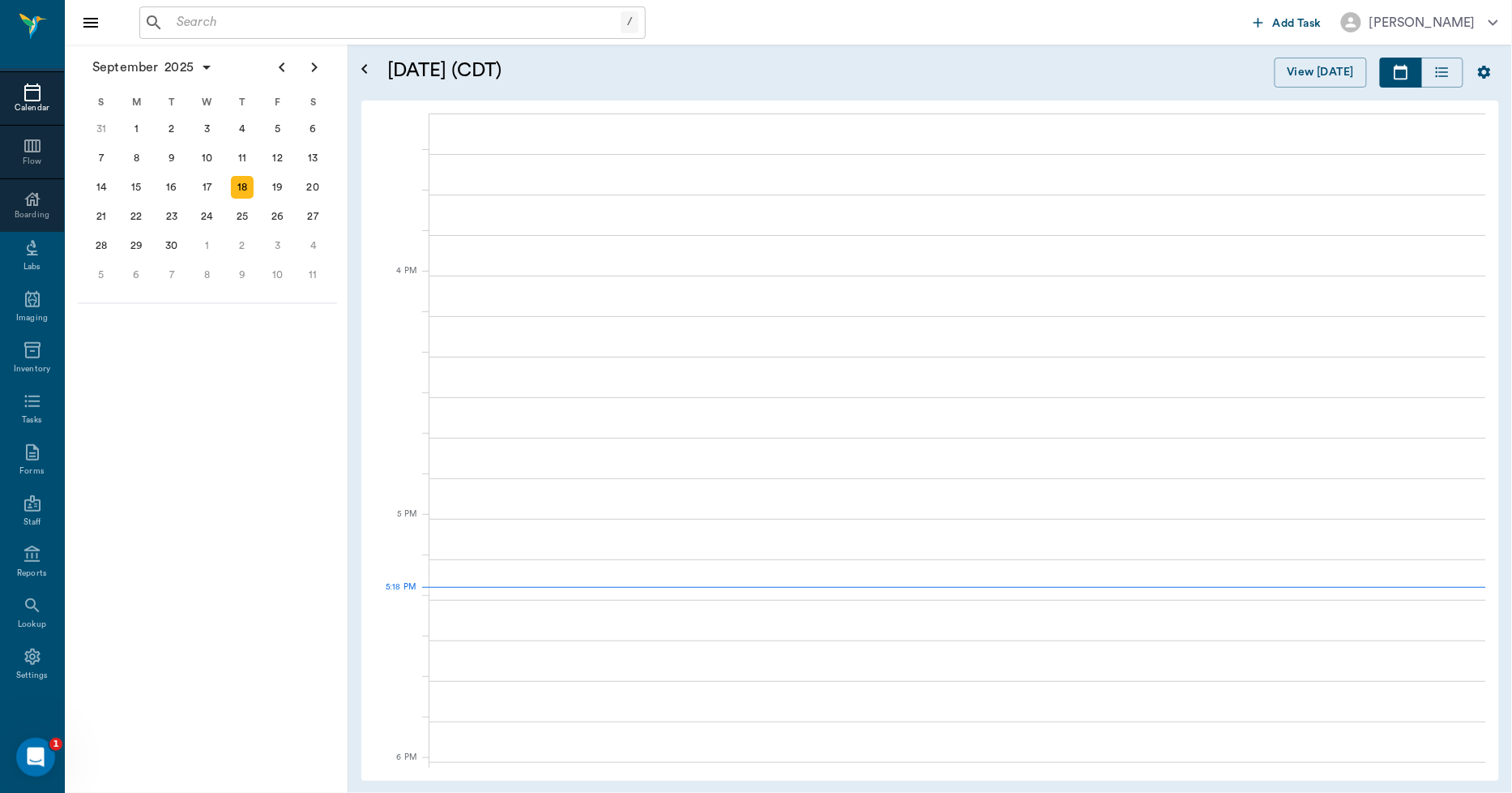
scroll to position [2189, 0]
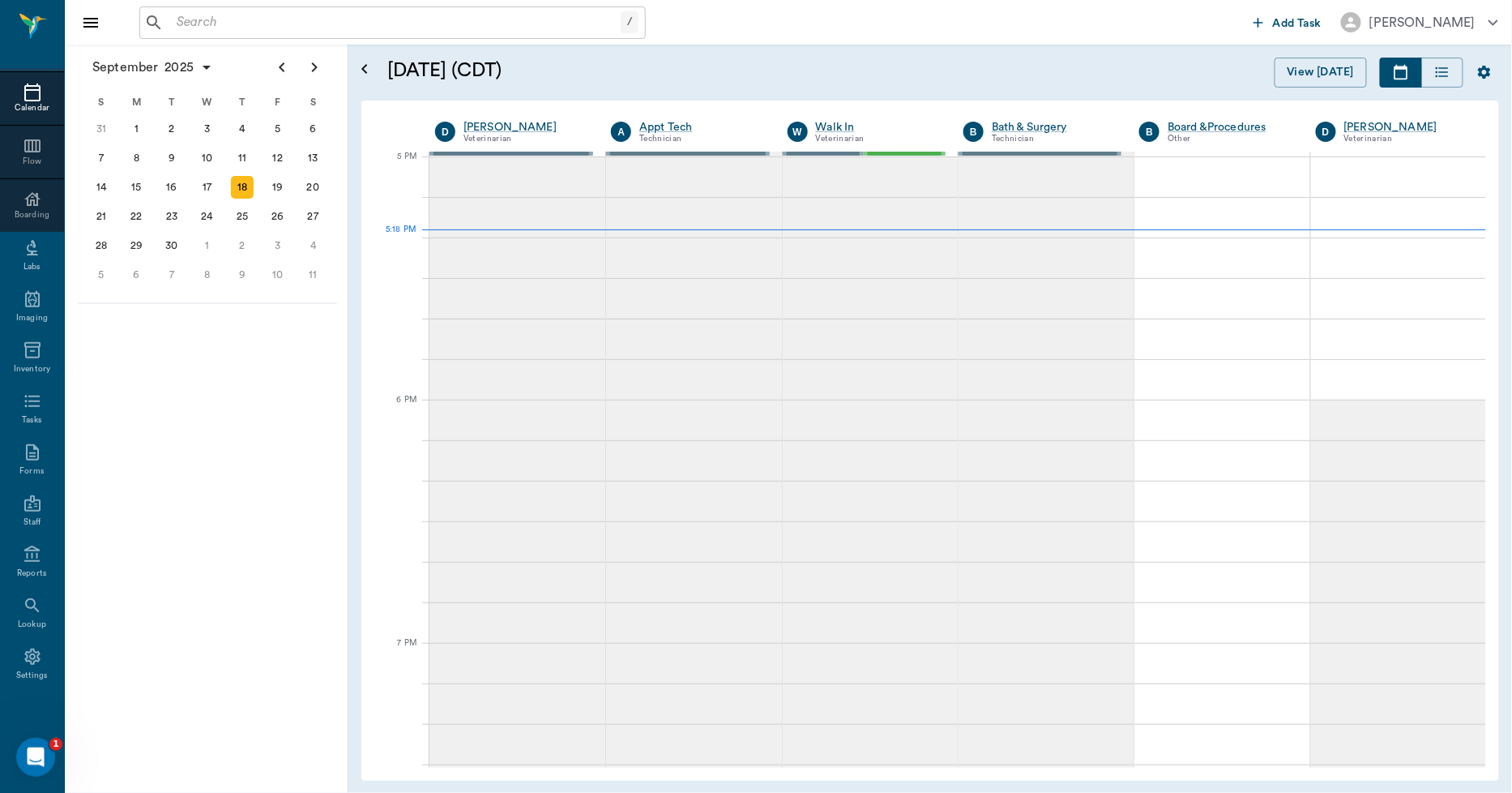
click at [132, 423] on div "[DATE] S M T W T F S 27 28 29 30 [DATE] 1 2 3 4 5 6 7 8 9 10 11 12 13 14 15 16 …" at bounding box center [206, 418] width 284 height 748
click at [178, 407] on div "[DATE] S M T W T F S 27 28 29 30 [DATE] 1 2 3 4 5 6 7 8 9 10 11 12 13 14 15 16 …" at bounding box center [206, 418] width 284 height 748
